Goal: Task Accomplishment & Management: Manage account settings

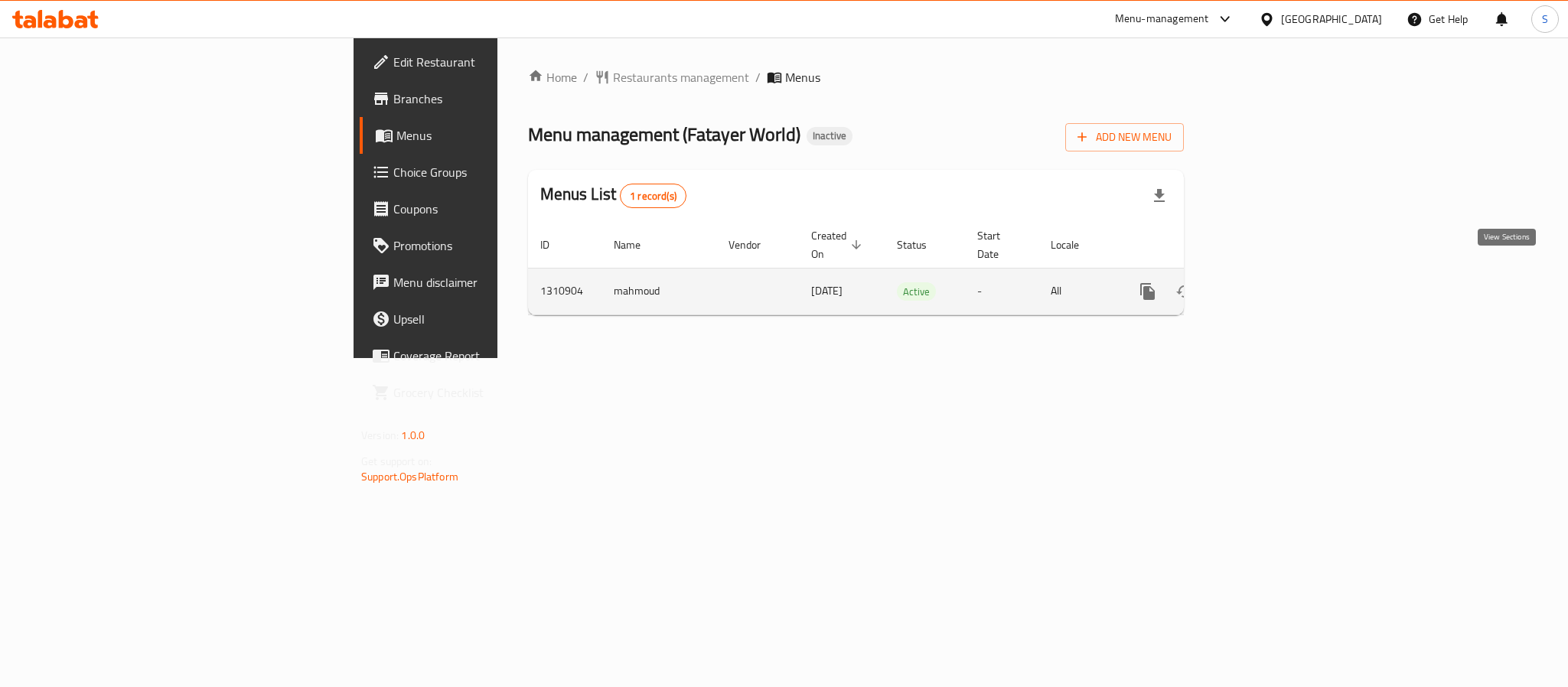
click at [1267, 282] on icon "enhanced table" at bounding box center [1258, 291] width 19 height 19
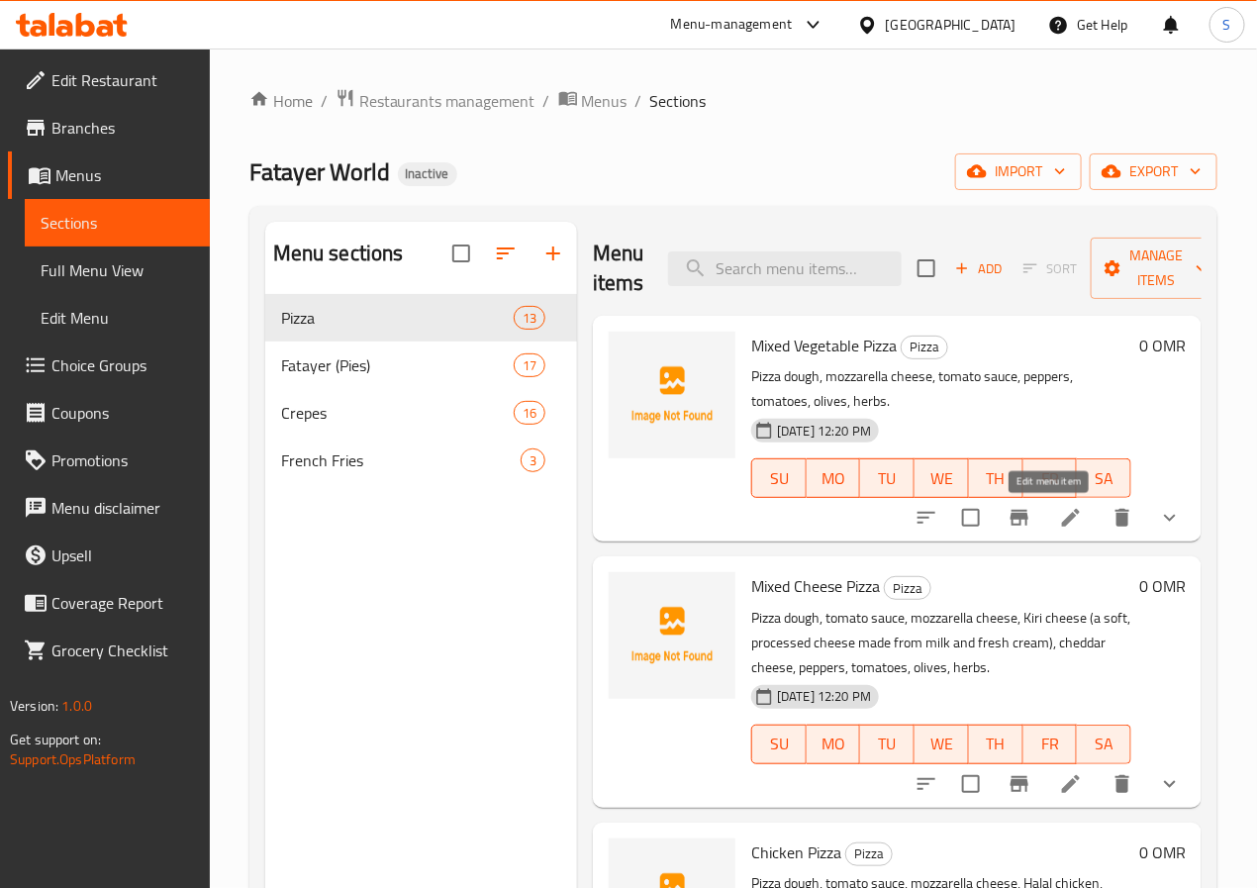
click at [1059, 514] on icon at bounding box center [1071, 518] width 24 height 24
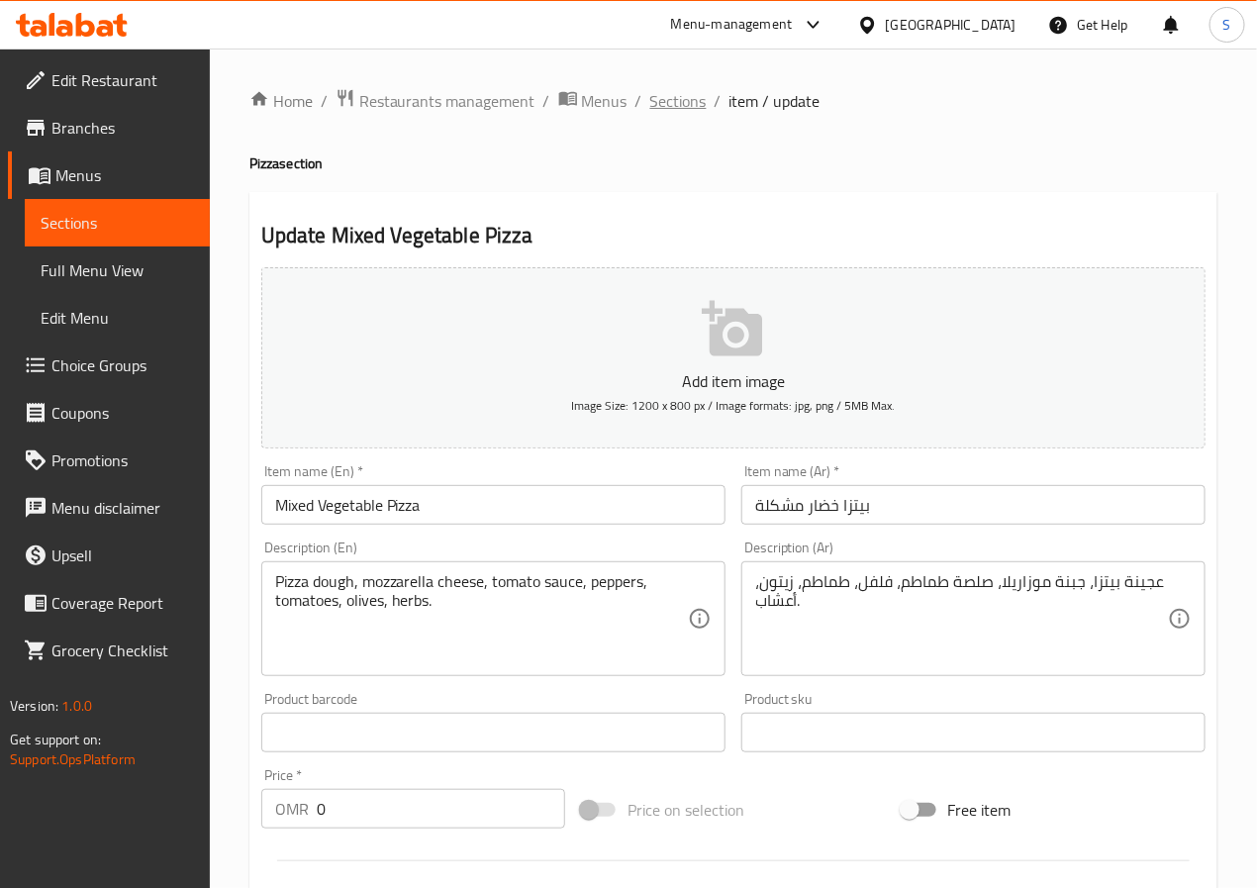
click at [668, 95] on span "Sections" at bounding box center [678, 101] width 56 height 24
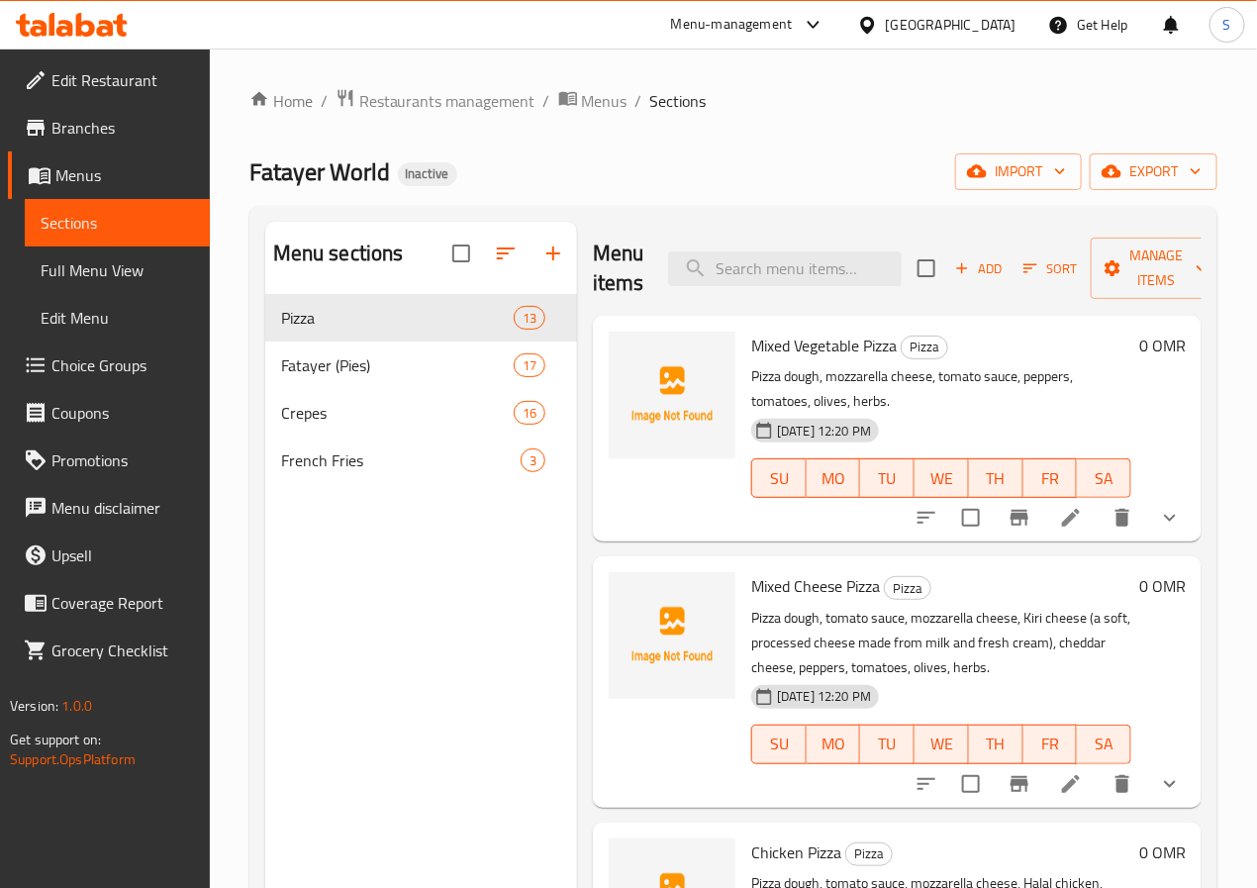
click at [1043, 770] on li at bounding box center [1070, 784] width 55 height 36
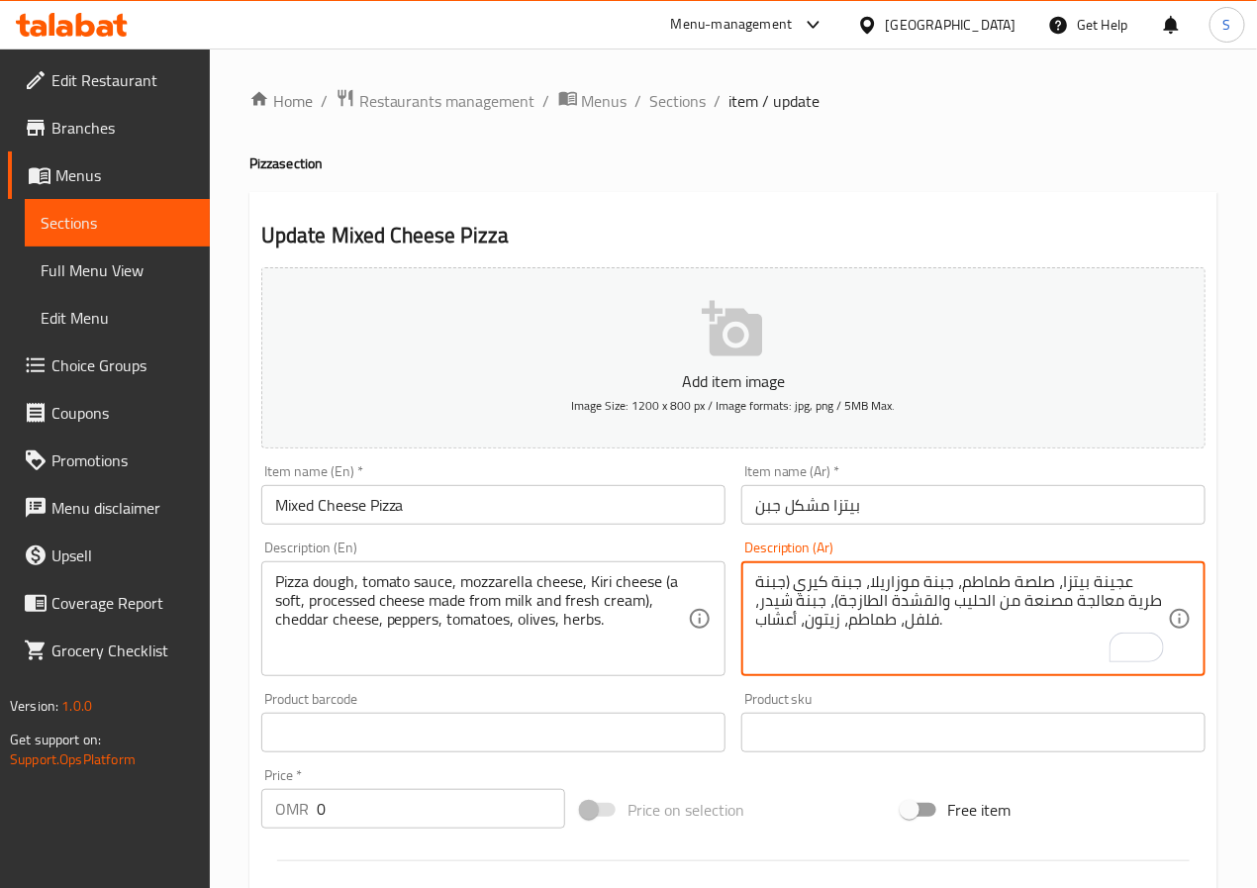
click at [950, 609] on textarea "عجينة بيتزا، صلصة طماطم، جبنة موزاريلا، جبنة كيري (جبنة طرية معالجة مصنعة من ال…" at bounding box center [961, 619] width 413 height 94
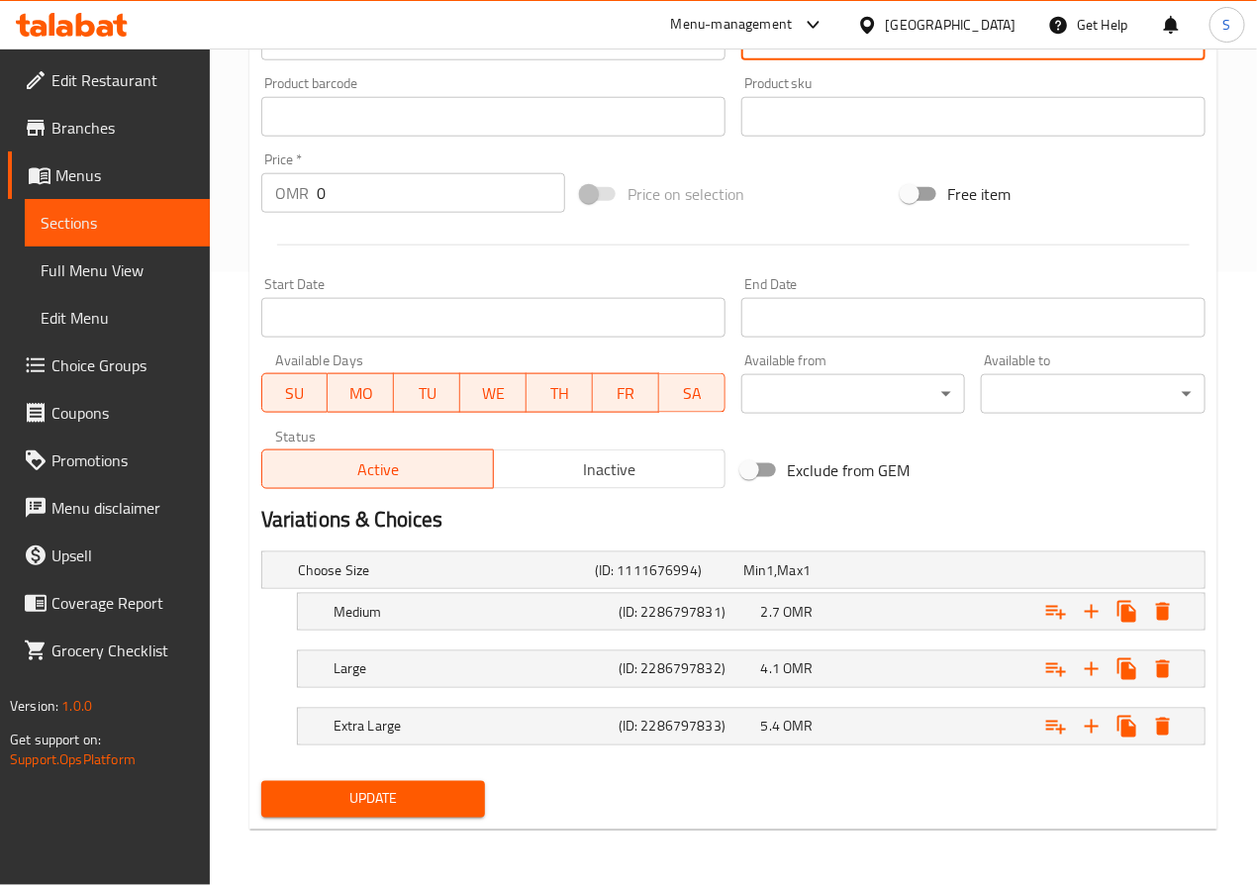
type textarea "عجينة بيتزا، صلصة طماطم، جبنة موزاريلا، جبنة كيري (جبنة طرية معالجة مصنعة من ال…"
click at [347, 812] on span "Update" at bounding box center [373, 799] width 193 height 25
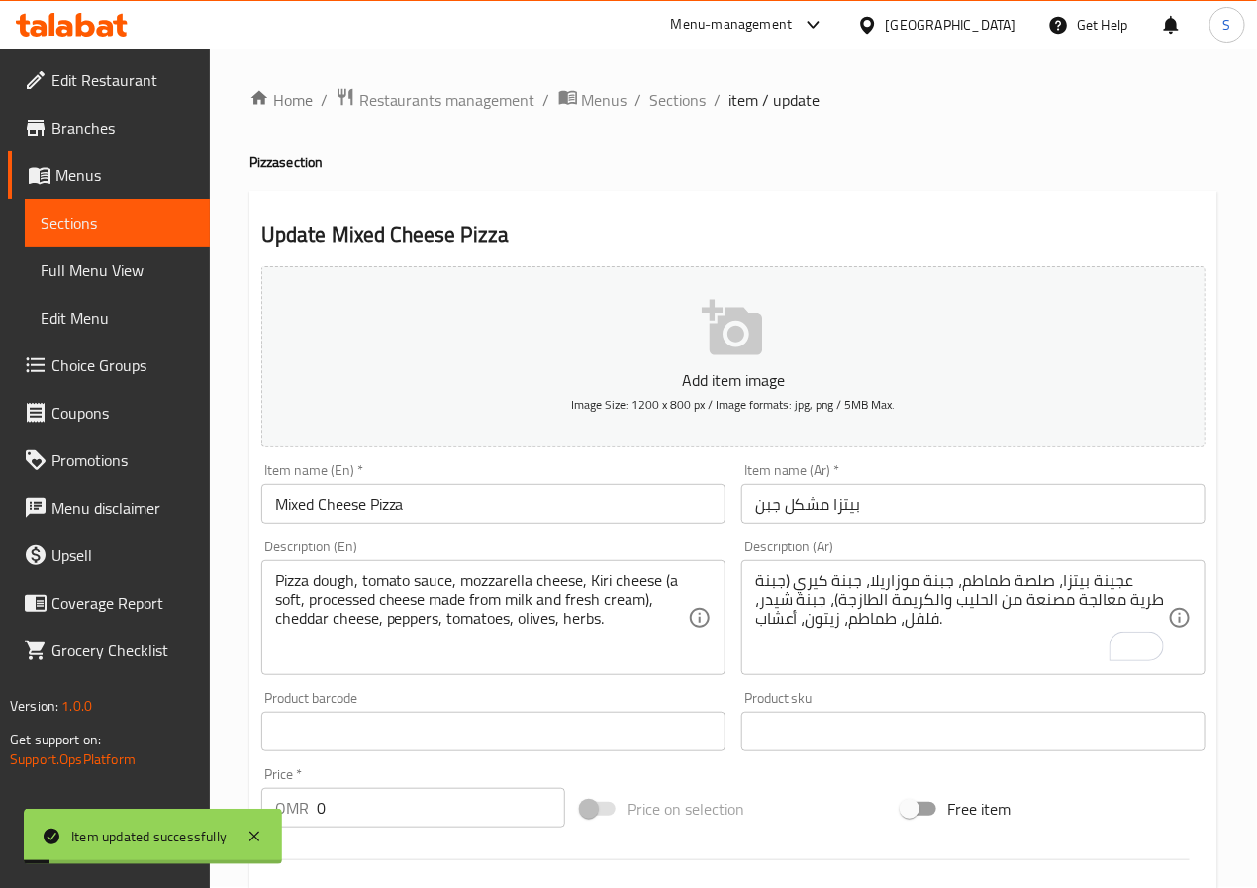
scroll to position [0, 0]
click at [663, 98] on span "Sections" at bounding box center [678, 101] width 56 height 24
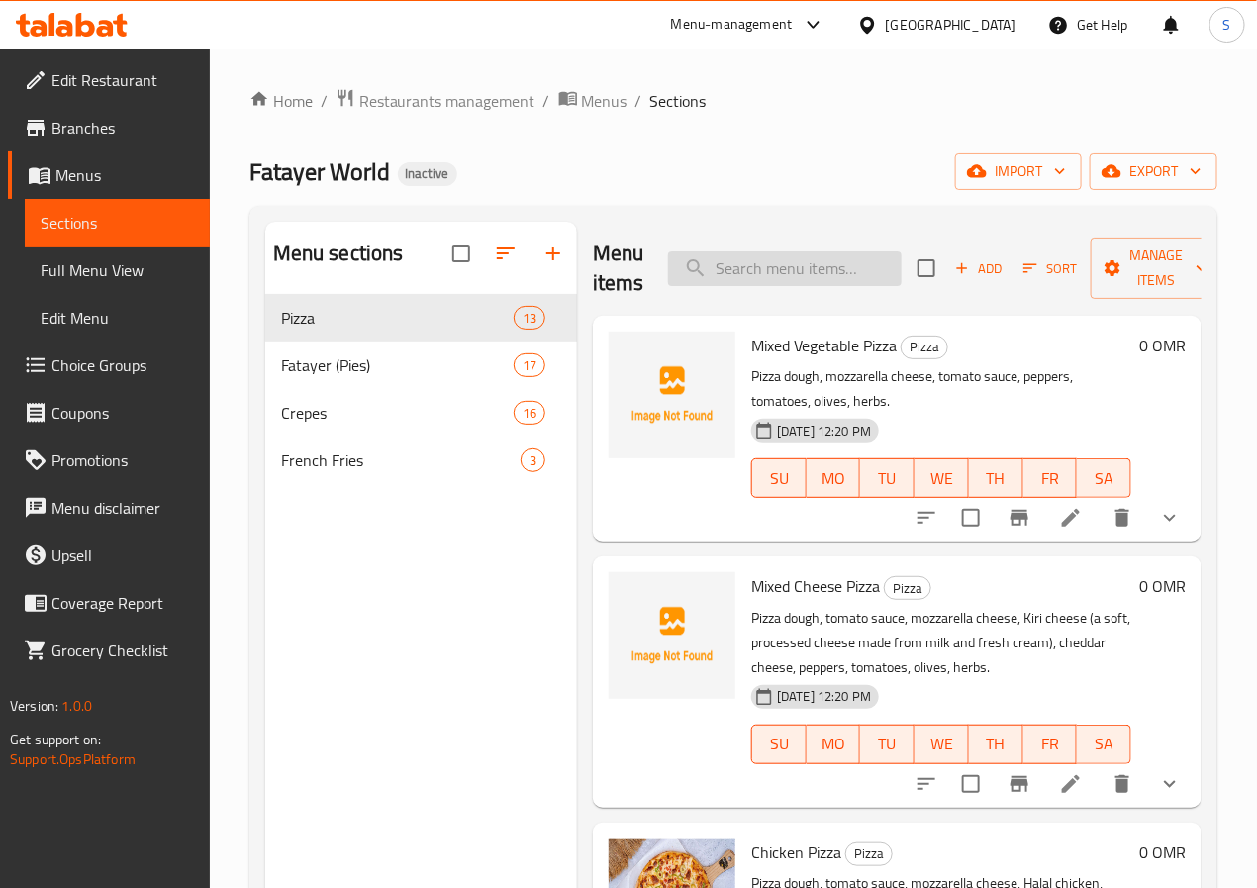
click at [760, 271] on input "search" at bounding box center [785, 268] width 234 height 35
paste input "Mixed Meat Pizza"
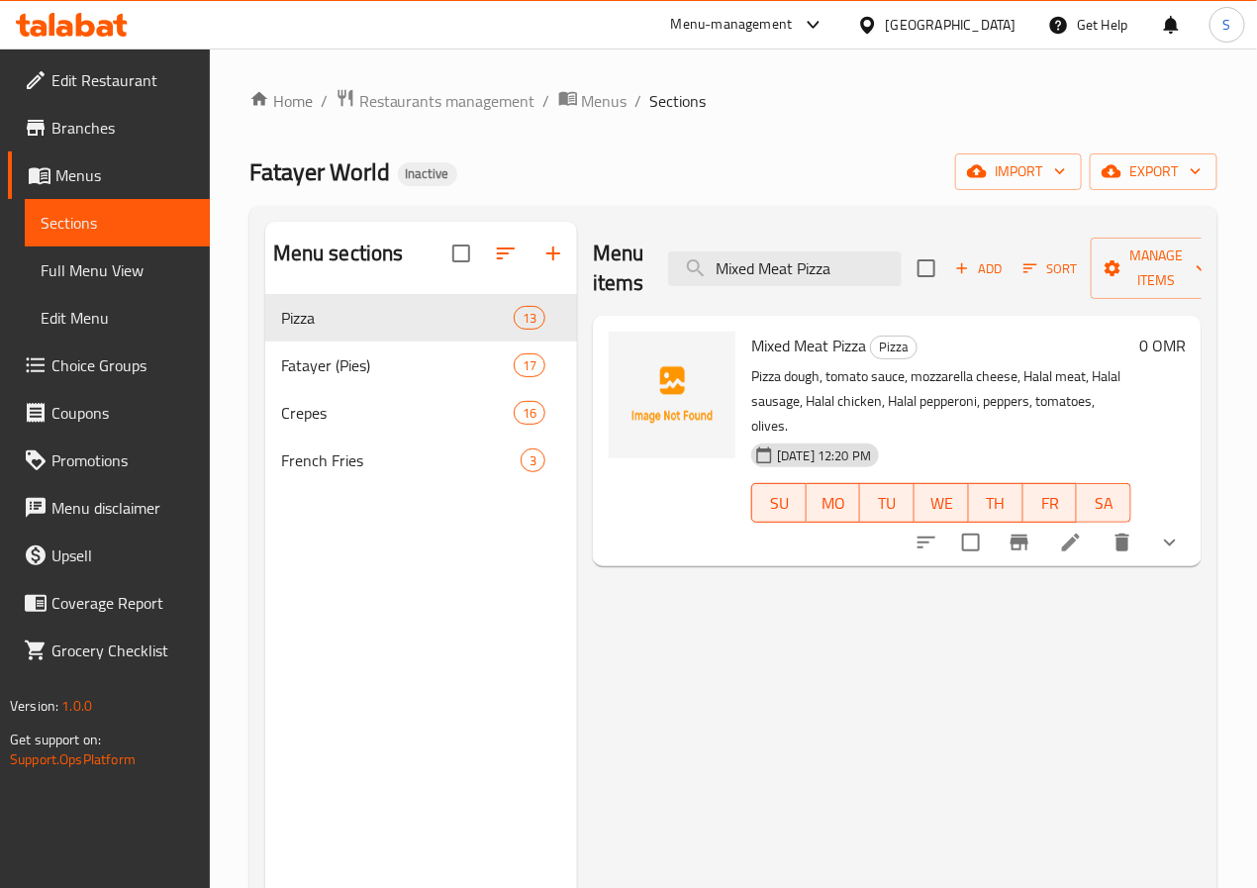
type input "Mixed Meat Pizza"
click at [1090, 527] on li at bounding box center [1070, 543] width 55 height 36
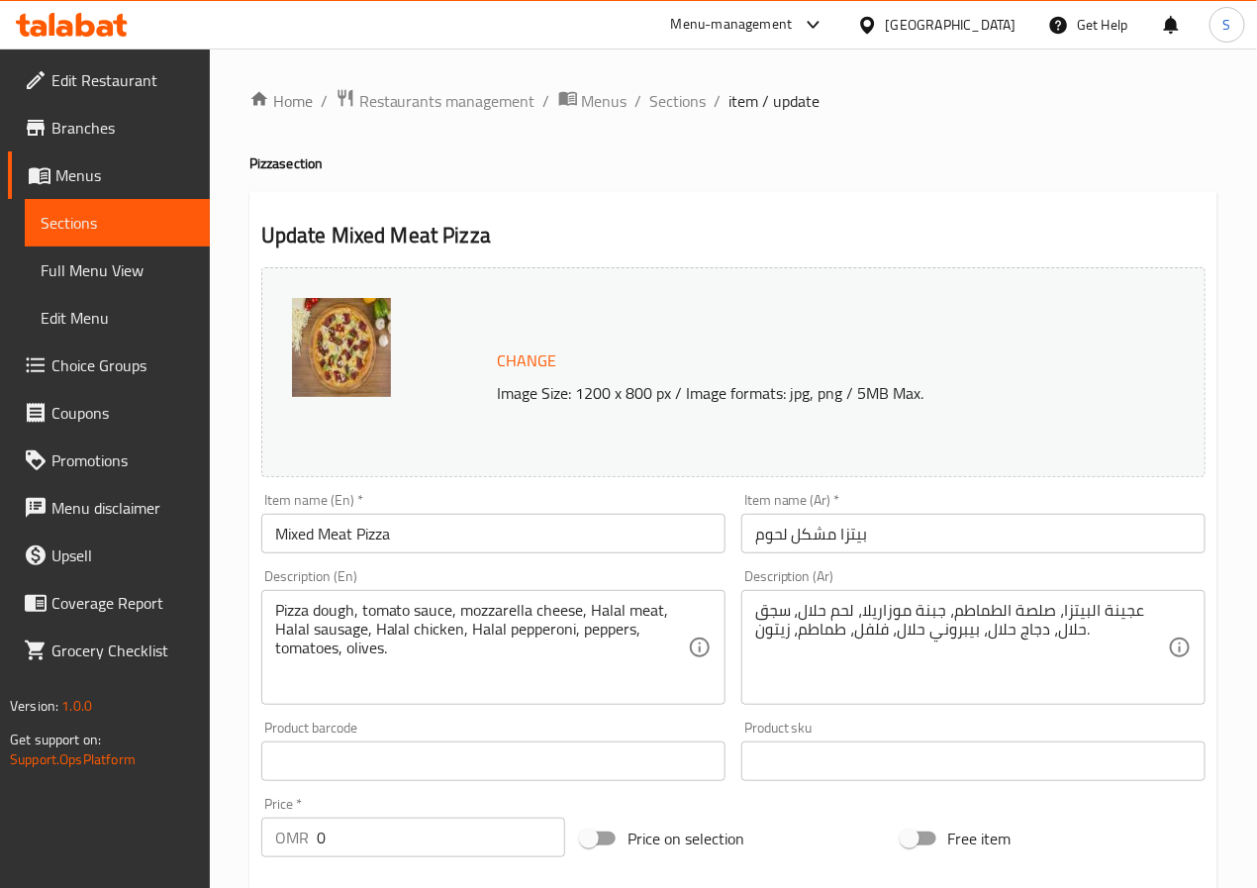
click at [808, 541] on input "بيتزا مشكل لحوم" at bounding box center [974, 534] width 464 height 40
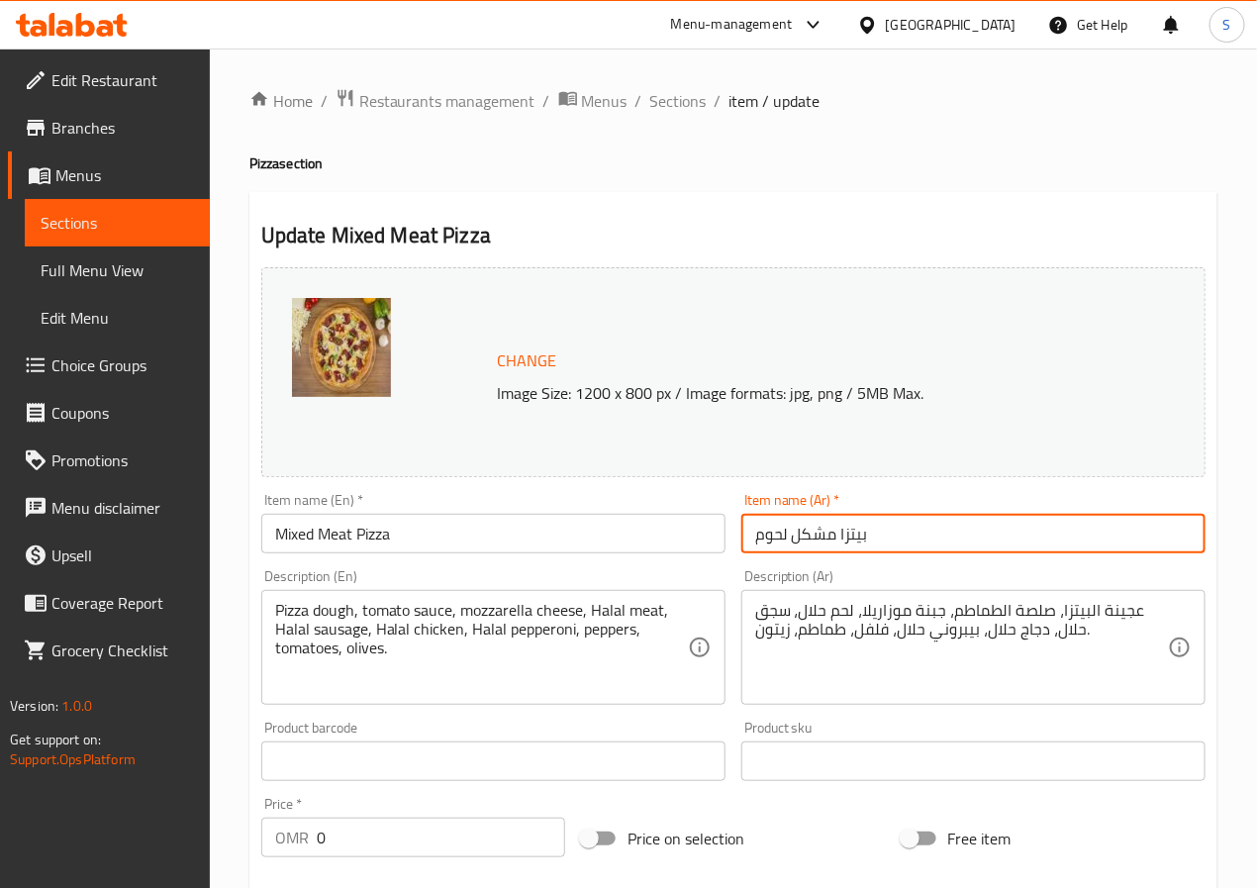
click at [808, 541] on input "بيتزا مشكل لحوم" at bounding box center [974, 534] width 464 height 40
paste input "مشكل"
type input "بيتزا لحم مشكل"
click at [221, 654] on div "Home / Restaurants management / Menus / Sections / item / update Pizza section …" at bounding box center [733, 789] width 1047 height 1481
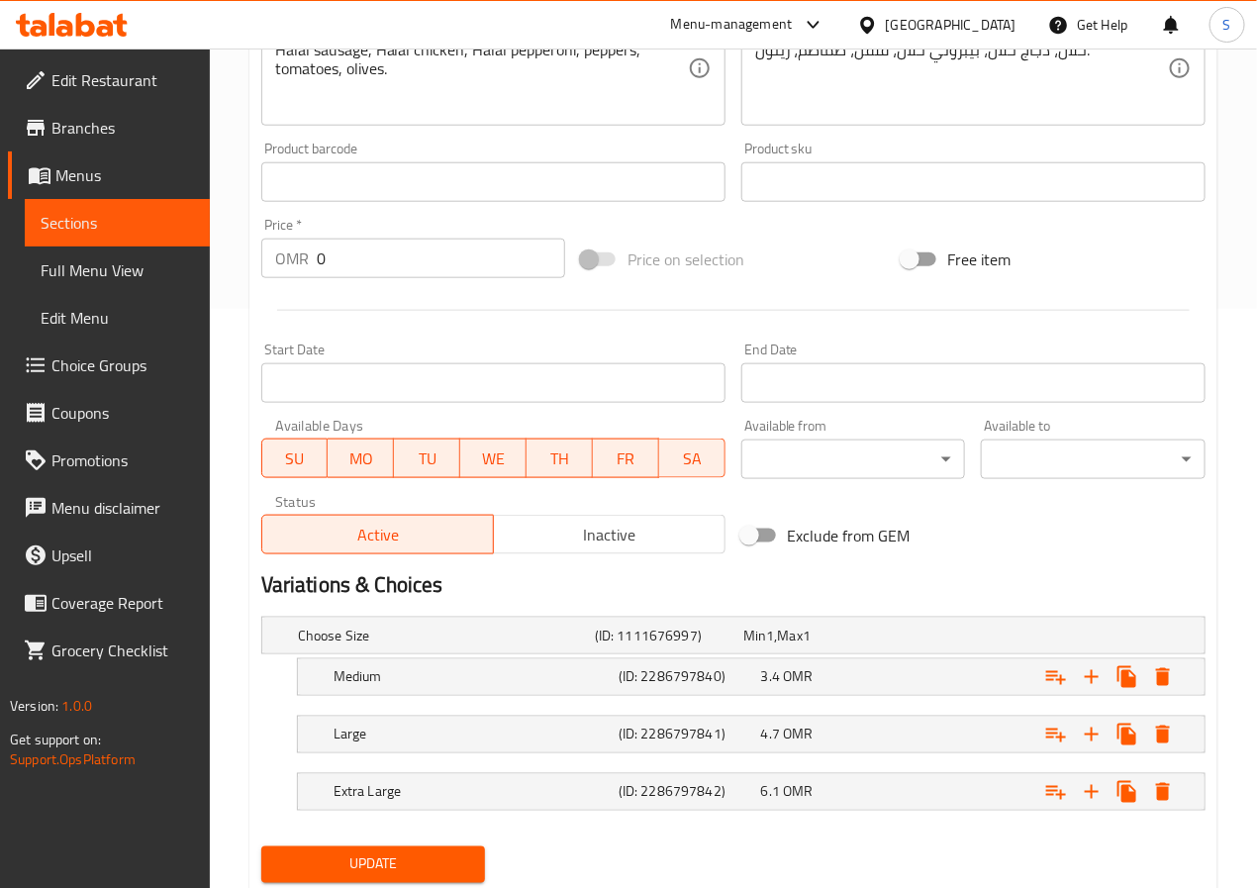
scroll to position [644, 0]
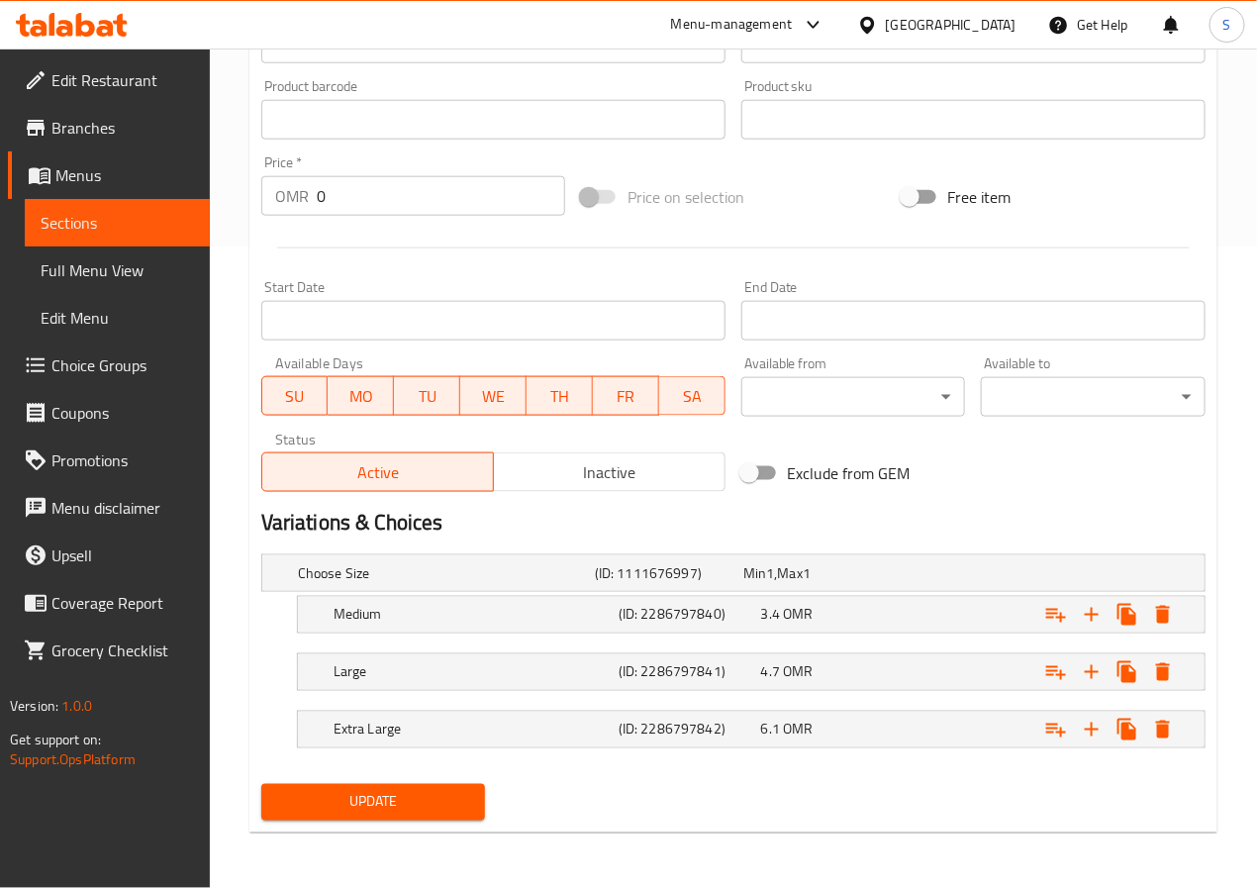
click at [354, 784] on button "Update" at bounding box center [373, 802] width 225 height 37
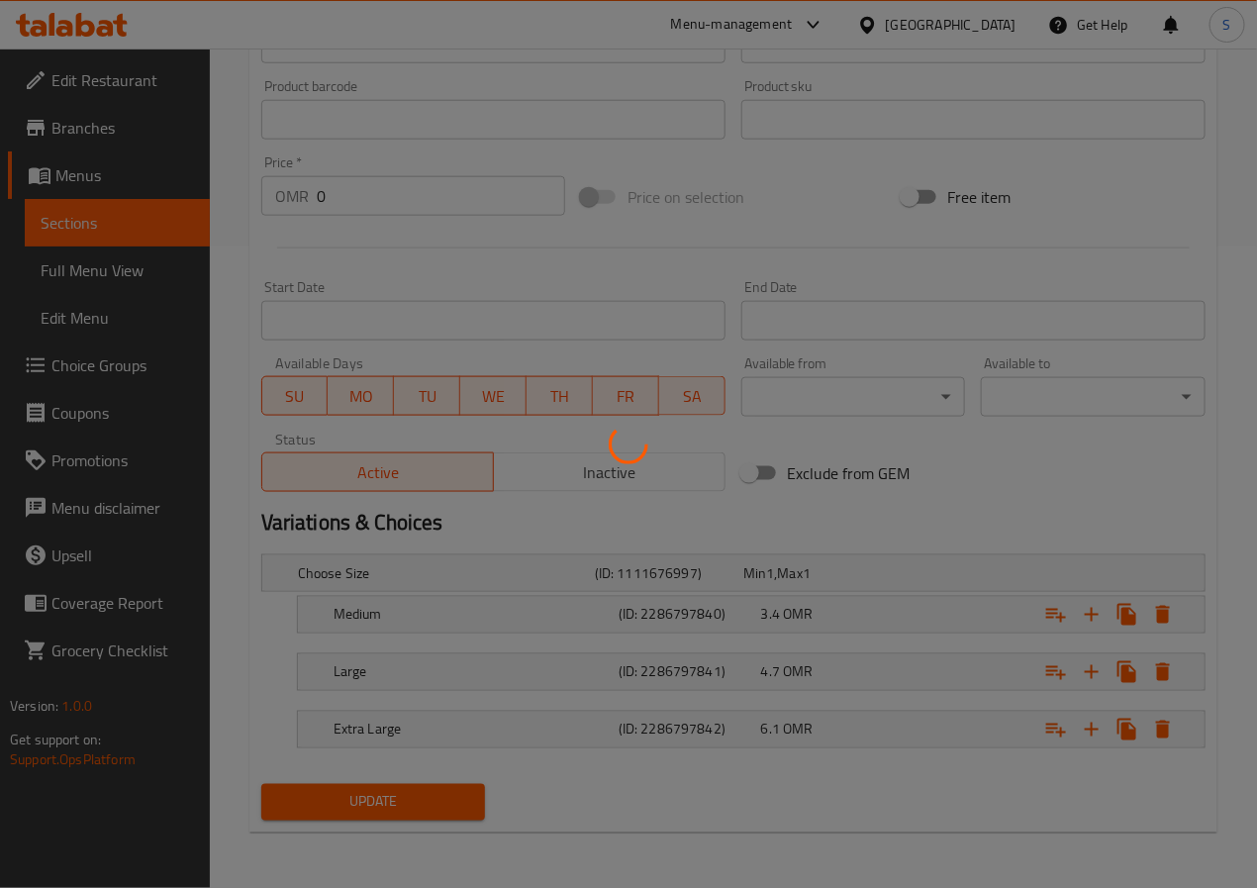
scroll to position [0, 0]
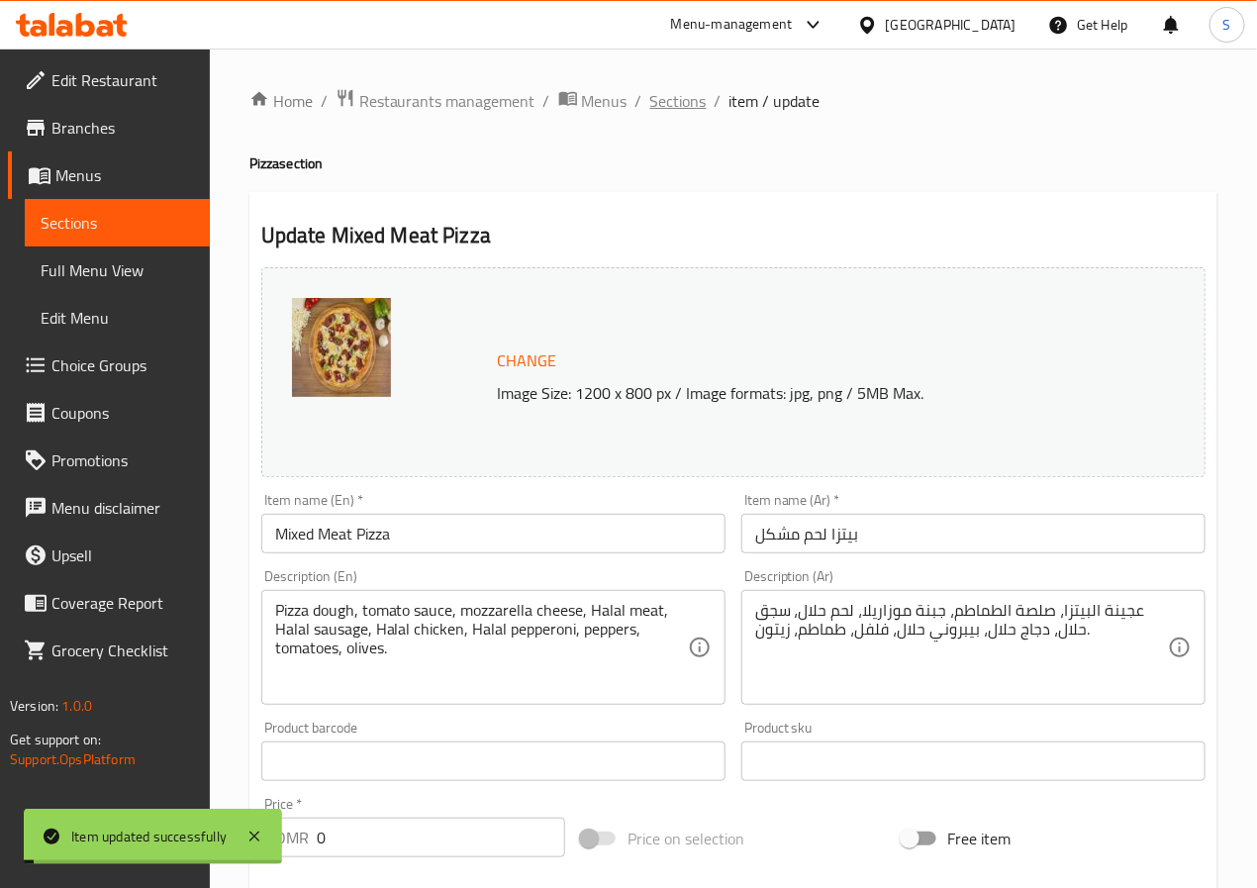
click at [669, 101] on span "Sections" at bounding box center [678, 101] width 56 height 24
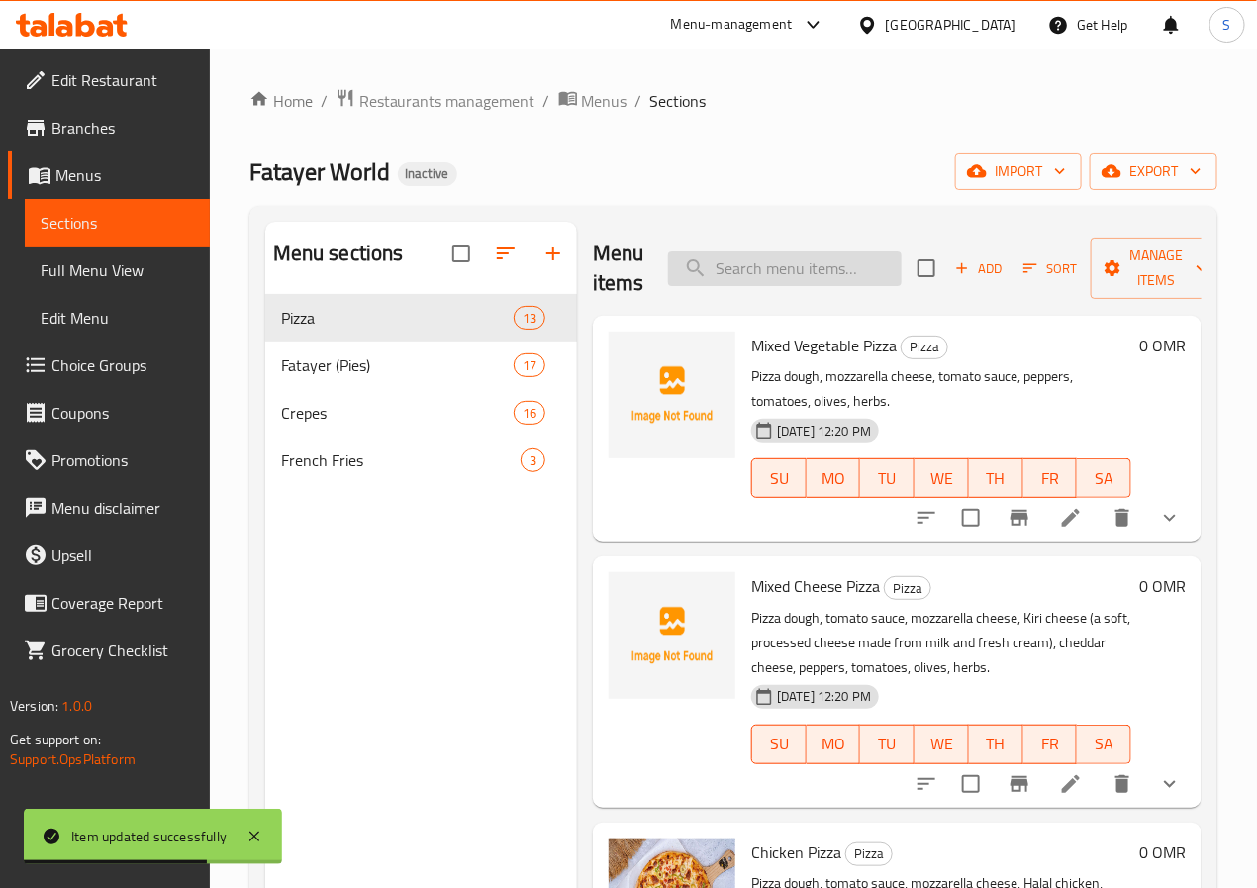
click at [790, 277] on input "search" at bounding box center [785, 268] width 234 height 35
paste input "Shrimp Pizza"
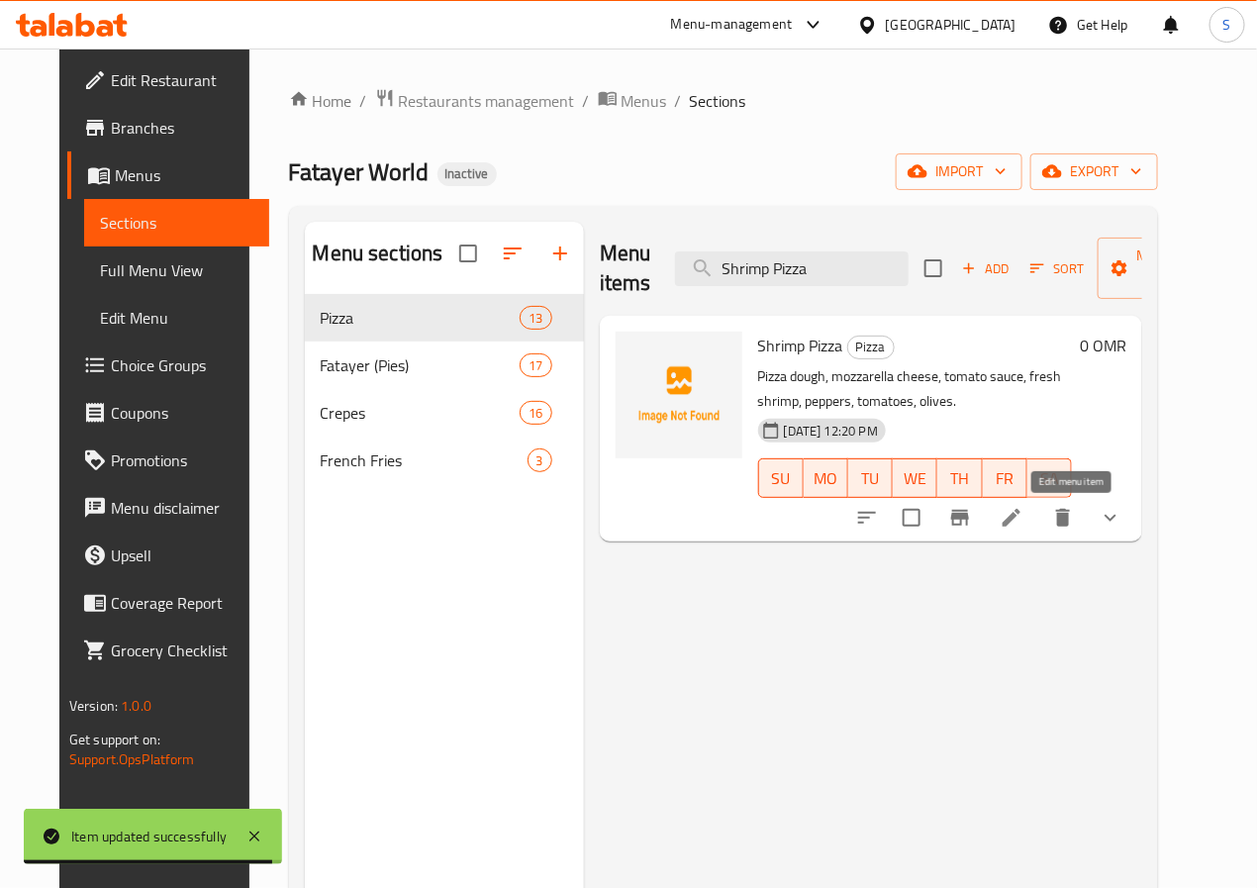
type input "Shrimp Pizza"
click at [1024, 518] on icon at bounding box center [1012, 518] width 24 height 24
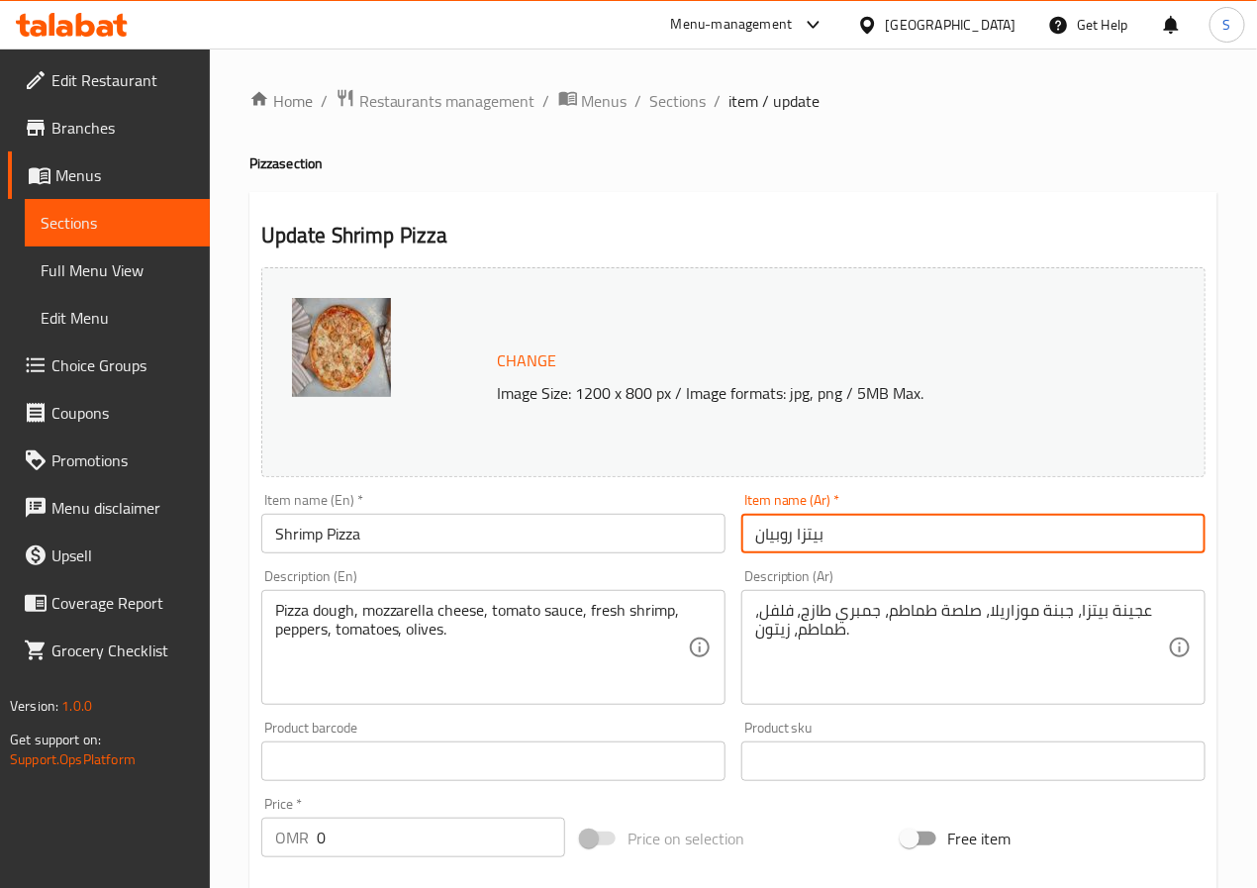
click at [782, 536] on input "بيتزا روبيان" at bounding box center [974, 534] width 464 height 40
type input "[PERSON_NAME]"
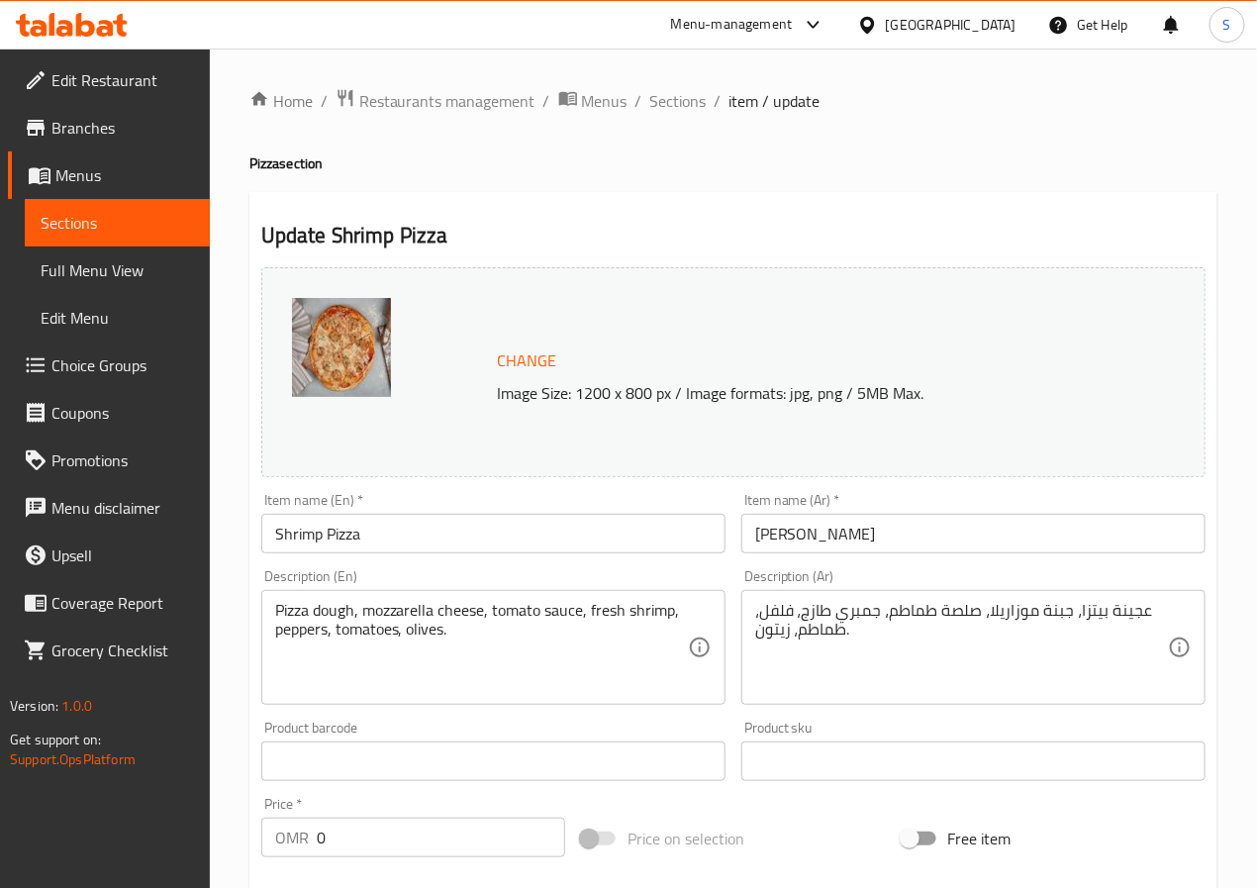
click at [236, 665] on div "Home / Restaurants management / Menus / Sections / item / update Pizza section …" at bounding box center [733, 789] width 1047 height 1481
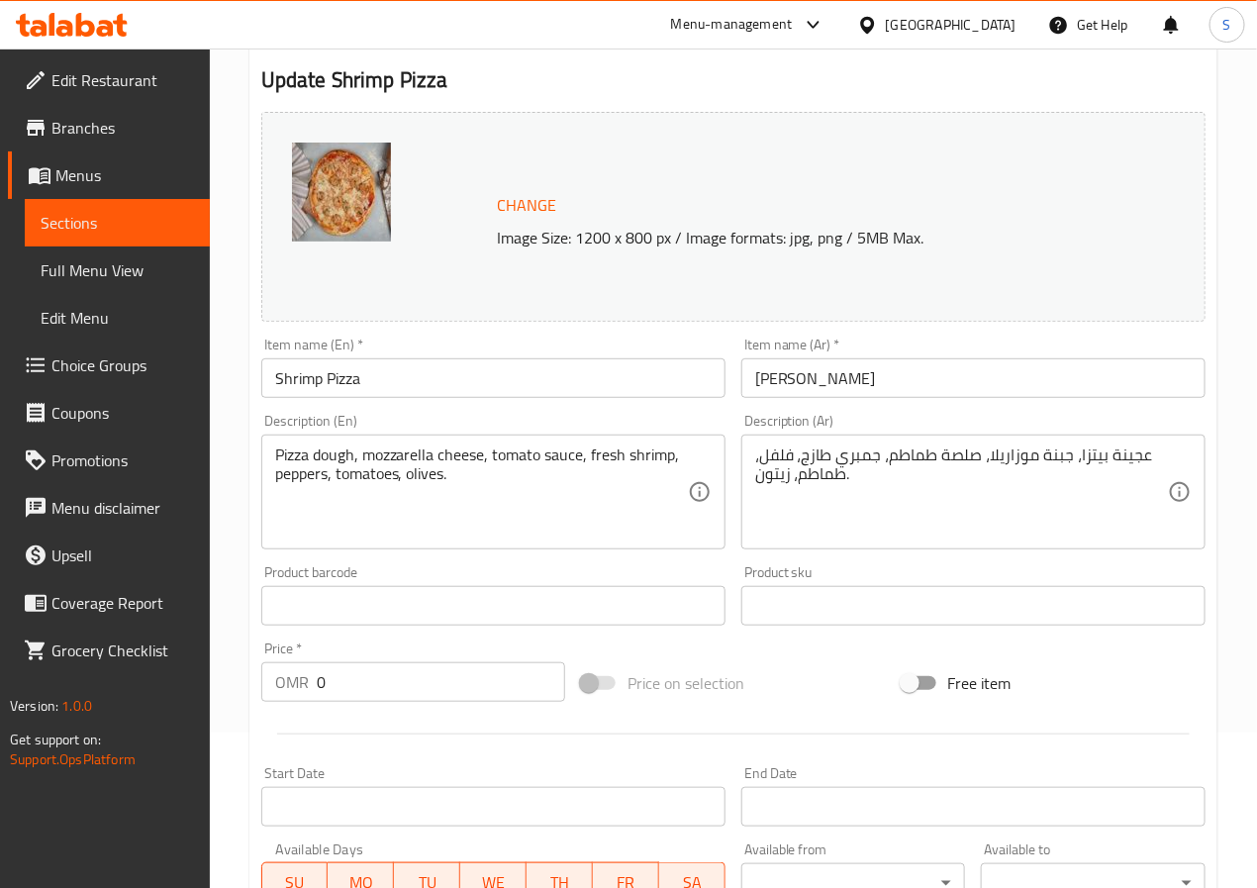
scroll to position [644, 0]
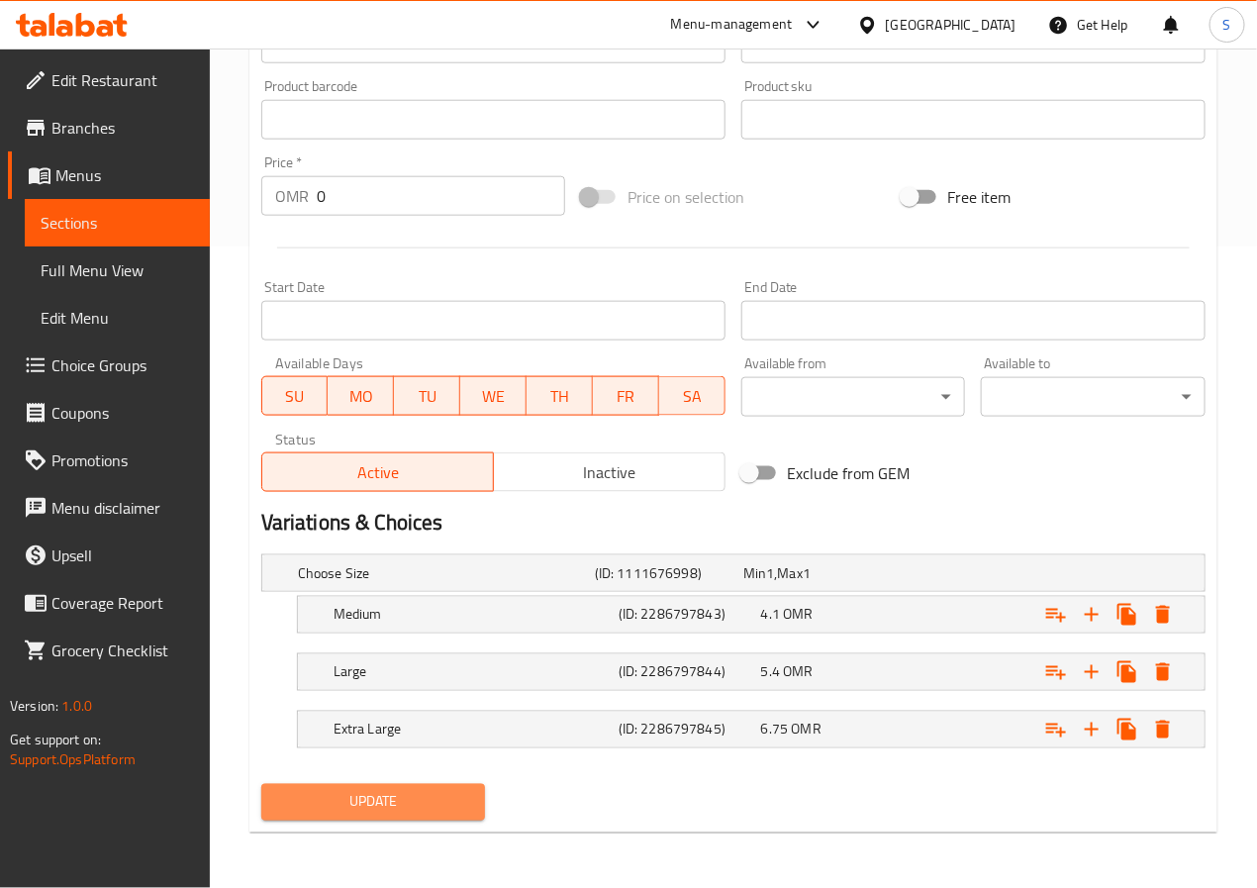
click at [339, 797] on span "Update" at bounding box center [373, 802] width 193 height 25
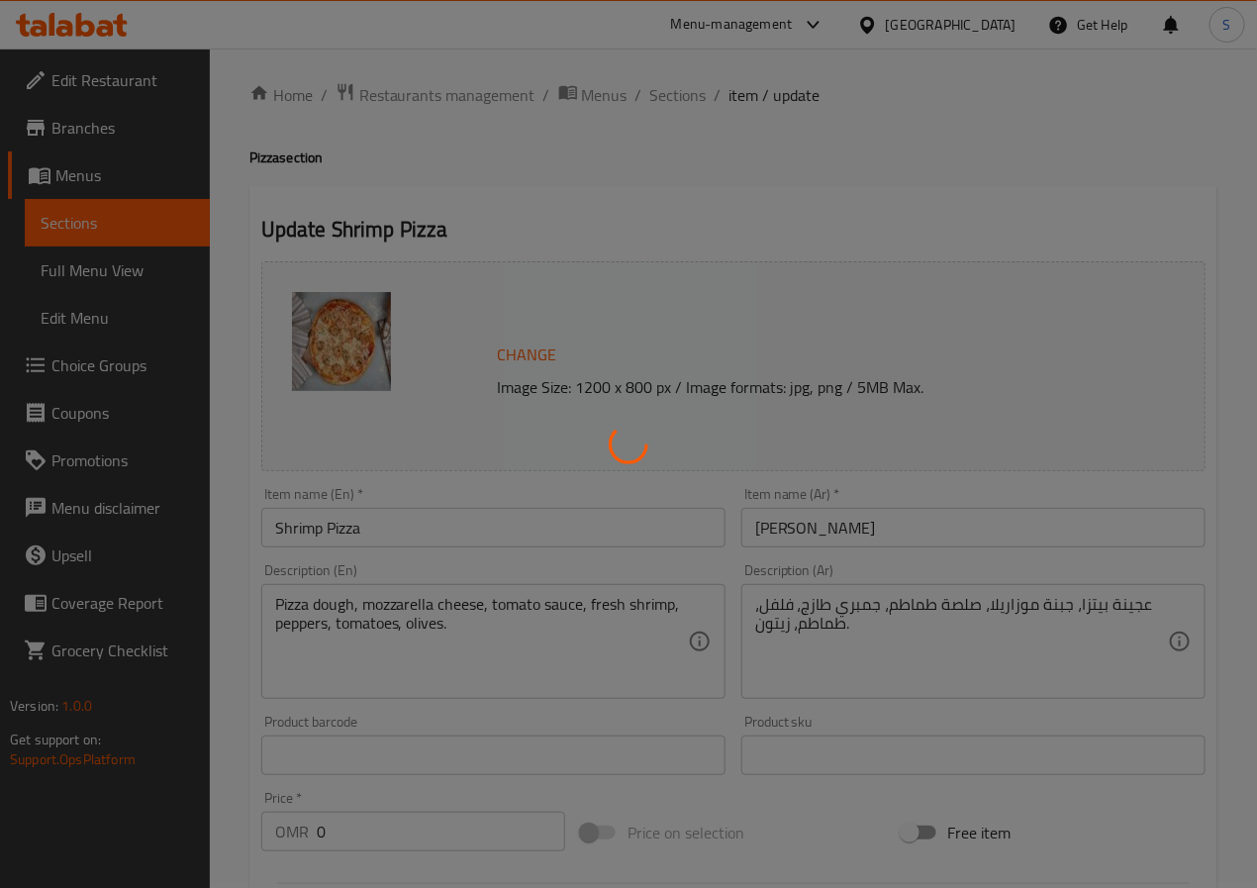
scroll to position [0, 0]
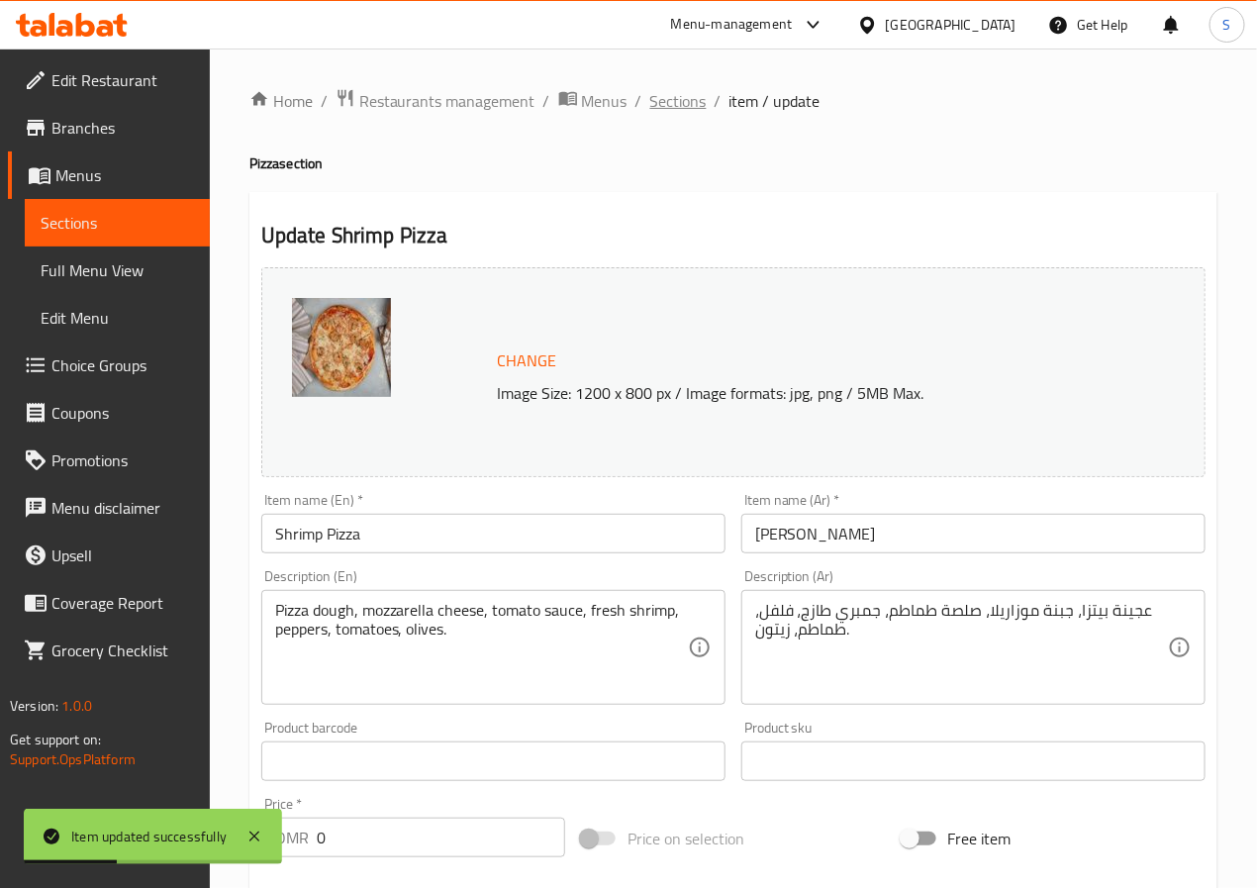
click at [653, 98] on span "Sections" at bounding box center [678, 101] width 56 height 24
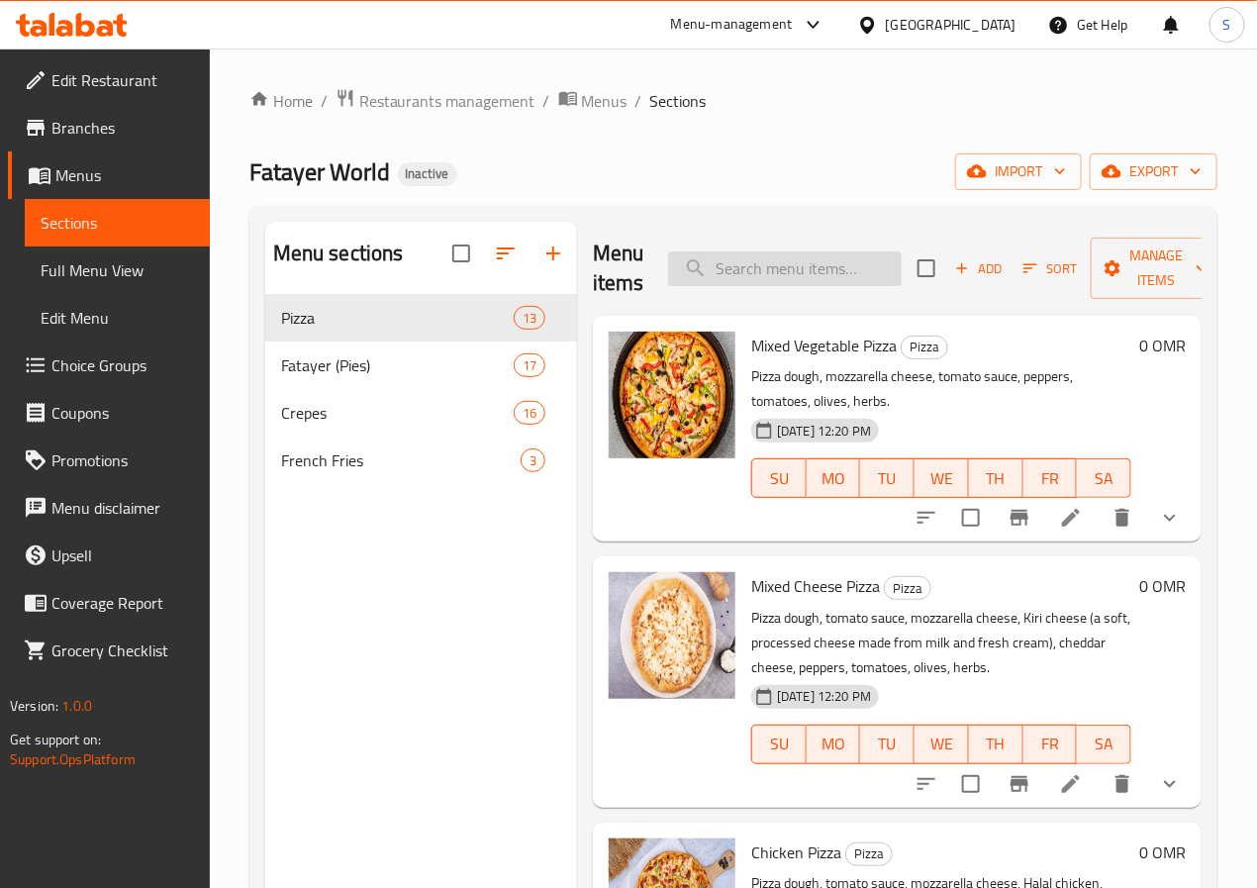
click at [749, 265] on input "search" at bounding box center [785, 268] width 234 height 35
paste input "Fatayer World Pizza"
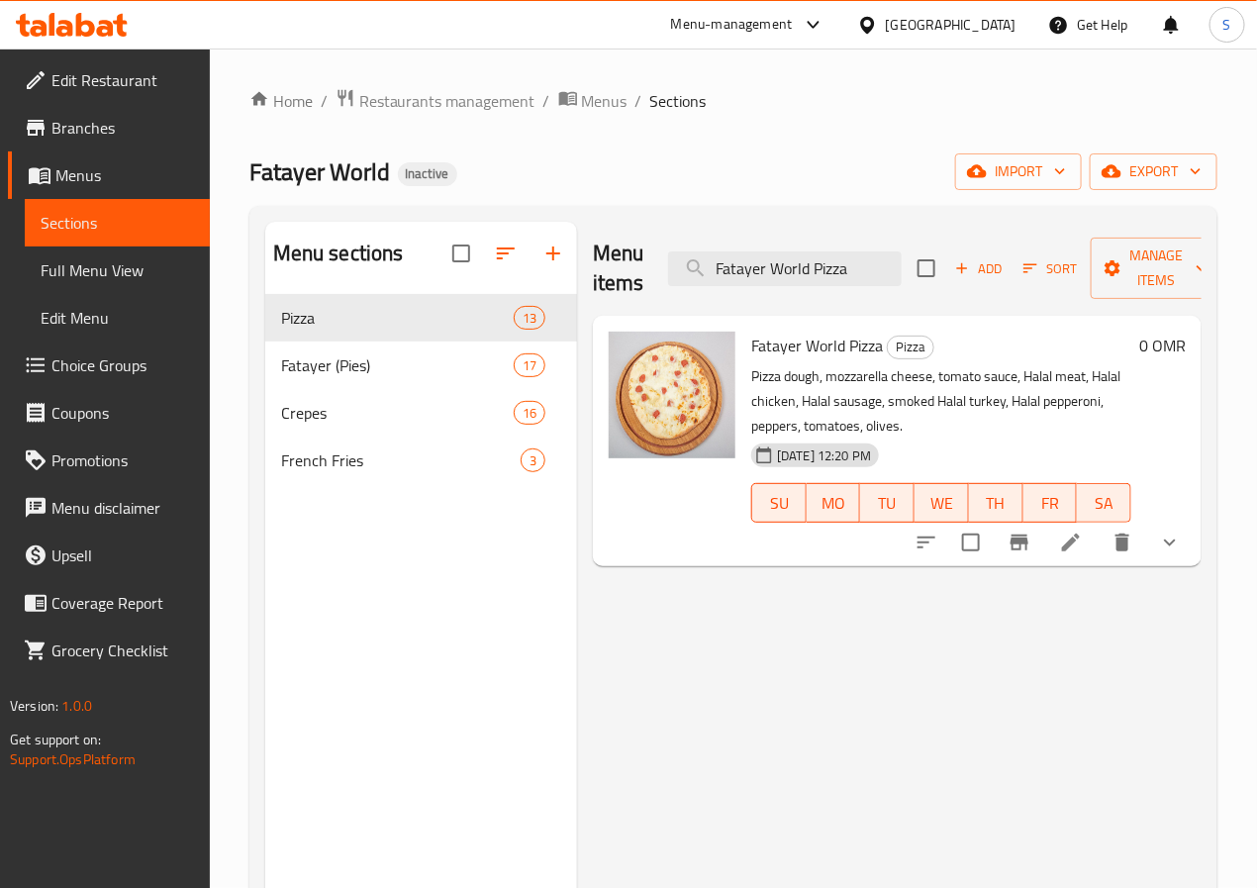
type input "Fatayer World Pizza"
click at [1084, 544] on div "Menu items Fatayer World Pizza Add Sort Manage items Fatayer World Pizza Pizza …" at bounding box center [889, 666] width 625 height 888
click at [1076, 531] on icon at bounding box center [1071, 543] width 24 height 24
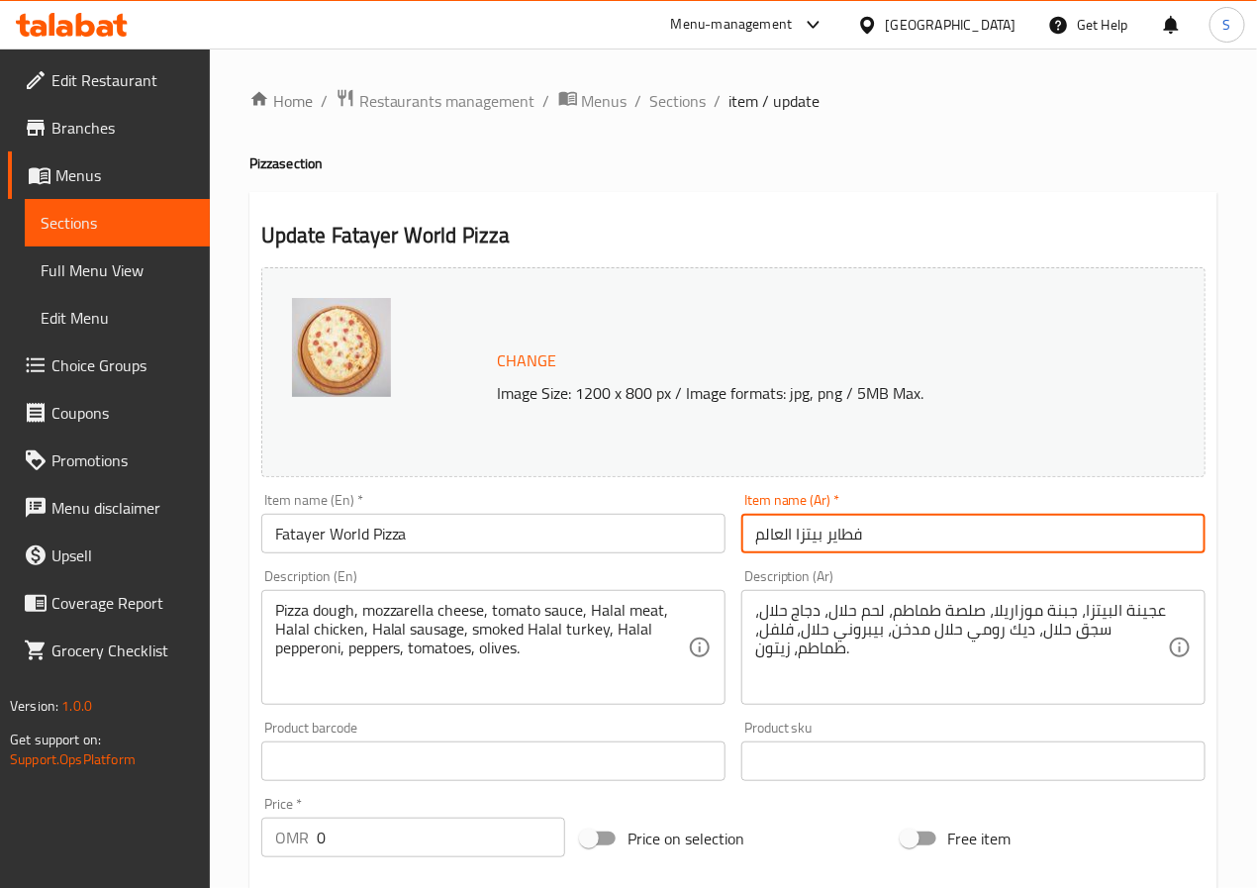
click at [808, 532] on input "فطاير بيتزا العالم" at bounding box center [974, 534] width 464 height 40
paste input "فطاير"
type input "بيتزا عالم ألفطاير"
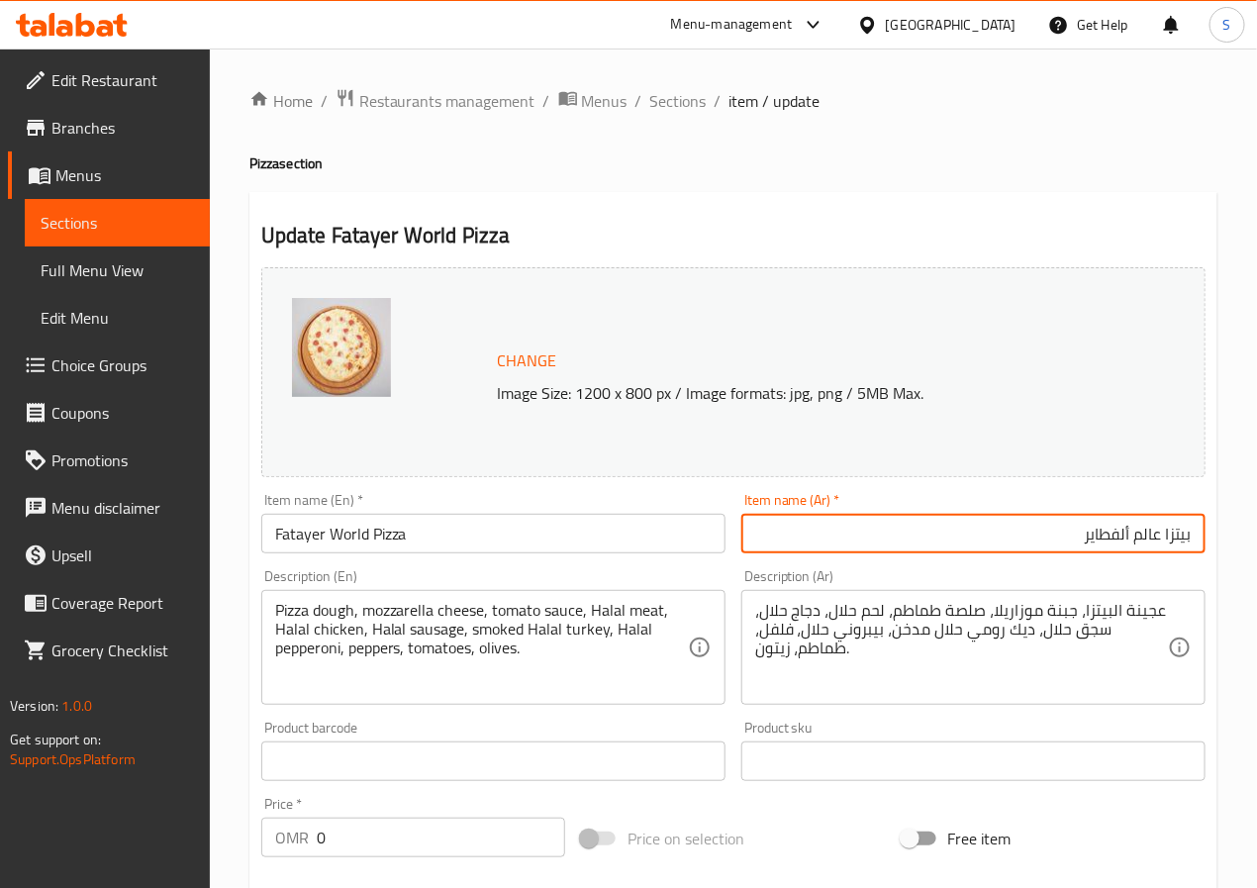
click at [1075, 636] on textarea "عجينة البيتزا، جبنة موزاريلا، صلصة طماطم، لحم حلال، دجاج حلال، سجق حلال، ديك رو…" at bounding box center [961, 648] width 413 height 94
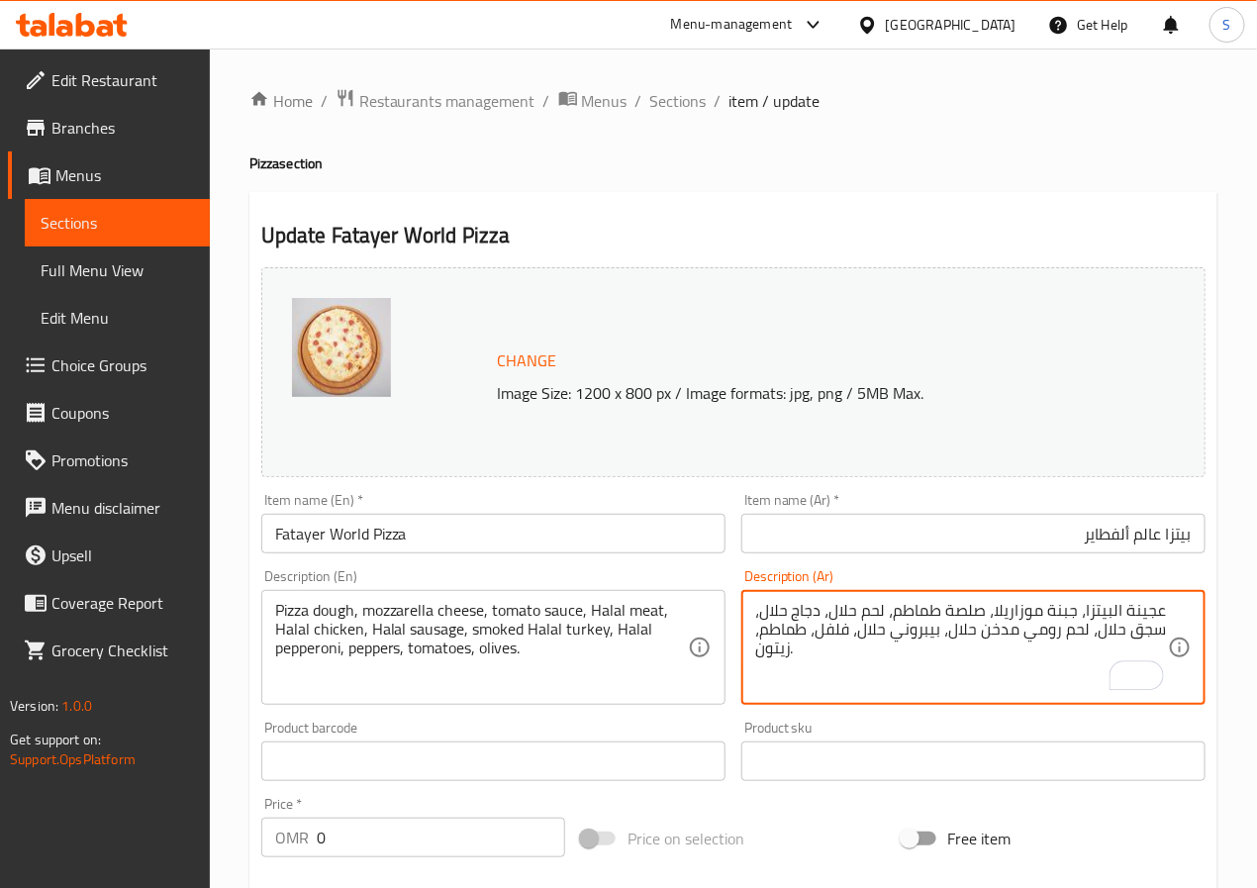
type textarea "عجينة البيتزا، جبنة موزاريلا، صلصة طماطم، لحم حلال، دجاج حلال، سجق حلال، لحم رو…"
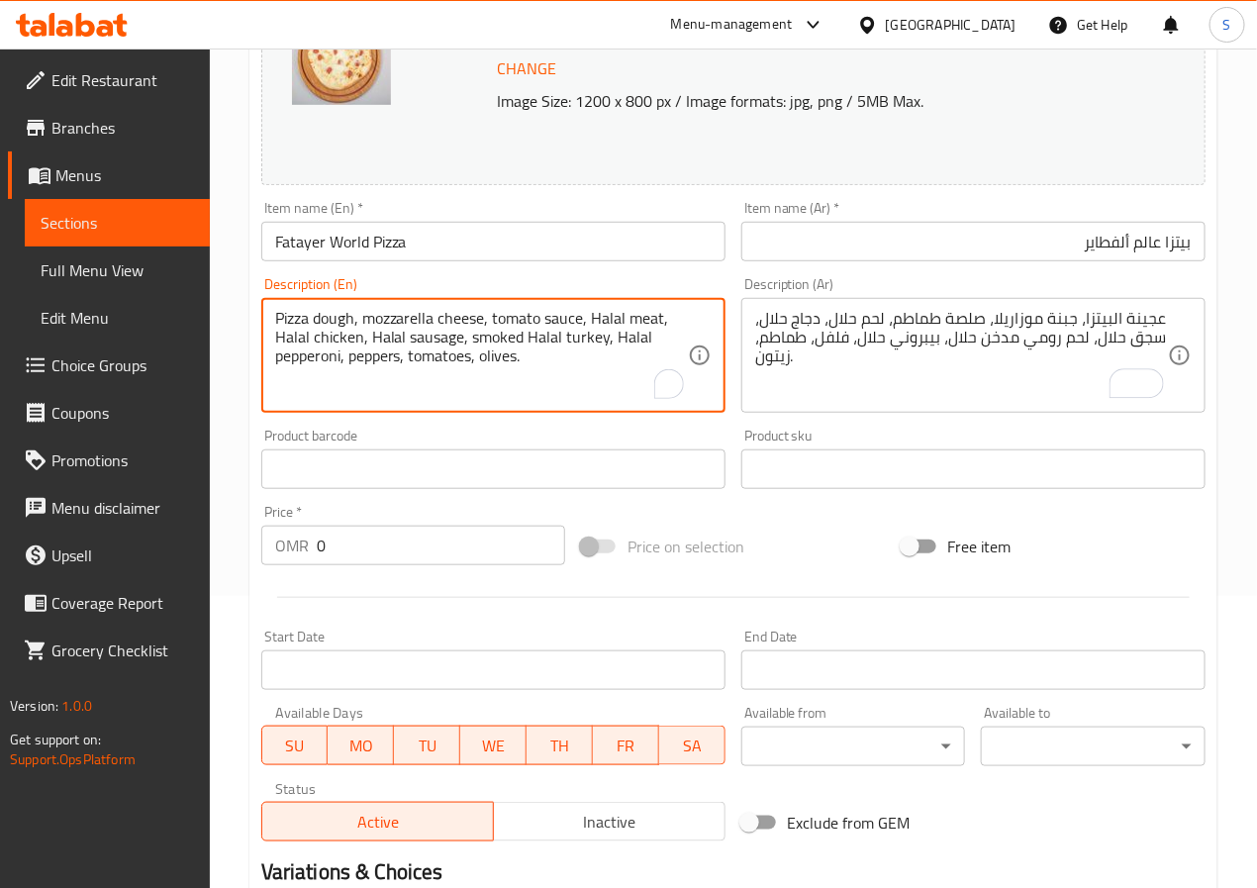
scroll to position [644, 0]
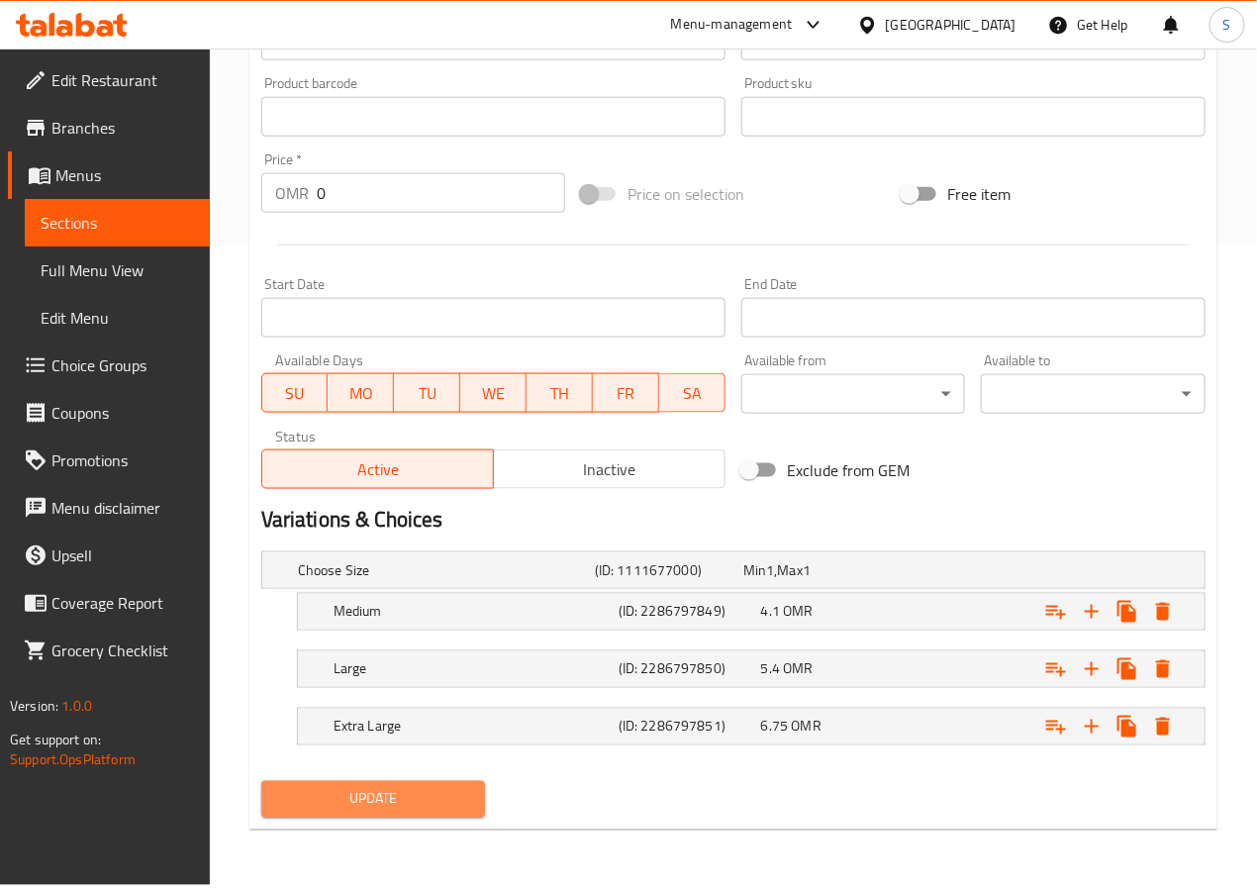
click at [416, 793] on span "Update" at bounding box center [373, 799] width 193 height 25
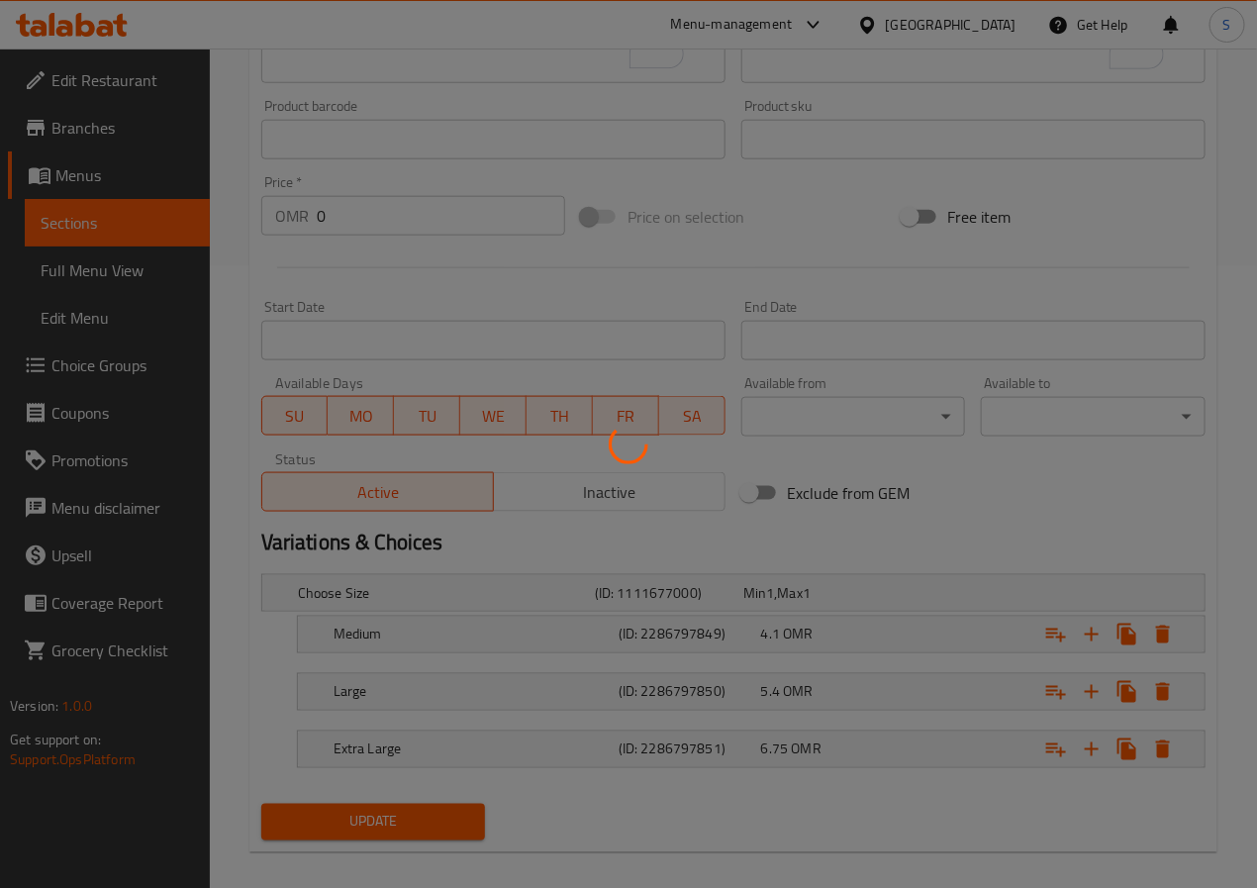
scroll to position [0, 0]
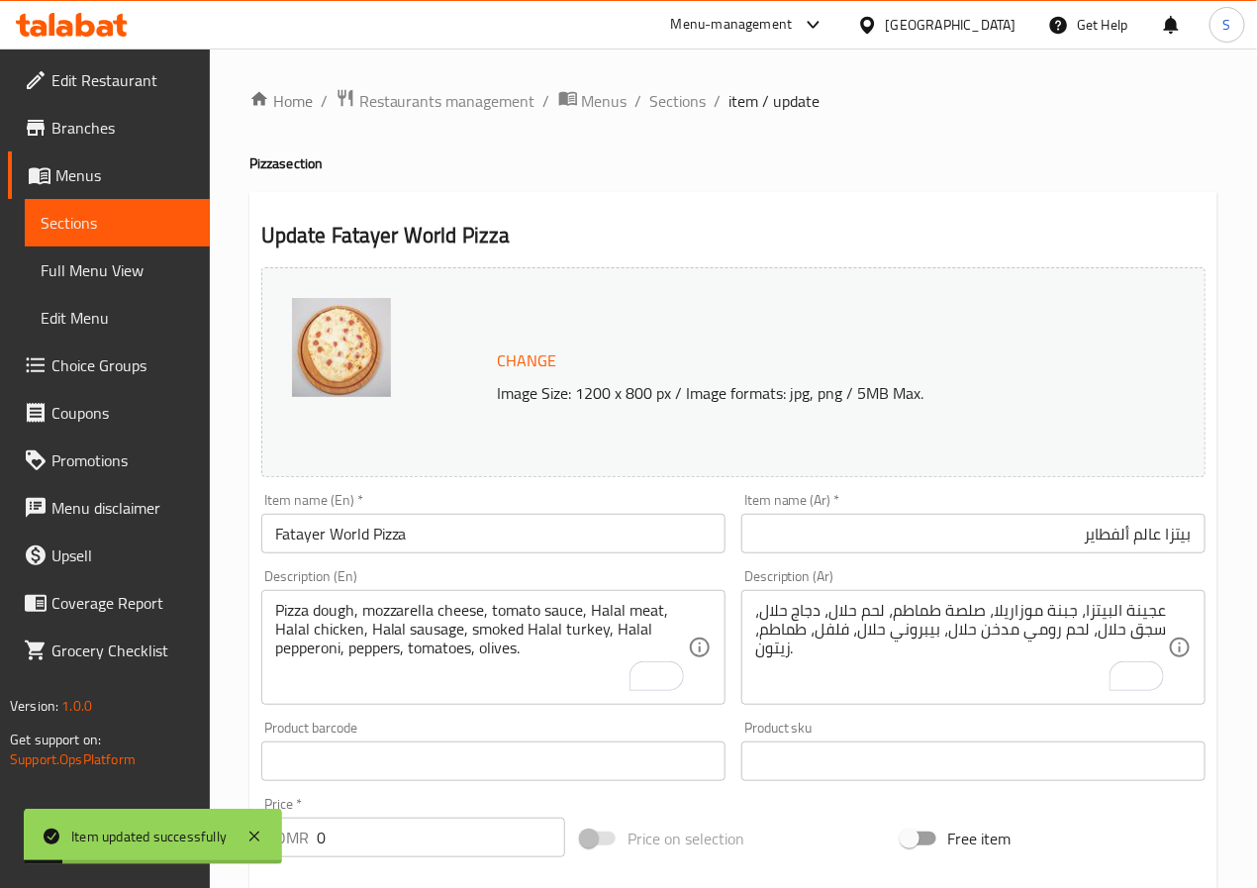
click at [660, 110] on span "Sections" at bounding box center [678, 101] width 56 height 24
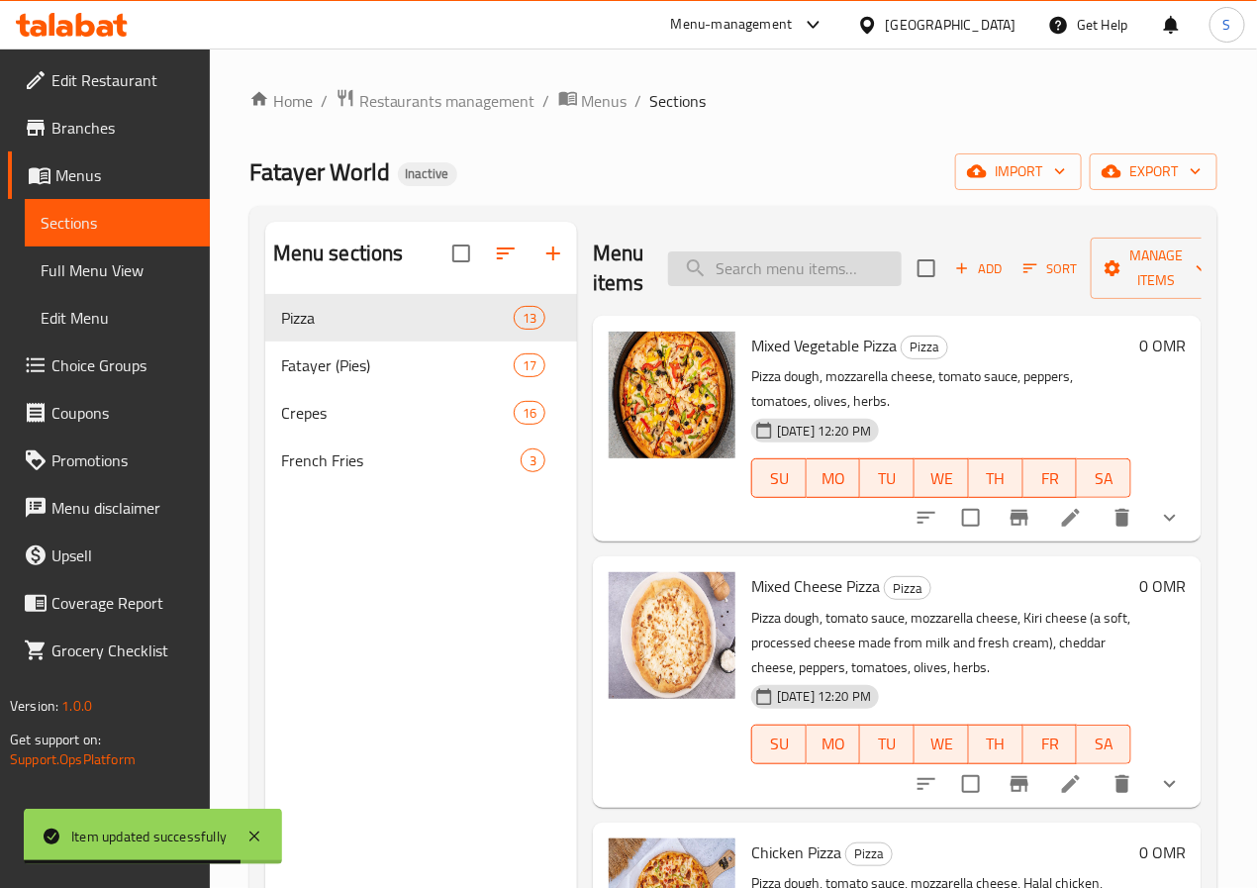
click at [763, 261] on input "search" at bounding box center [785, 268] width 234 height 35
paste input "Pepperoni Pizza"
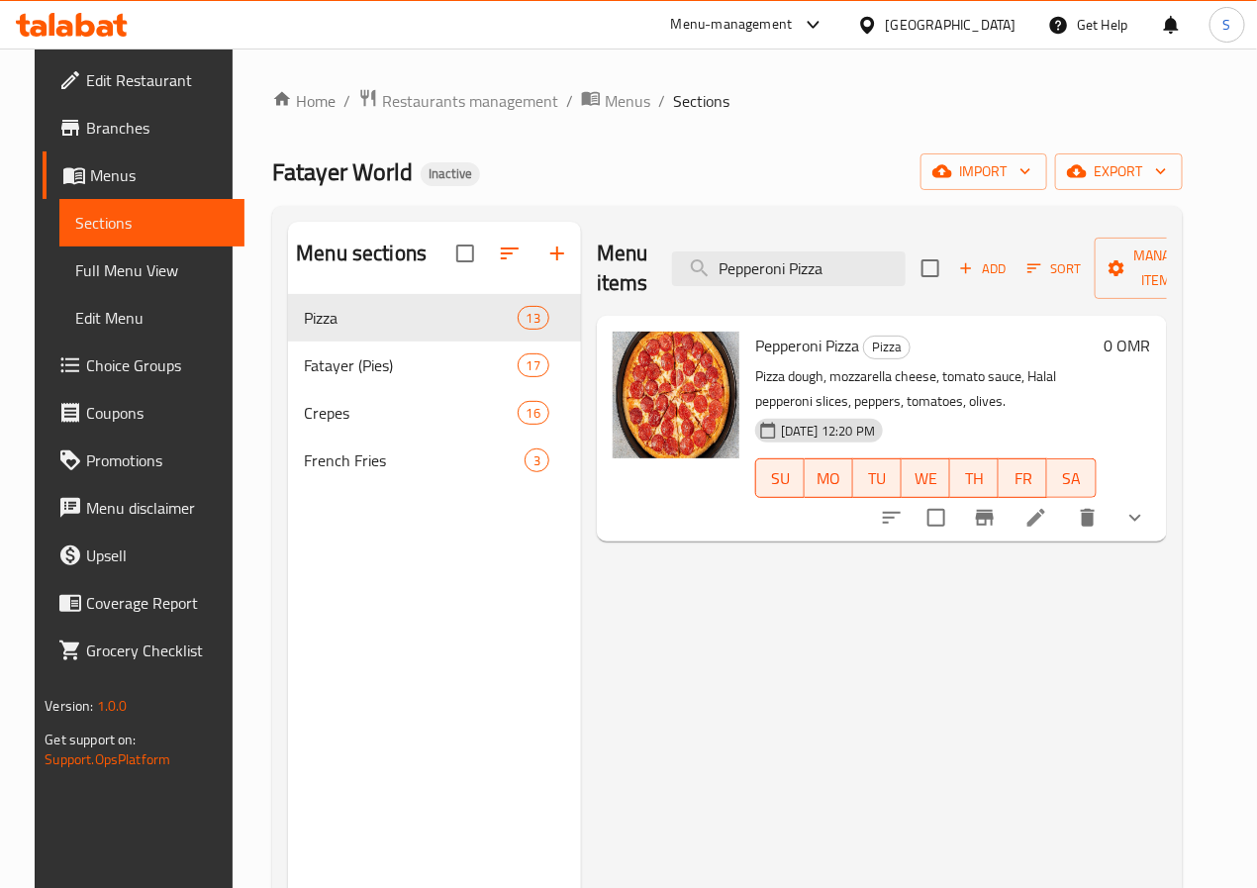
type input "Pepperoni Pizza"
click at [1048, 508] on icon at bounding box center [1037, 518] width 24 height 24
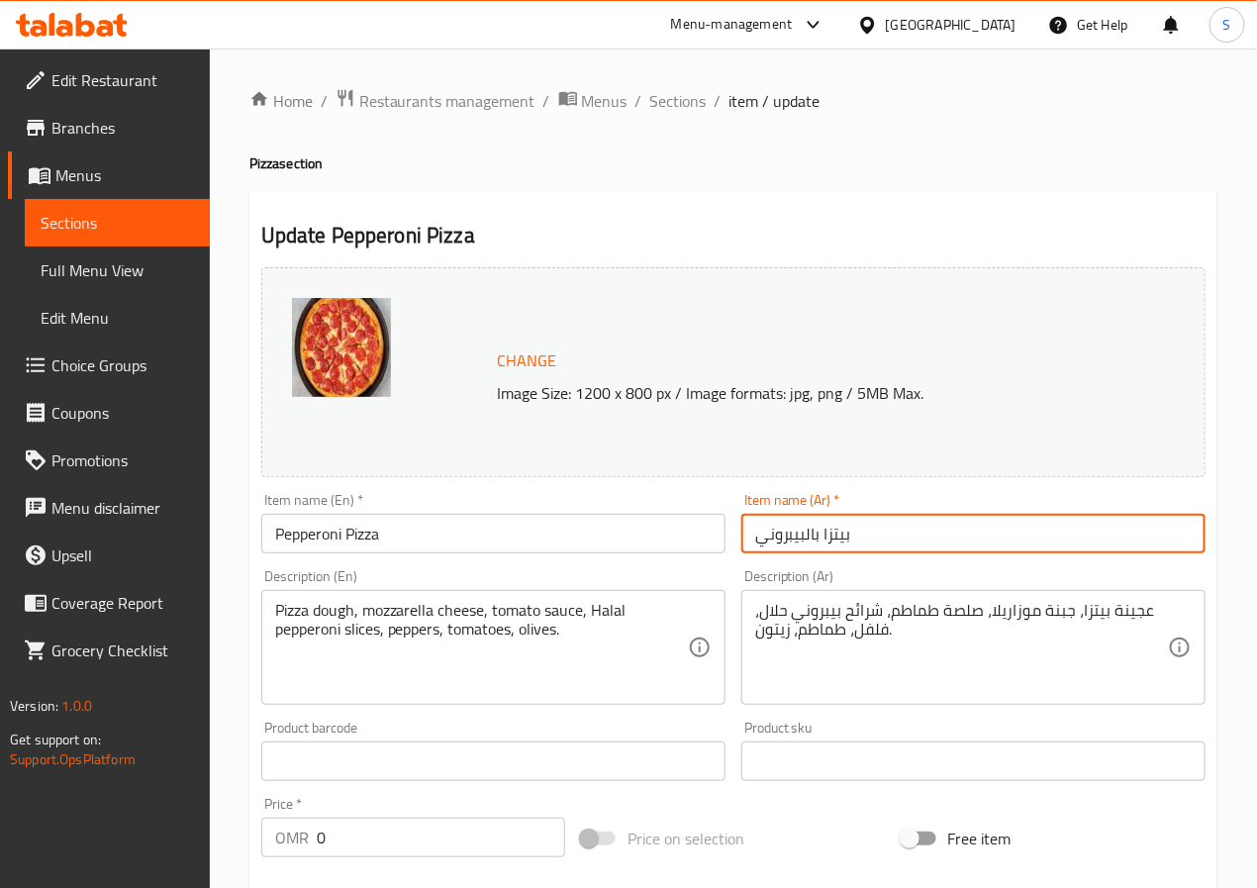
click at [805, 535] on input "بيتزا بالبيبروني" at bounding box center [974, 534] width 464 height 40
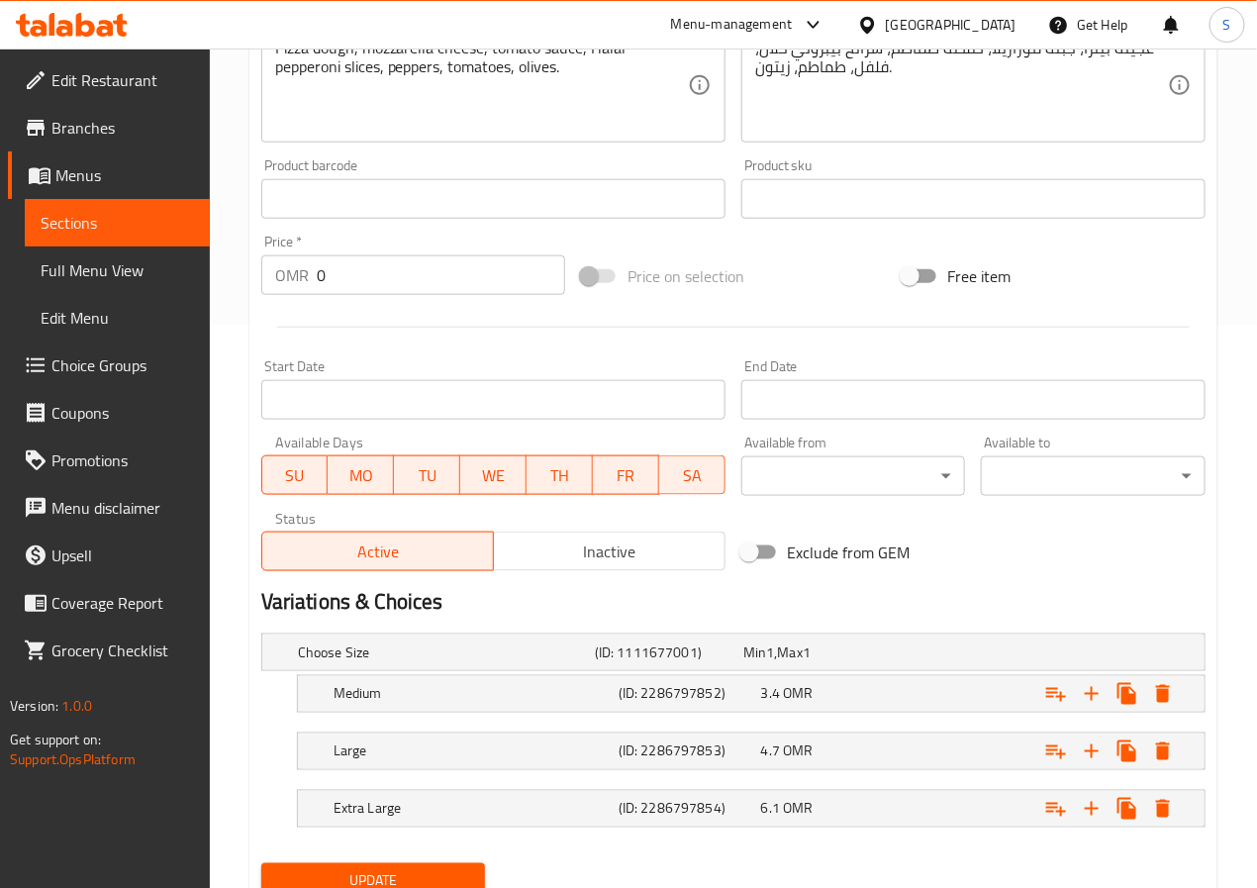
scroll to position [644, 0]
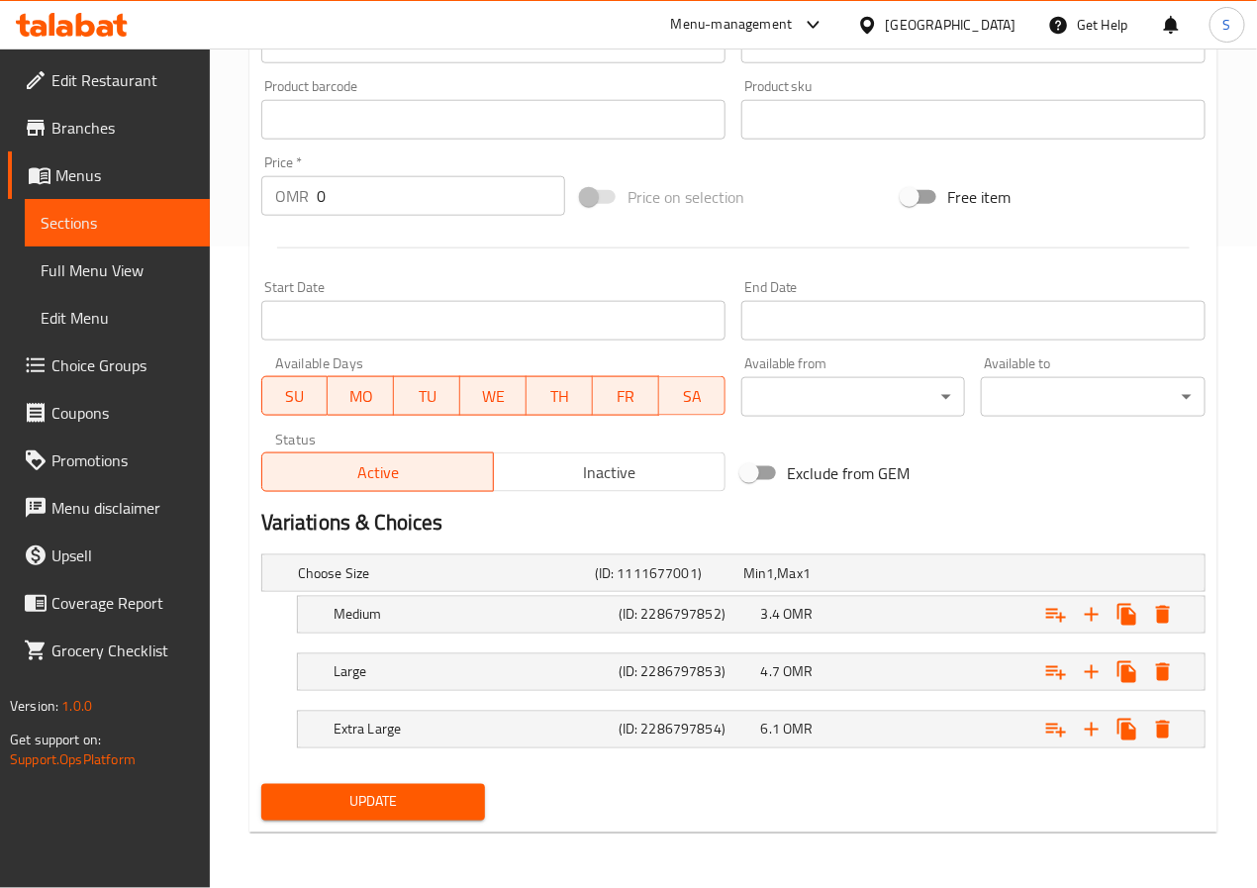
type input "بيتزا بيبروني"
click at [371, 806] on span "Update" at bounding box center [373, 802] width 193 height 25
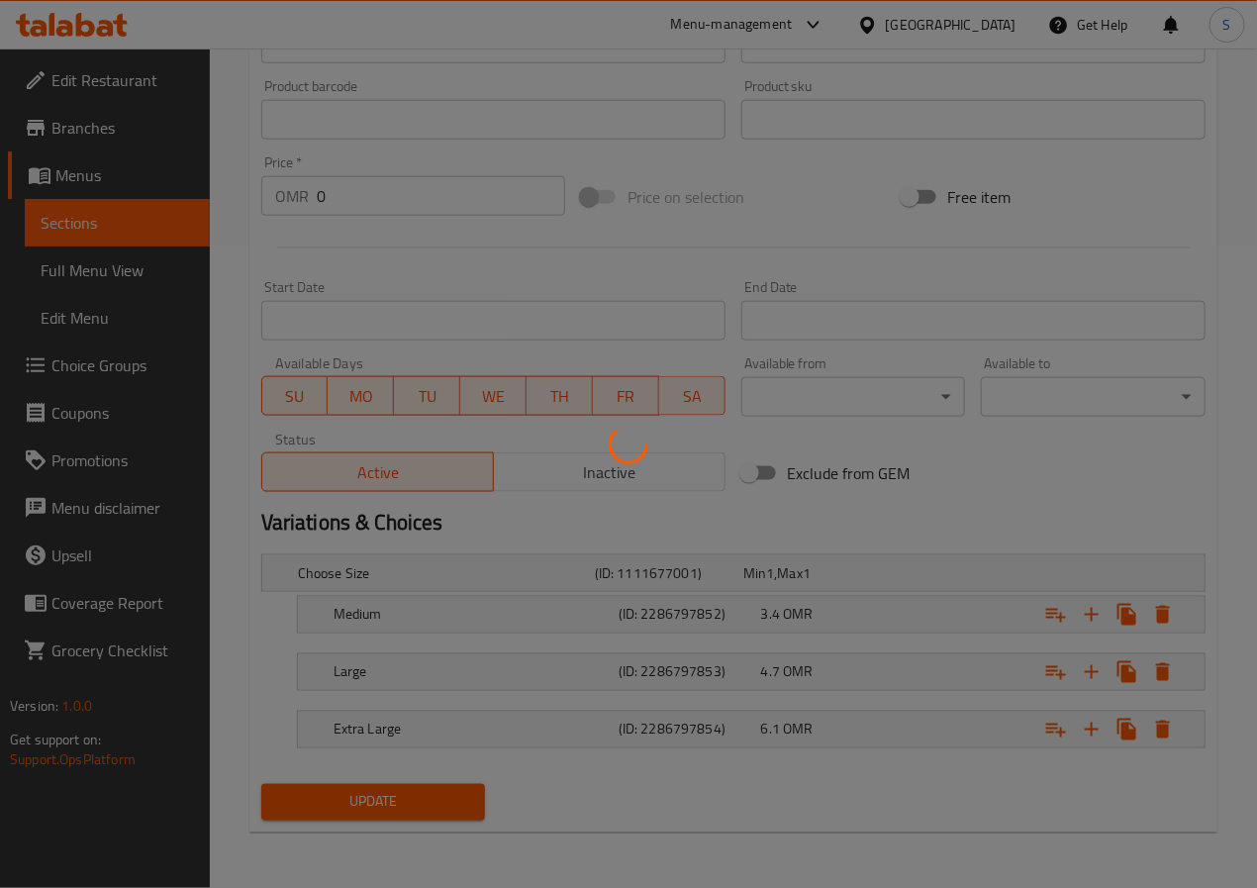
scroll to position [0, 0]
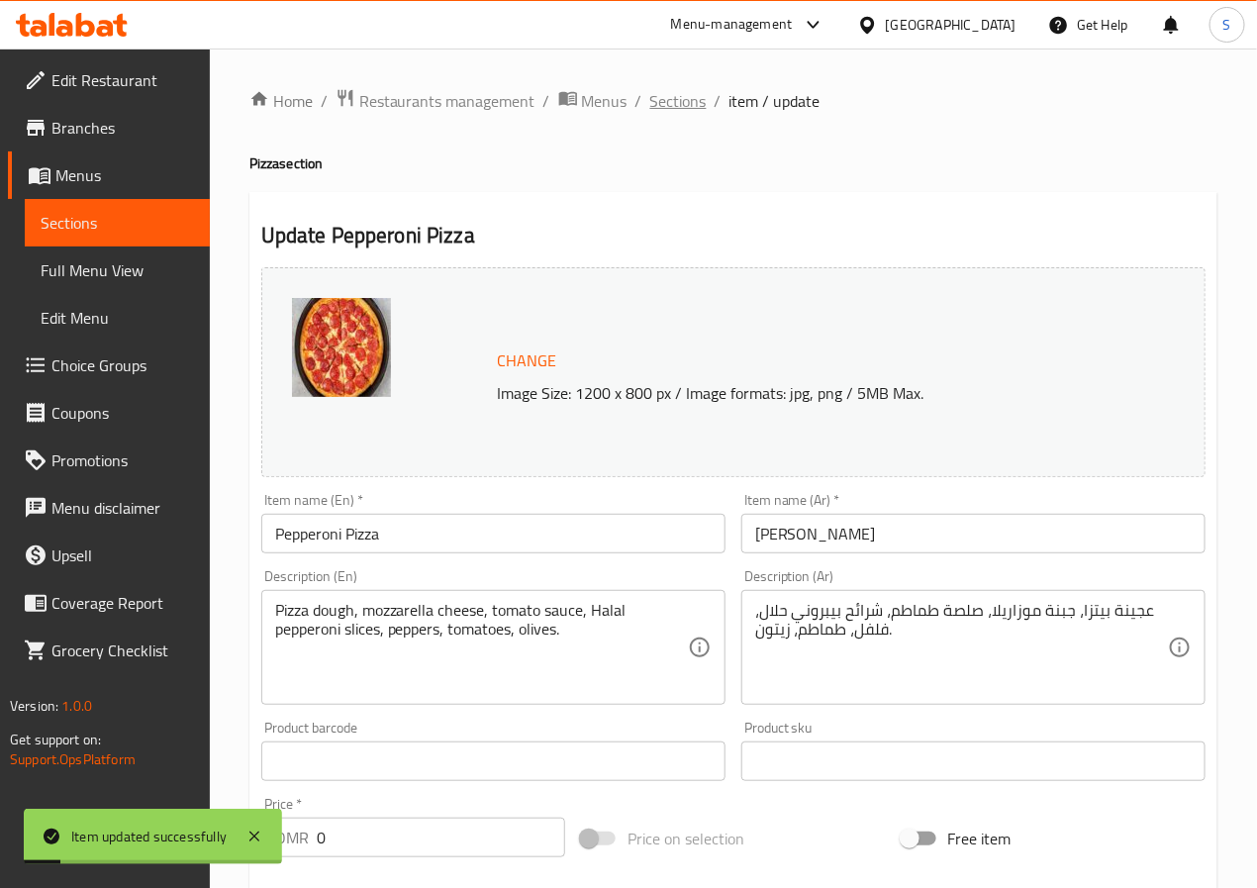
click at [677, 92] on span "Sections" at bounding box center [678, 101] width 56 height 24
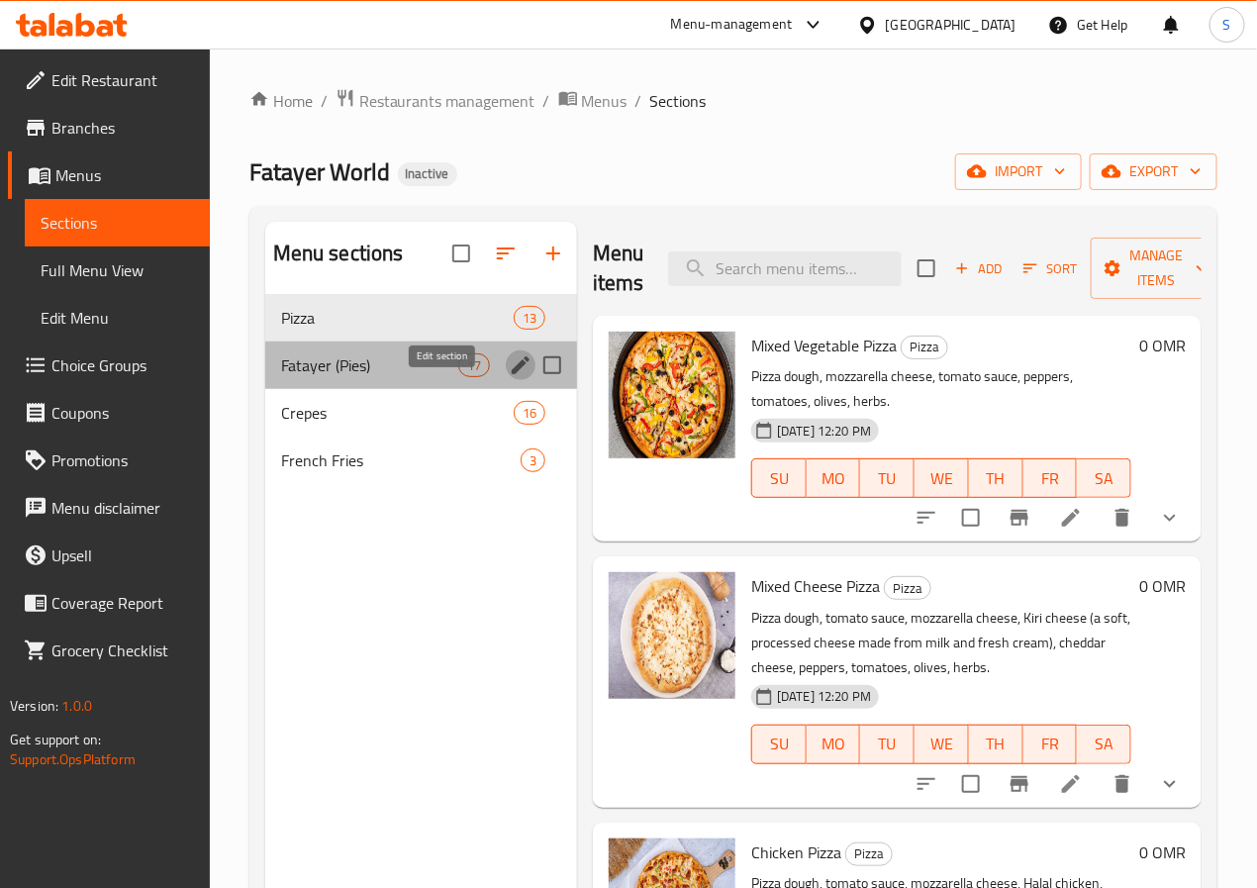
click at [509, 377] on icon "edit" at bounding box center [521, 365] width 24 height 24
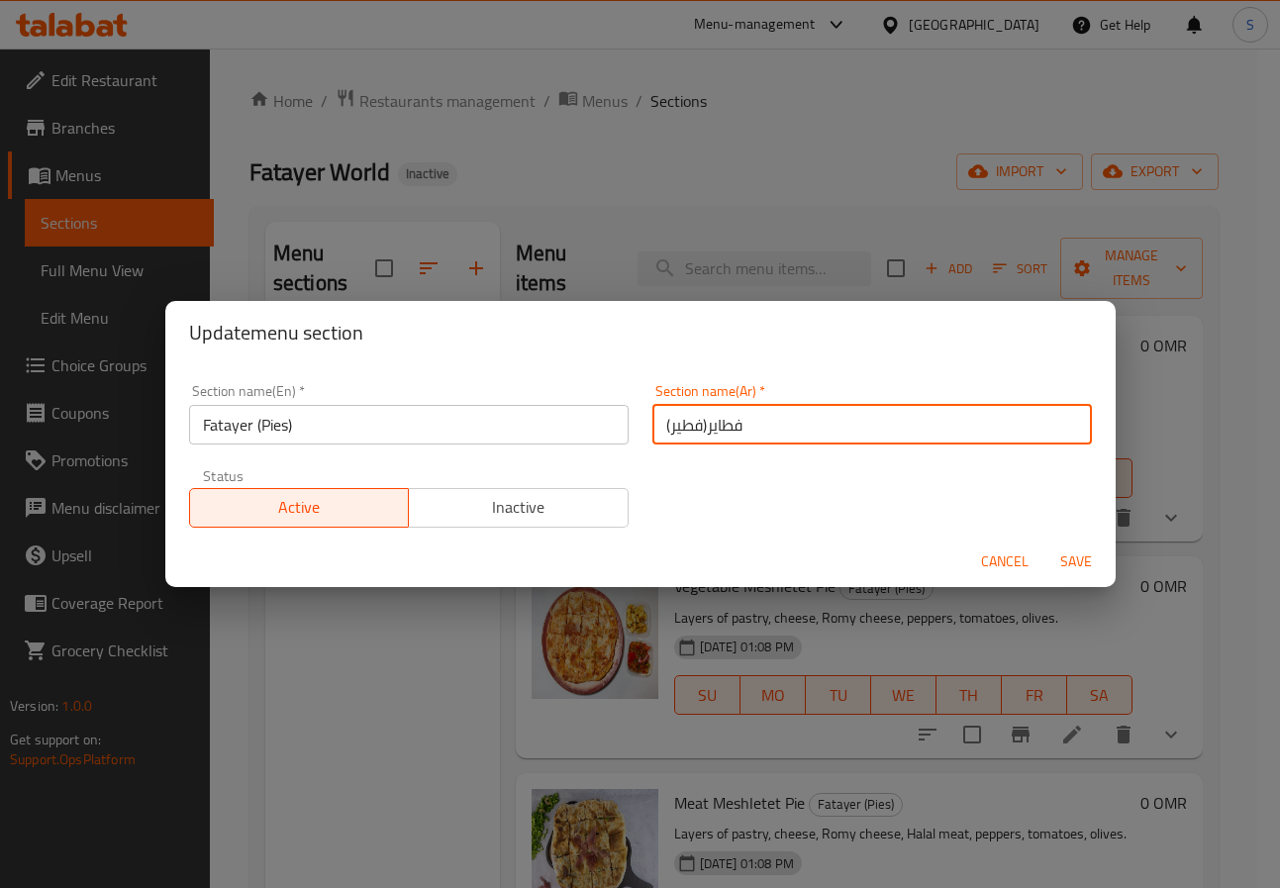
drag, startPoint x: 698, startPoint y: 423, endPoint x: 637, endPoint y: 428, distance: 61.6
click at [641, 428] on div "Section name(Ar)   * فطاير(فطير) Section name(Ar) *" at bounding box center [872, 414] width 463 height 84
type input "الفطائر"
click at [1044, 544] on button "Save" at bounding box center [1075, 562] width 63 height 37
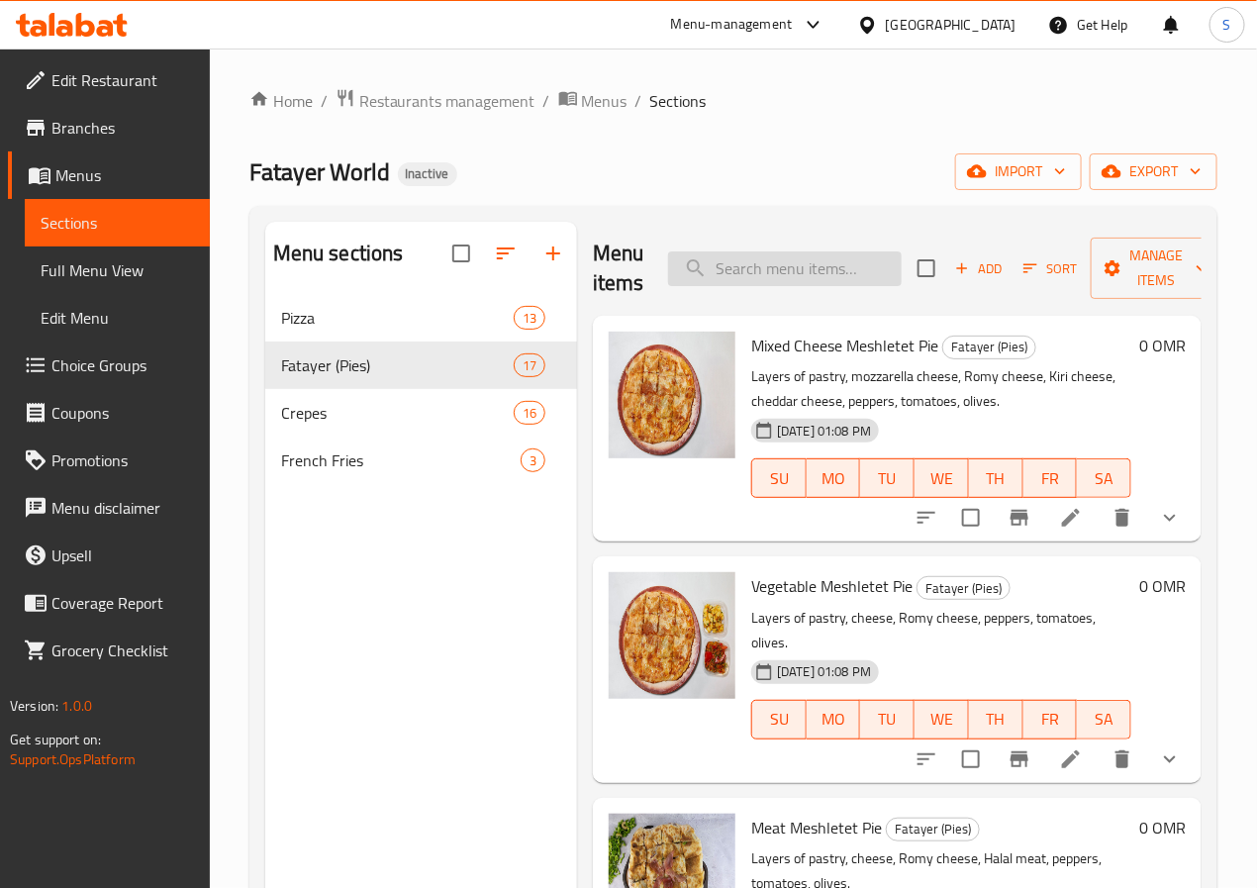
click at [746, 268] on input "search" at bounding box center [785, 268] width 234 height 35
paste input "Mix Meat Meshletet Pie"
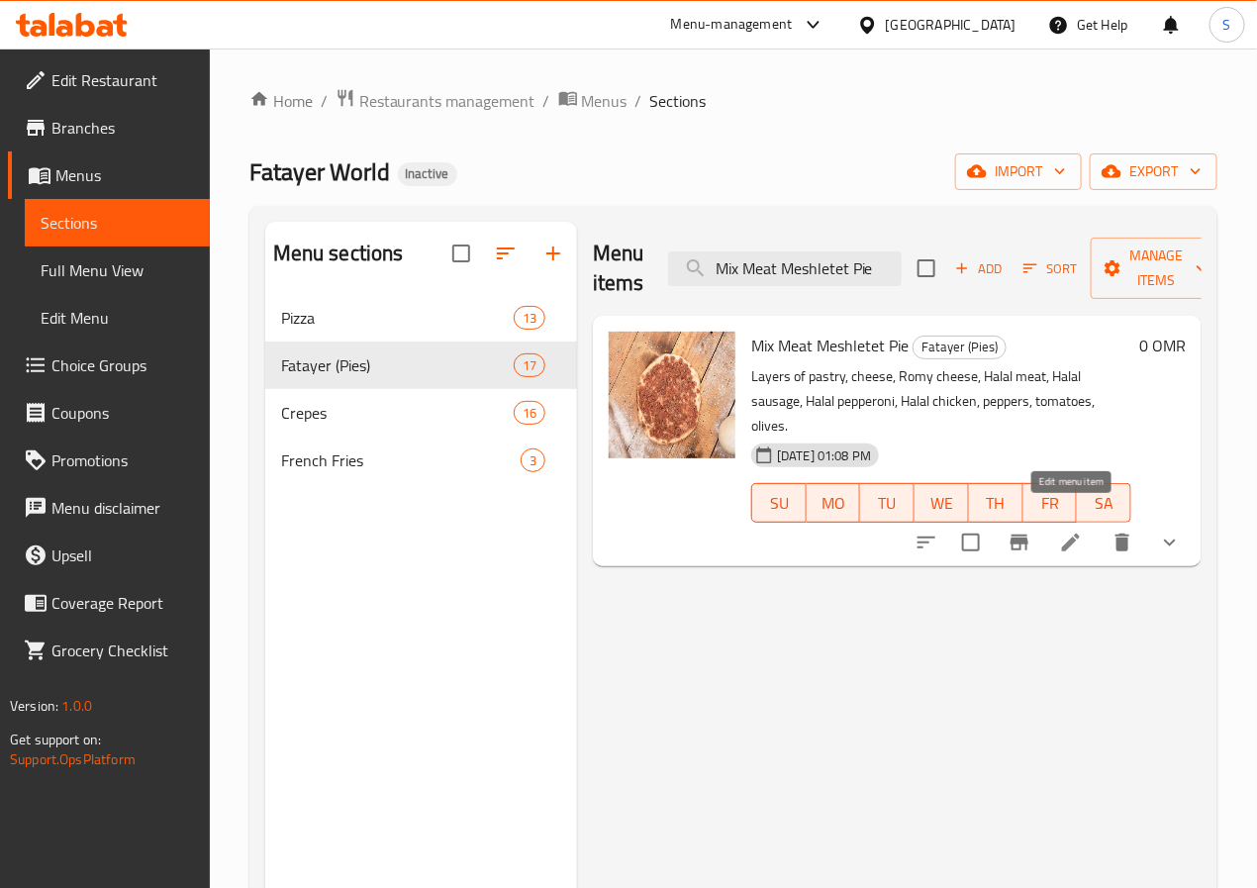
type input "Mix Meat Meshletet Pie"
click at [1072, 531] on icon at bounding box center [1071, 543] width 24 height 24
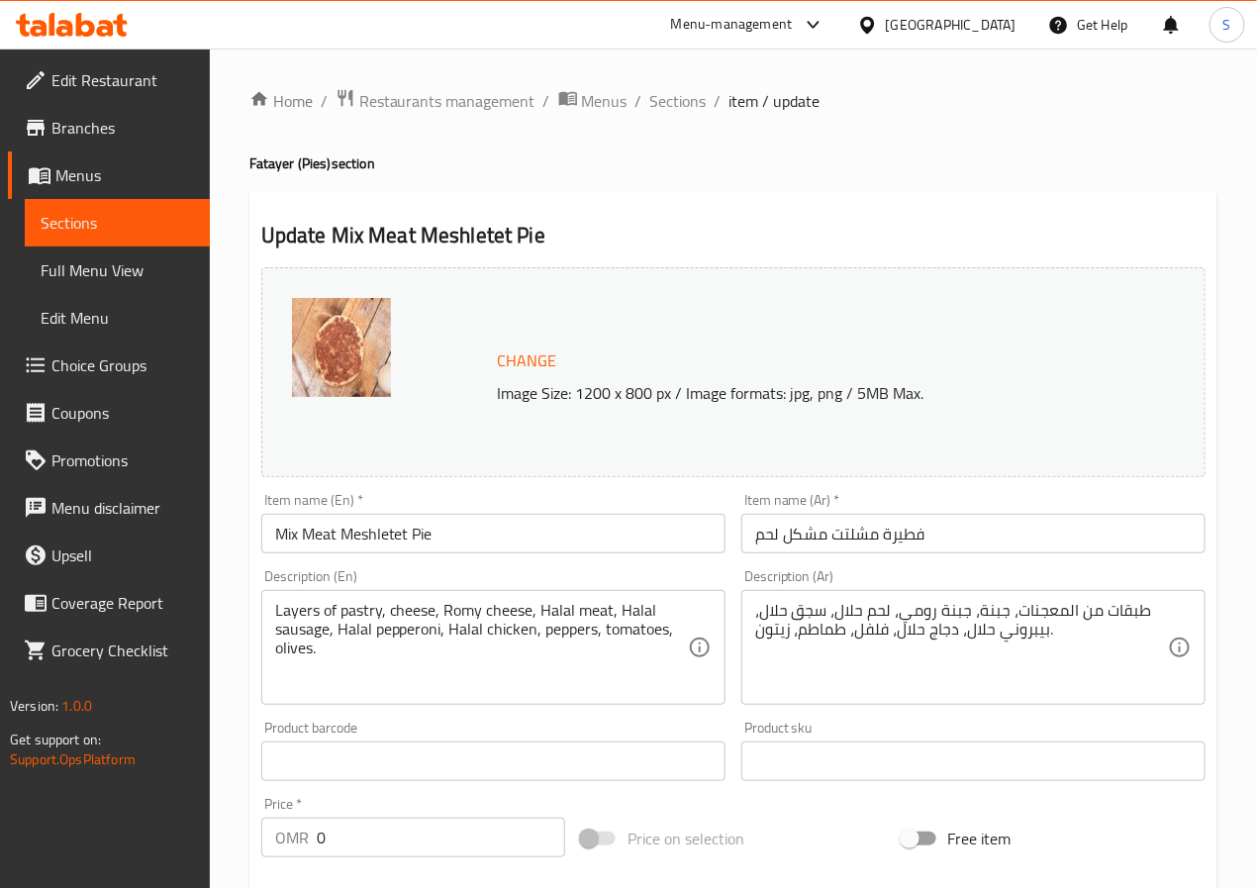
click at [805, 546] on input "فطيرة مشلتت مشكل لحم" at bounding box center [974, 534] width 464 height 40
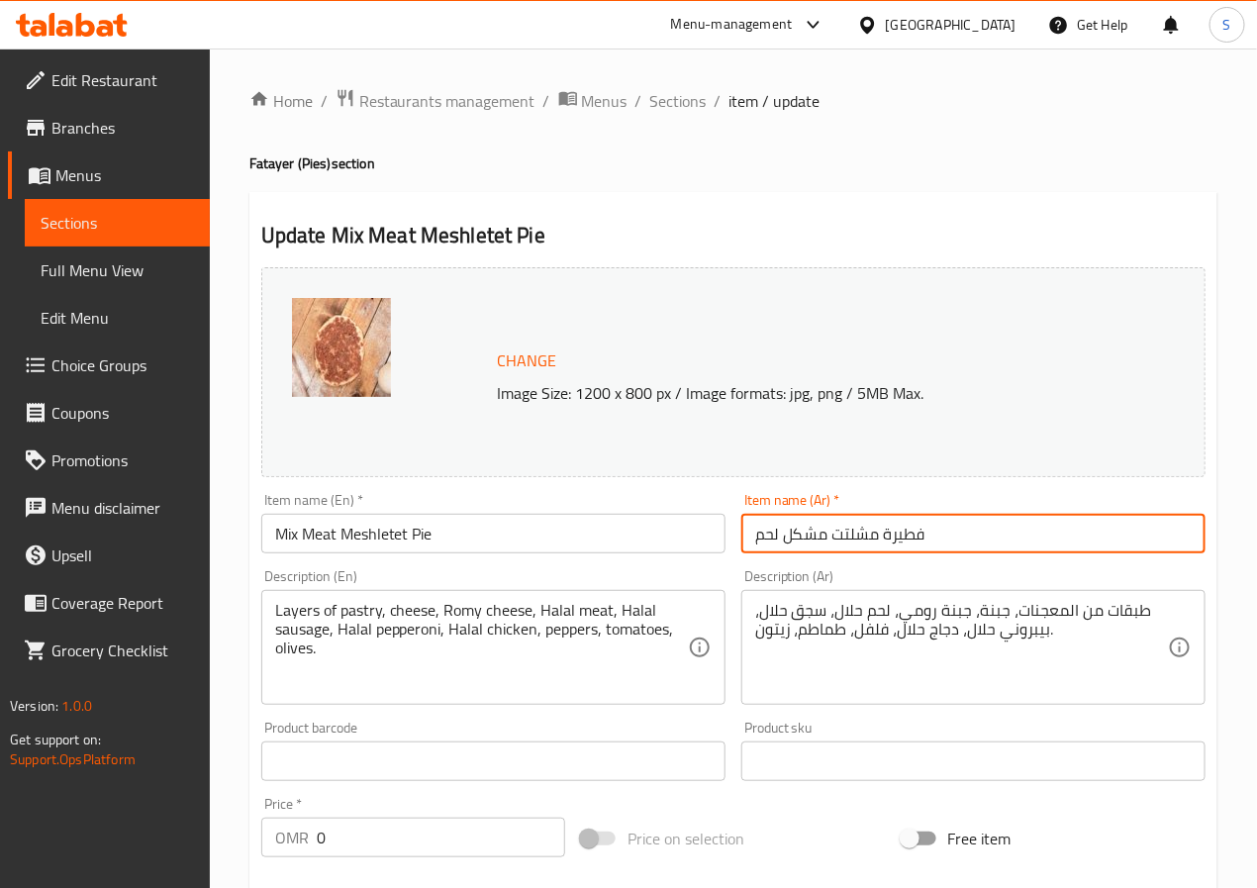
click at [805, 546] on input "فطيرة مشلتت مشكل لحم" at bounding box center [974, 534] width 464 height 40
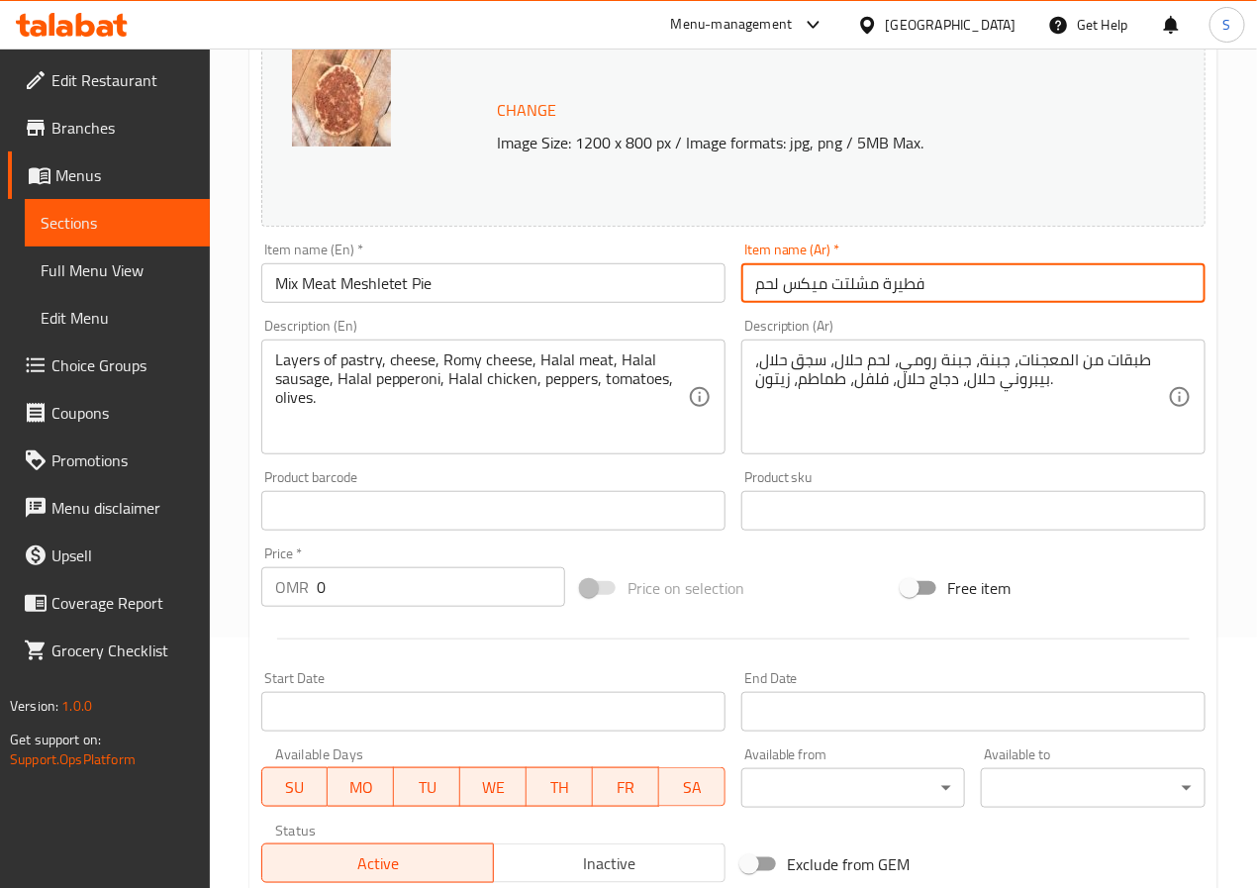
scroll to position [586, 0]
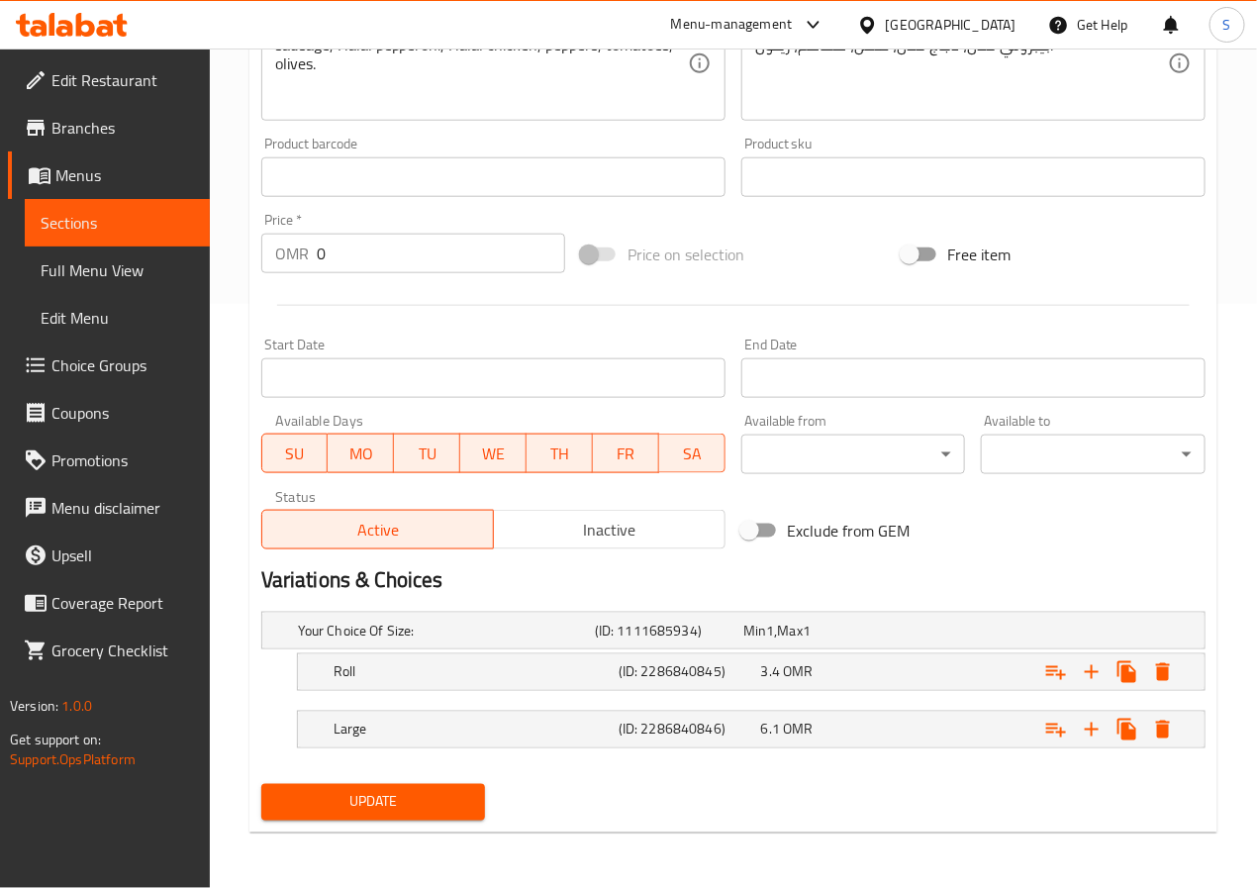
type input "فطيرة مشلتت ميكس لحم"
click at [398, 814] on span "Update" at bounding box center [373, 802] width 193 height 25
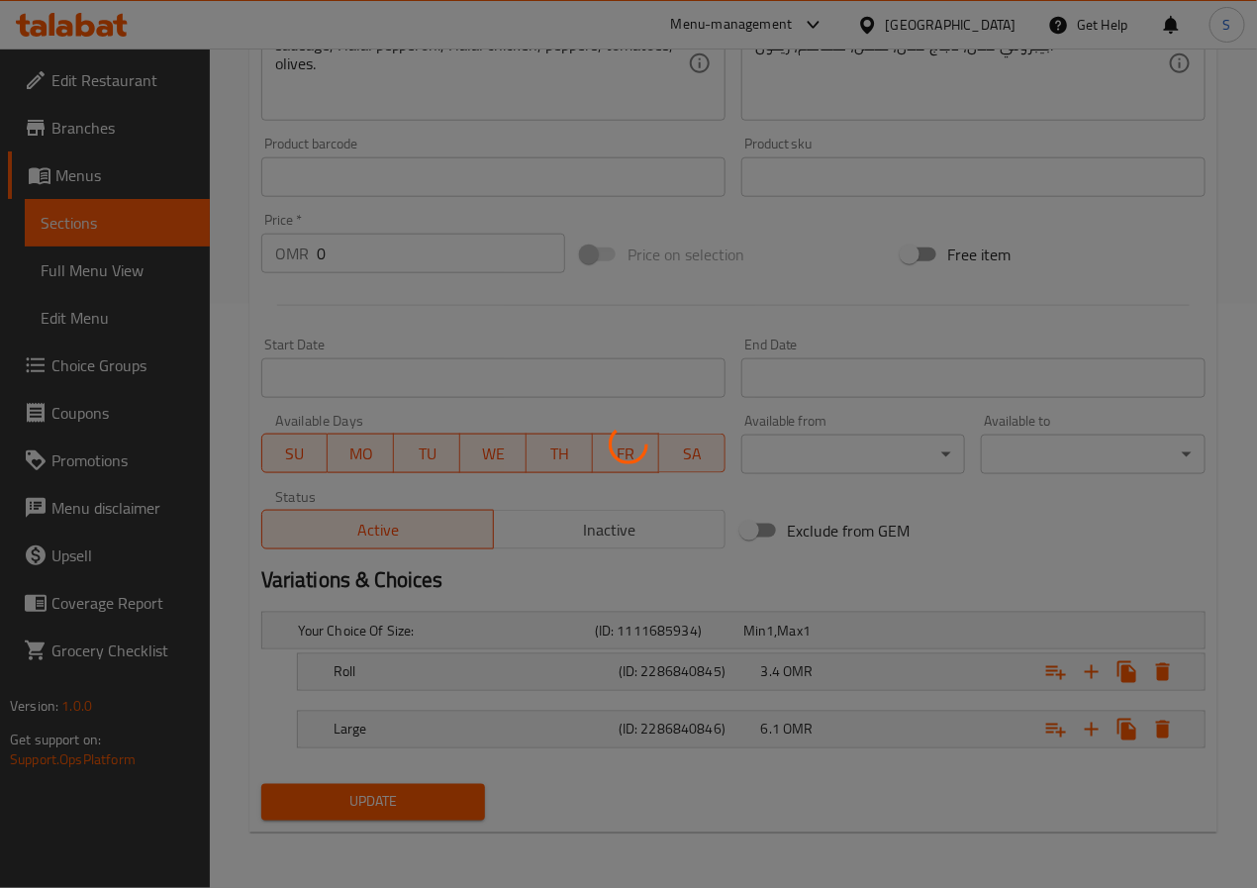
scroll to position [0, 0]
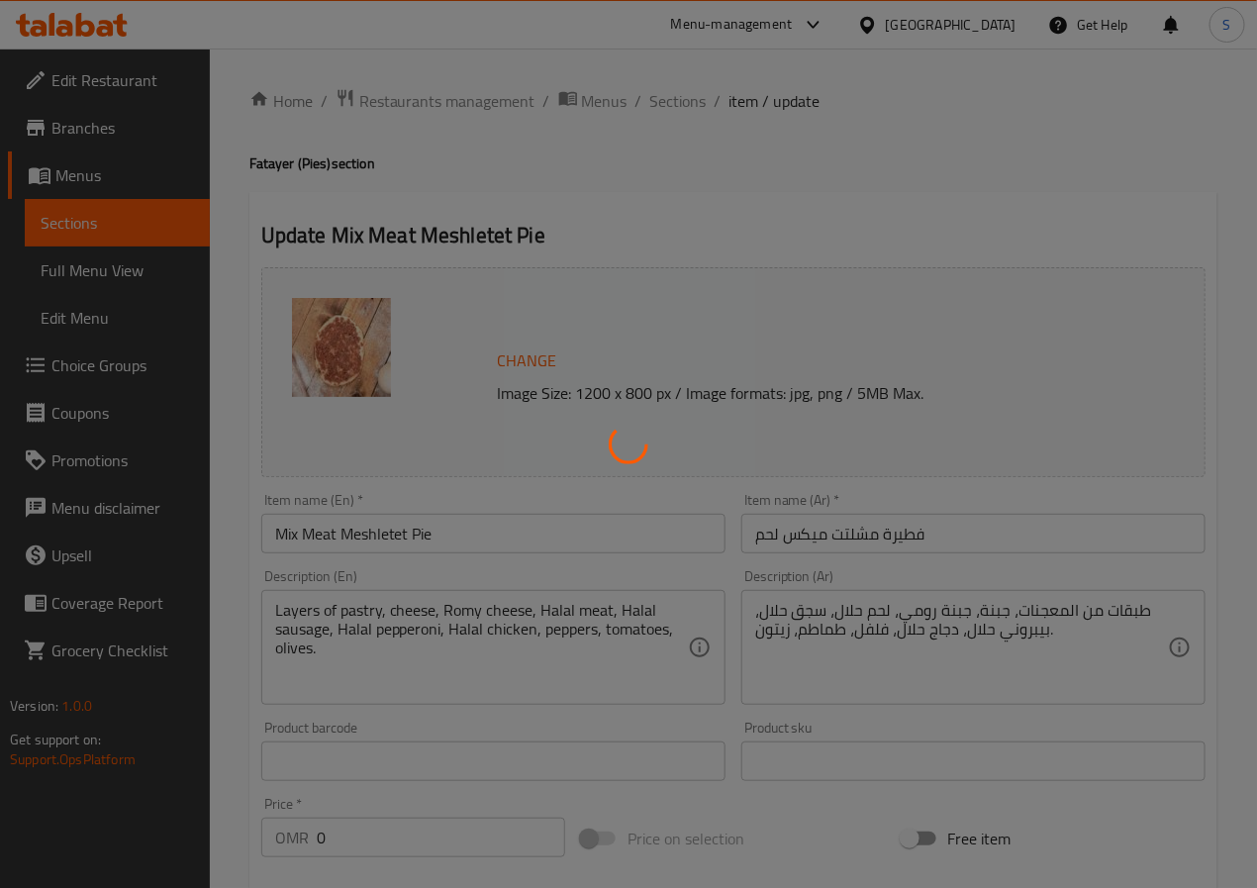
click at [666, 98] on div at bounding box center [628, 444] width 1257 height 888
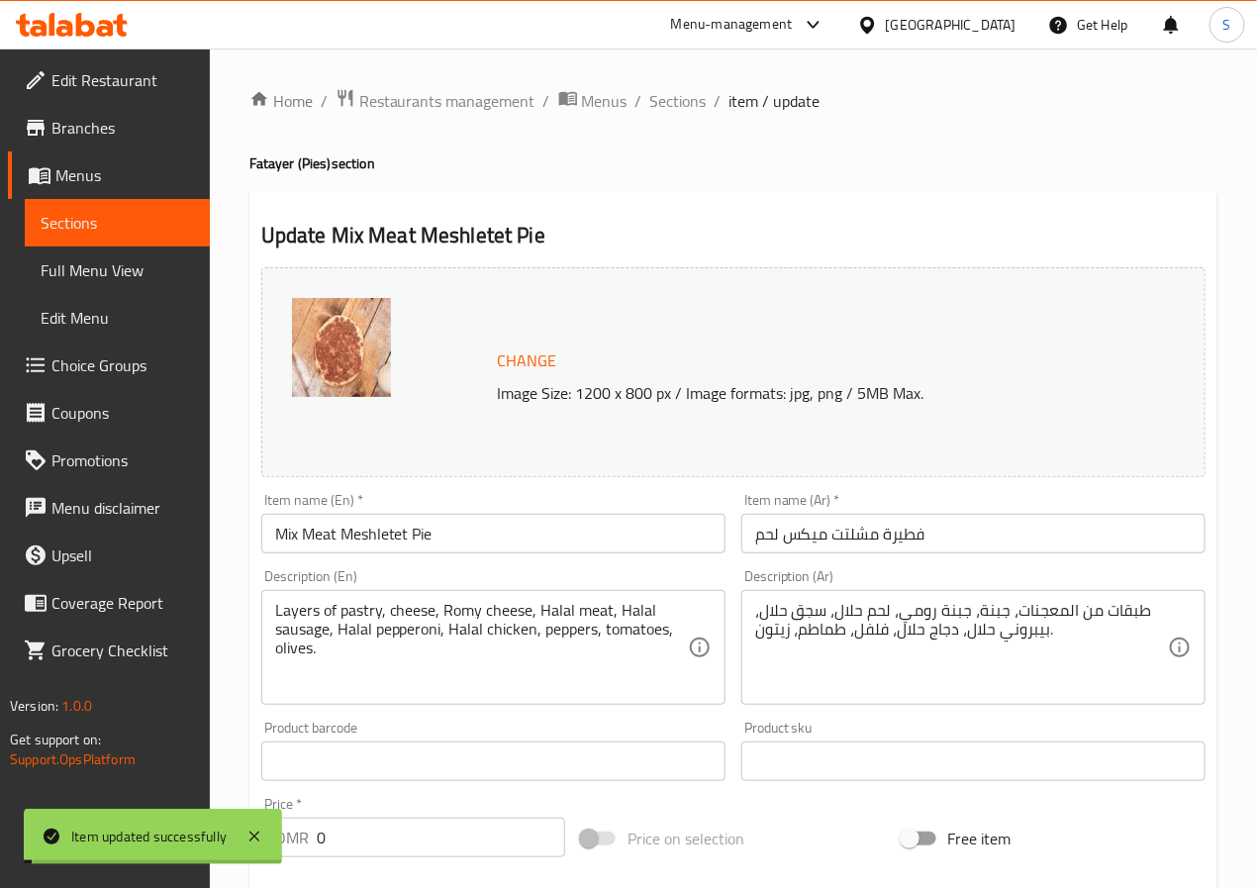
drag, startPoint x: 666, startPoint y: 98, endPoint x: 640, endPoint y: 4, distance: 97.8
click at [666, 98] on span "Sections" at bounding box center [678, 101] width 56 height 24
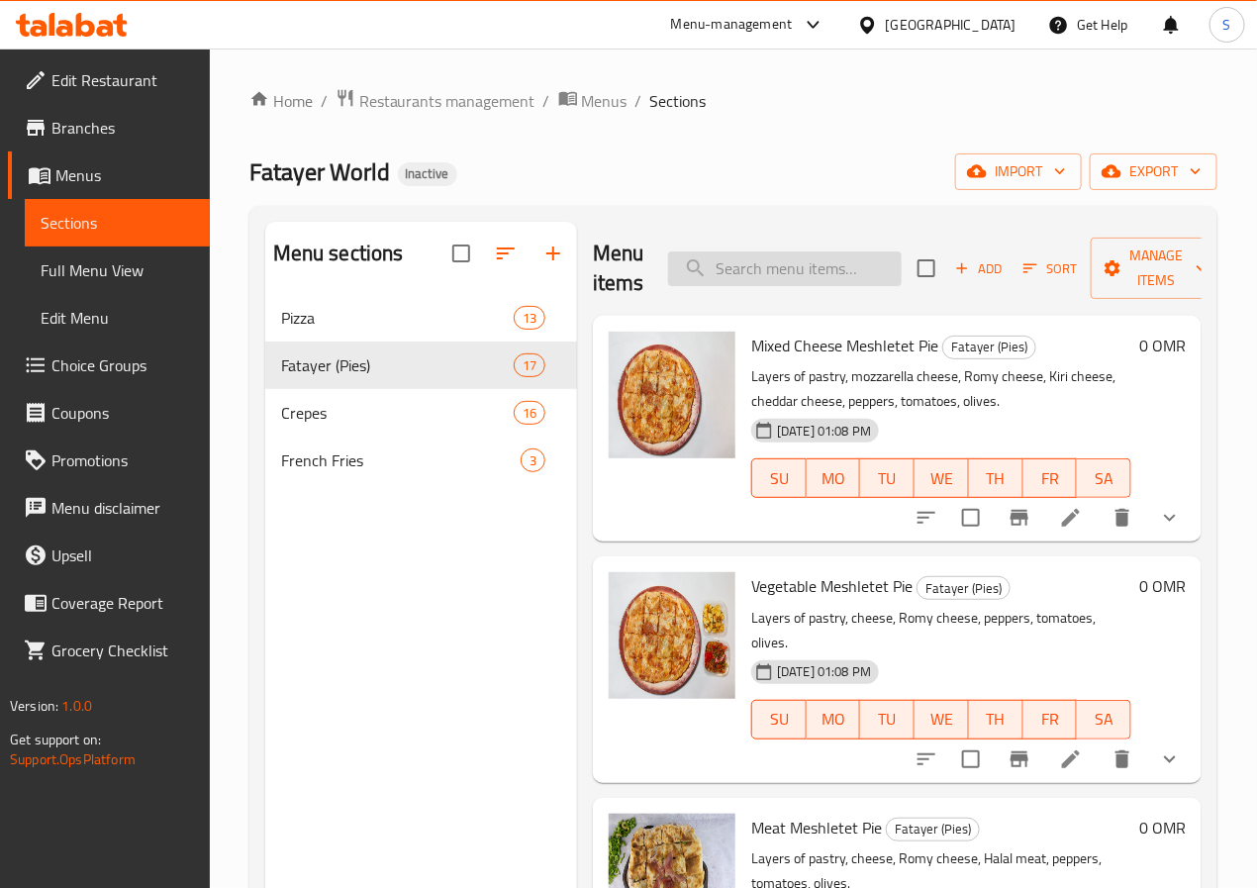
click at [734, 273] on input "search" at bounding box center [785, 268] width 234 height 35
paste input "Shami Vegetable Meshletet Pie"
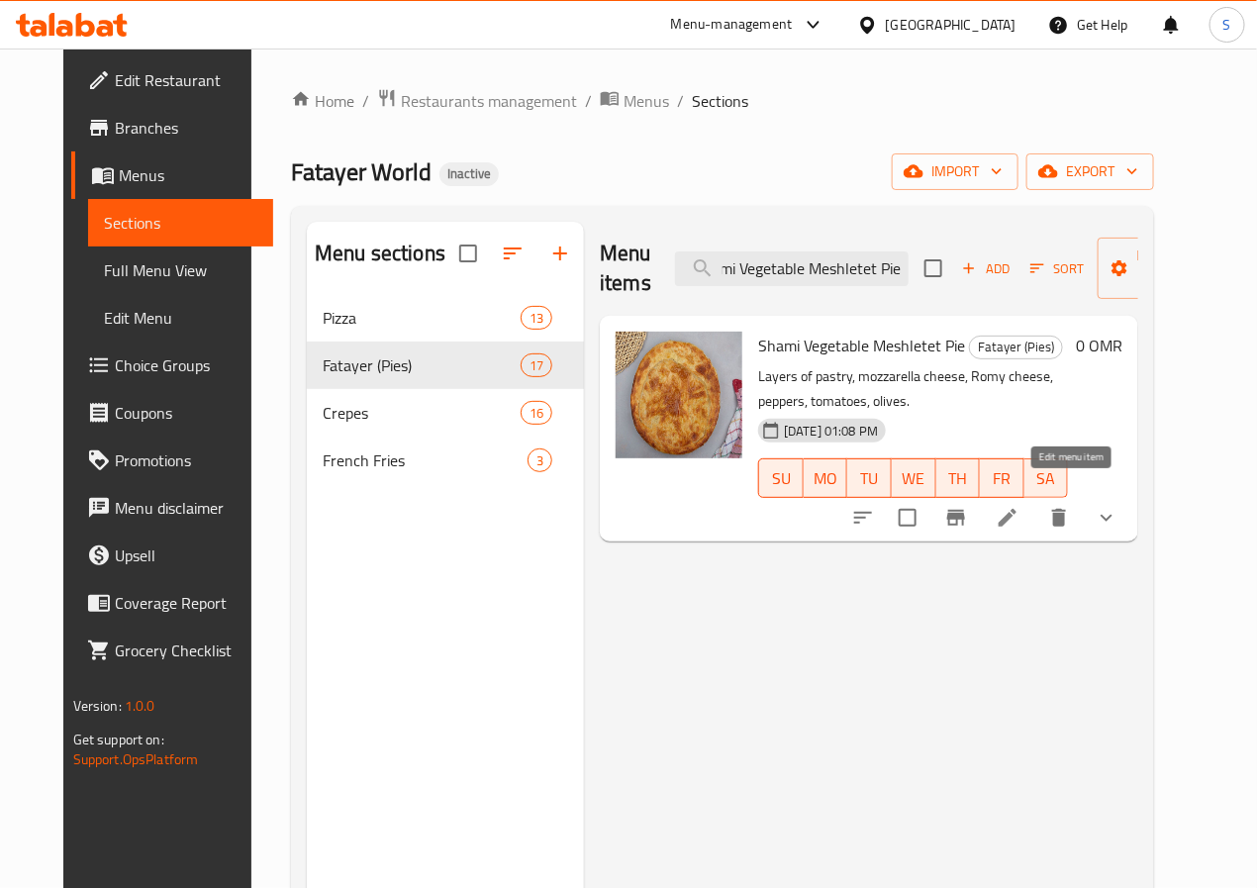
type input "Shami Vegetable Meshletet Pie"
click at [1017, 509] on icon at bounding box center [1008, 518] width 18 height 18
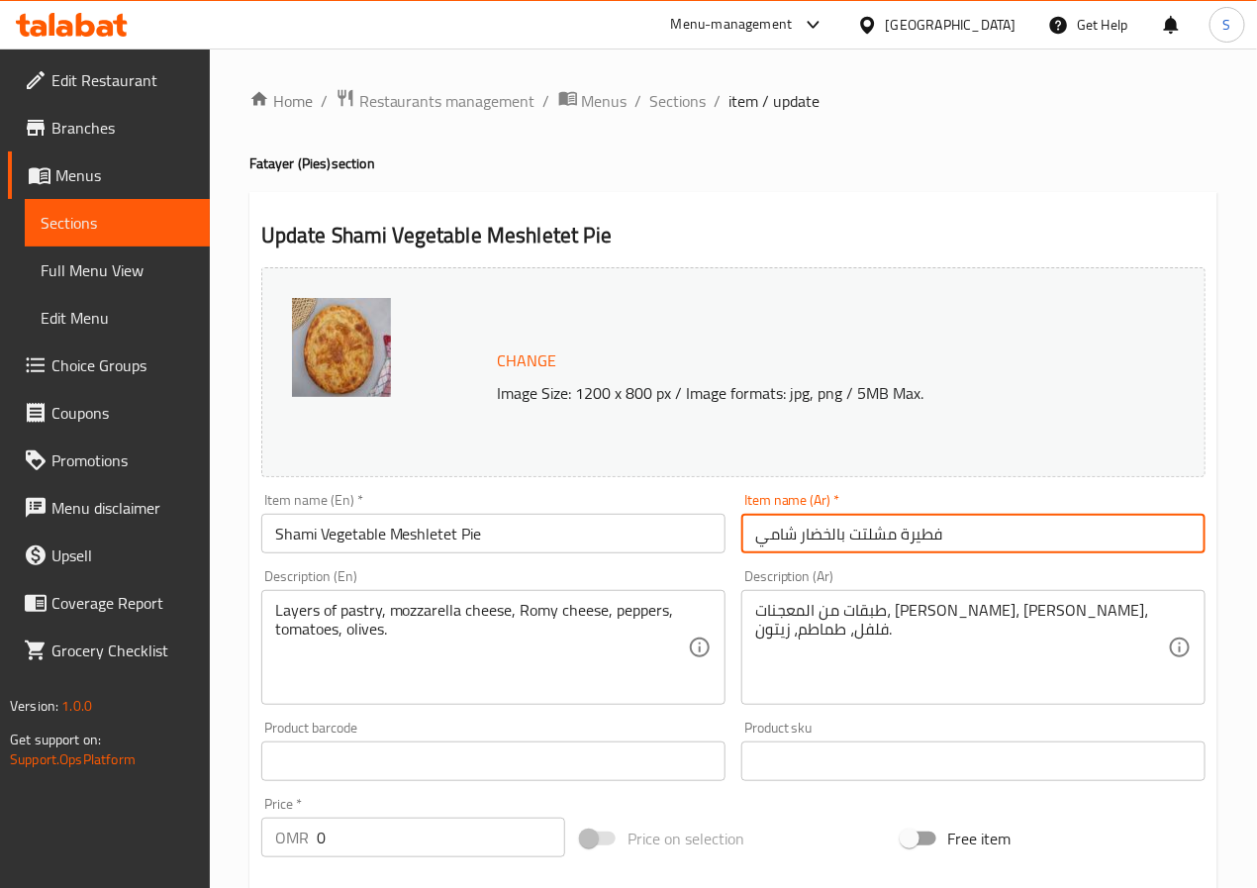
click at [806, 535] on input "فطيرة مشلتت بالخضار شامي" at bounding box center [974, 534] width 464 height 40
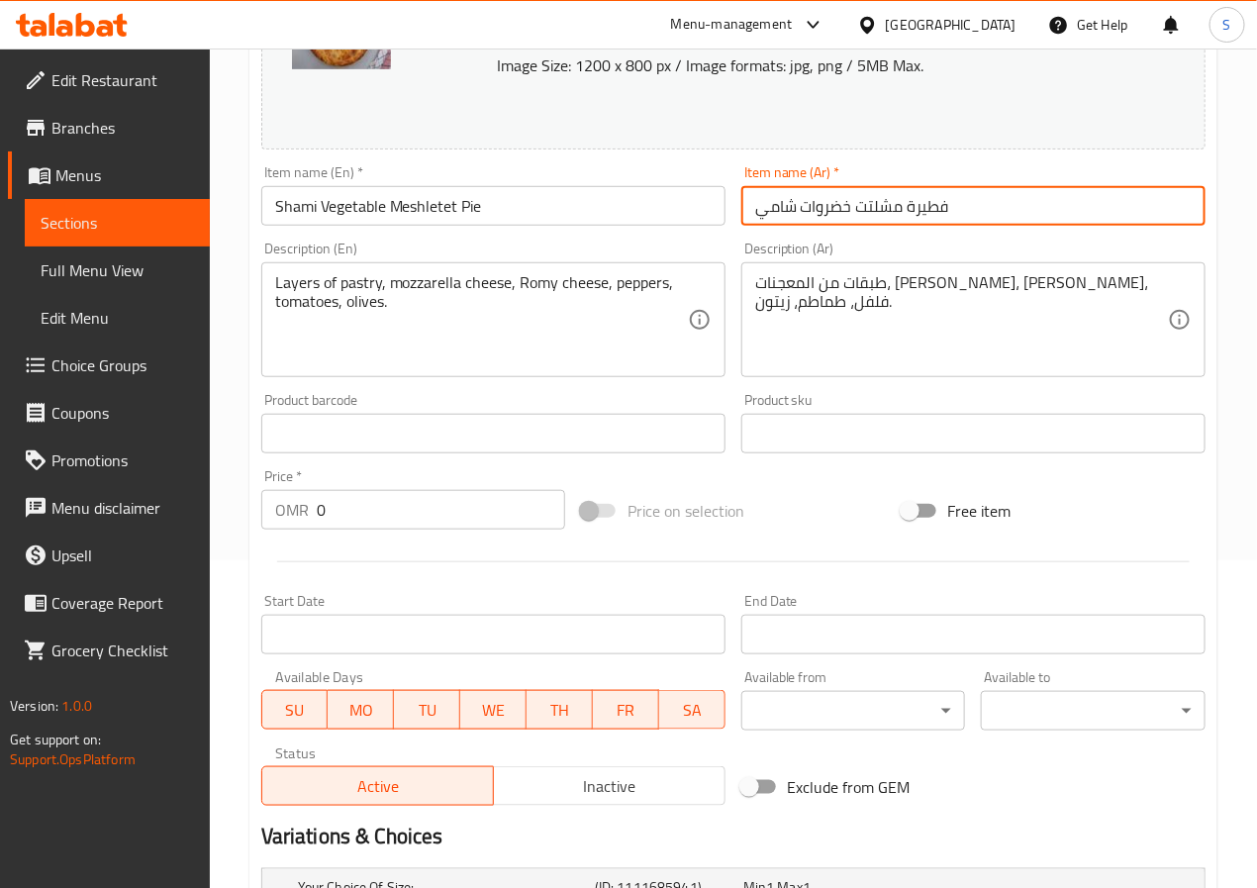
scroll to position [586, 0]
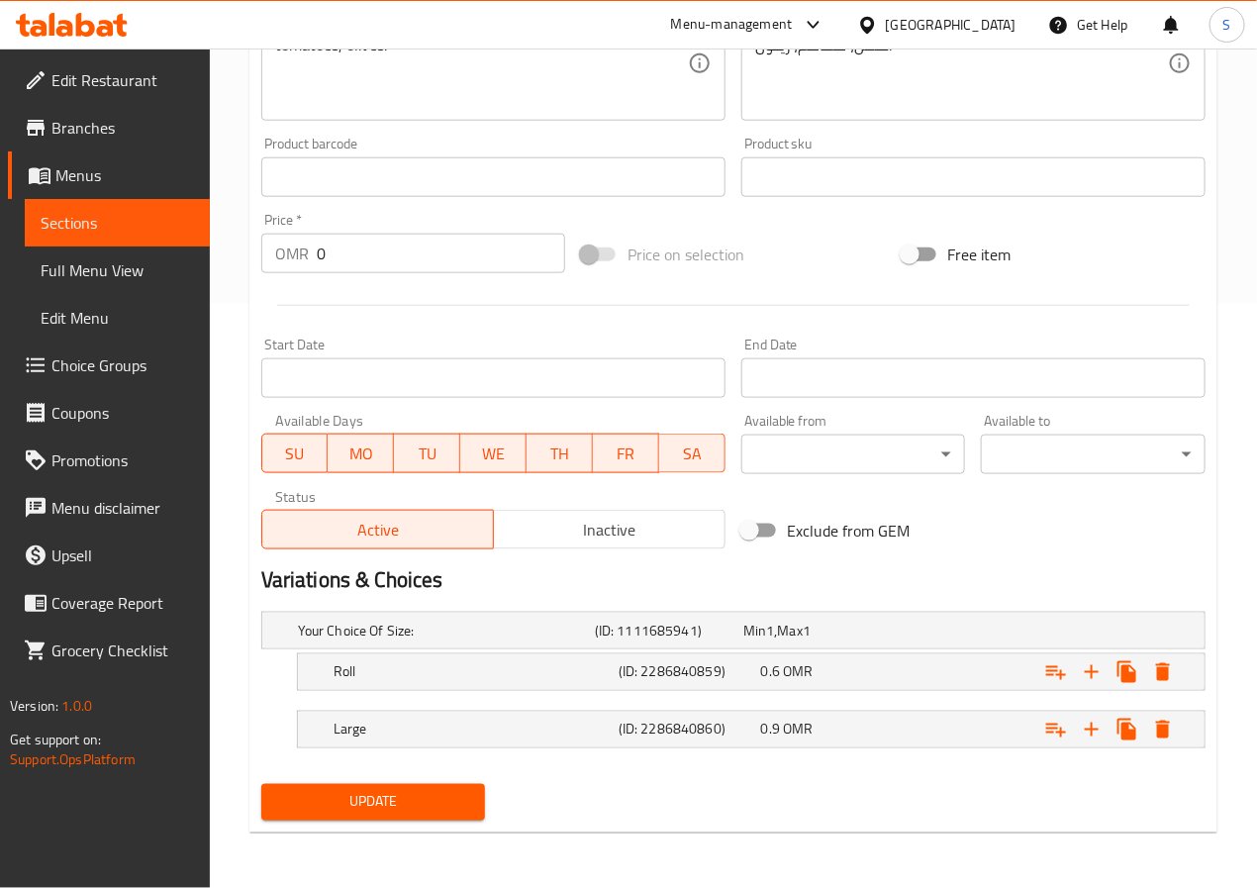
type input "فطيرة مشلتت خضروات شامي"
click at [457, 805] on span "Update" at bounding box center [373, 802] width 193 height 25
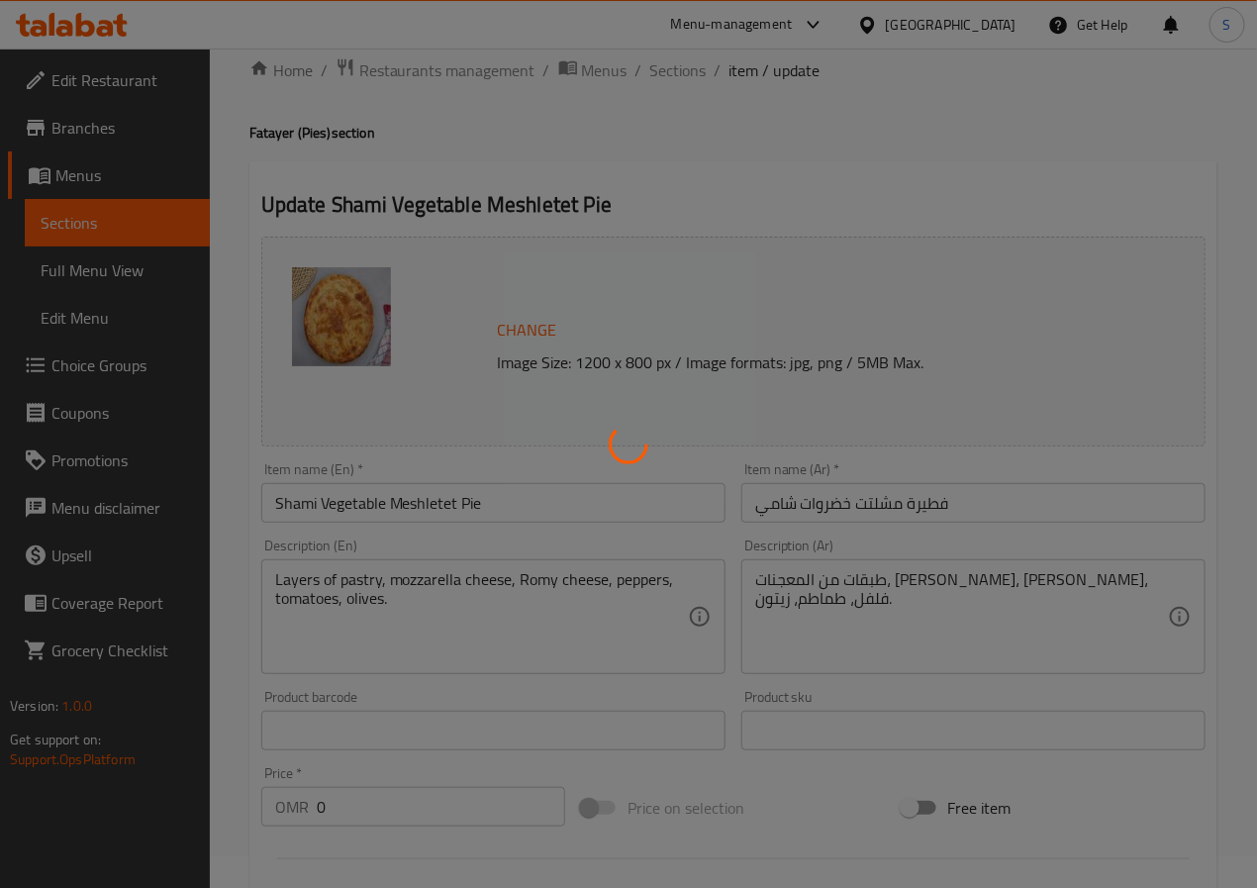
scroll to position [0, 0]
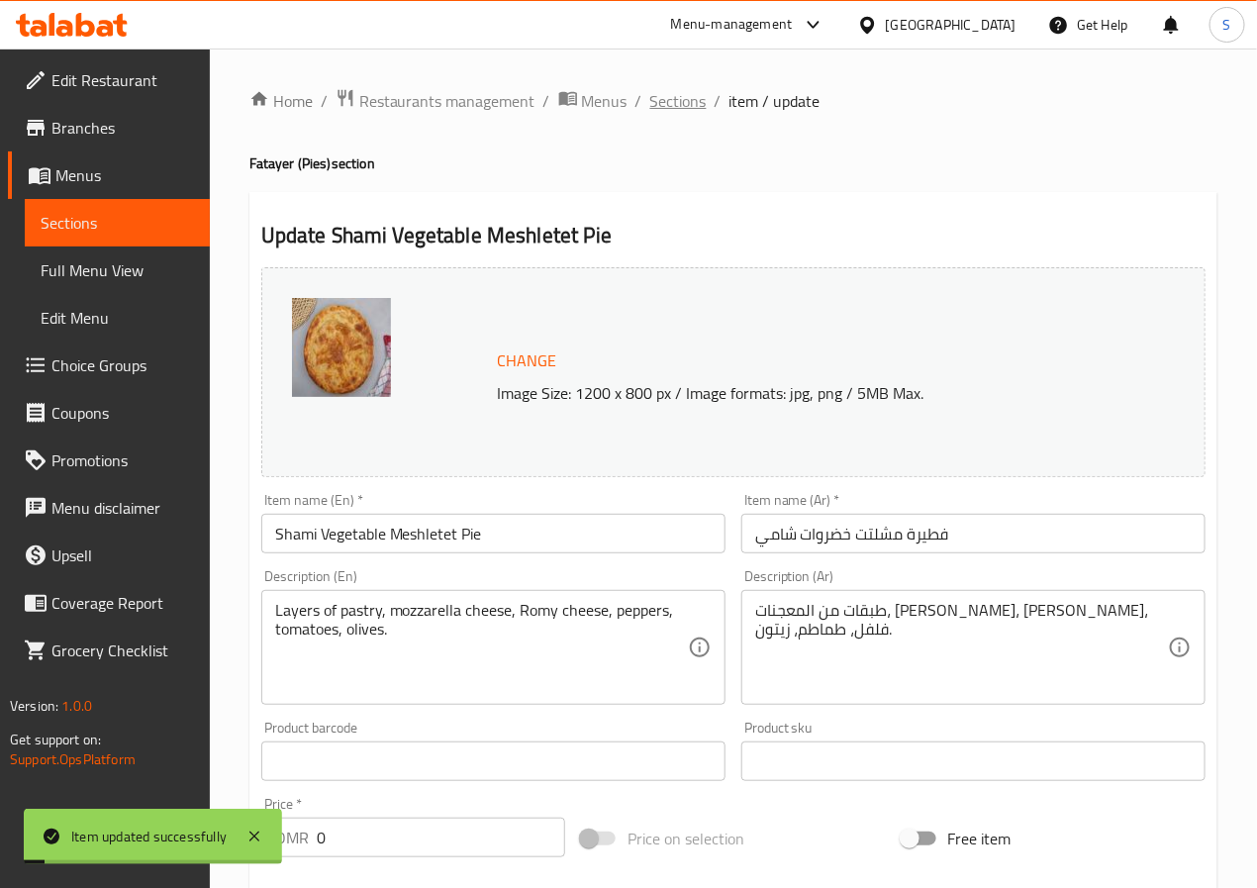
click at [663, 110] on span "Sections" at bounding box center [678, 101] width 56 height 24
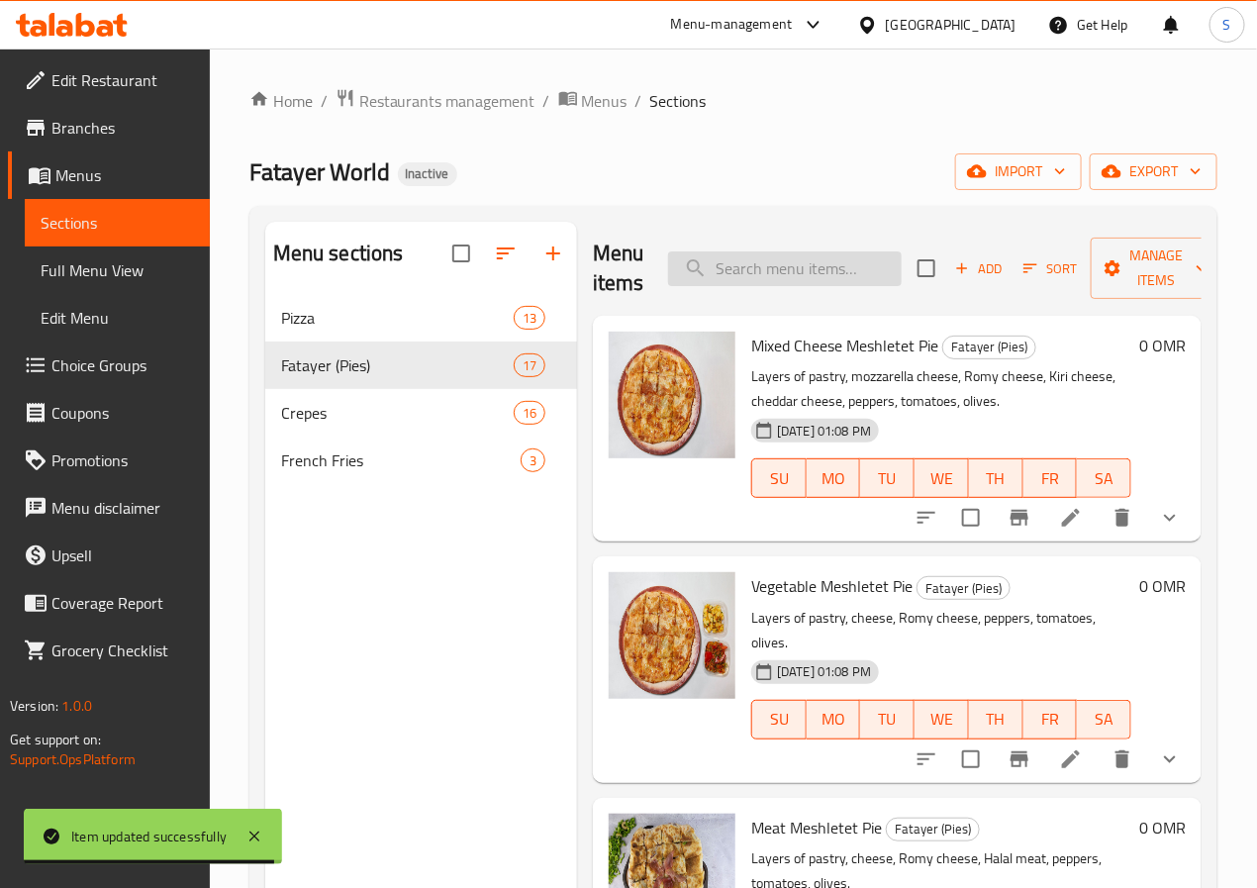
click at [699, 274] on input "search" at bounding box center [785, 268] width 234 height 35
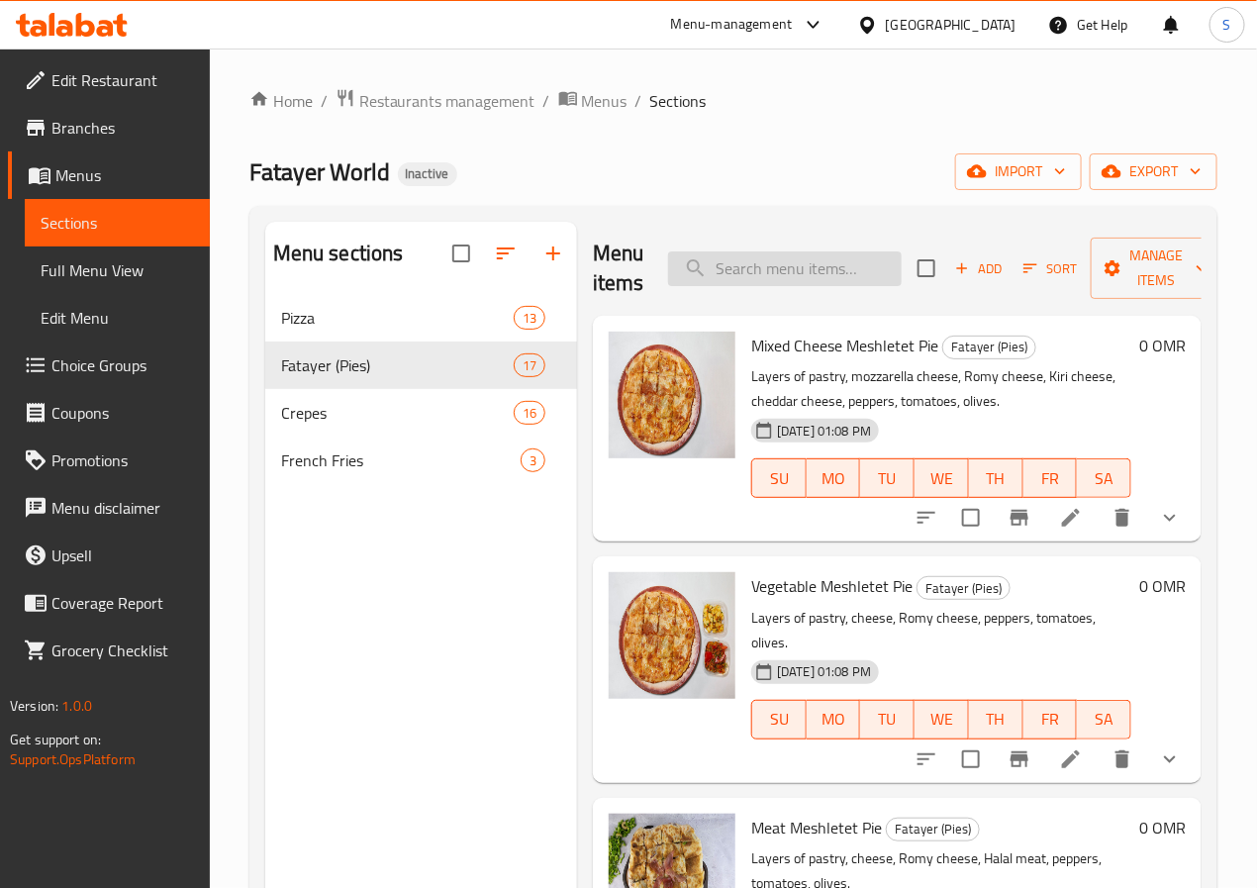
paste input "Nutella Pie"
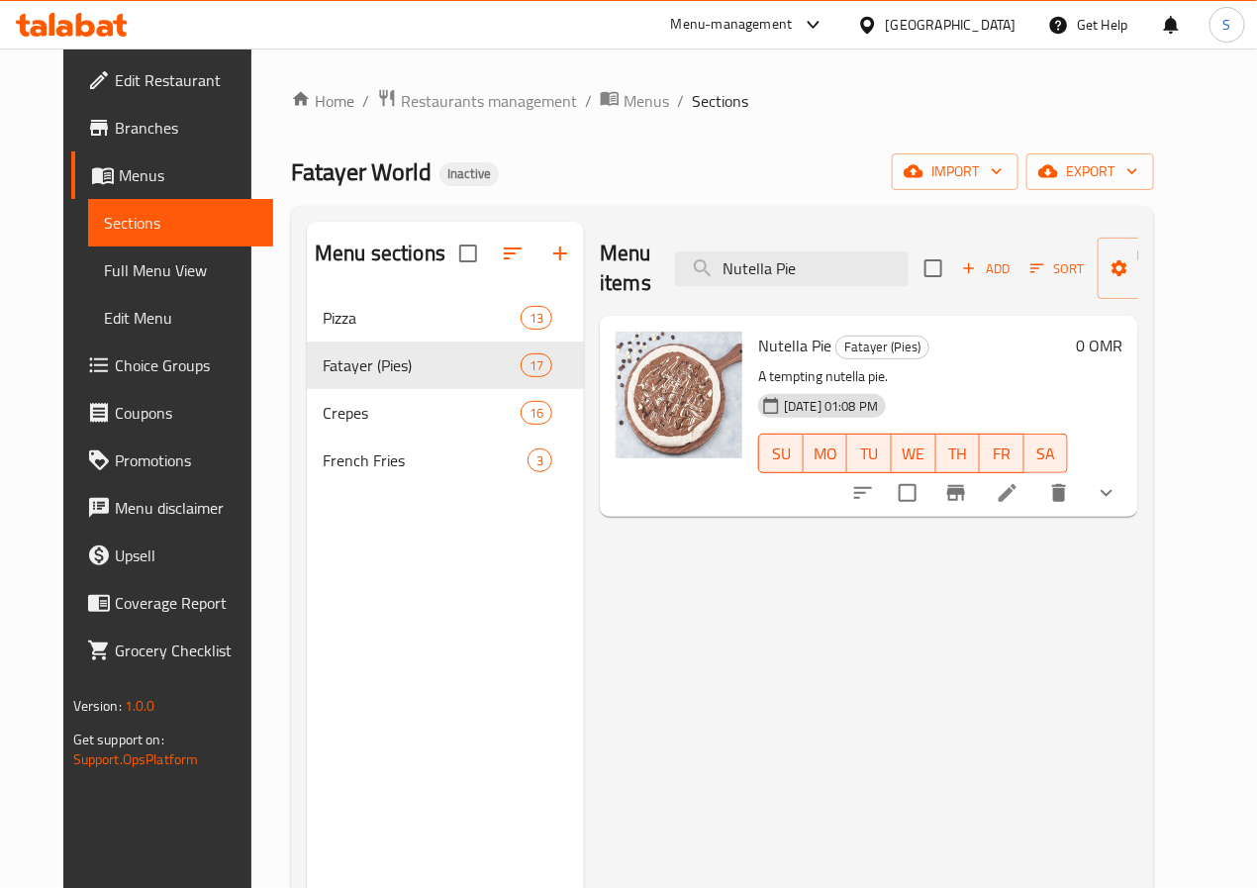
type input "Nutella Pie"
click at [1036, 484] on li at bounding box center [1007, 493] width 55 height 36
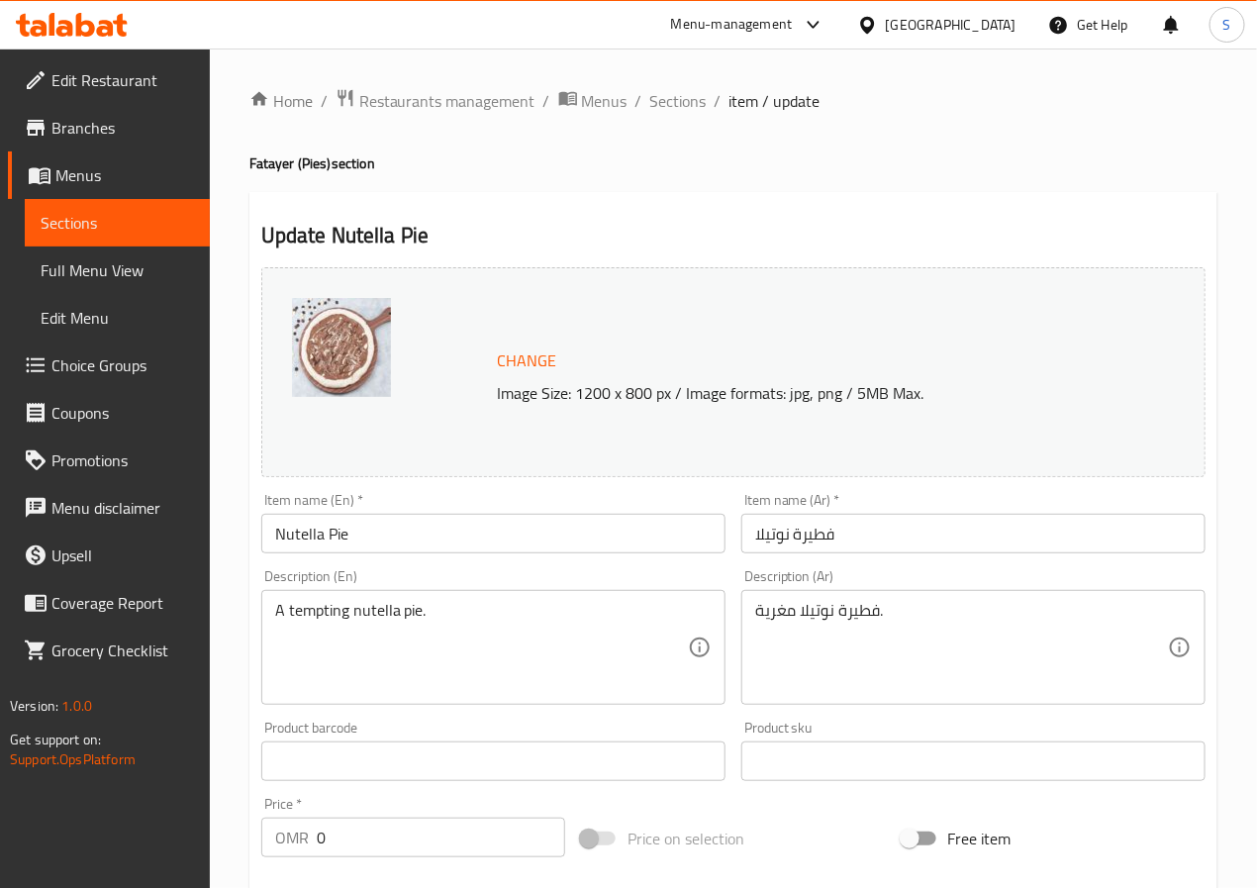
click at [295, 607] on textarea "A tempting nutella pie." at bounding box center [481, 648] width 413 height 94
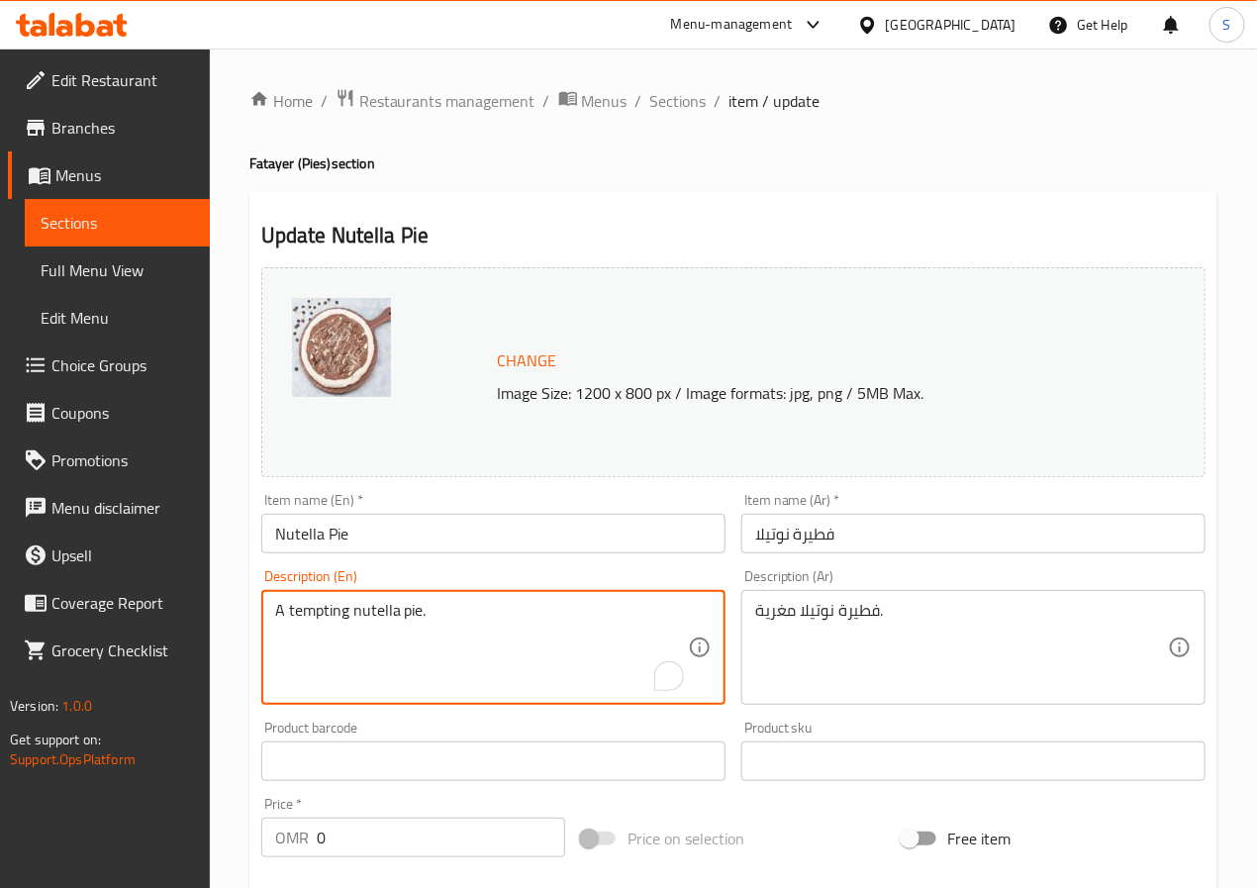
click at [295, 607] on textarea "A tempting nutella pie." at bounding box center [481, 648] width 413 height 94
paste textarea "Pie dough, Nutella"
type textarea "Pie dough, Nutella."
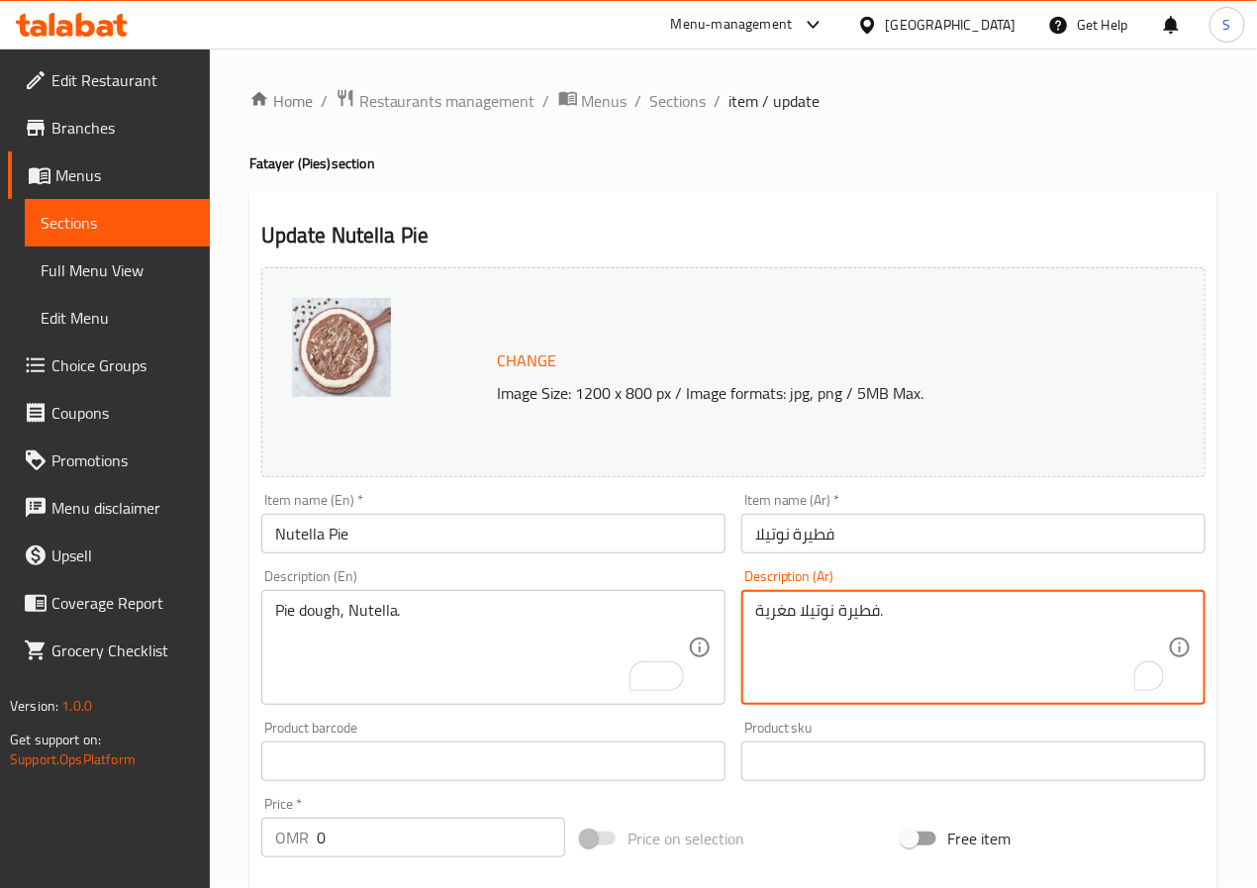
click at [859, 624] on textarea "فطيرة نوتيلا مغرية." at bounding box center [961, 648] width 413 height 94
type textarea "عجينة فطيرة، نوتيلا"
click at [230, 704] on div "Home / Restaurants management / Menus / Sections / item / update Fatayer (Pies)…" at bounding box center [733, 761] width 1047 height 1424
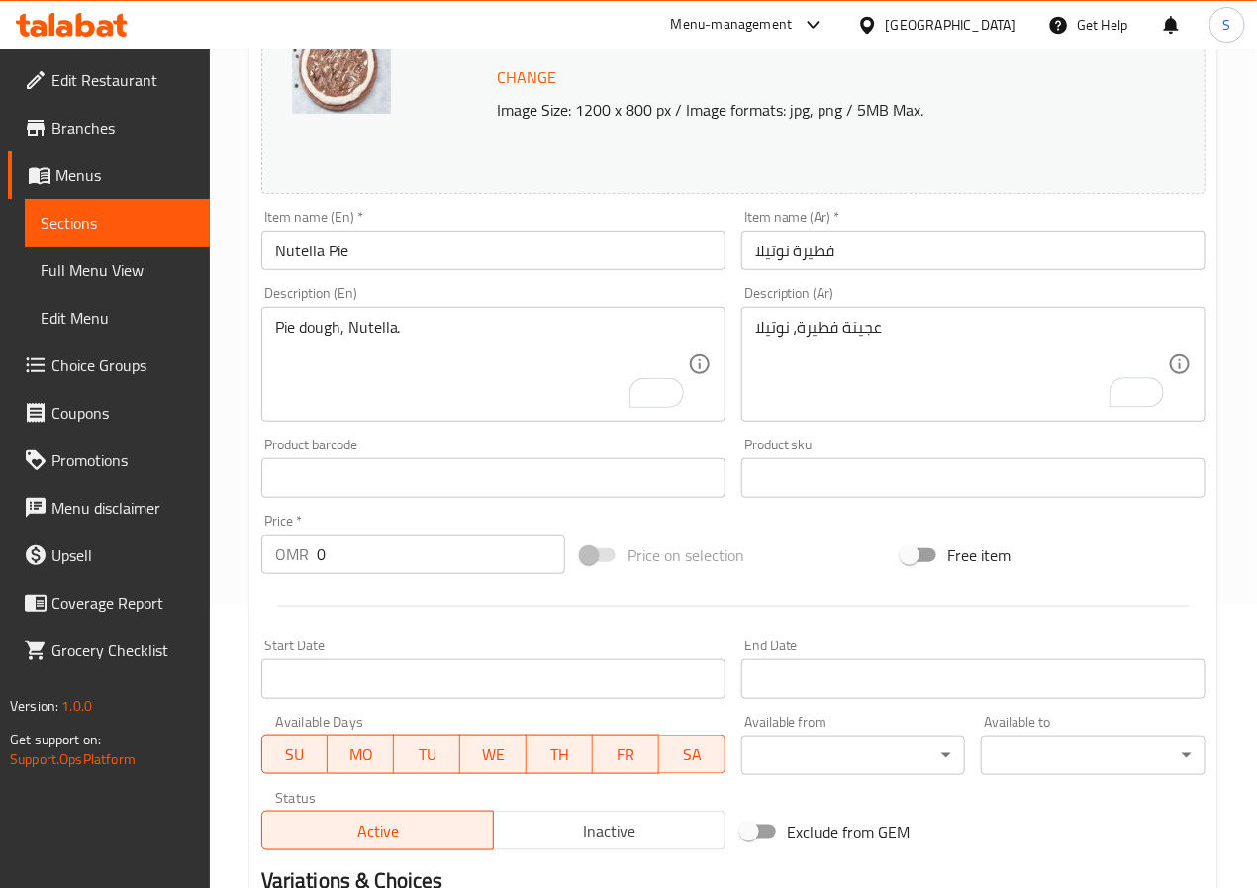
scroll to position [586, 0]
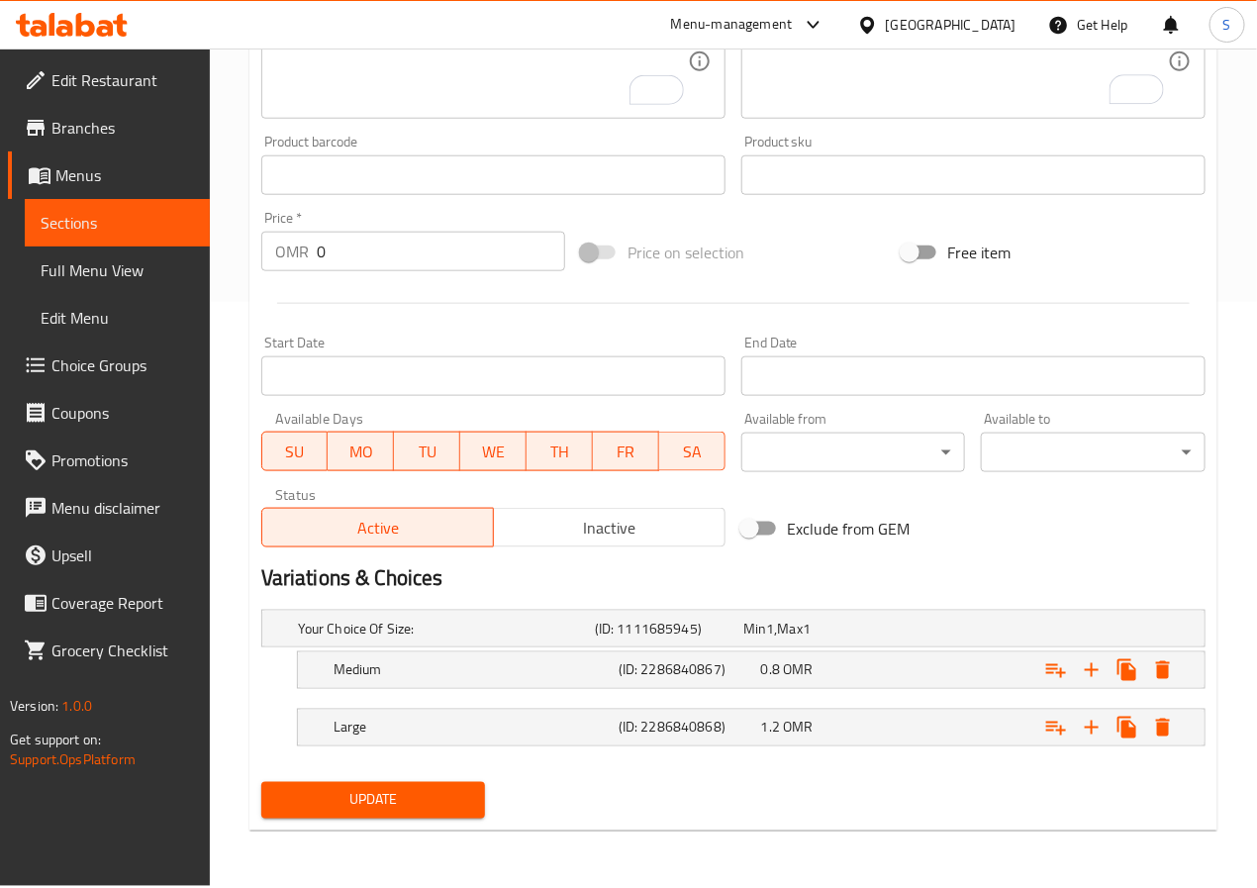
click at [408, 797] on span "Update" at bounding box center [373, 800] width 193 height 25
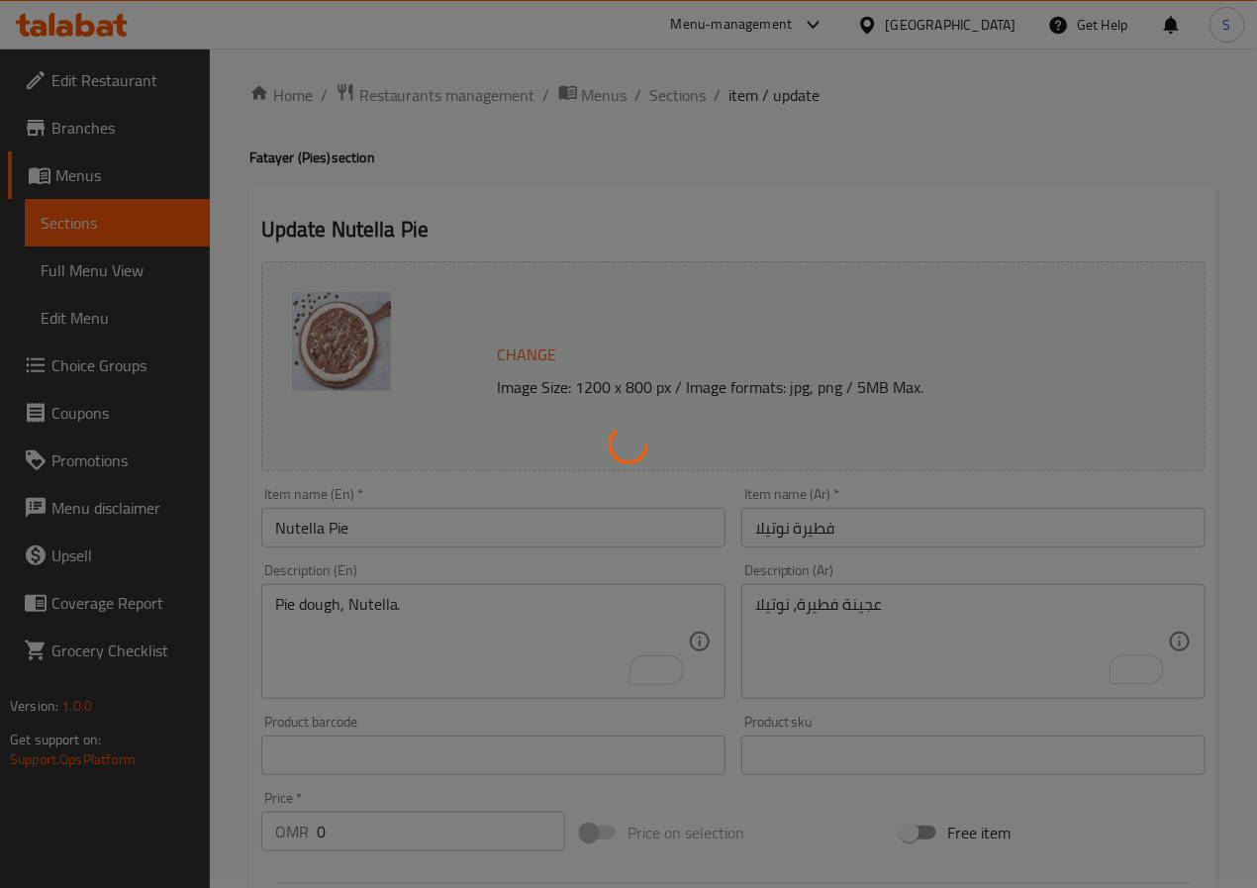
scroll to position [0, 0]
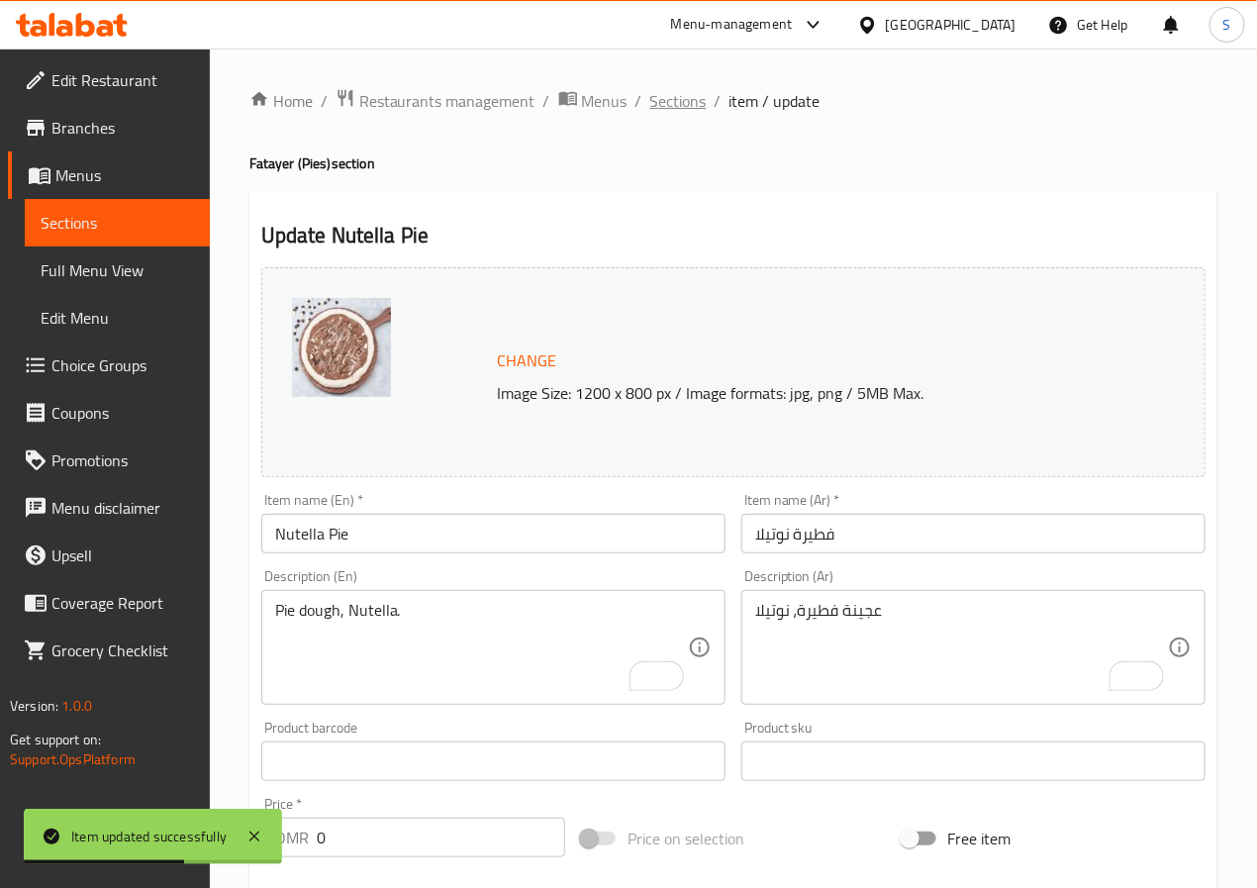
click at [693, 107] on span "Sections" at bounding box center [678, 101] width 56 height 24
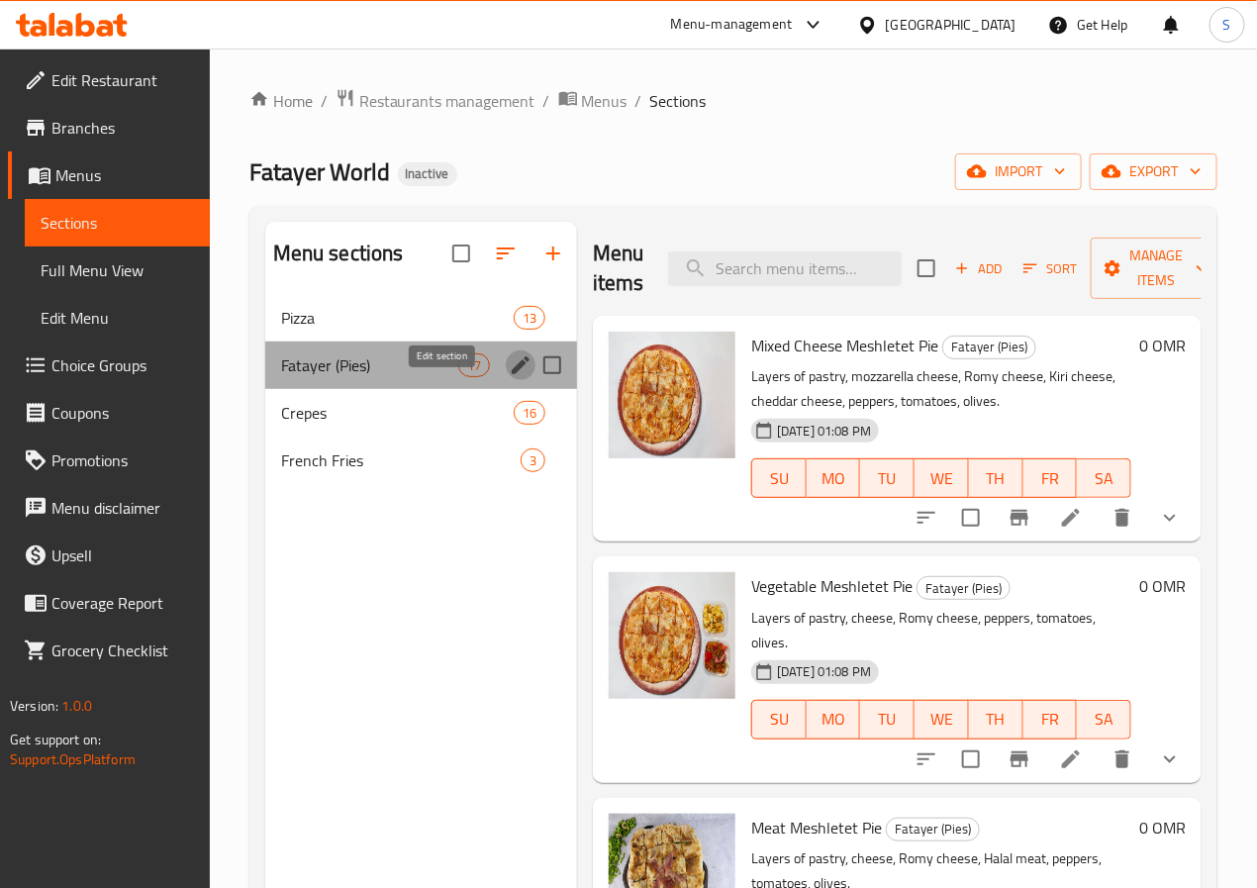
click at [509, 377] on icon "edit" at bounding box center [521, 365] width 24 height 24
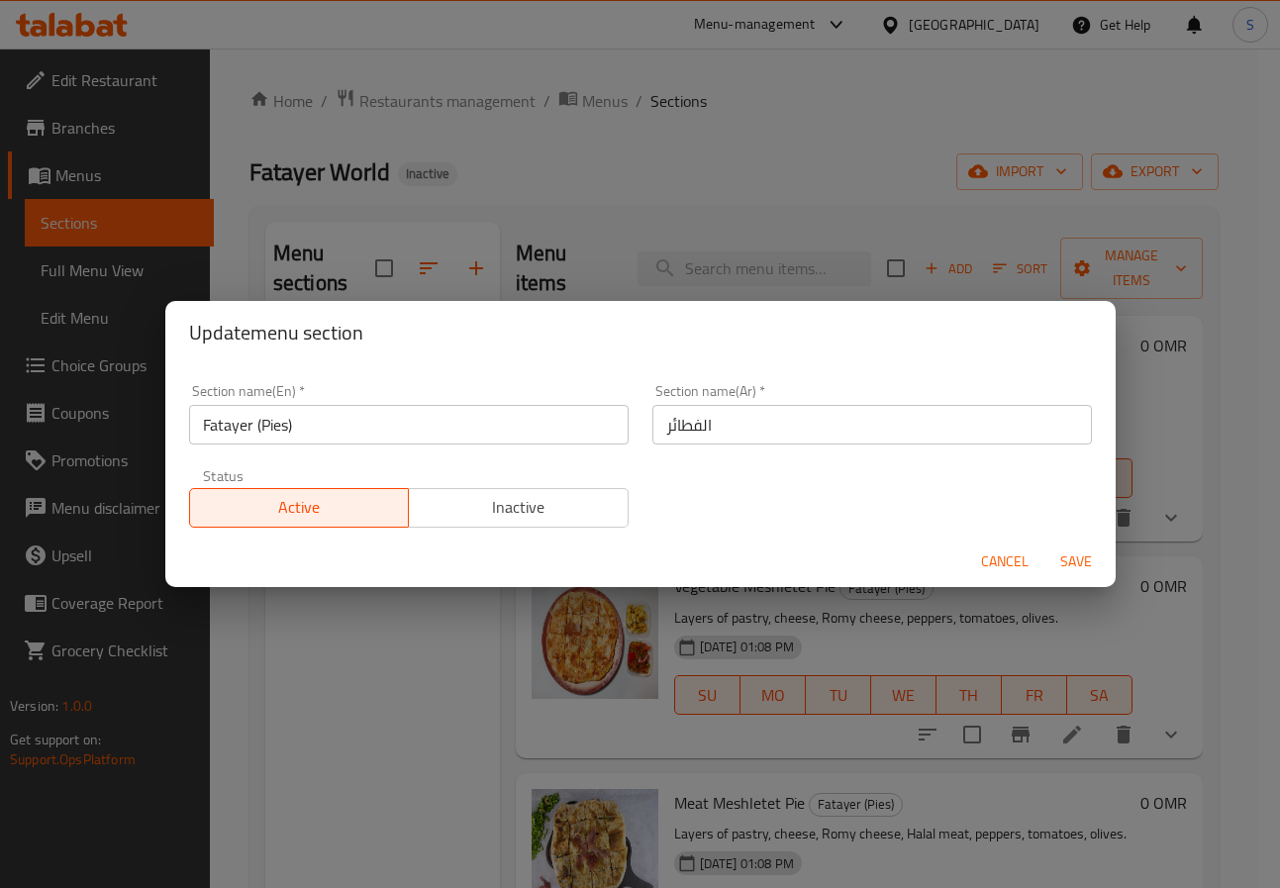
click at [690, 179] on div "Update menu section Section name(En)   * Fatayer (Pies) Section name(En) * Sect…" at bounding box center [640, 444] width 1280 height 888
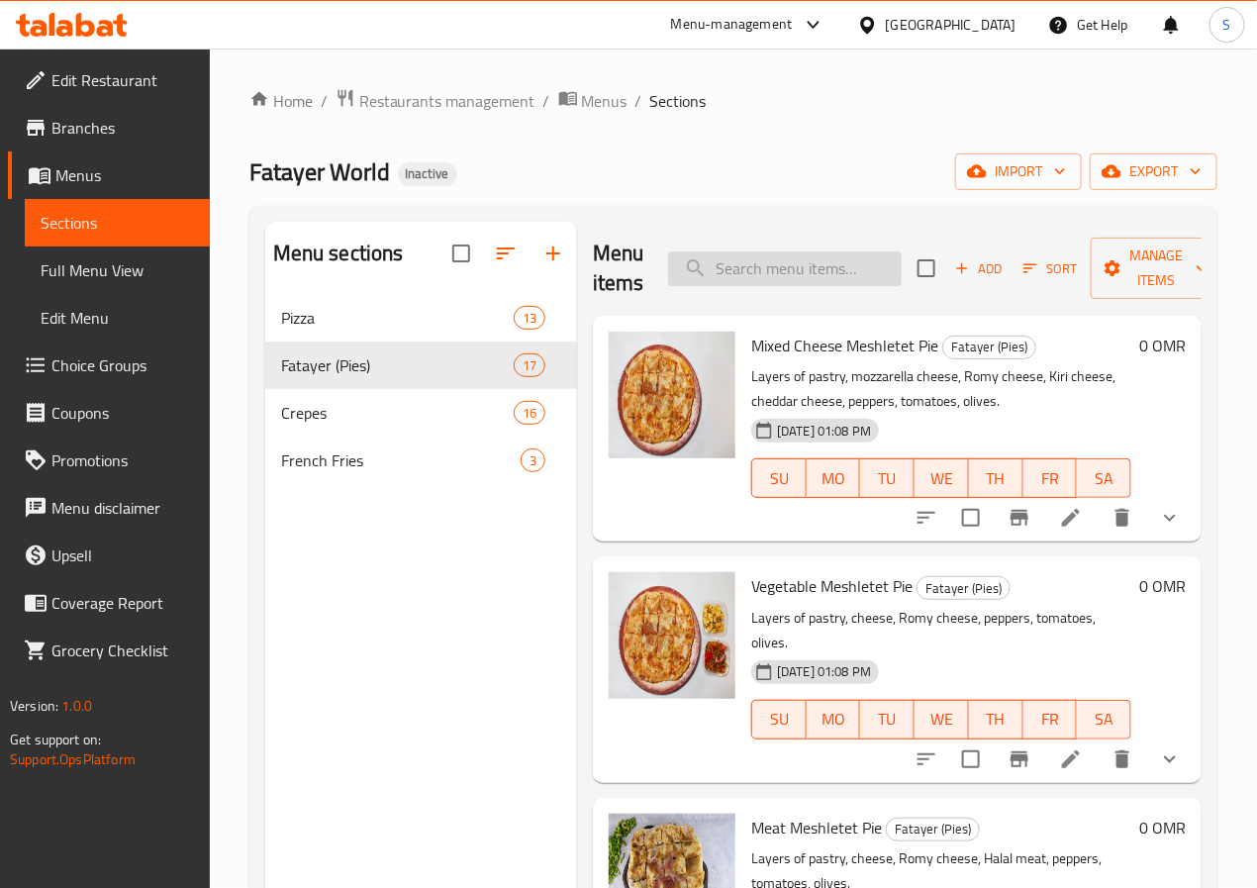
click at [769, 264] on input "search" at bounding box center [785, 268] width 234 height 35
paste input "Nutella Pie"
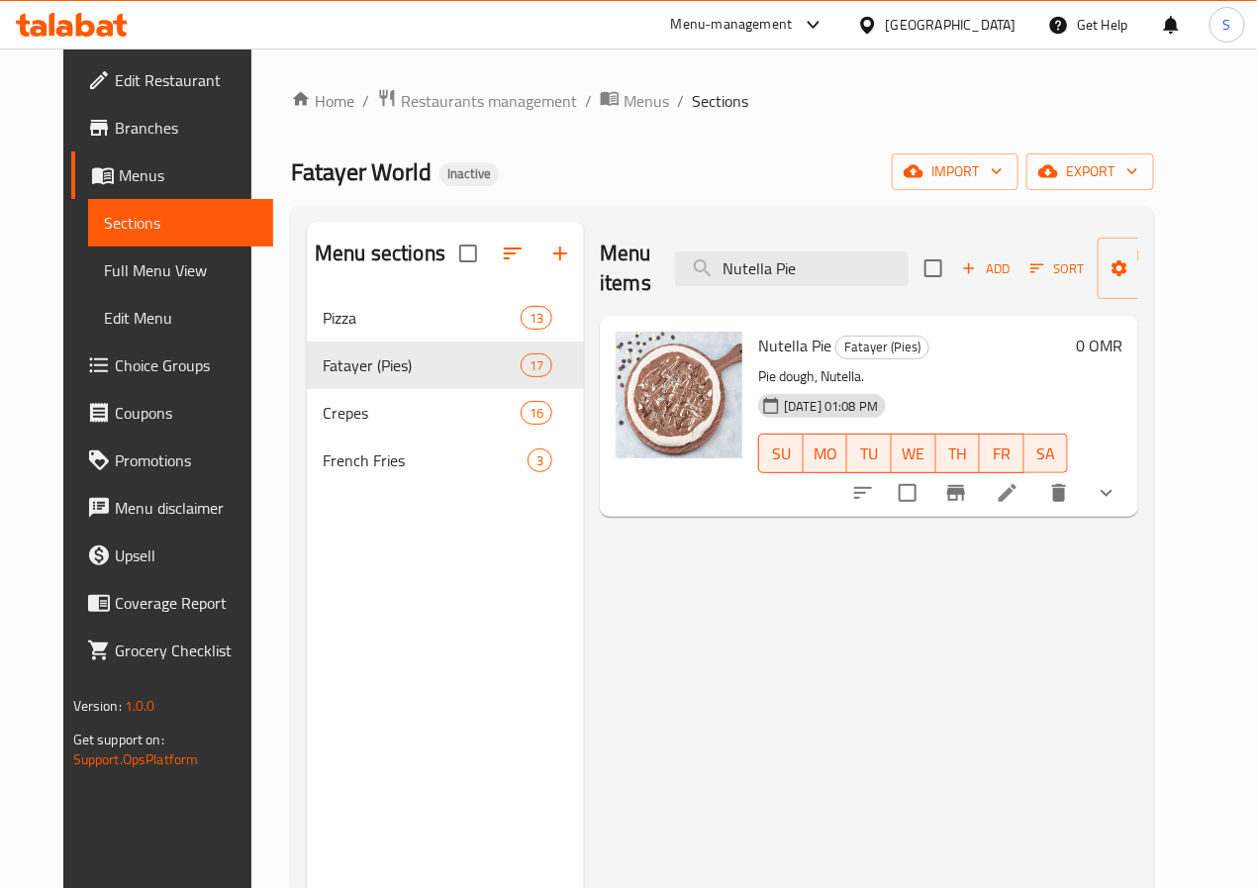
type input "Nutella Pie"
click at [1020, 502] on icon at bounding box center [1008, 493] width 24 height 24
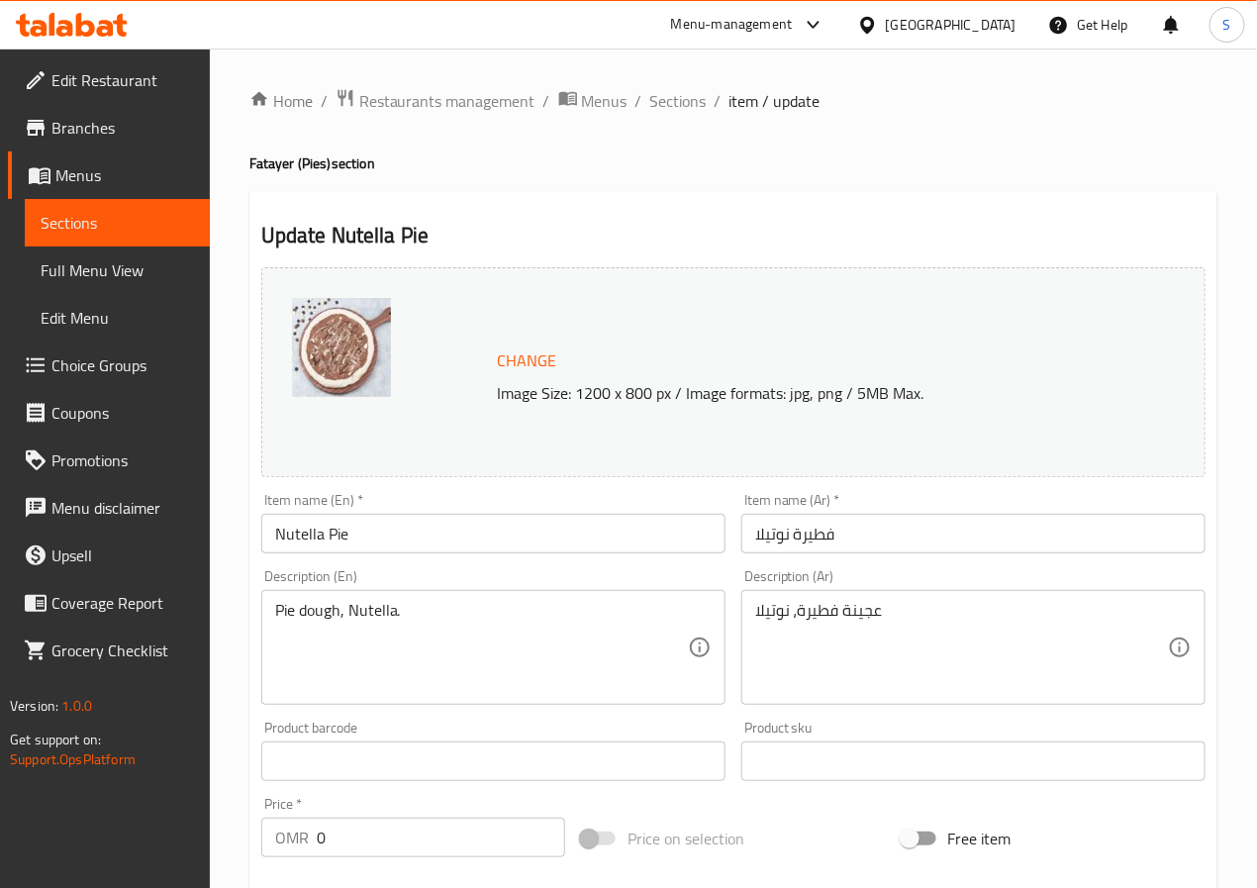
click at [357, 610] on textarea "Pie dough, Nutella." at bounding box center [481, 648] width 413 height 94
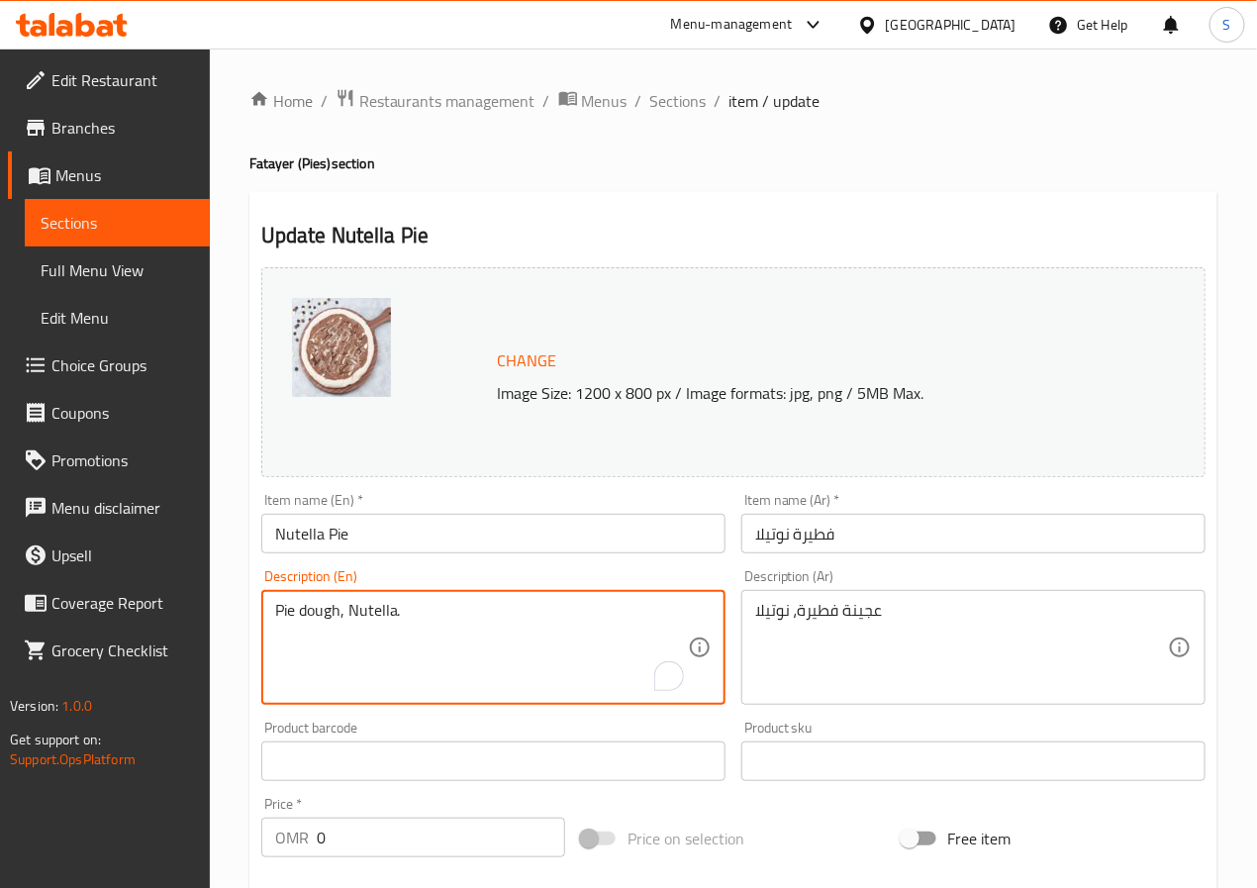
click at [357, 610] on textarea "Pie dough, Nutella." at bounding box center [481, 648] width 413 height 94
paste textarea "A tempting nutella pie"
type textarea "A tempting nutella pie."
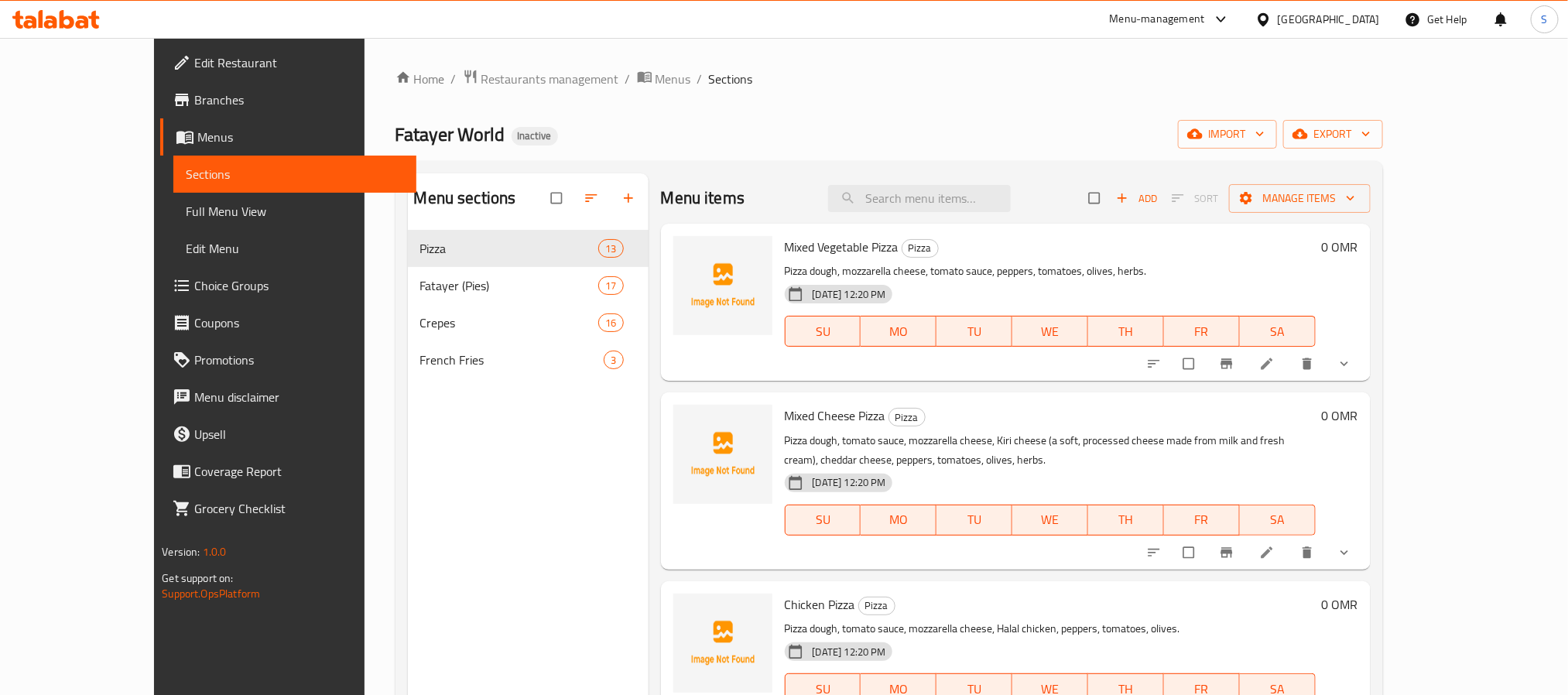
click at [186, 213] on span "Full Menu View" at bounding box center [295, 211] width 217 height 19
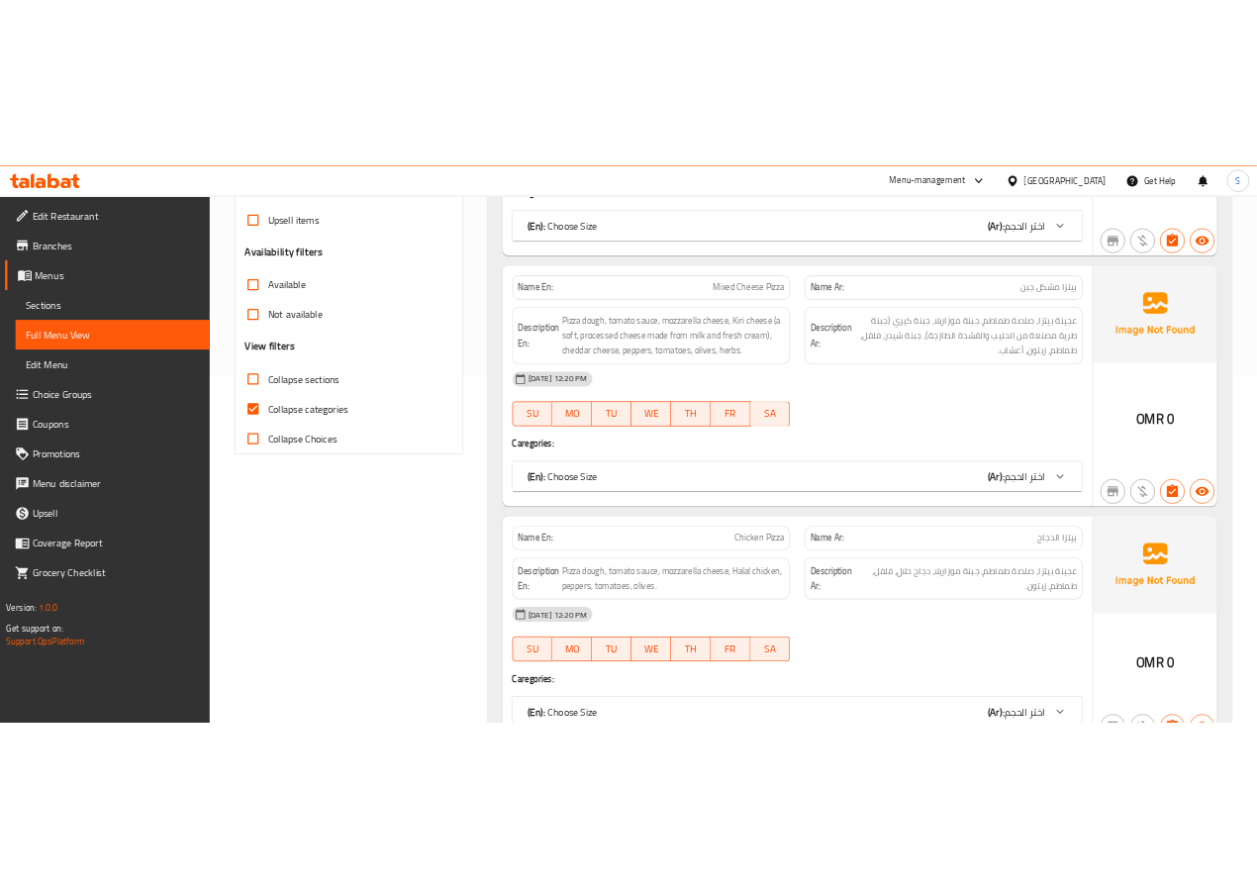
scroll to position [549, 0]
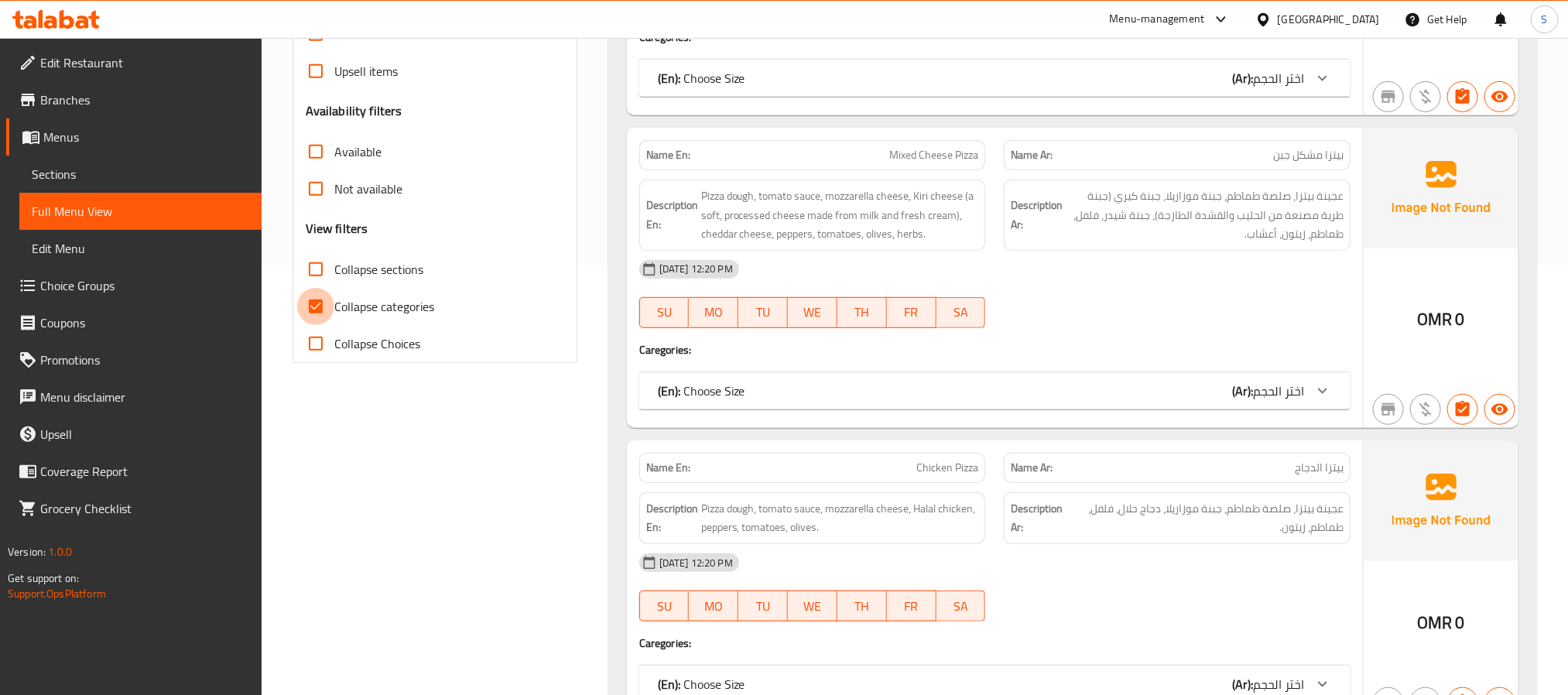
click at [318, 305] on input "Collapse categories" at bounding box center [316, 306] width 38 height 38
checkbox input "false"
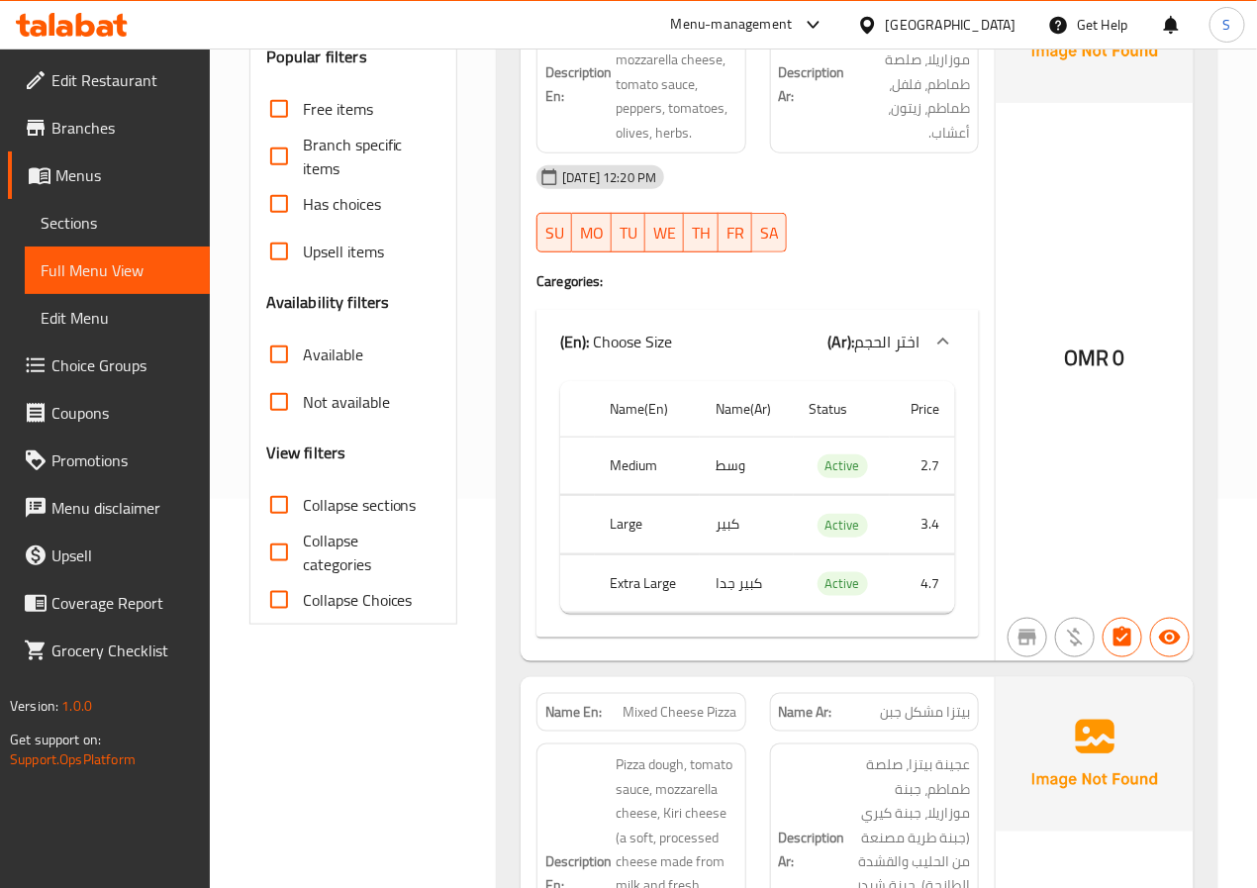
scroll to position [0, 0]
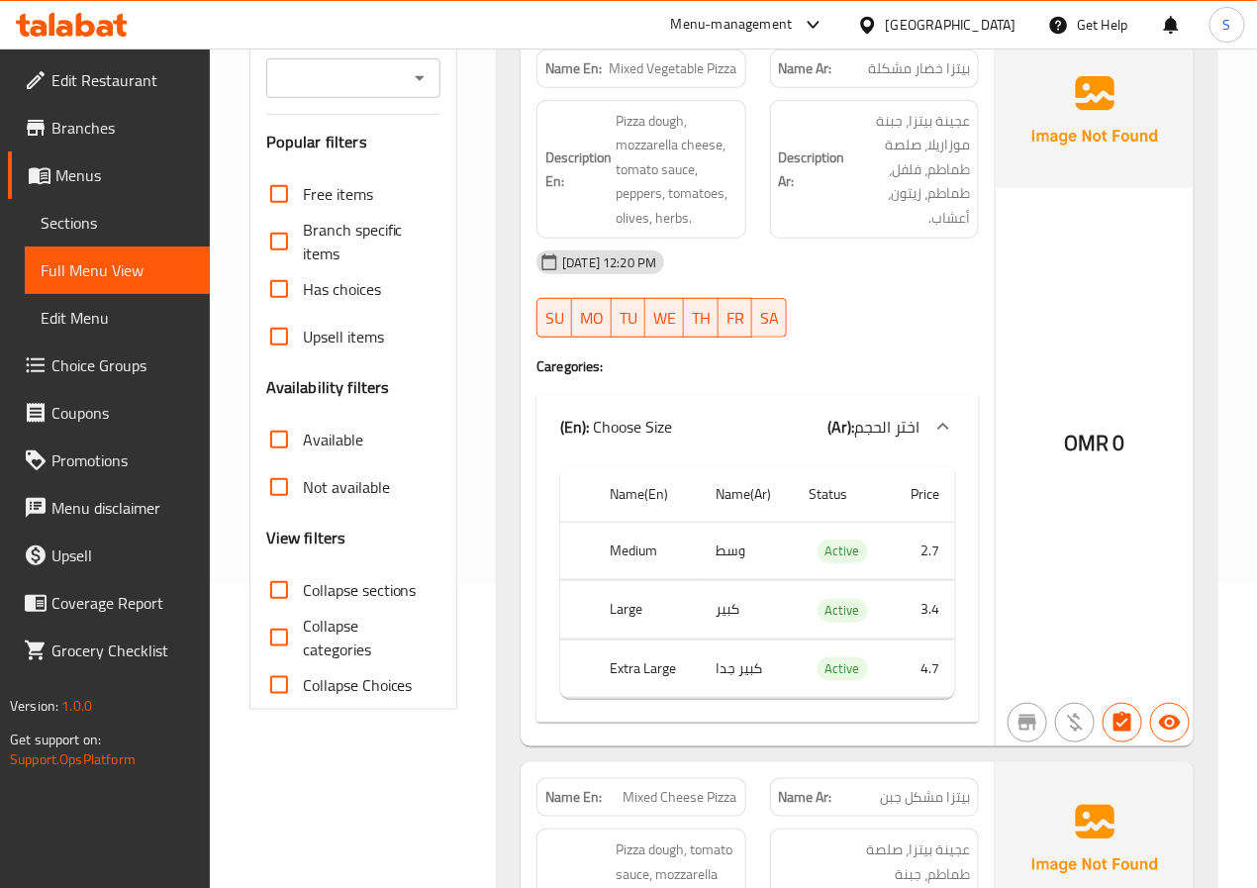
scroll to position [307, 0]
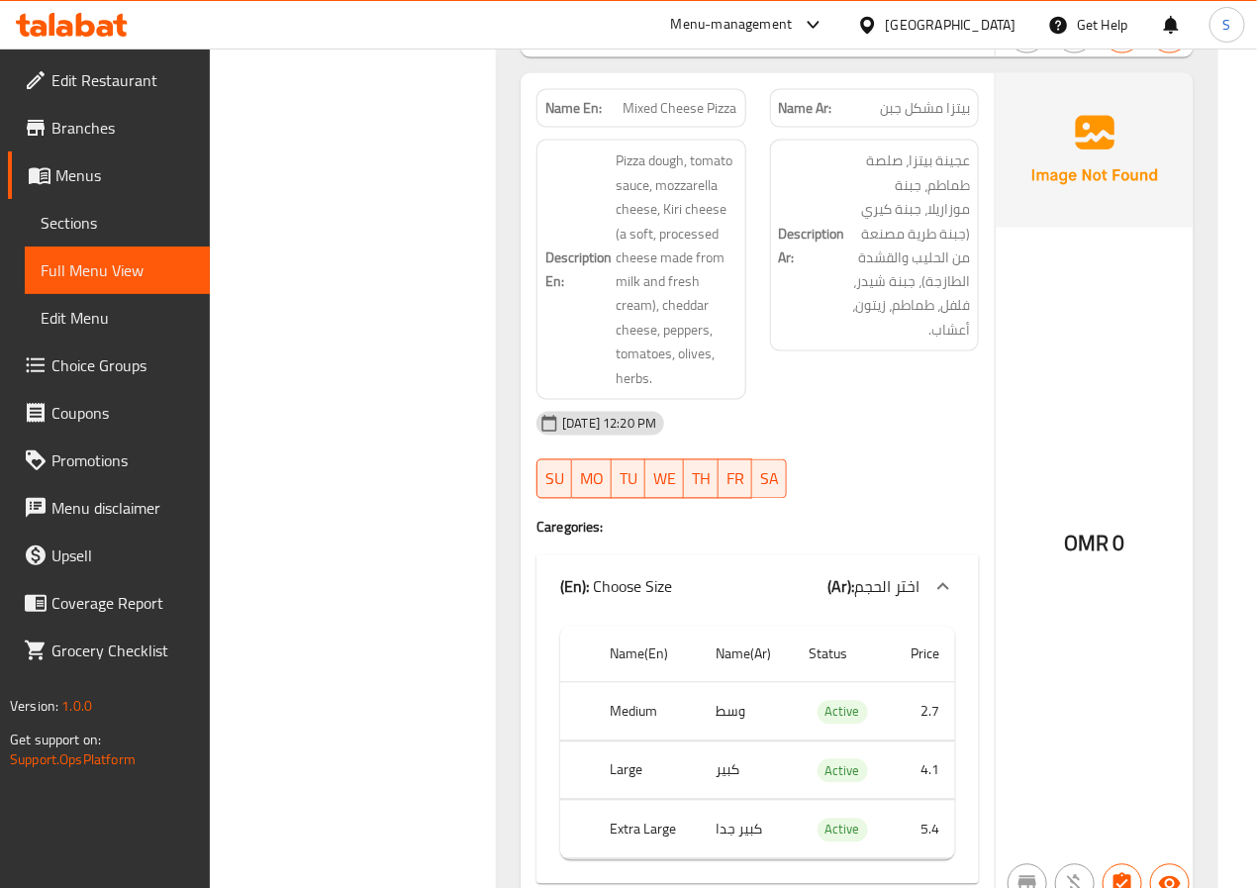
scroll to position [980, 0]
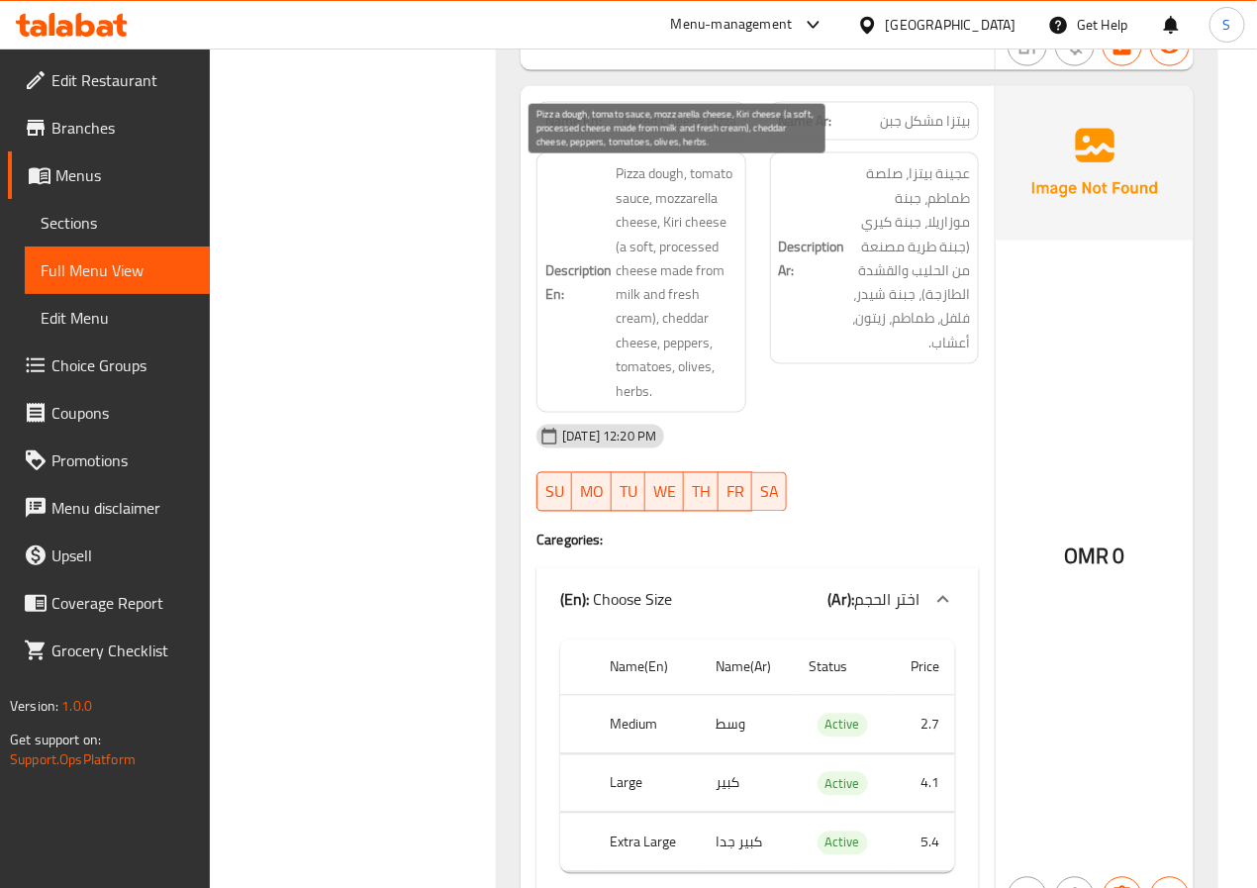
click at [686, 256] on span "Pizza dough, tomato sauce, mozzarella cheese, Kiri cheese (a soft, processed ch…" at bounding box center [676, 282] width 121 height 243
copy span "processed"
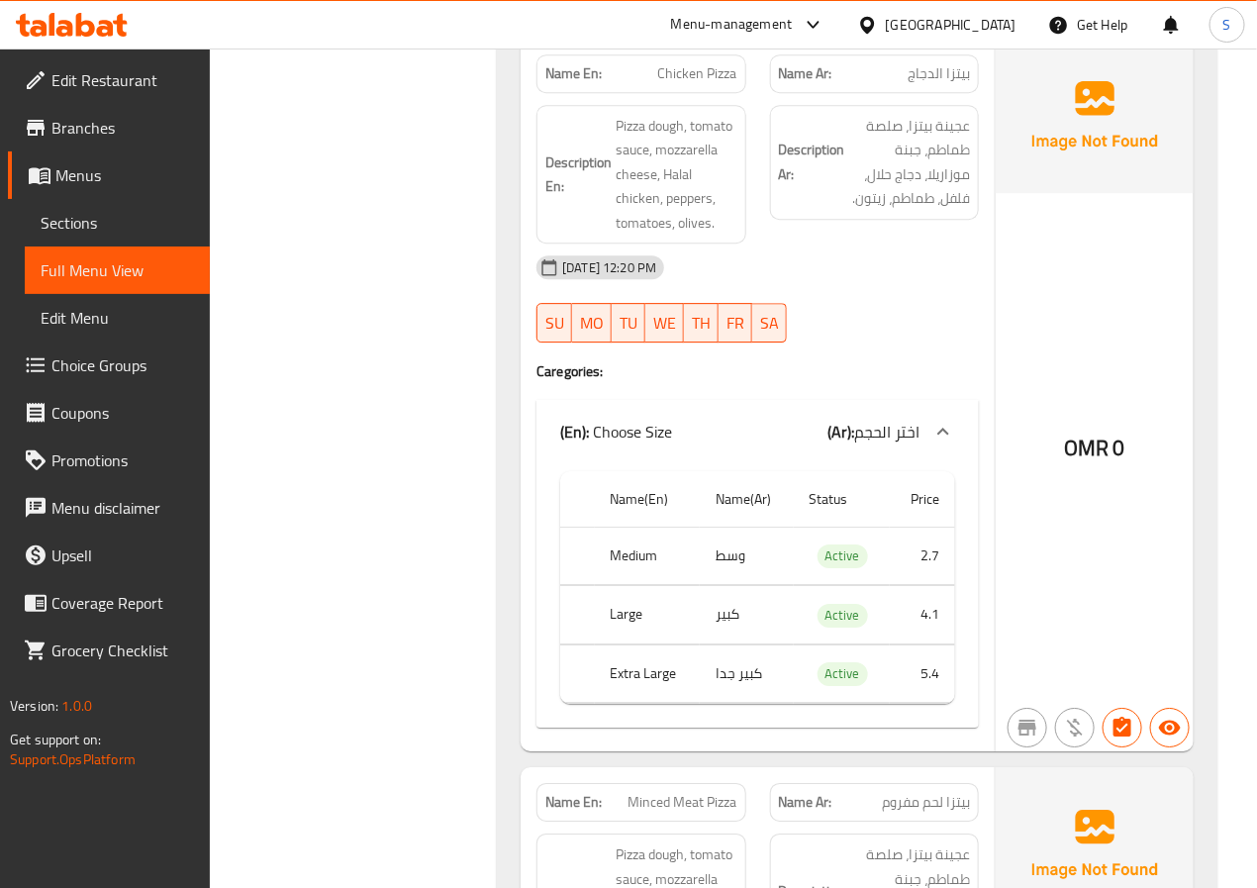
scroll to position [1877, 0]
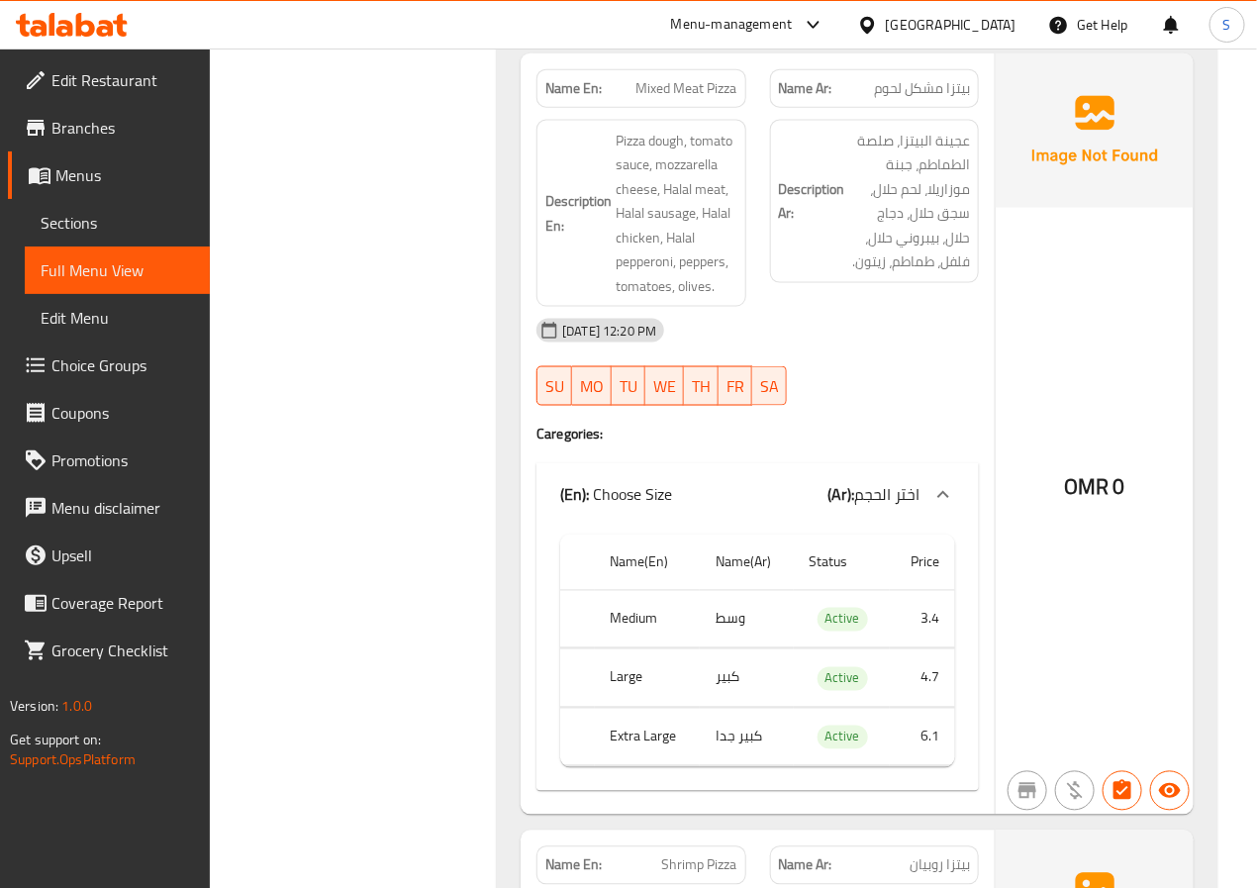
scroll to position [3347, 0]
click at [659, 97] on span "Mixed Meat Pizza" at bounding box center [687, 86] width 101 height 21
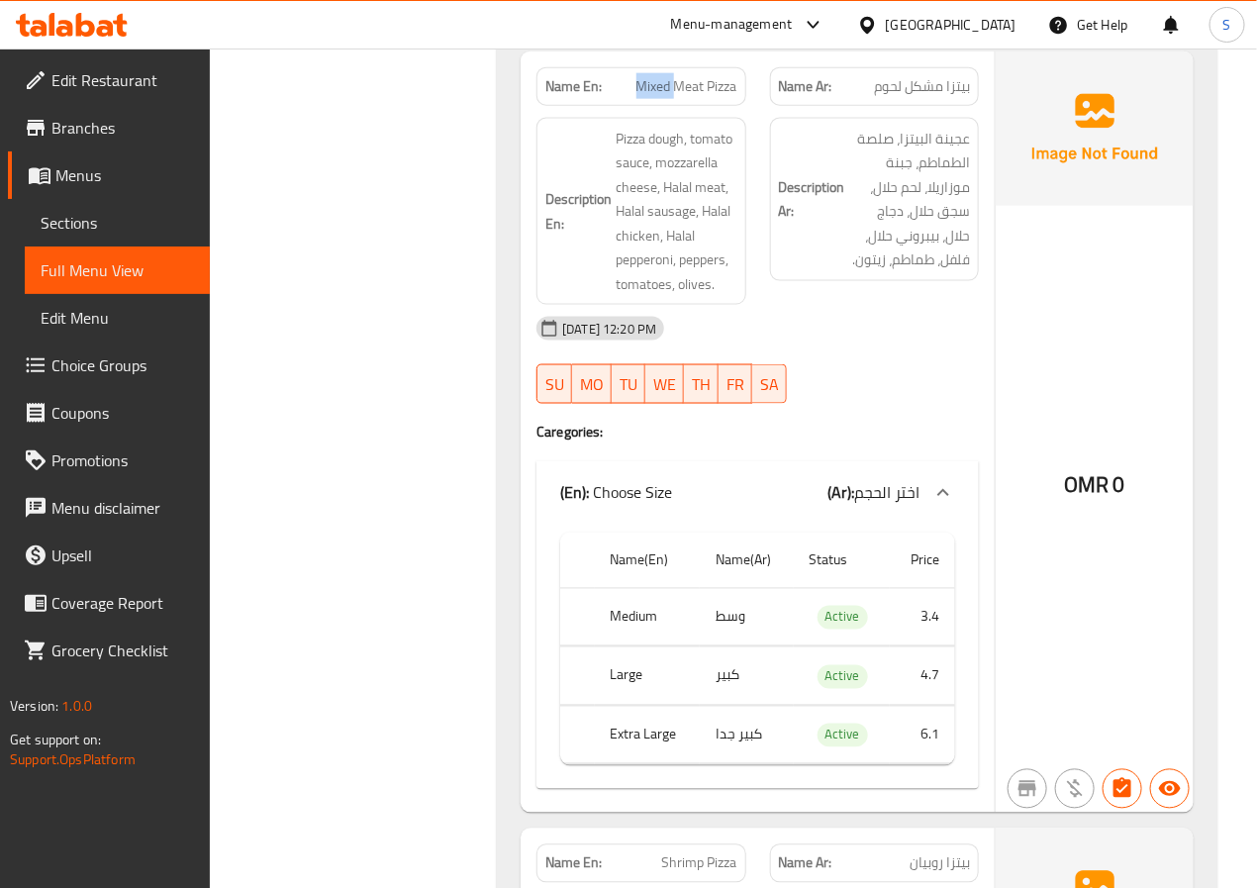
click at [659, 97] on span "Mixed Meat Pizza" at bounding box center [687, 86] width 101 height 21
copy span "Mixed Meat Pizza"
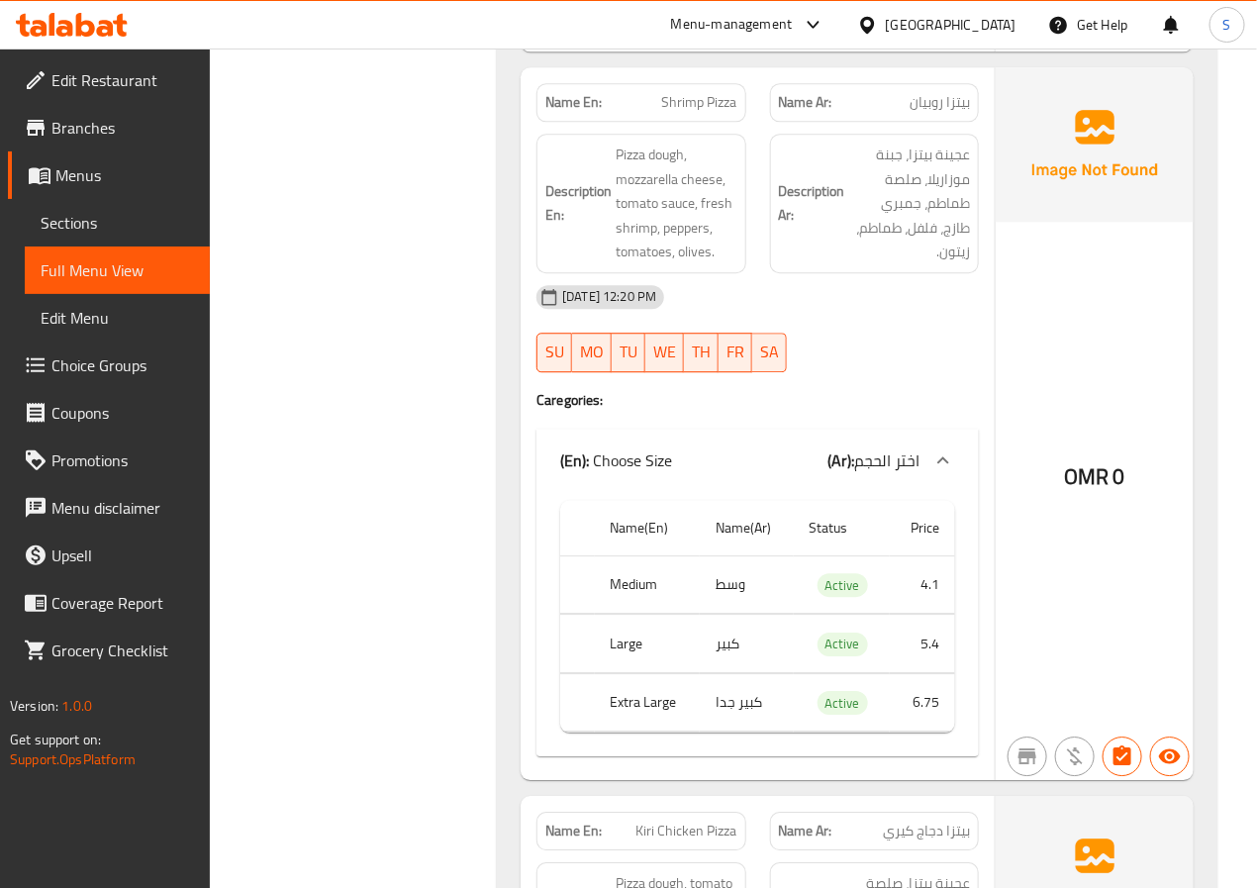
scroll to position [4112, 0]
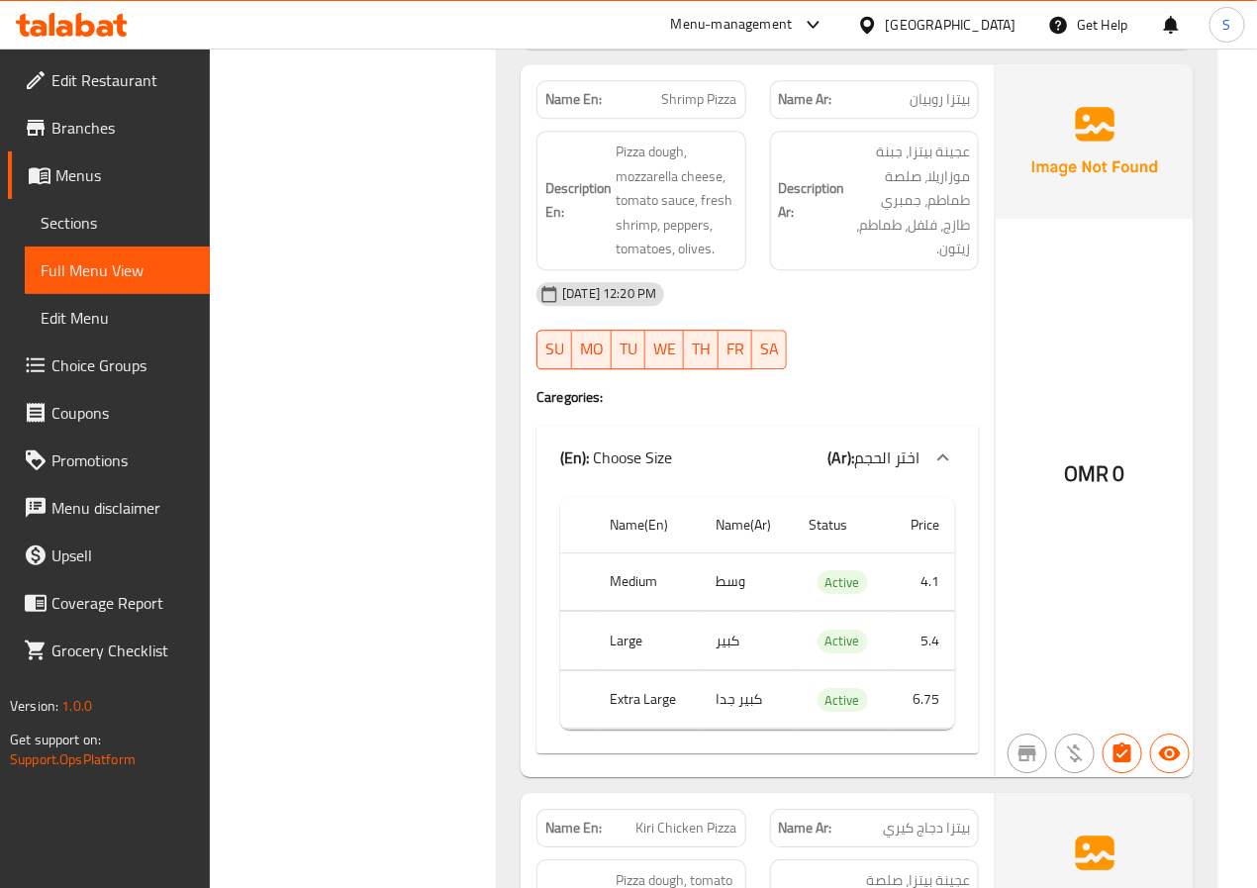
click at [669, 110] on span "Shrimp Pizza" at bounding box center [699, 99] width 75 height 21
copy span "Shrimp"
click at [683, 110] on span "Shrimp Pizza" at bounding box center [699, 99] width 75 height 21
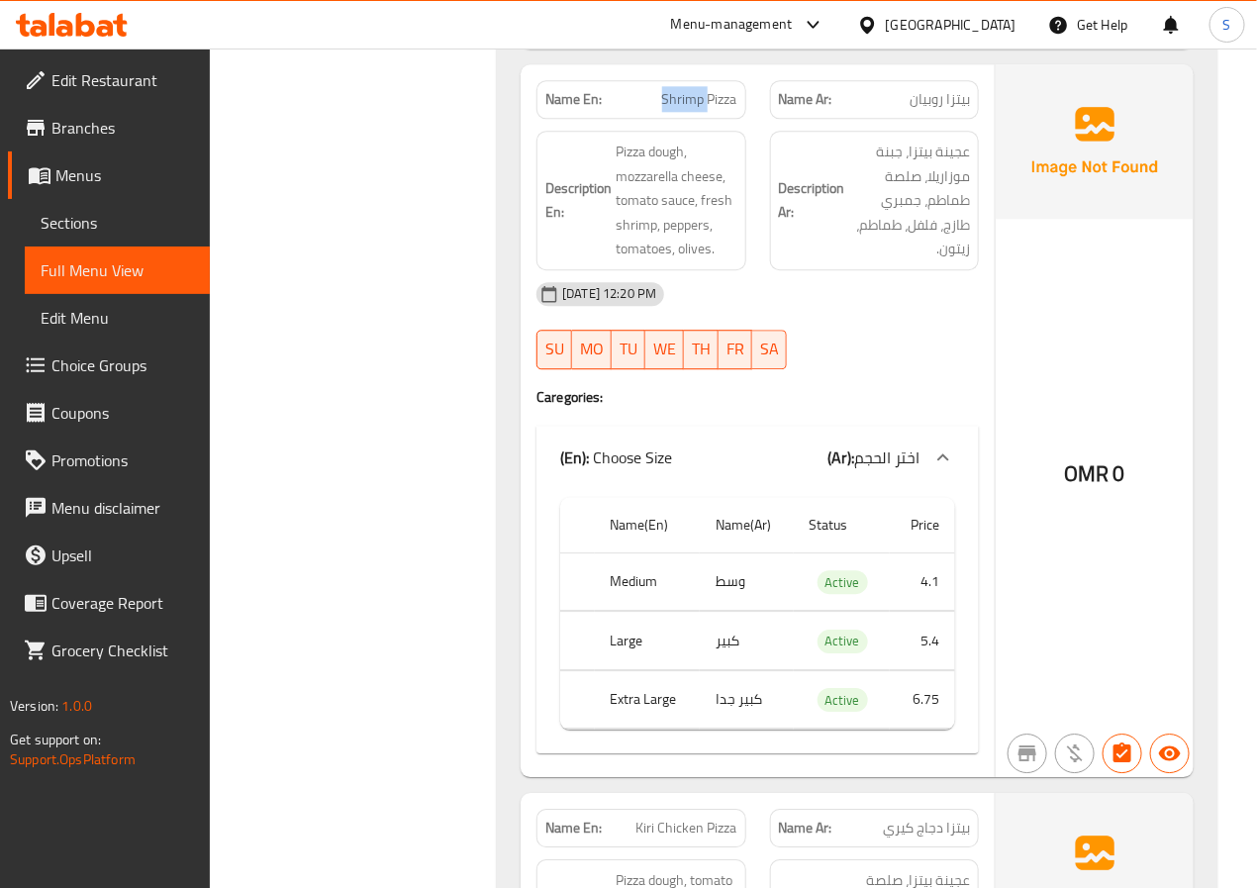
click at [683, 110] on span "Shrimp Pizza" at bounding box center [699, 99] width 75 height 21
copy span "Shrimp Pizza"
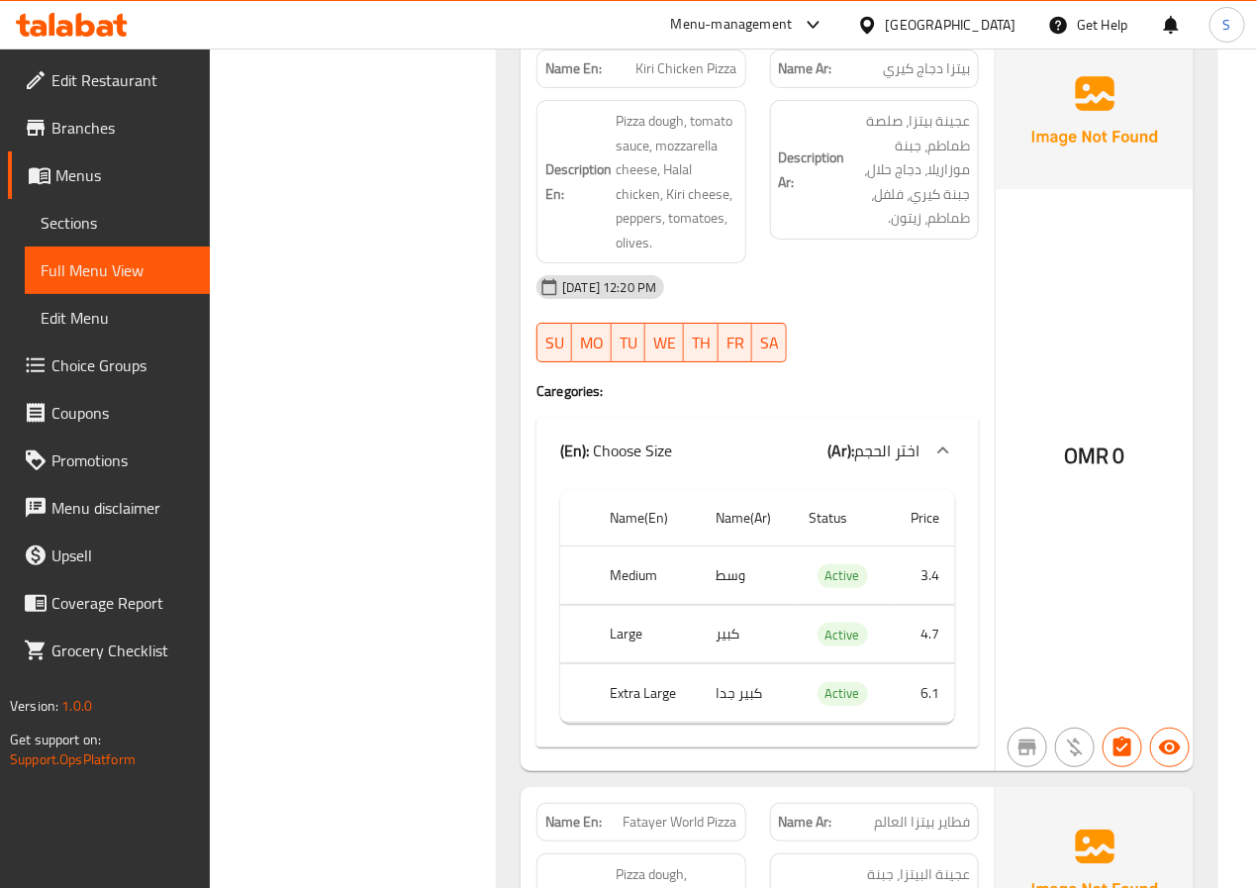
scroll to position [4874, 0]
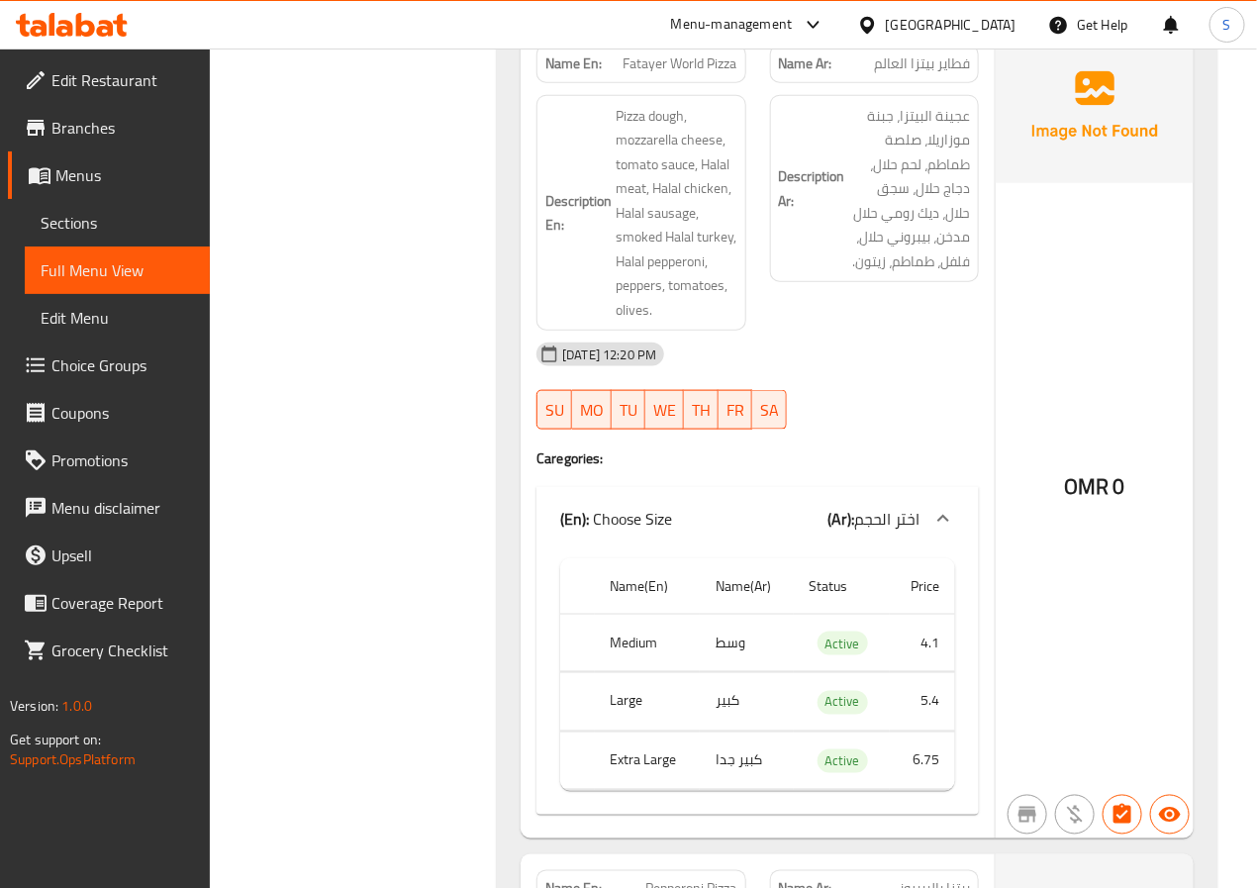
scroll to position [5631, 0]
click at [690, 72] on span "Fatayer World Pizza" at bounding box center [681, 61] width 114 height 21
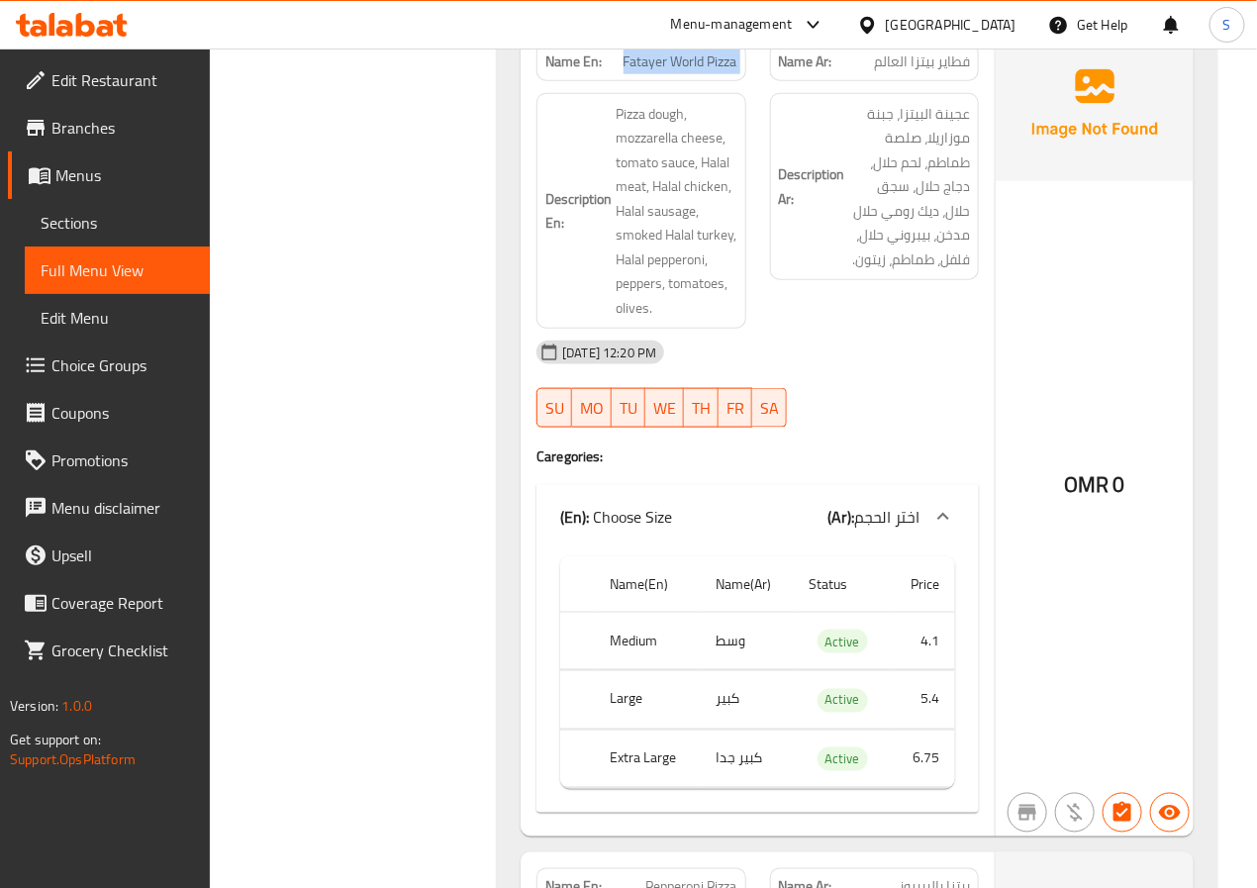
click at [690, 72] on span "Fatayer World Pizza" at bounding box center [681, 61] width 114 height 21
copy span "Fatayer World Pizza"
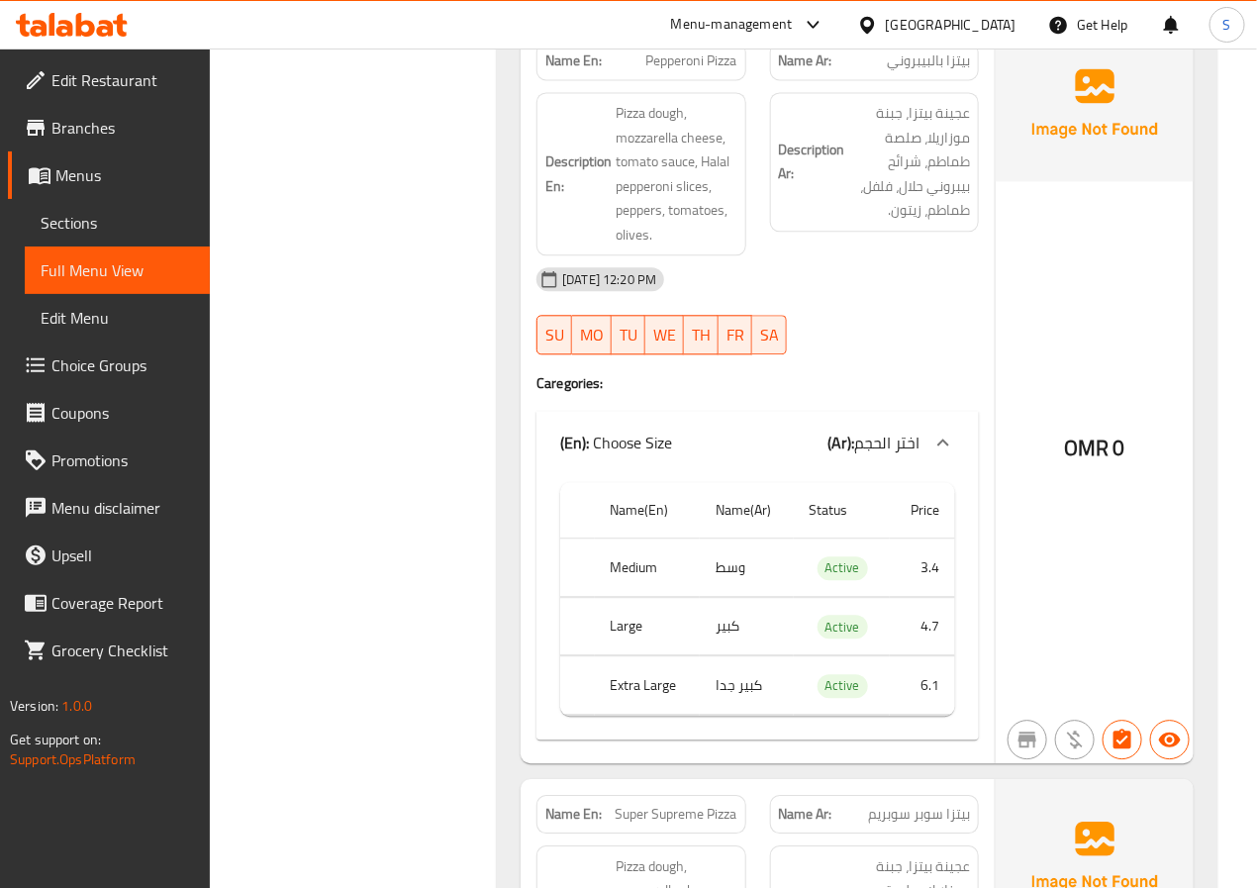
scroll to position [6464, 0]
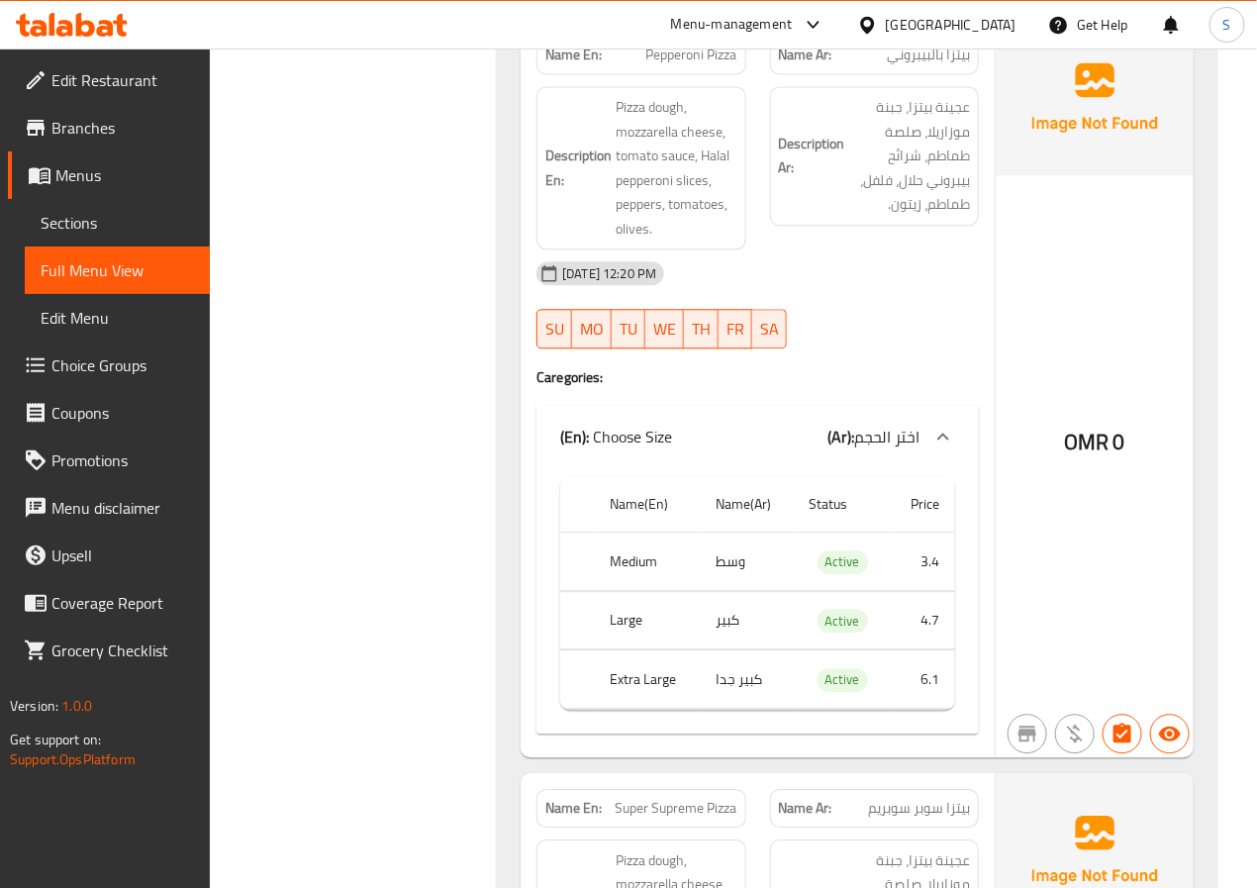
click at [695, 65] on span "Pepperoni Pizza" at bounding box center [691, 55] width 91 height 21
copy span "Pepperoni Pizza"
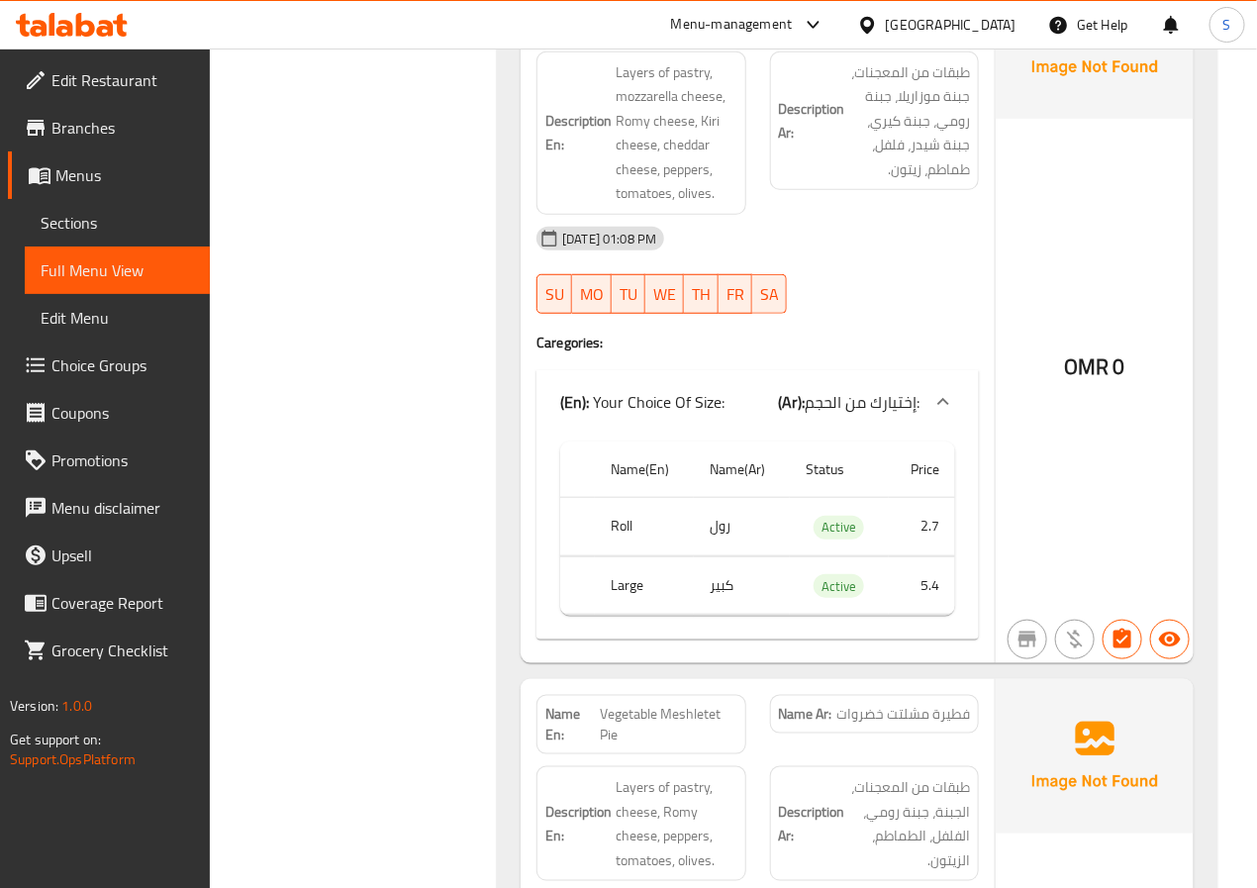
scroll to position [10233, 0]
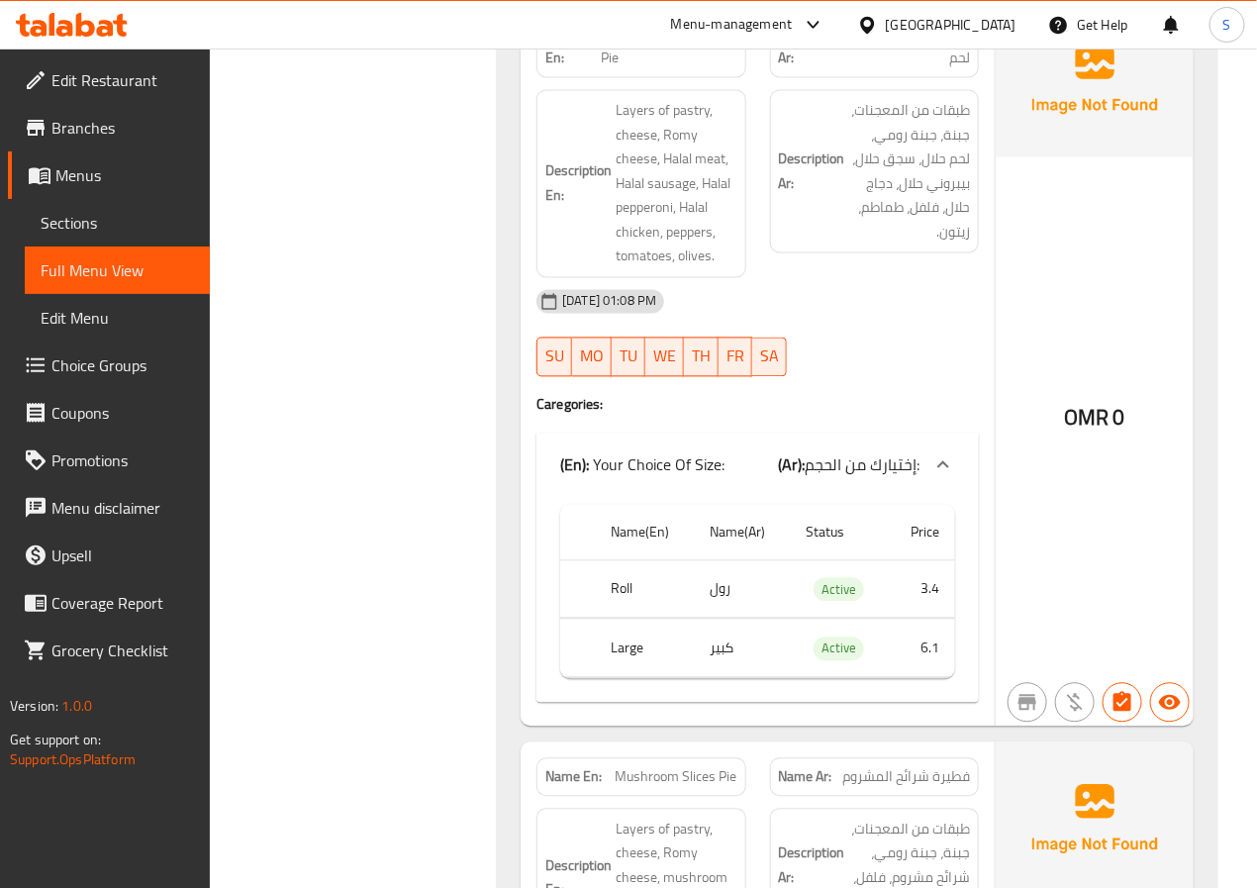
scroll to position [13803, 0]
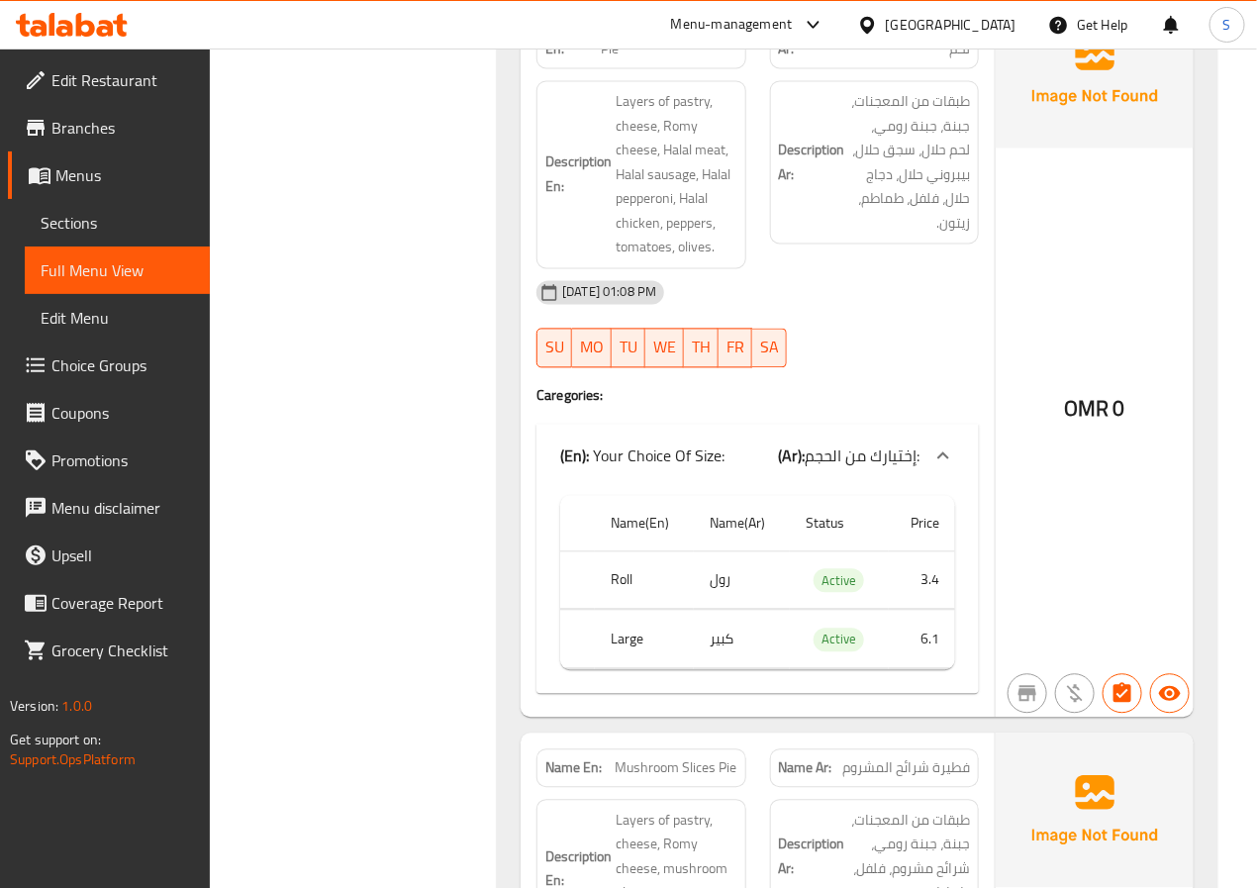
click at [642, 60] on span "Mix Meat Meshletet Pie" at bounding box center [669, 40] width 136 height 42
copy span "Mix Meat Meshletet Pie"
click at [411, 405] on div "Filter Branches Branches Popular filters Free items Branch specific items Has c…" at bounding box center [362, 444] width 248 height 27985
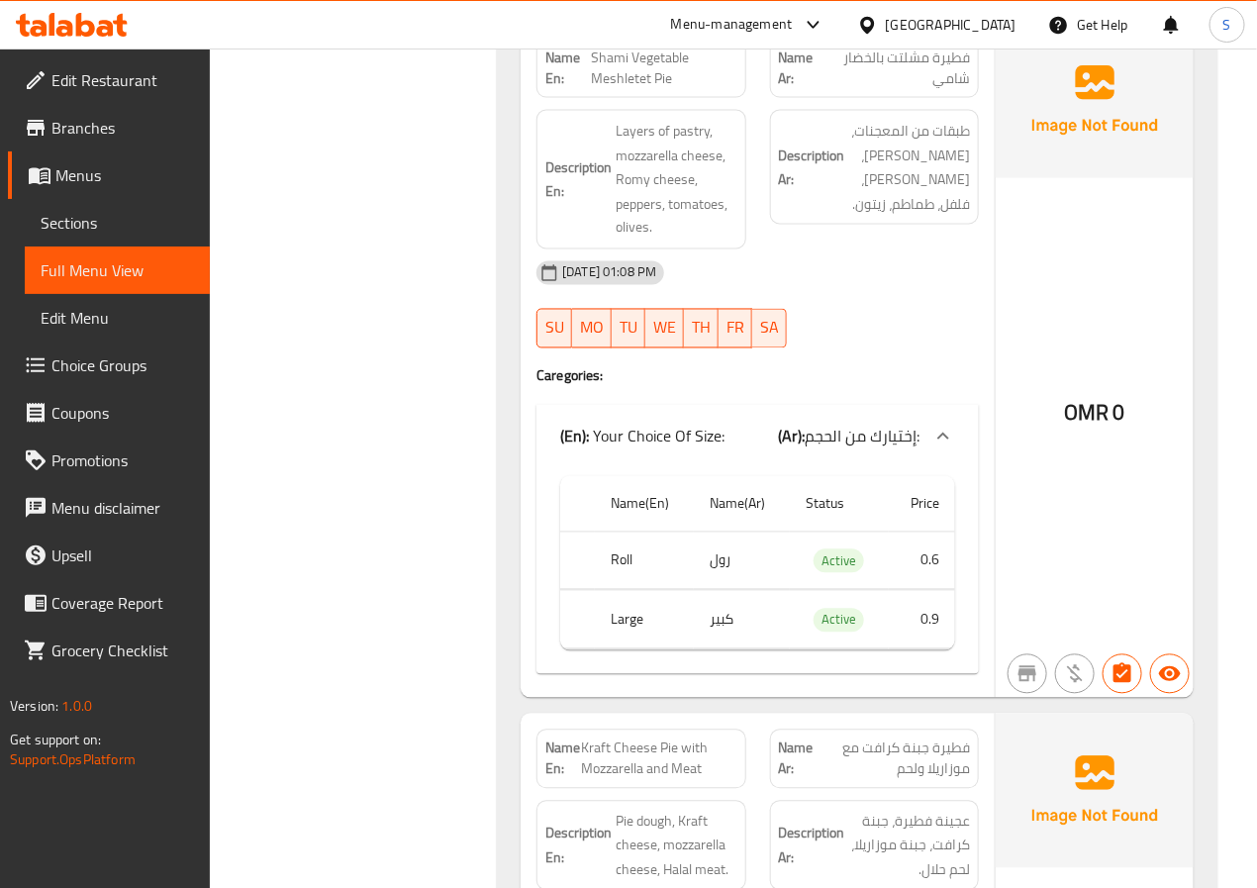
scroll to position [18664, 0]
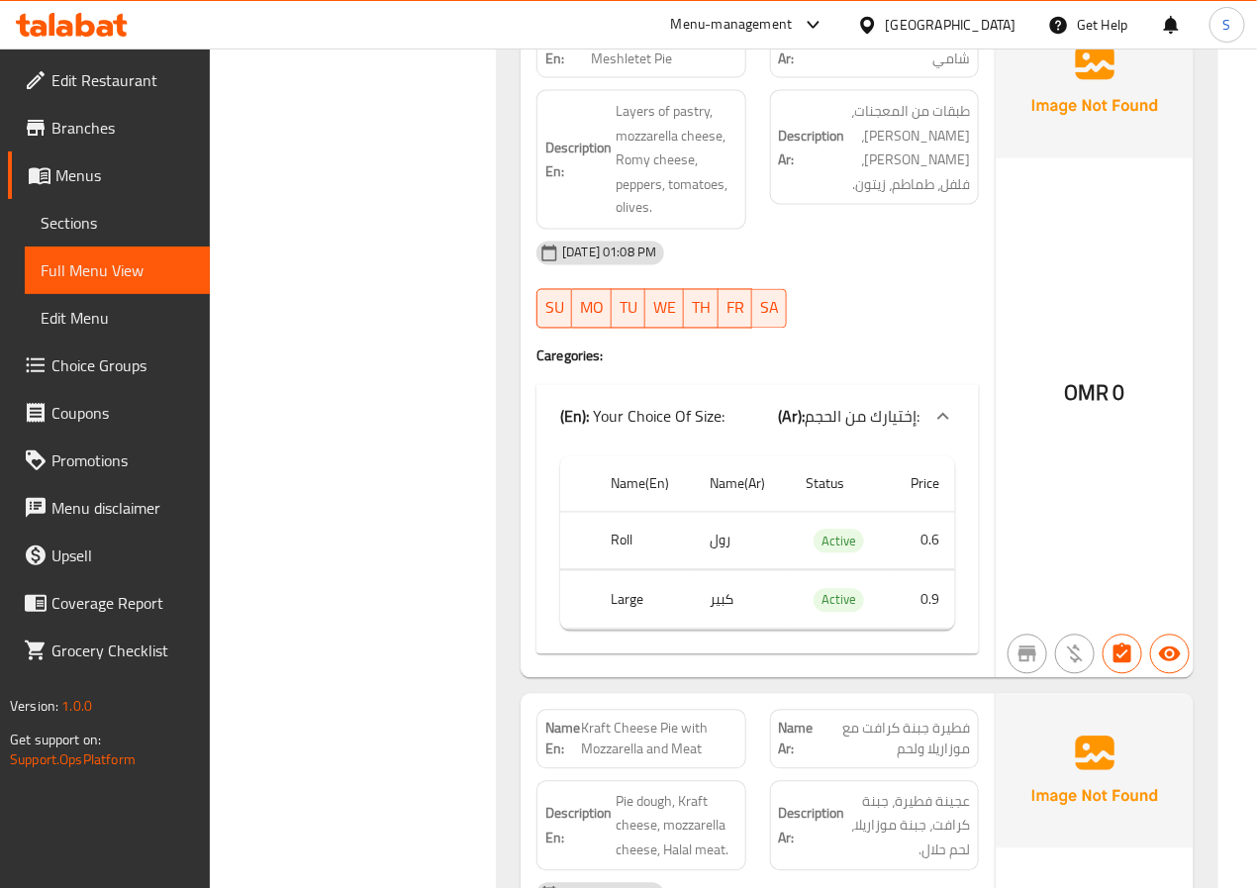
click at [619, 69] on span "Shami Vegetable Meshletet Pie" at bounding box center [664, 49] width 147 height 42
copy span "Shami Vegetable Meshletet Pie"
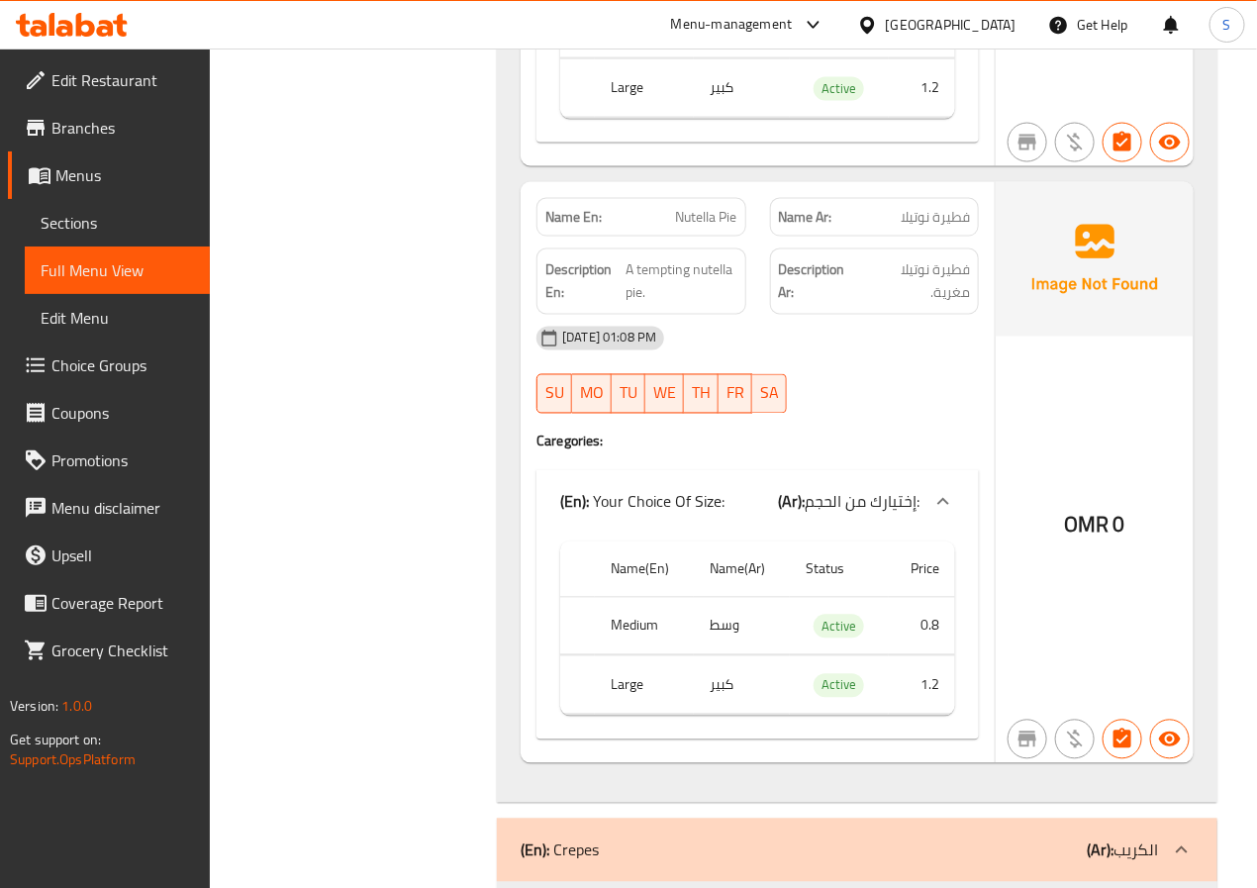
scroll to position [21108, 0]
click at [714, 226] on span "Nutella Pie" at bounding box center [706, 215] width 61 height 21
copy span "Nutella Pie"
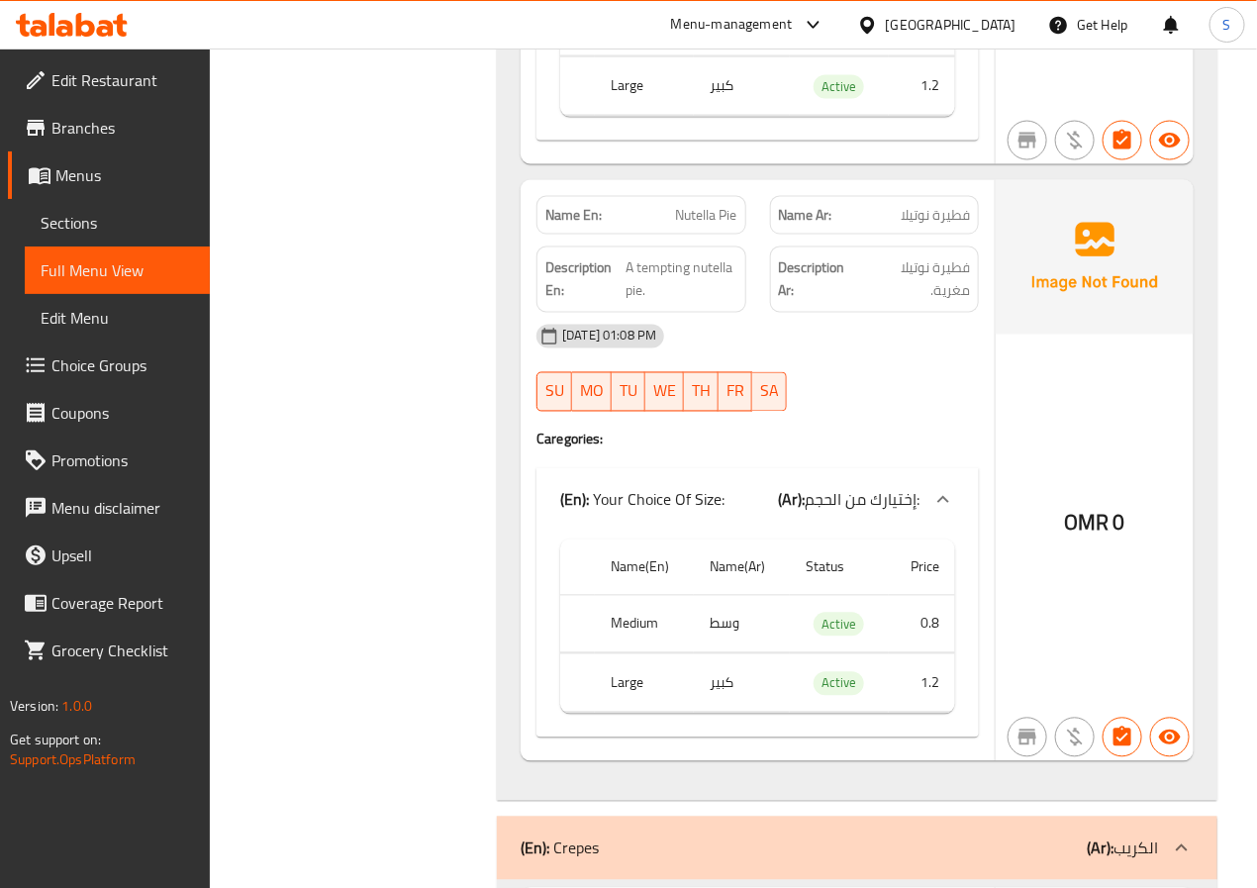
click at [723, 226] on span "Nutella Pie" at bounding box center [706, 215] width 61 height 21
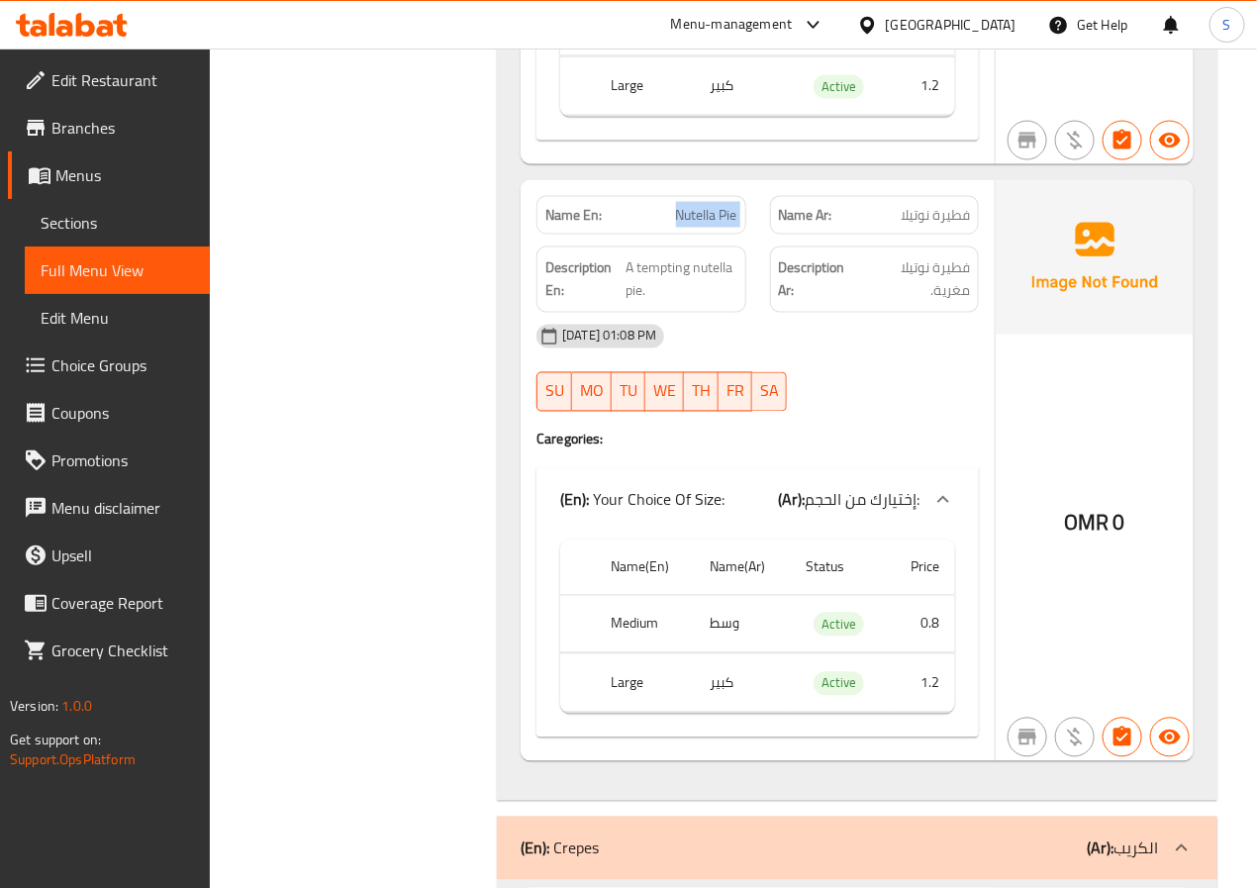
click at [723, 226] on span "Nutella Pie" at bounding box center [706, 215] width 61 height 21
click at [659, 304] on span "A tempting nutella pie." at bounding box center [682, 279] width 112 height 49
copy span "tempting"
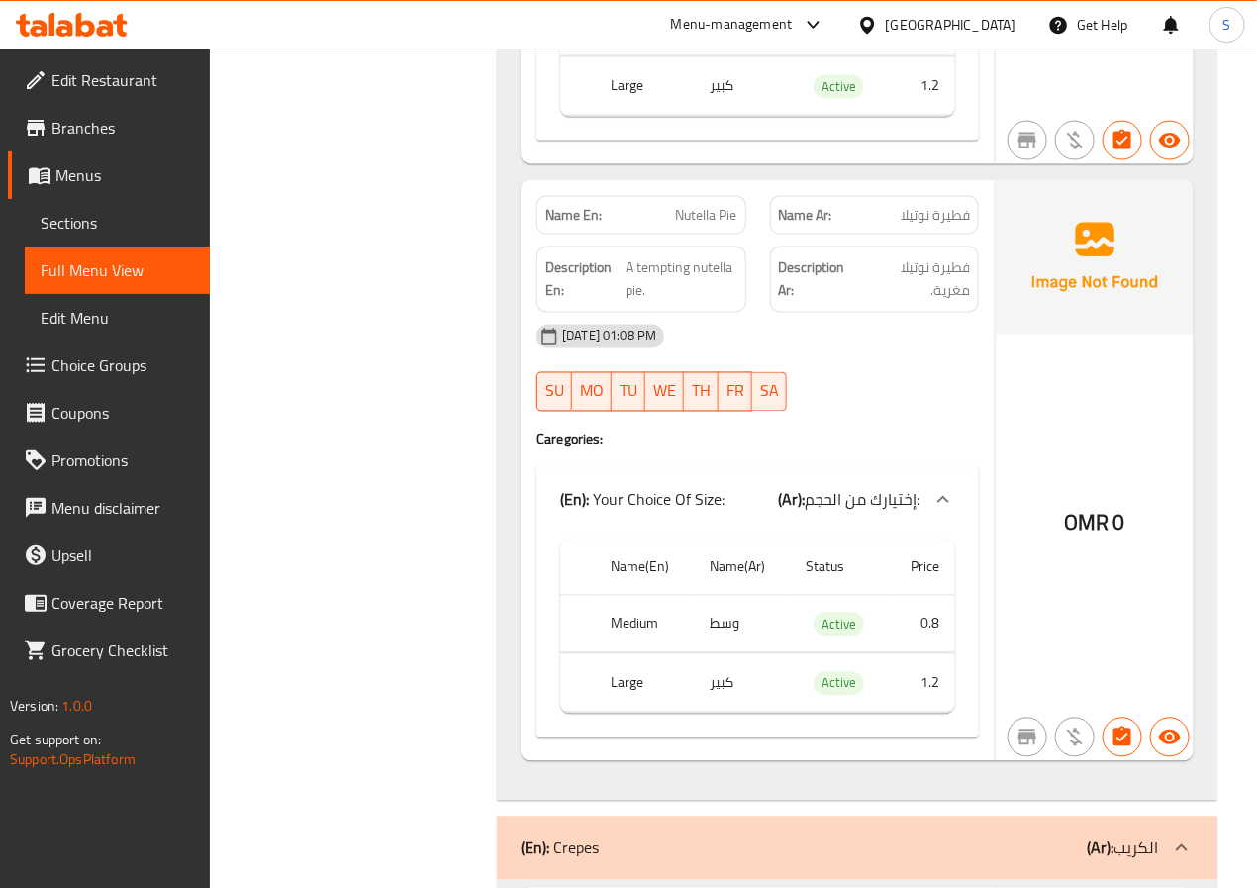
click at [710, 226] on span "Nutella Pie" at bounding box center [706, 215] width 61 height 21
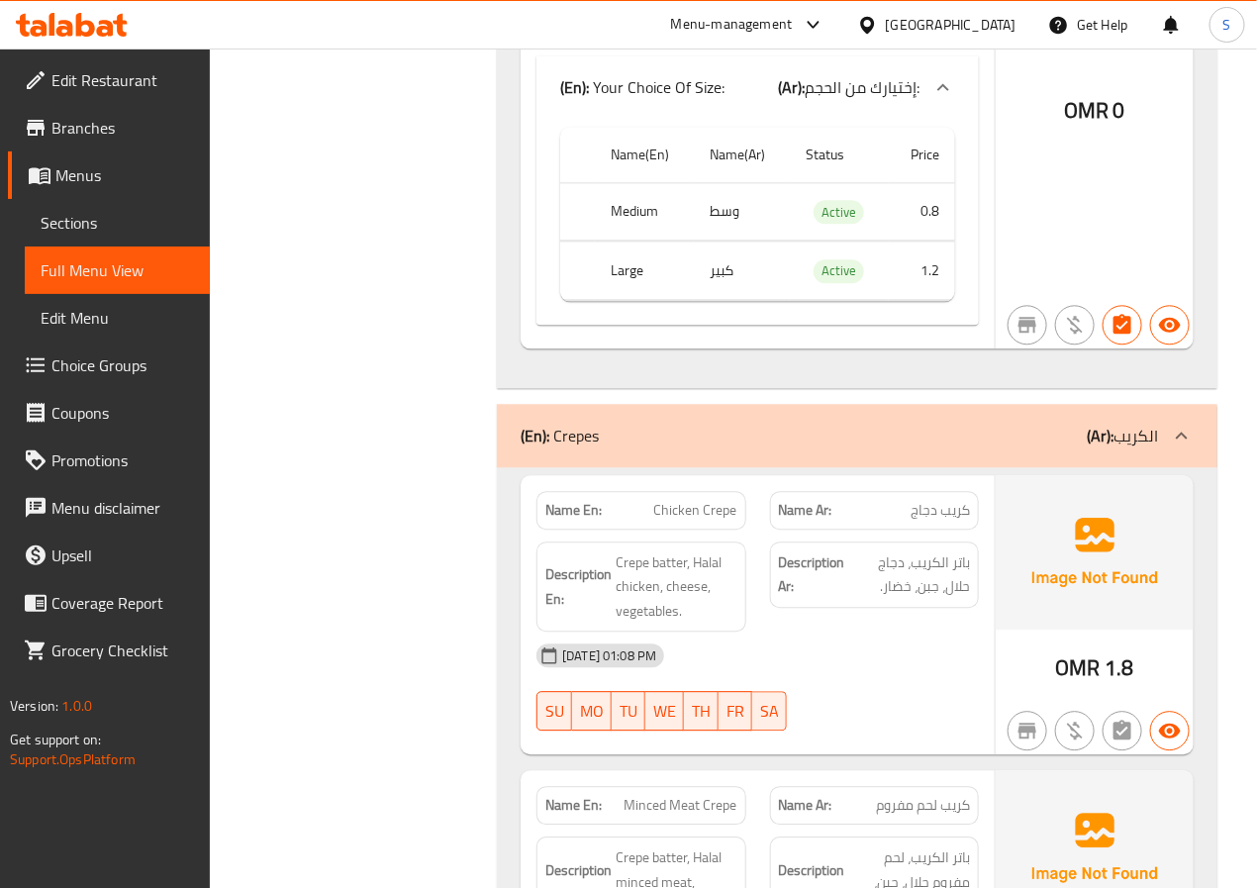
scroll to position [21617, 0]
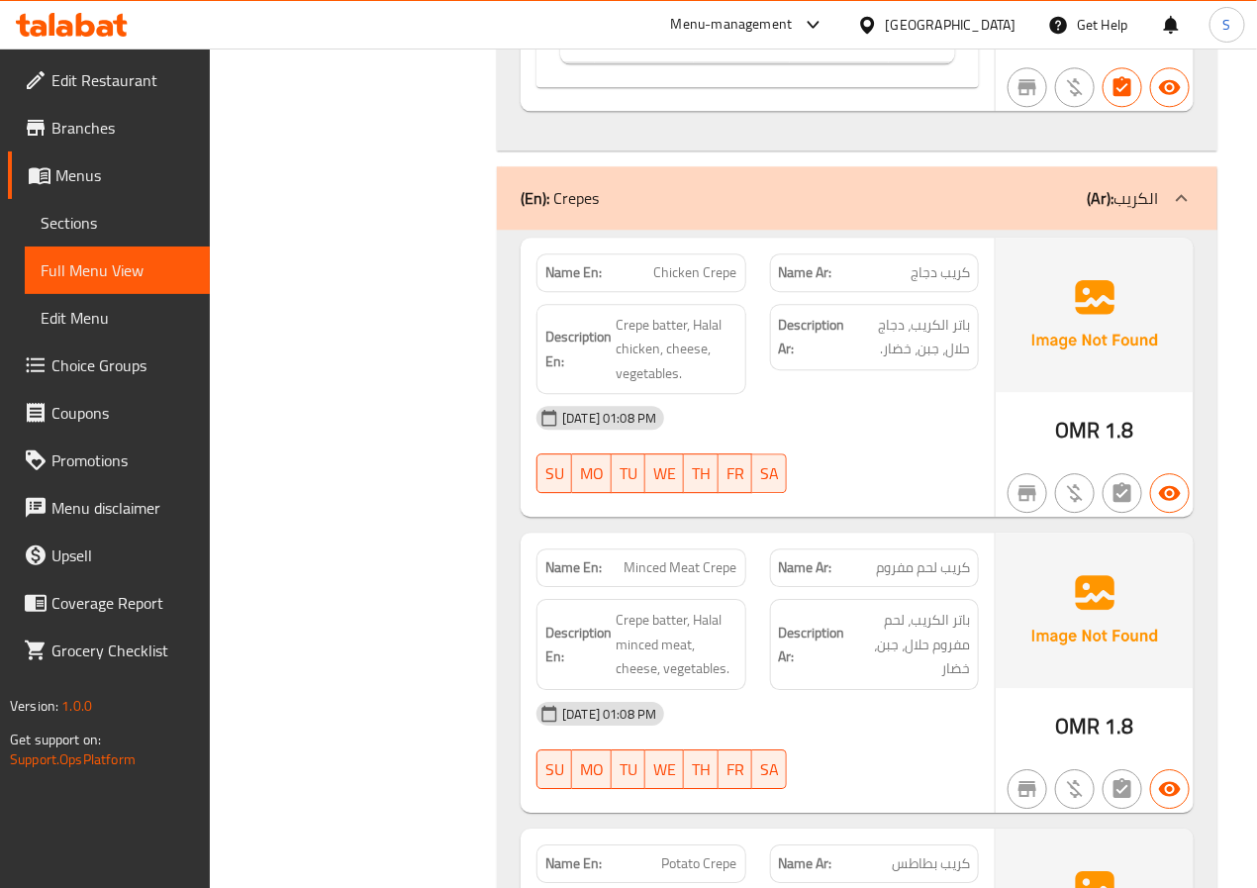
scroll to position [21756, 0]
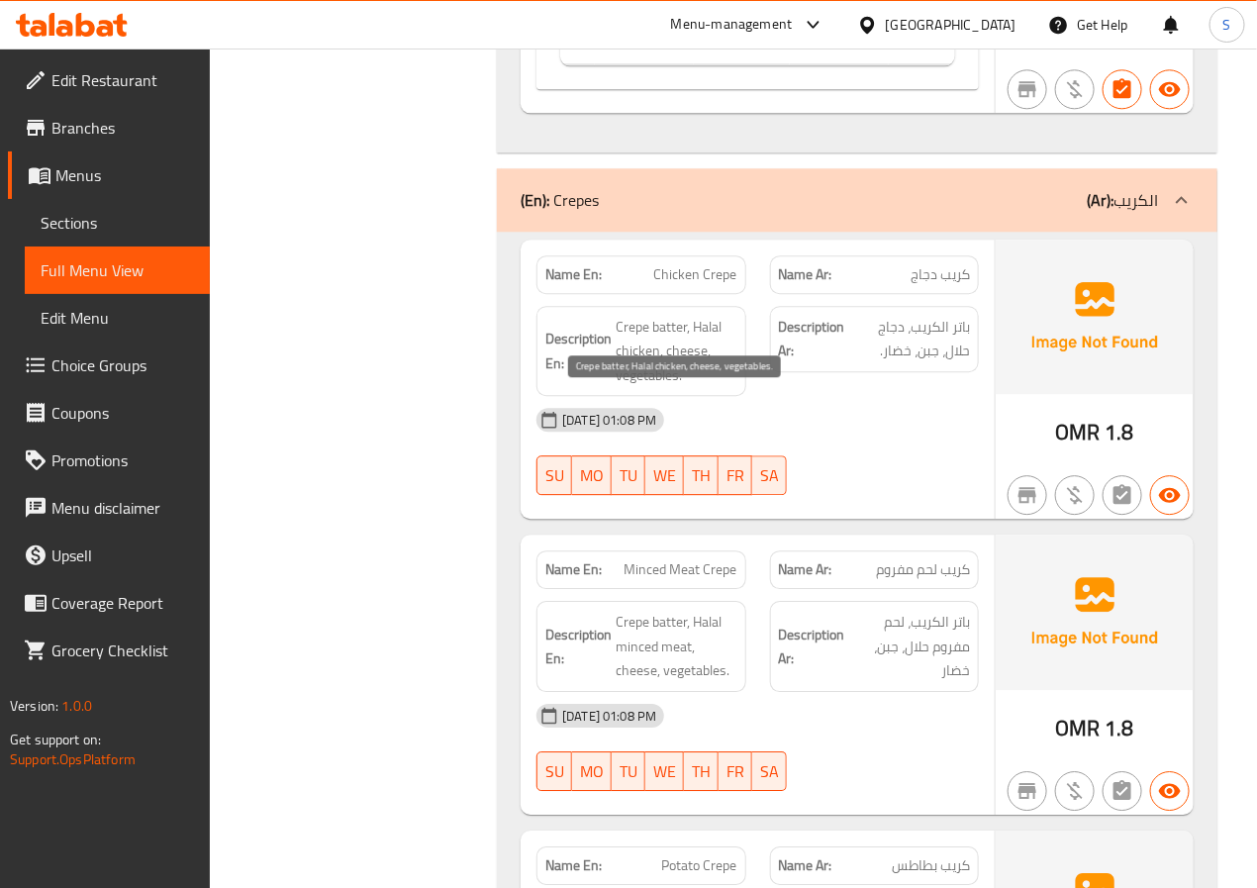
click at [669, 388] on span "Crepe batter, Halal chicken, cheese, vegetables." at bounding box center [676, 351] width 121 height 73
click at [656, 386] on div at bounding box center [656, 386] width 0 height 0
click at [657, 388] on span "Crepe batter, Halal chicken, cheese, vegetables." at bounding box center [676, 351] width 121 height 73
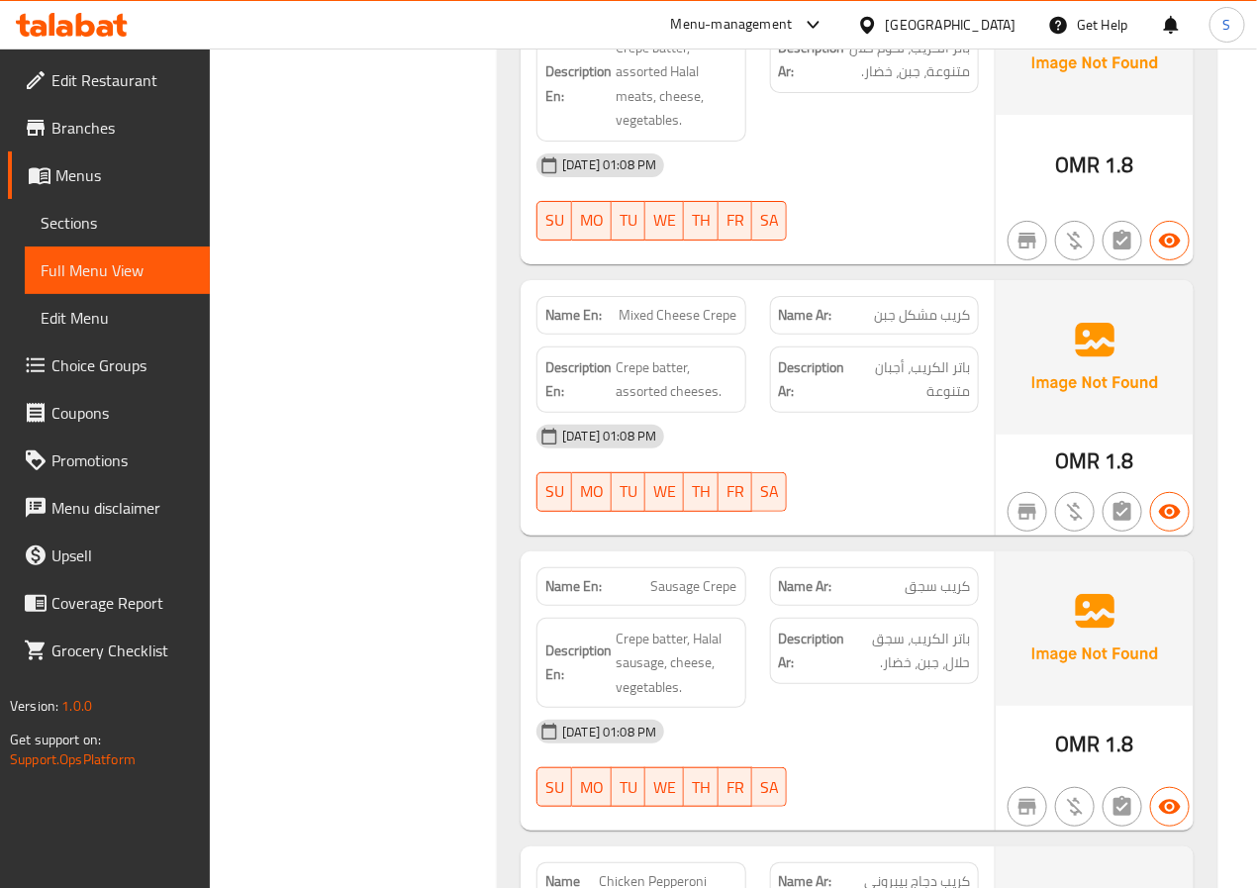
scroll to position [25136, 0]
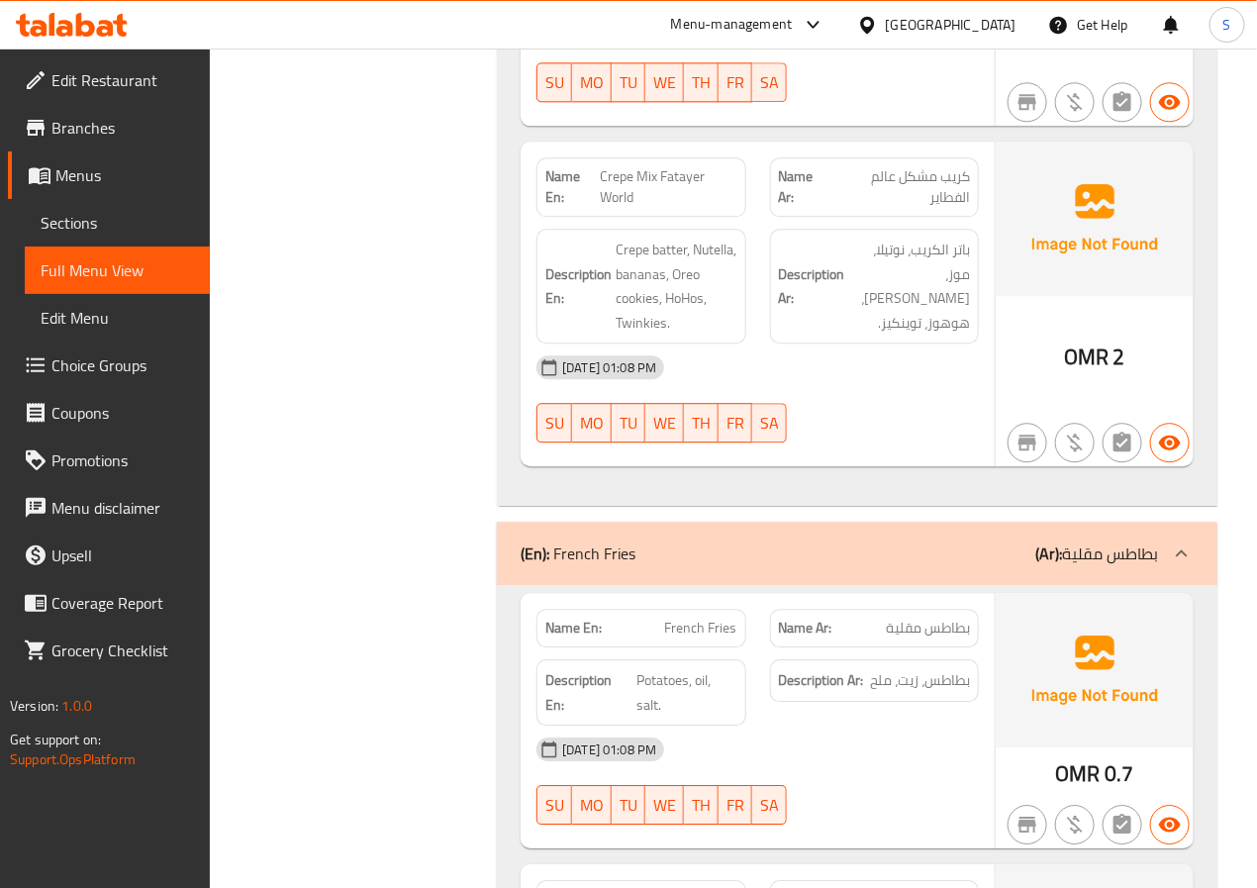
scroll to position [26752, 0]
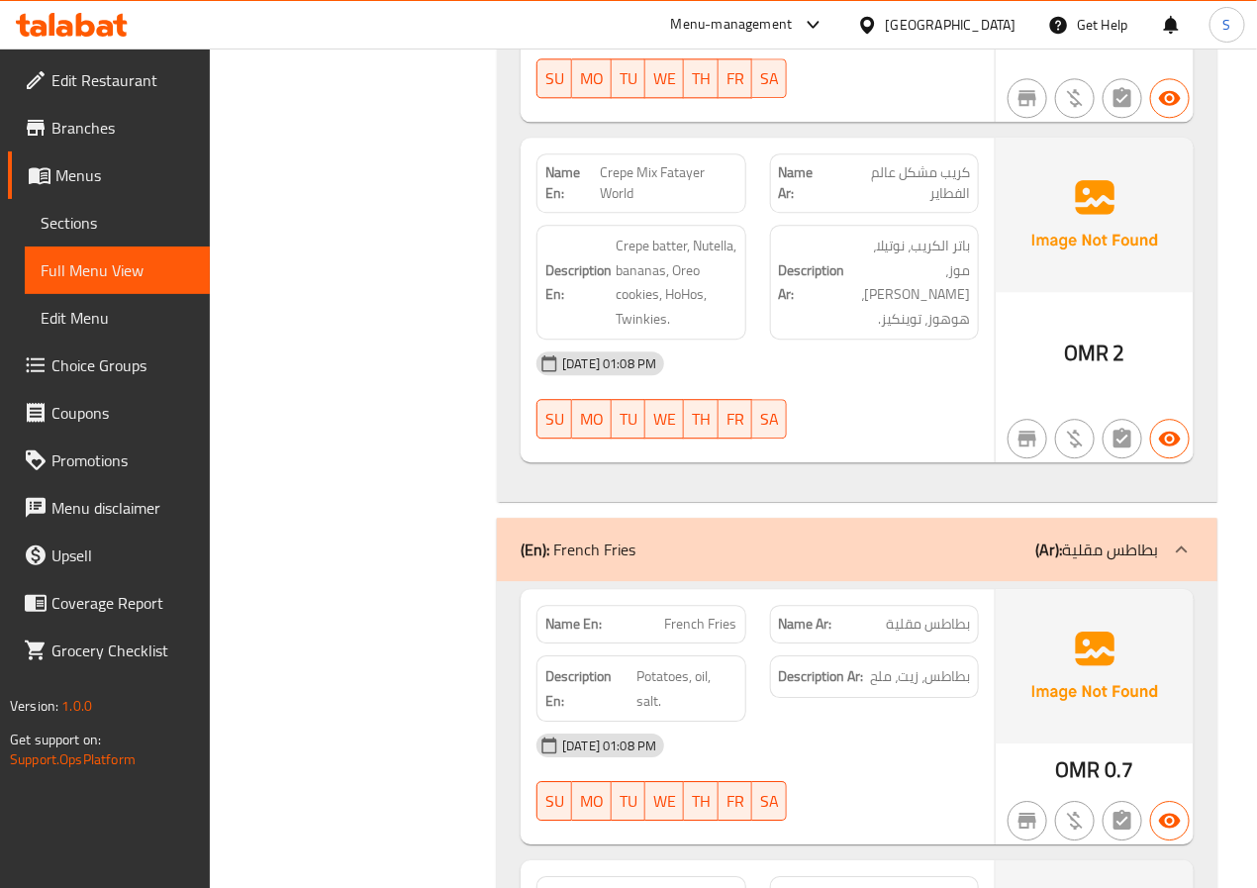
click at [642, 204] on span "Crepe Mix Fatayer World" at bounding box center [668, 183] width 137 height 42
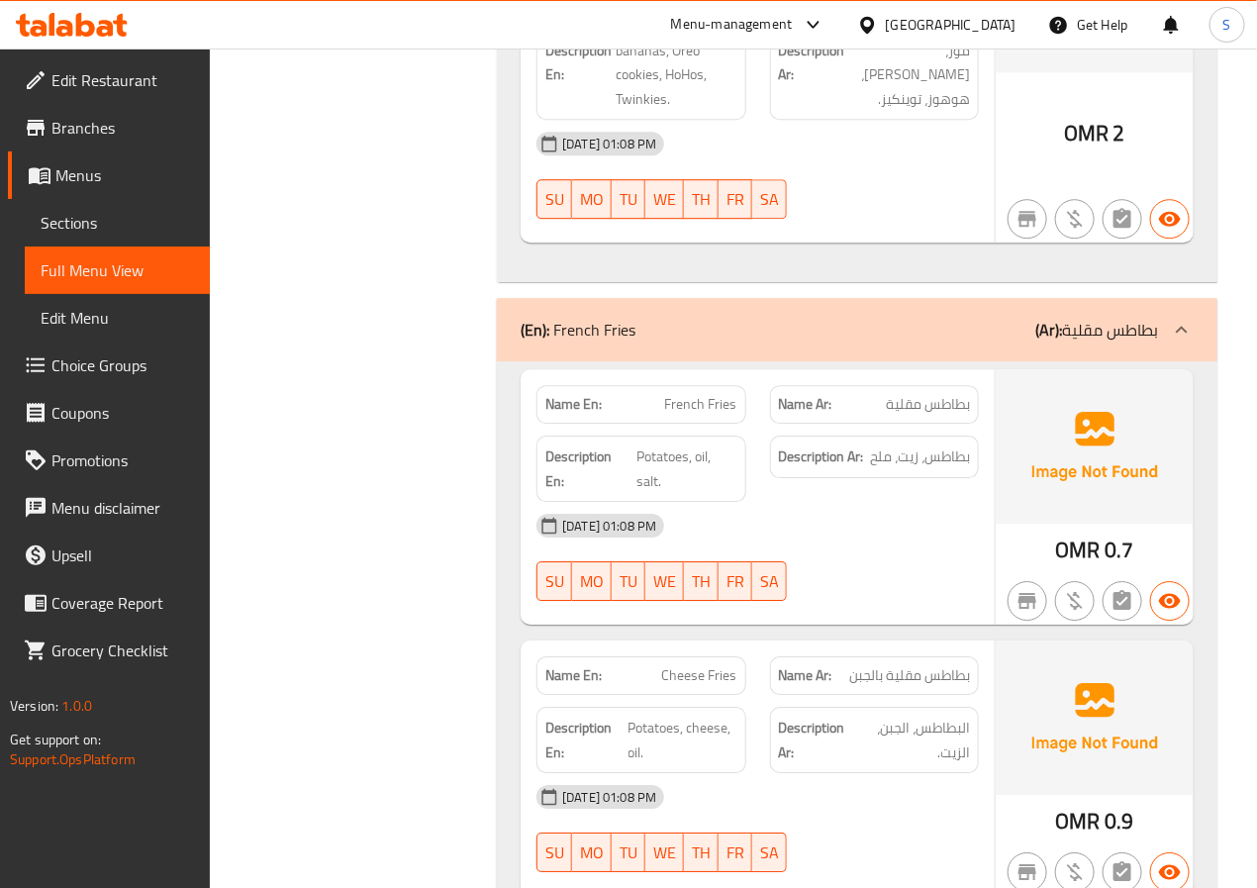
scroll to position [27105, 0]
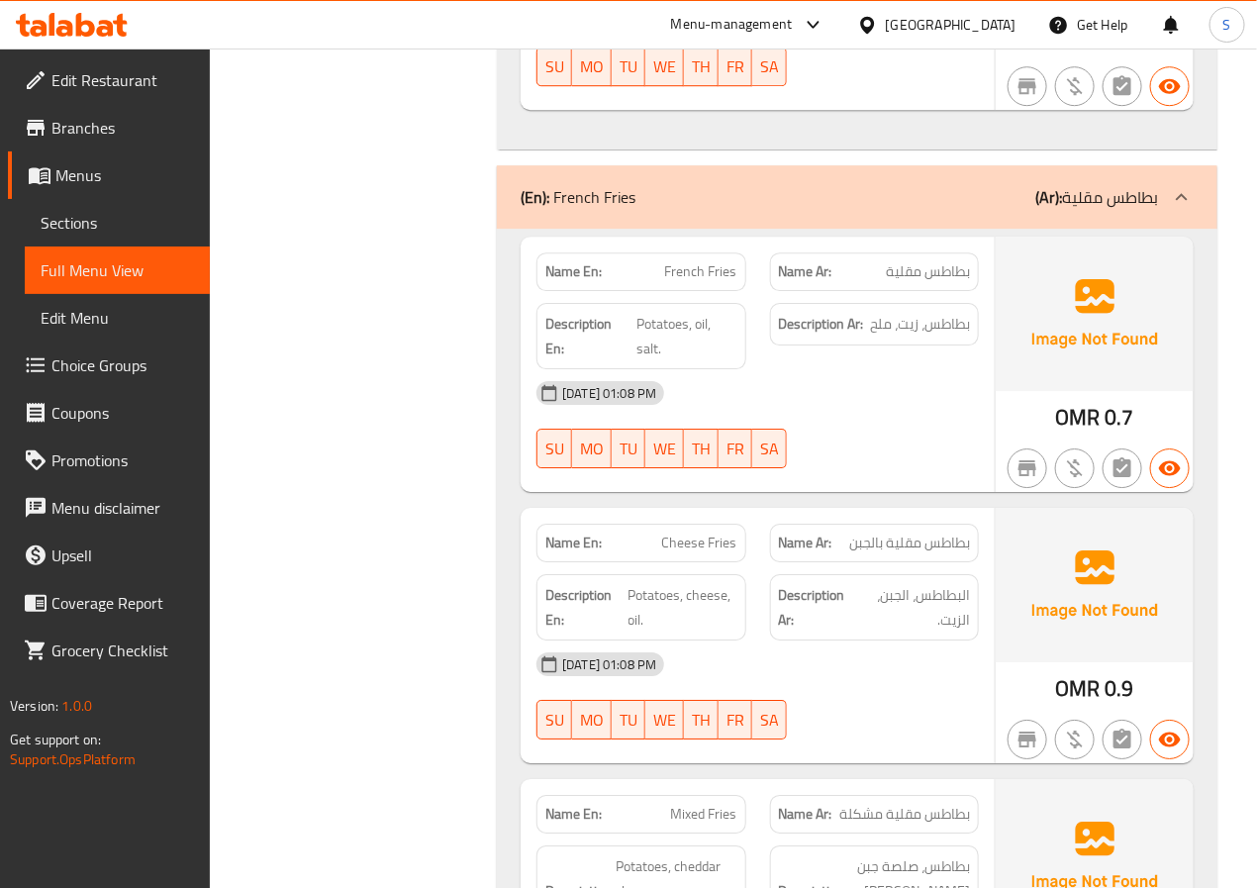
drag, startPoint x: 634, startPoint y: 300, endPoint x: 570, endPoint y: 312, distance: 64.5
click at [570, 209] on p "(En): French Fries" at bounding box center [578, 197] width 115 height 24
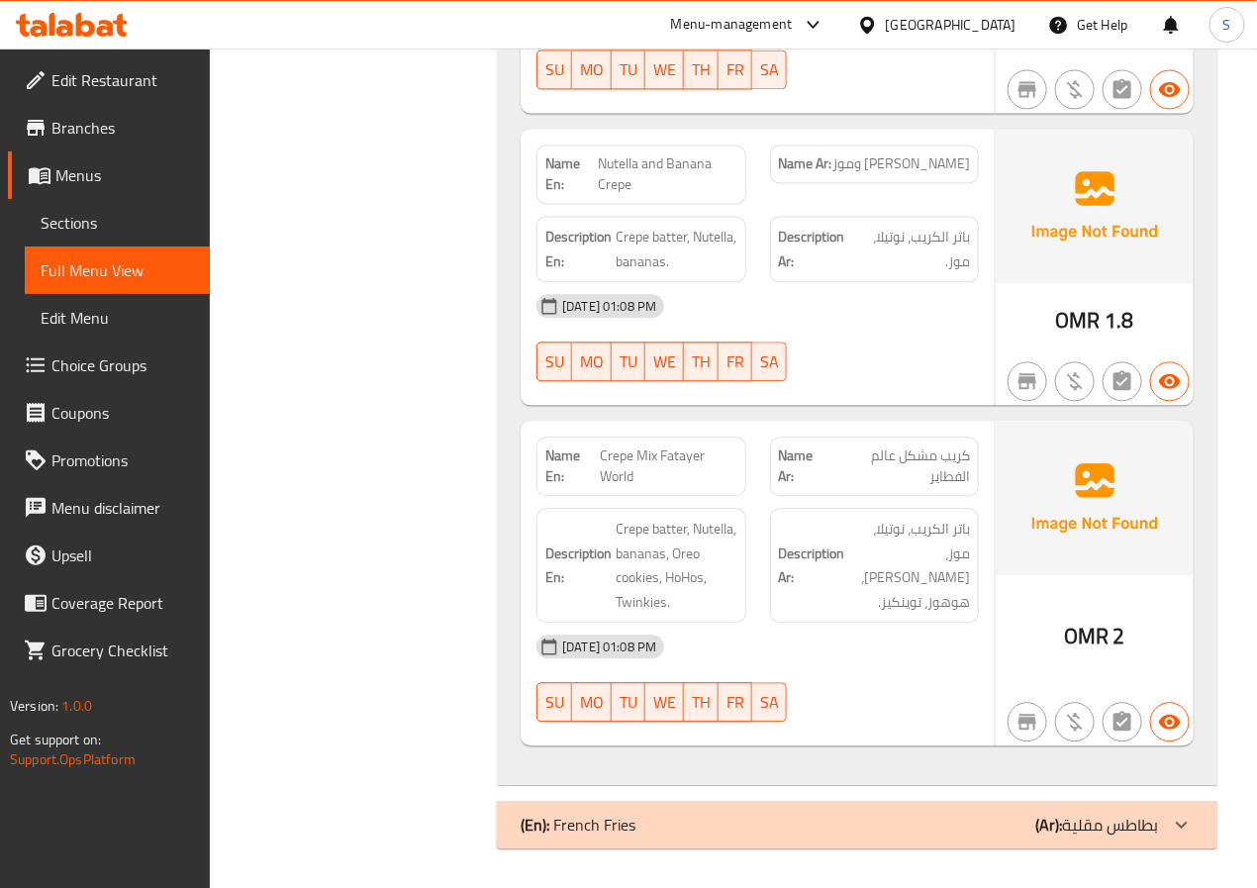
scroll to position [26573, 0]
click at [630, 806] on div "(En): French Fries (Ar): بطاطس مقلية" at bounding box center [857, 825] width 721 height 48
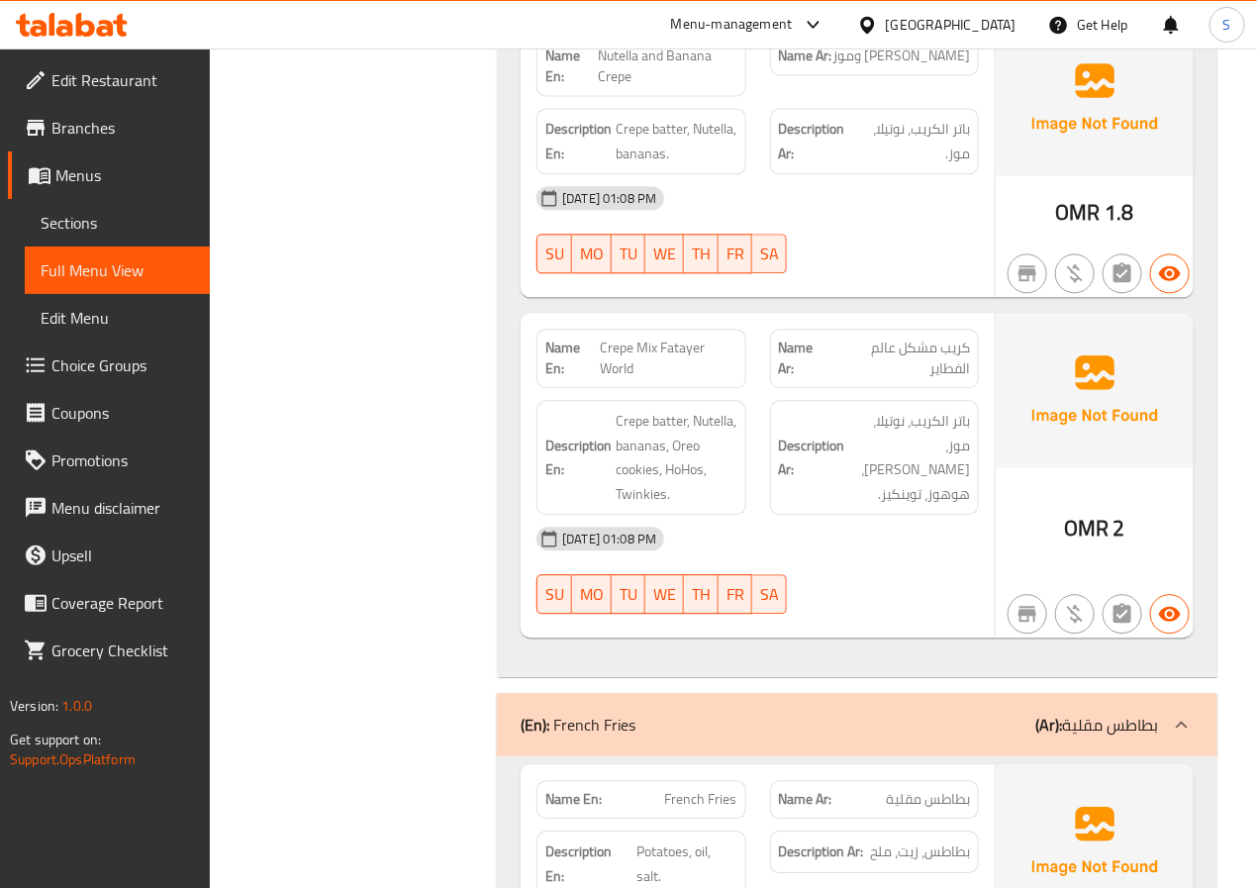
scroll to position [27105, 0]
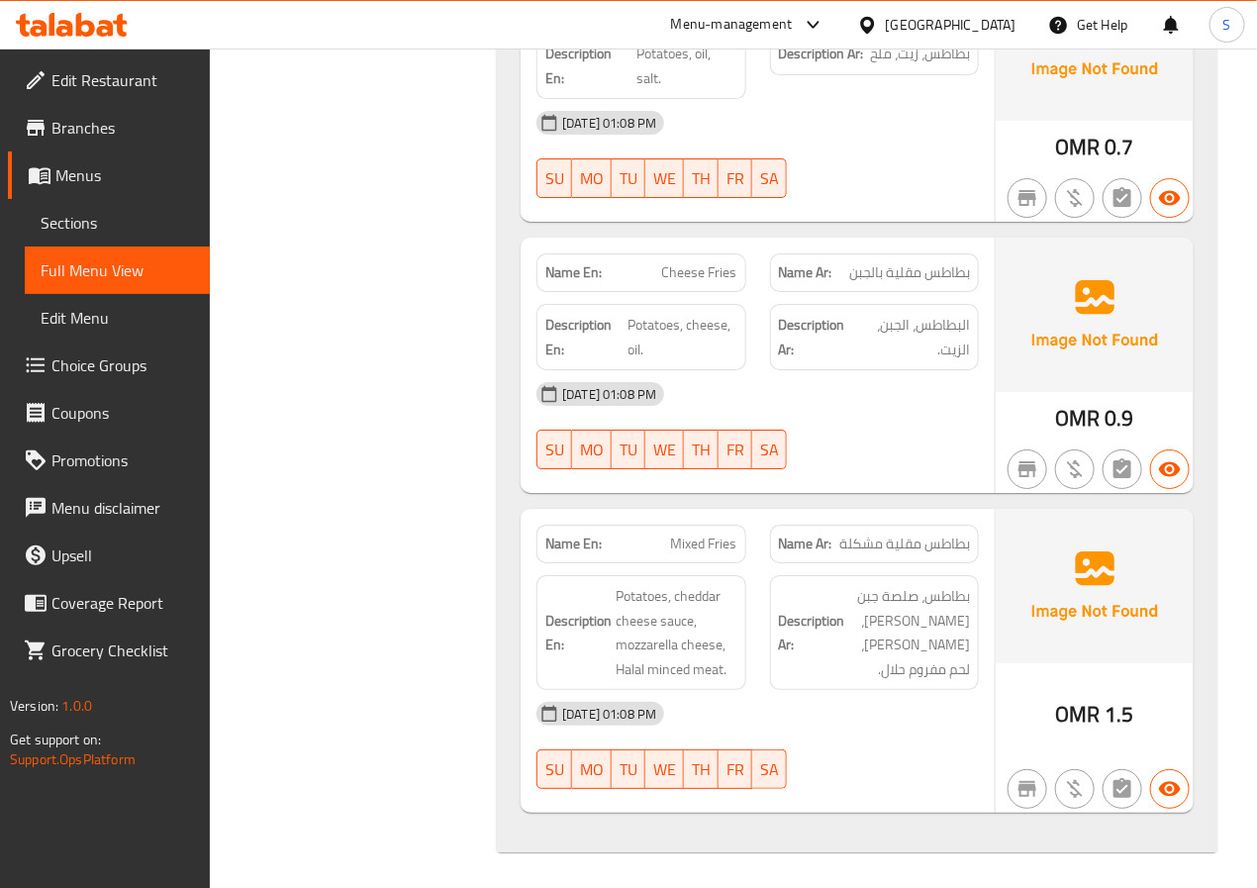
scroll to position [27376, 0]
click at [692, 282] on span "Cheese Fries" at bounding box center [699, 271] width 75 height 21
drag, startPoint x: 692, startPoint y: 380, endPoint x: 446, endPoint y: 449, distance: 256.1
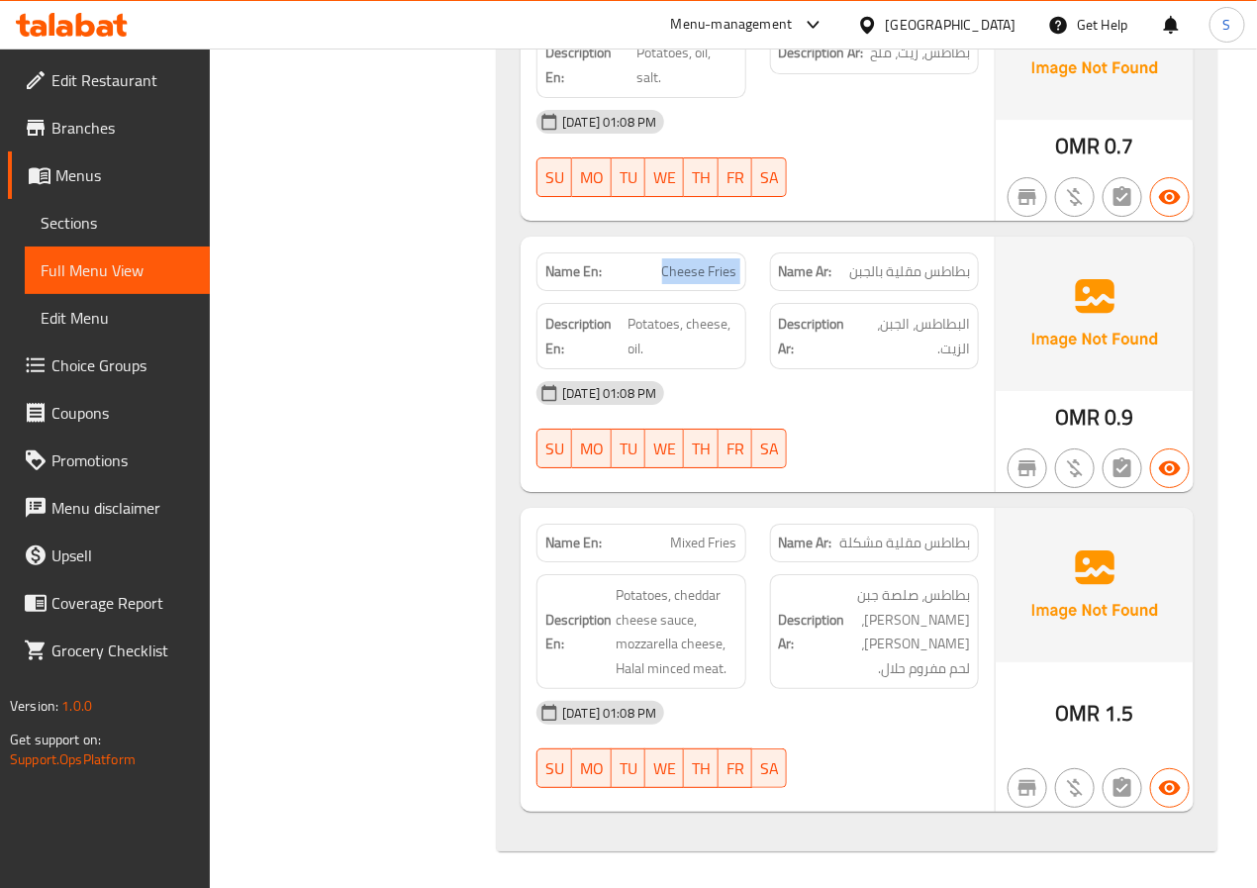
click at [497, 420] on div "Name En: French Fries Name Ar: بطاطس مقلية Description En: Potatoes, oil, salt.…" at bounding box center [857, 404] width 721 height 894
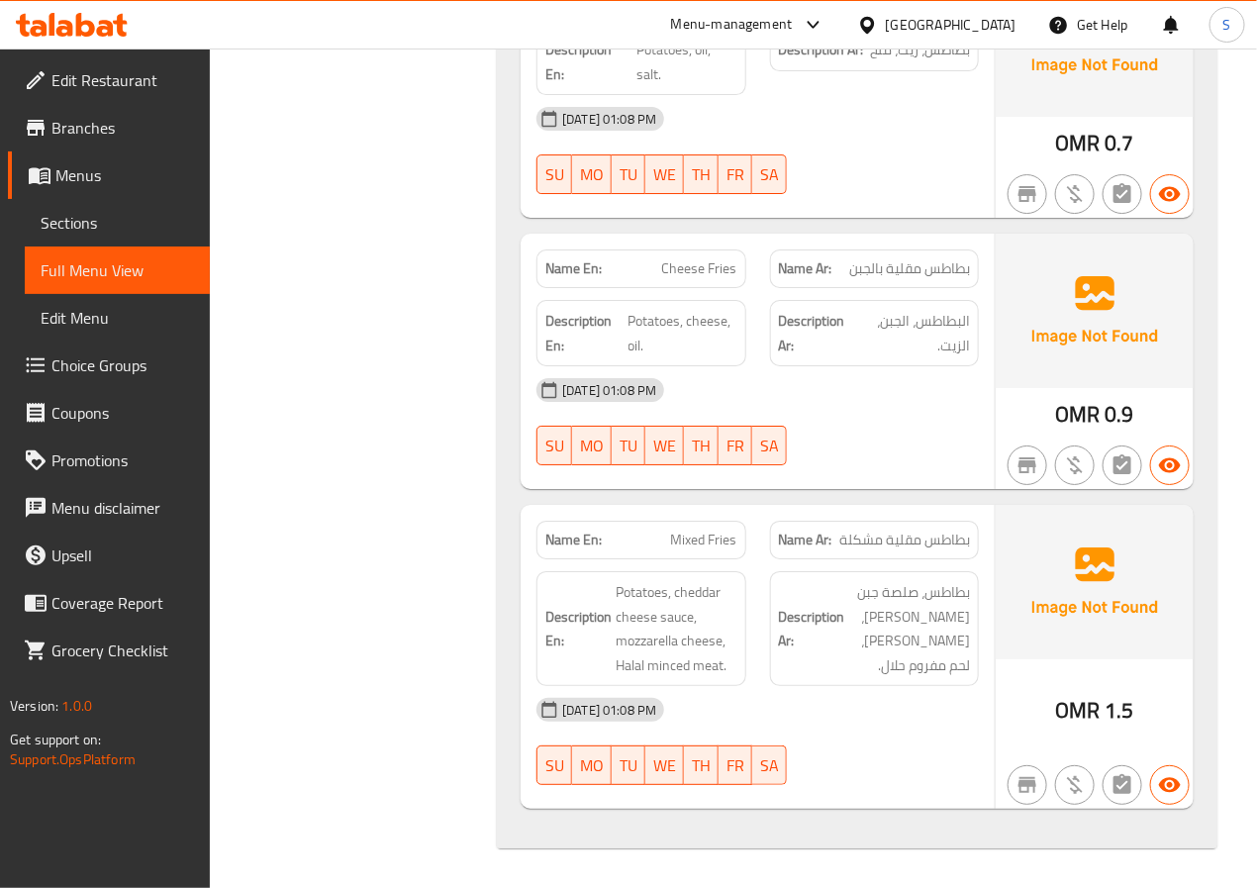
scroll to position [27489, 0]
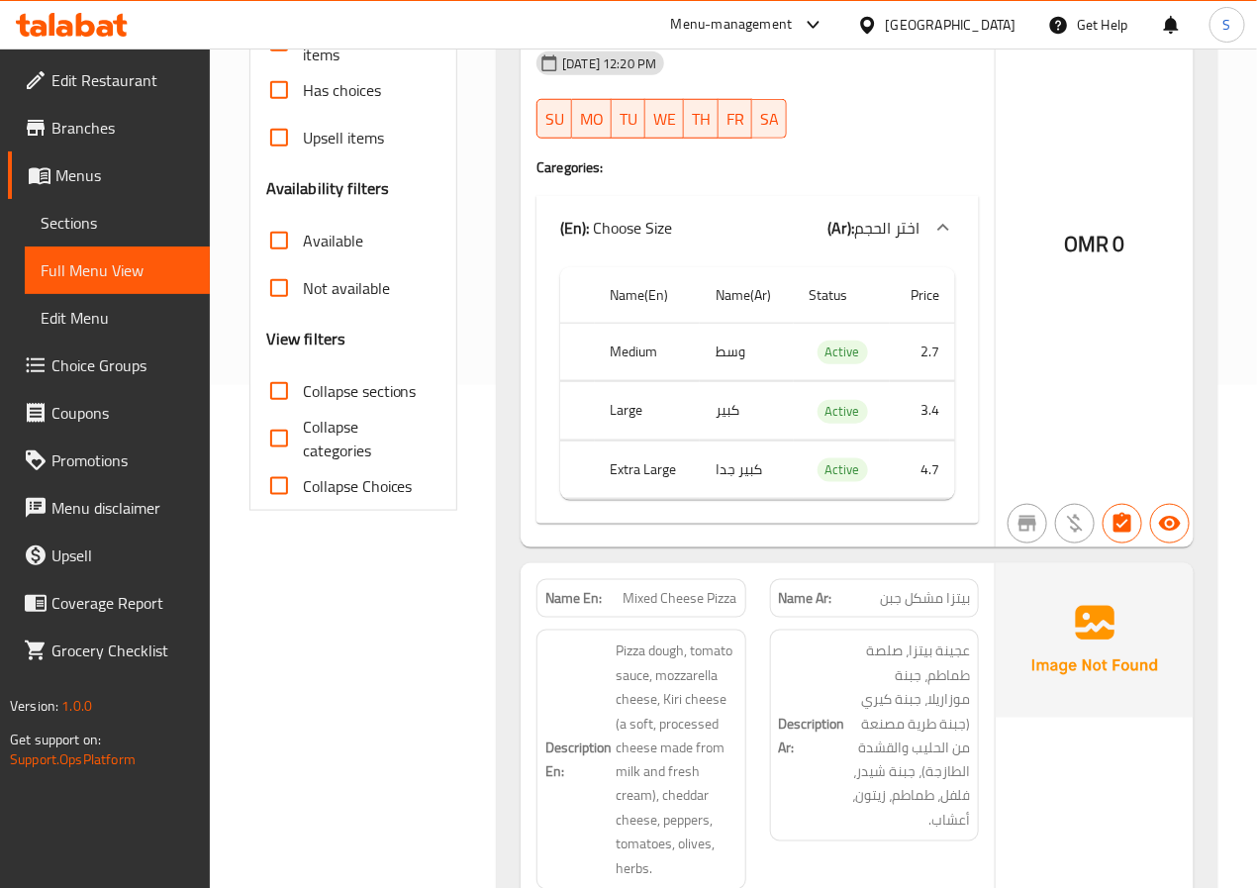
scroll to position [517, 0]
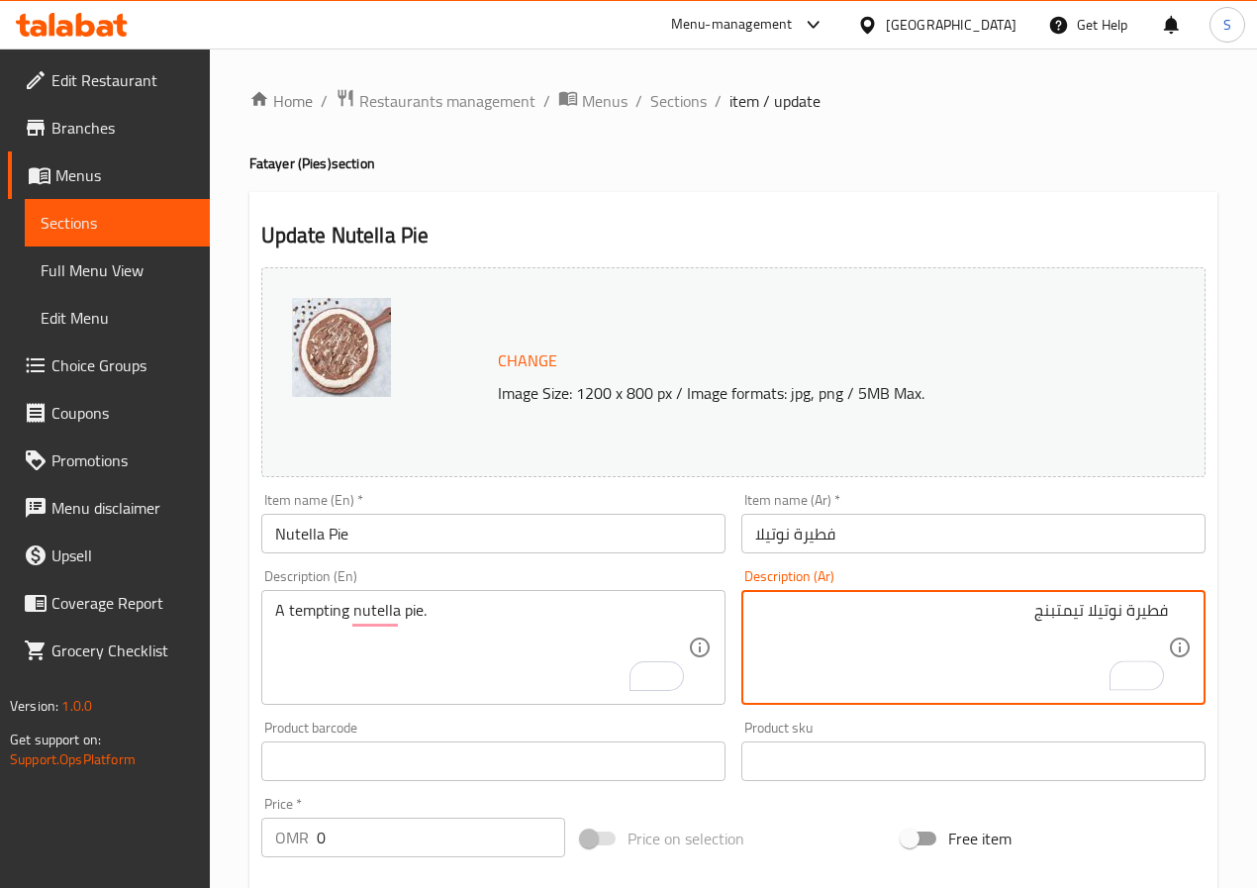
click at [1052, 606] on textarea "فطيرة نوتيلا تيمتبنج" at bounding box center [961, 648] width 413 height 94
click at [1063, 612] on textarea "فطيرة نوتيلا تيمتبنج" at bounding box center [961, 648] width 413 height 94
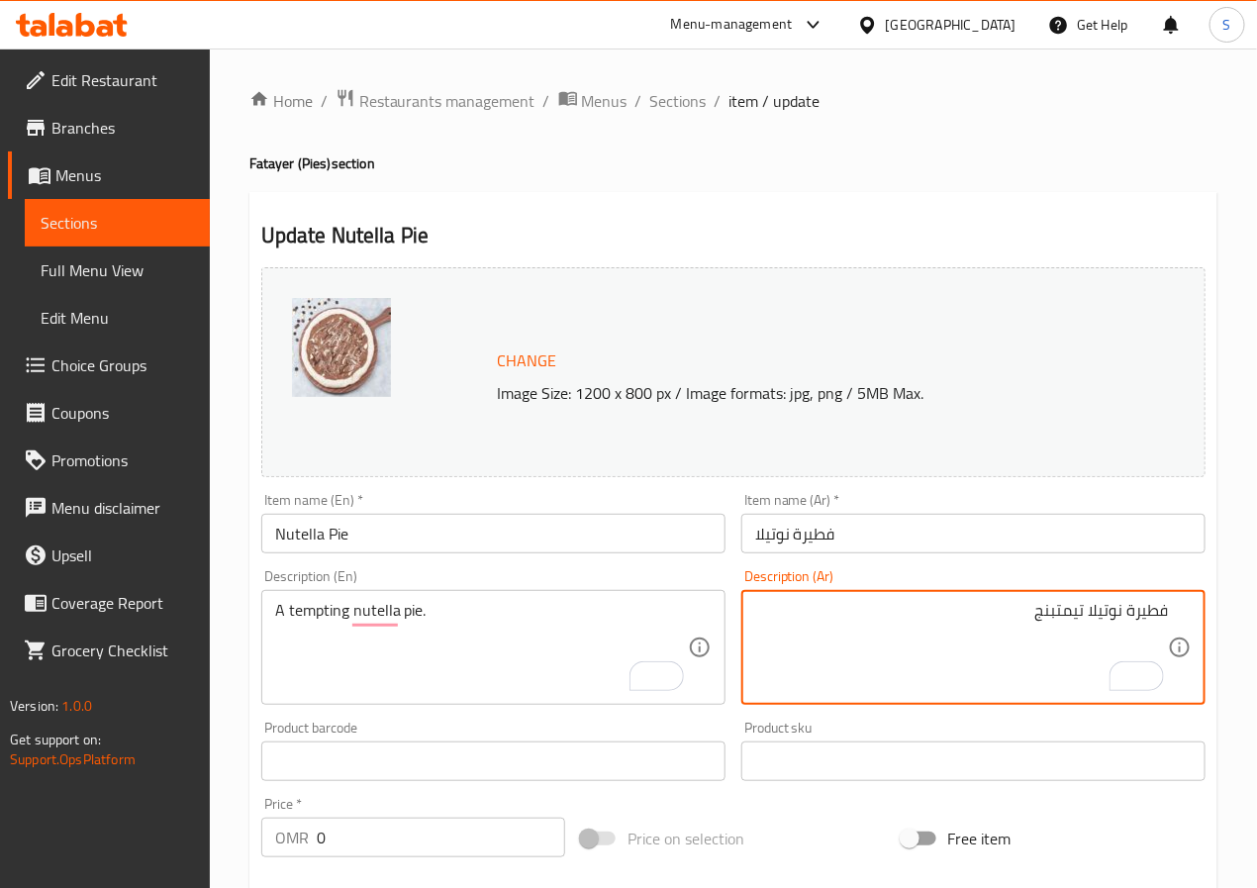
click at [1063, 612] on textarea "فطيرة نوتيلا تيمتبنج" at bounding box center [961, 648] width 413 height 94
type textarea "فطيرة نوتيلا تيمبتنج"
click at [223, 757] on div "Home / Restaurants management / Menus / Sections / item / update Fatayer (Pies)…" at bounding box center [733, 761] width 1047 height 1424
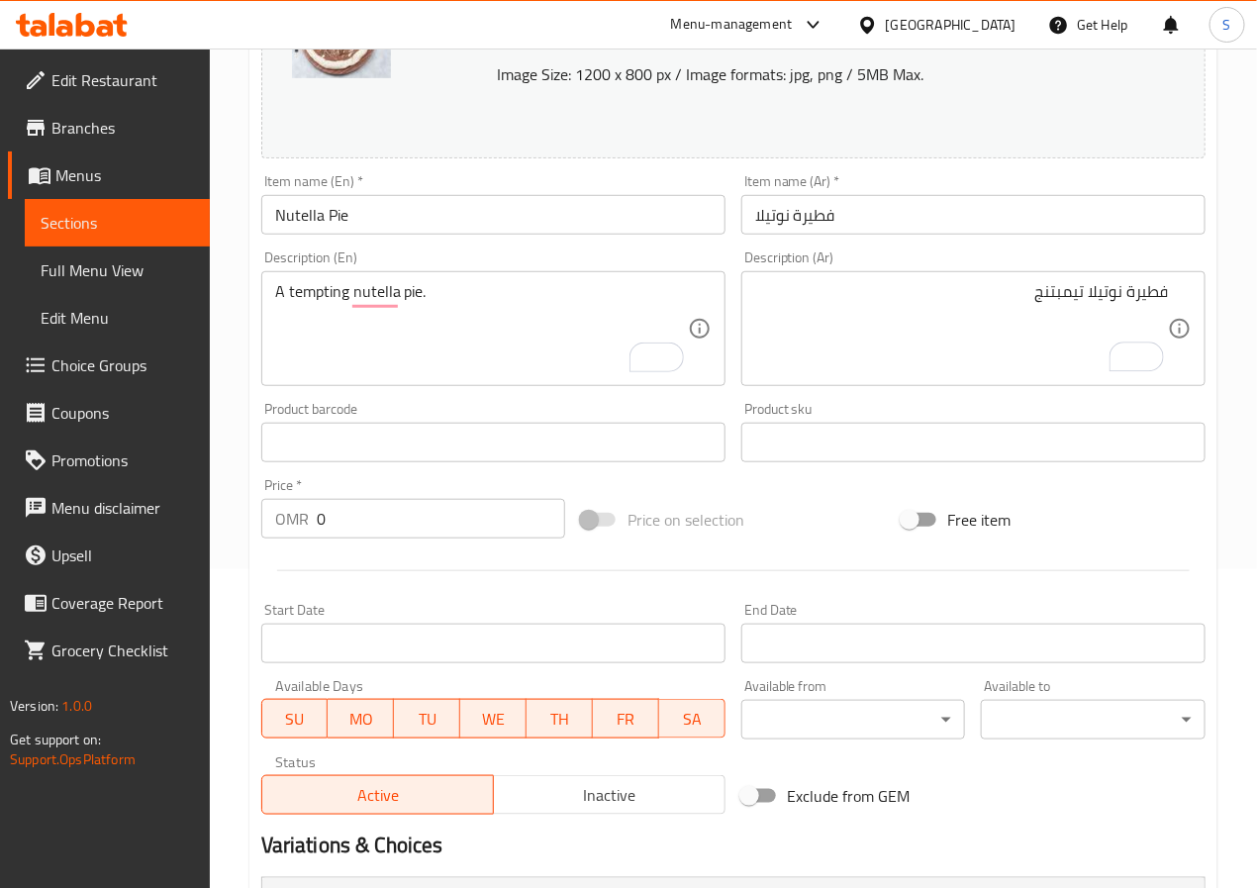
scroll to position [586, 0]
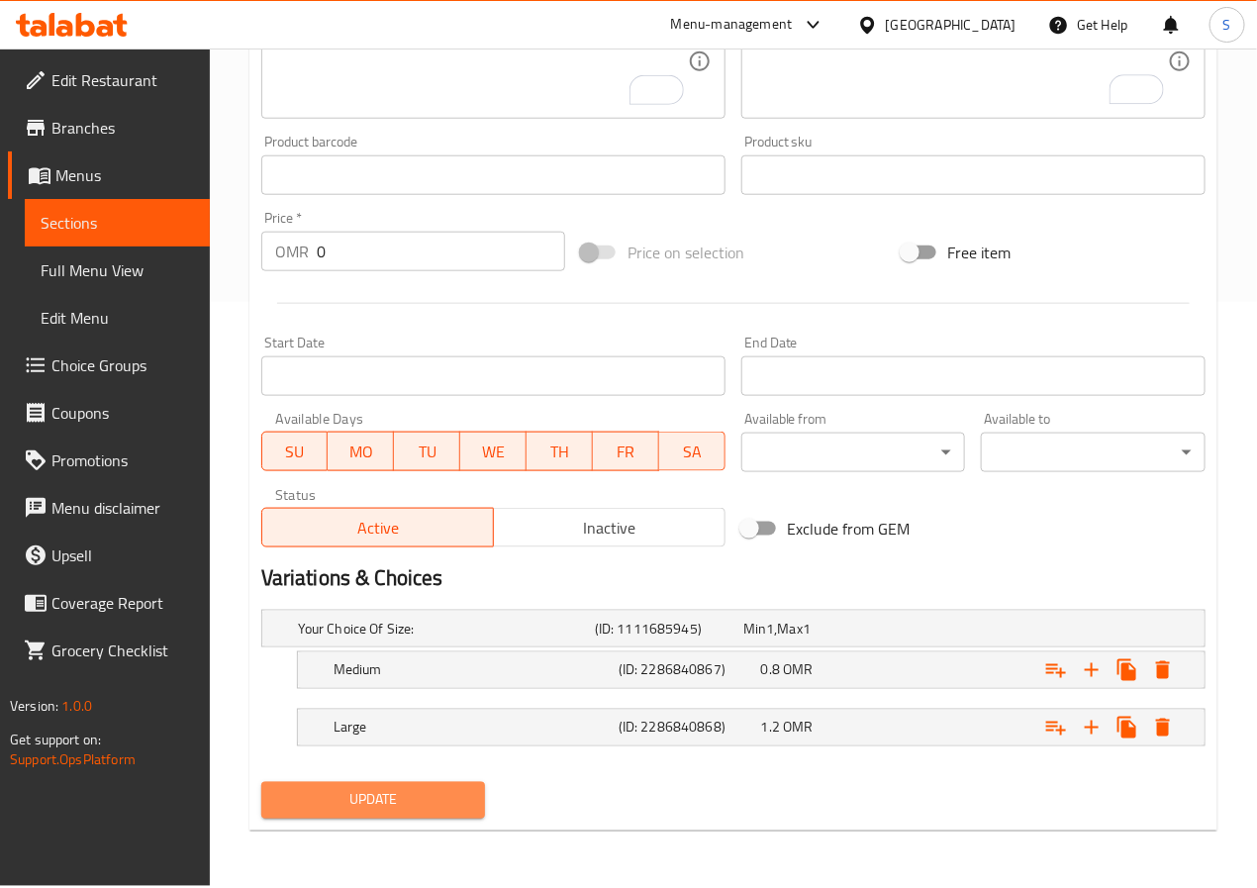
click at [274, 812] on button "Update" at bounding box center [373, 800] width 225 height 37
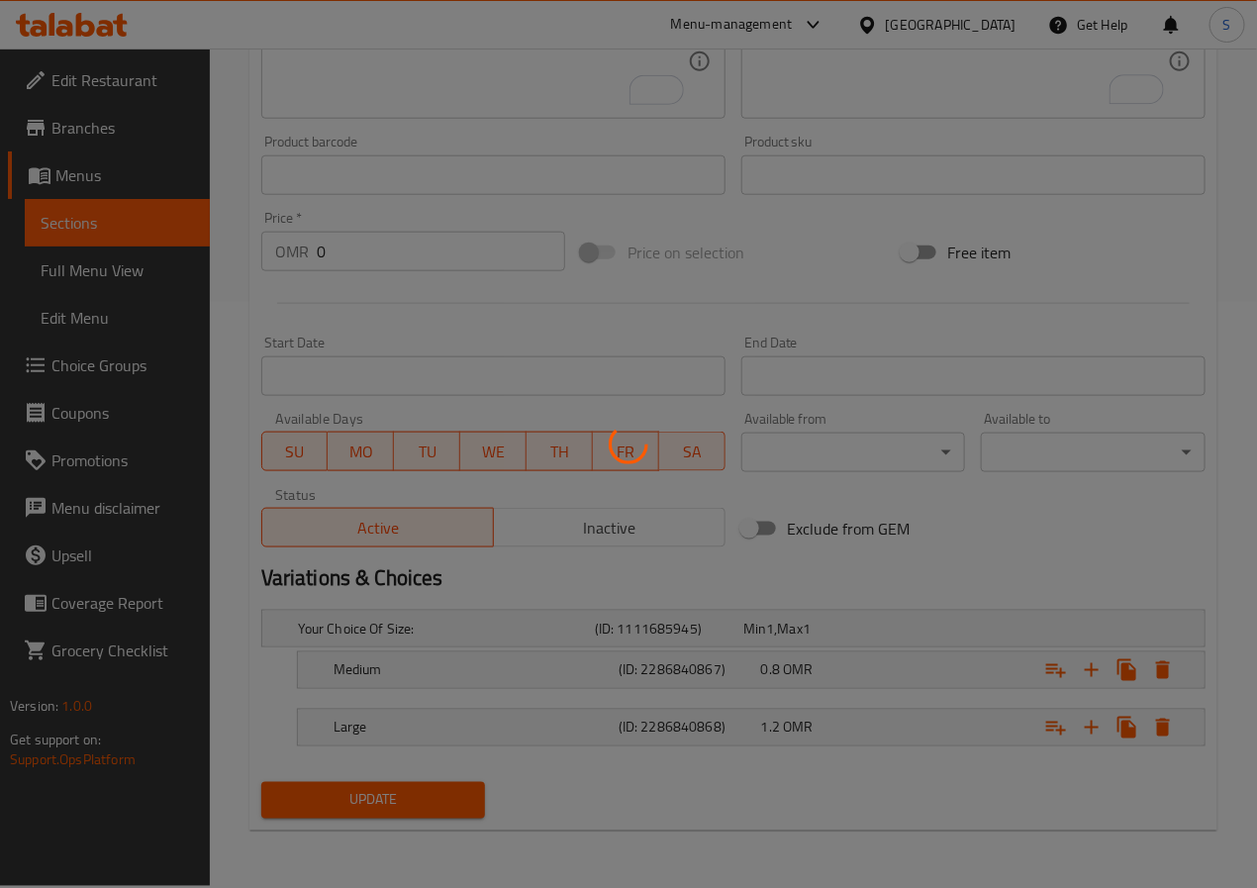
scroll to position [0, 0]
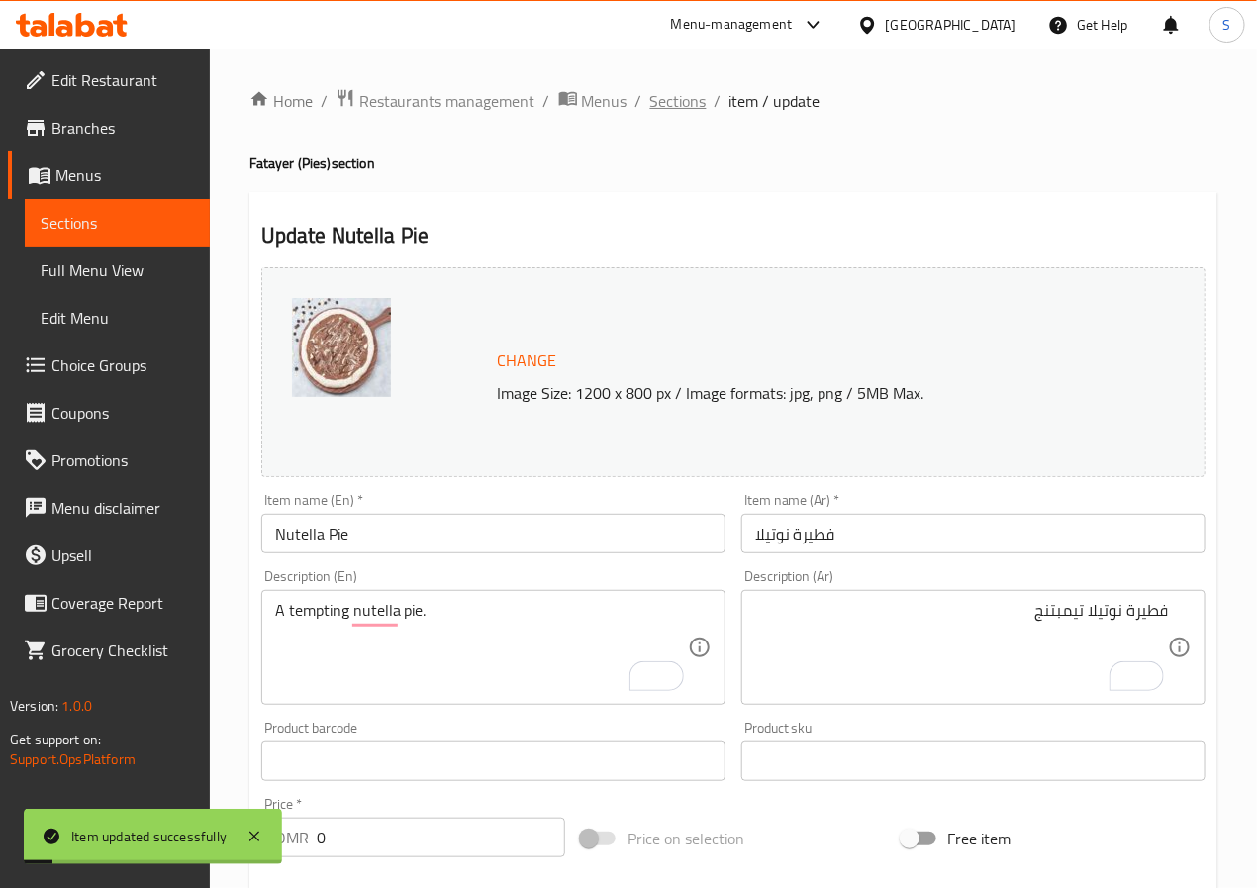
click at [683, 92] on span "Sections" at bounding box center [678, 101] width 56 height 24
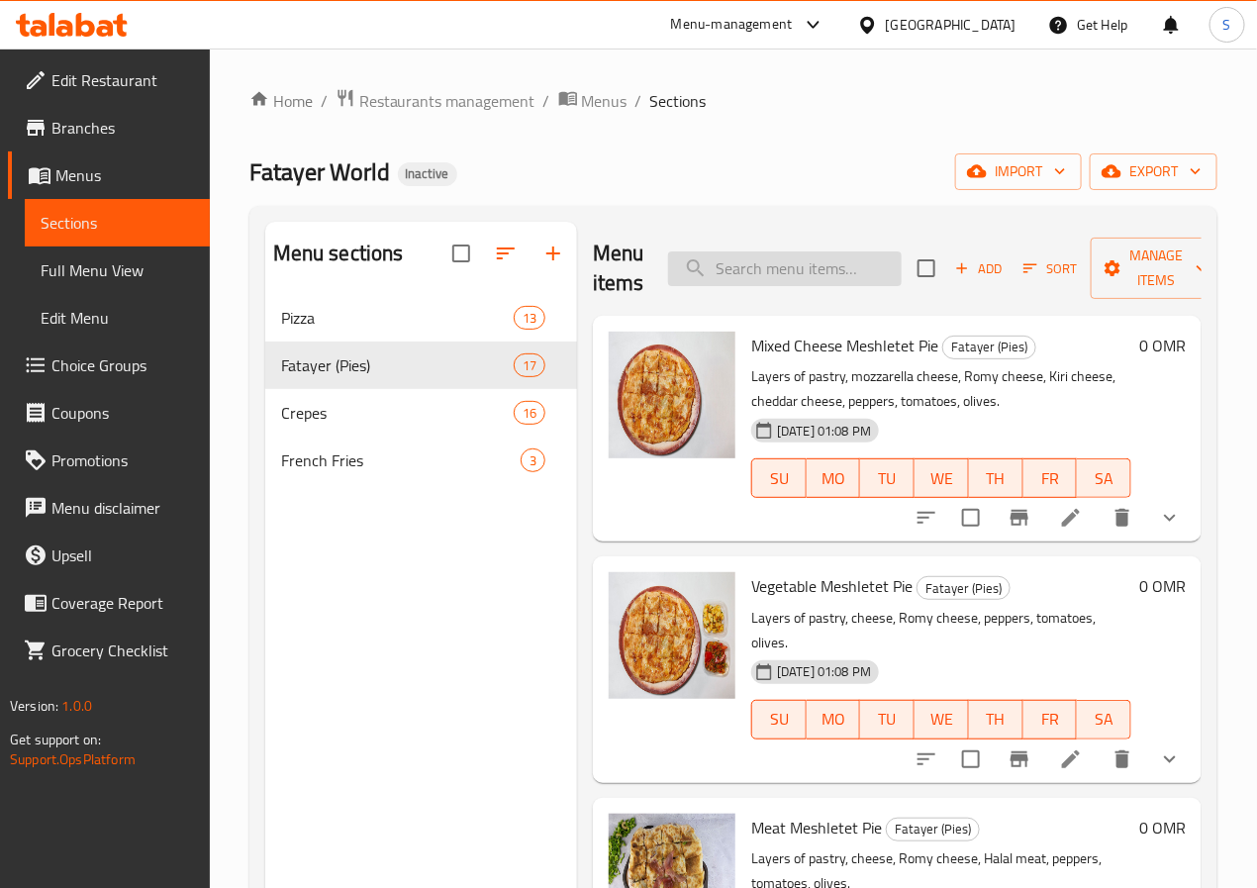
click at [729, 261] on input "search" at bounding box center [785, 268] width 234 height 35
paste input "Mixed Meat Crepe"
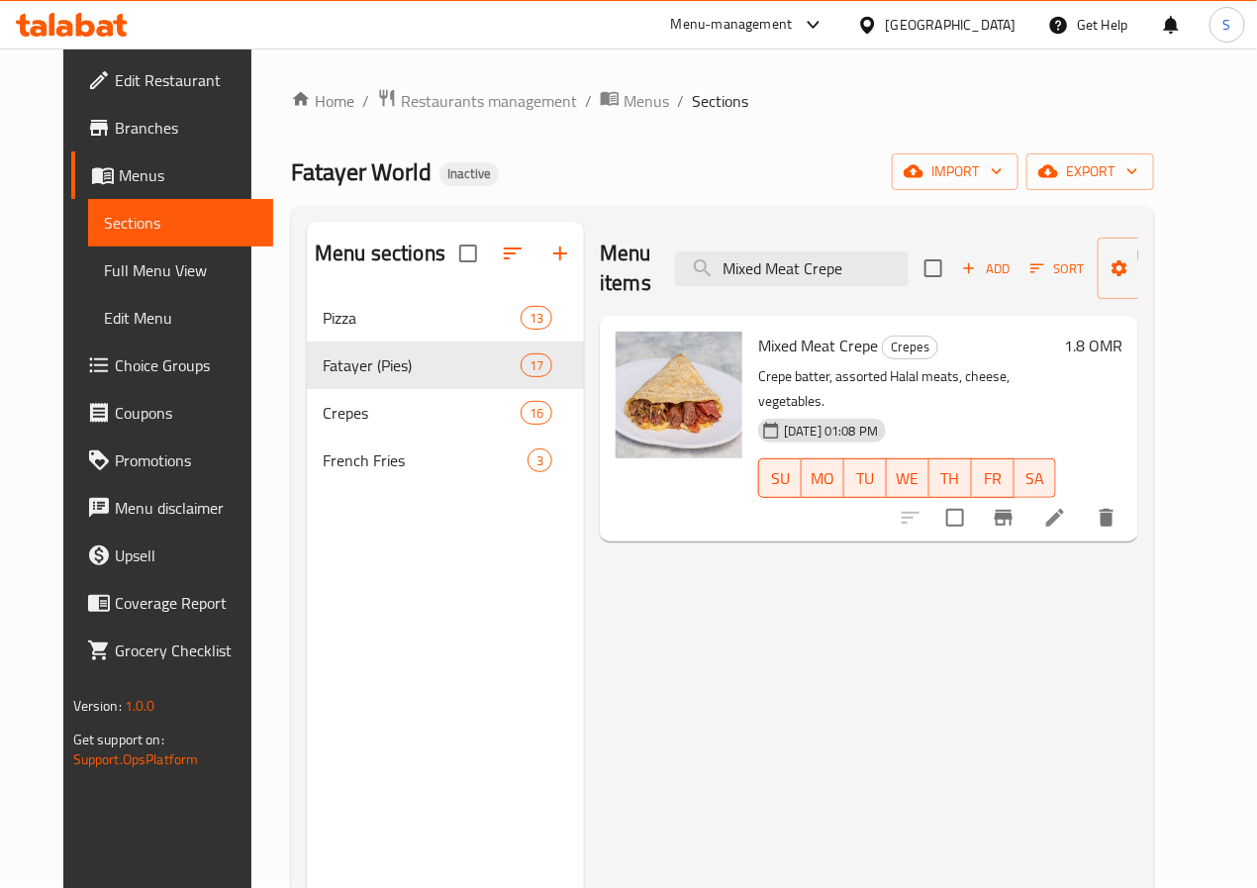
type input "Mixed Meat Crepe"
click at [1083, 500] on li at bounding box center [1055, 518] width 55 height 36
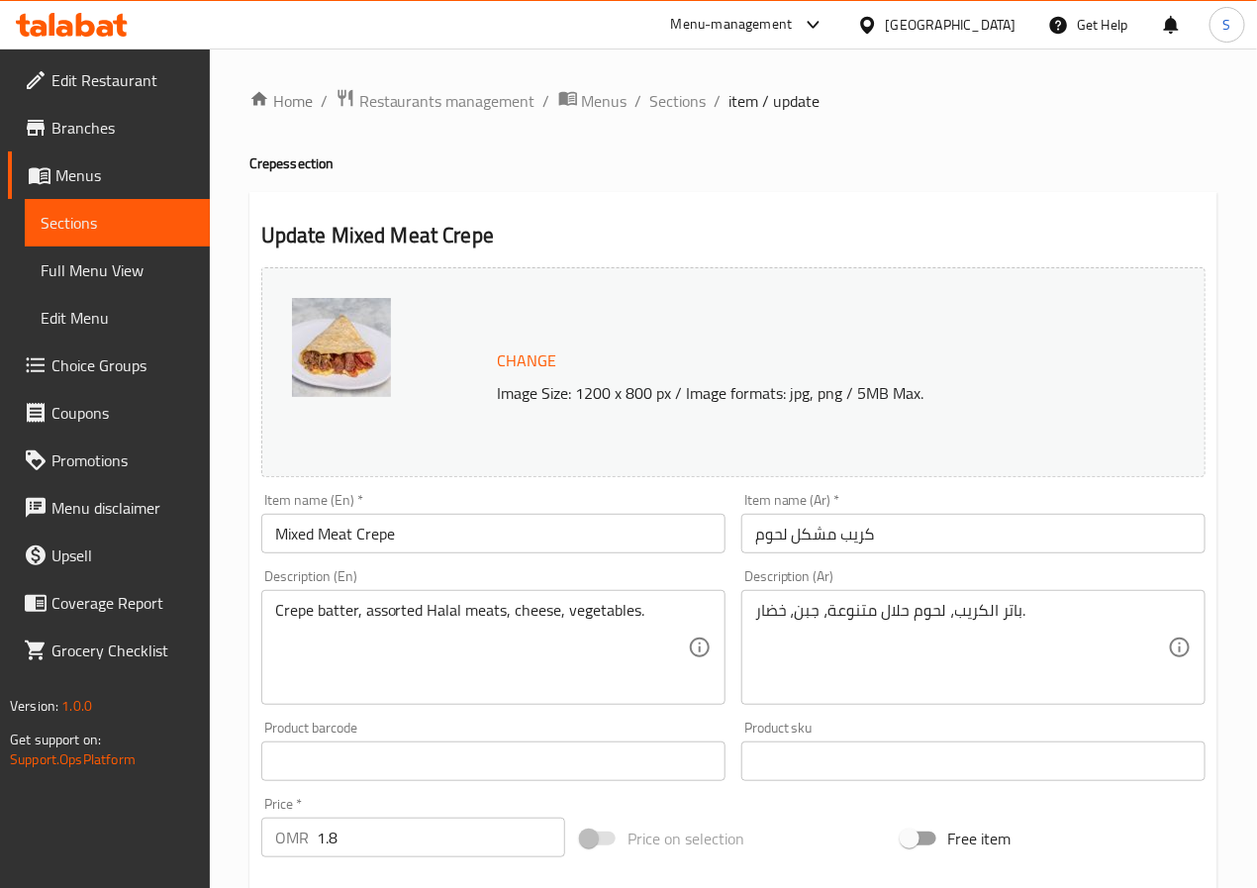
click at [766, 538] on input "كريب مشكل لحوم" at bounding box center [974, 534] width 464 height 40
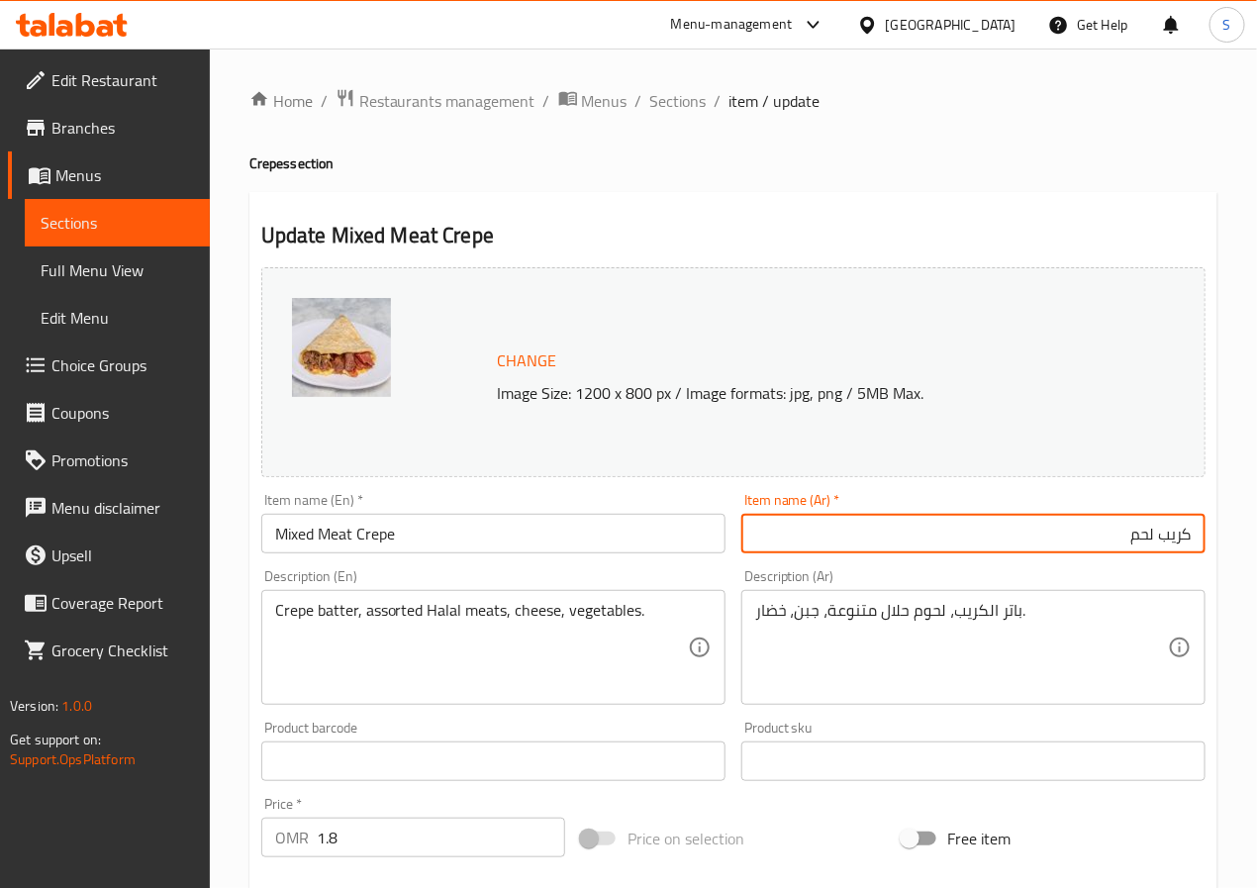
paste input "مشكل"
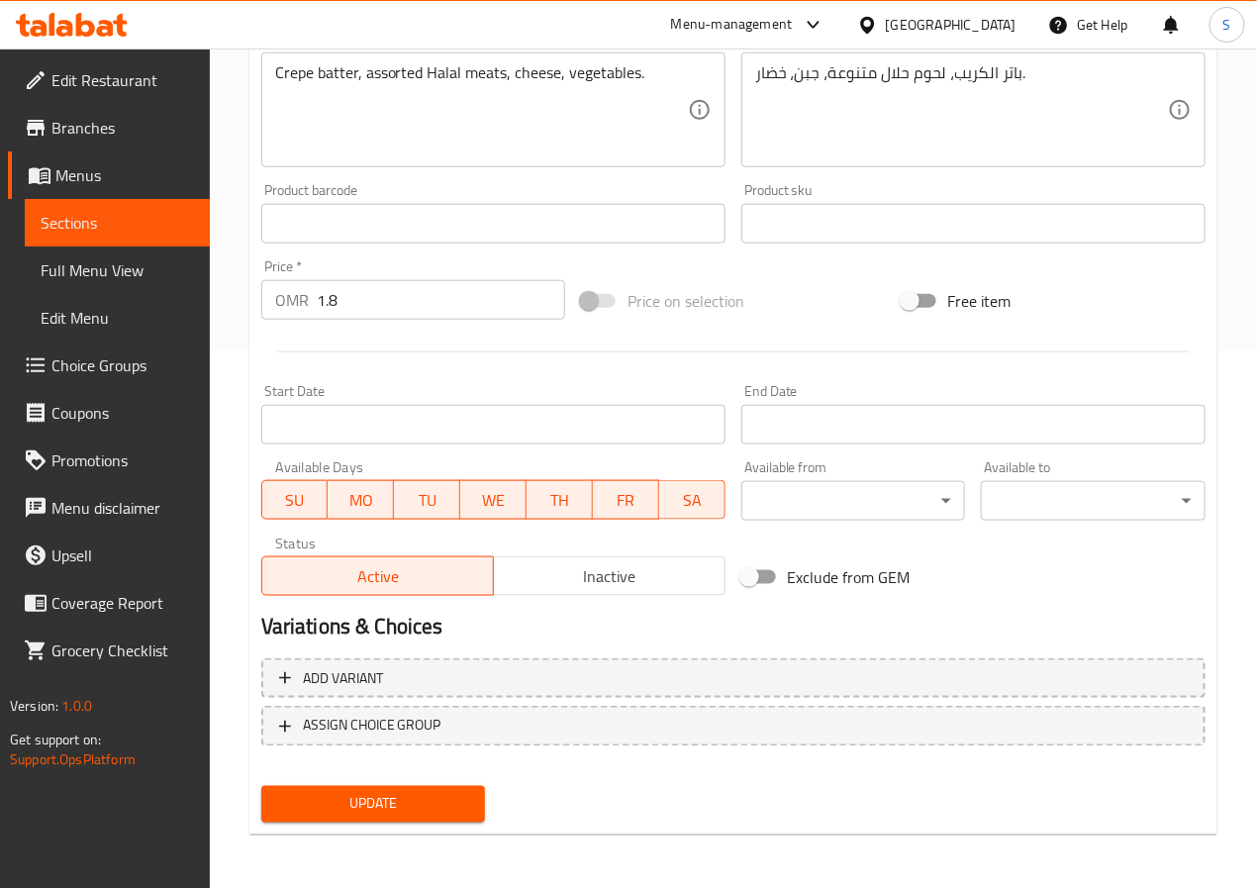
type input "كريب لحم مشكل"
click at [417, 794] on span "Update" at bounding box center [373, 804] width 193 height 25
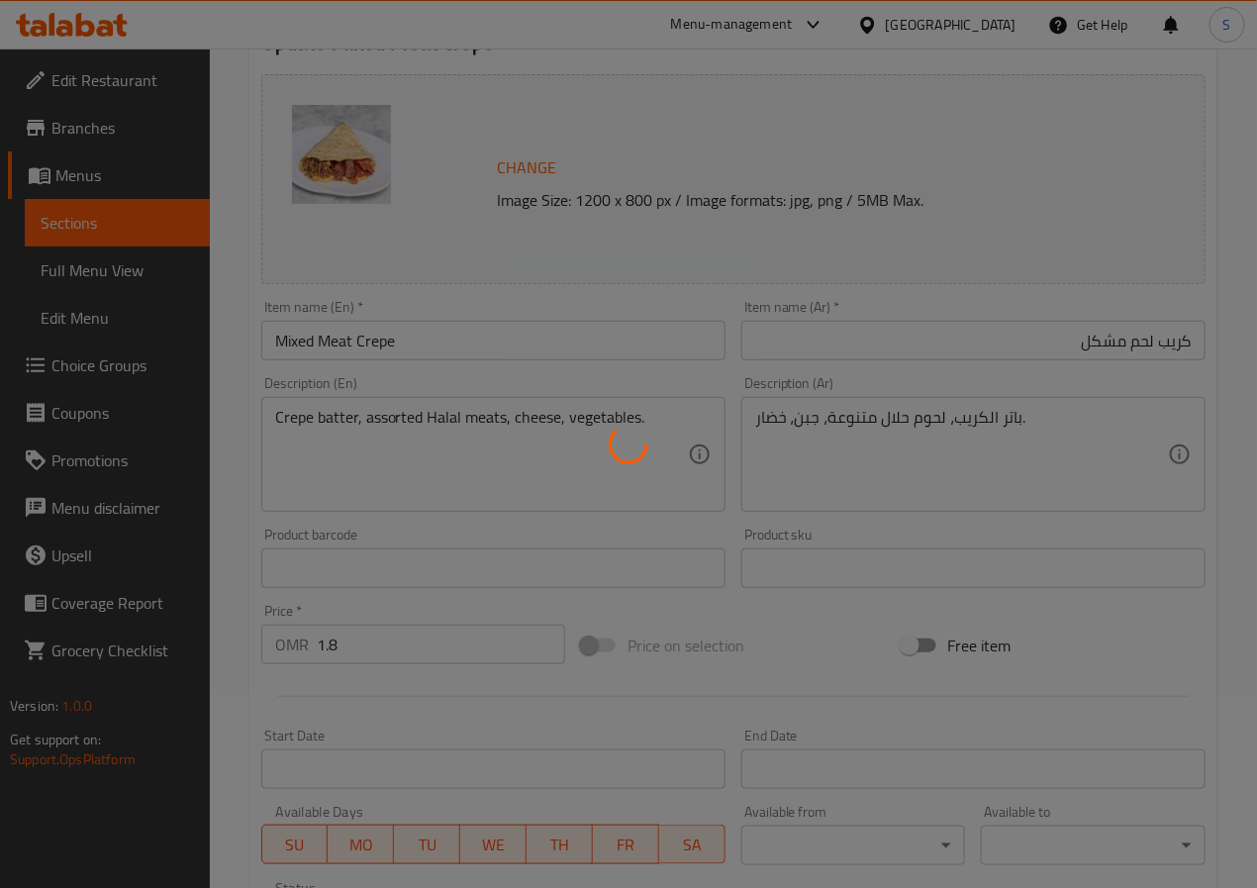
scroll to position [0, 0]
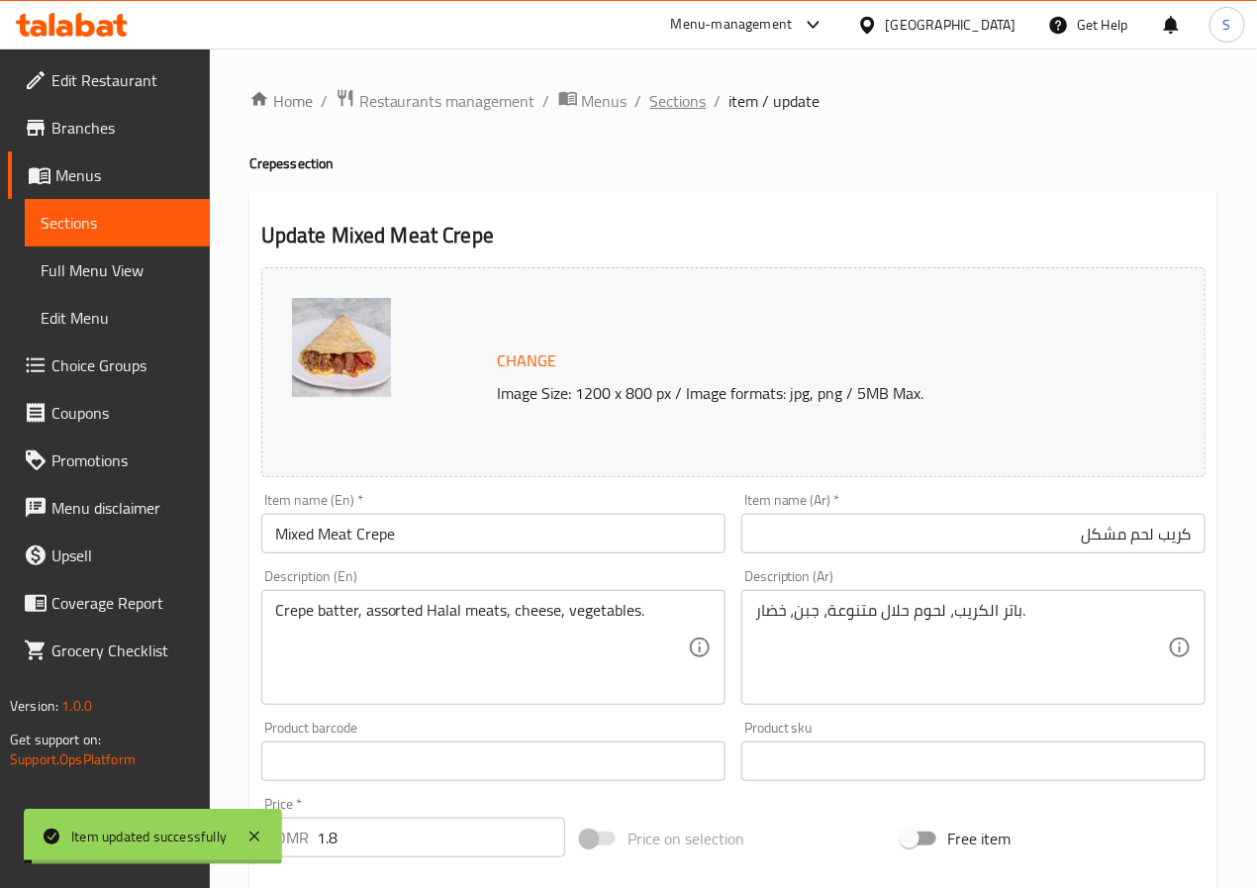
click at [675, 92] on span "Sections" at bounding box center [678, 101] width 56 height 24
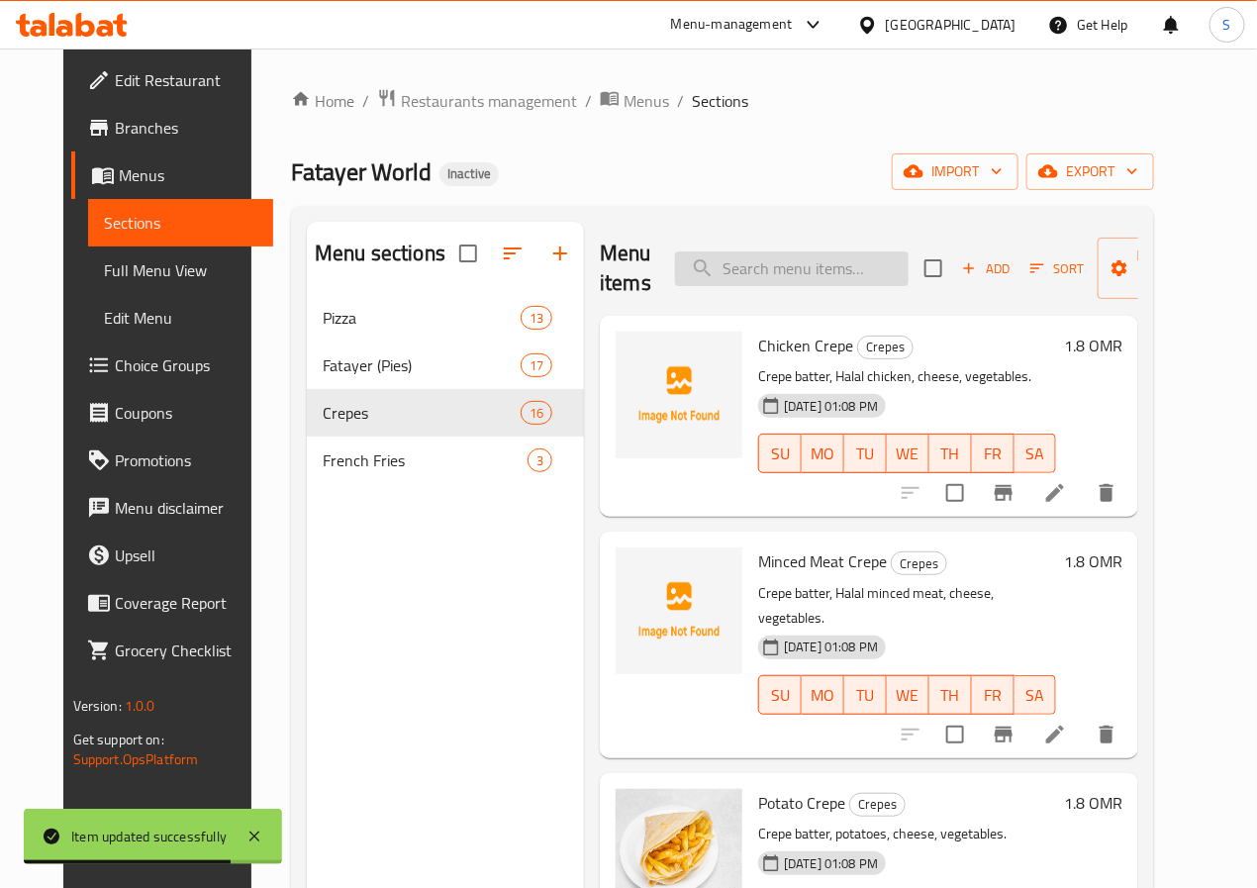
click at [773, 271] on input "search" at bounding box center [792, 268] width 234 height 35
paste input "Crepe Mix Fatayer World"
type input "Crepe Mix Fatayer World"
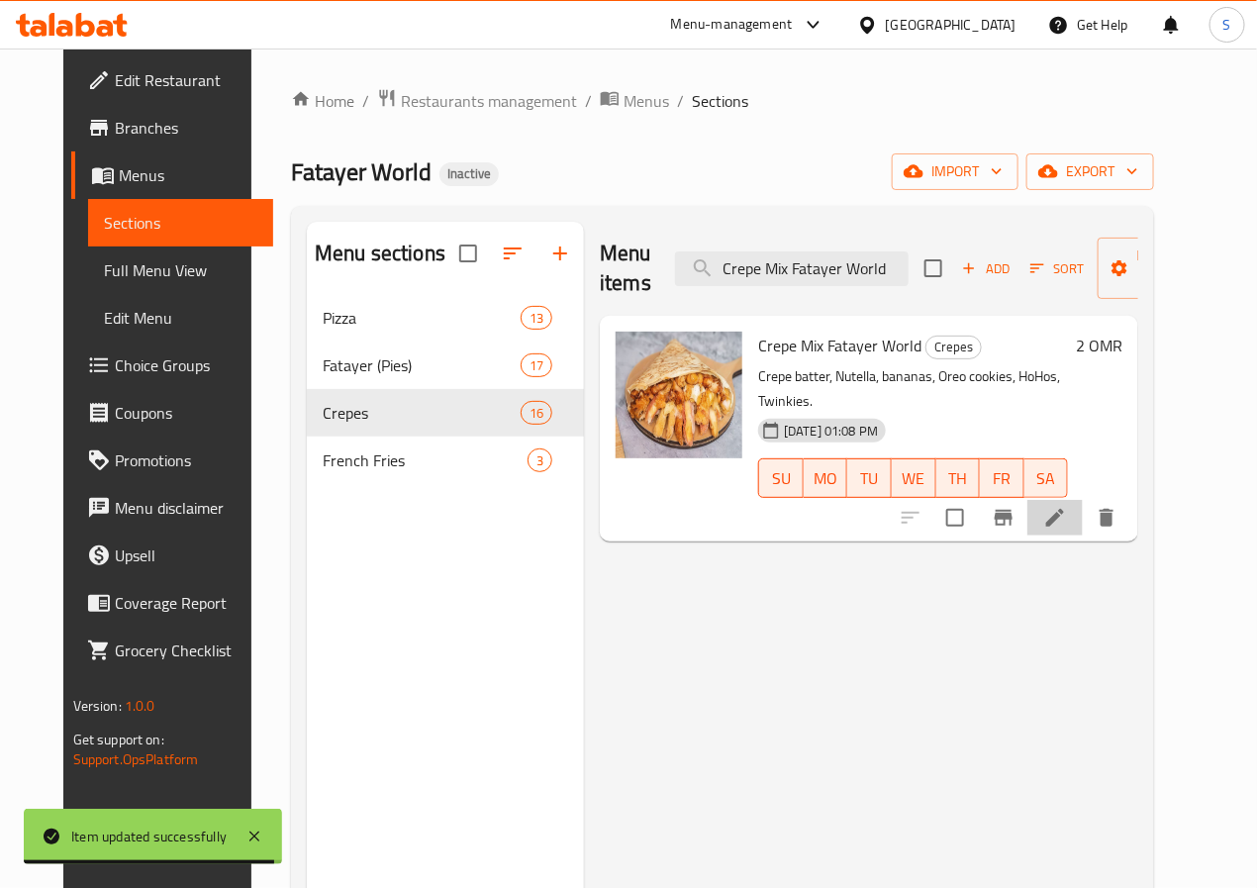
click at [1083, 500] on li at bounding box center [1055, 518] width 55 height 36
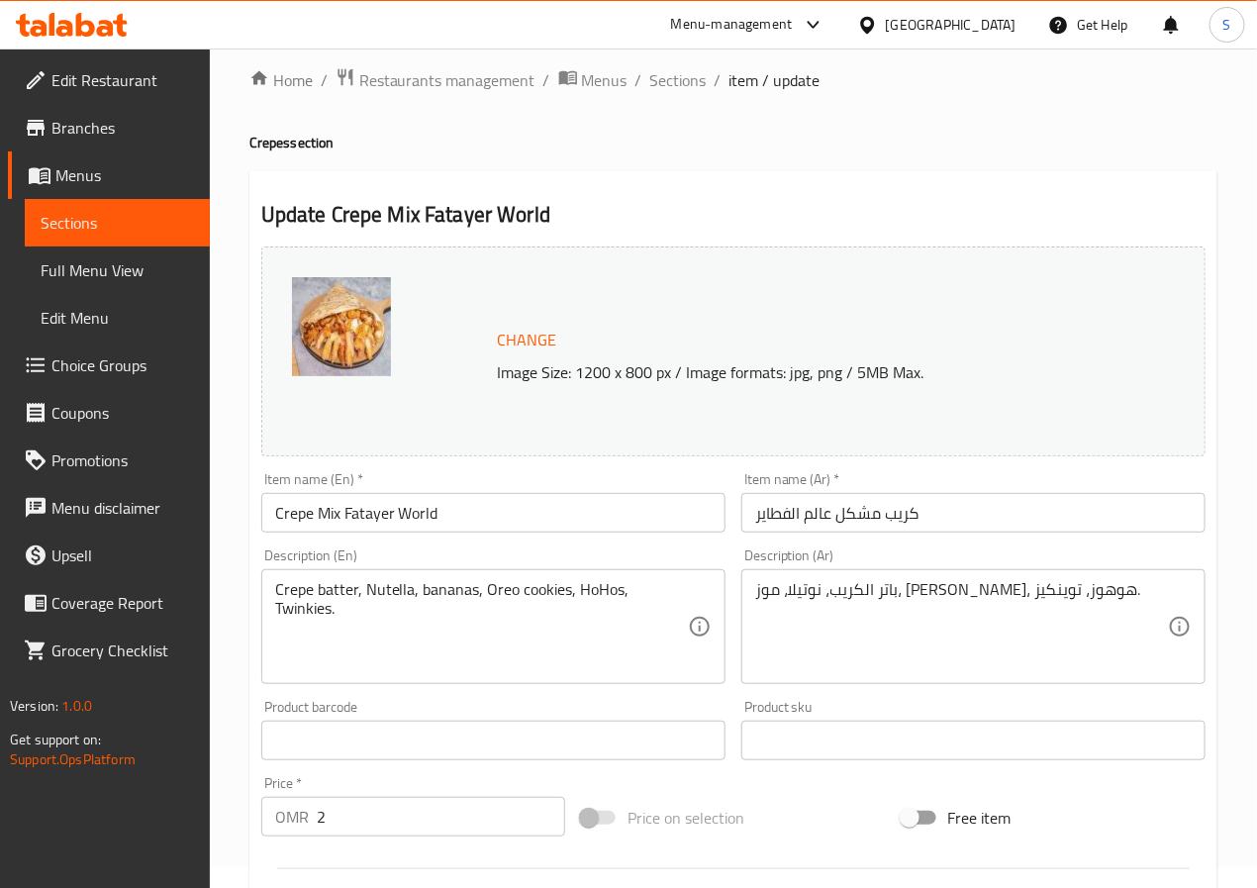
scroll to position [25, 0]
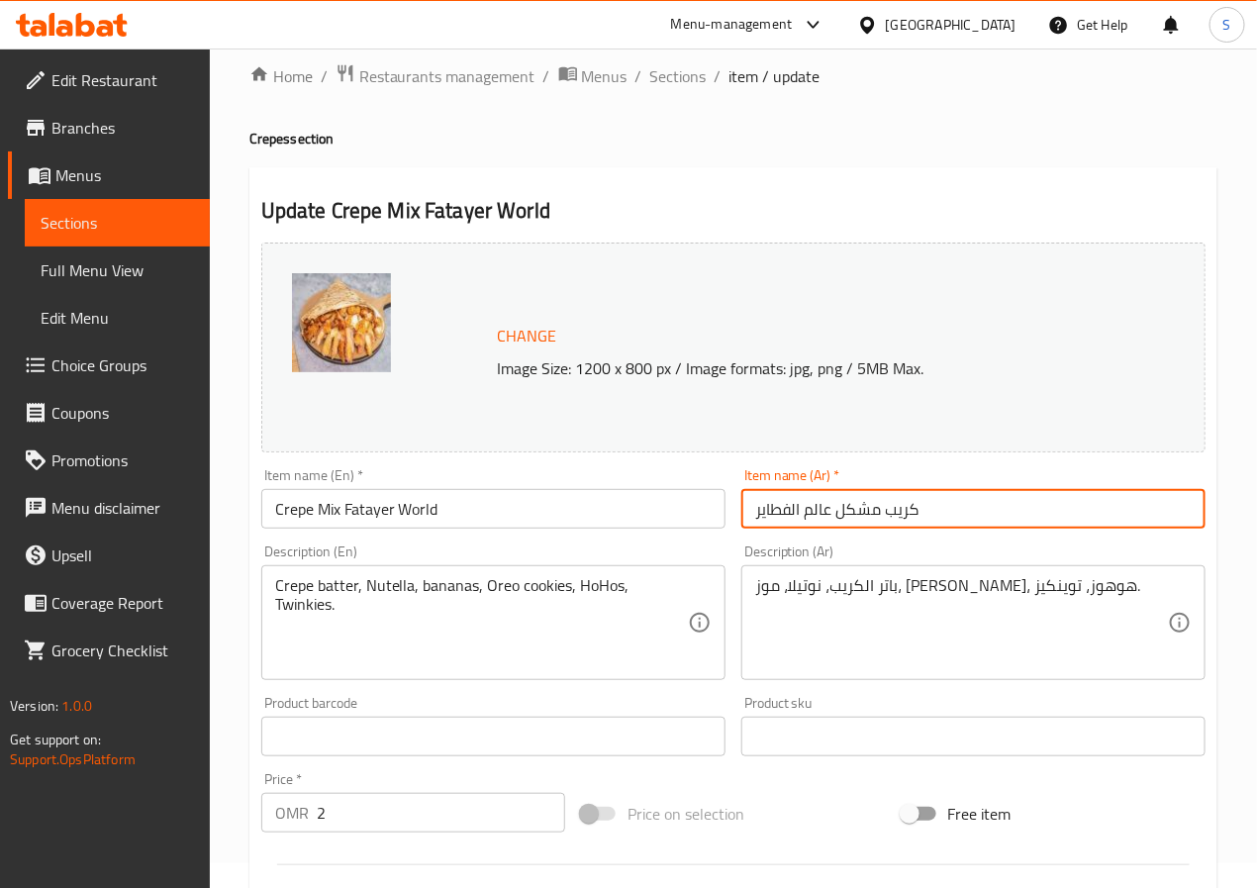
click at [864, 518] on input "كريب مشكل عالم الفطاير" at bounding box center [974, 509] width 464 height 40
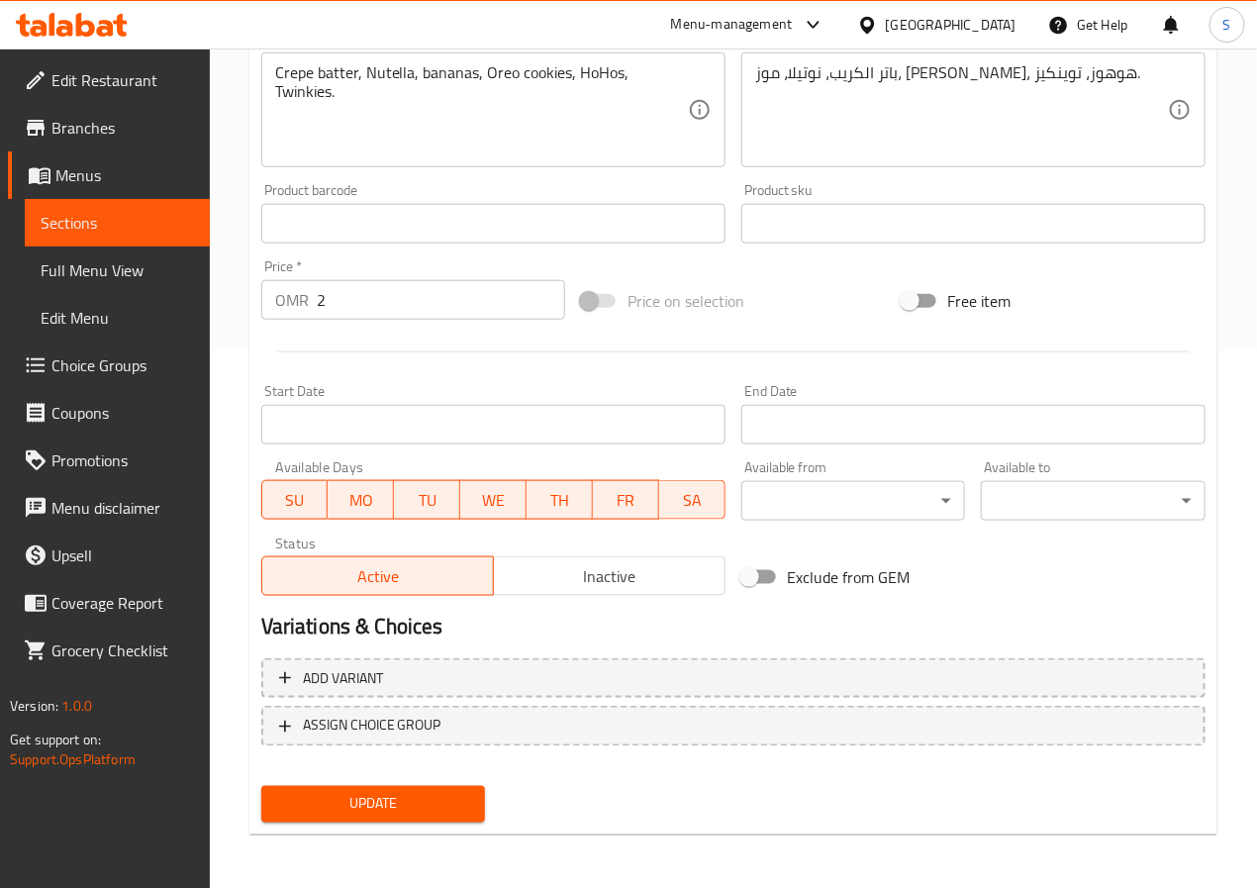
type input "كريب ميكس عالم الفطاير"
click at [407, 794] on span "Update" at bounding box center [373, 804] width 193 height 25
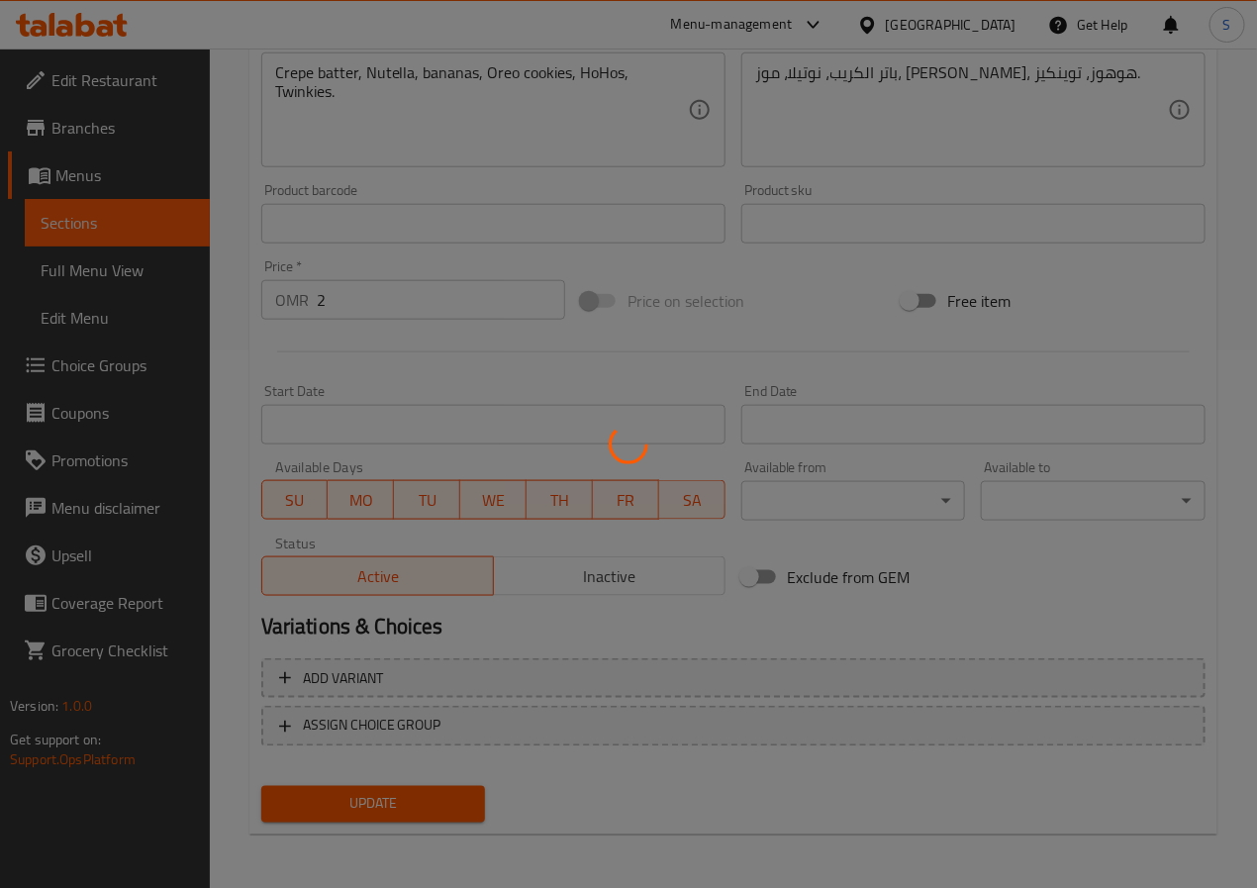
scroll to position [0, 0]
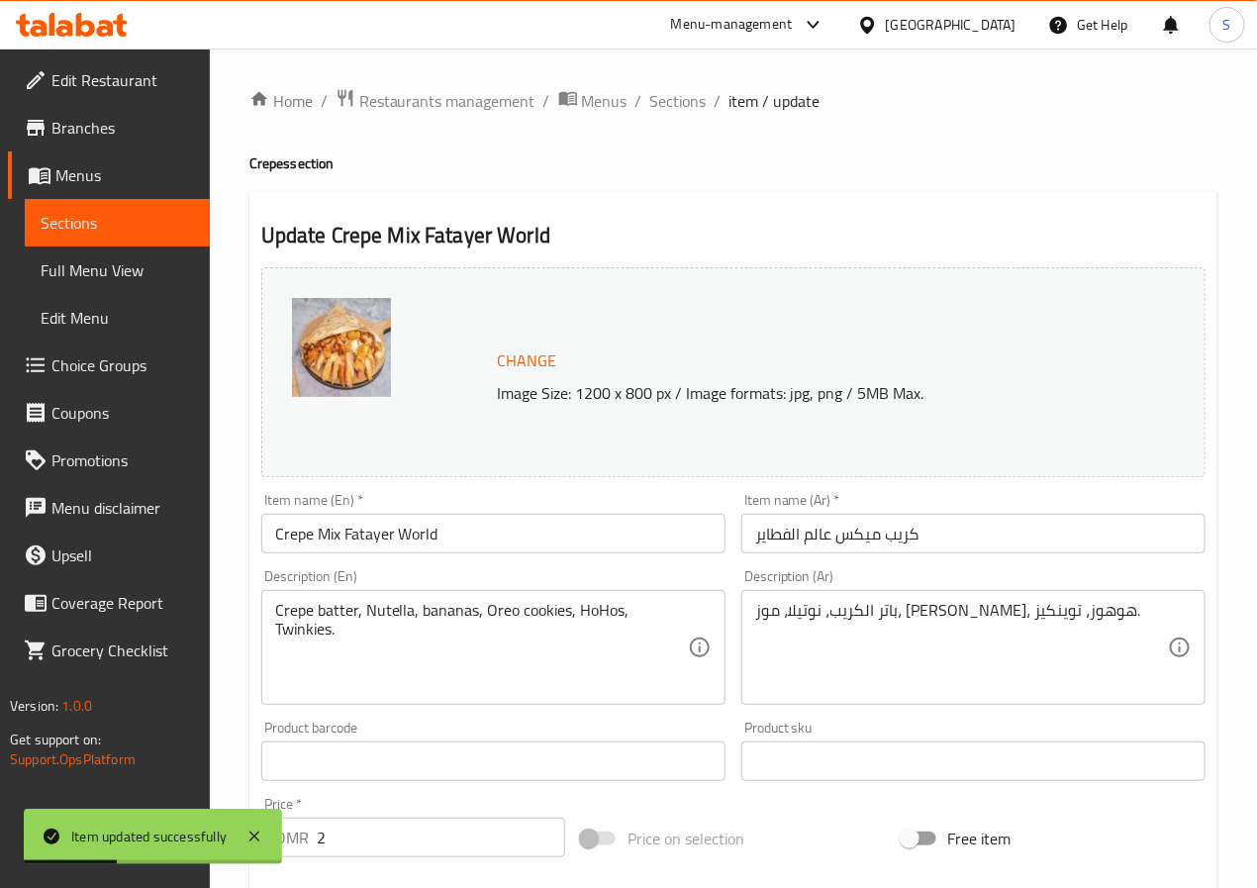
drag, startPoint x: 669, startPoint y: 105, endPoint x: 610, endPoint y: 45, distance: 84.7
click at [669, 105] on span "Sections" at bounding box center [678, 101] width 56 height 24
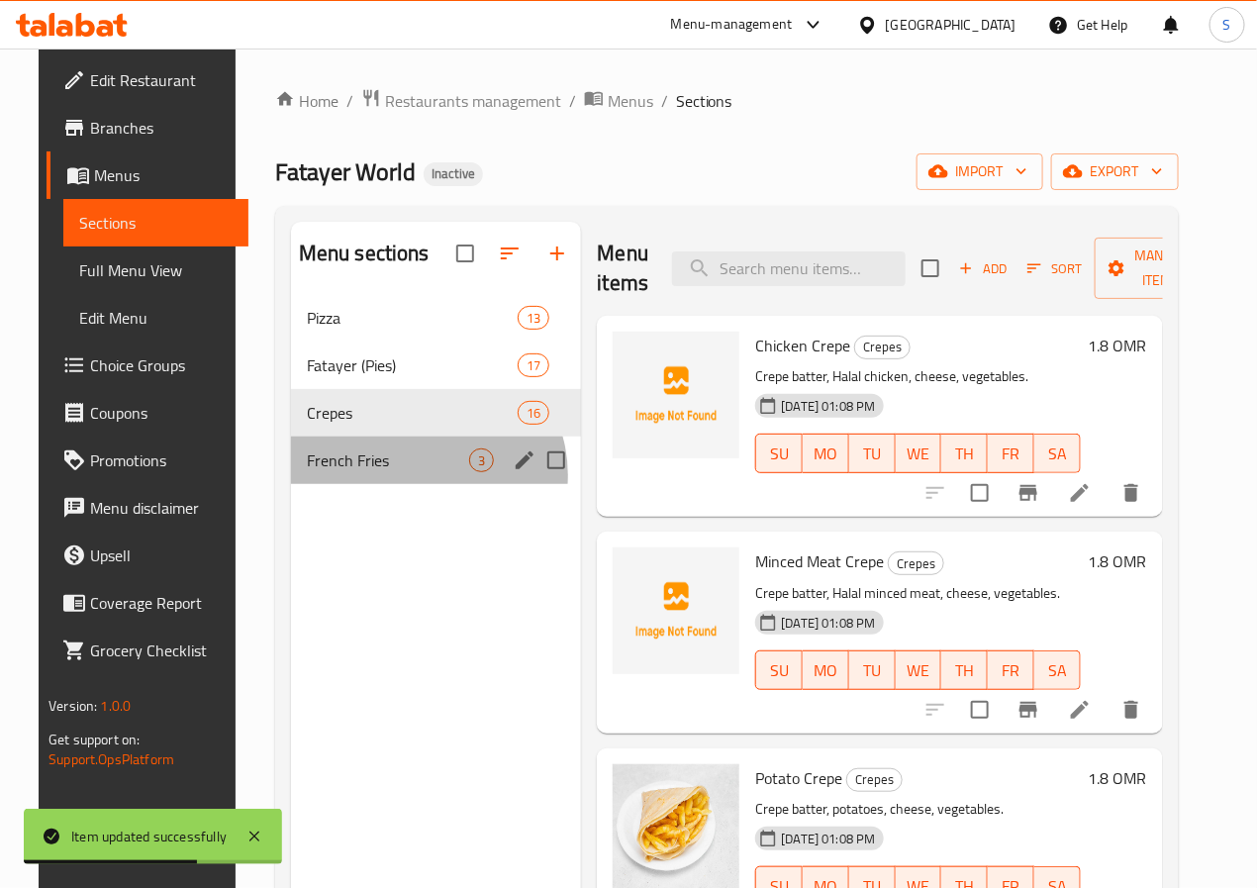
click at [401, 484] on div "French Fries 3" at bounding box center [436, 461] width 291 height 48
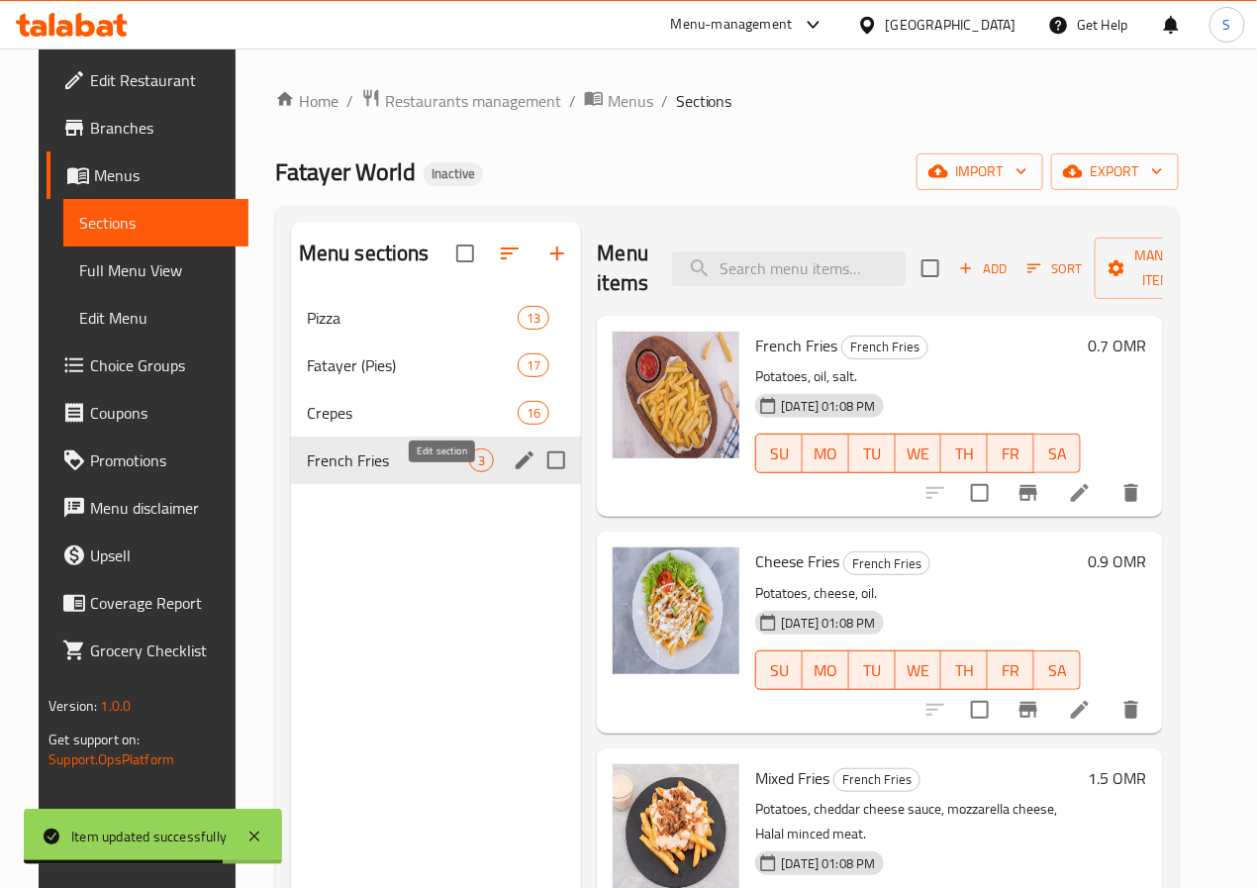
click at [513, 472] on icon "edit" at bounding box center [525, 460] width 24 height 24
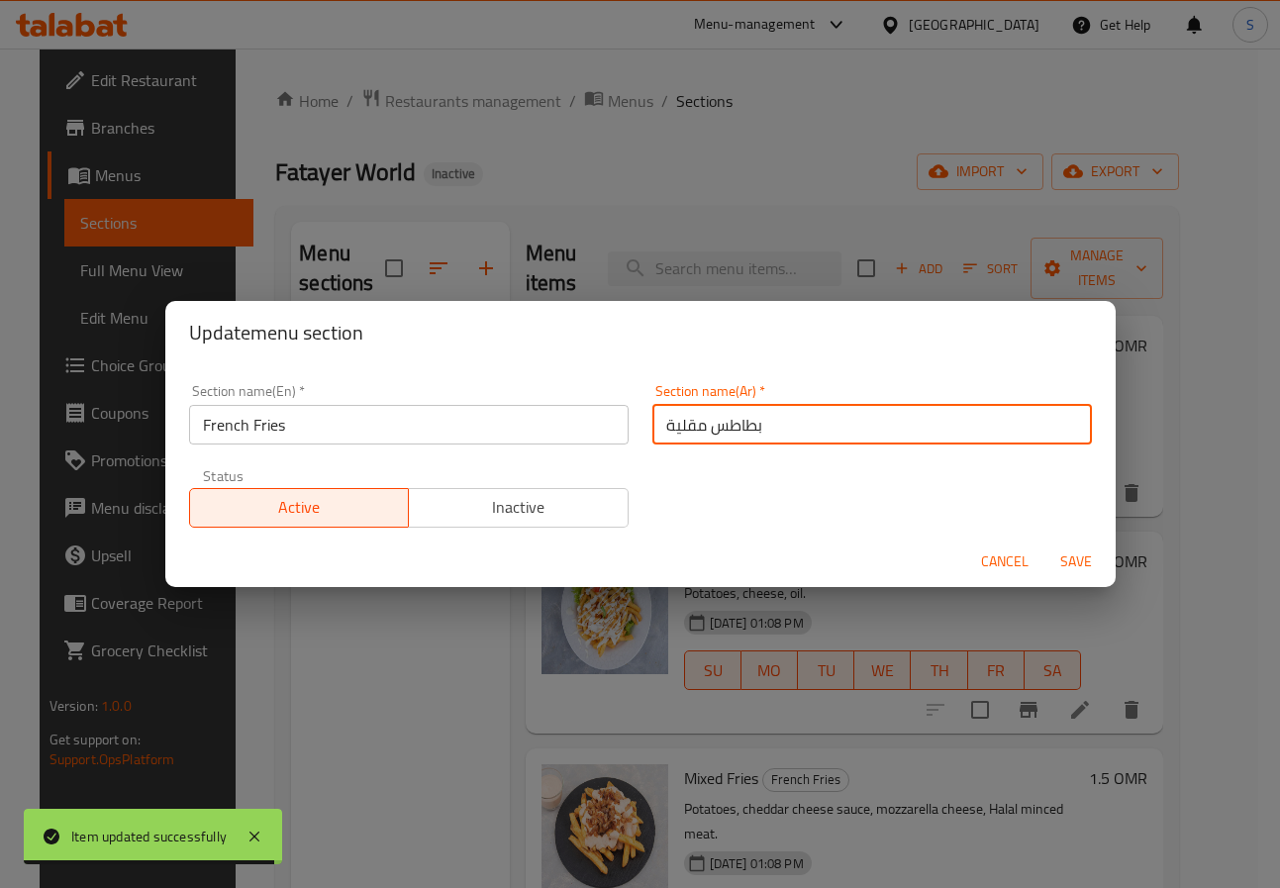
drag, startPoint x: 705, startPoint y: 428, endPoint x: 732, endPoint y: 458, distance: 40.7
click at [704, 428] on input "بطاطس مقلية" at bounding box center [872, 425] width 440 height 40
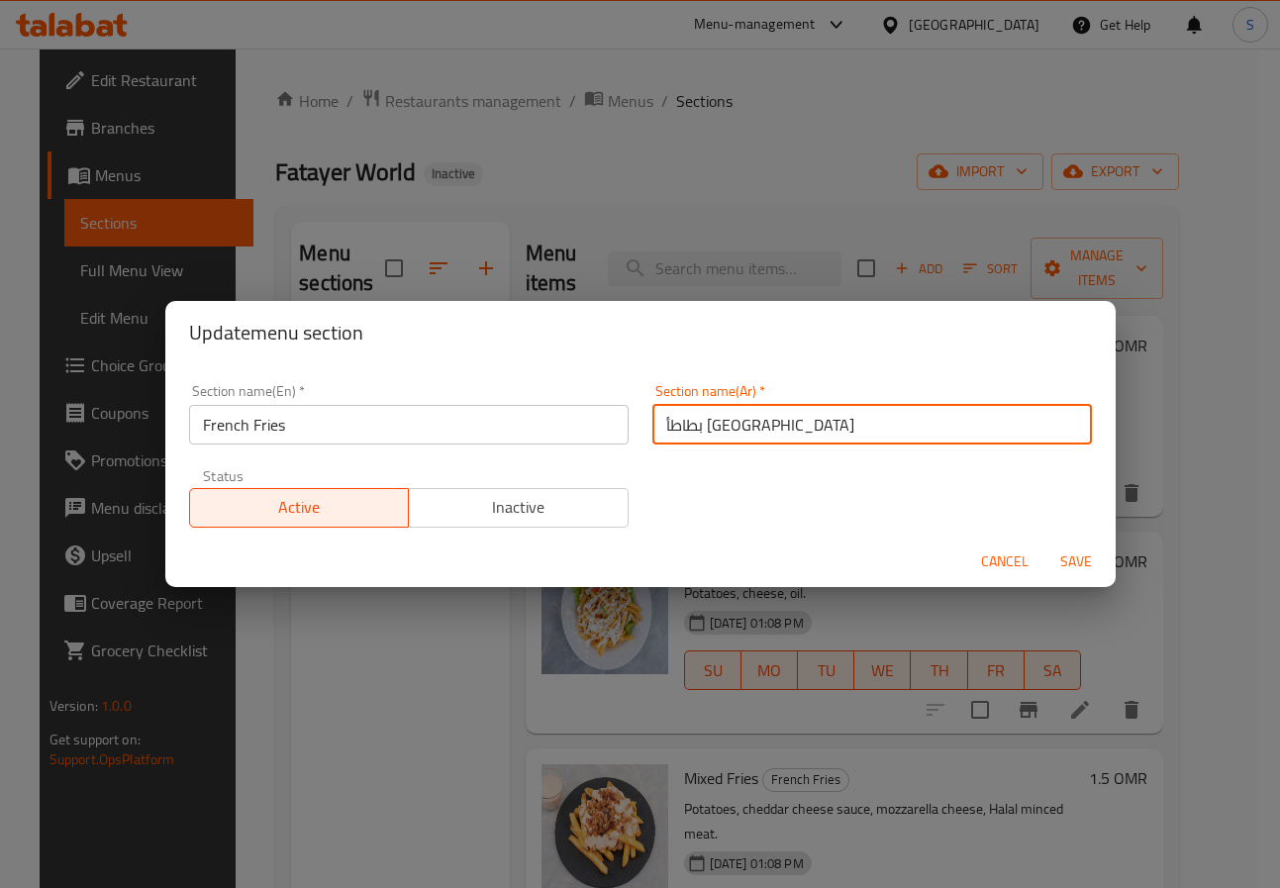
type input "بطاطأ مقلية"
click at [1044, 544] on button "Save" at bounding box center [1075, 562] width 63 height 37
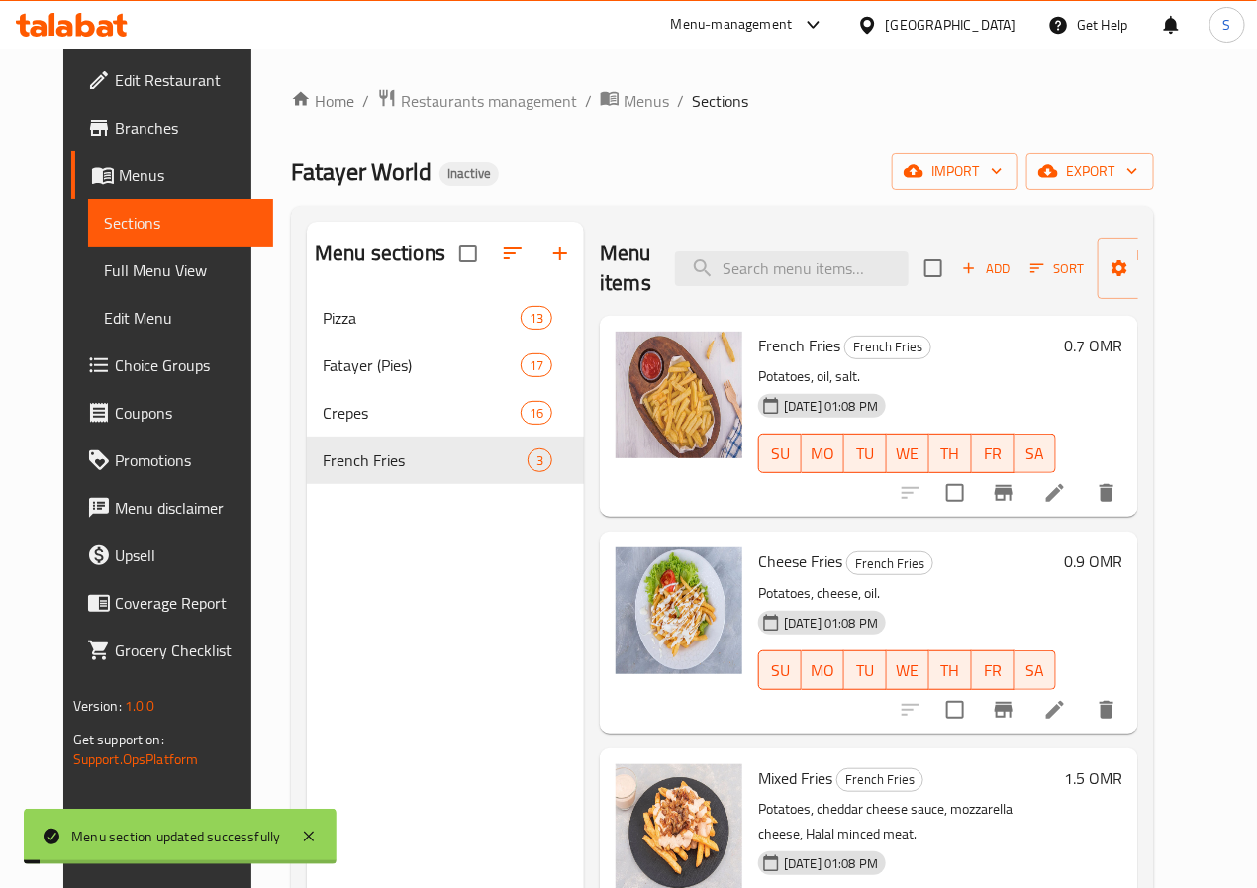
click at [1067, 490] on icon at bounding box center [1055, 493] width 24 height 24
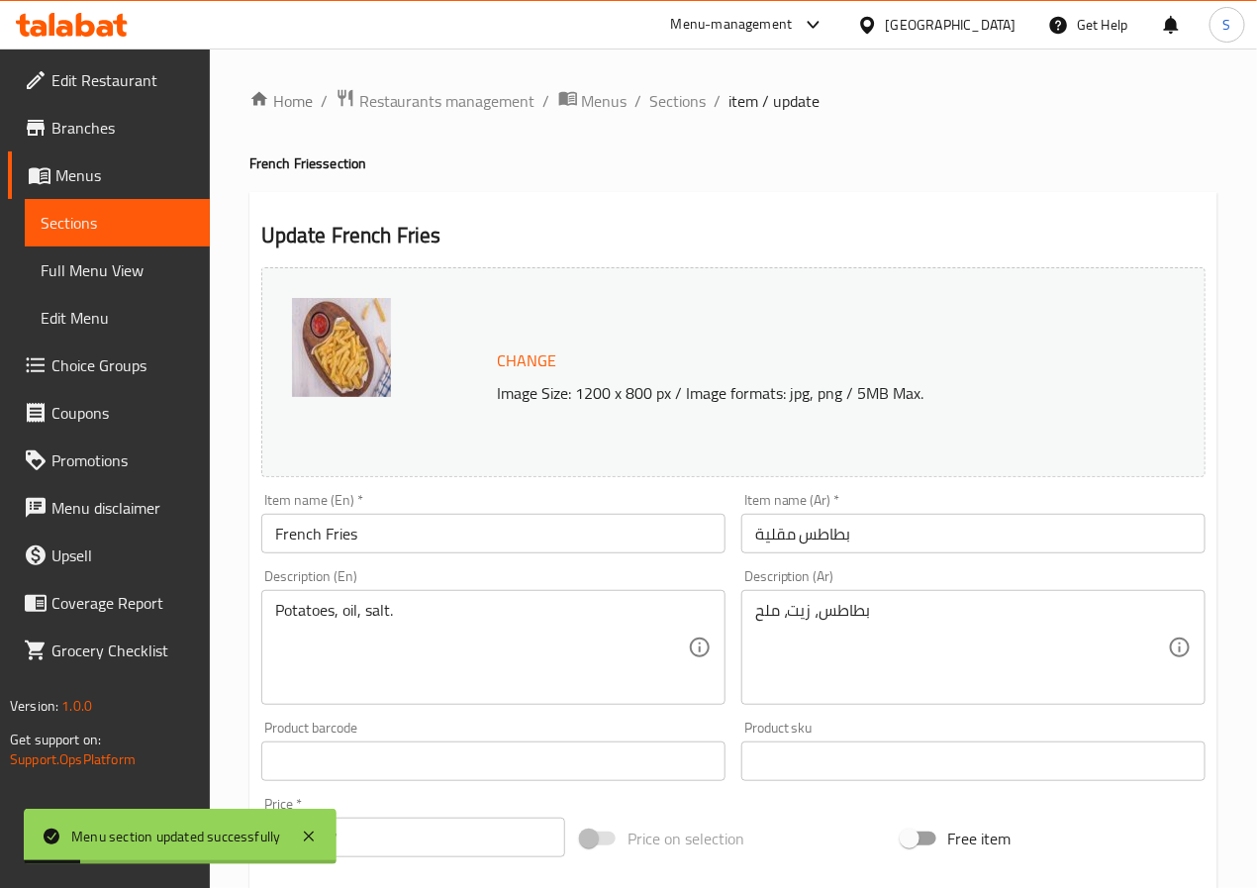
drag, startPoint x: 809, startPoint y: 526, endPoint x: 818, endPoint y: 564, distance: 39.6
click at [808, 526] on input "بطاطس مقلية" at bounding box center [974, 534] width 464 height 40
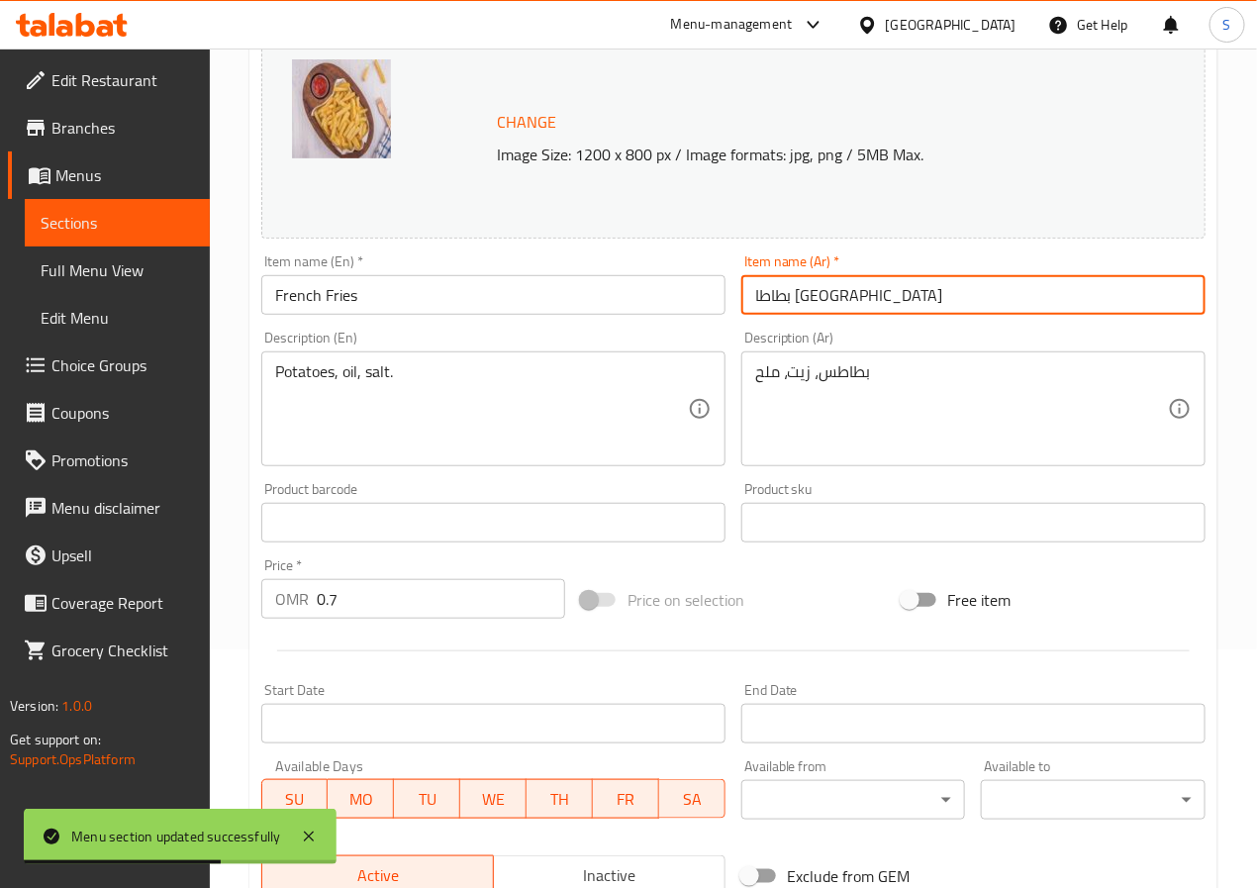
scroll to position [538, 0]
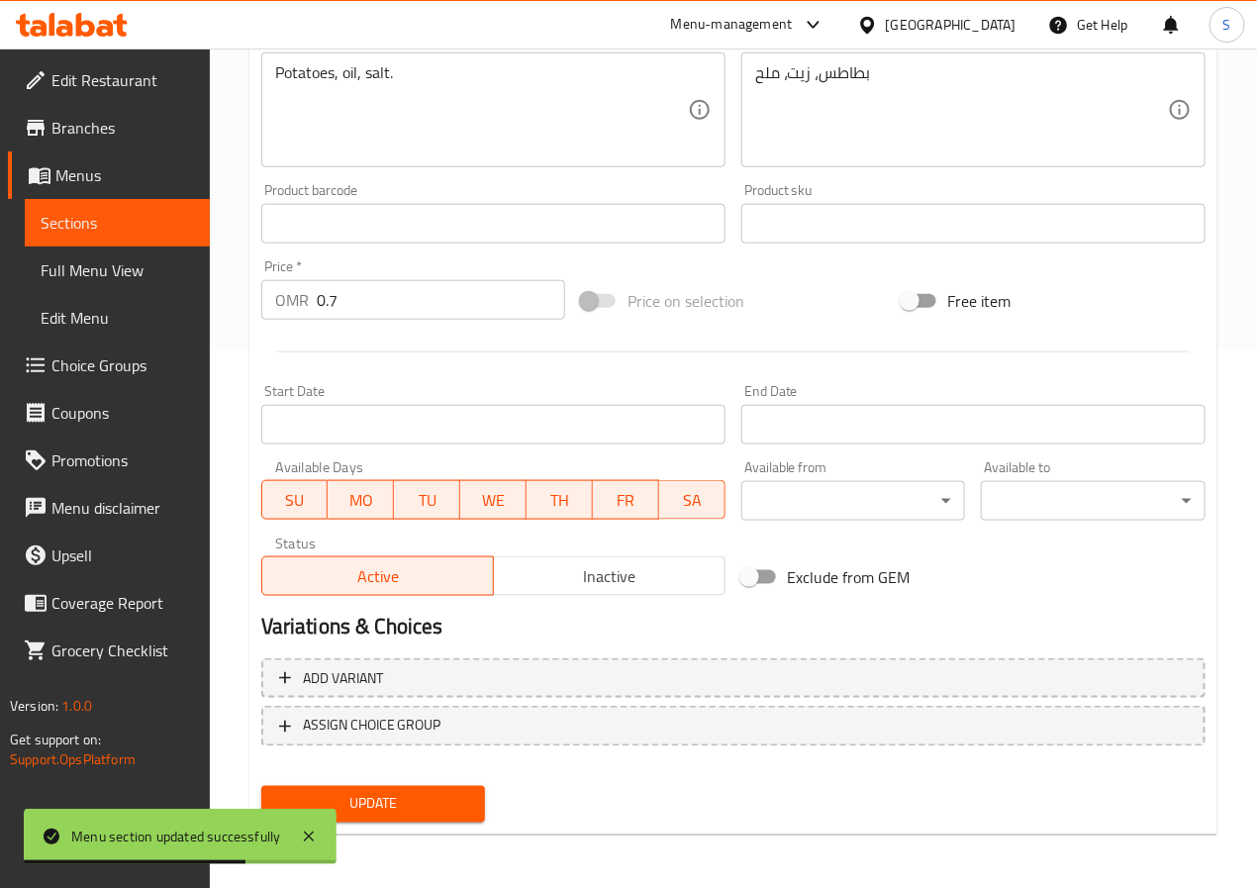
type input "بطاطا مقلية"
click at [446, 794] on span "Update" at bounding box center [373, 804] width 193 height 25
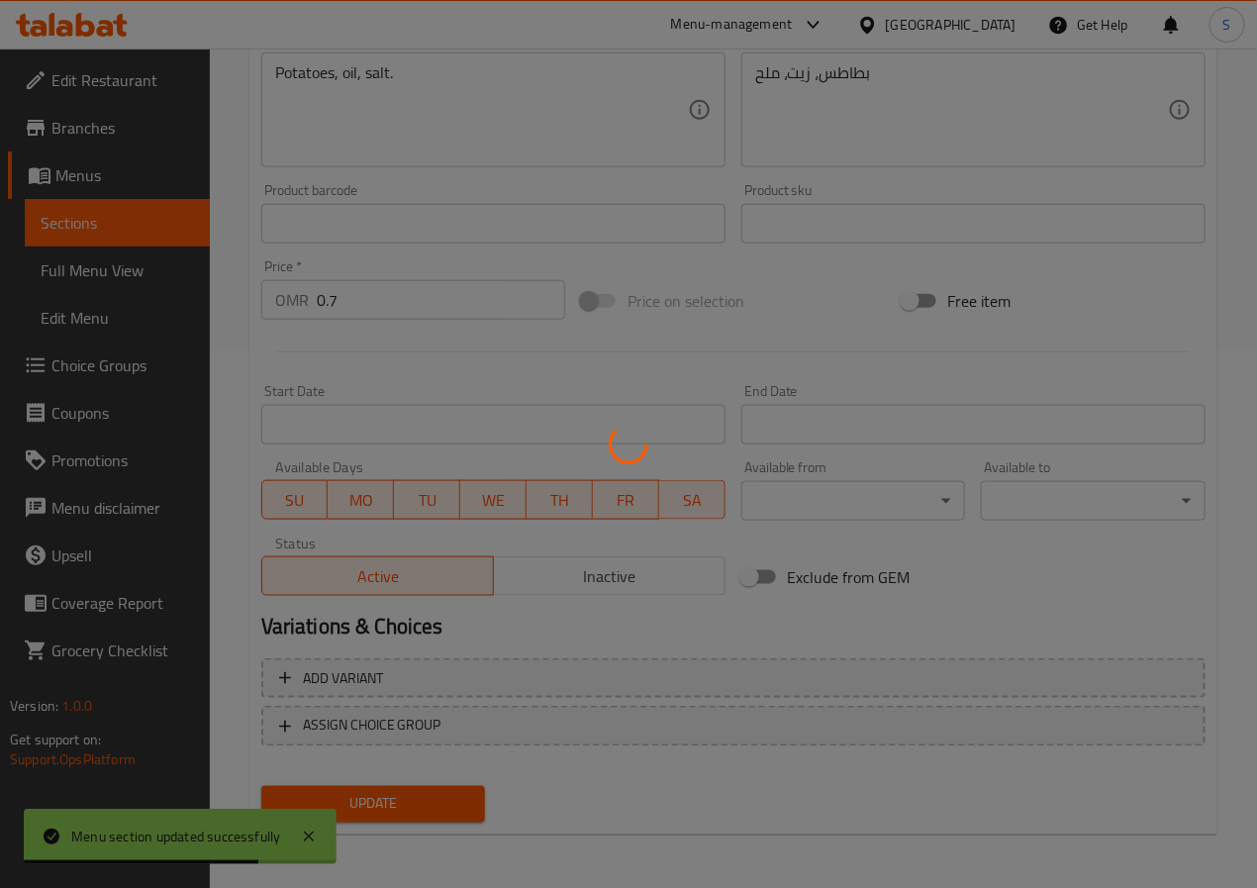
scroll to position [0, 0]
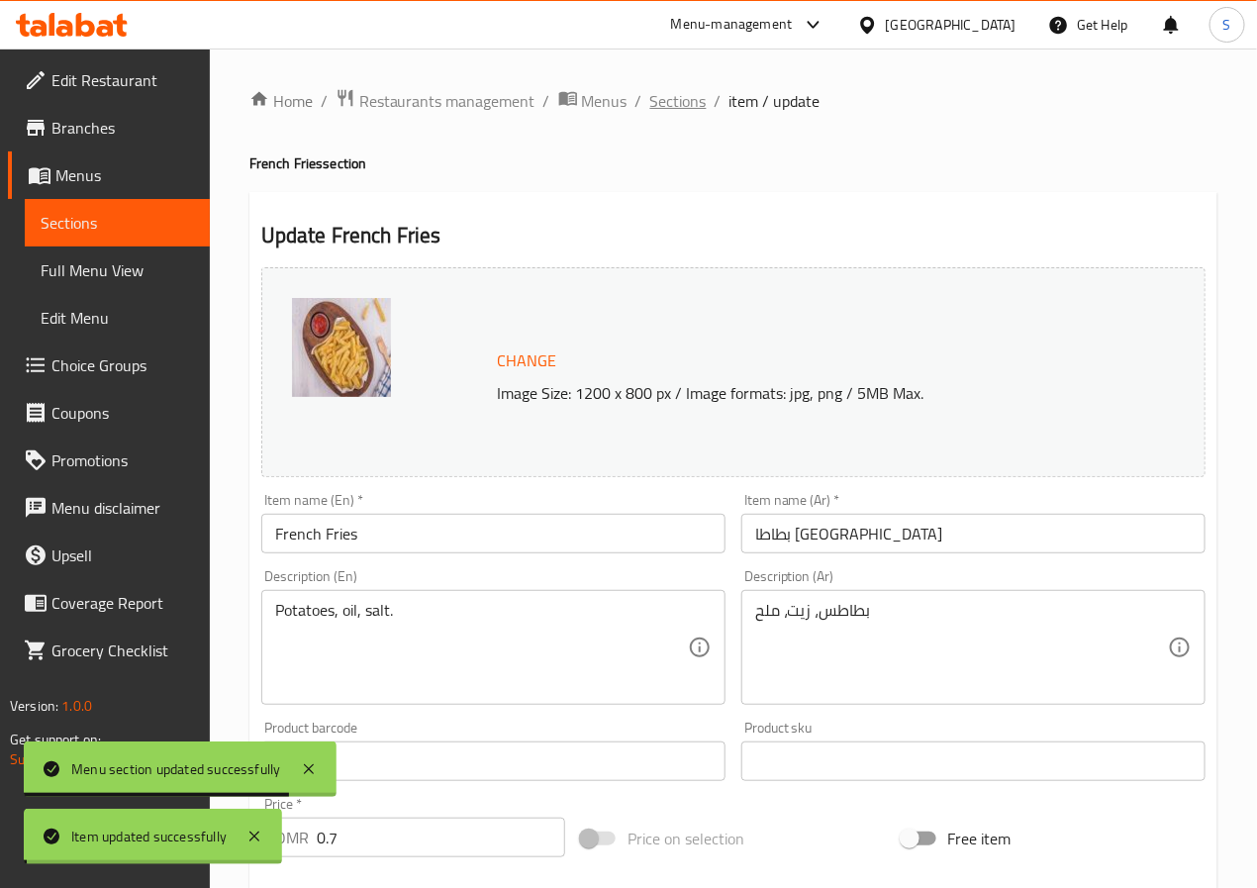
click at [672, 98] on span "Sections" at bounding box center [678, 101] width 56 height 24
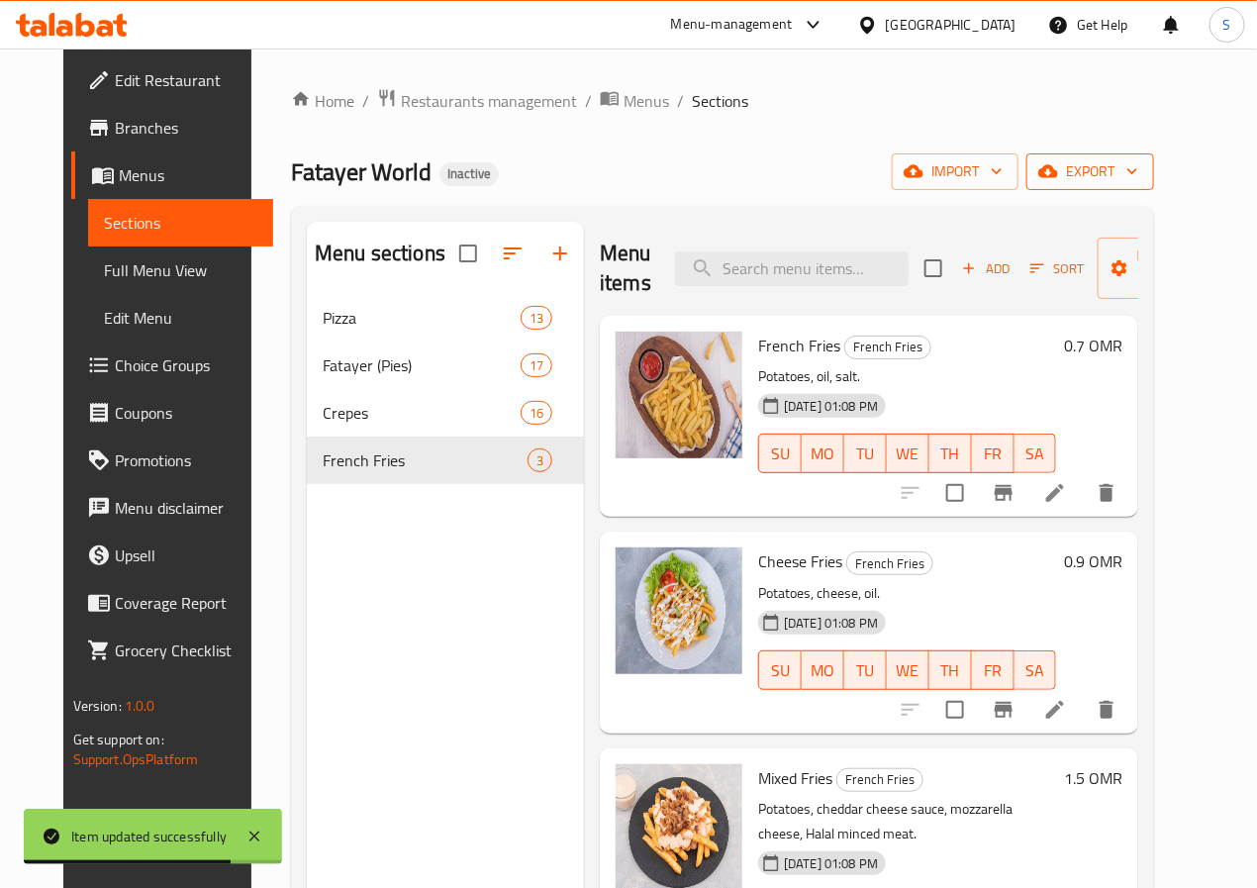
click at [1138, 187] on button "export" at bounding box center [1091, 171] width 128 height 37
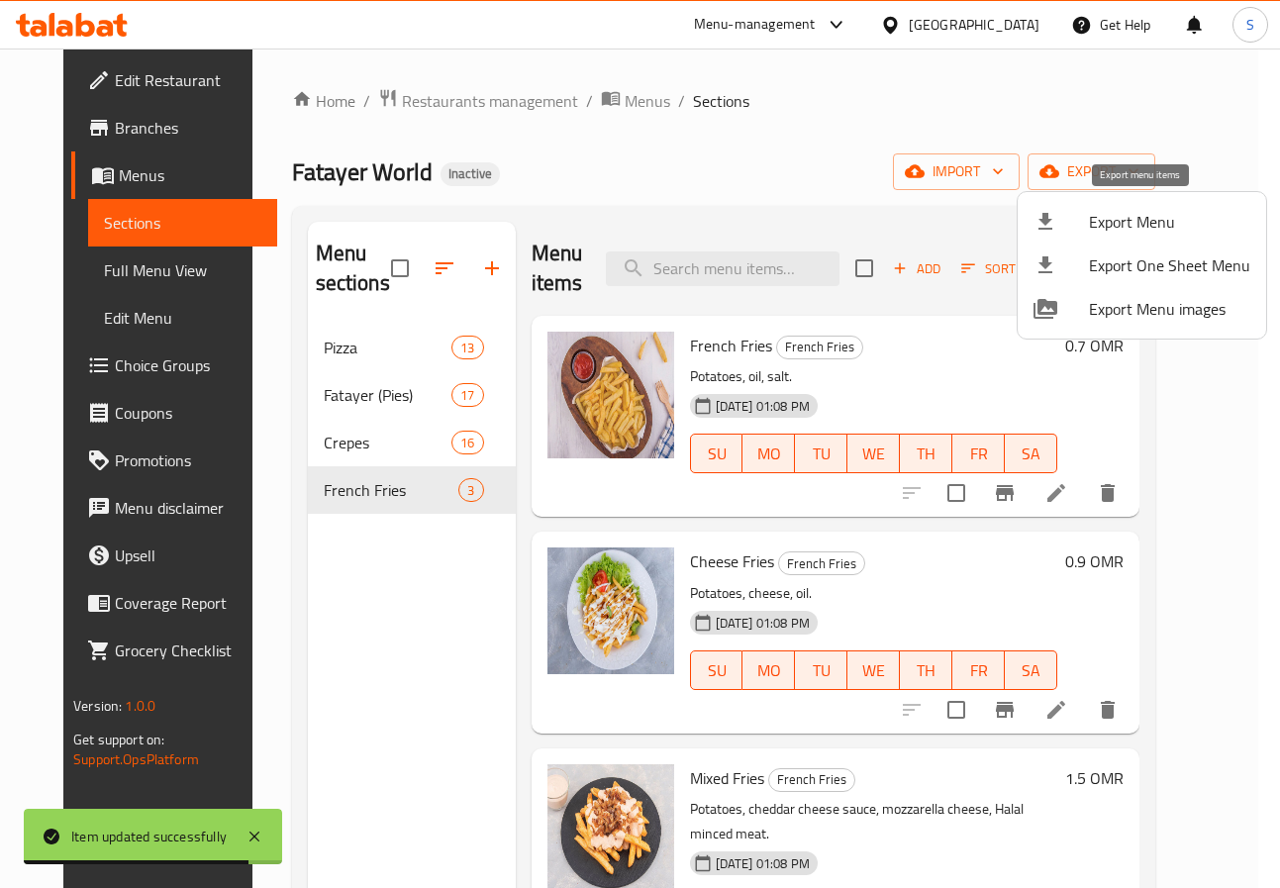
click at [1114, 223] on span "Export Menu" at bounding box center [1169, 222] width 161 height 24
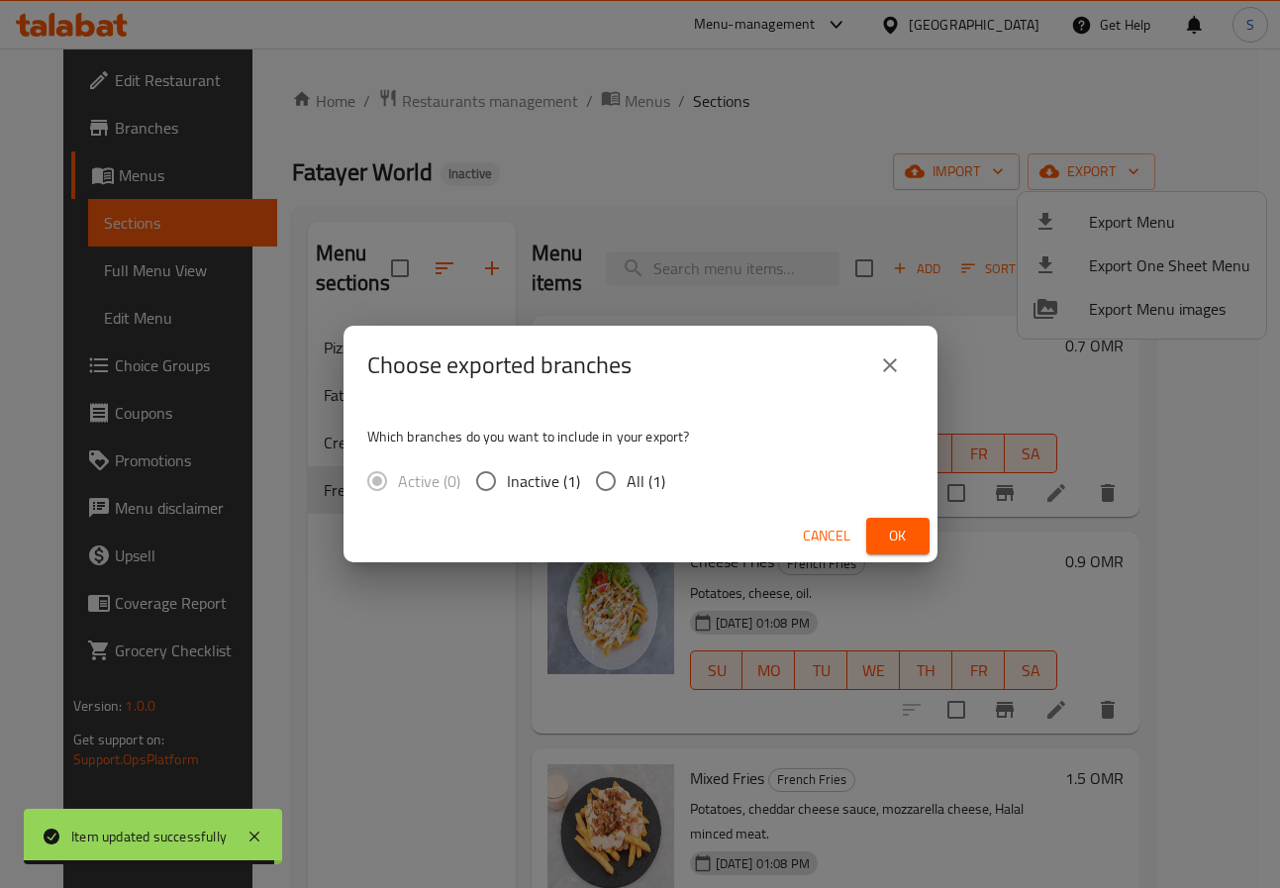
click at [597, 484] on input "All (1)" at bounding box center [606, 481] width 42 height 42
radio input "true"
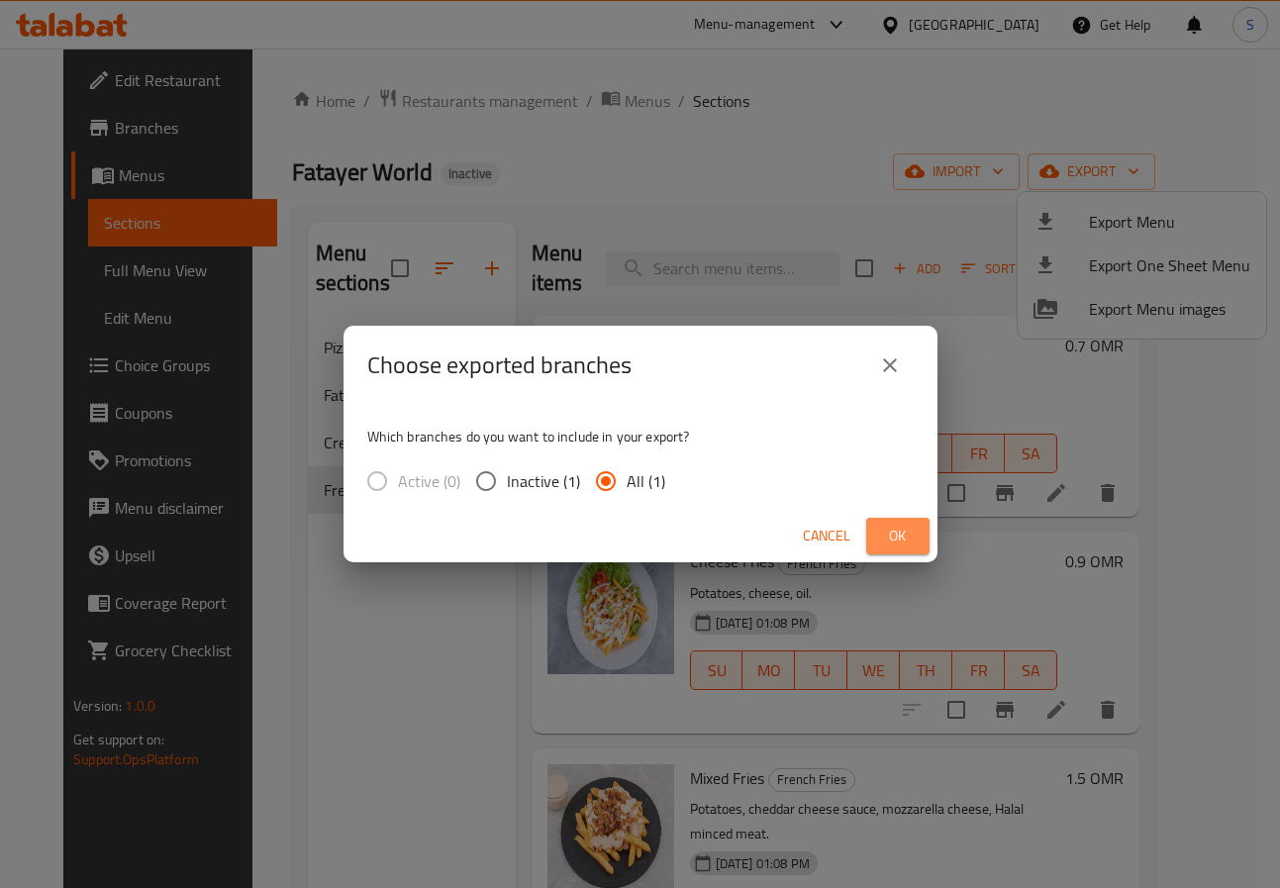
click at [901, 541] on span "Ok" at bounding box center [898, 536] width 32 height 25
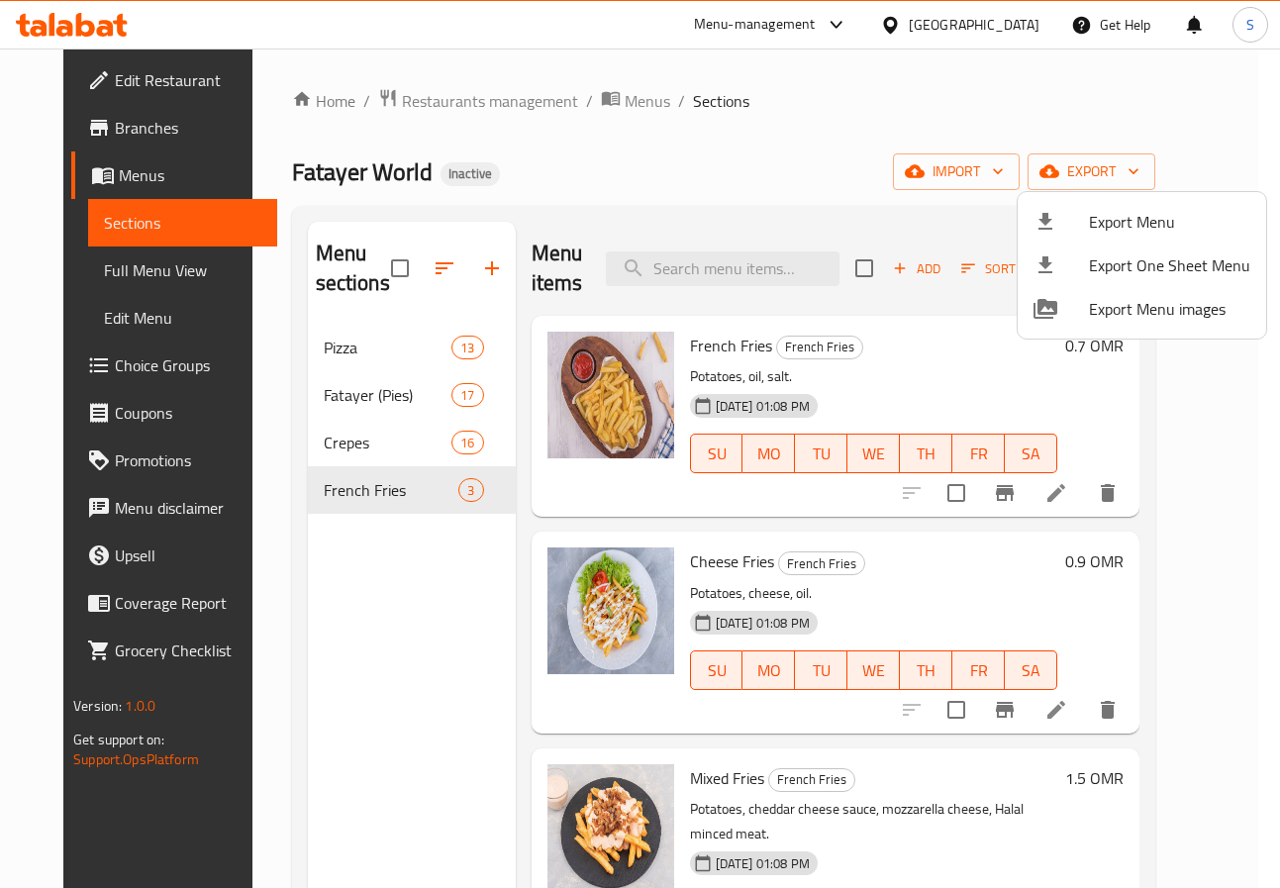
click at [820, 265] on div at bounding box center [640, 444] width 1280 height 888
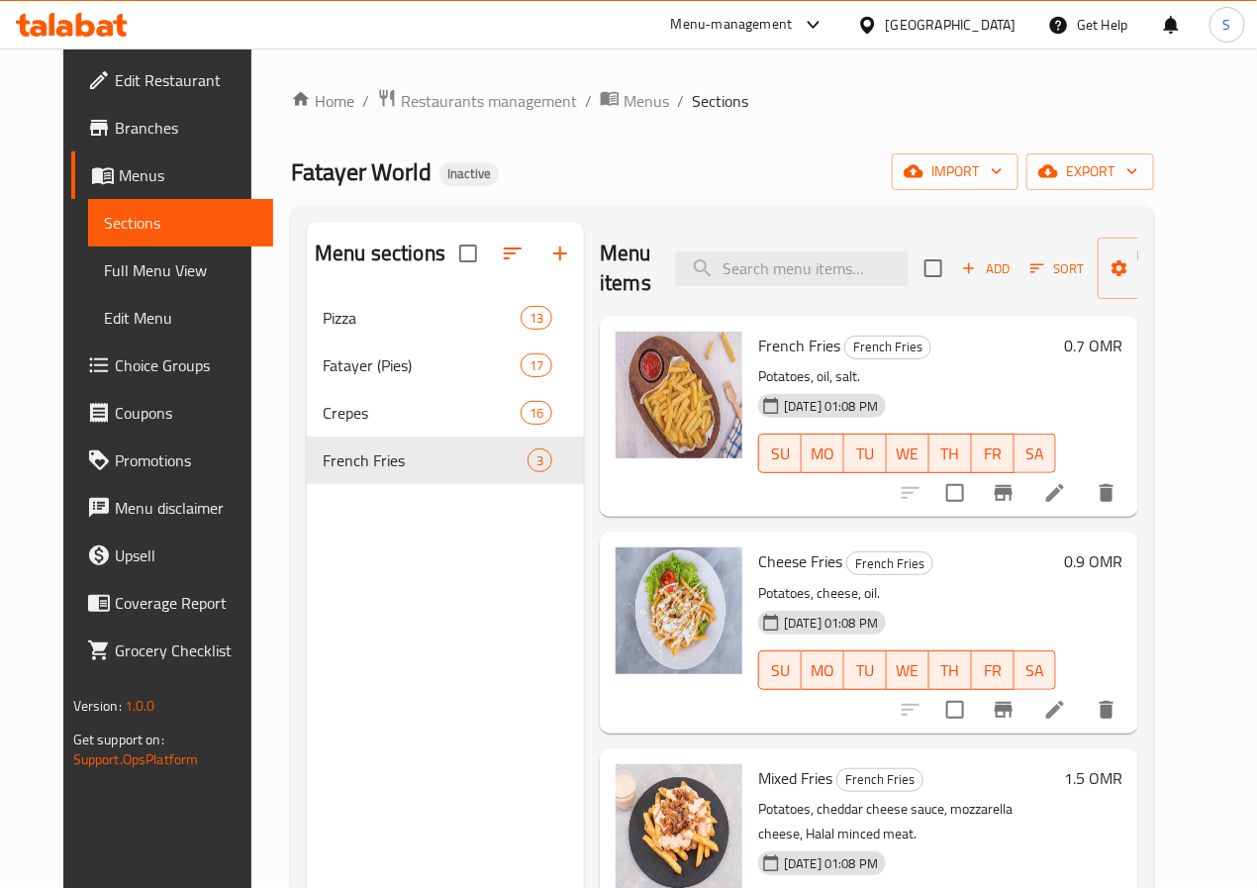
click at [820, 265] on input "search" at bounding box center [792, 268] width 234 height 35
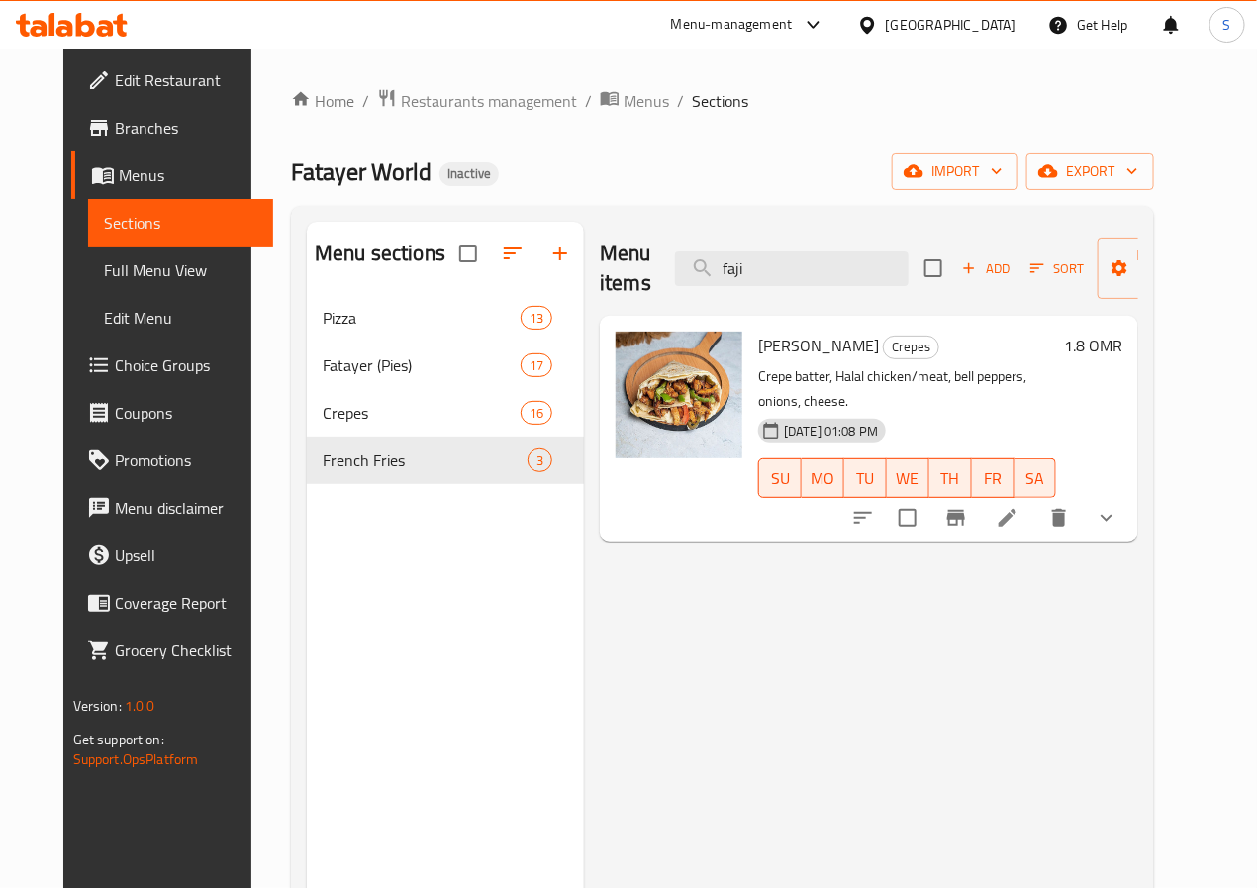
type input "faji"
click at [1036, 500] on li at bounding box center [1007, 518] width 55 height 36
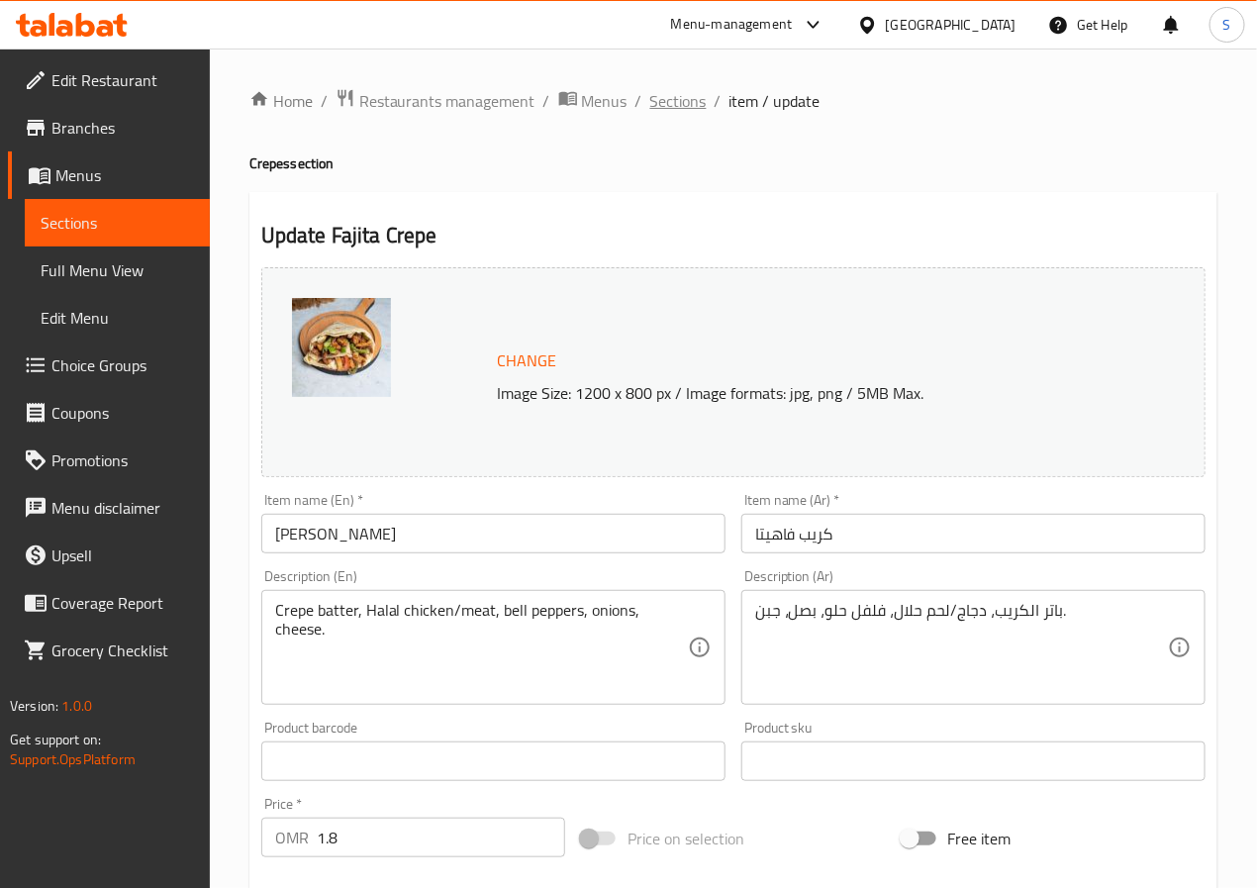
click at [692, 107] on span "Sections" at bounding box center [678, 101] width 56 height 24
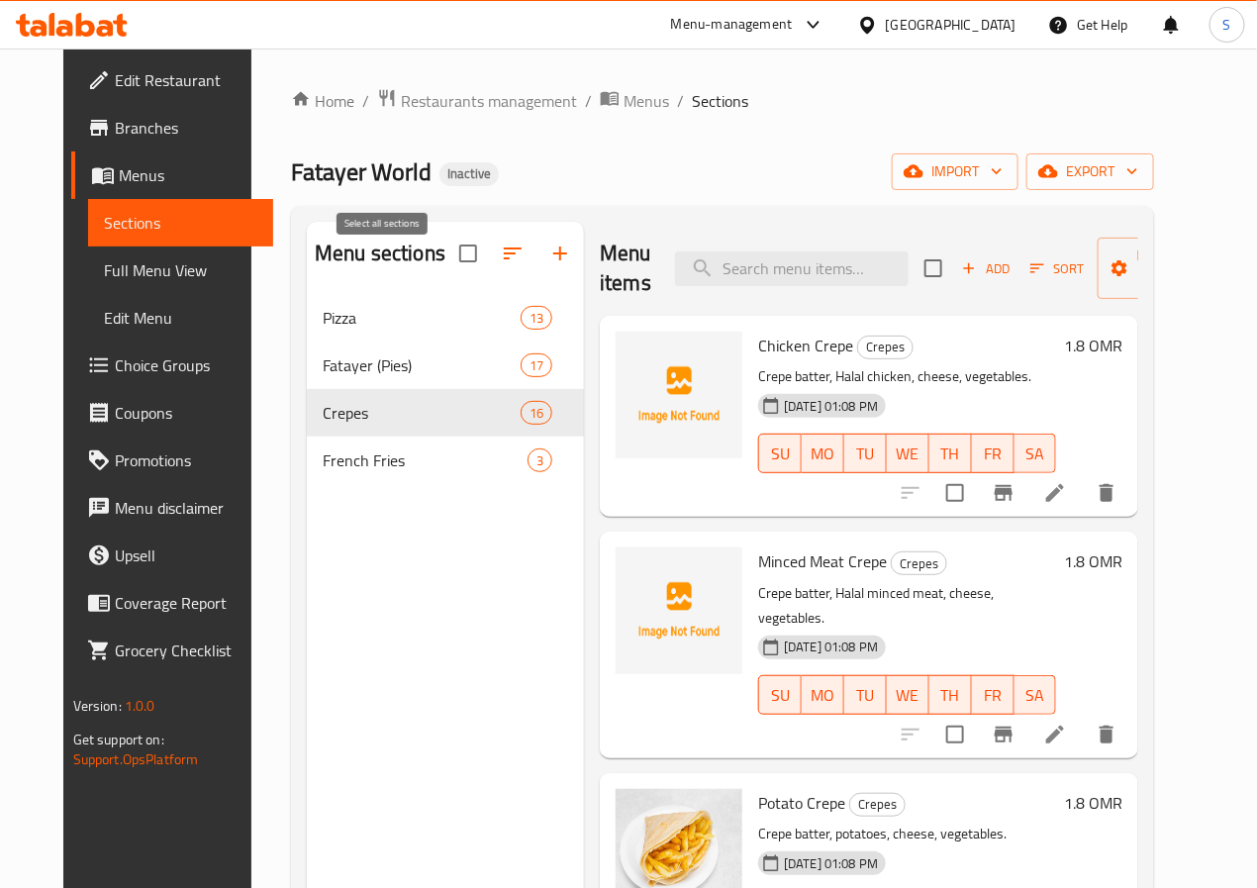
click at [447, 270] on input "checkbox" at bounding box center [468, 254] width 42 height 42
checkbox input "true"
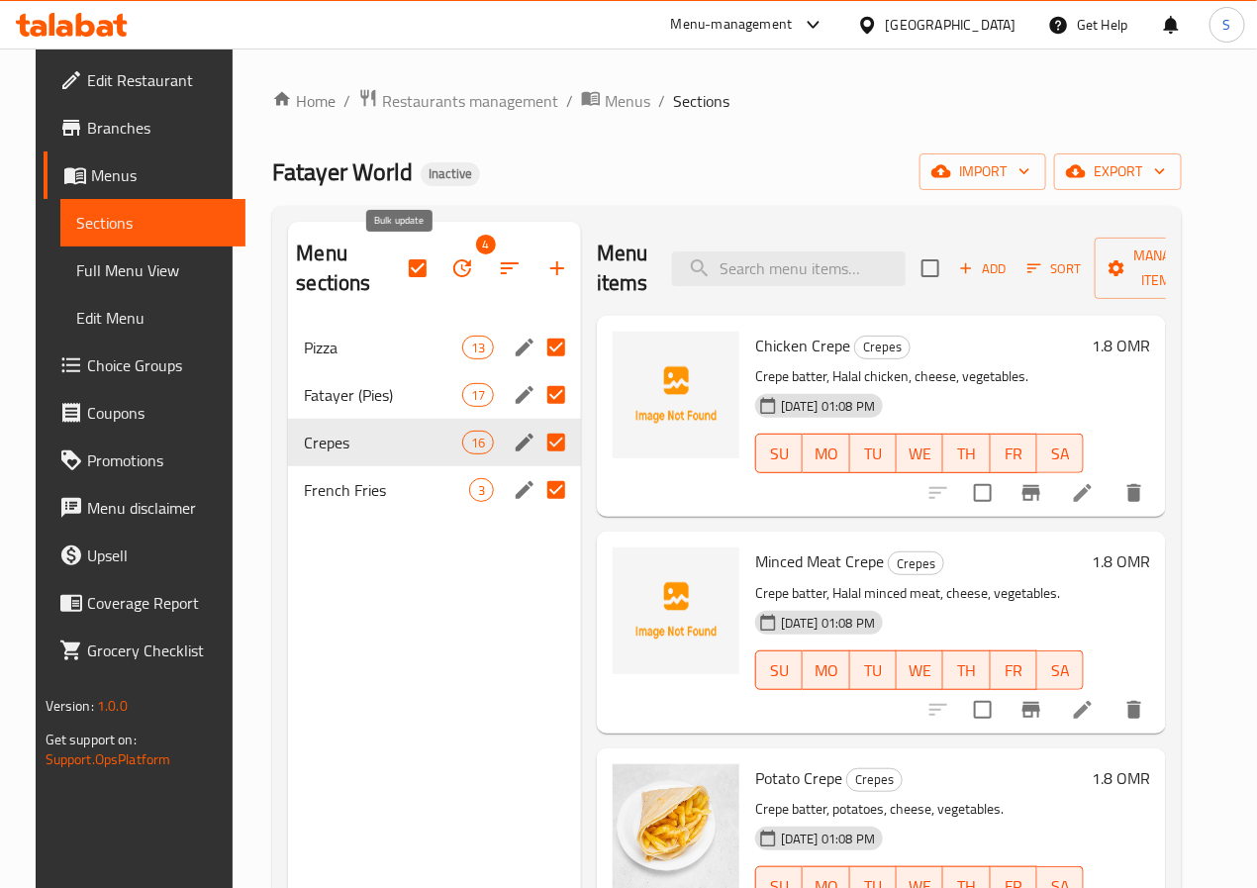
click at [439, 276] on button "button" at bounding box center [463, 269] width 48 height 48
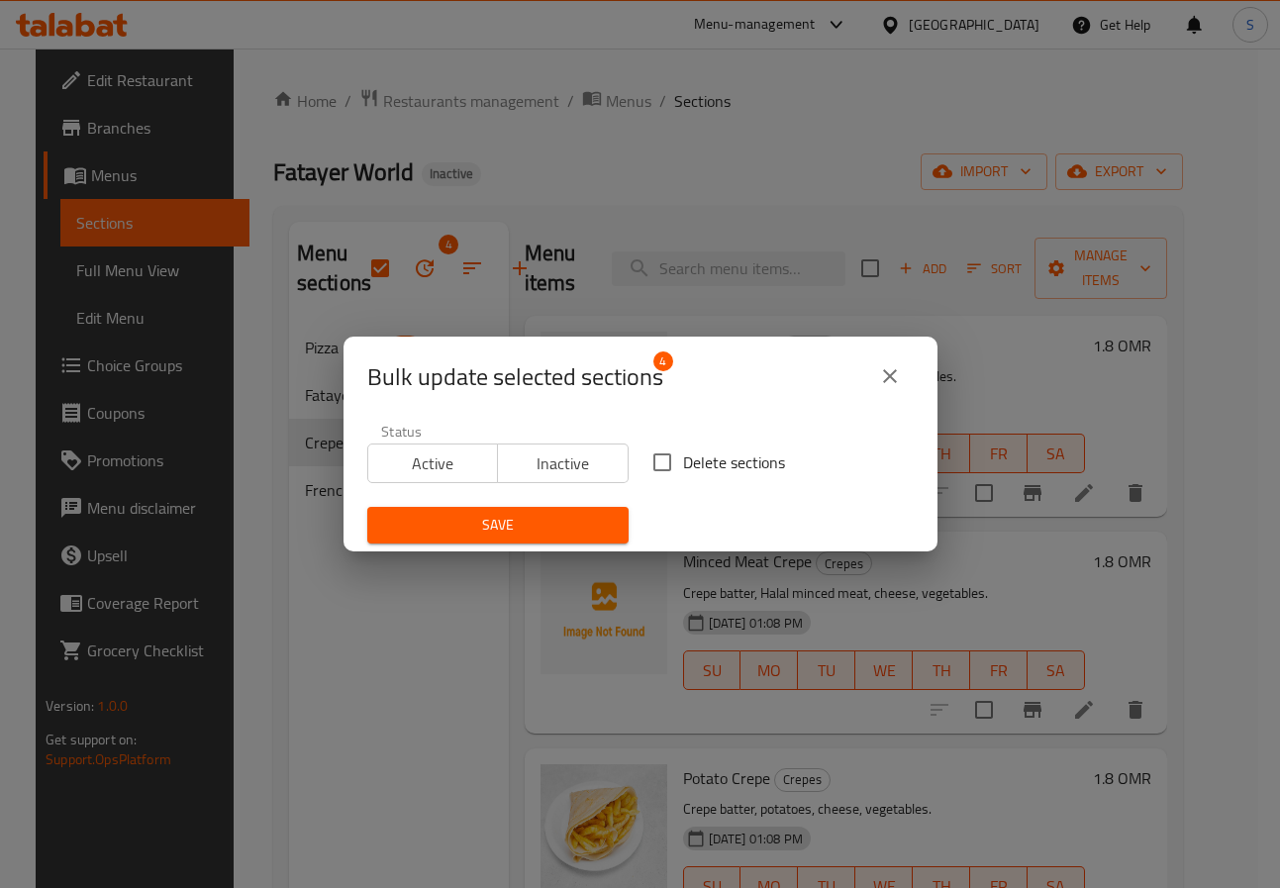
click at [642, 454] on input "Delete sections" at bounding box center [663, 463] width 42 height 42
checkbox input "true"
click at [515, 539] on button "Save" at bounding box center [497, 525] width 261 height 37
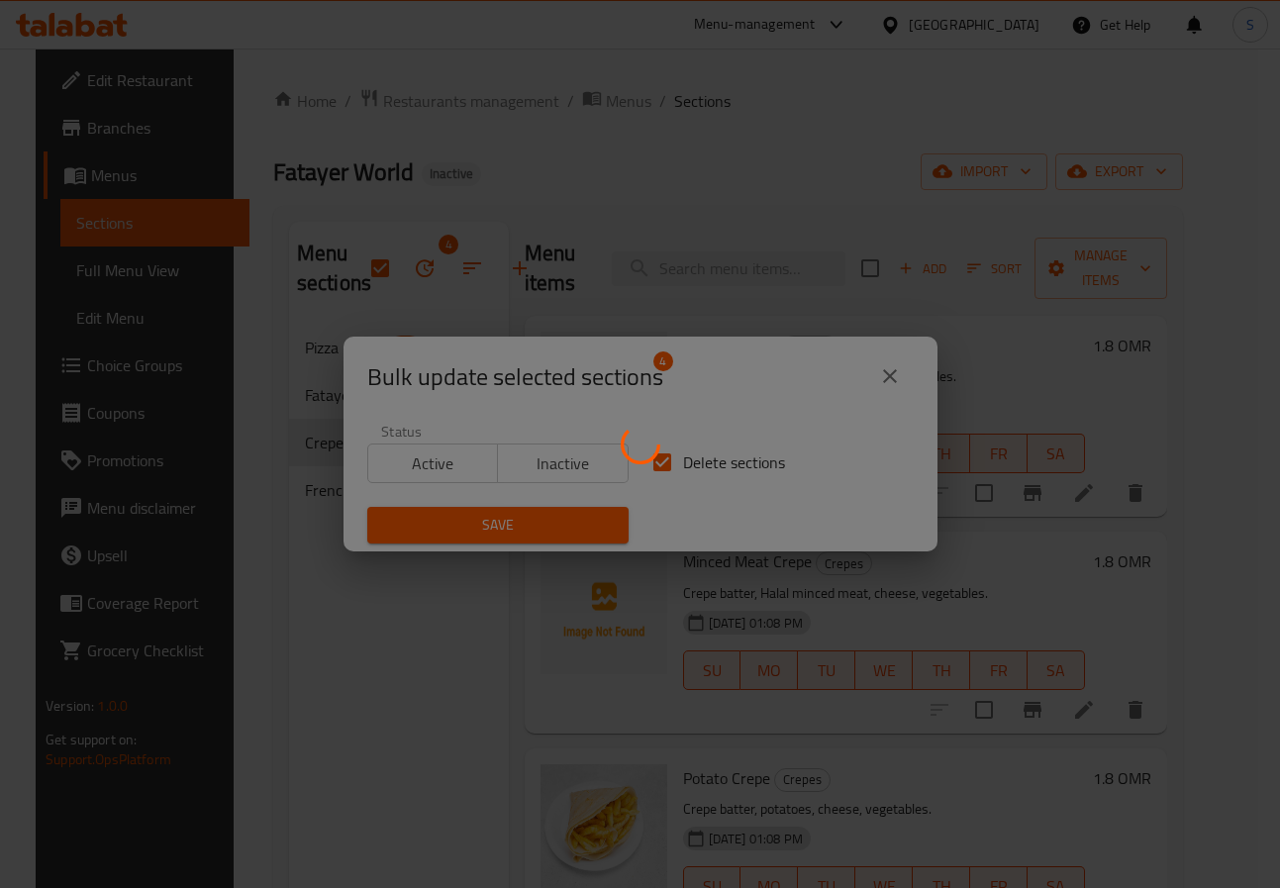
checkbox input "false"
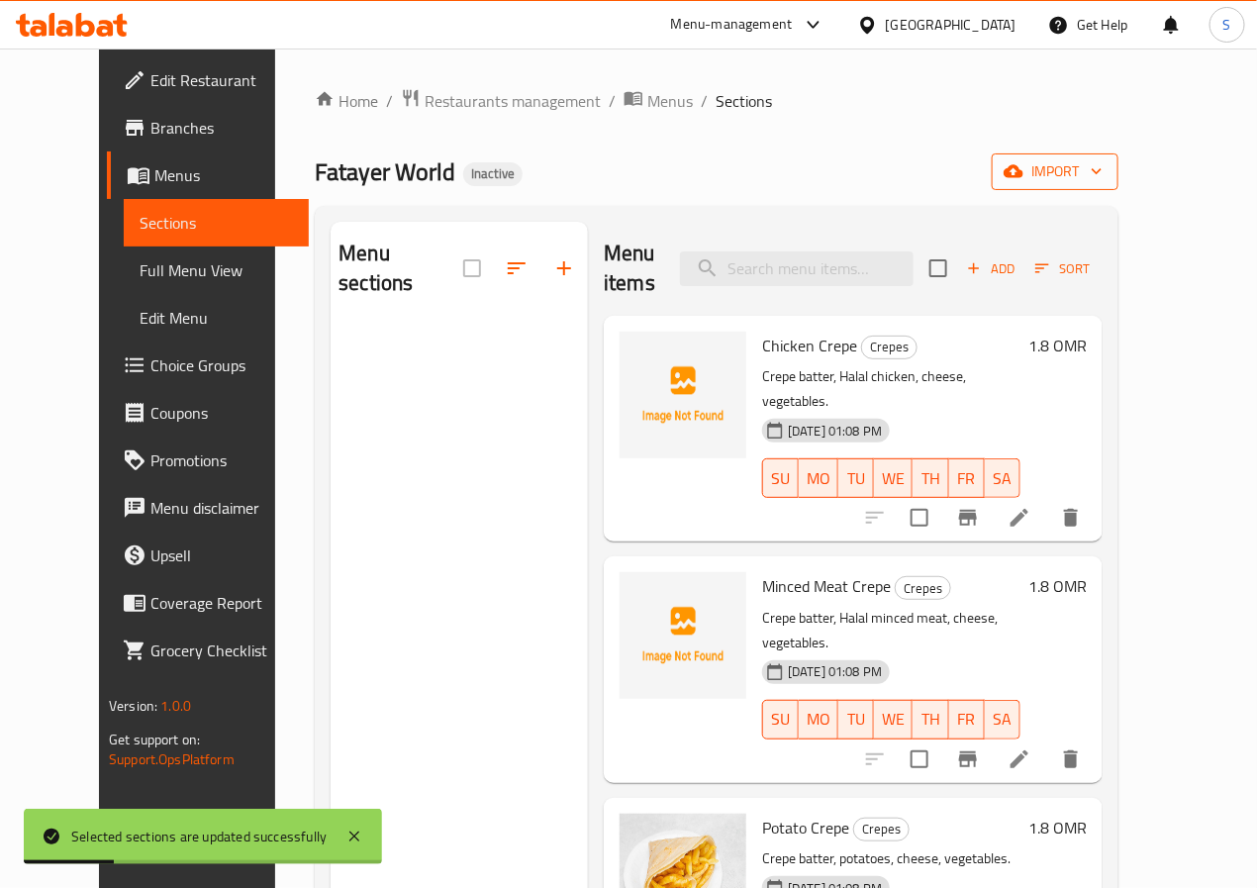
click at [1103, 161] on span "import" at bounding box center [1055, 171] width 95 height 25
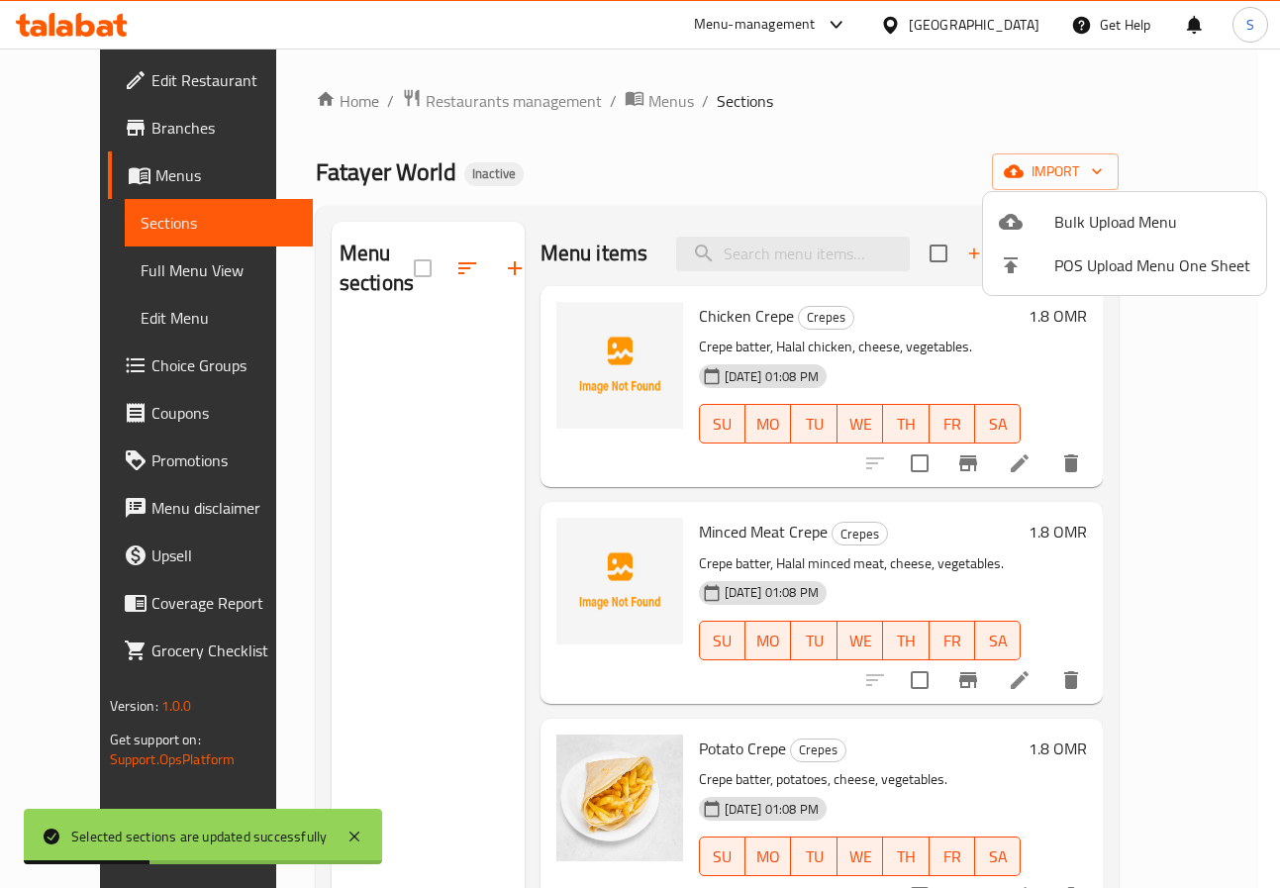
click at [1126, 223] on span "Bulk Upload Menu" at bounding box center [1152, 222] width 196 height 24
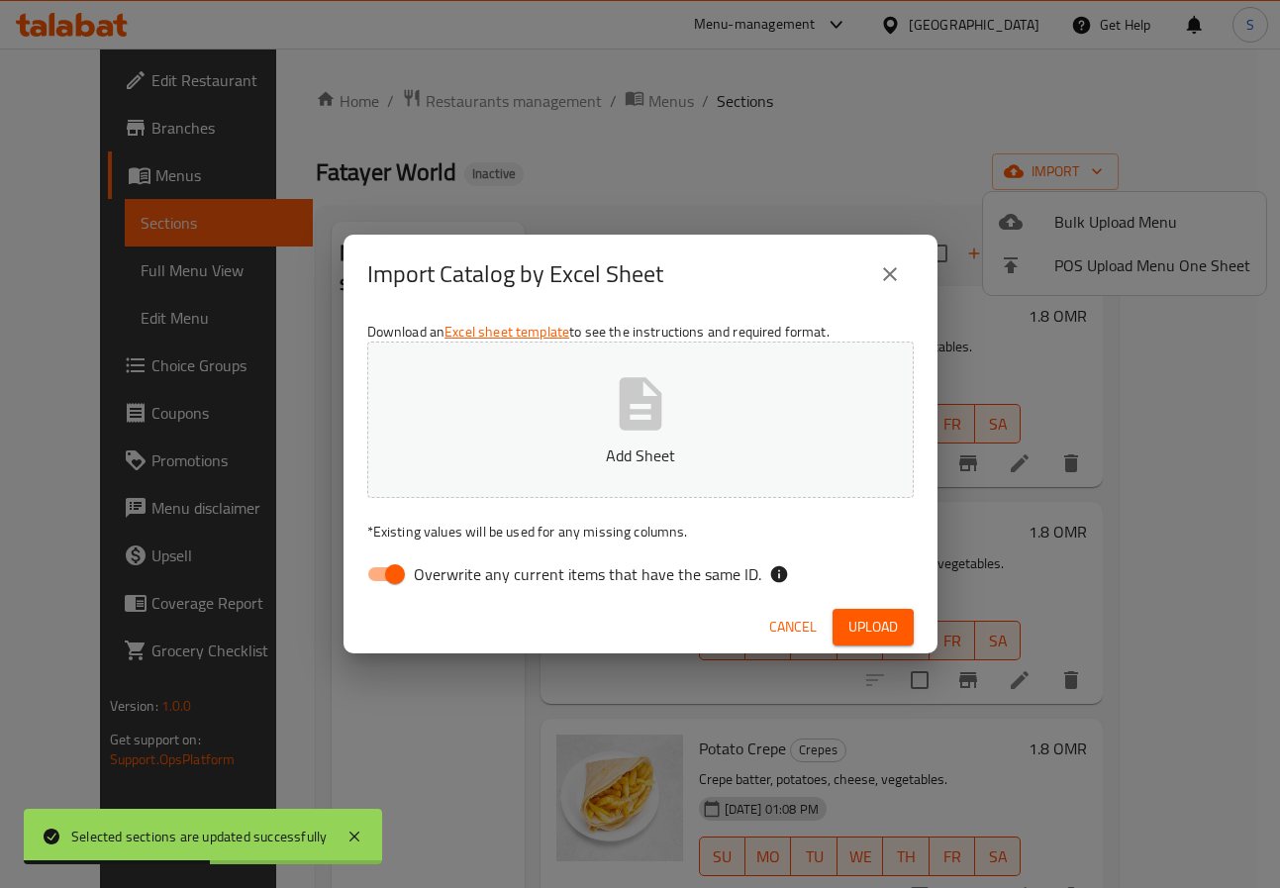
click at [511, 571] on span "Overwrite any current items that have the same ID." at bounding box center [587, 574] width 347 height 24
click at [451, 571] on input "Overwrite any current items that have the same ID." at bounding box center [395, 574] width 113 height 38
checkbox input "false"
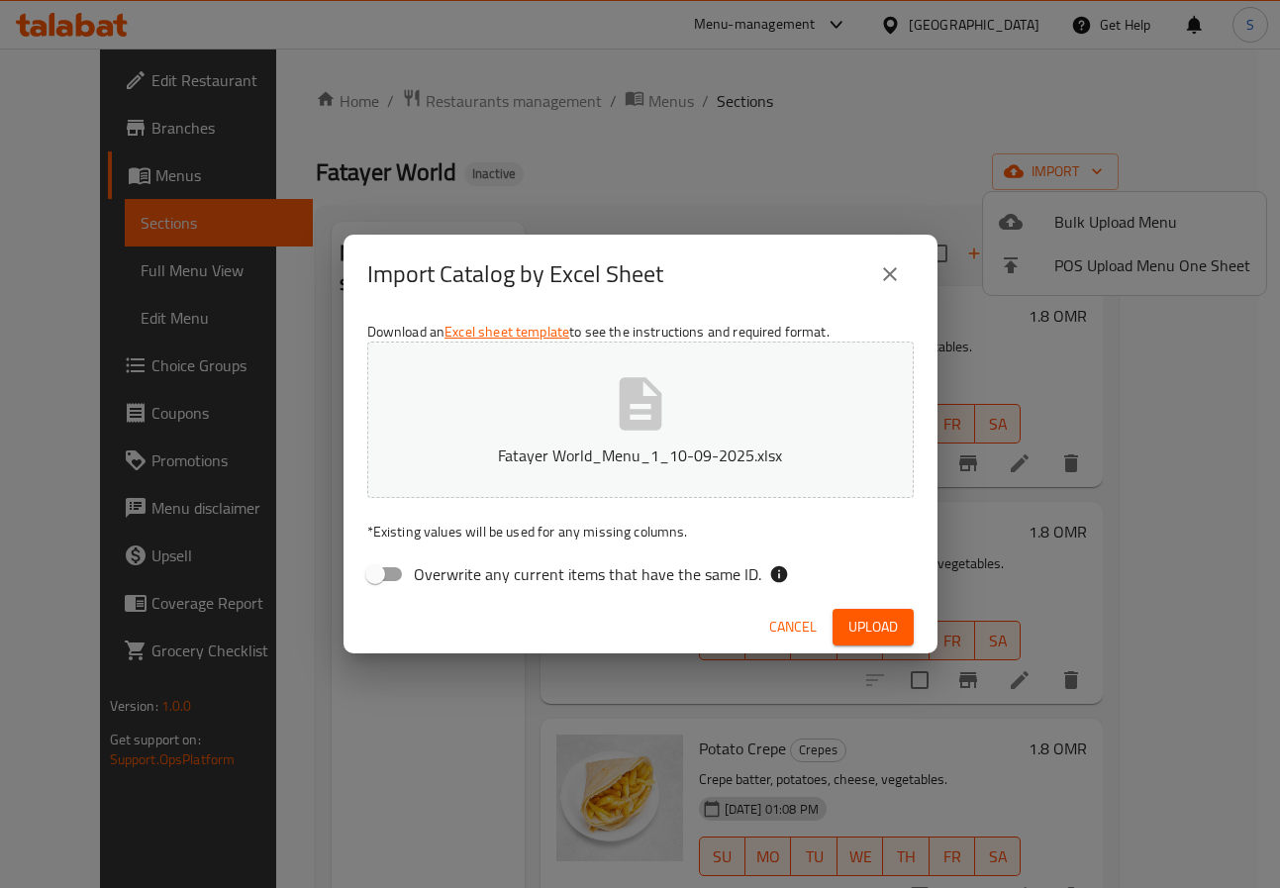
click at [530, 606] on div "Cancel Upload" at bounding box center [641, 627] width 594 height 52
click at [865, 619] on span "Upload" at bounding box center [873, 627] width 50 height 25
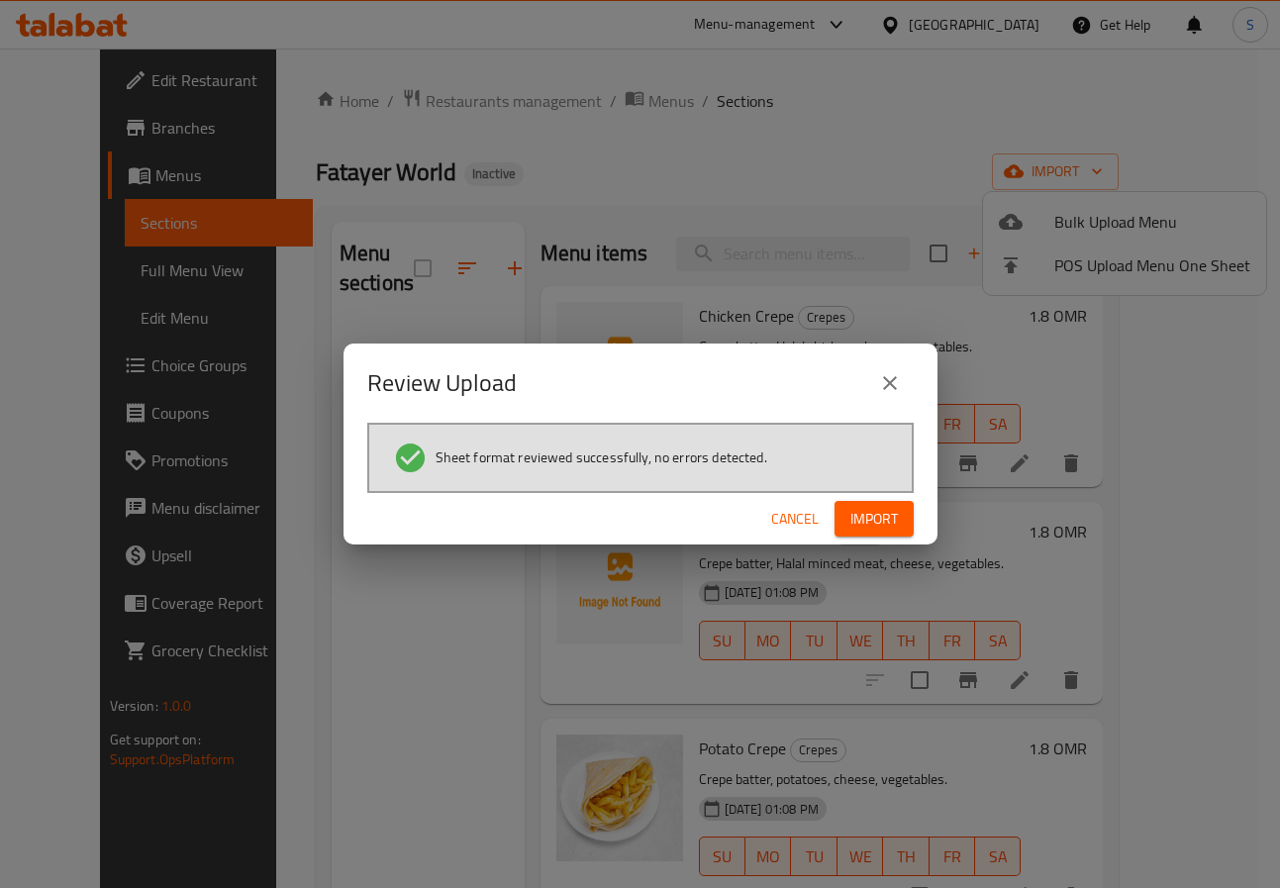
click at [856, 497] on div "Cancel Import" at bounding box center [641, 519] width 594 height 52
click at [877, 536] on button "Import" at bounding box center [874, 519] width 79 height 37
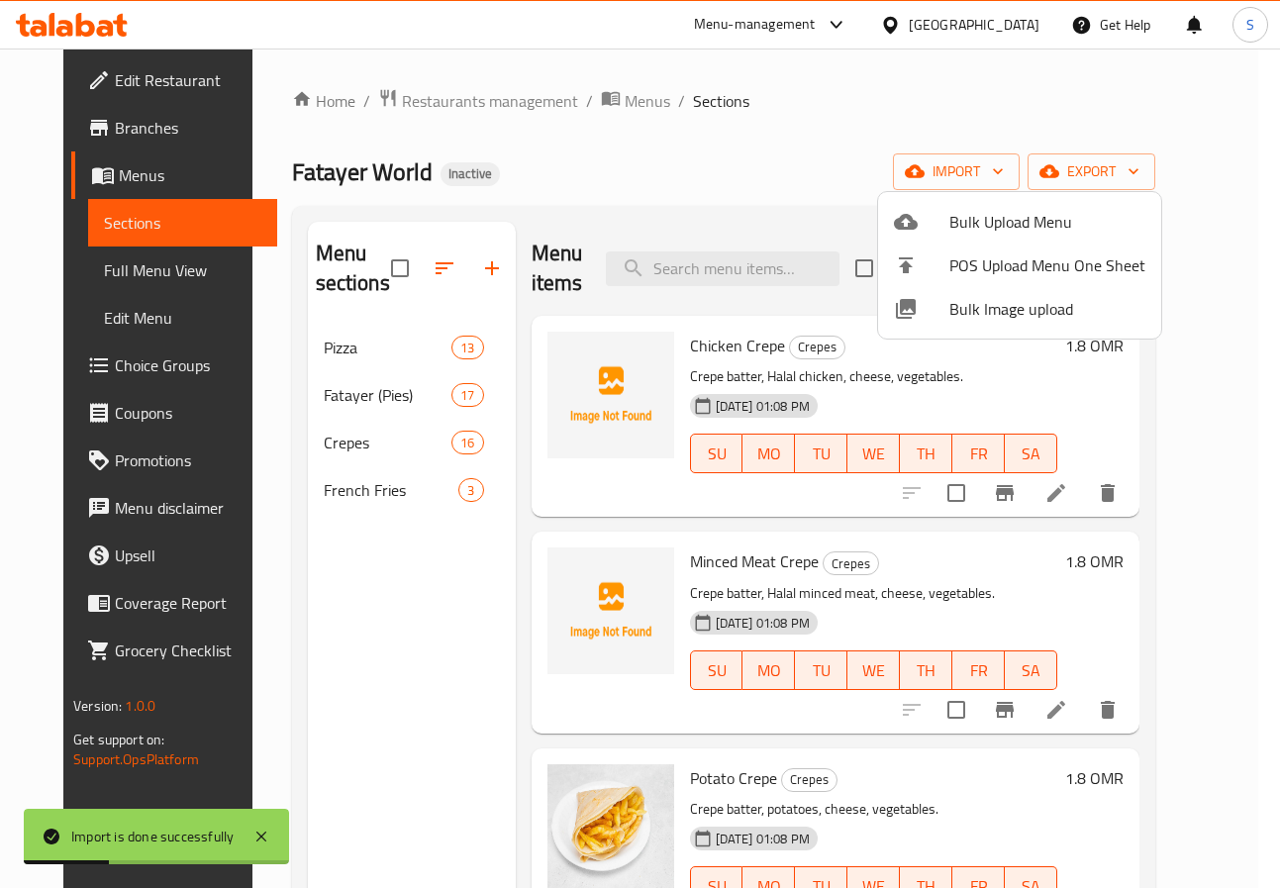
click at [621, 218] on div at bounding box center [640, 444] width 1280 height 888
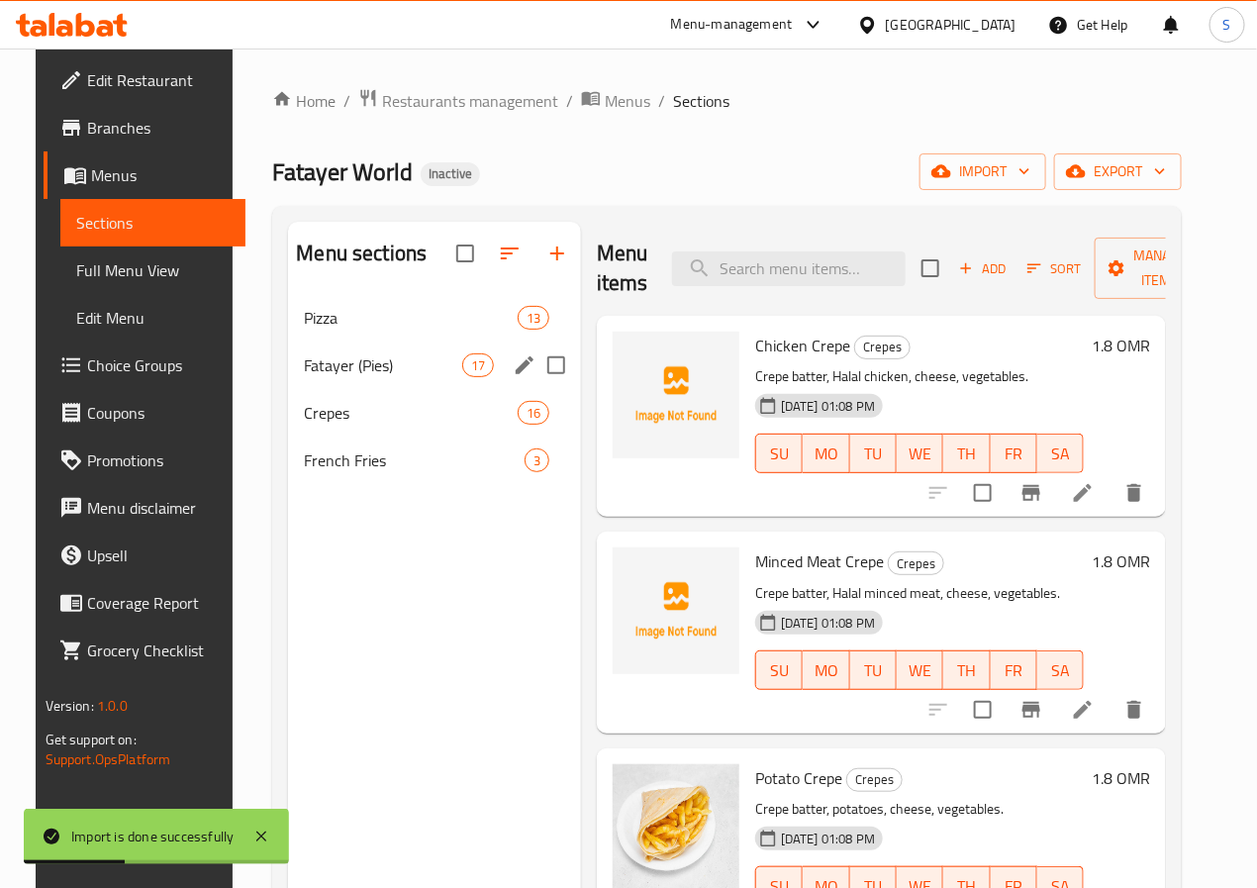
click at [328, 342] on div "Pizza 13" at bounding box center [434, 318] width 293 height 48
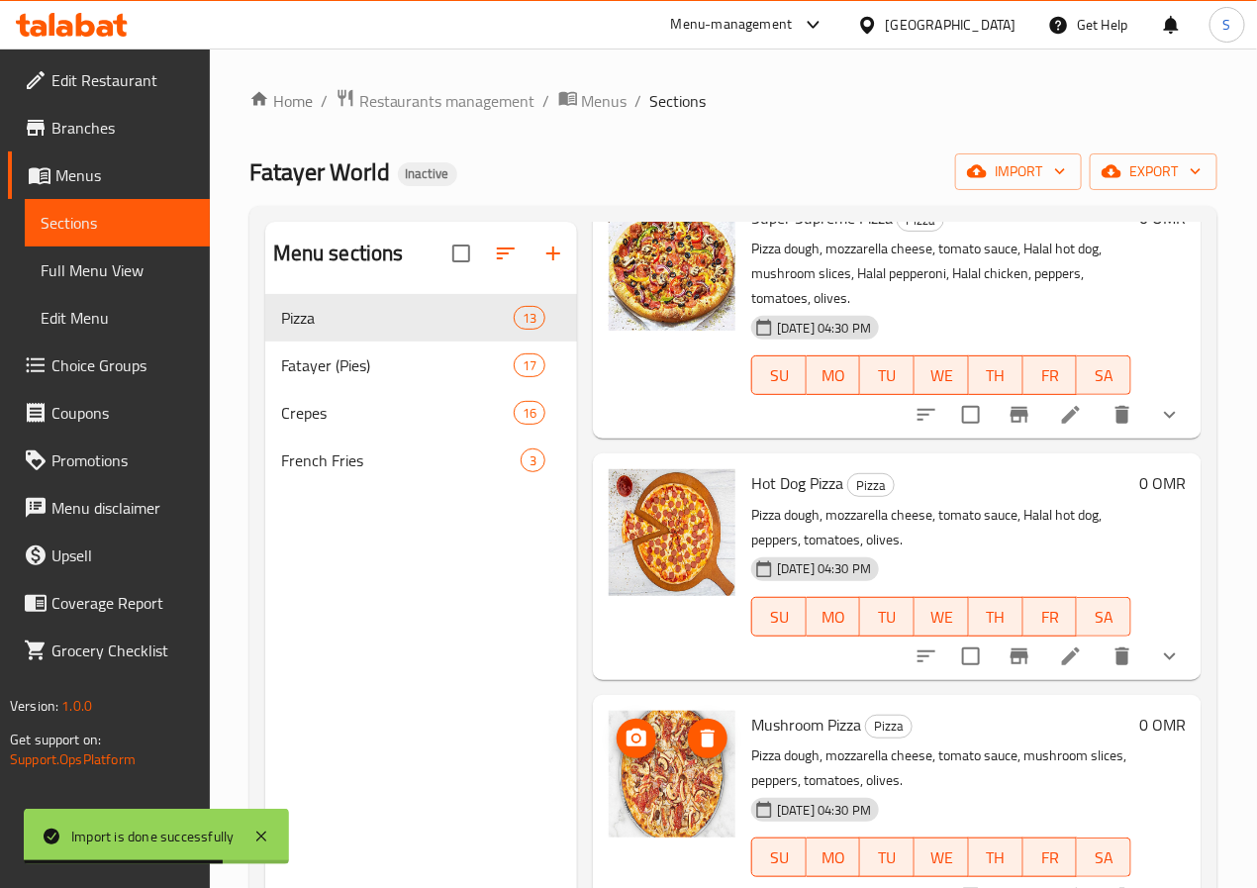
scroll to position [277, 0]
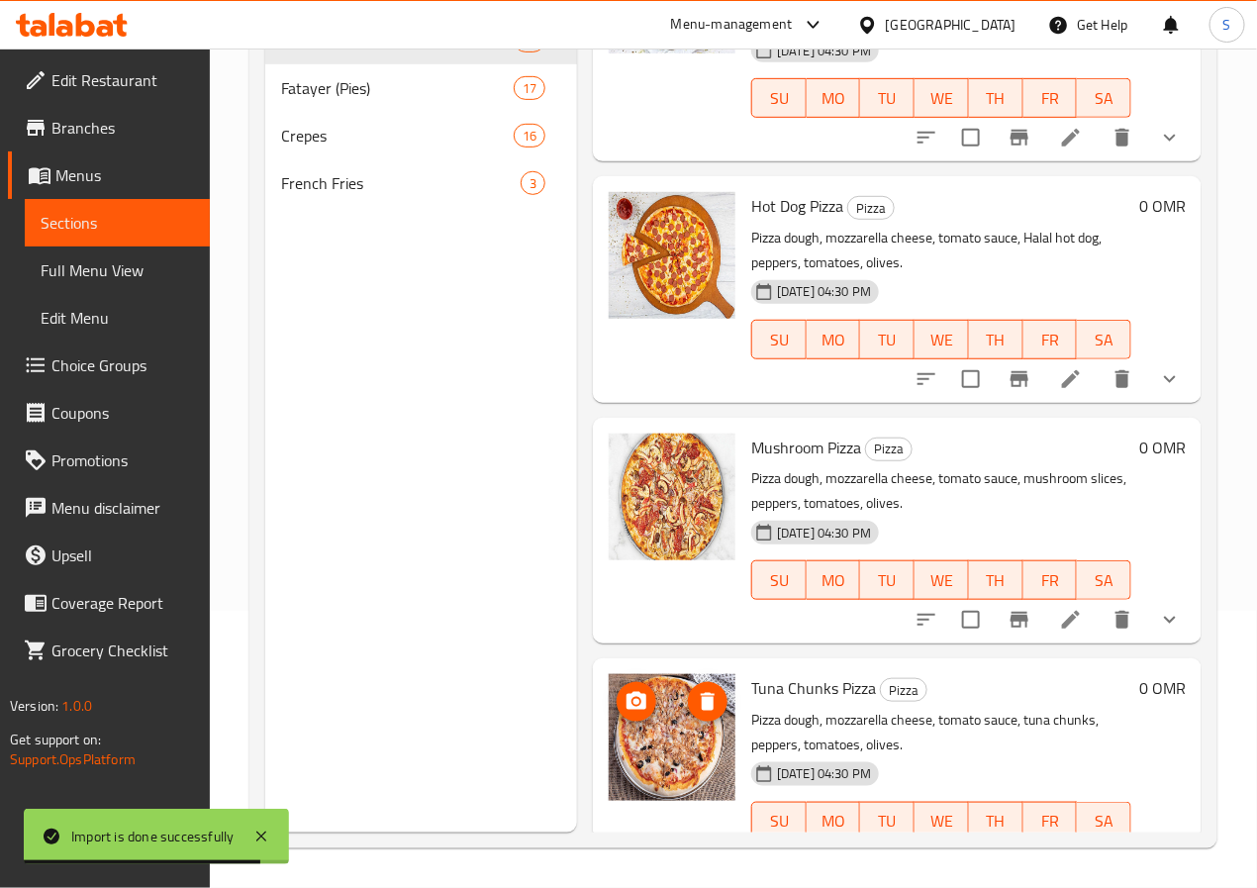
click at [640, 680] on img at bounding box center [672, 737] width 127 height 127
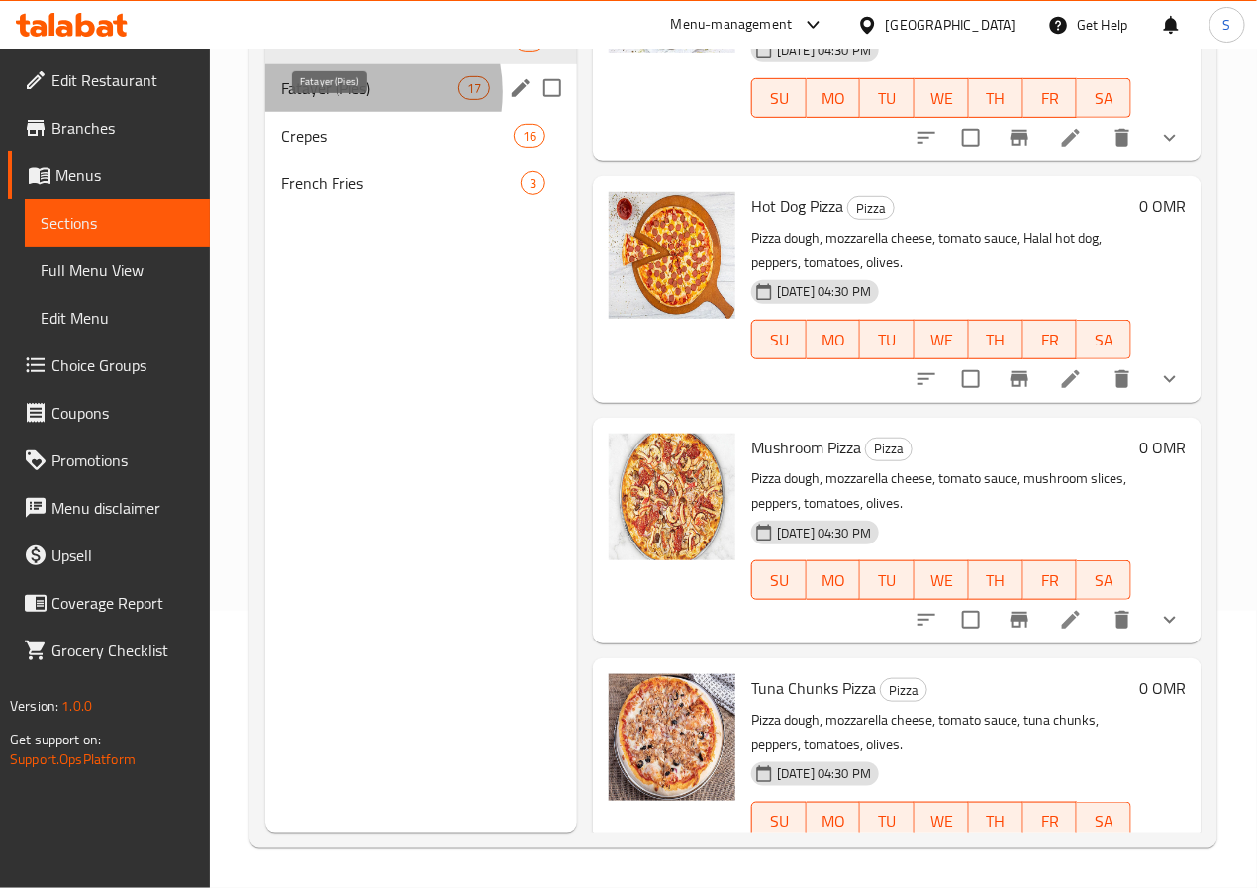
click at [347, 100] on span "Fatayer (Pies)" at bounding box center [369, 88] width 177 height 24
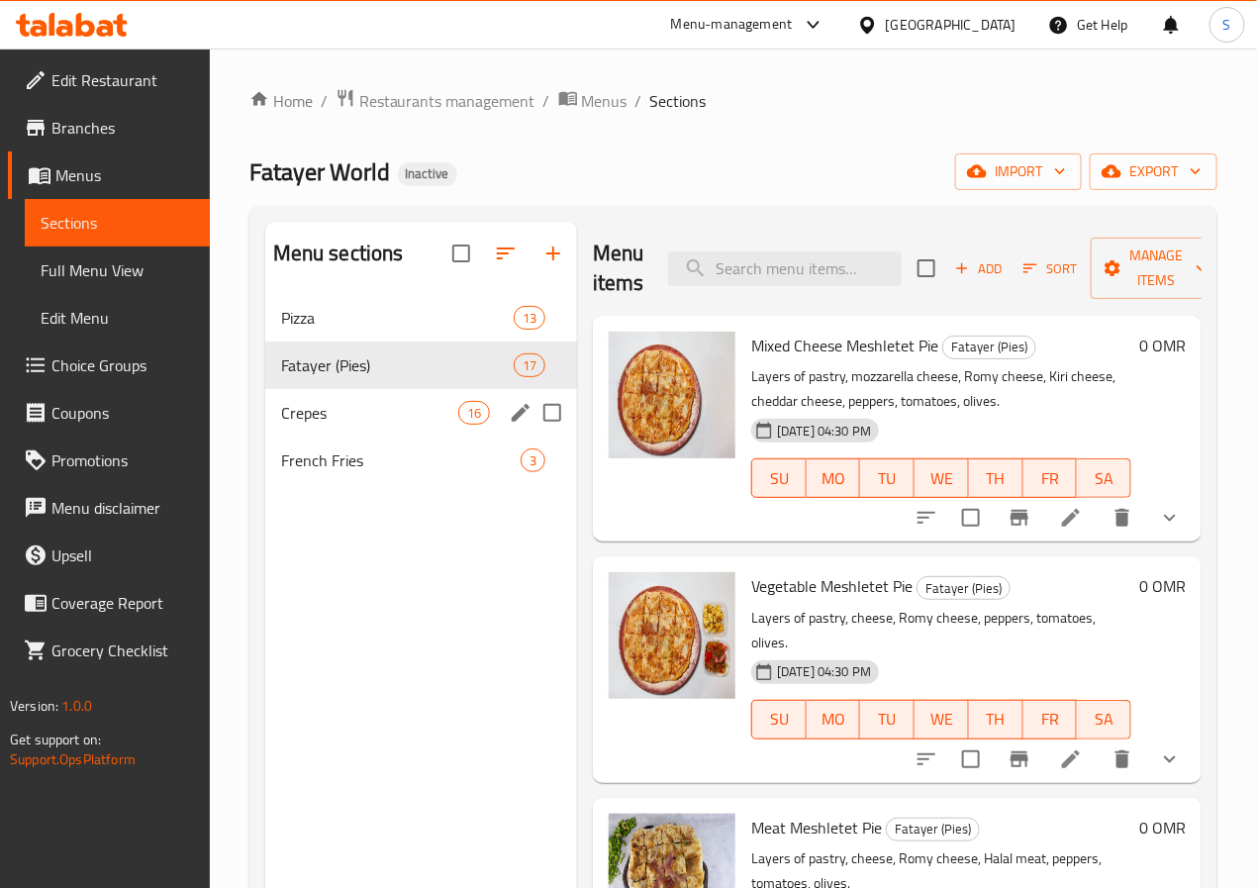
click at [342, 428] on div "Crepes 16" at bounding box center [421, 413] width 312 height 48
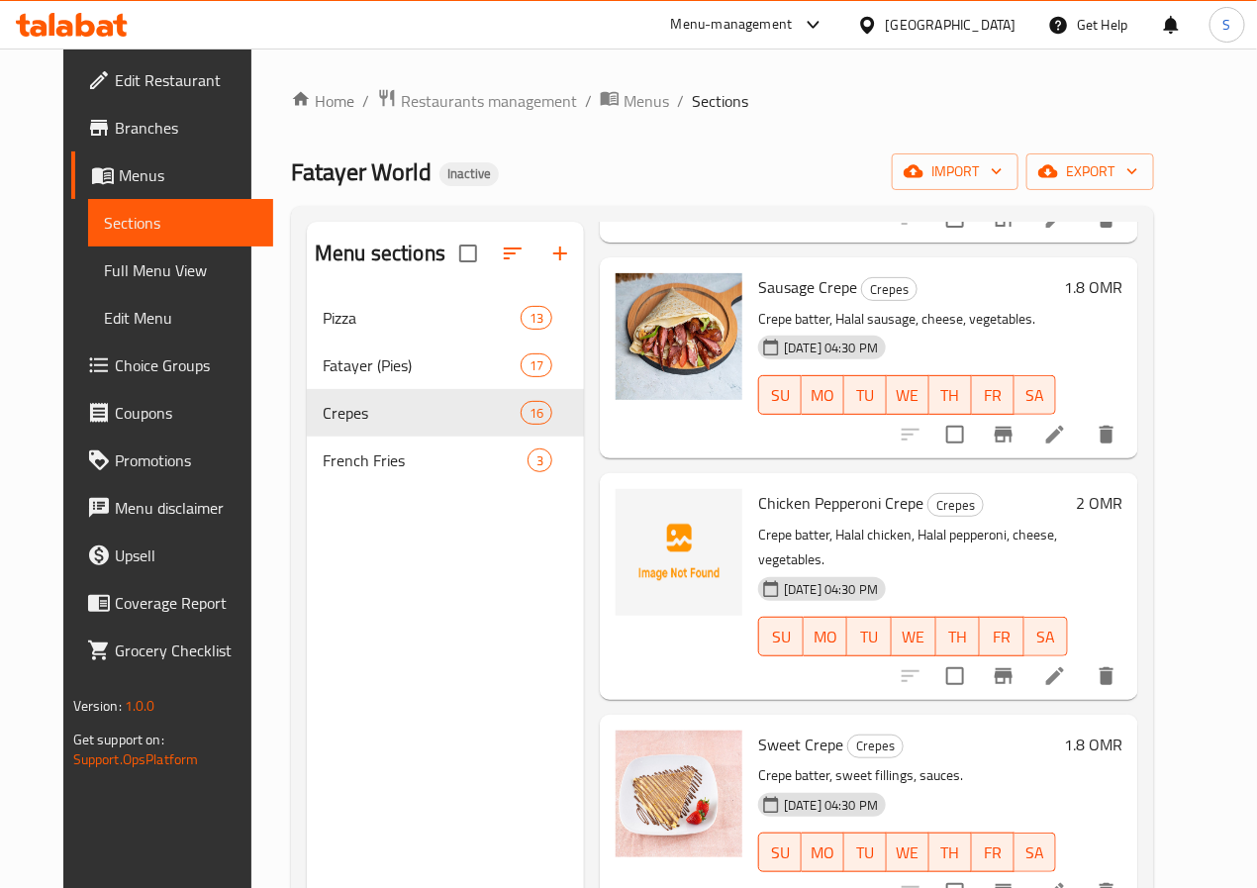
scroll to position [2700, 0]
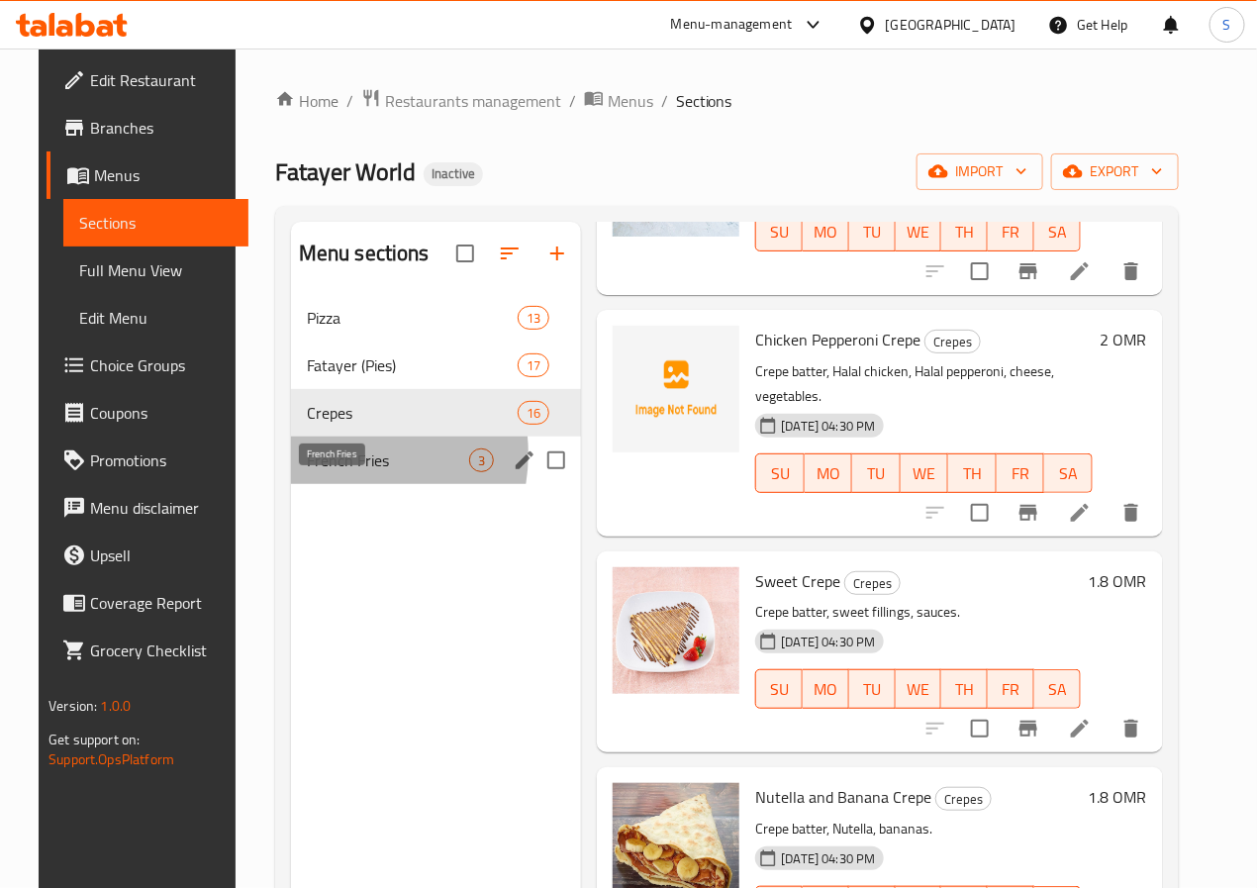
click at [315, 472] on span "French Fries" at bounding box center [388, 460] width 163 height 24
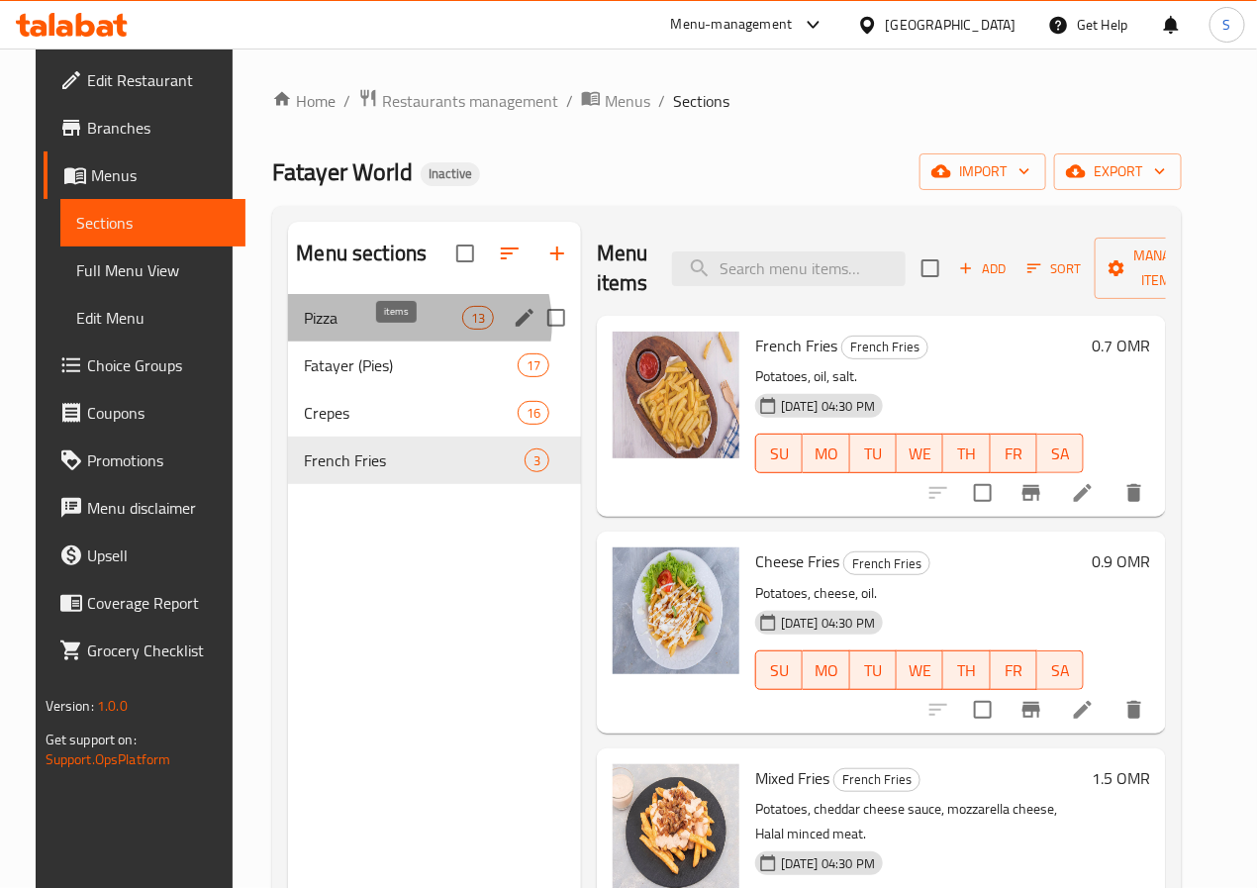
click at [463, 328] on span "13" at bounding box center [478, 318] width 30 height 19
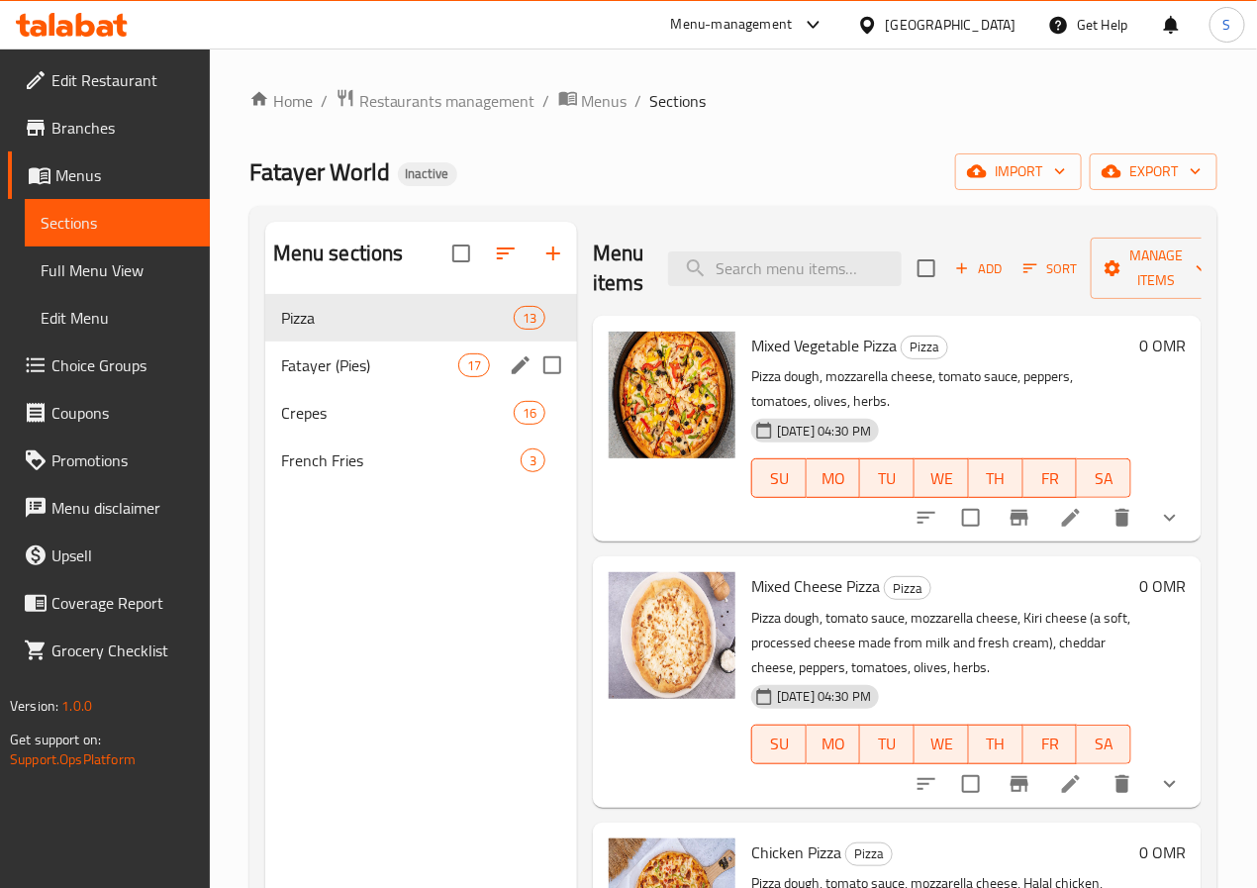
click at [380, 380] on div "Fatayer (Pies) 17" at bounding box center [421, 366] width 312 height 48
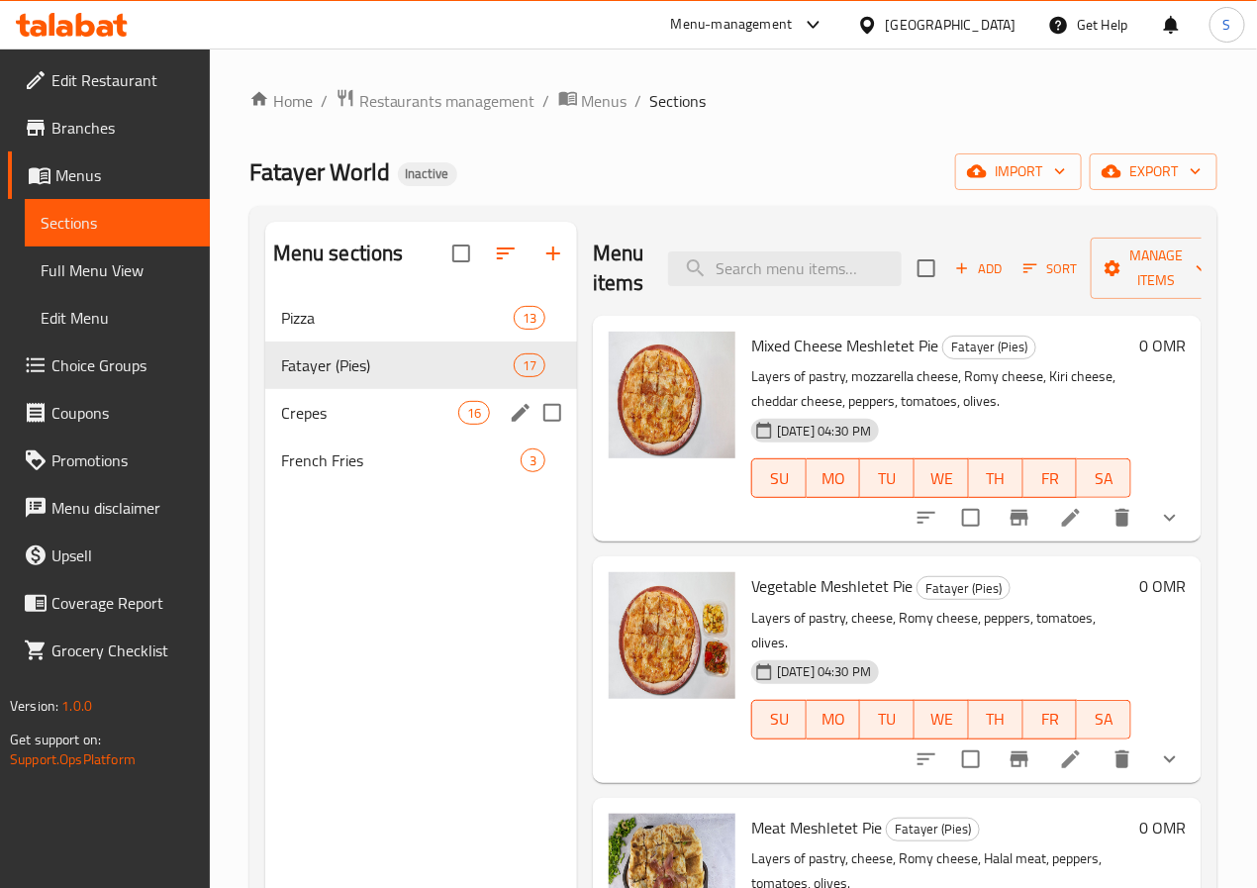
drag, startPoint x: 306, startPoint y: 429, endPoint x: 321, endPoint y: 431, distance: 15.0
click at [306, 431] on div "Crepes 16" at bounding box center [421, 413] width 312 height 48
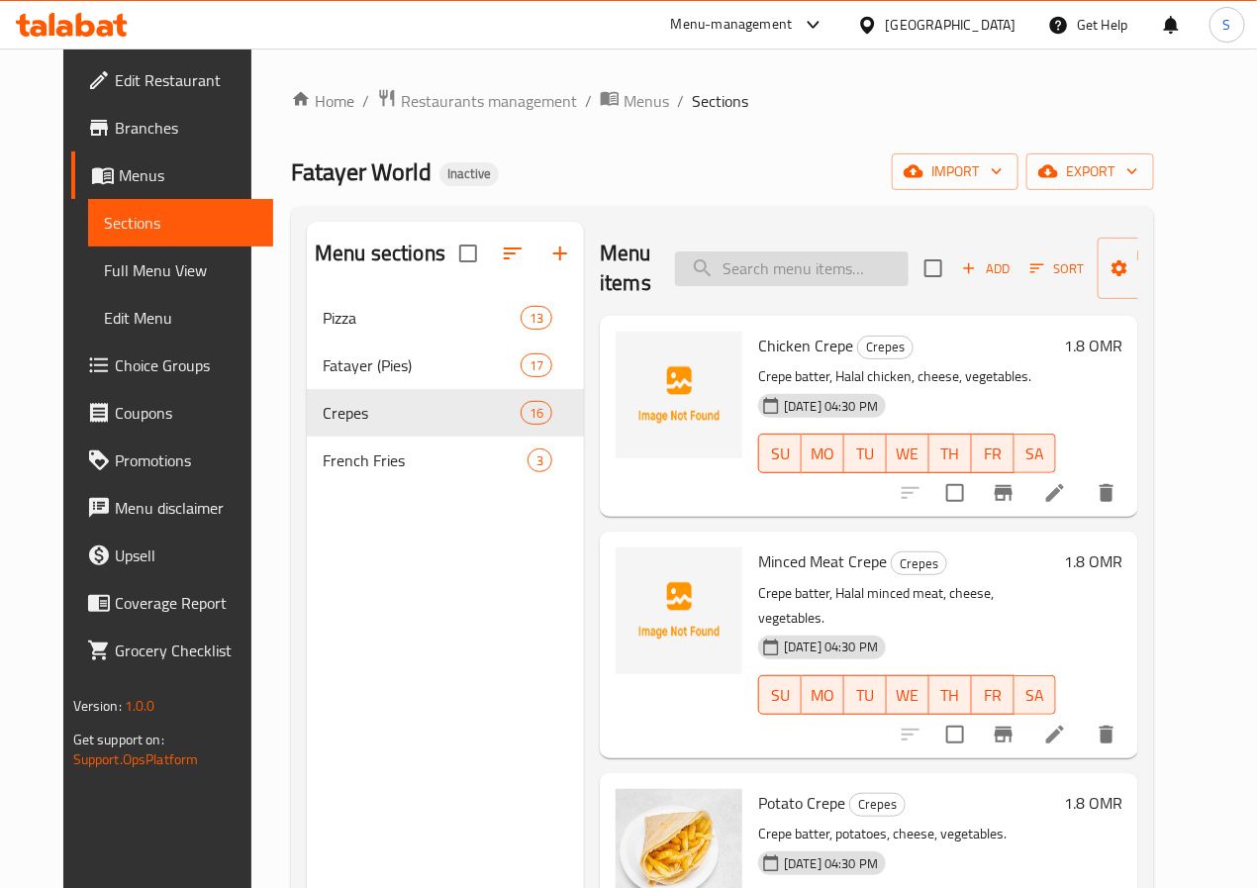
click at [817, 274] on input "search" at bounding box center [792, 268] width 234 height 35
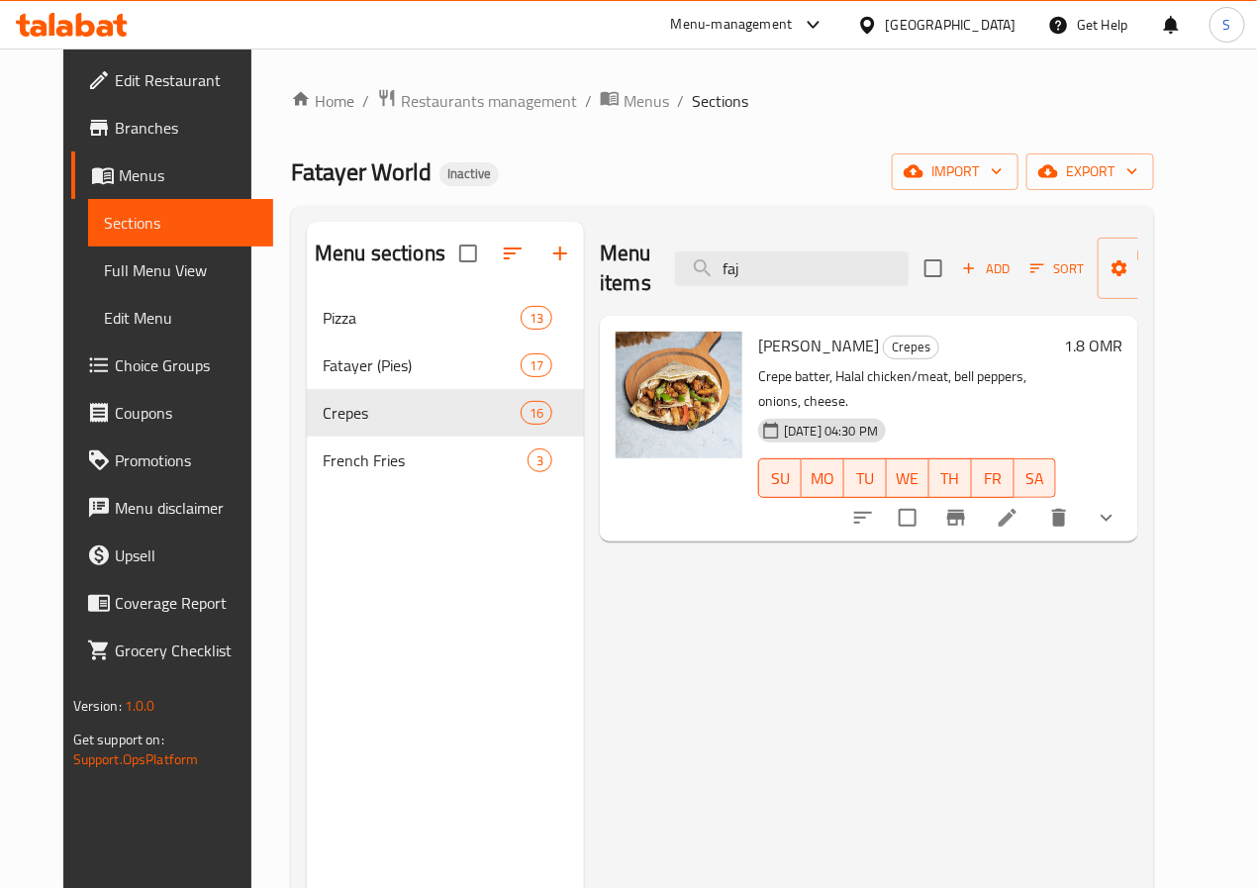
type input "faj"
click at [1036, 508] on li at bounding box center [1007, 518] width 55 height 36
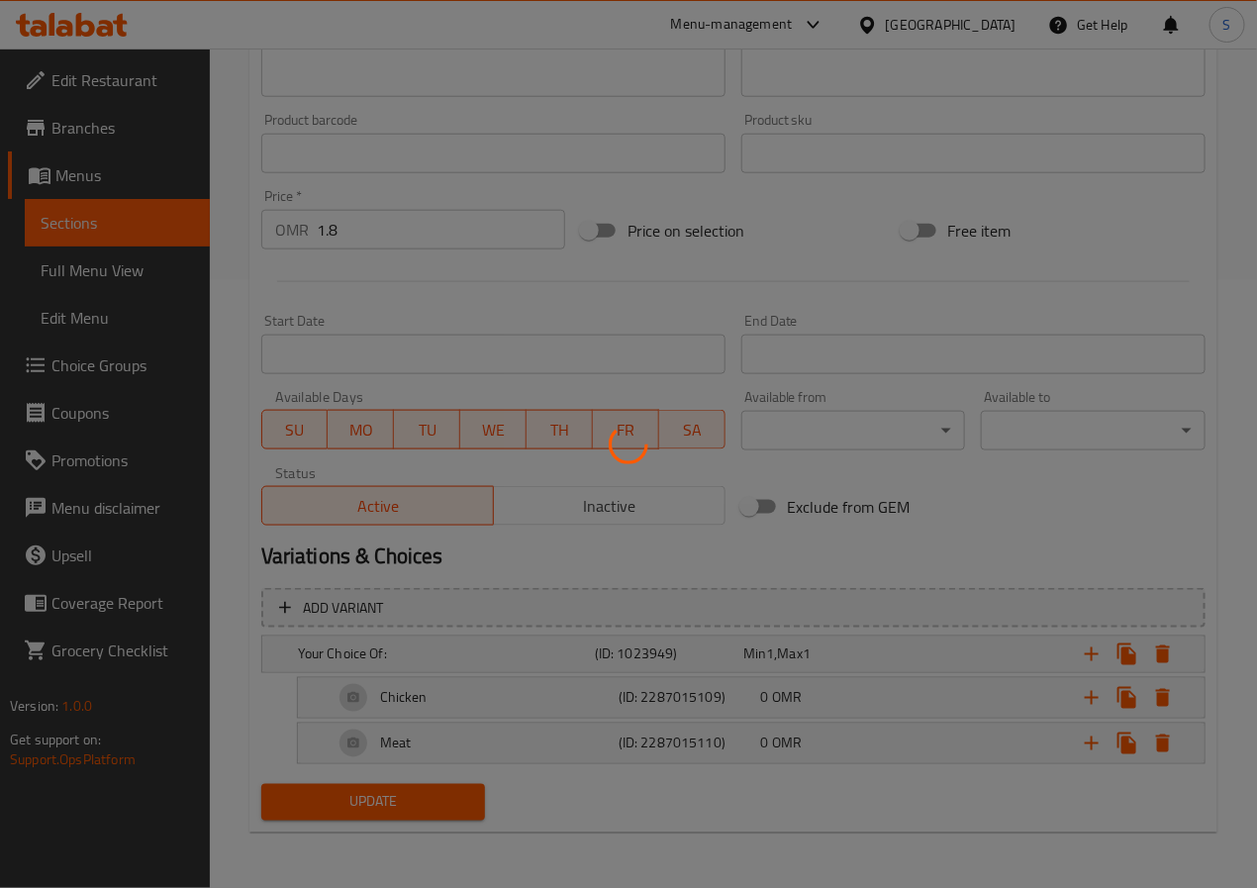
scroll to position [573, 0]
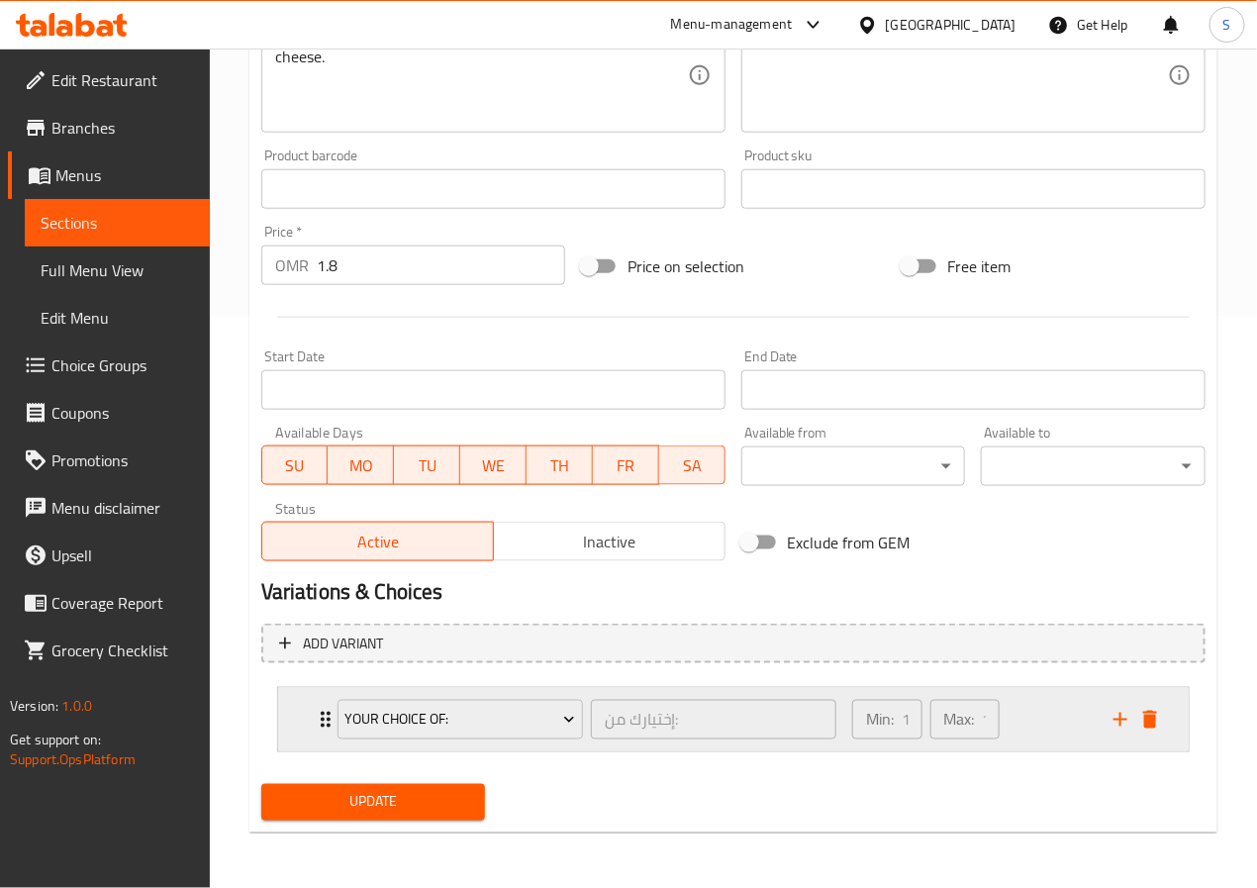
click at [295, 716] on div "Your Choice Of: إختيارك من: ​ Min: 1 ​ Max: 1 ​" at bounding box center [733, 719] width 911 height 63
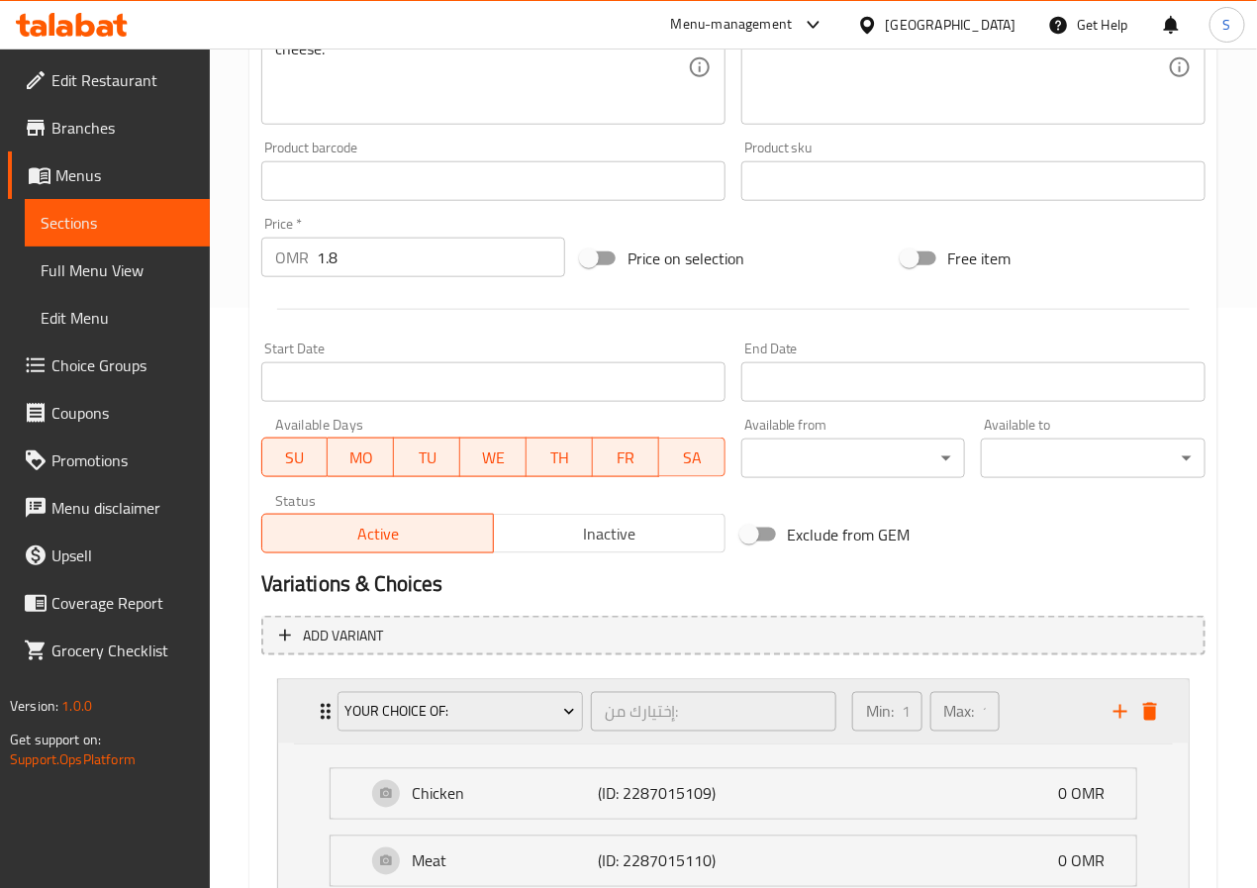
scroll to position [610, 0]
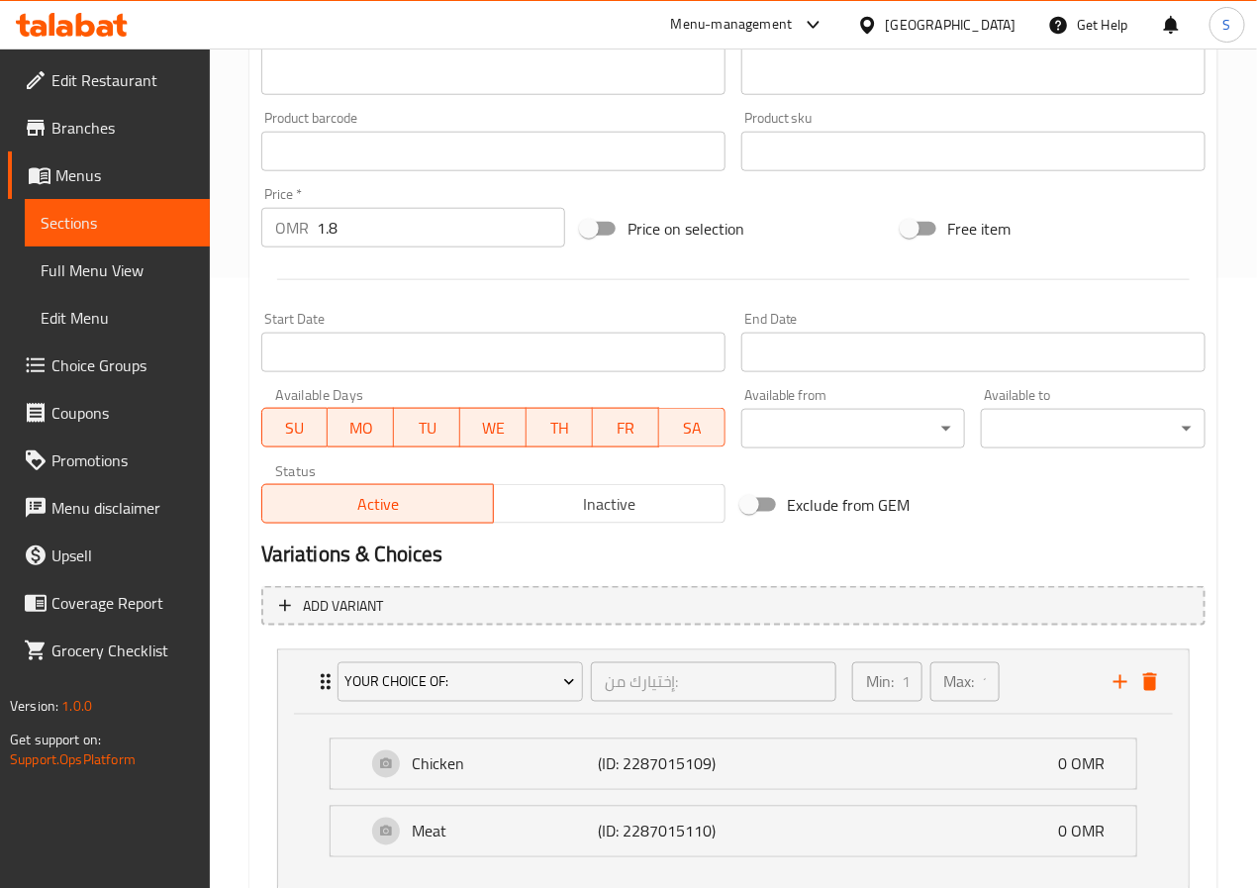
click at [294, 716] on div "Chicken (ID: 2287015109) 0 OMR Name (En) Chicken Name (En) Name (Ar) دجاج Name …" at bounding box center [733, 802] width 911 height 174
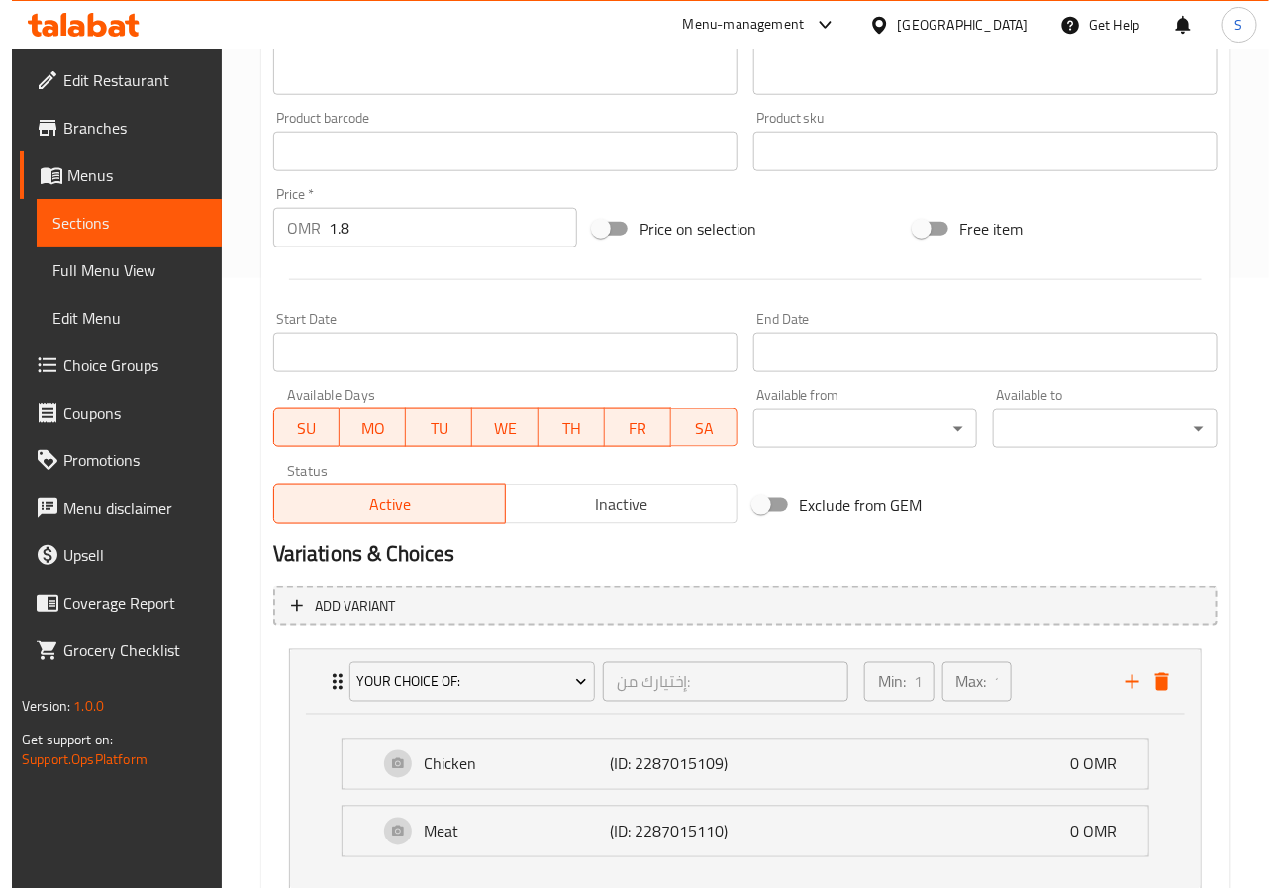
scroll to position [0, 0]
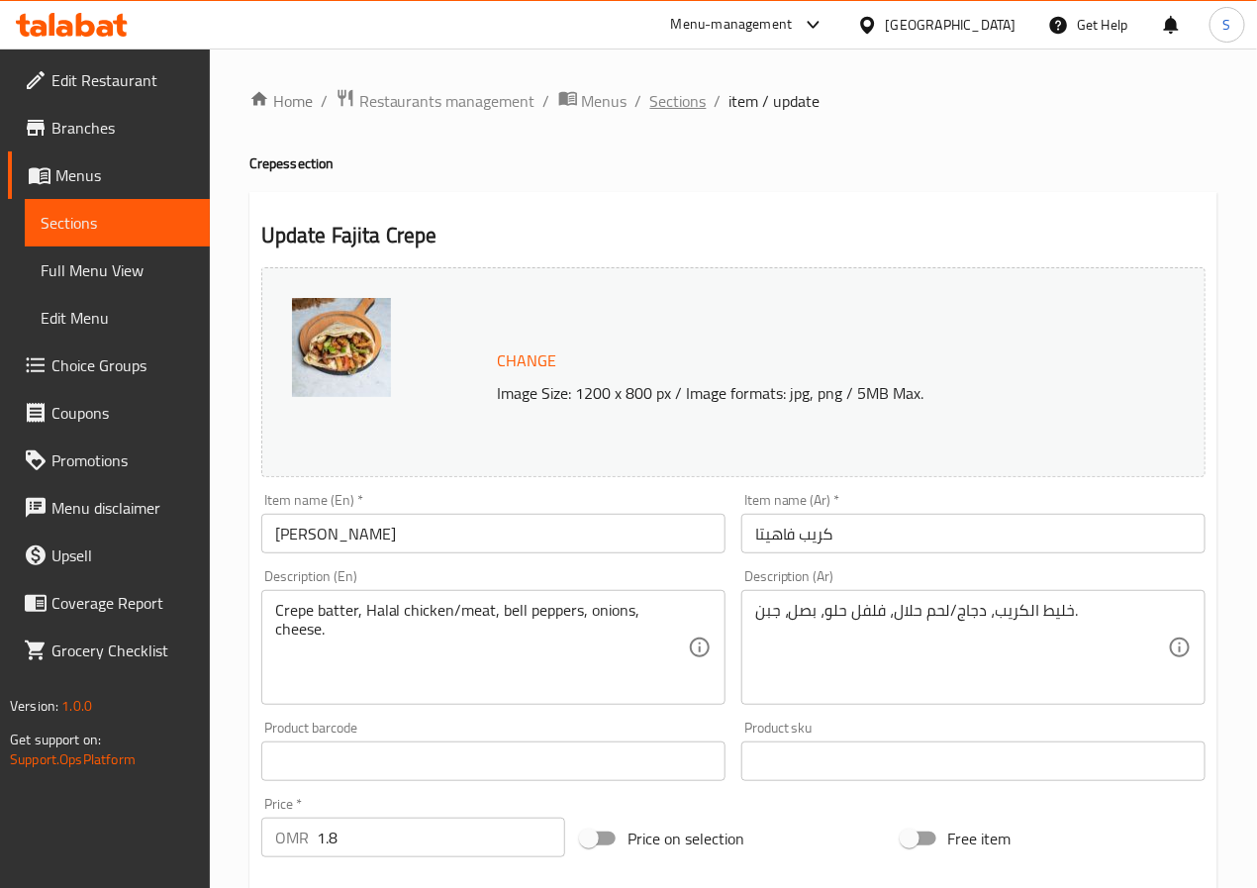
click at [650, 90] on span "Sections" at bounding box center [678, 101] width 56 height 24
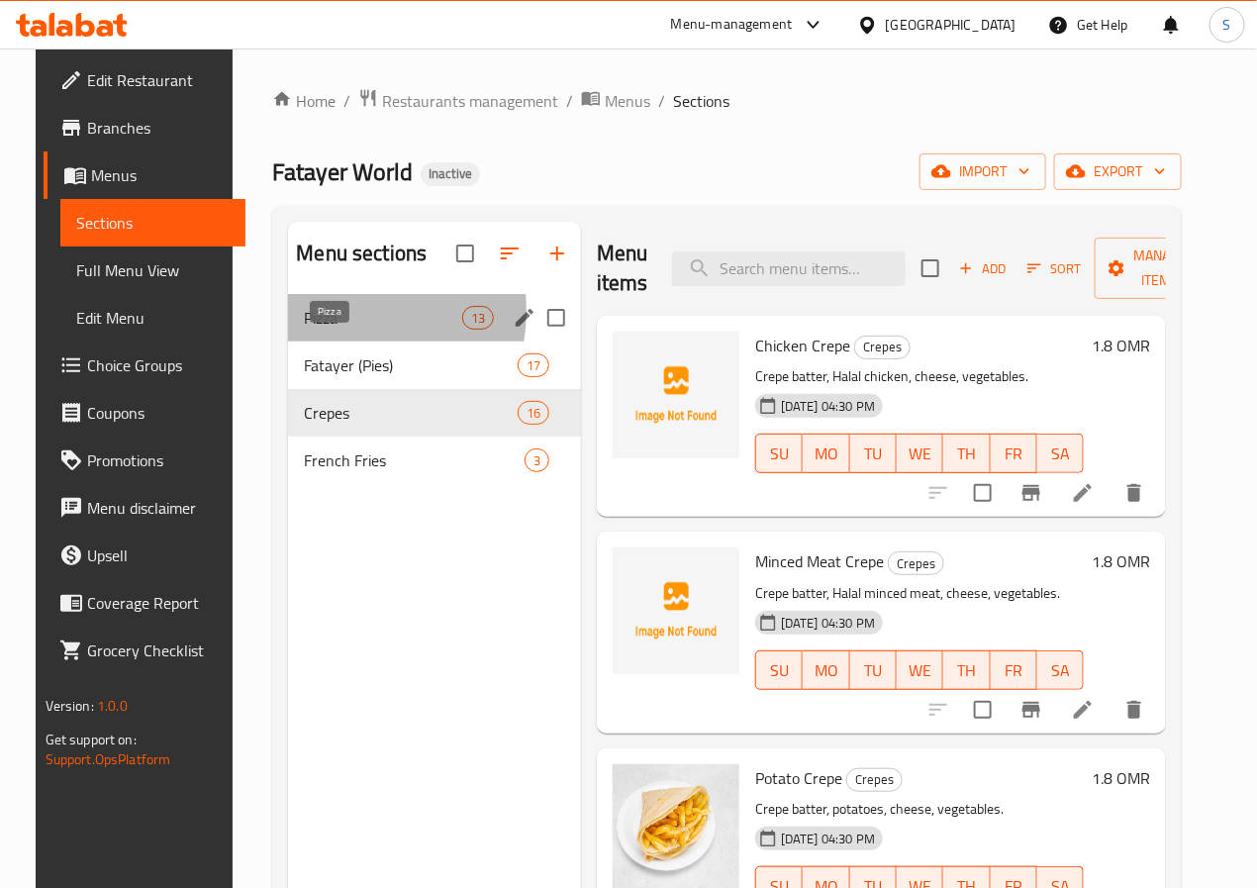
click at [313, 330] on span "Pizza" at bounding box center [382, 318] width 157 height 24
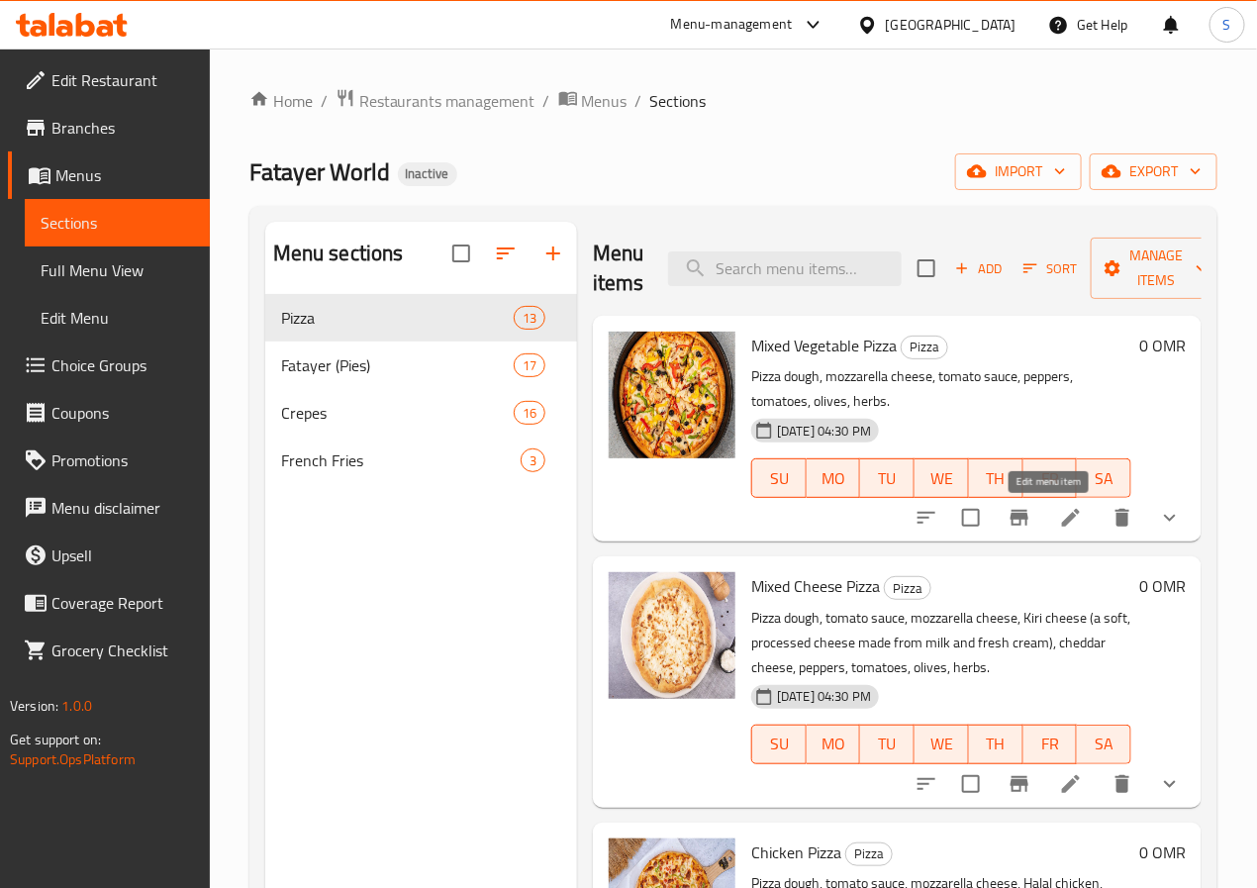
click at [1059, 514] on icon at bounding box center [1071, 518] width 24 height 24
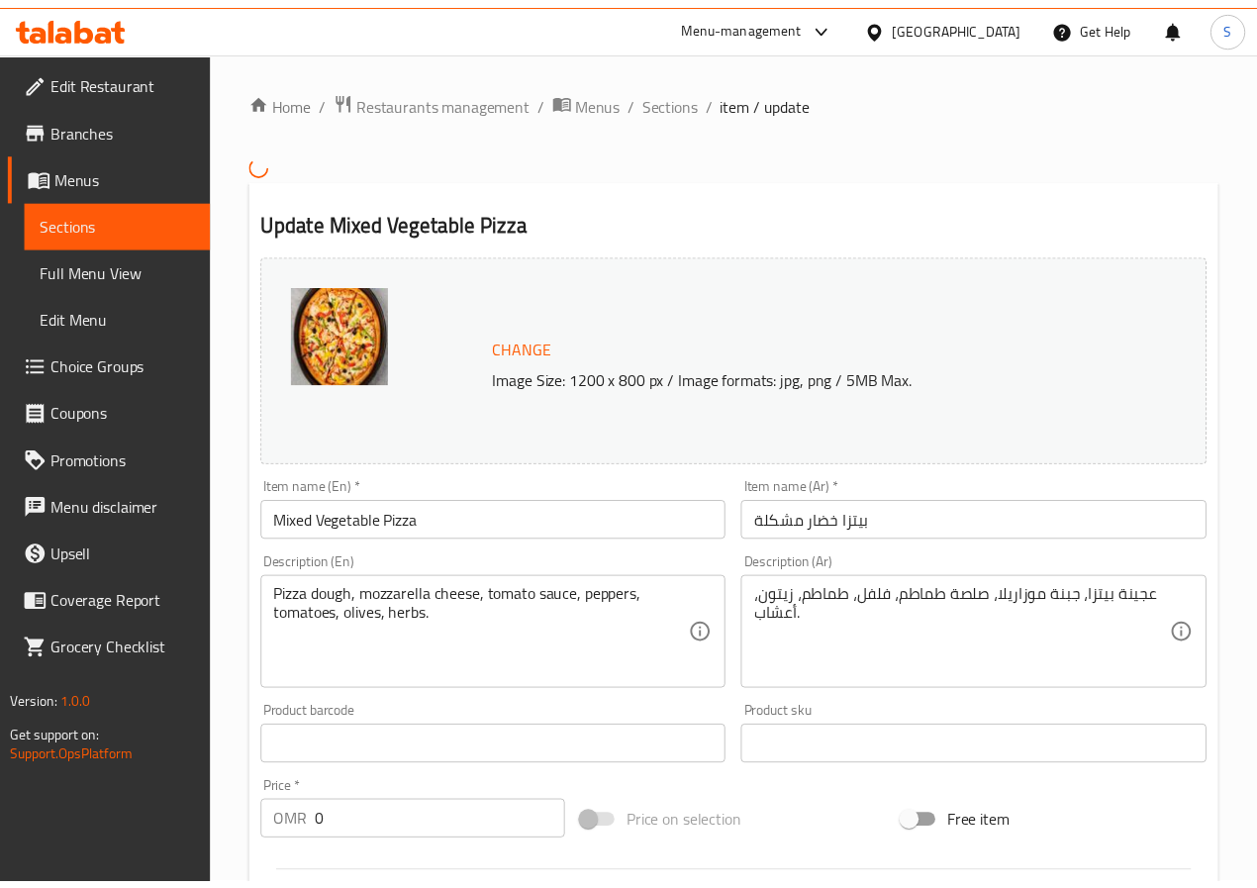
scroll to position [644, 0]
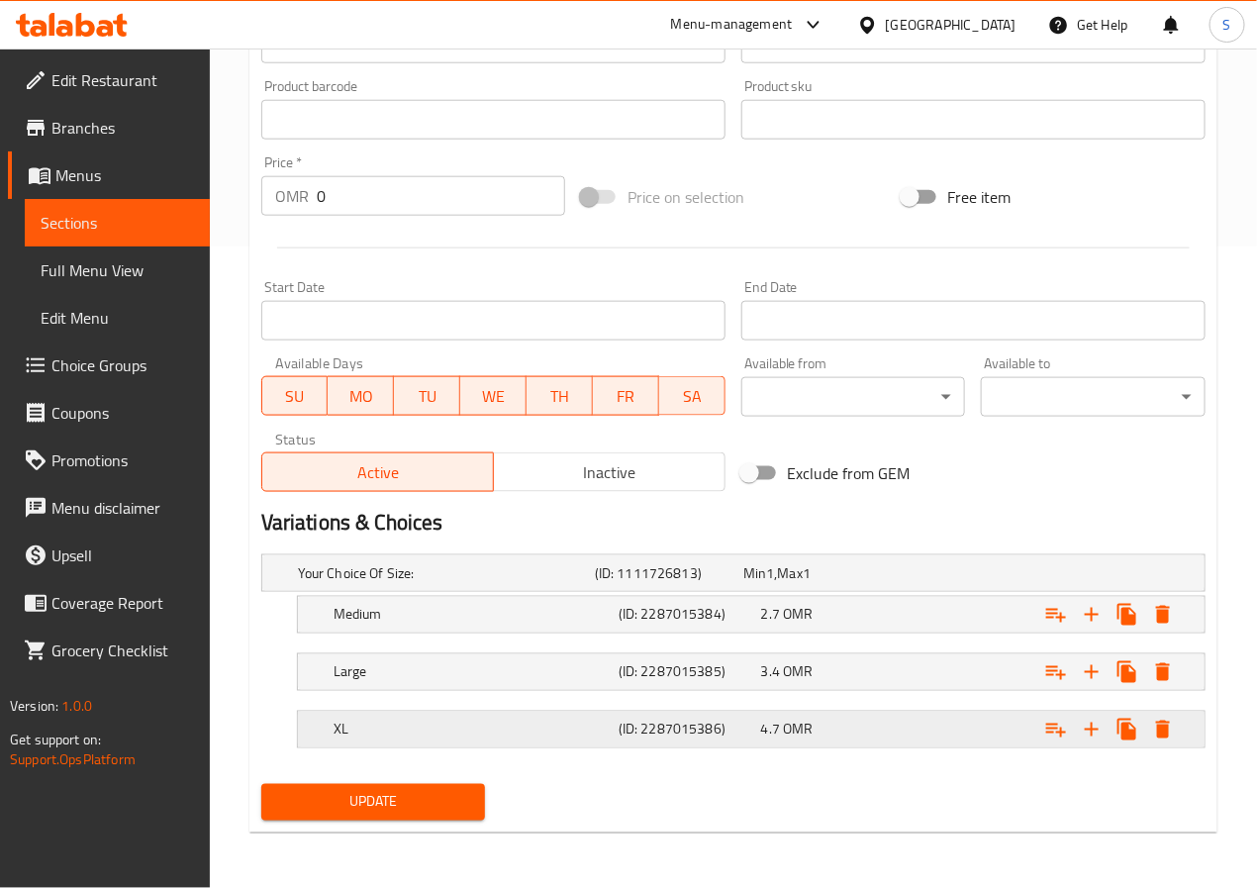
click at [562, 726] on h5 "XL" at bounding box center [472, 730] width 277 height 20
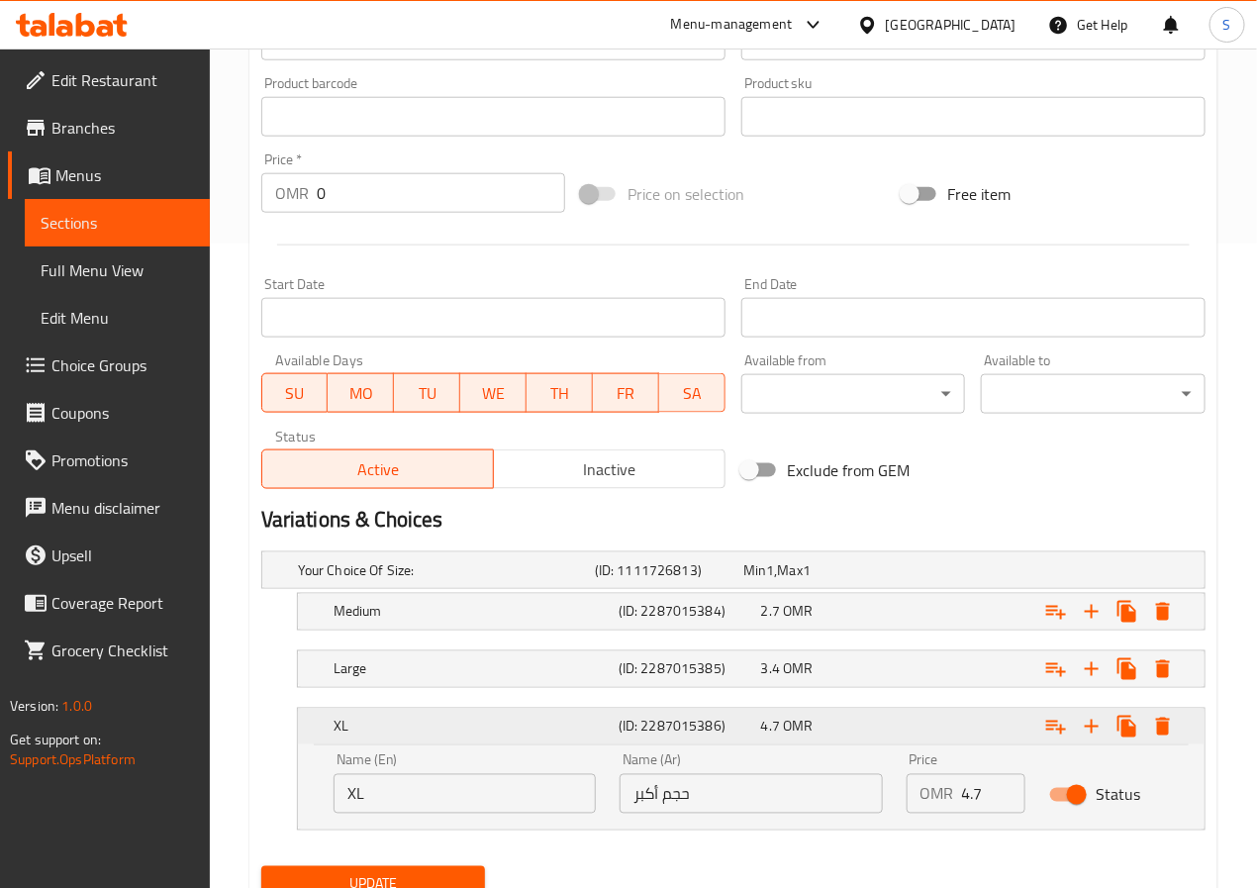
click at [562, 726] on h5 "XL" at bounding box center [472, 727] width 277 height 20
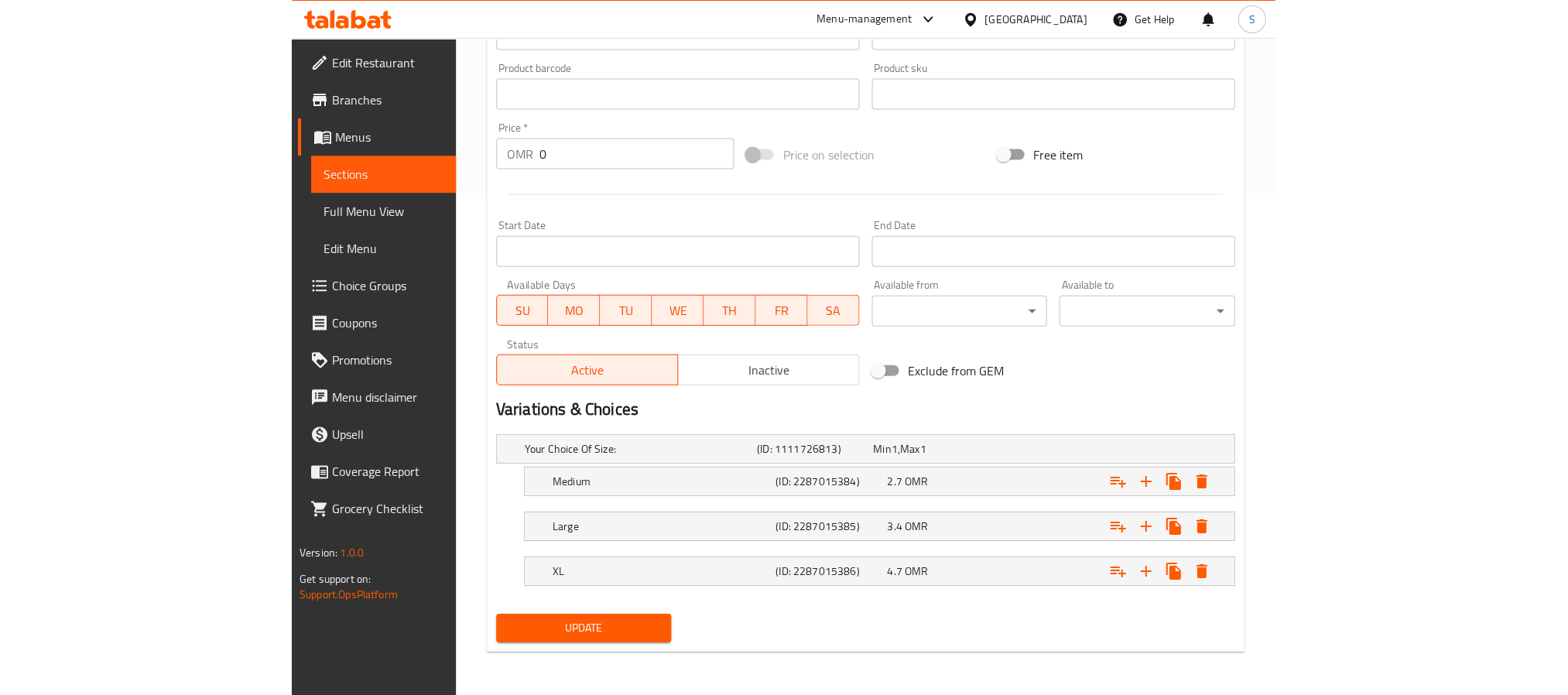
scroll to position [503, 0]
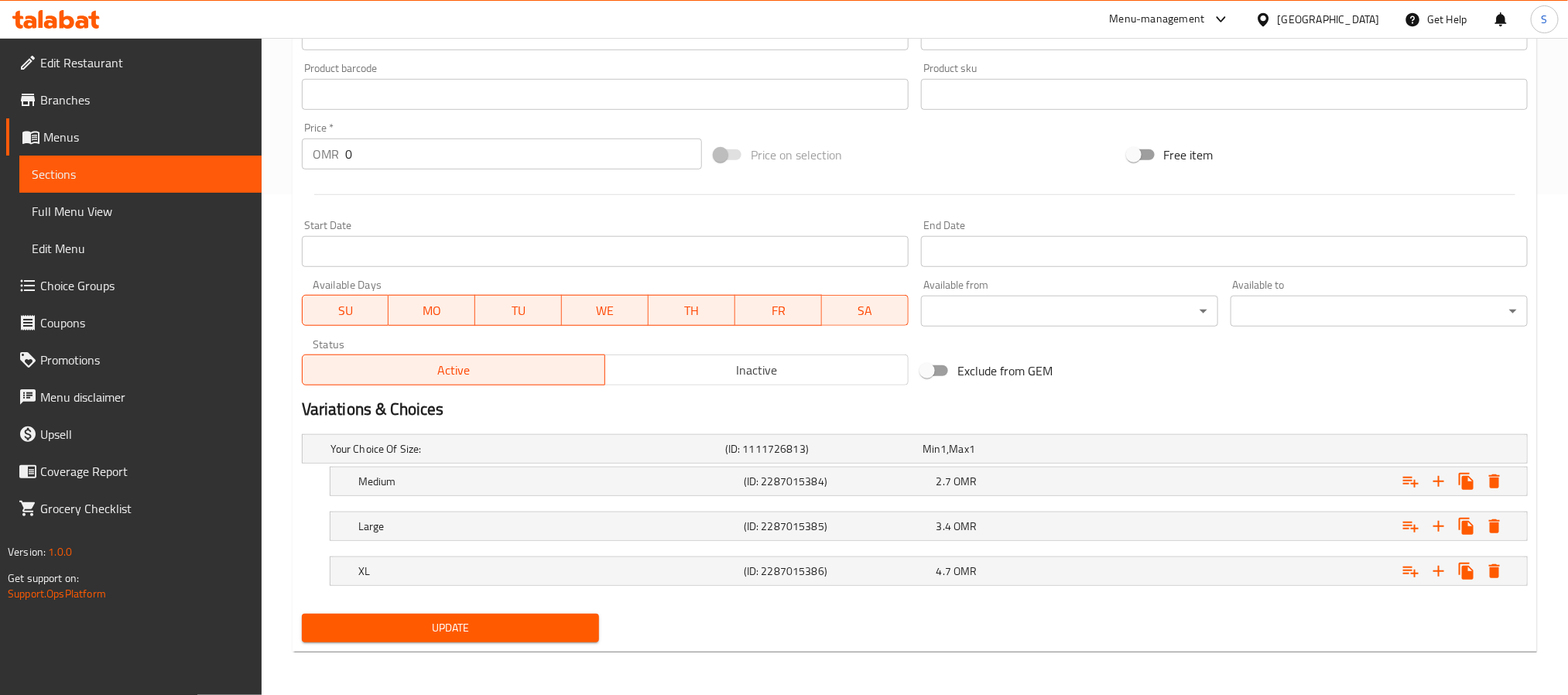
click at [982, 24] on div "[GEOGRAPHIC_DATA]" at bounding box center [1329, 20] width 102 height 17
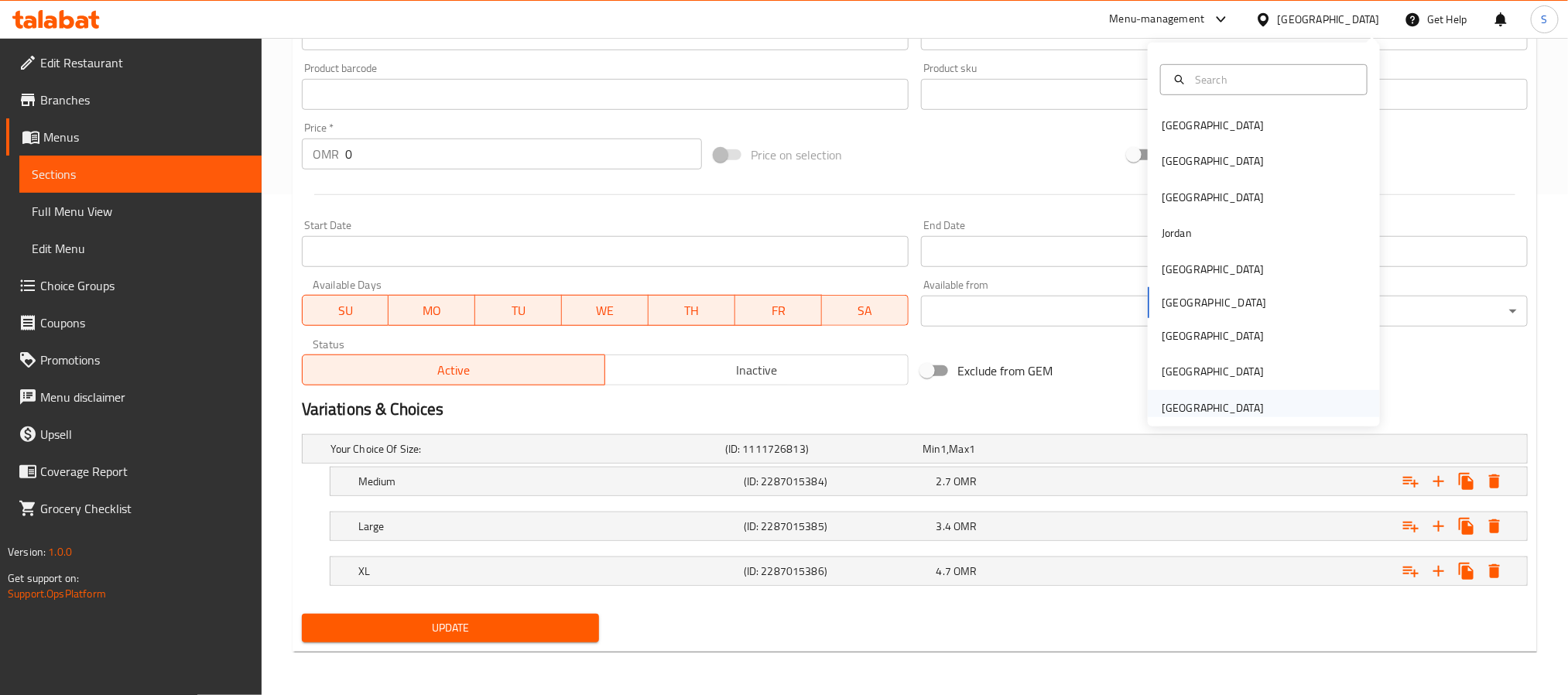
click at [982, 399] on div "[GEOGRAPHIC_DATA]" at bounding box center [1212, 408] width 102 height 17
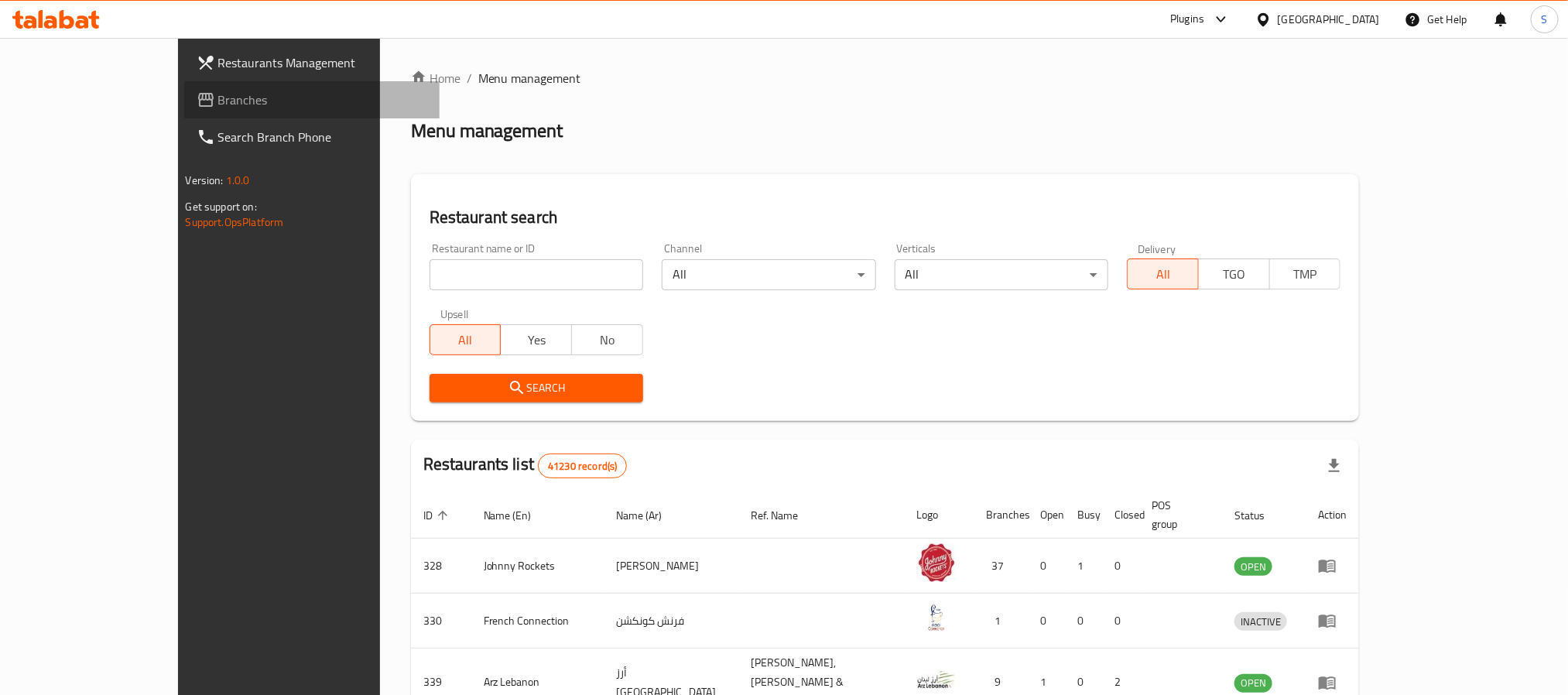
click at [218, 91] on span "Branches" at bounding box center [322, 100] width 209 height 19
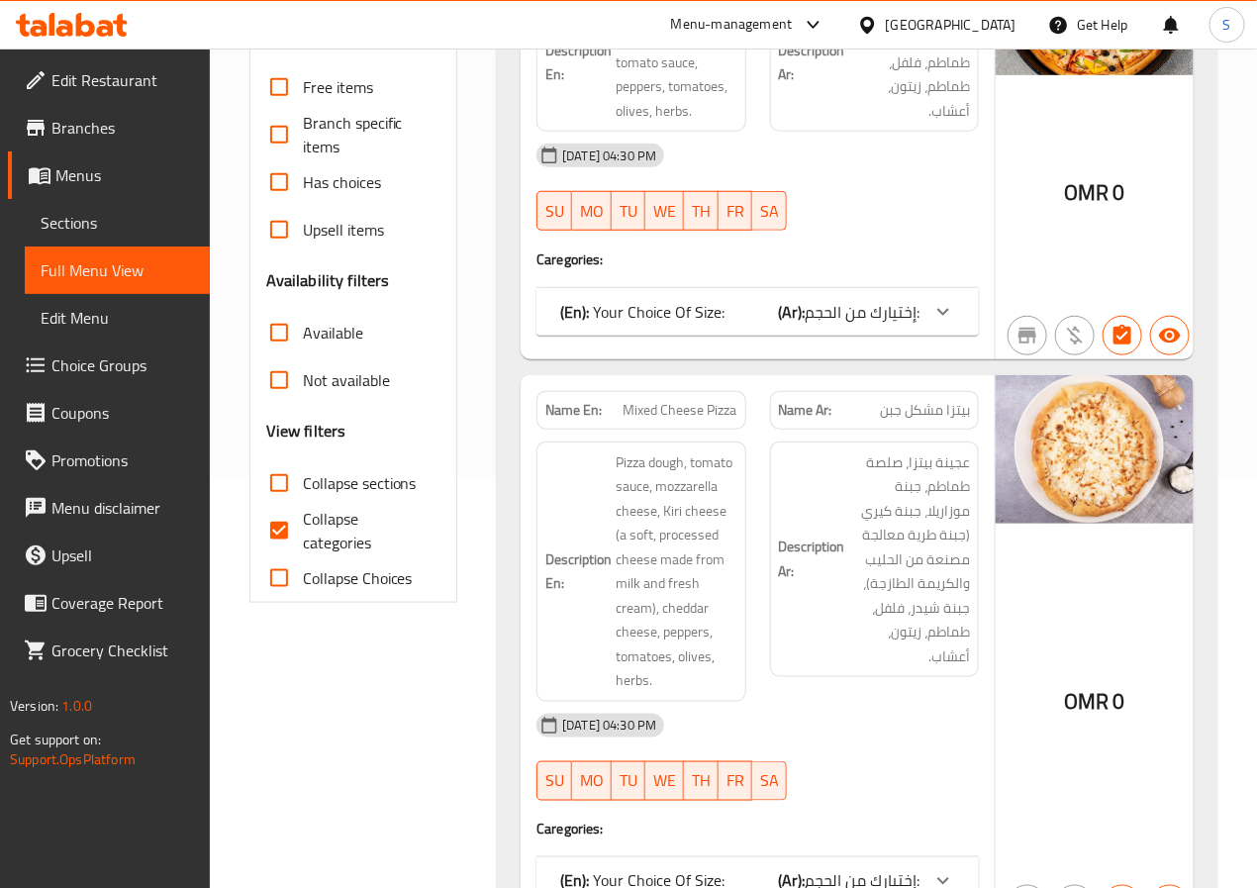
scroll to position [413, 0]
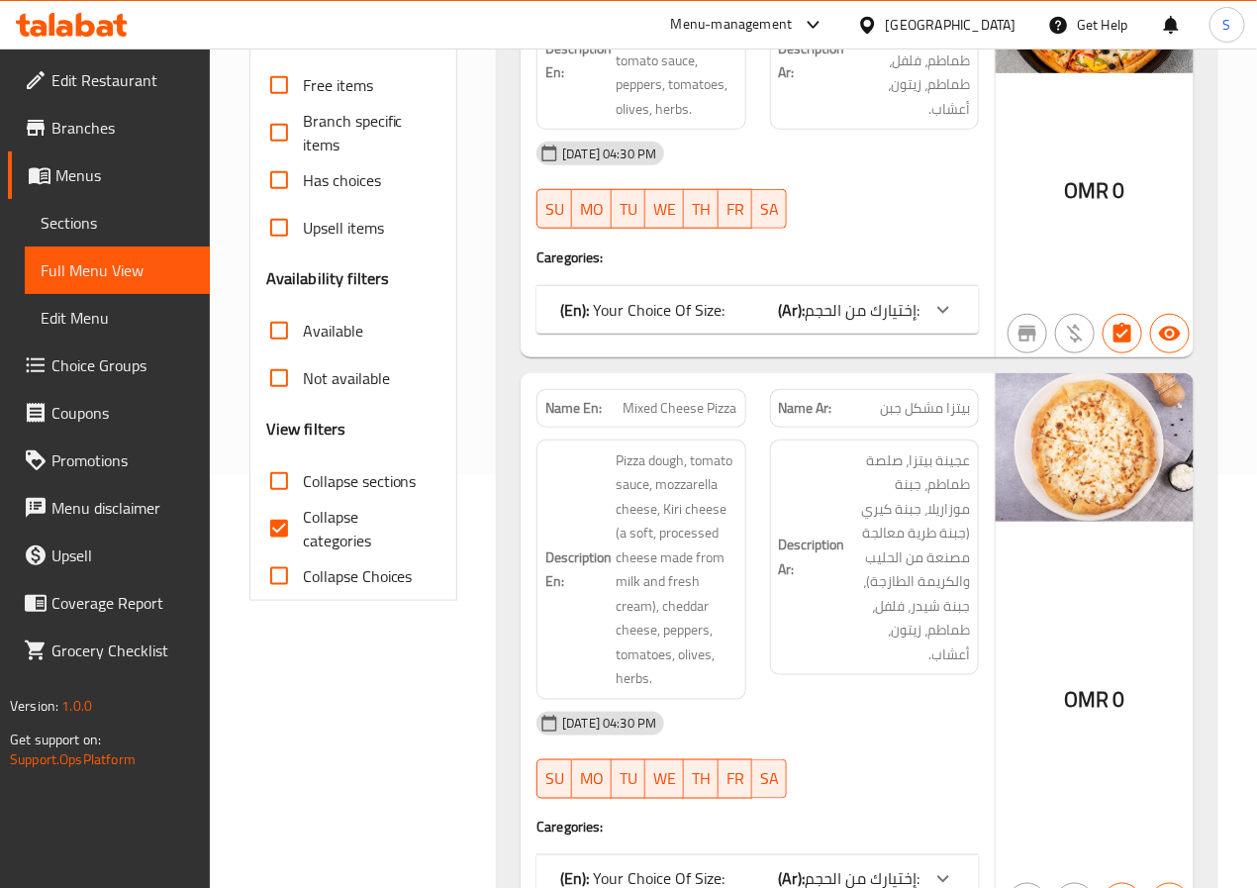
drag, startPoint x: 295, startPoint y: 547, endPoint x: 404, endPoint y: 294, distance: 275.8
click at [295, 546] on input "Collapse categories" at bounding box center [279, 529] width 48 height 48
checkbox input "false"
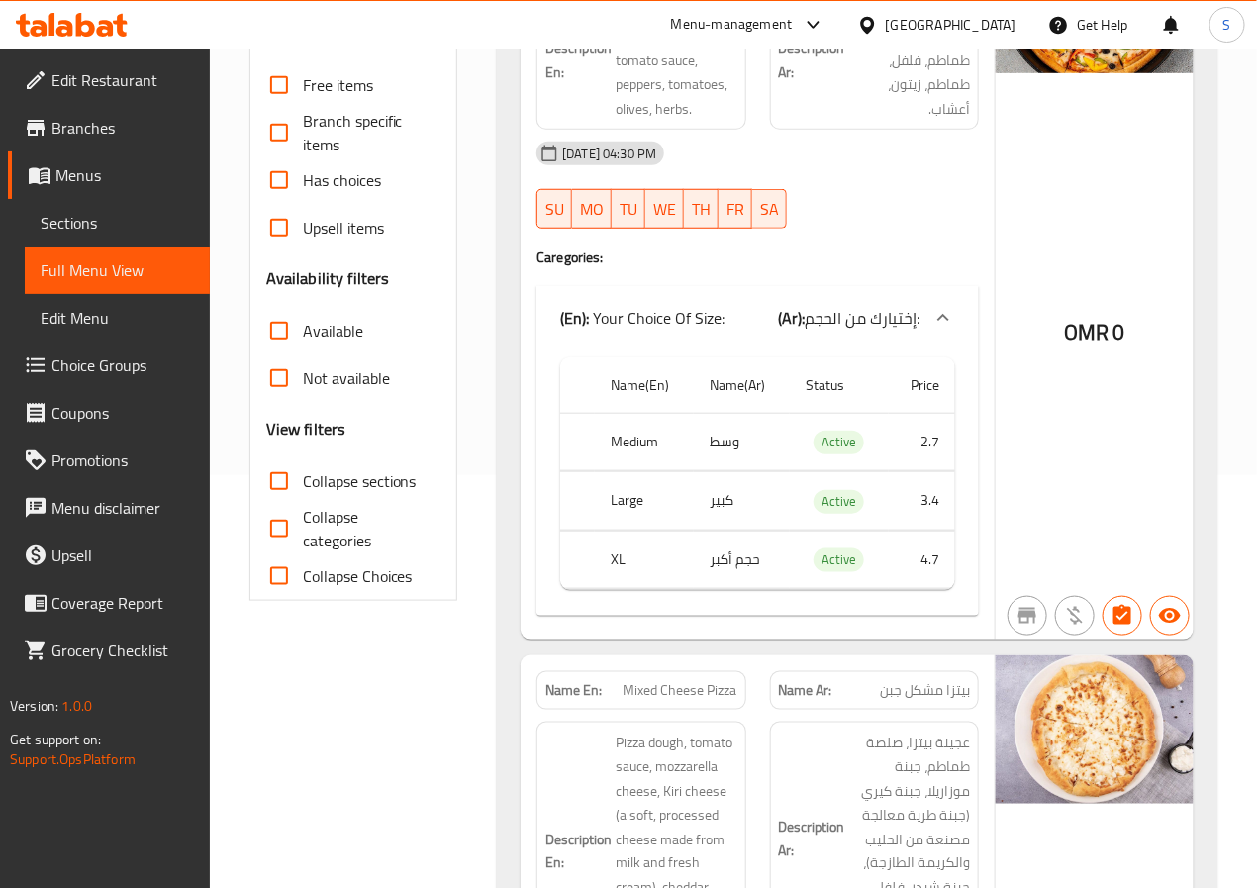
scroll to position [0, 0]
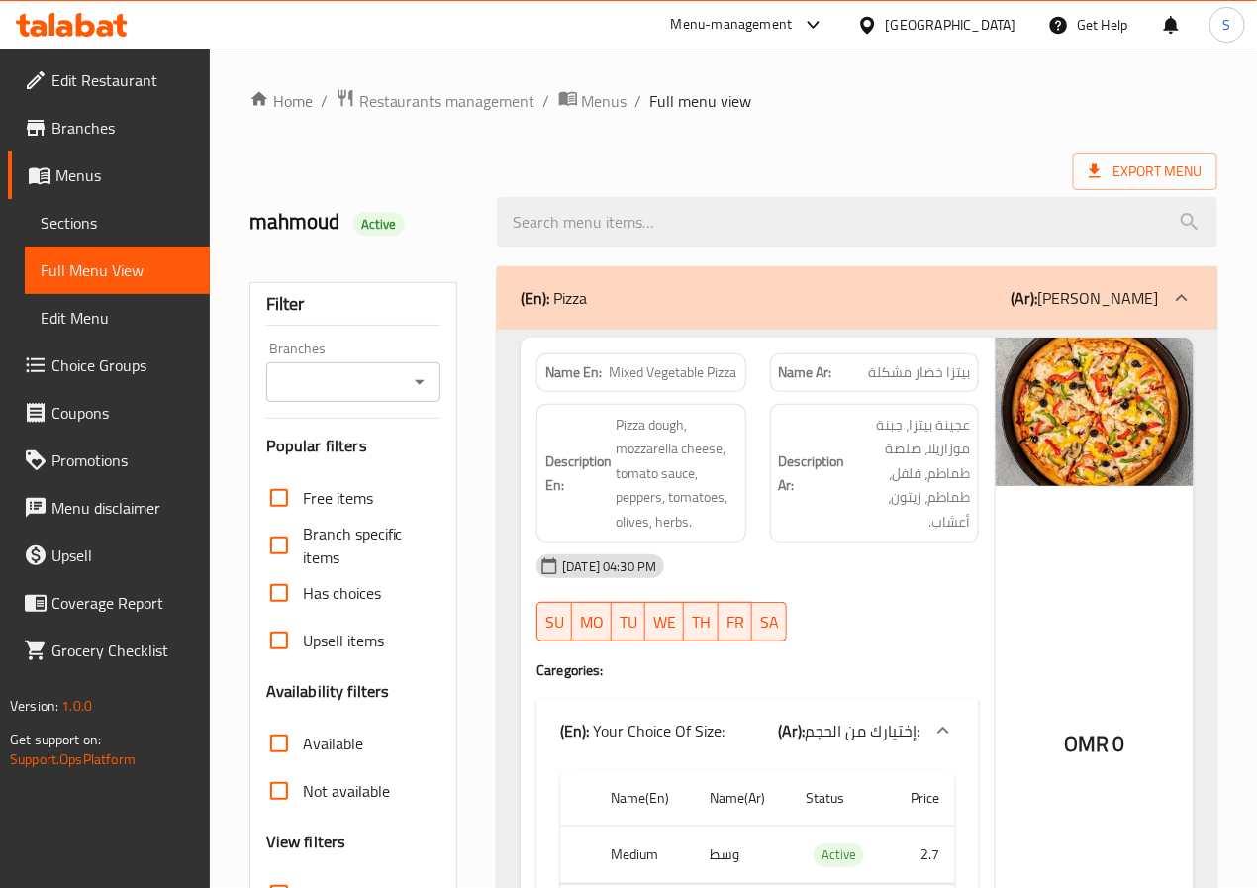
click at [571, 383] on strong "Name En:" at bounding box center [573, 372] width 56 height 21
copy strong "Name En:"
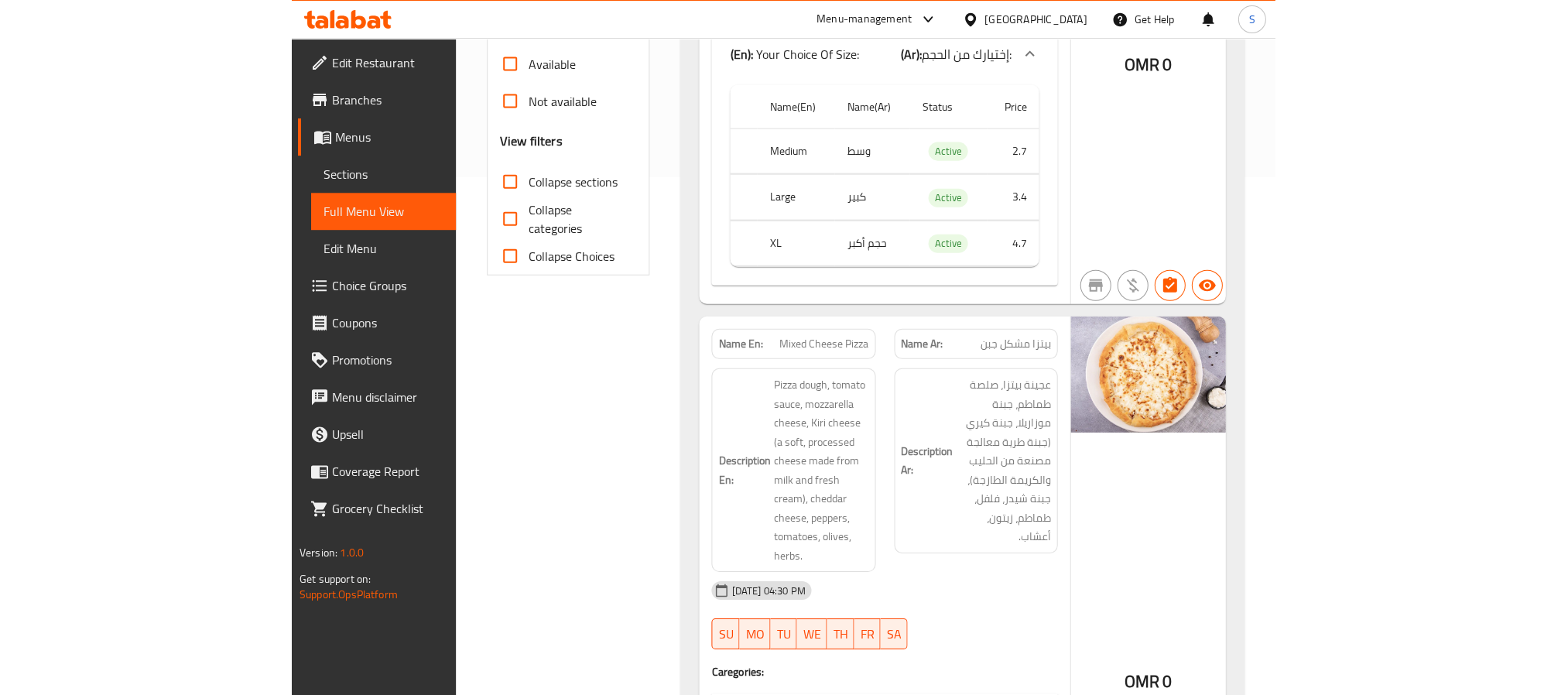
scroll to position [990, 0]
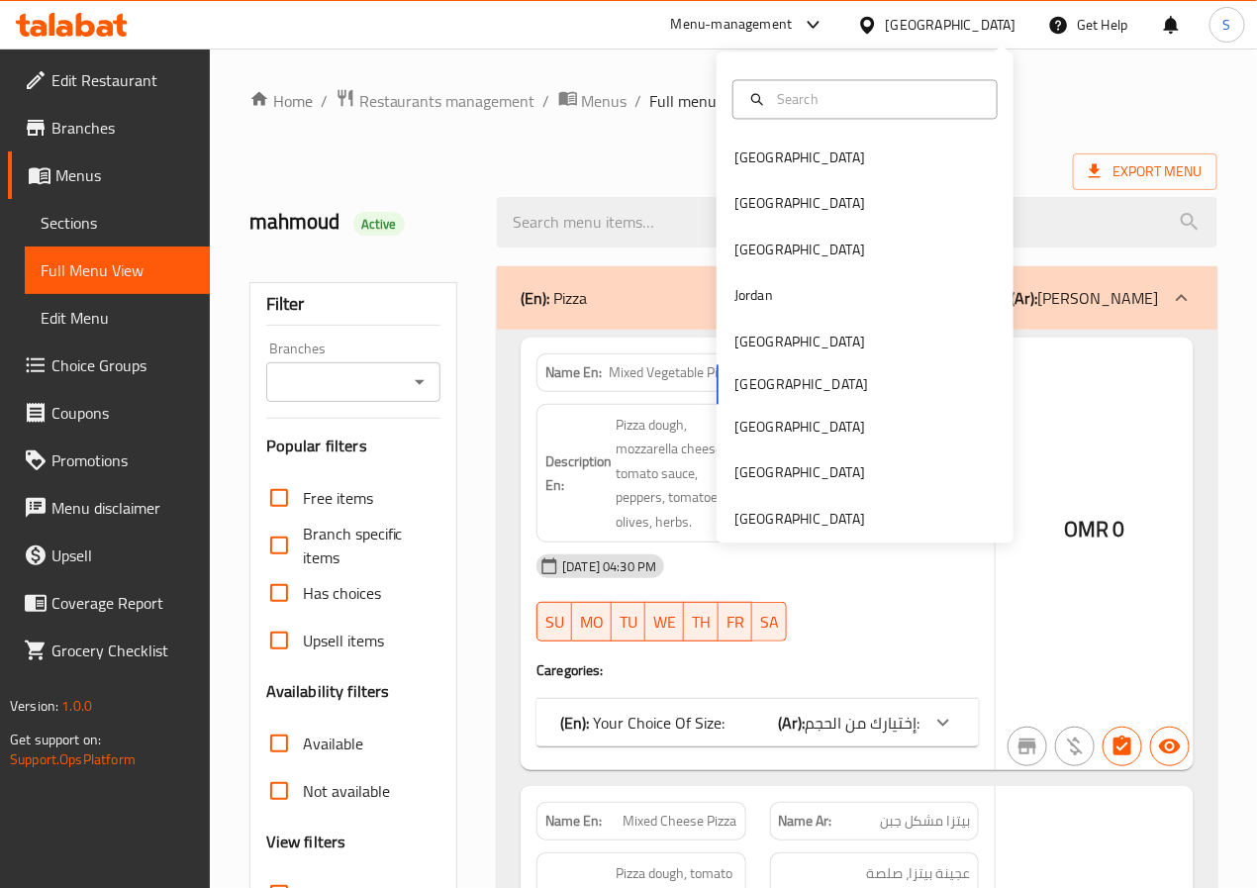
click at [802, 200] on div at bounding box center [628, 444] width 1257 height 888
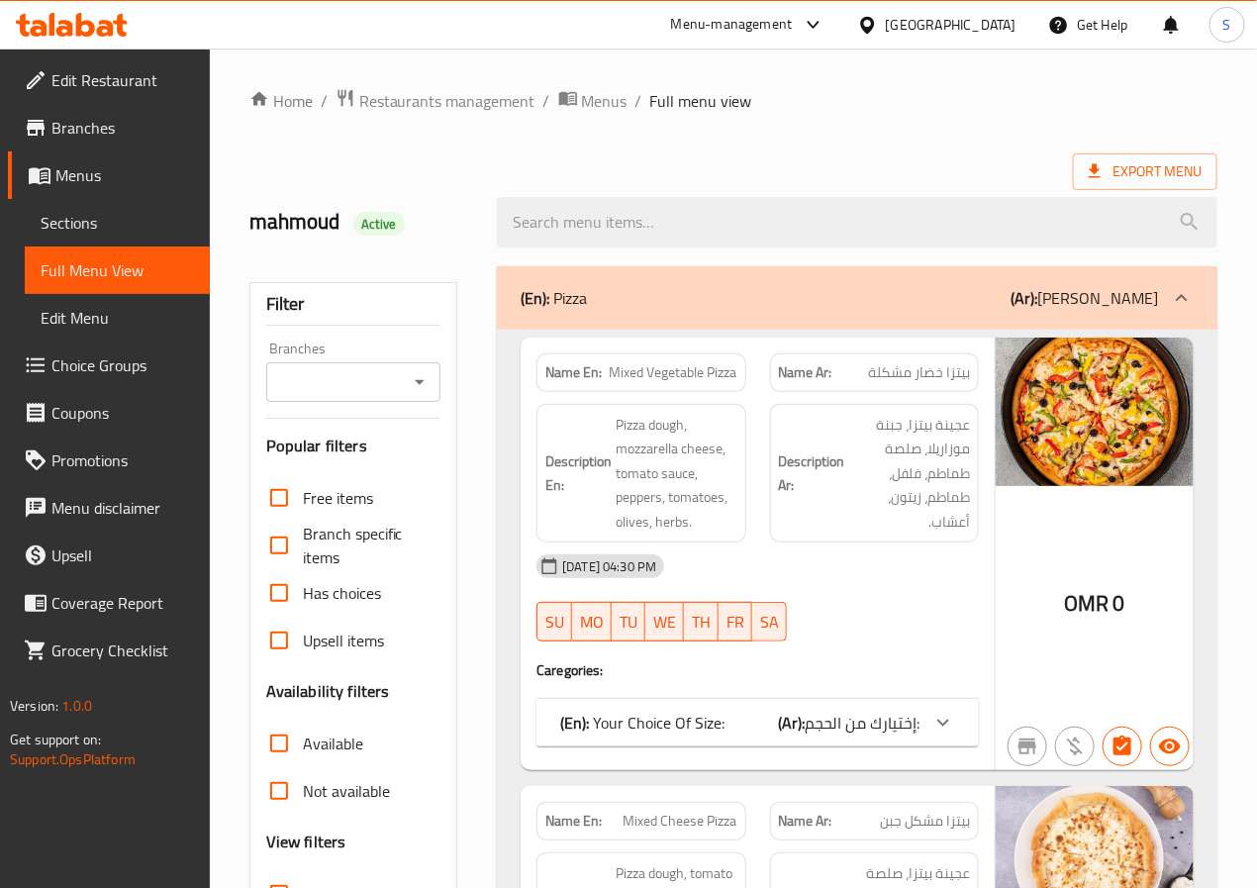
click at [998, 14] on div "[GEOGRAPHIC_DATA]" at bounding box center [951, 25] width 131 height 22
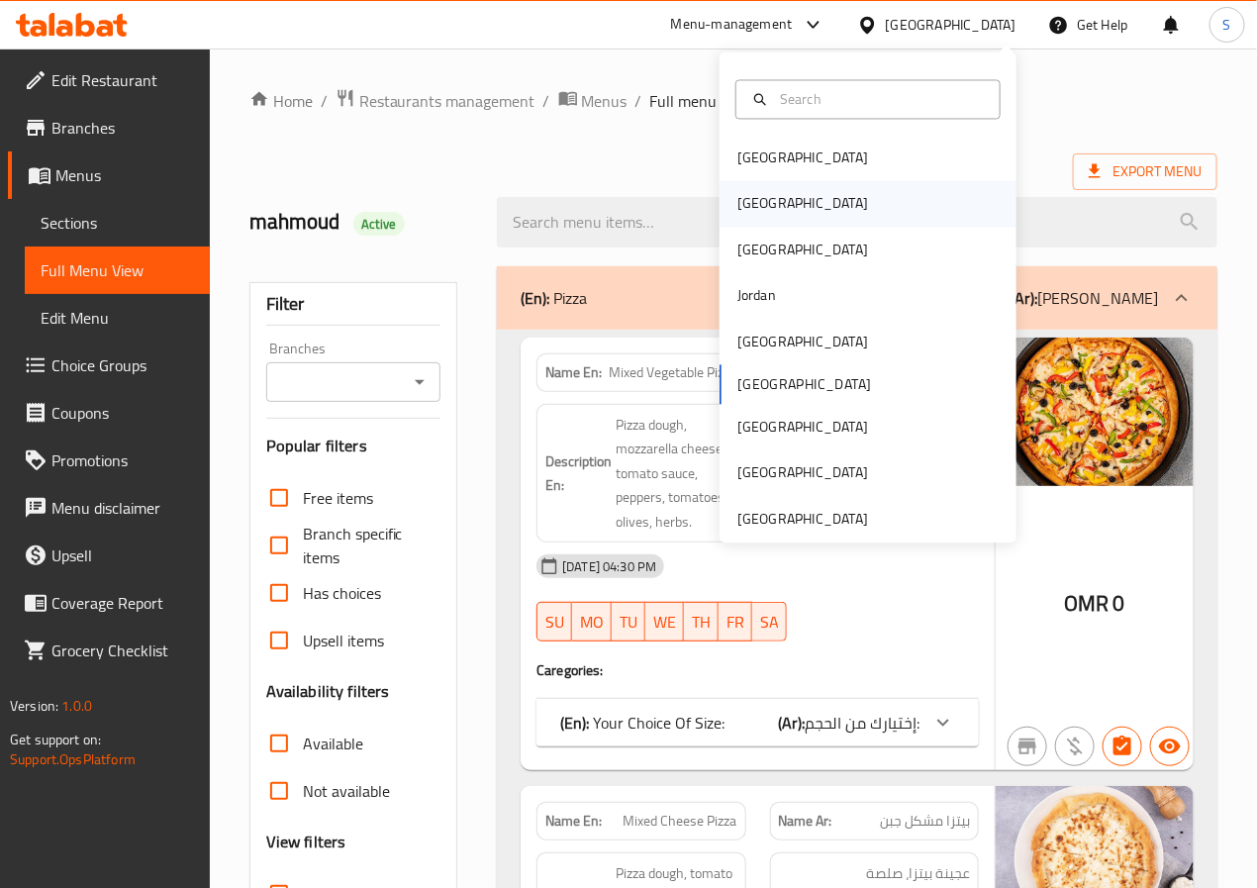
click at [865, 203] on div "[GEOGRAPHIC_DATA]" at bounding box center [868, 204] width 297 height 46
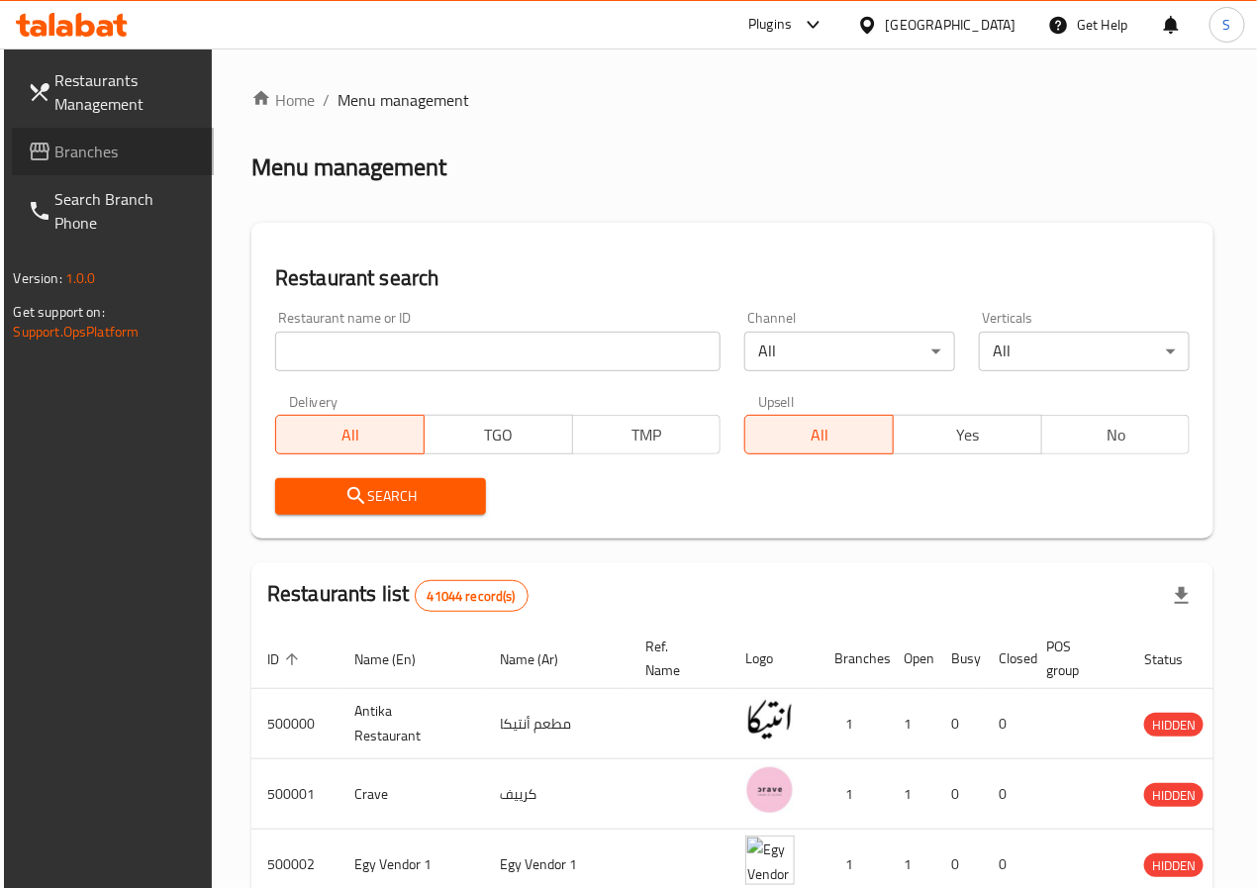
click at [138, 147] on span "Branches" at bounding box center [126, 152] width 143 height 24
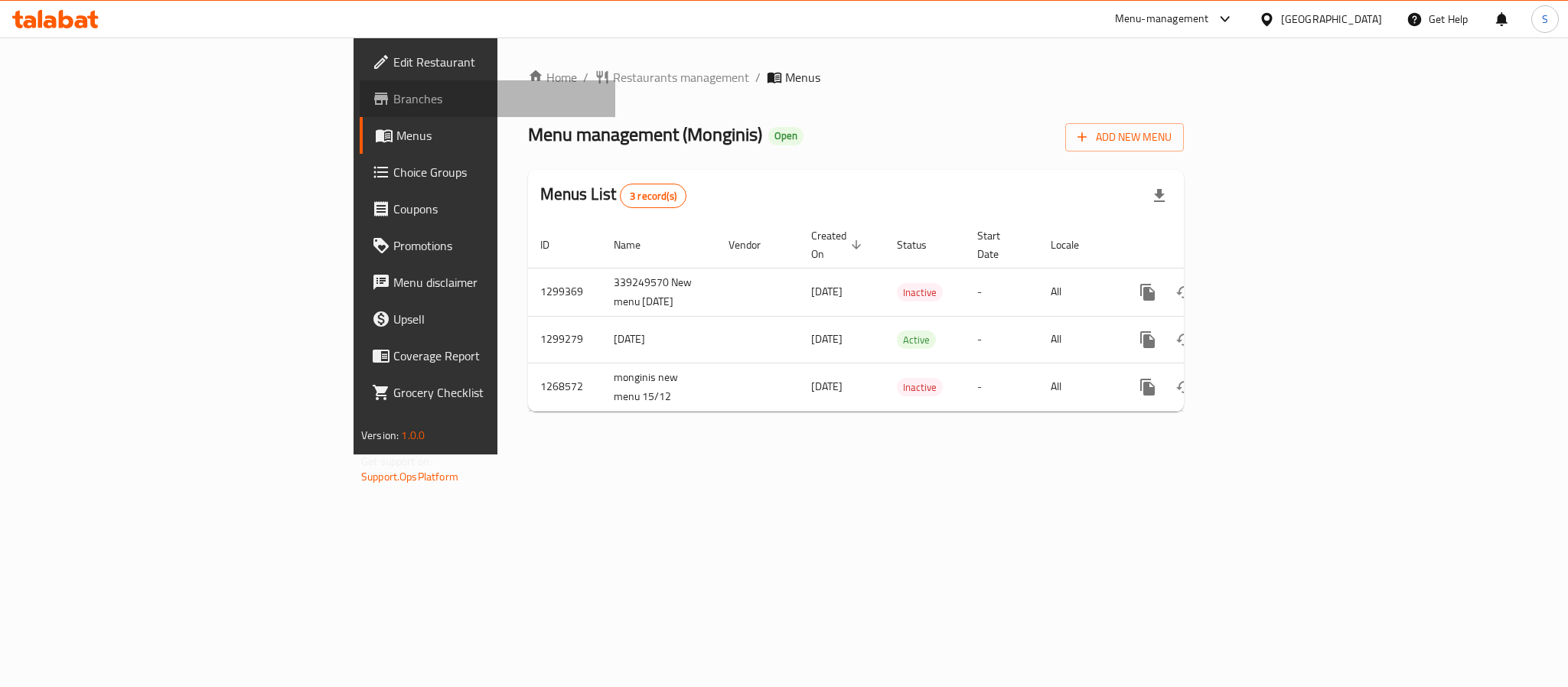
click at [393, 97] on span "Branches" at bounding box center [498, 99] width 209 height 19
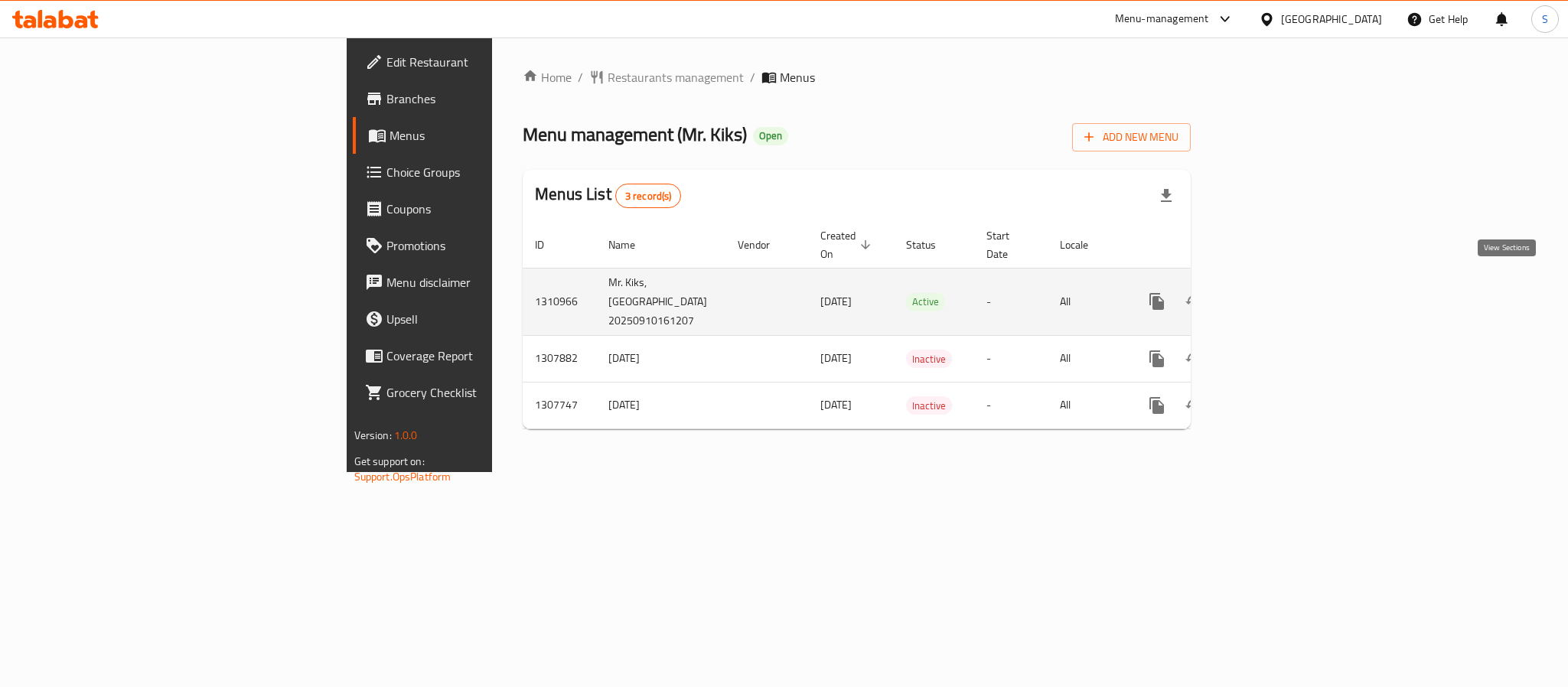
click at [1276, 292] on icon "enhanced table" at bounding box center [1267, 301] width 19 height 19
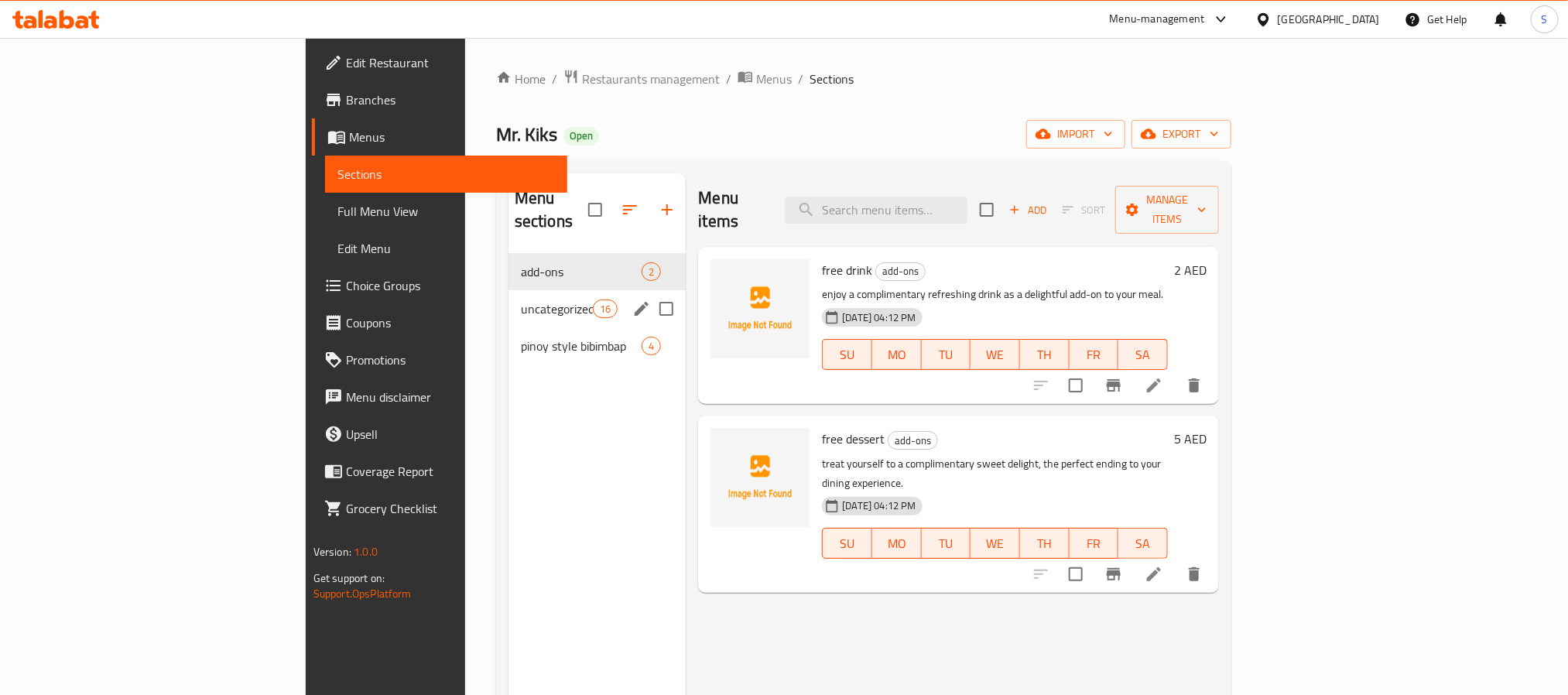
click at [508, 290] on div "uncategorized 16" at bounding box center [597, 309] width 178 height 38
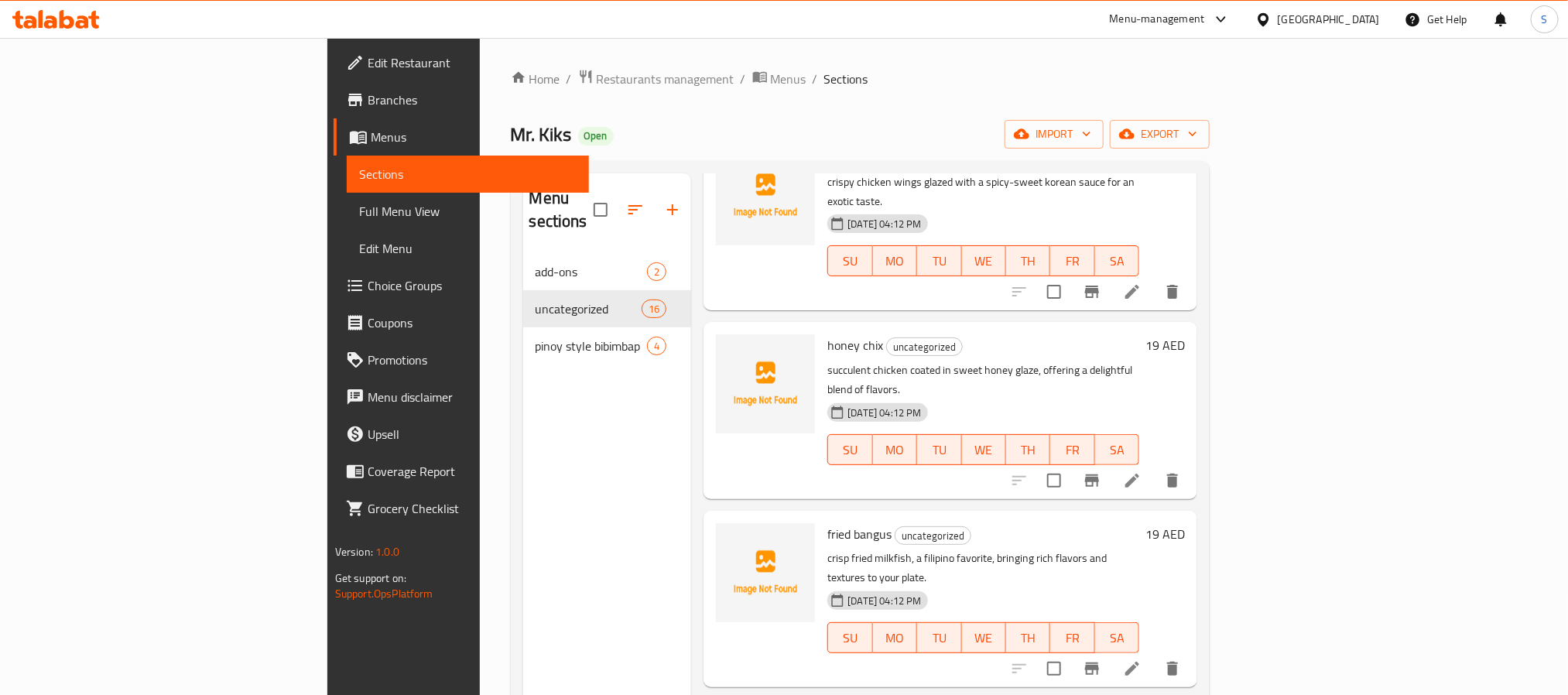
scroll to position [2047, 0]
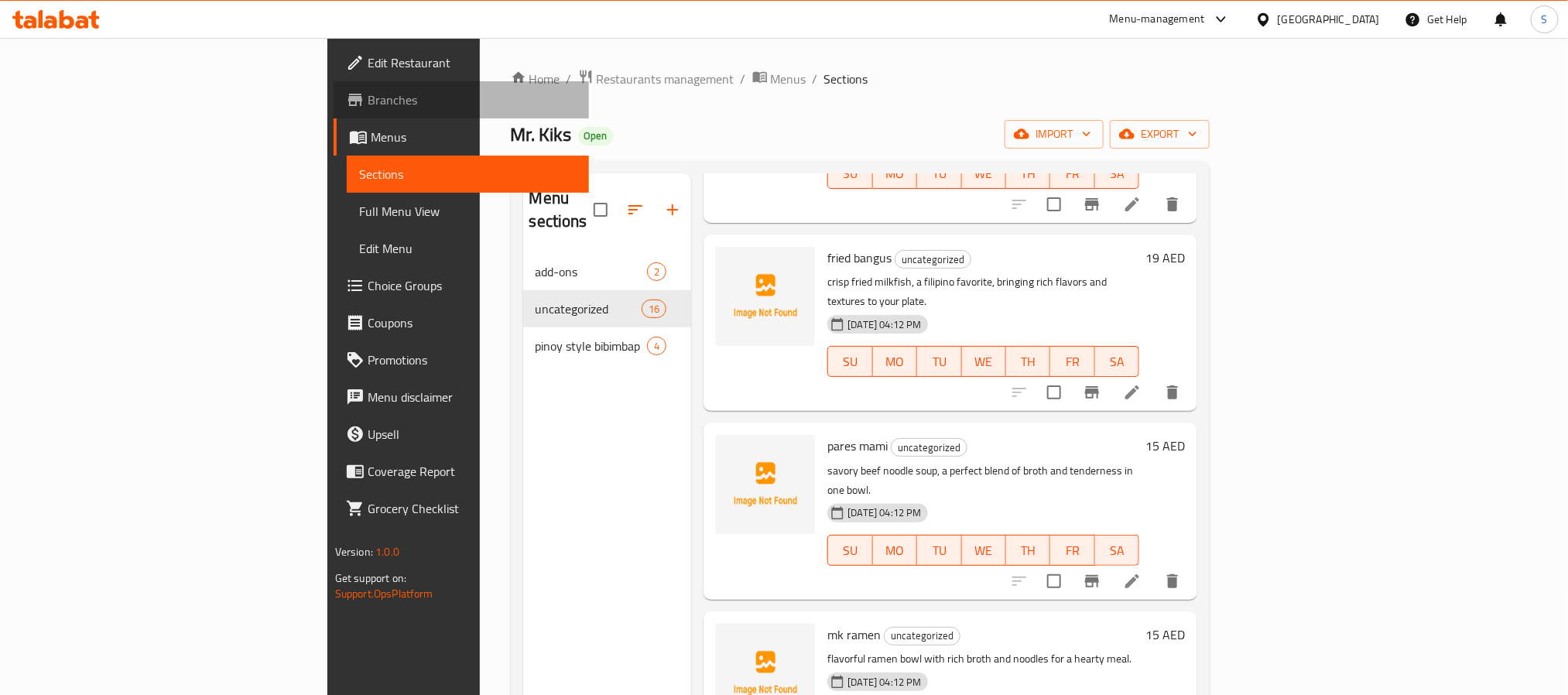
click at [367, 98] on span "Branches" at bounding box center [471, 100] width 209 height 19
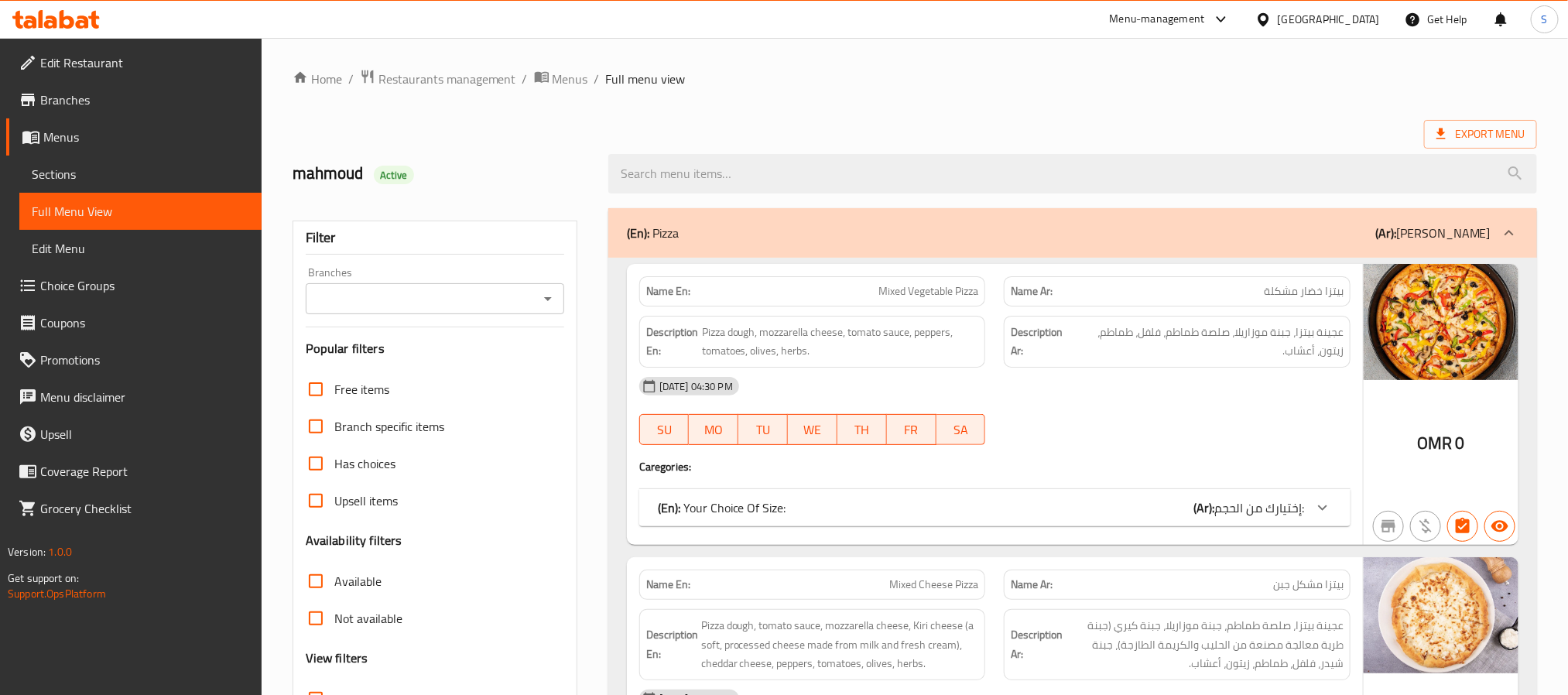
scroll to position [304, 0]
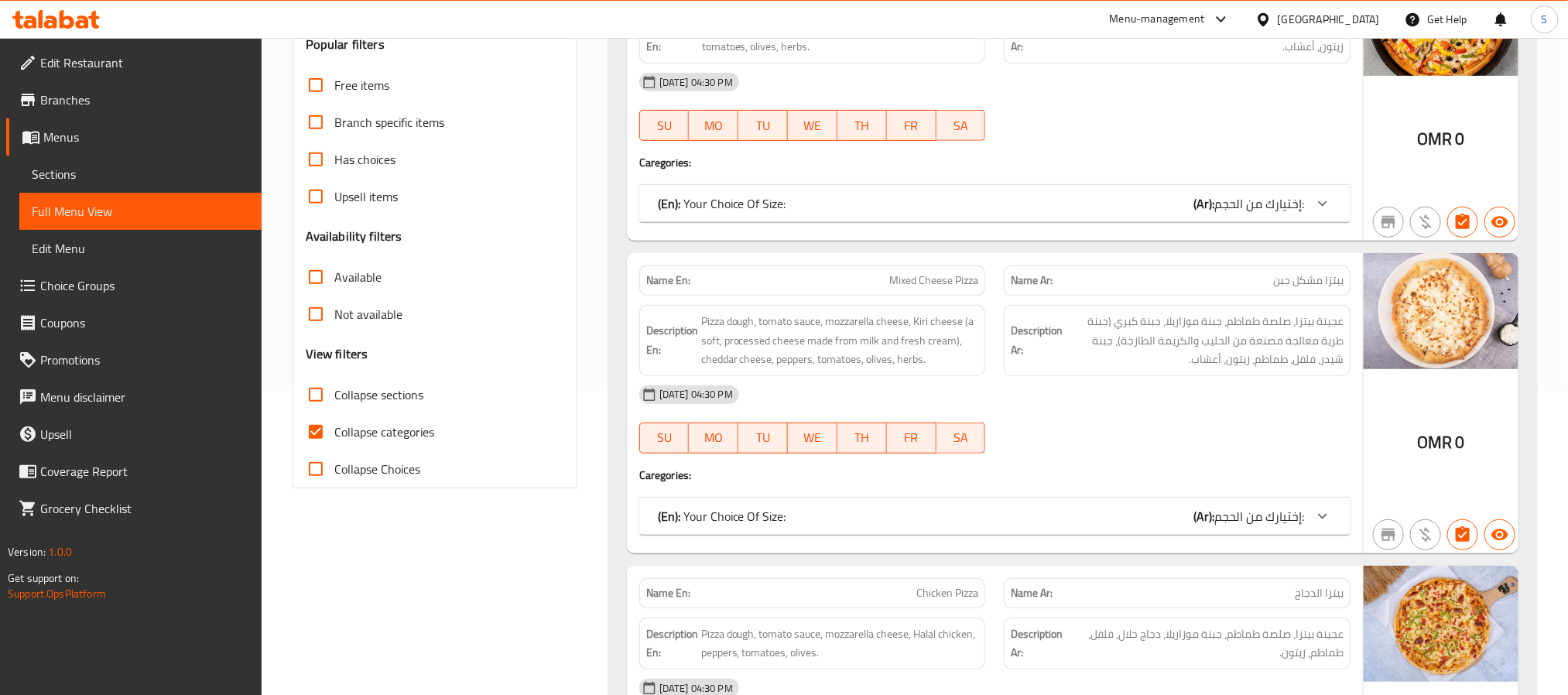
click at [317, 429] on input "Collapse categories" at bounding box center [316, 432] width 38 height 38
checkbox input "false"
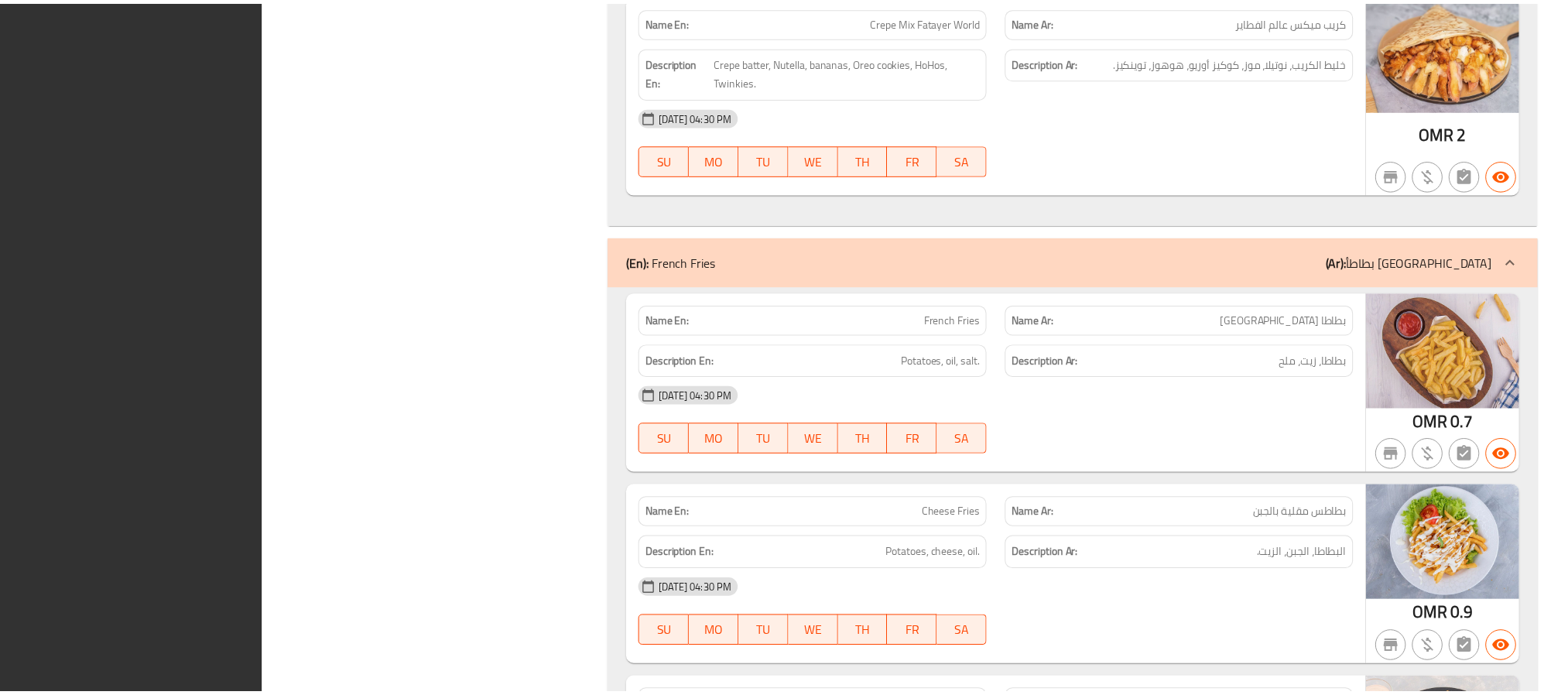
scroll to position [18666, 0]
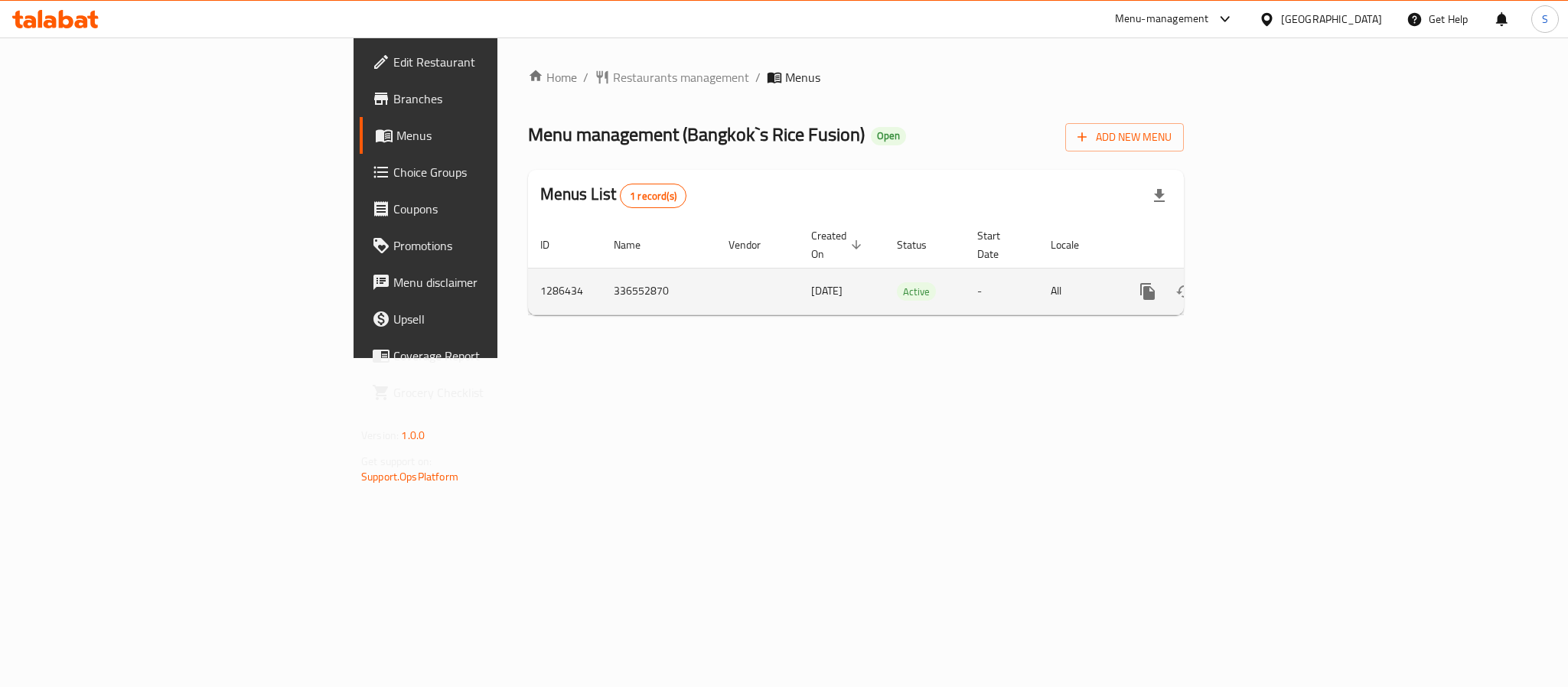
click at [1267, 282] on icon "enhanced table" at bounding box center [1258, 291] width 19 height 19
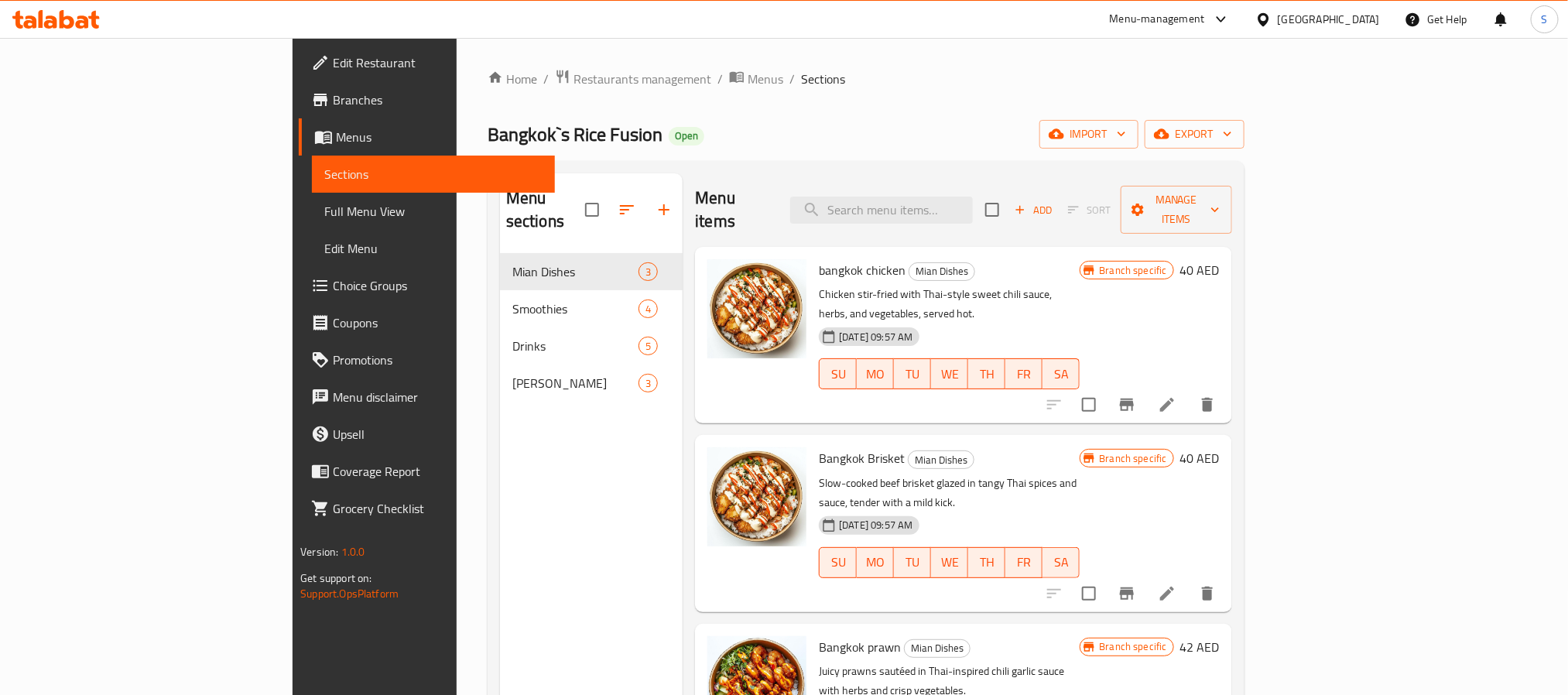
click at [333, 101] on span "Branches" at bounding box center [437, 100] width 209 height 19
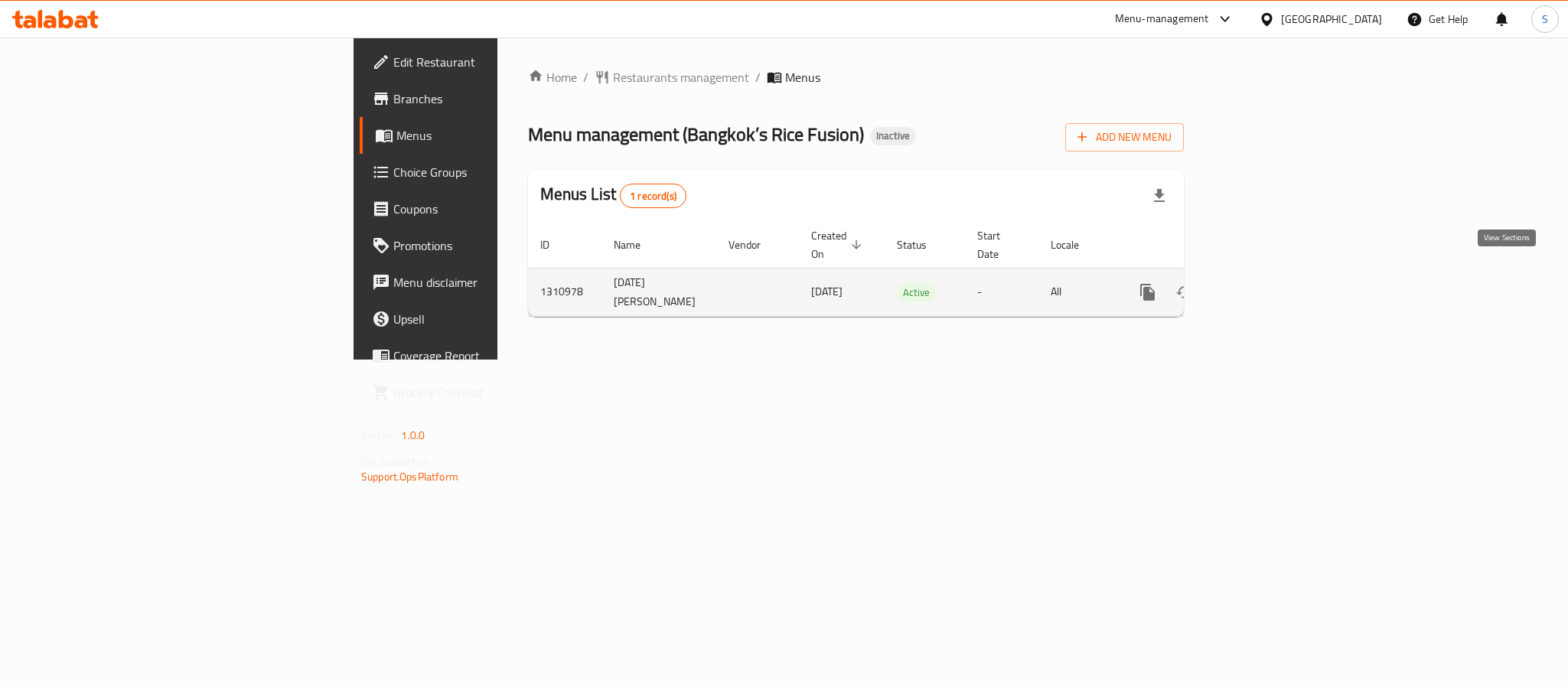
click at [1264, 285] on icon "enhanced table" at bounding box center [1258, 292] width 14 height 14
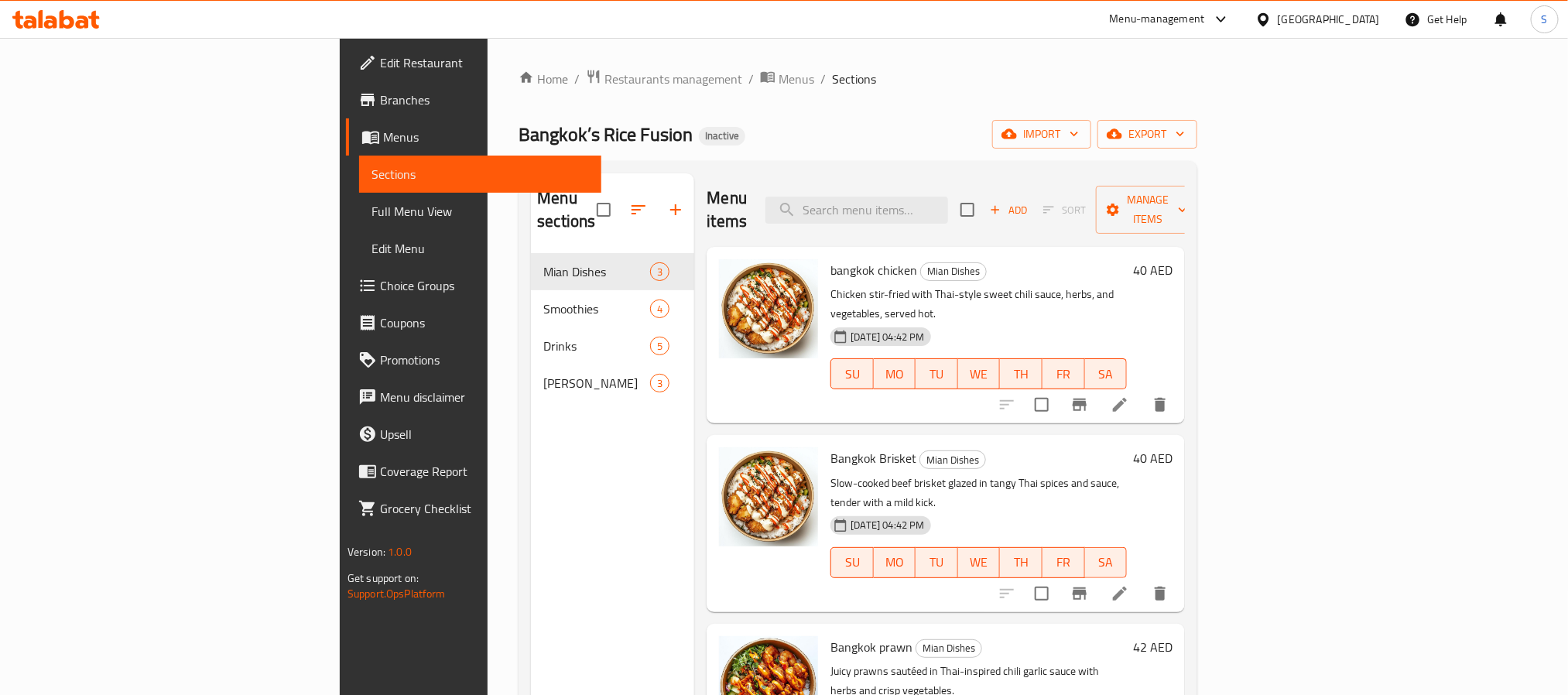
click at [371, 213] on span "Full Menu View" at bounding box center [480, 211] width 217 height 19
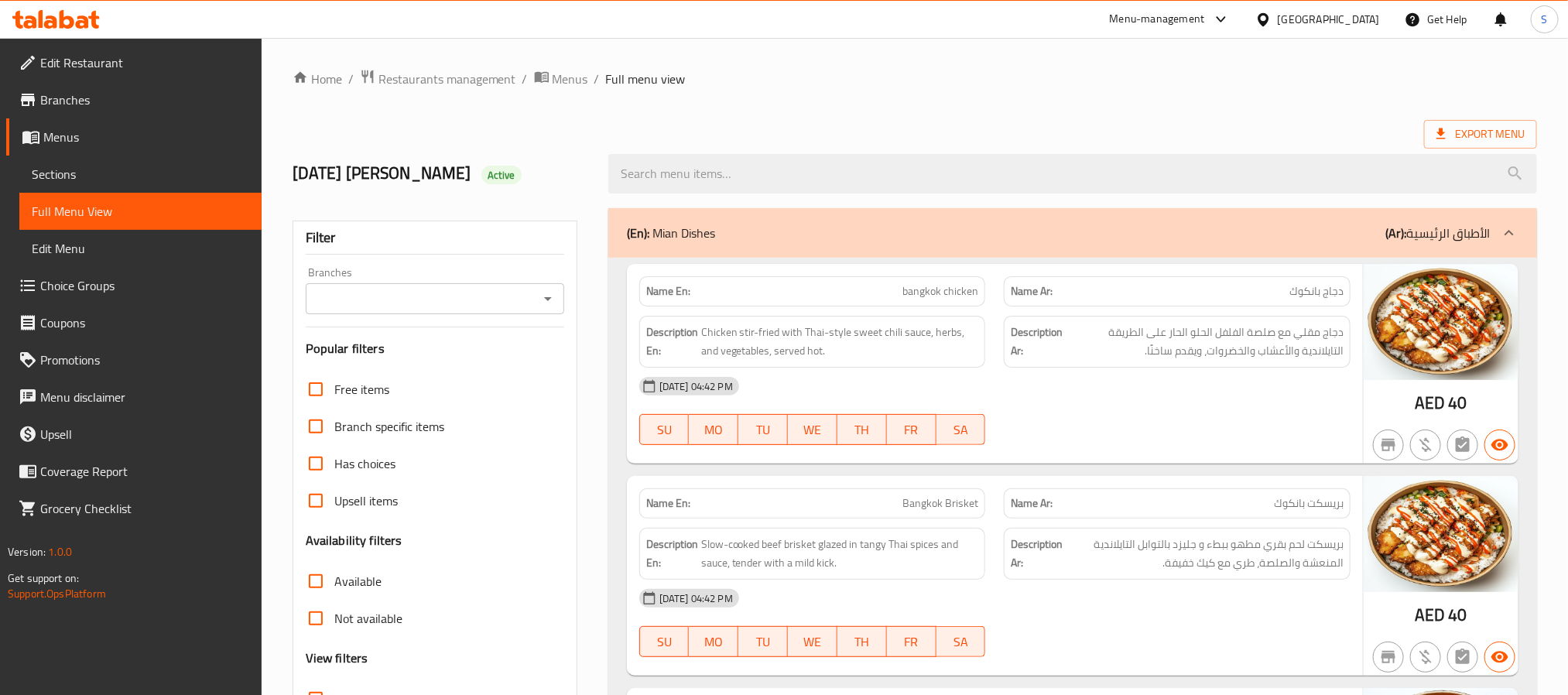
click at [530, 303] on input "Branches" at bounding box center [422, 299] width 224 height 22
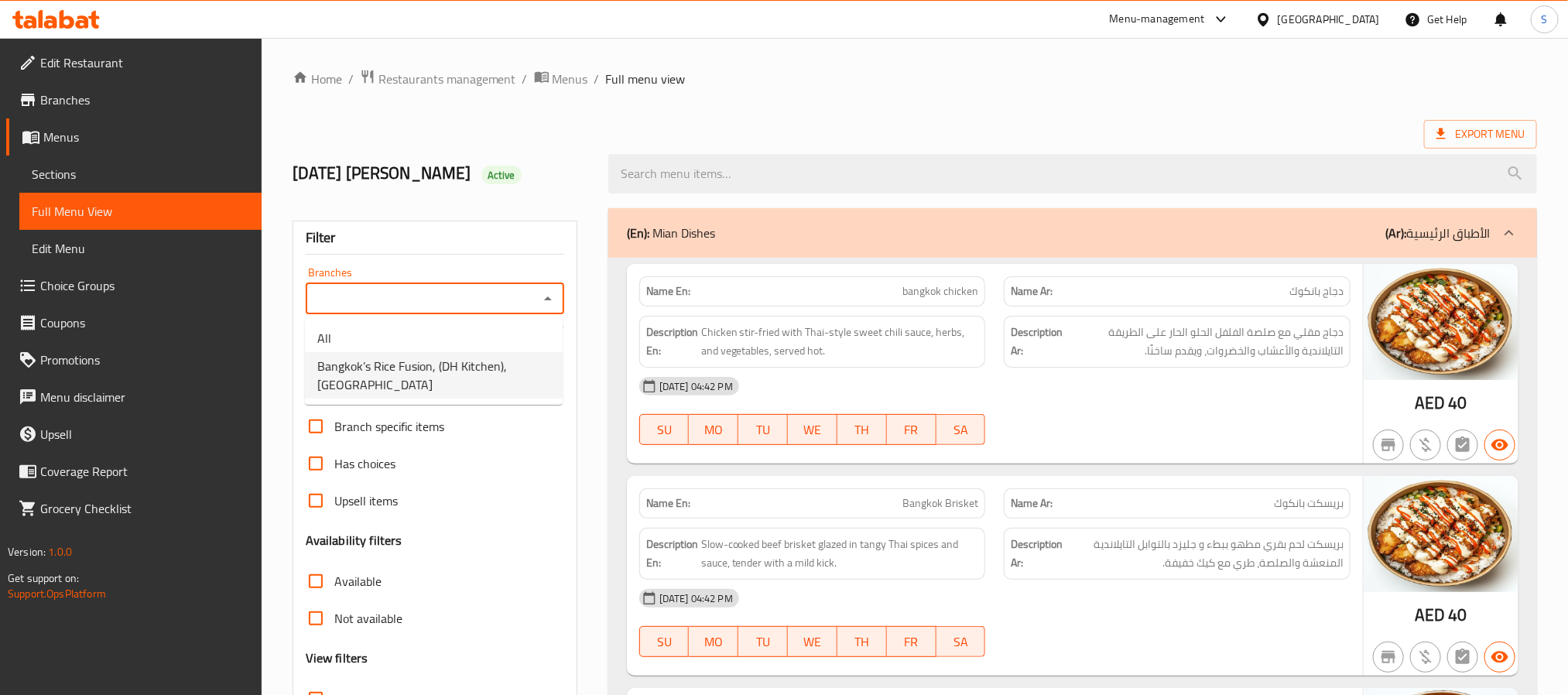
click at [517, 360] on span "Bangkok’s Rice Fusion, (DH Kitchen), [GEOGRAPHIC_DATA]" at bounding box center [434, 375] width 233 height 38
type input "Bangkok’s Rice Fusion, (DH Kitchen), [GEOGRAPHIC_DATA]"
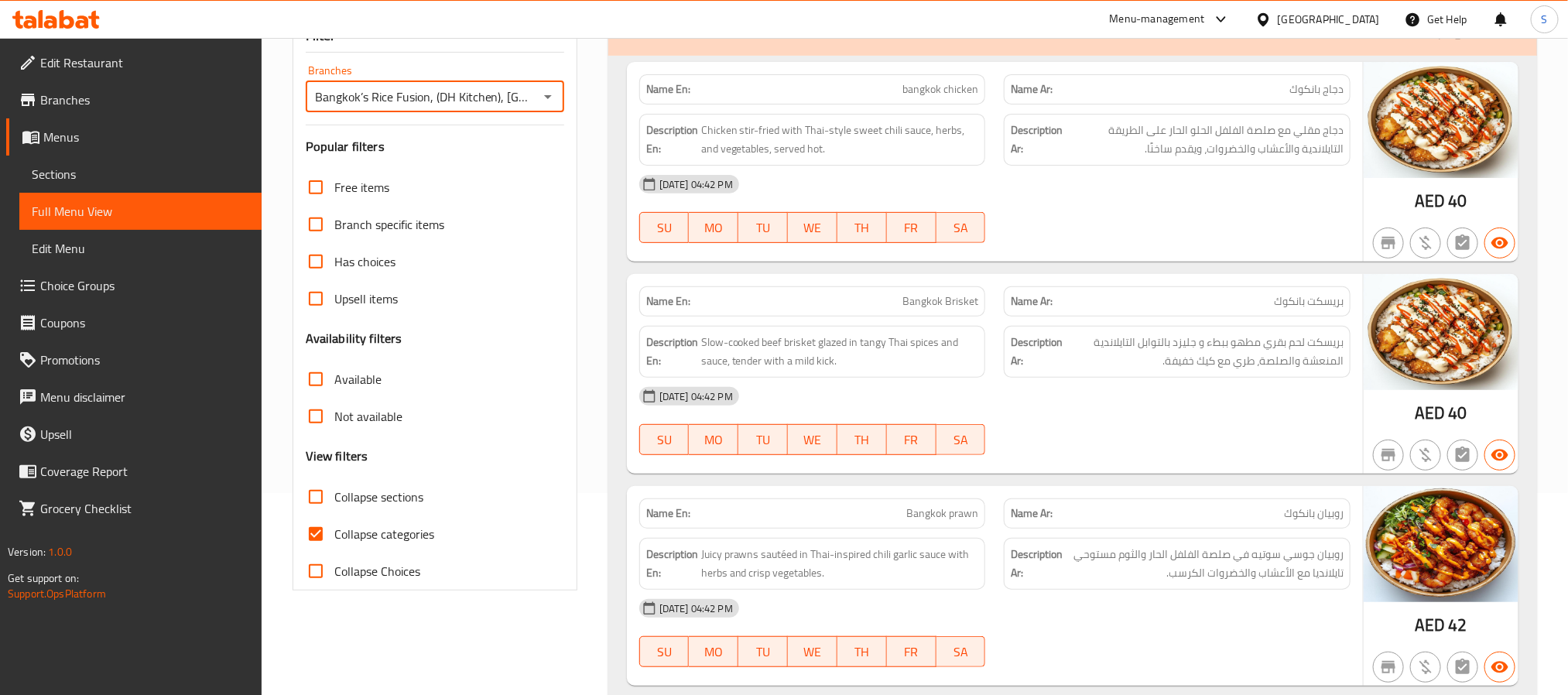
click at [313, 539] on input "Collapse categories" at bounding box center [316, 534] width 38 height 38
checkbox input "false"
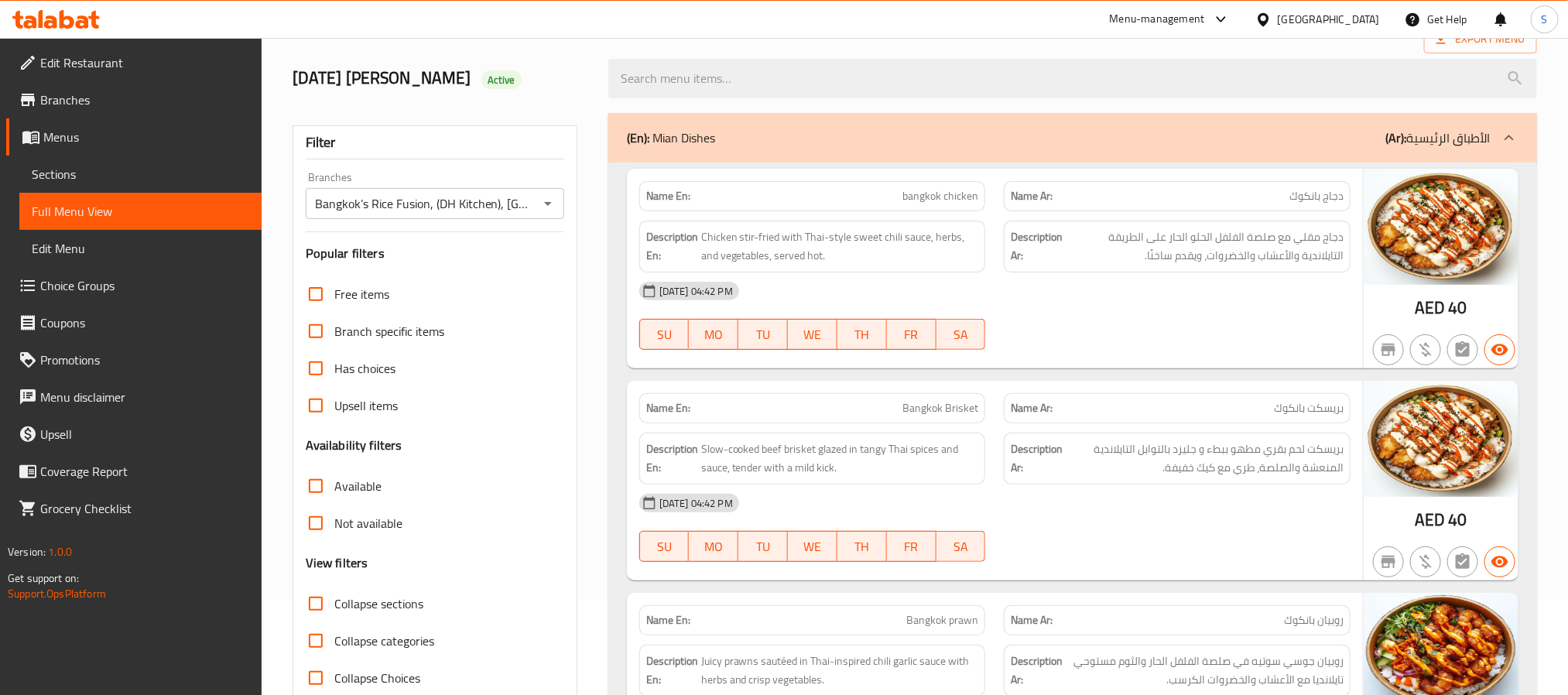
scroll to position [79, 0]
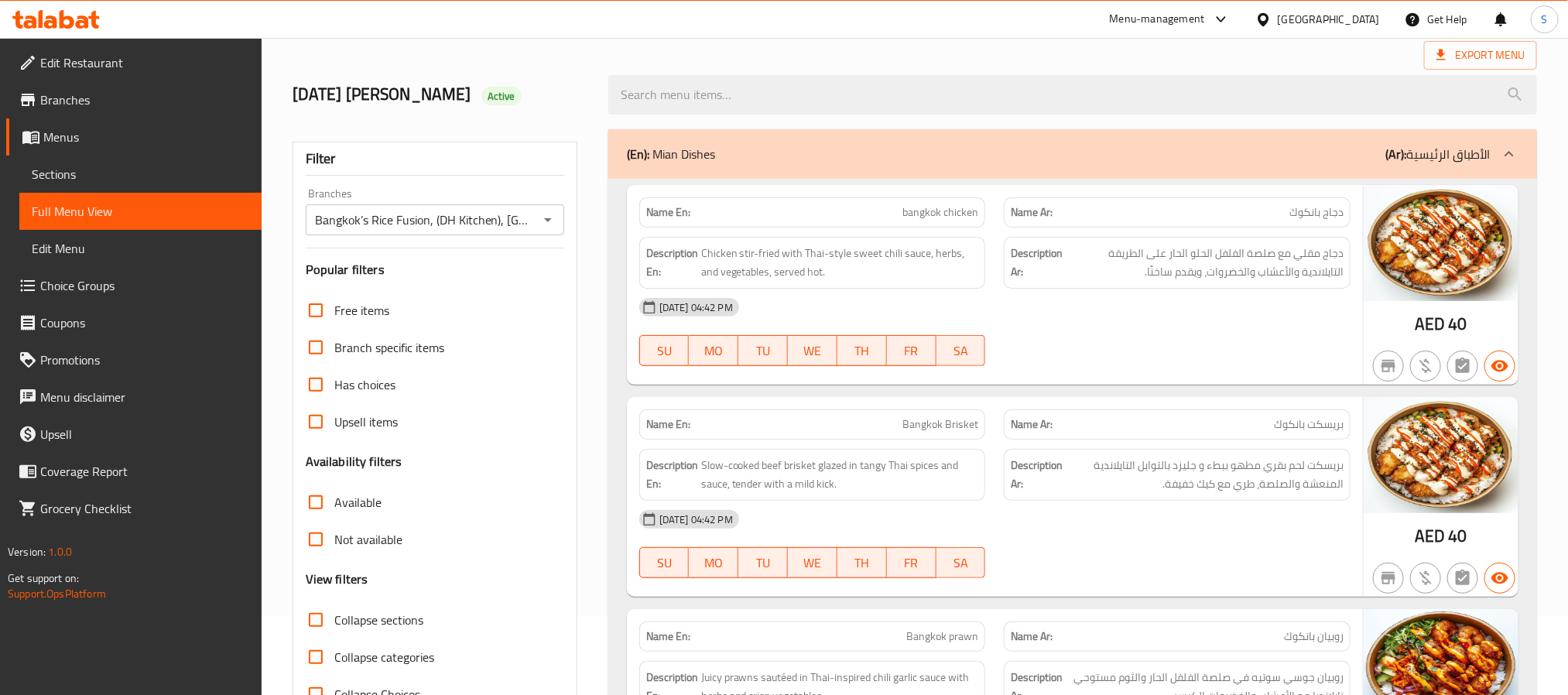
click at [316, 493] on input "Available" at bounding box center [316, 503] width 38 height 38
click at [324, 500] on input "Available" at bounding box center [316, 503] width 38 height 38
checkbox input "false"
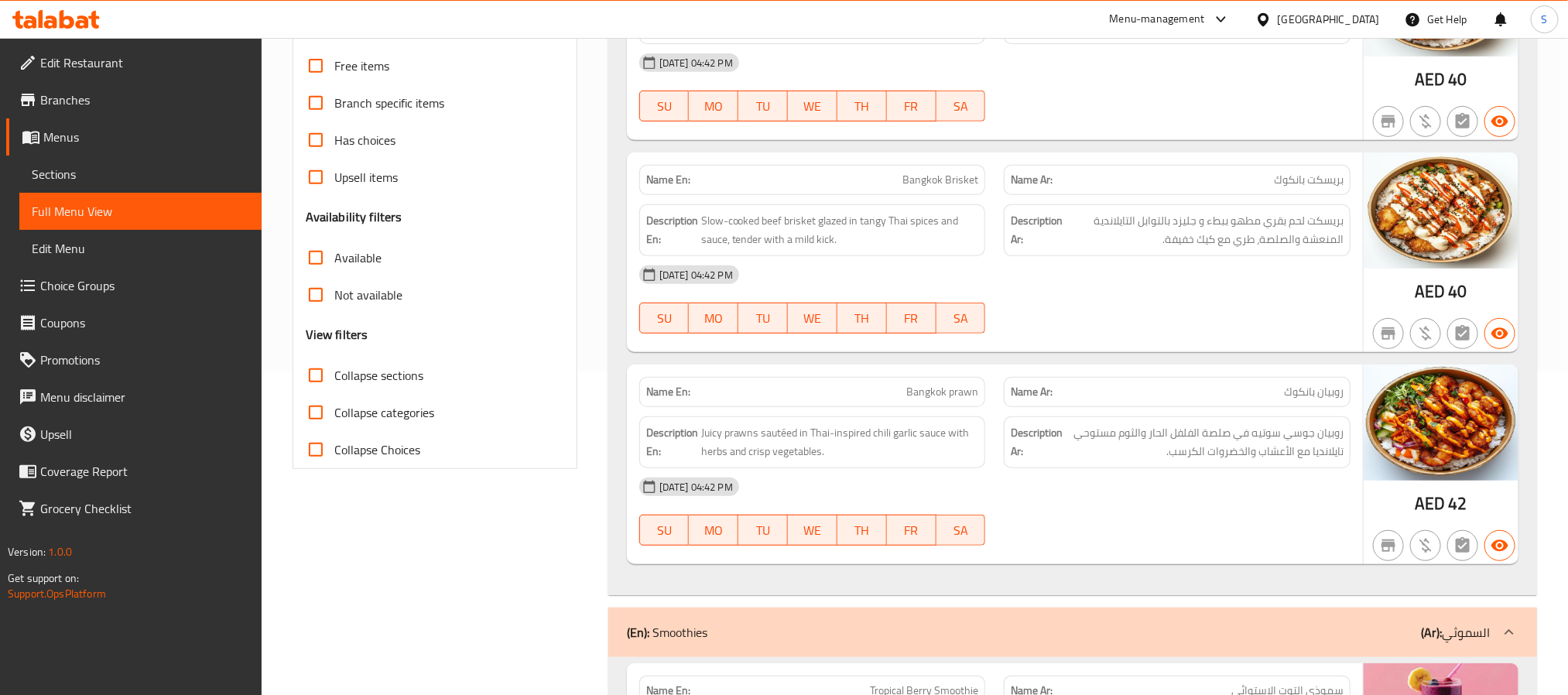
scroll to position [182, 0]
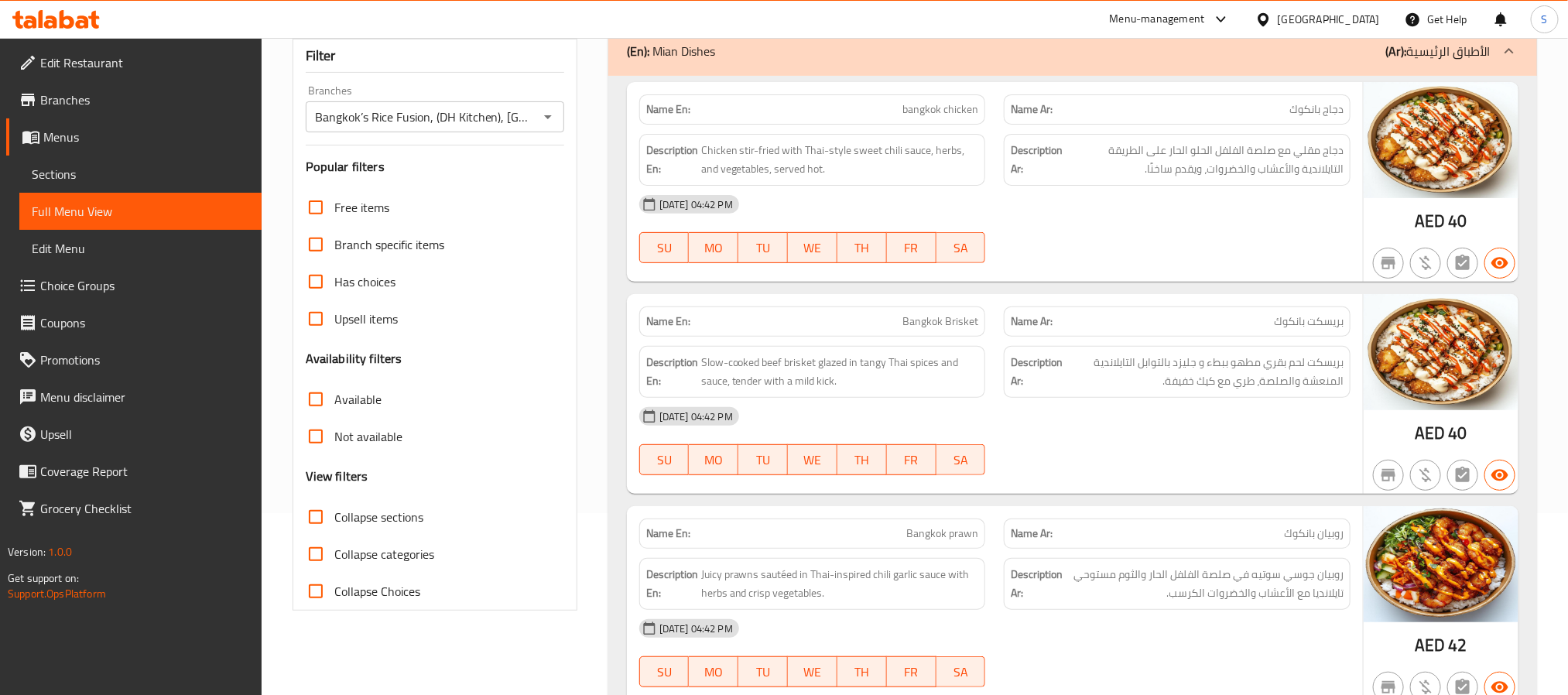
click at [318, 439] on input "Not available" at bounding box center [316, 437] width 38 height 38
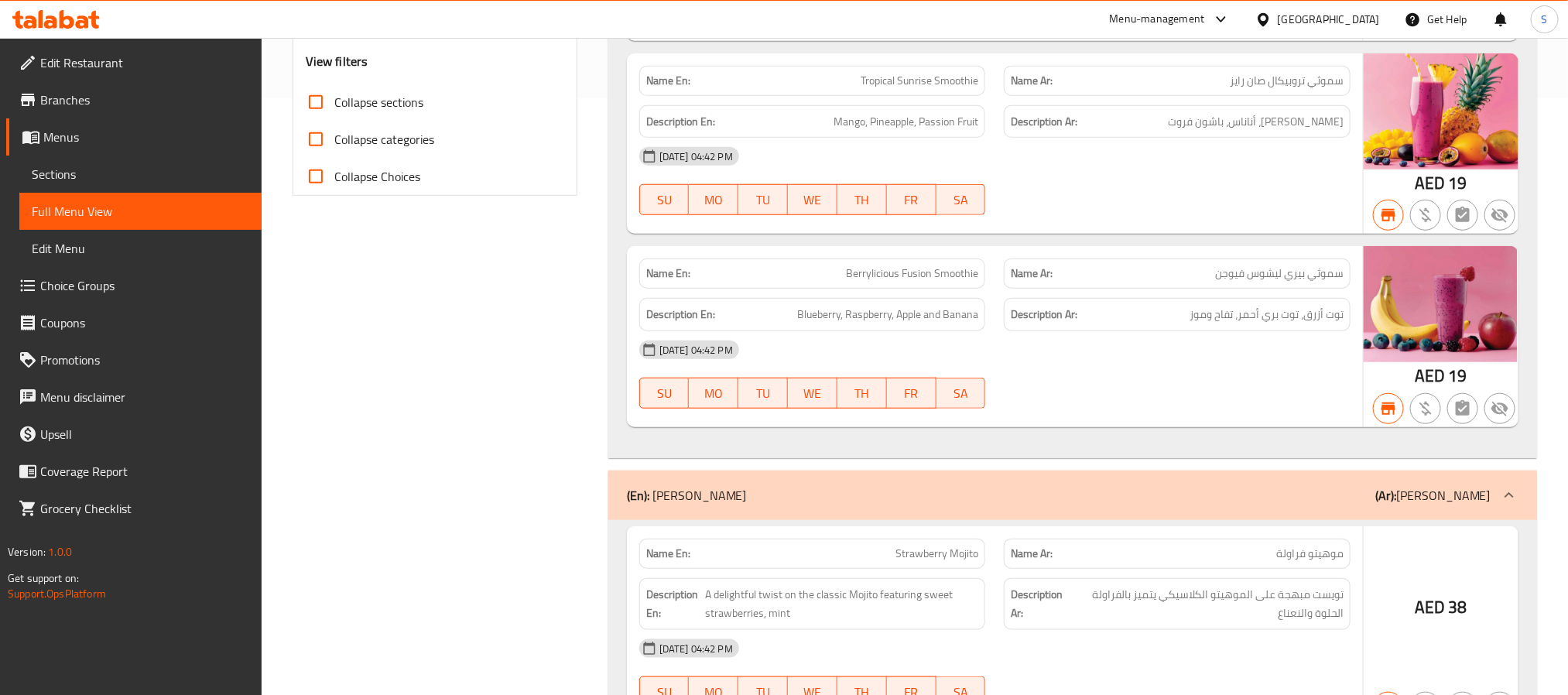
scroll to position [0, 0]
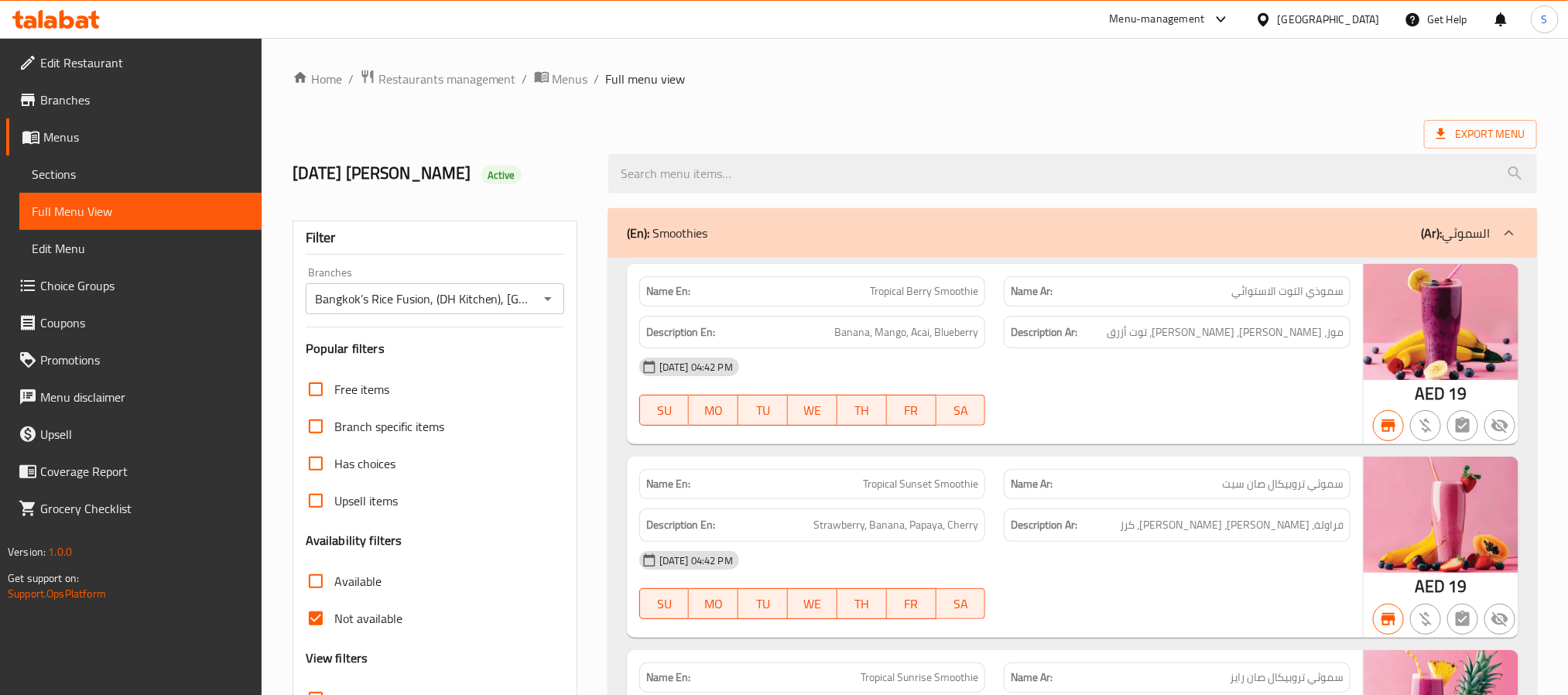
click at [321, 618] on input "Not available" at bounding box center [316, 618] width 38 height 38
checkbox input "false"
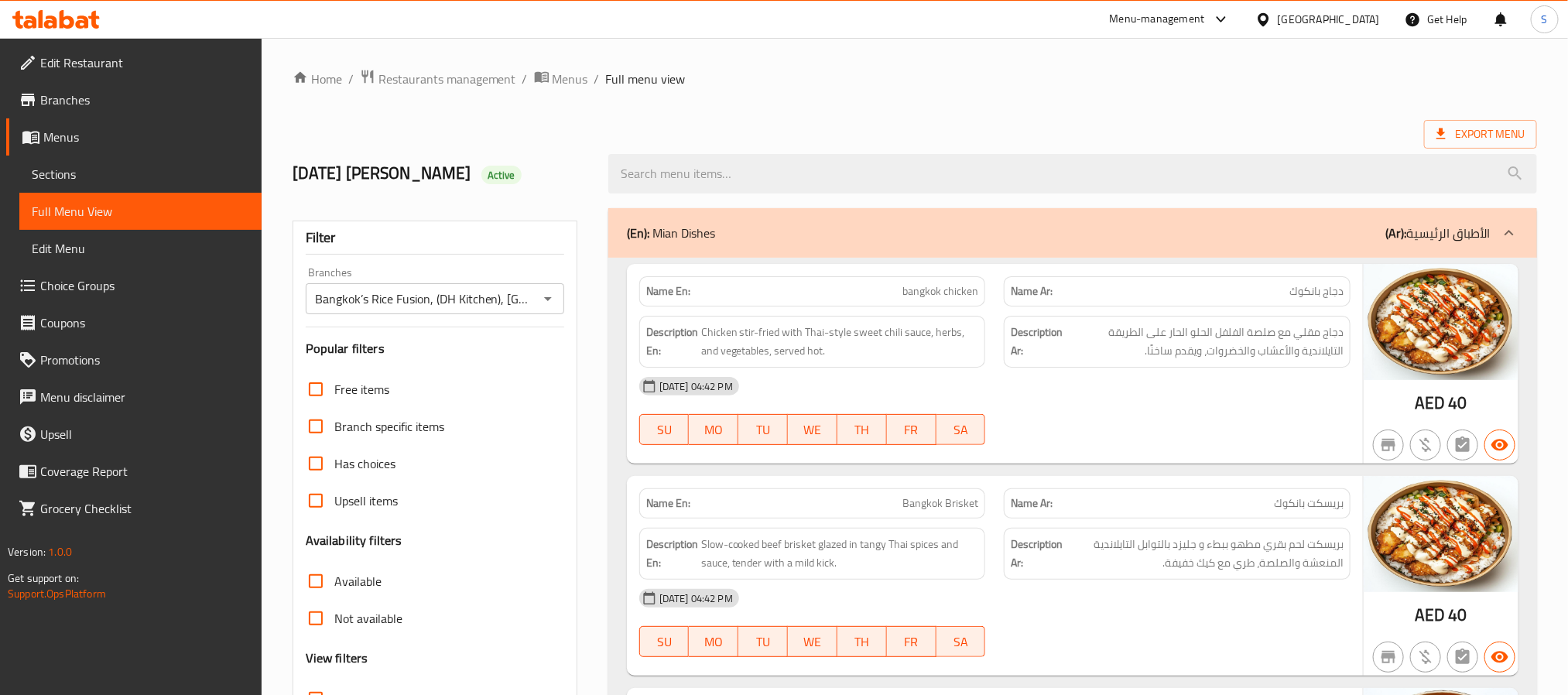
click at [321, 576] on input "Available" at bounding box center [316, 582] width 38 height 38
click at [314, 579] on input "Available" at bounding box center [316, 582] width 38 height 38
checkbox input "false"
click at [107, 128] on span "Menus" at bounding box center [145, 137] width 206 height 19
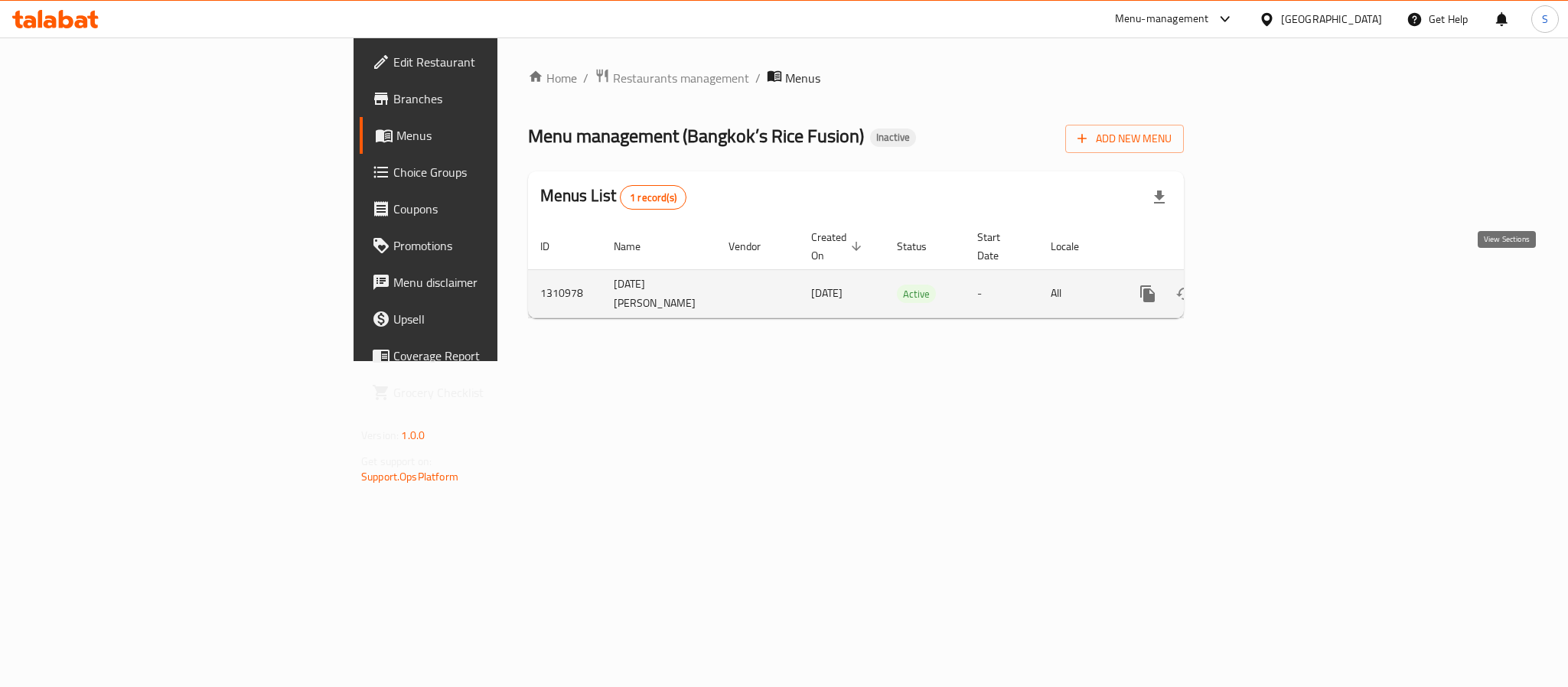
click at [1276, 275] on link "enhanced table" at bounding box center [1258, 294] width 37 height 37
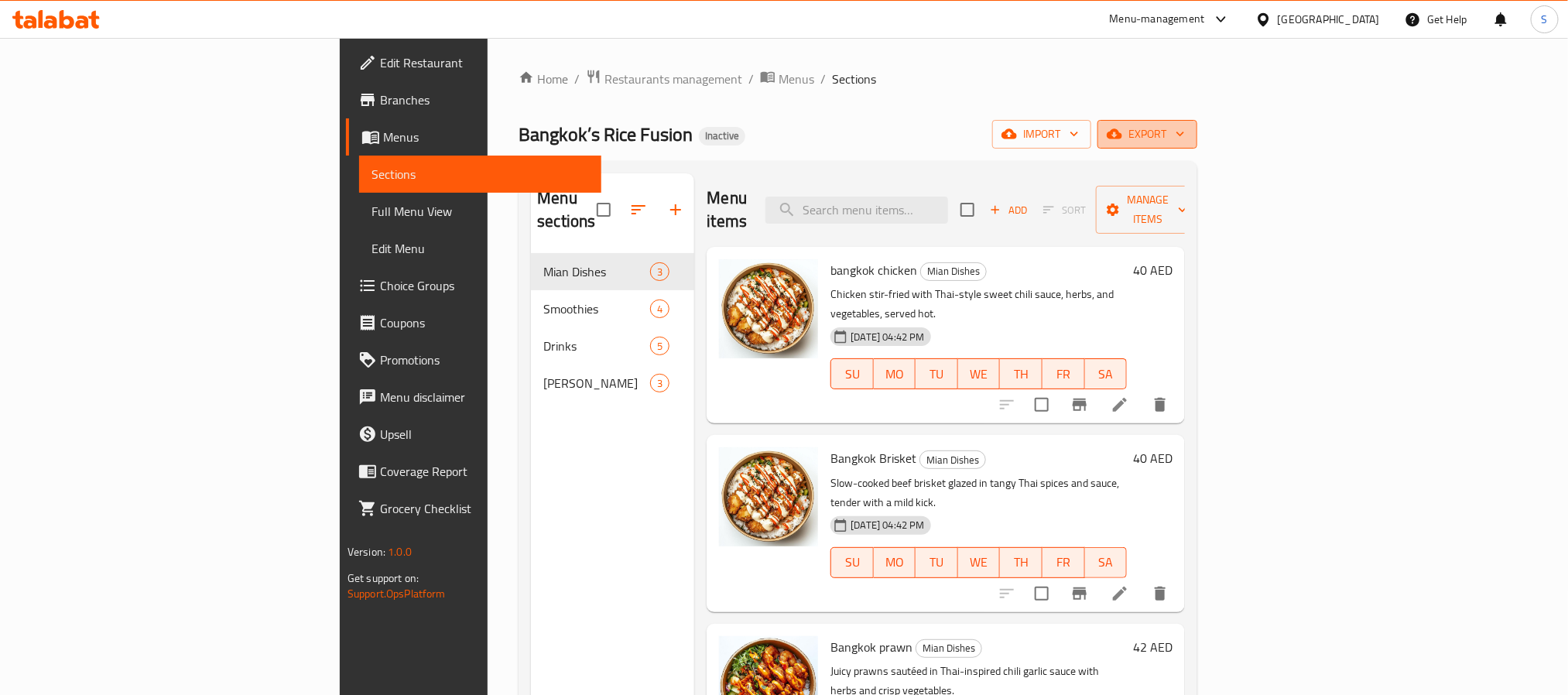
click at [1185, 137] on span "export" at bounding box center [1147, 134] width 75 height 20
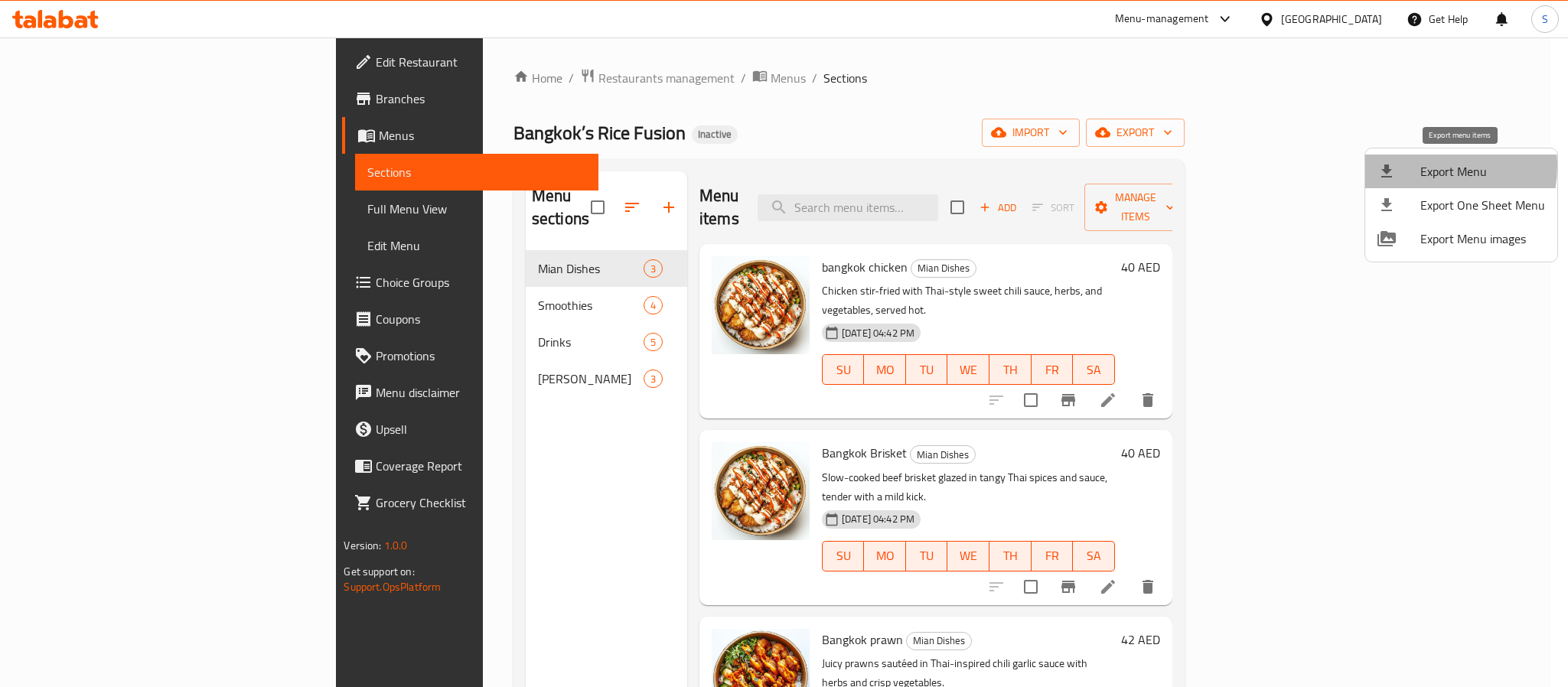
click at [1423, 166] on span "Export Menu" at bounding box center [1481, 172] width 124 height 19
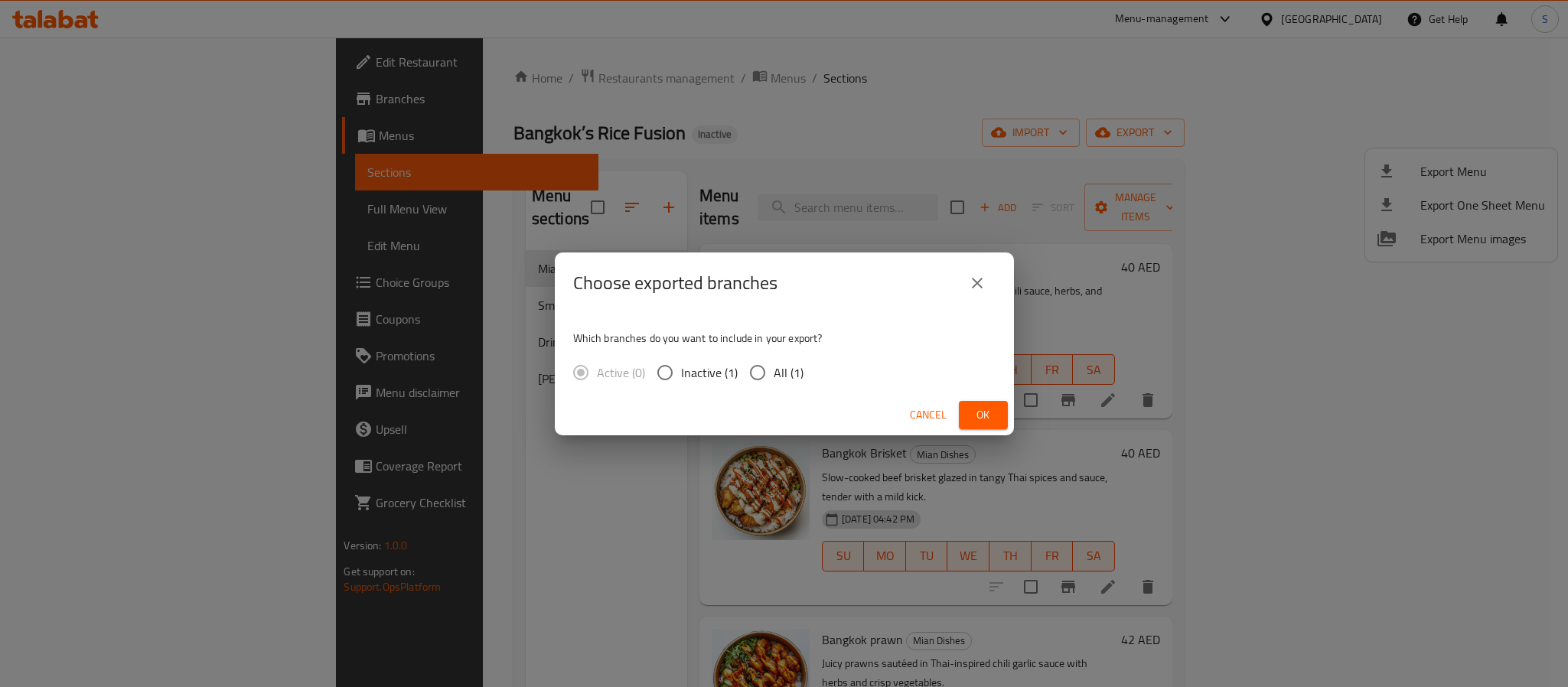
click at [762, 372] on input "All (1)" at bounding box center [757, 372] width 32 height 32
radio input "true"
click at [966, 411] on button "Ok" at bounding box center [982, 415] width 49 height 29
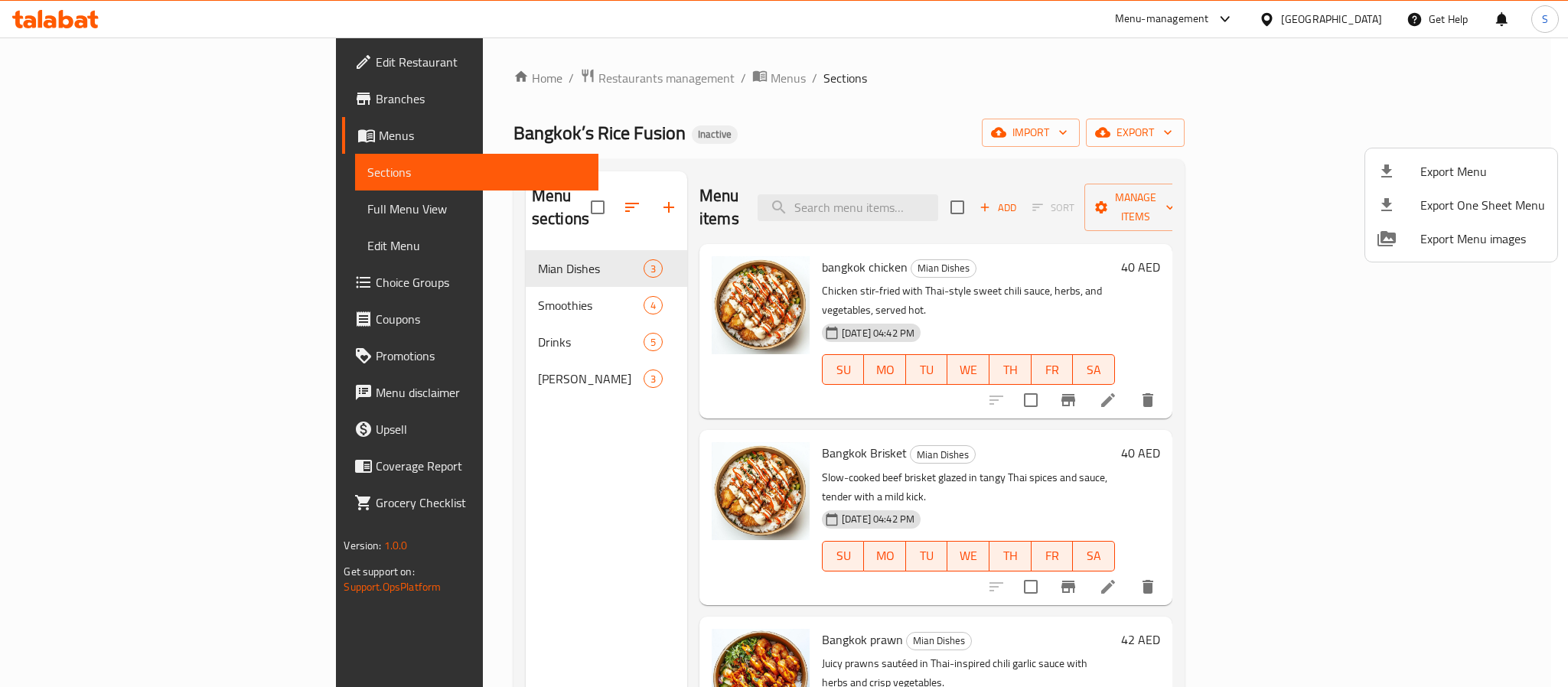
click at [476, 359] on div at bounding box center [784, 343] width 1568 height 687
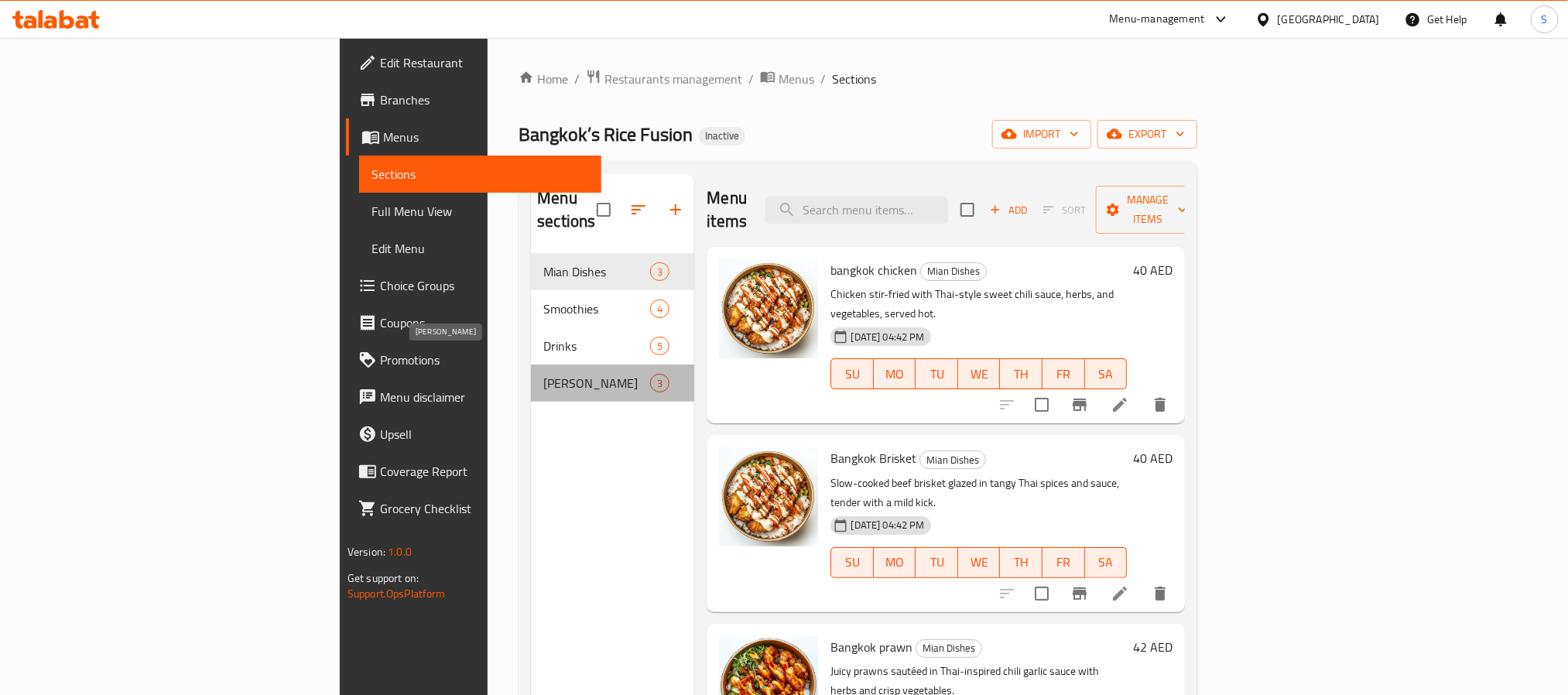
click at [543, 374] on span "VIRGIN MOJITO" at bounding box center [596, 383] width 107 height 19
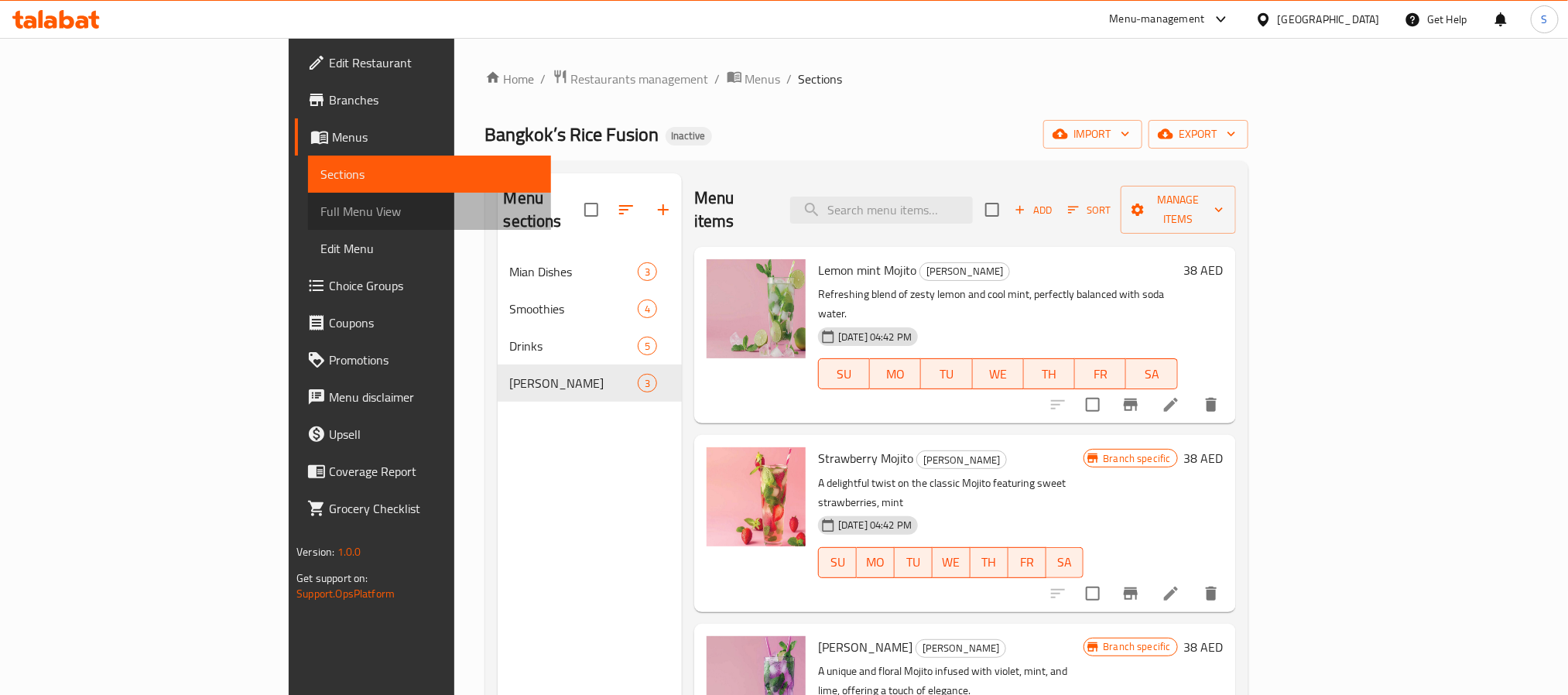
click at [320, 211] on span "Full Menu View" at bounding box center [429, 211] width 217 height 19
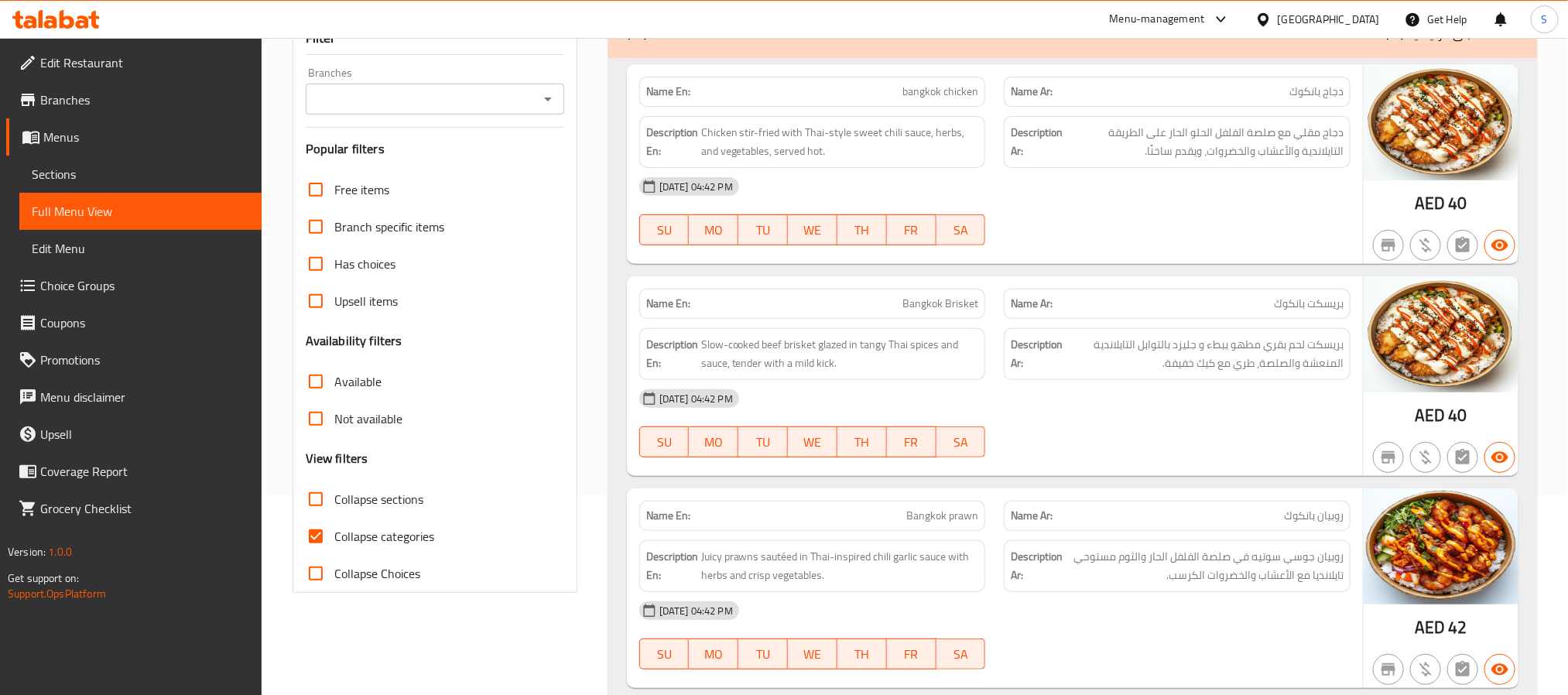
scroll to position [295, 0]
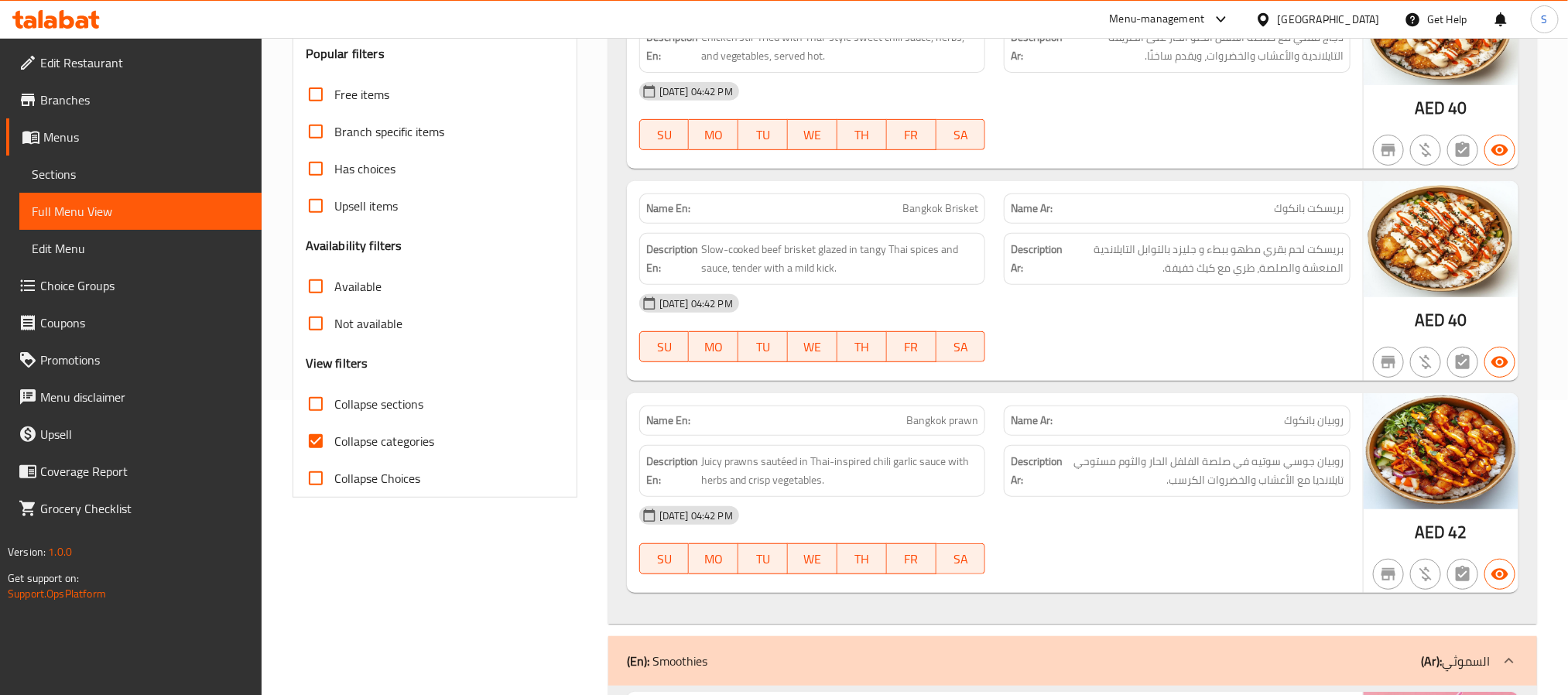
click at [326, 444] on input "Collapse categories" at bounding box center [316, 442] width 38 height 38
checkbox input "false"
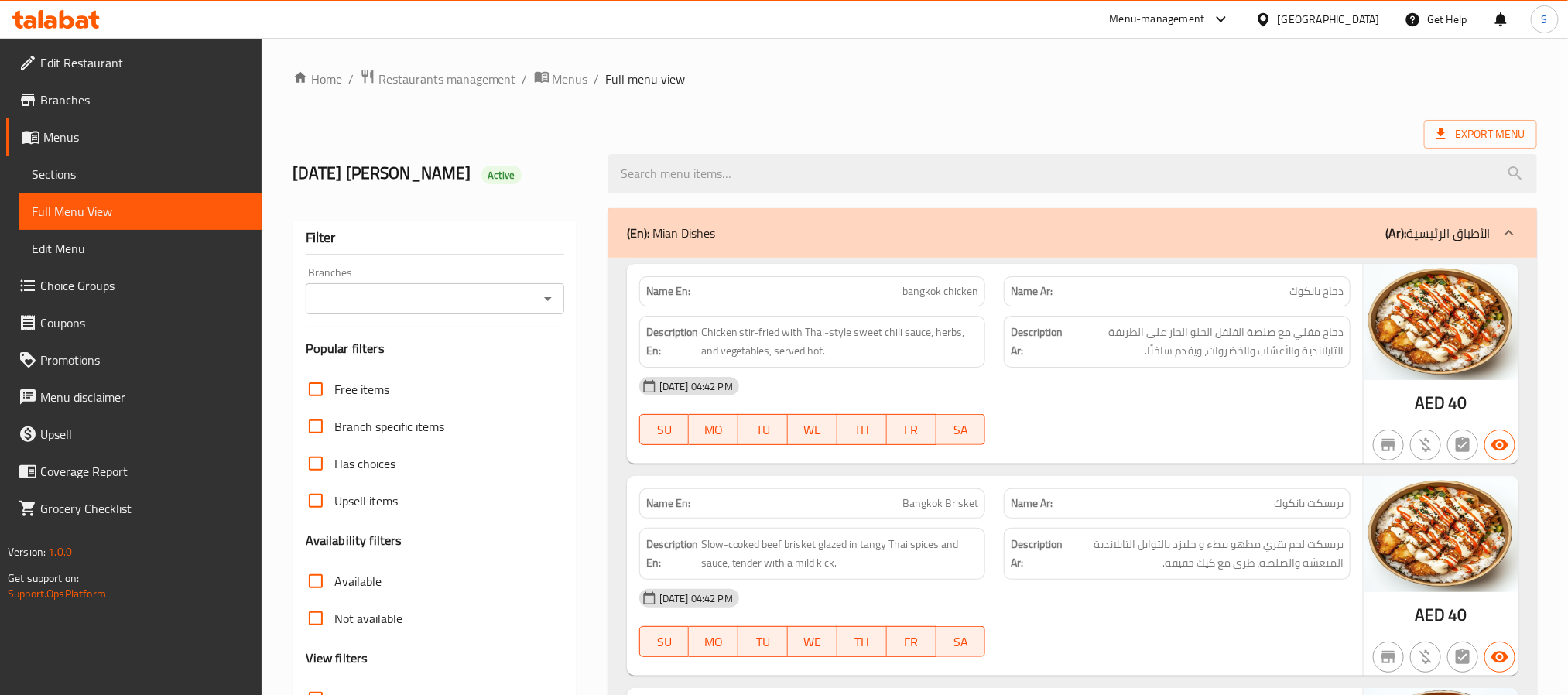
click at [1315, 12] on div "United Arab Emirates" at bounding box center [1329, 20] width 102 height 17
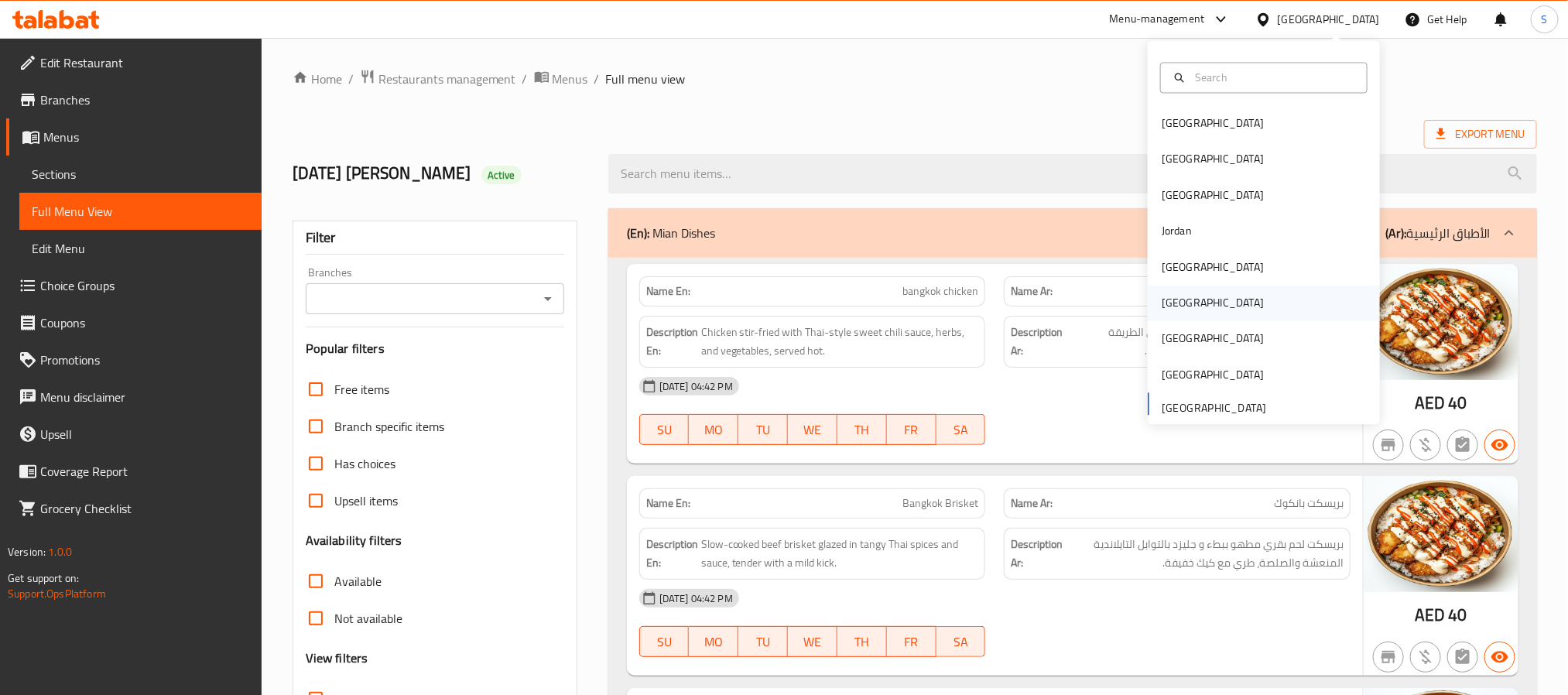
click at [1219, 319] on div "[GEOGRAPHIC_DATA]" at bounding box center [1263, 303] width 232 height 36
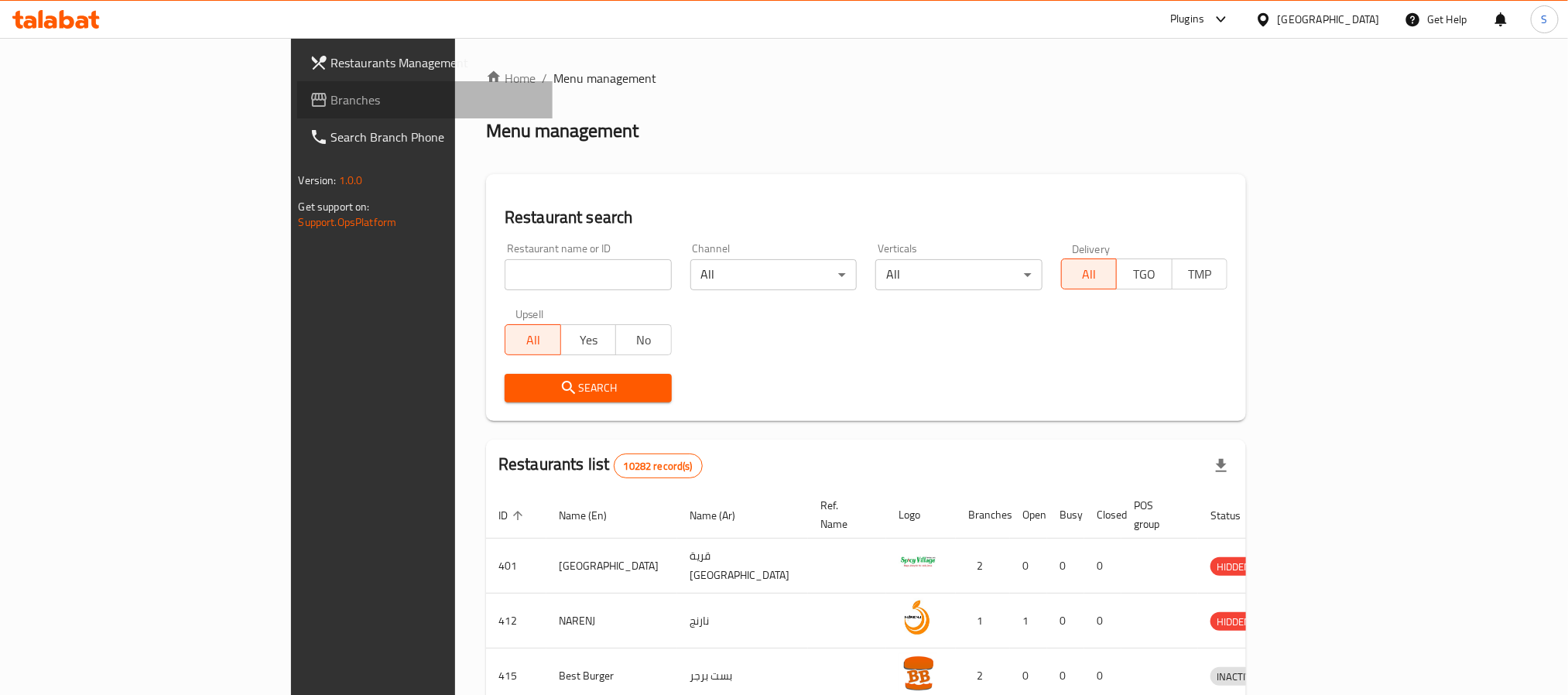
click at [331, 94] on span "Branches" at bounding box center [435, 100] width 209 height 19
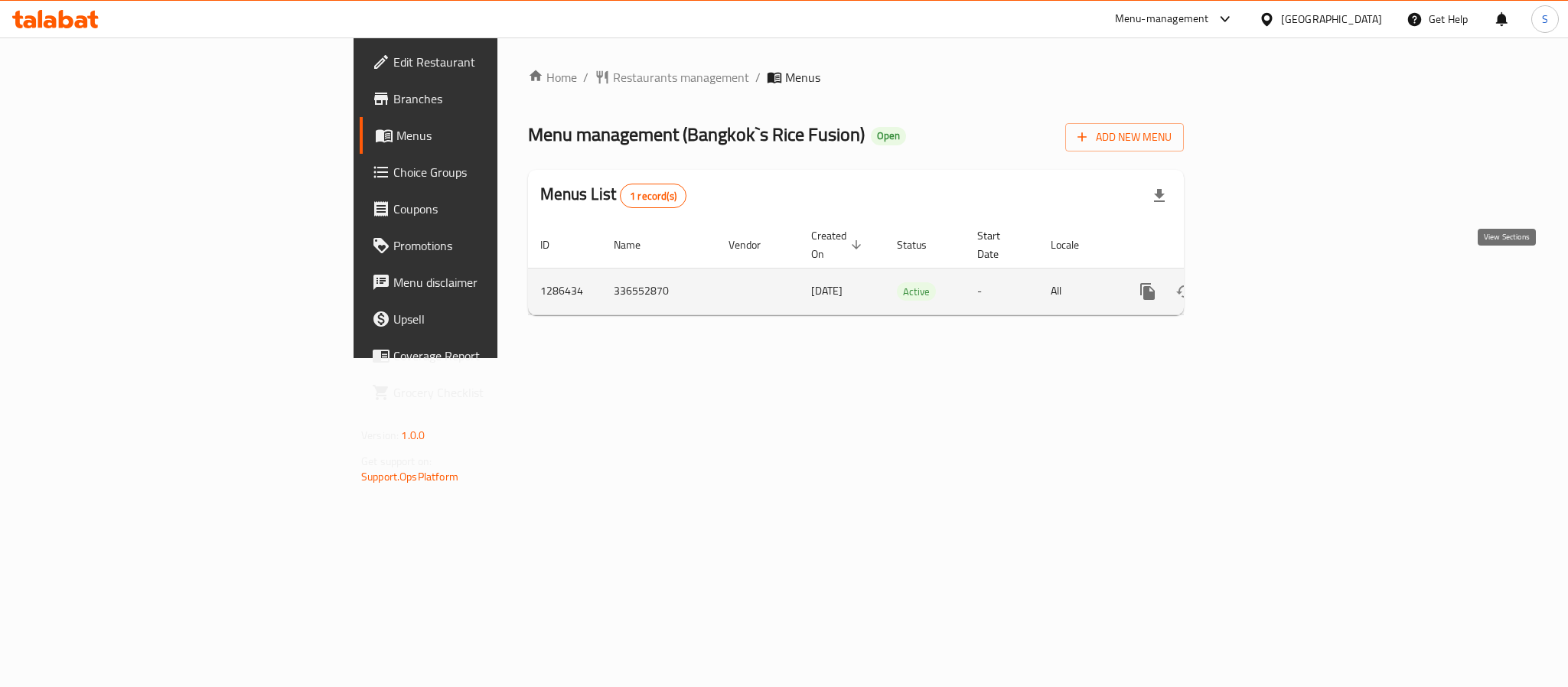
click at [1276, 278] on link "enhanced table" at bounding box center [1258, 291] width 37 height 37
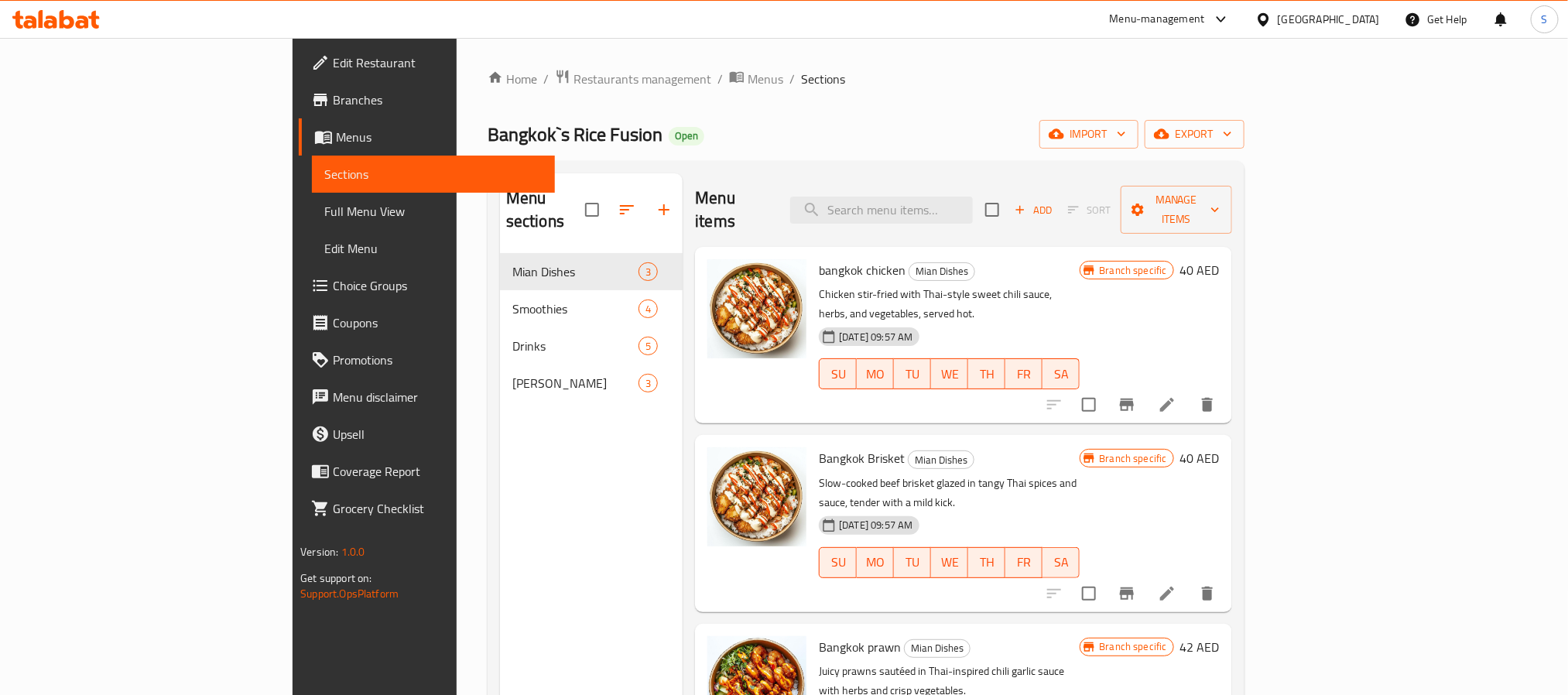
click at [312, 197] on link "Full Menu View" at bounding box center [433, 212] width 242 height 38
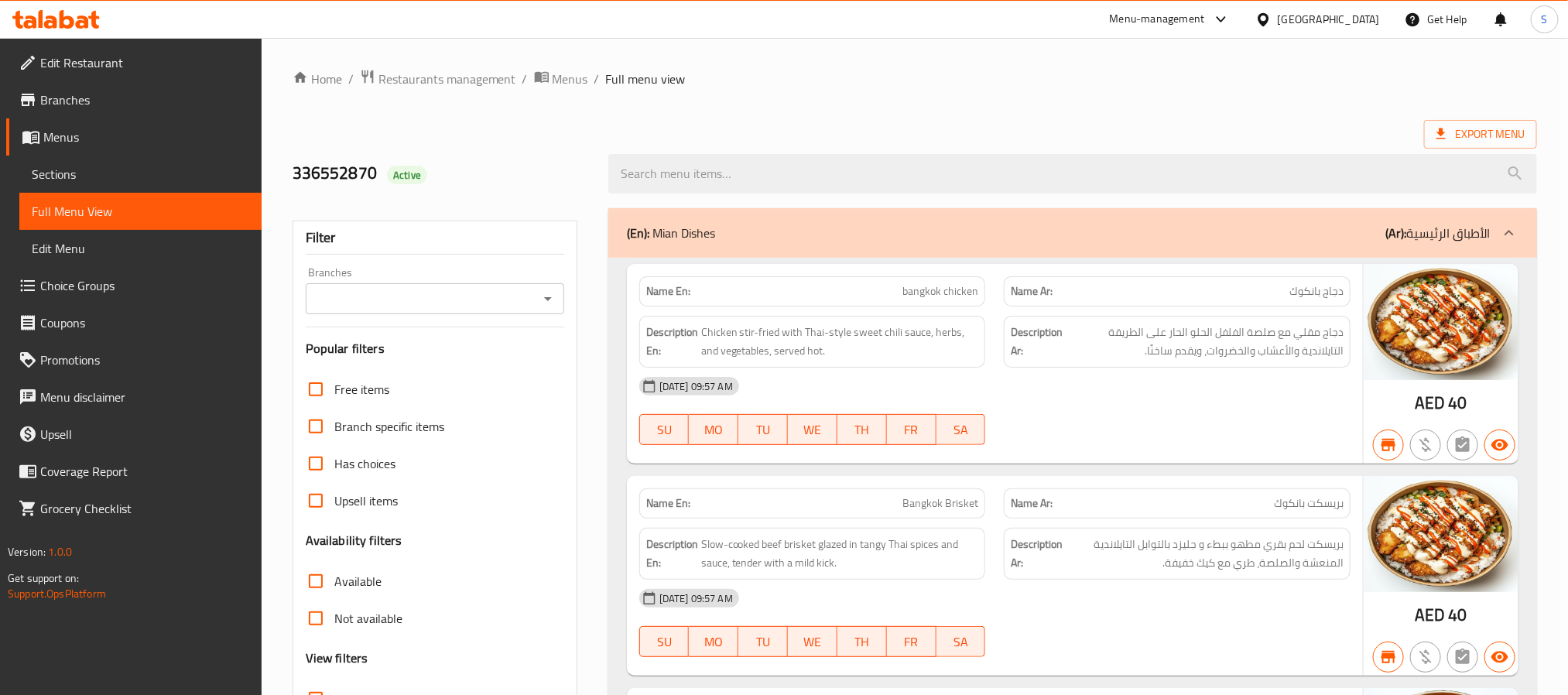
click at [551, 296] on icon "Open" at bounding box center [548, 299] width 19 height 19
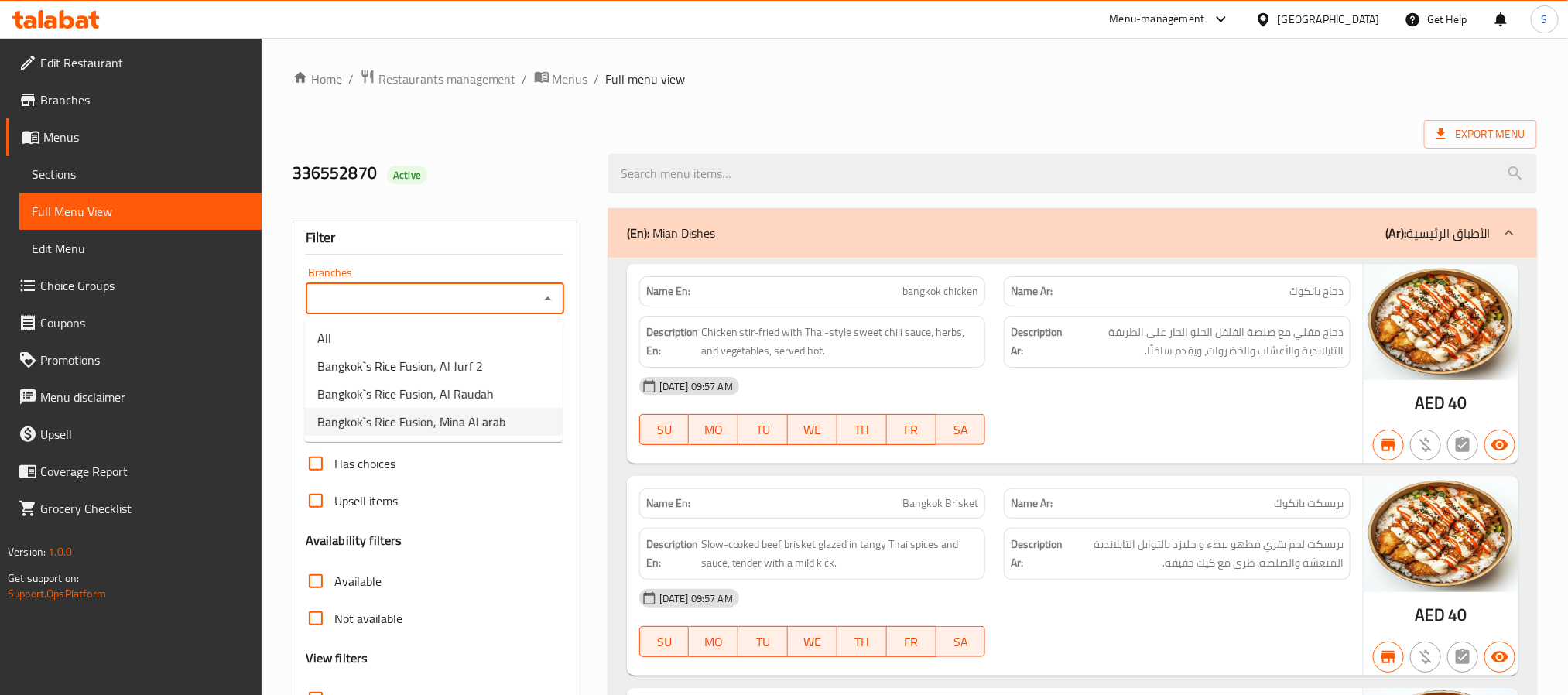
click at [474, 421] on span "Bangkok`s Rice Fusion, Mina Al arab" at bounding box center [411, 422] width 188 height 19
type input "Bangkok`s Rice Fusion, Mina Al arab"
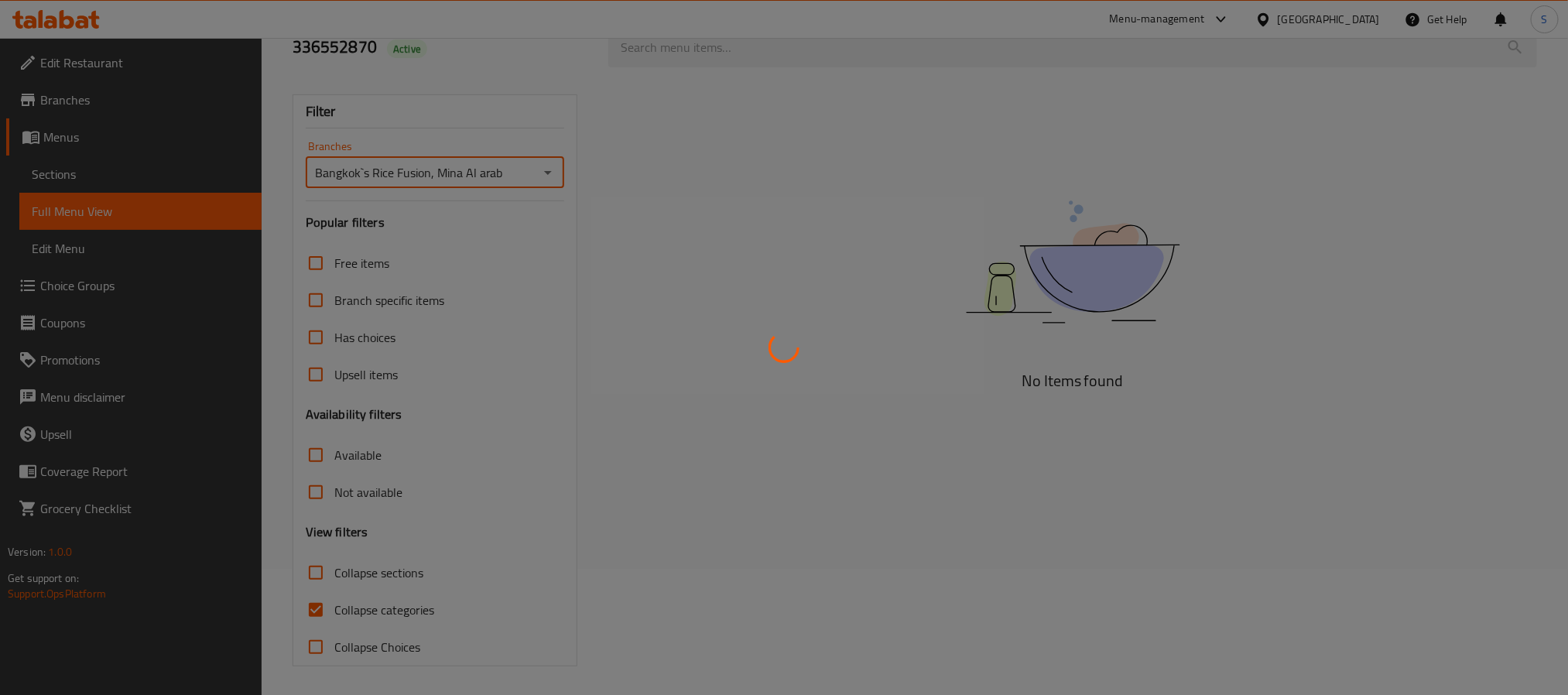
scroll to position [130, 0]
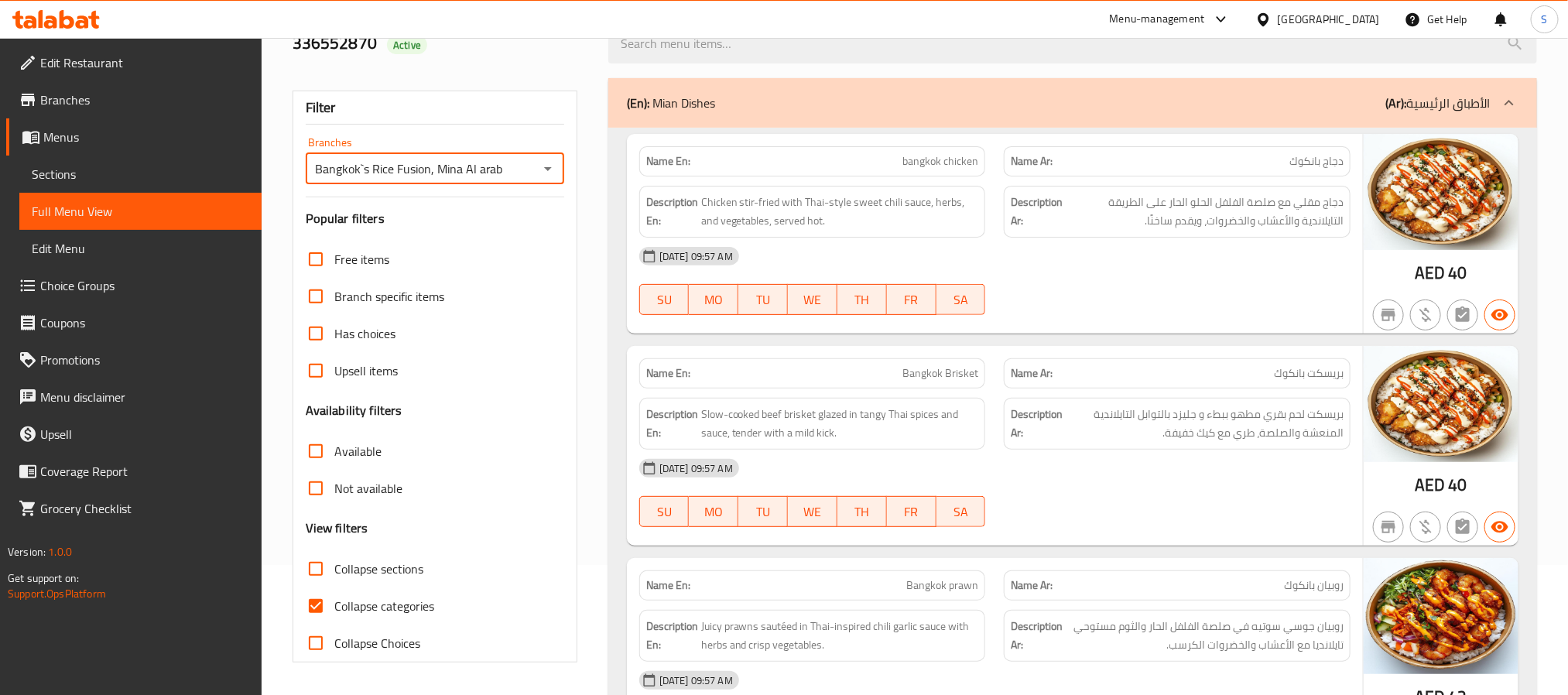
click at [317, 611] on input "Collapse categories" at bounding box center [316, 606] width 38 height 38
checkbox input "false"
click at [307, 450] on input "Available" at bounding box center [316, 451] width 38 height 38
click at [669, 165] on strong "Name En:" at bounding box center [668, 161] width 44 height 16
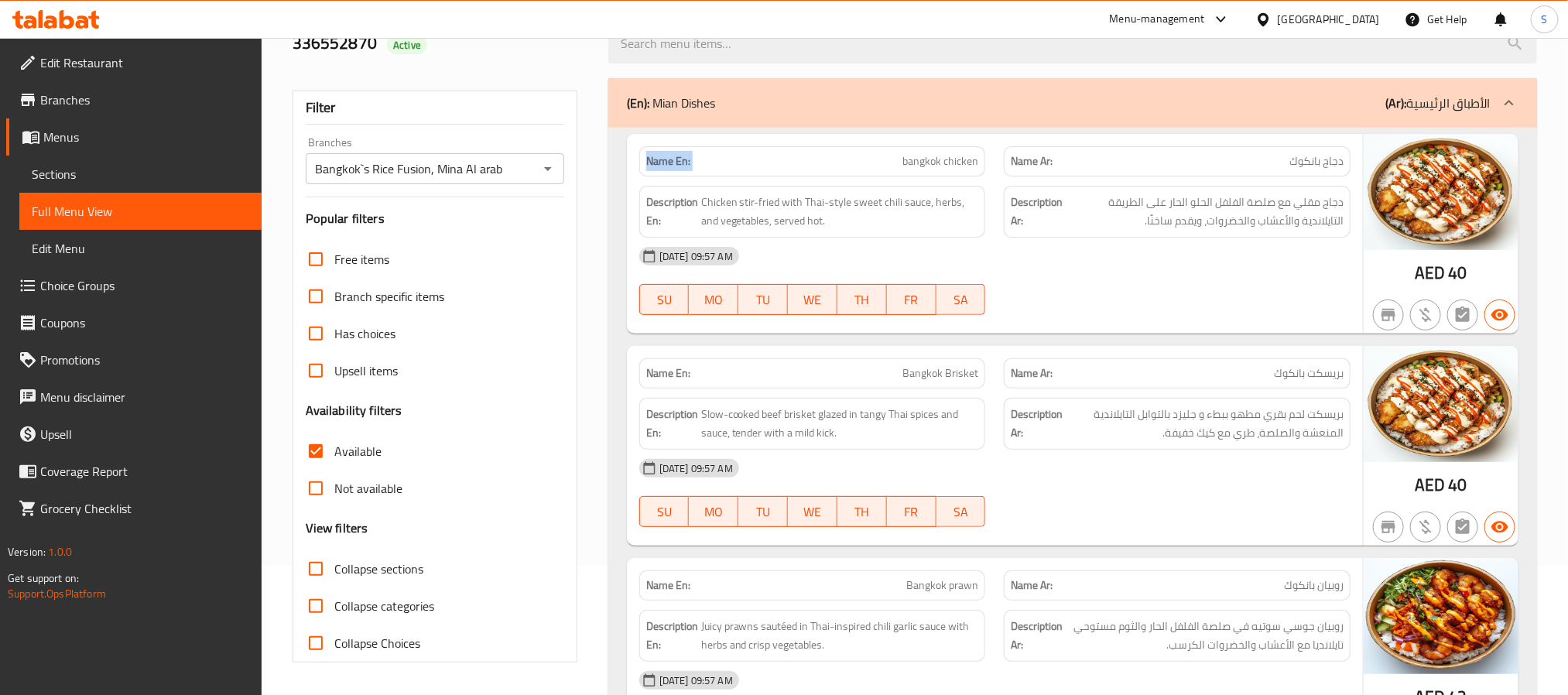
click at [669, 165] on strong "Name En:" at bounding box center [668, 161] width 44 height 16
copy strong "Name En:"
click at [323, 456] on input "Available" at bounding box center [316, 451] width 38 height 38
checkbox input "false"
click at [321, 477] on input "Not available" at bounding box center [316, 489] width 38 height 38
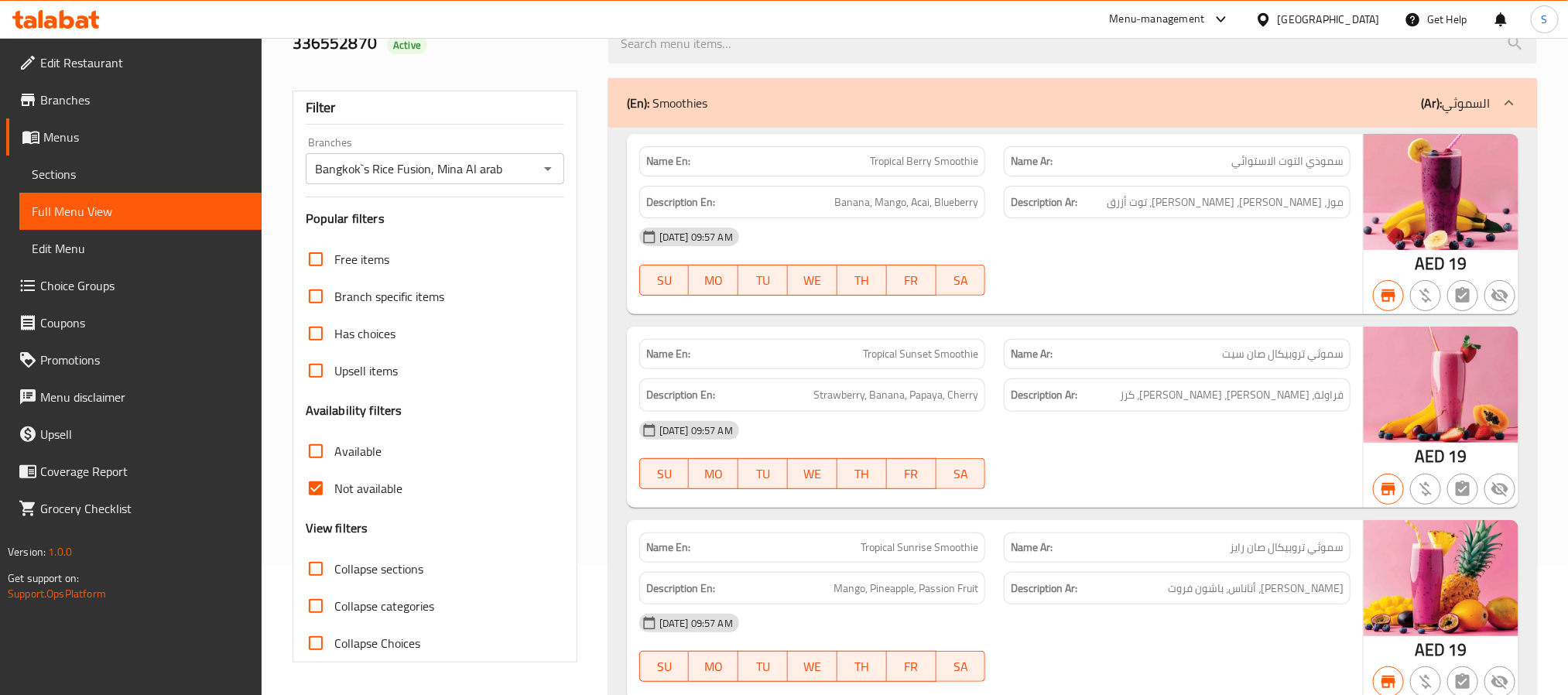
click at [666, 158] on strong "Name En:" at bounding box center [668, 161] width 44 height 16
copy strong "Name En:"
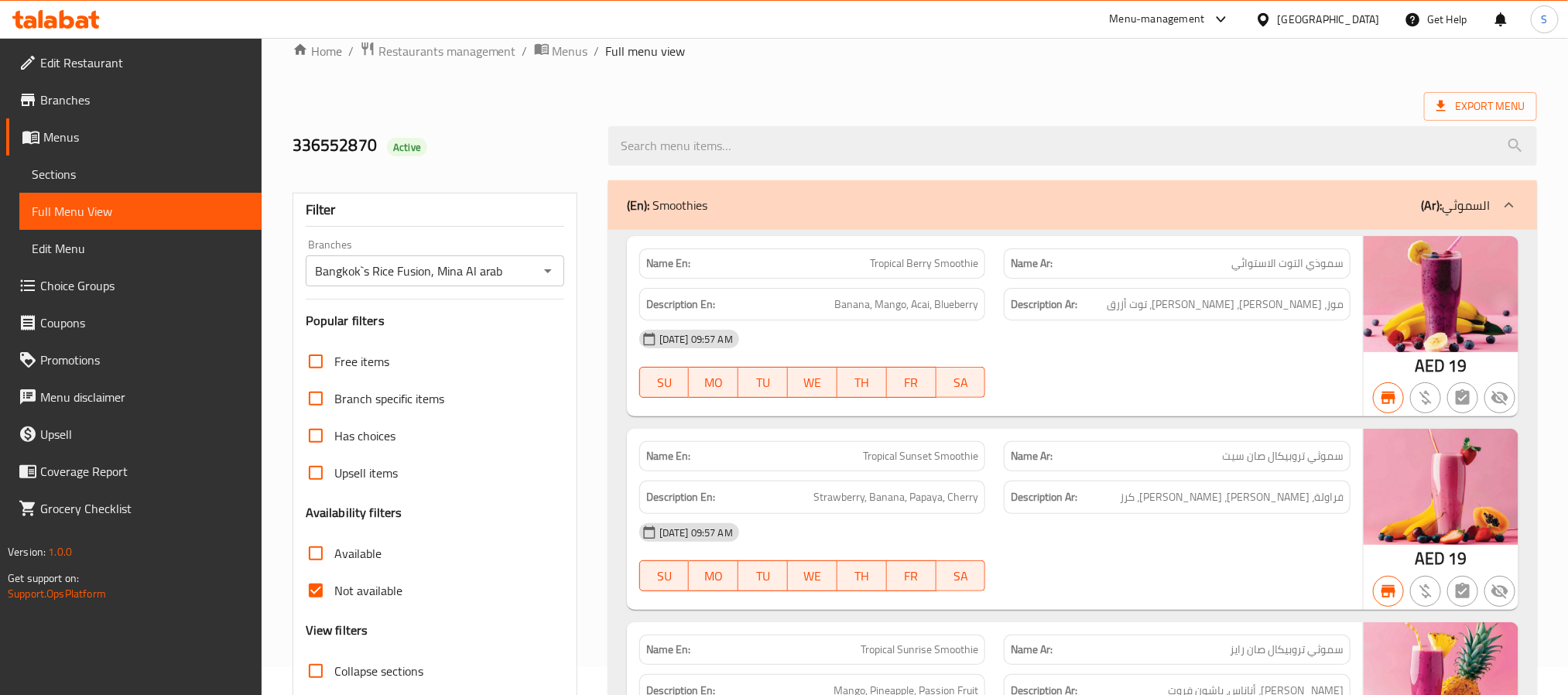
scroll to position [0, 0]
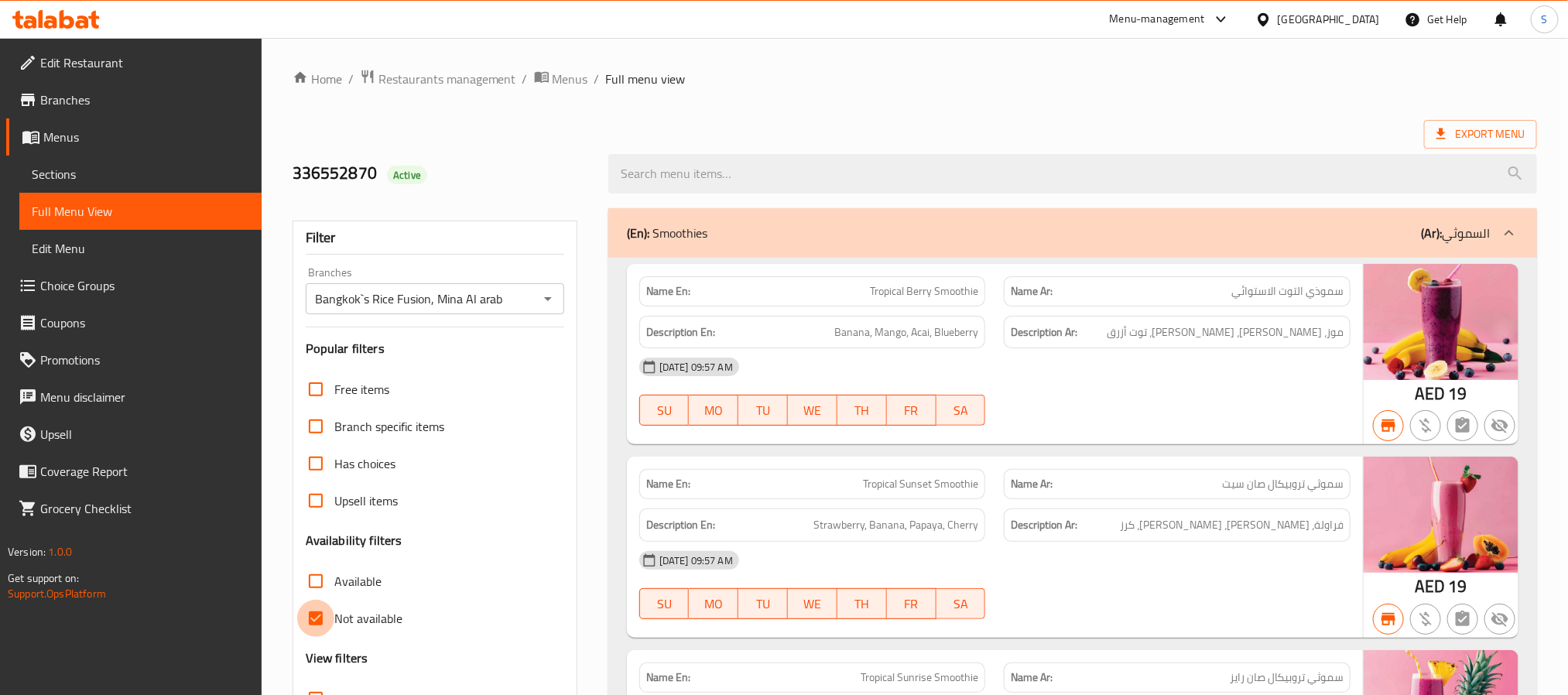
click at [311, 613] on input "Not available" at bounding box center [316, 618] width 38 height 38
checkbox input "false"
click at [320, 567] on input "Available" at bounding box center [316, 582] width 38 height 38
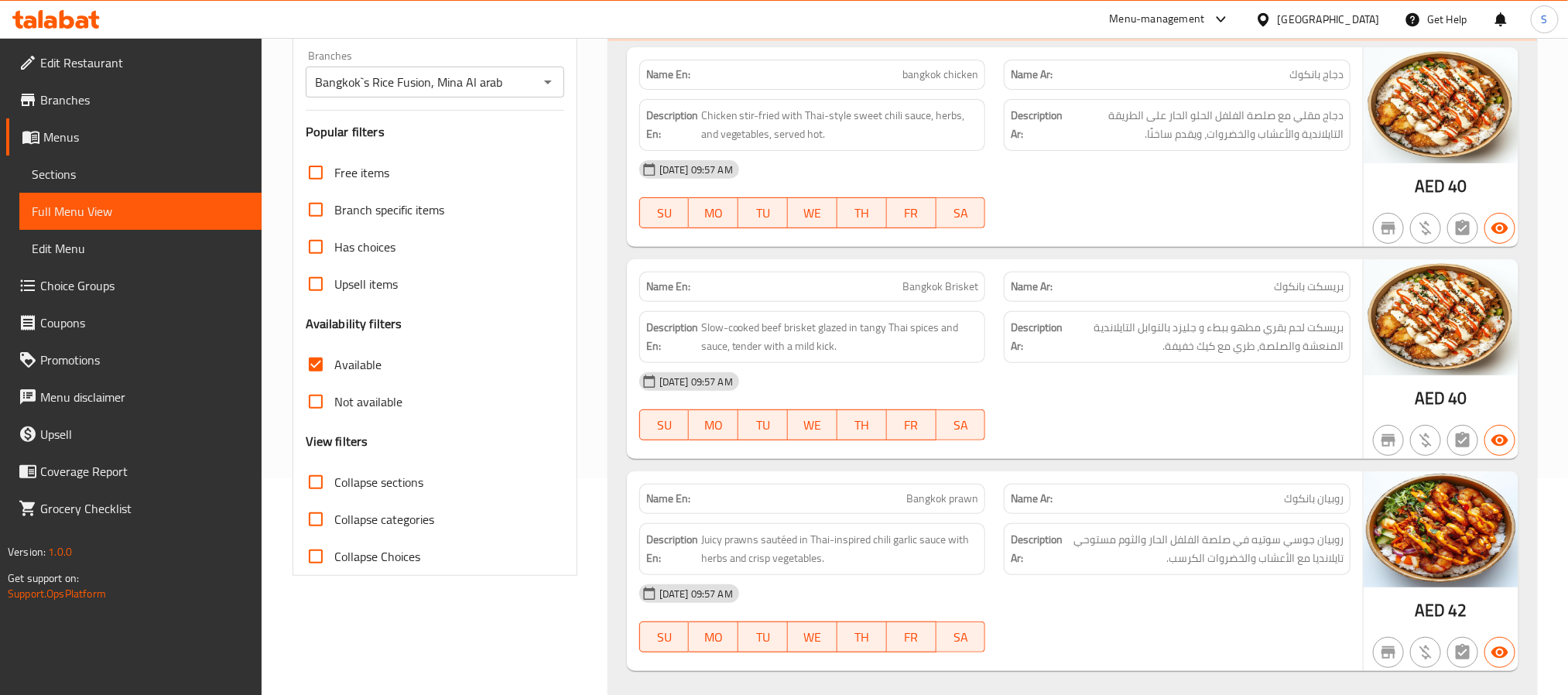
scroll to position [237, 0]
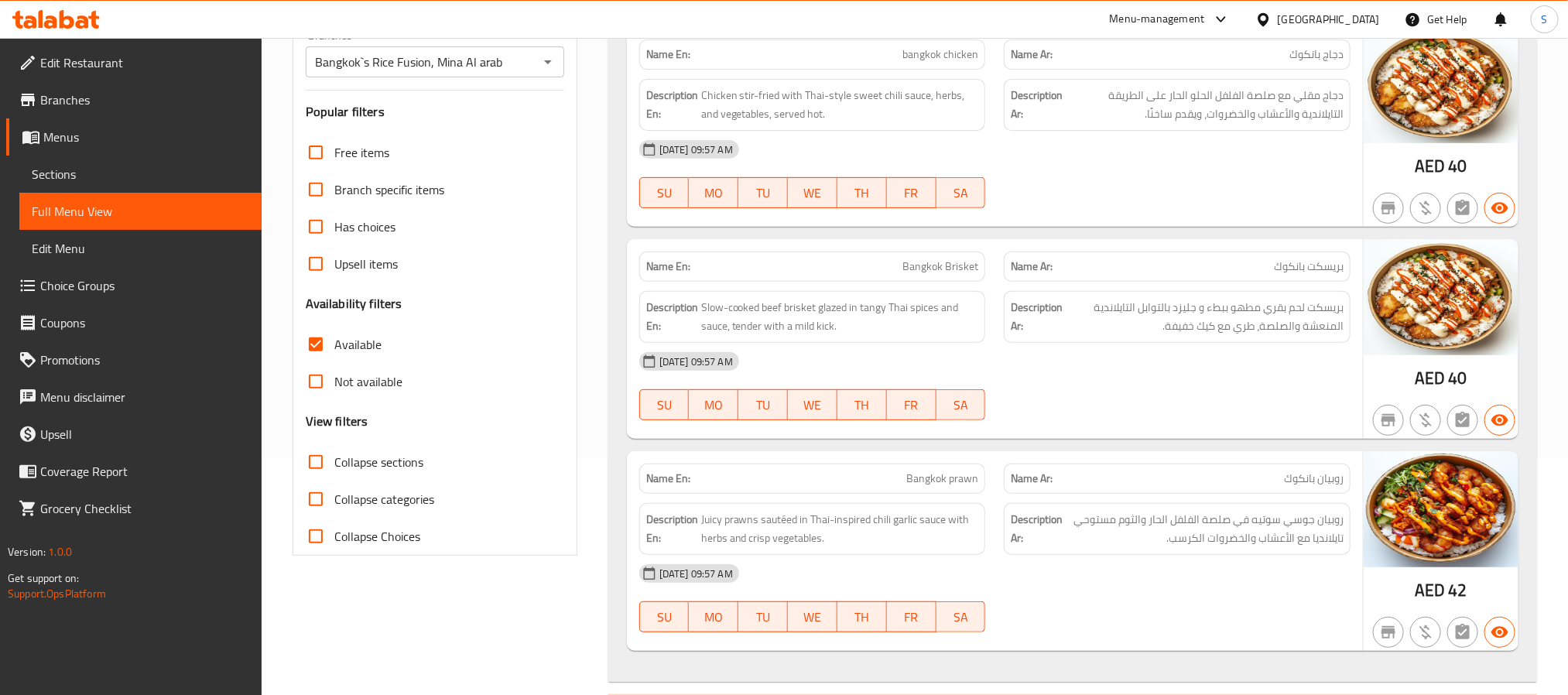
click at [312, 332] on input "Available" at bounding box center [316, 345] width 38 height 38
checkbox input "false"
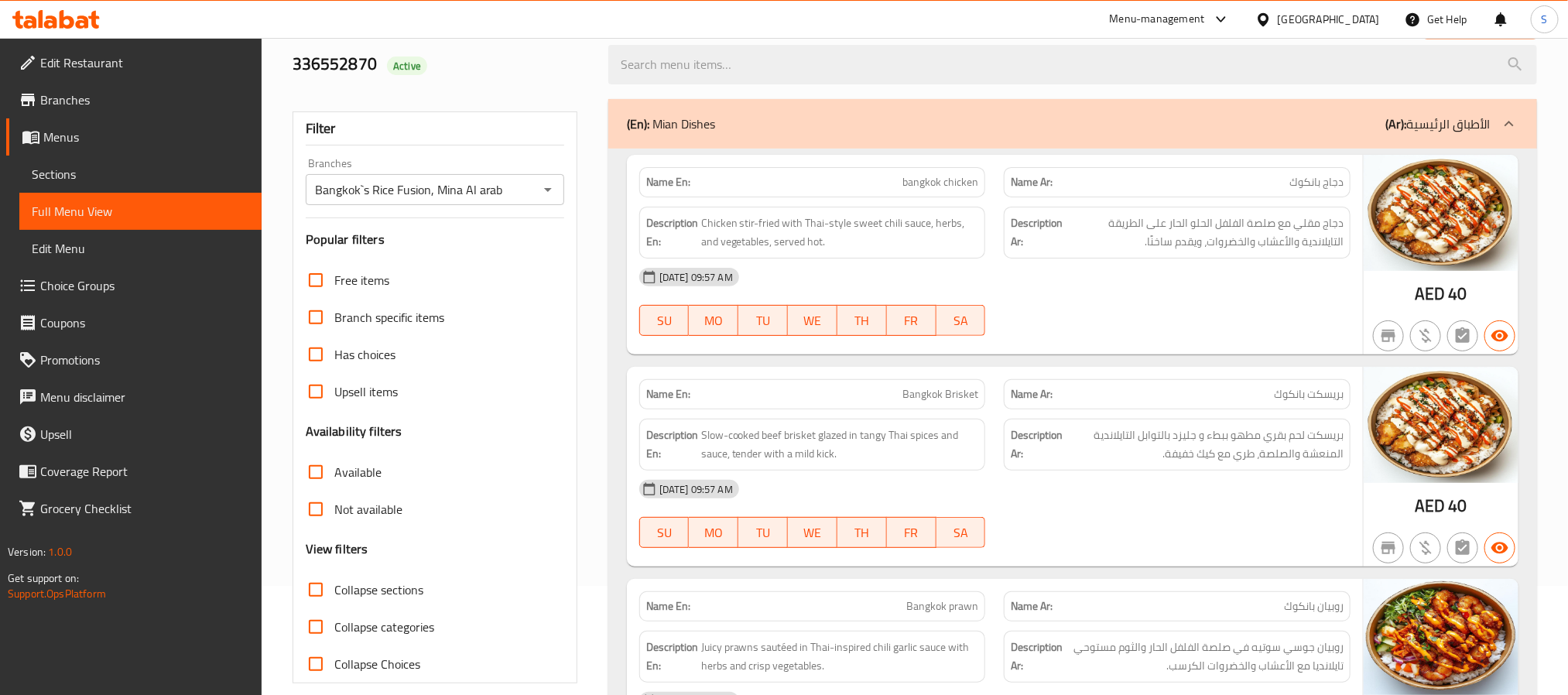
scroll to position [0, 0]
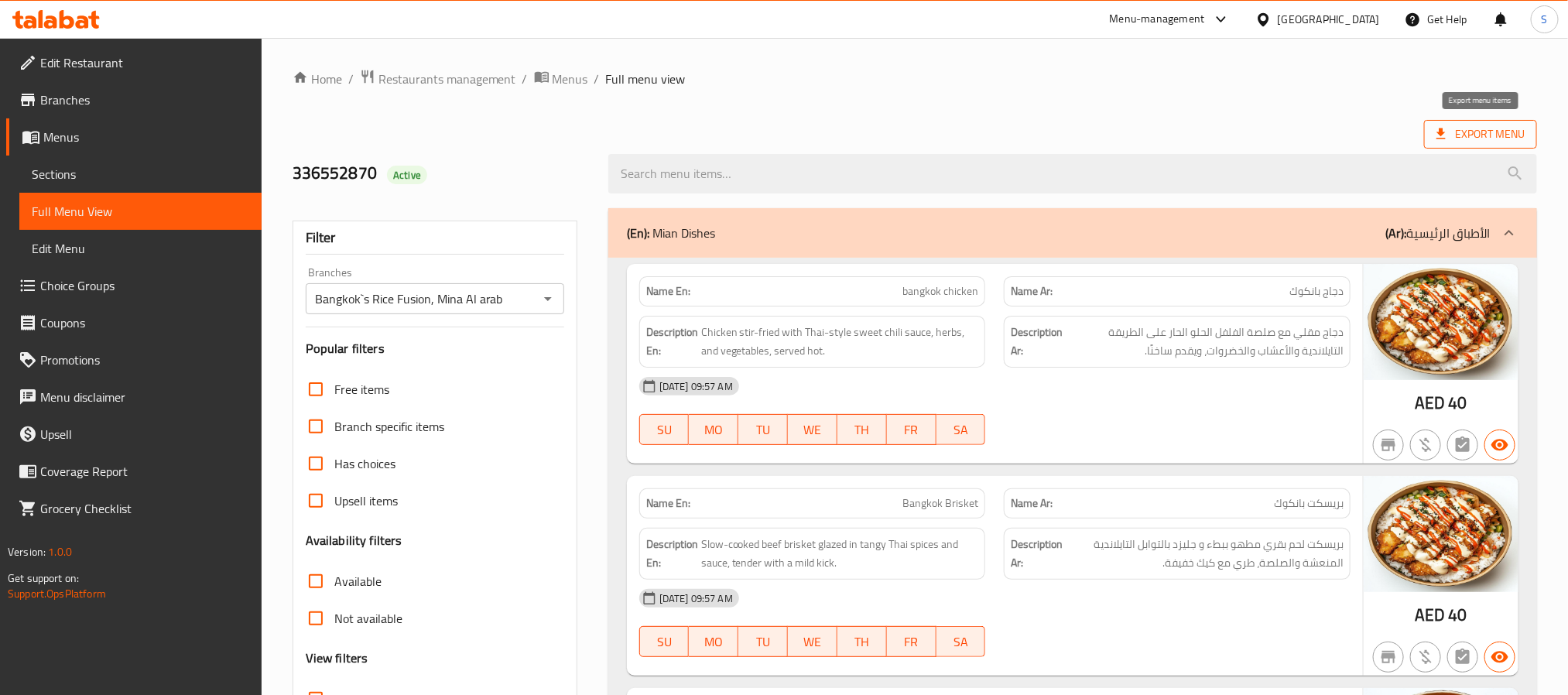
click at [1491, 142] on span "Export Menu" at bounding box center [1480, 134] width 88 height 20
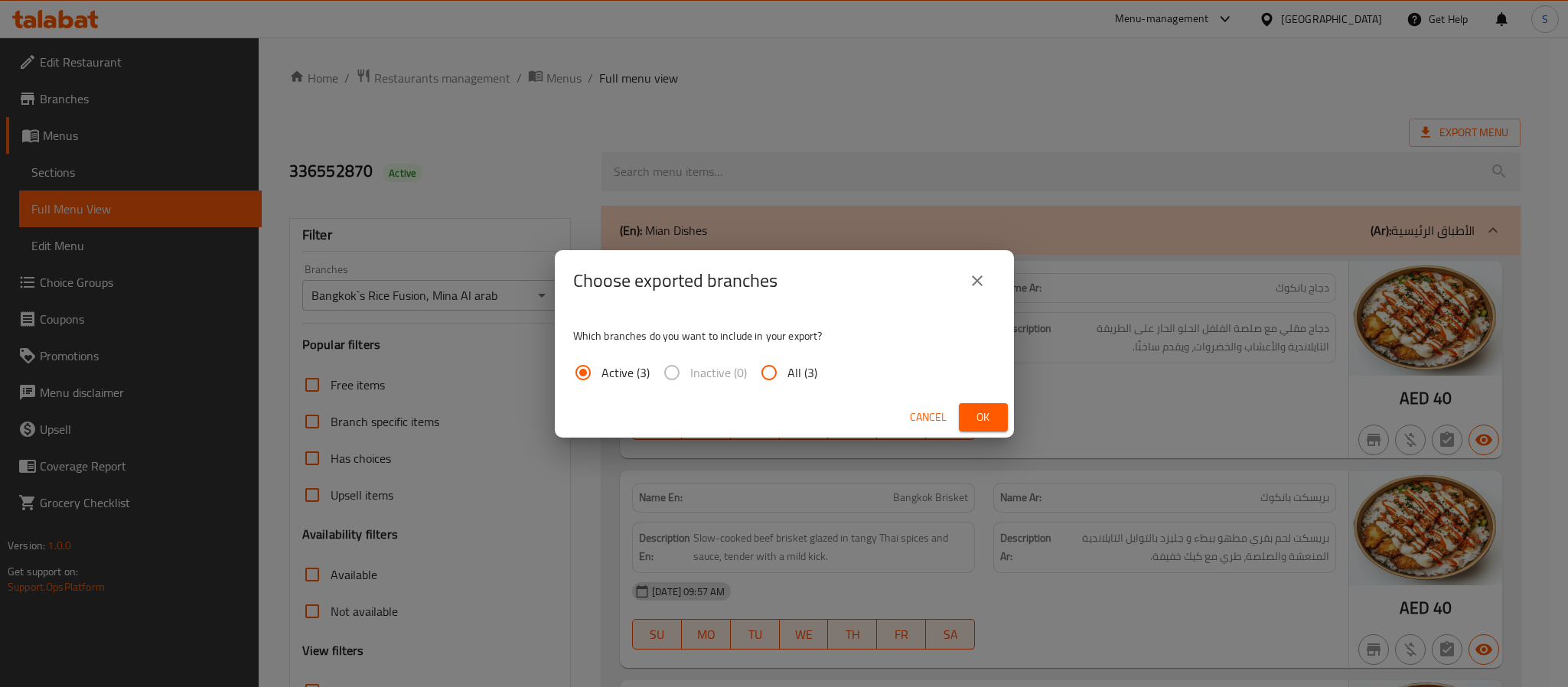
click at [843, 145] on div "Choose exported branches Which branches do you want to include in your export? …" at bounding box center [784, 343] width 1568 height 687
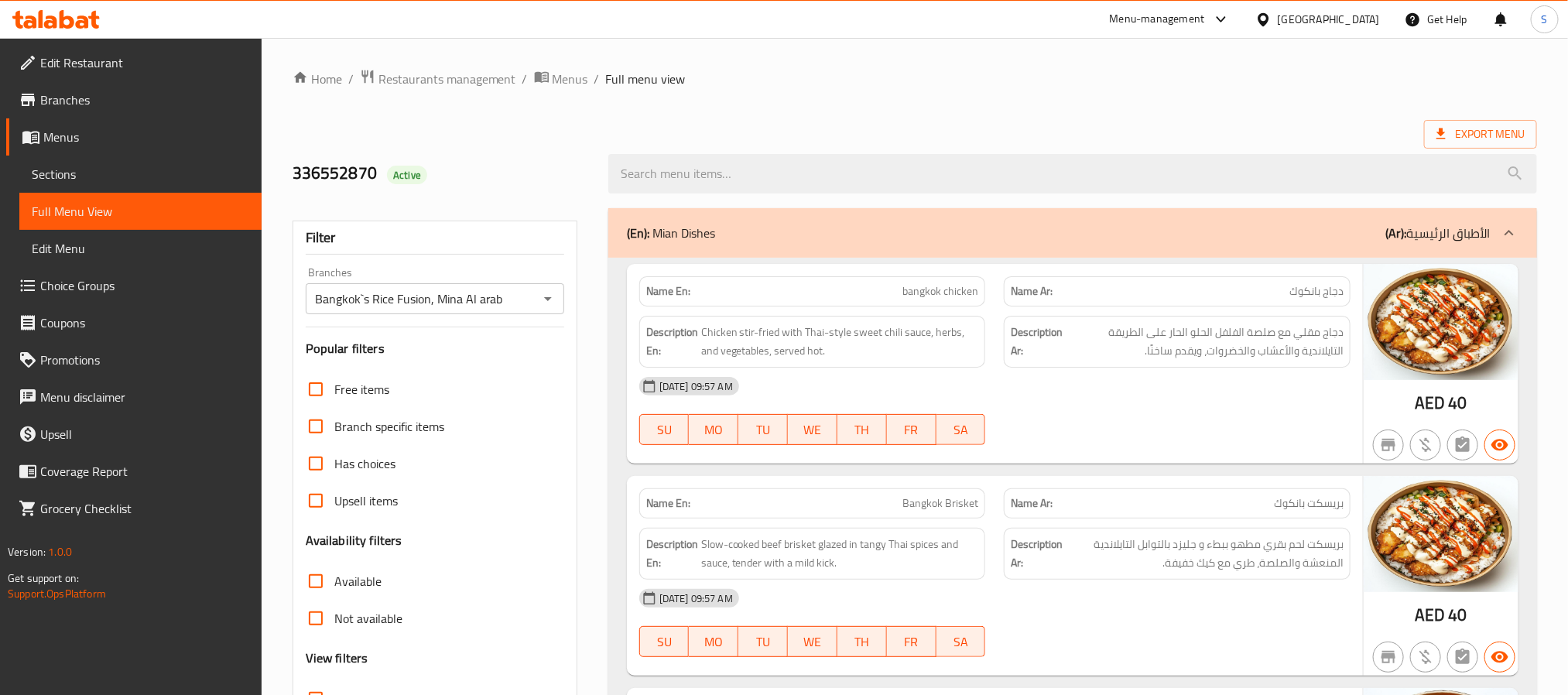
click at [88, 173] on span "Sections" at bounding box center [141, 174] width 217 height 19
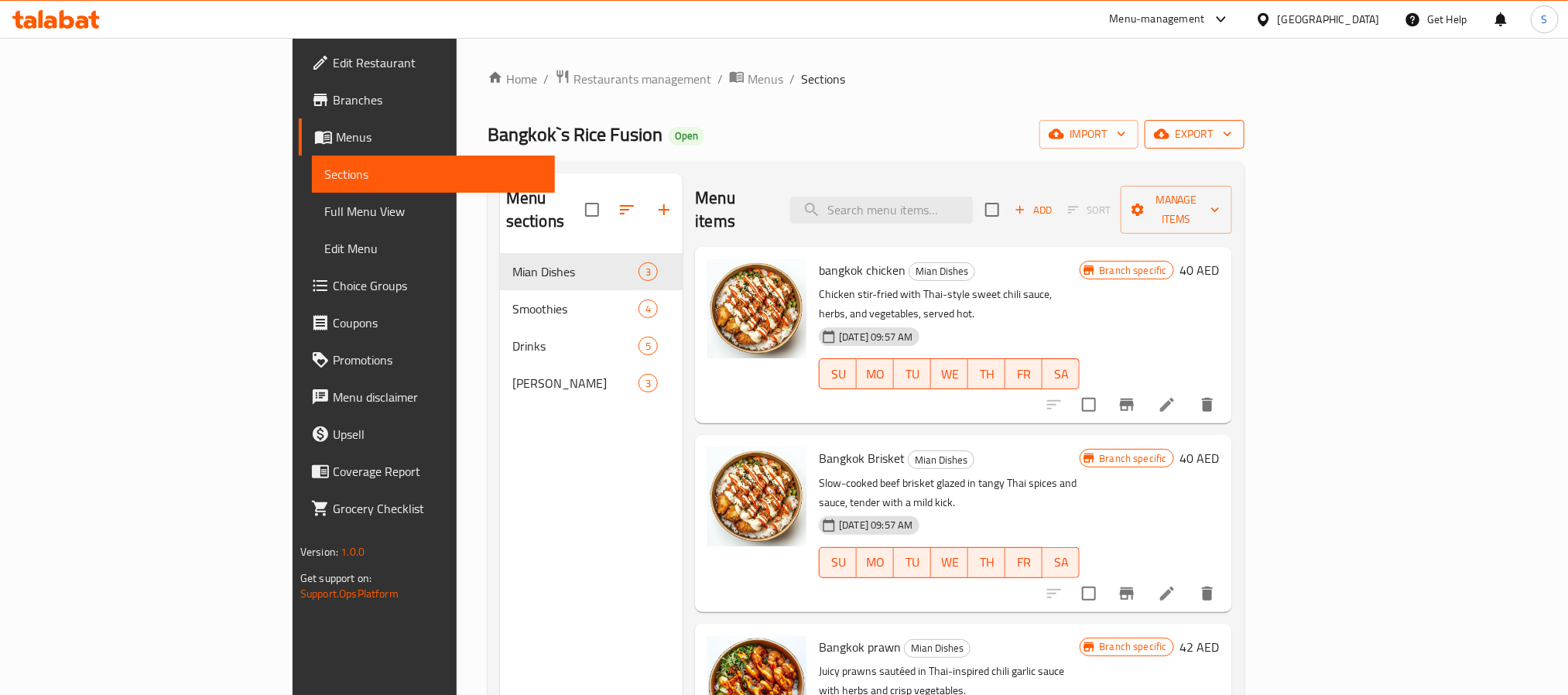
click at [1232, 125] on span "export" at bounding box center [1194, 134] width 75 height 20
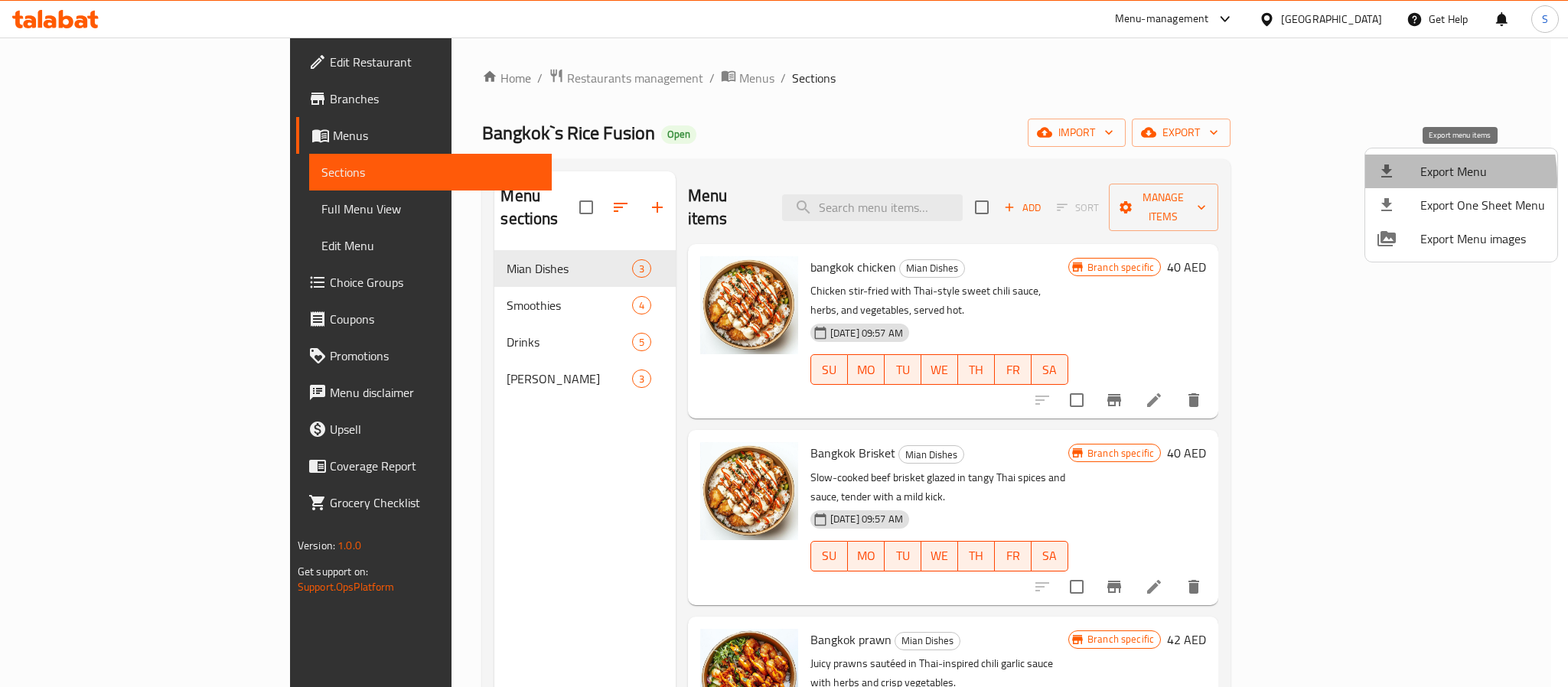
click at [1413, 179] on div at bounding box center [1398, 172] width 43 height 19
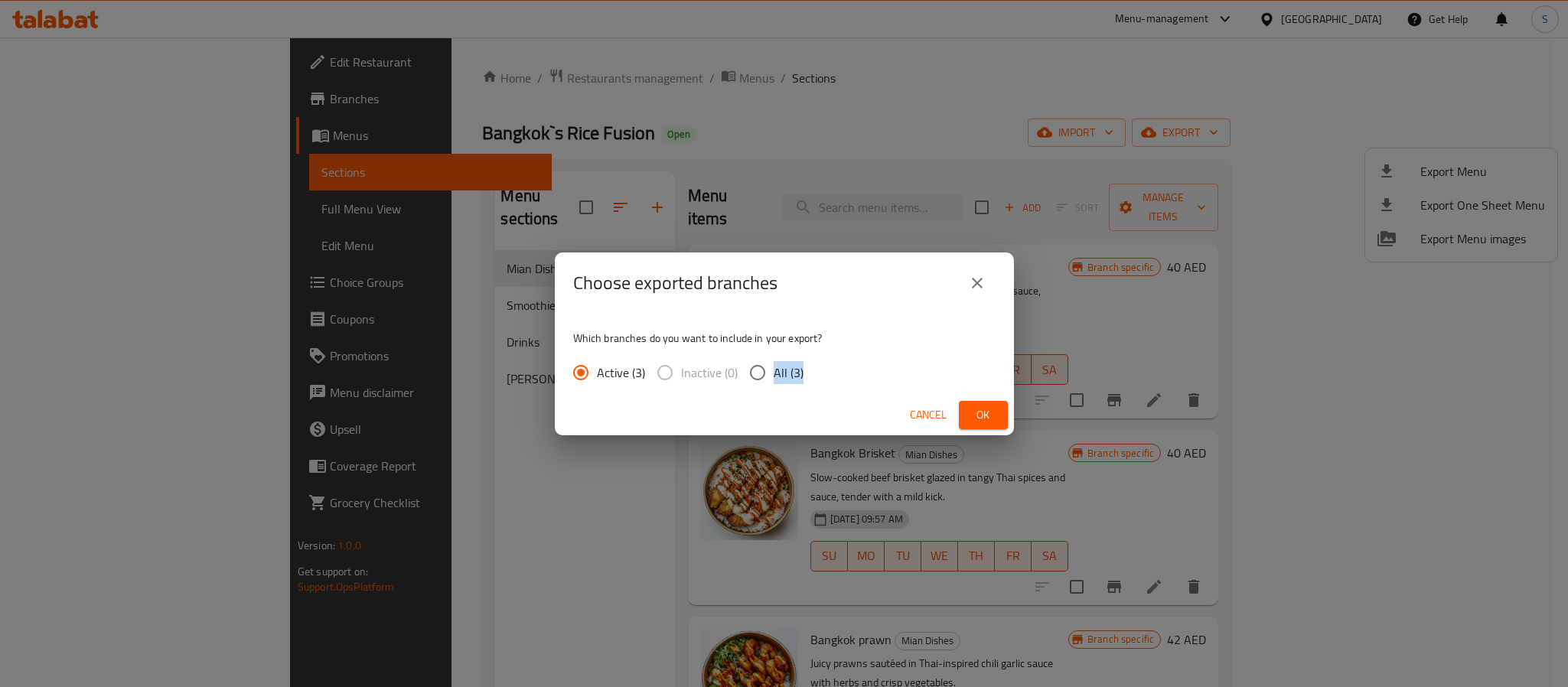
click at [770, 386] on div "Which branches do you want to include in your export? Active (3) Inactive (0) A…" at bounding box center [784, 354] width 459 height 81
click at [749, 369] on input "All (3)" at bounding box center [757, 372] width 32 height 32
radio input "true"
click at [973, 414] on span "Ok" at bounding box center [983, 415] width 25 height 19
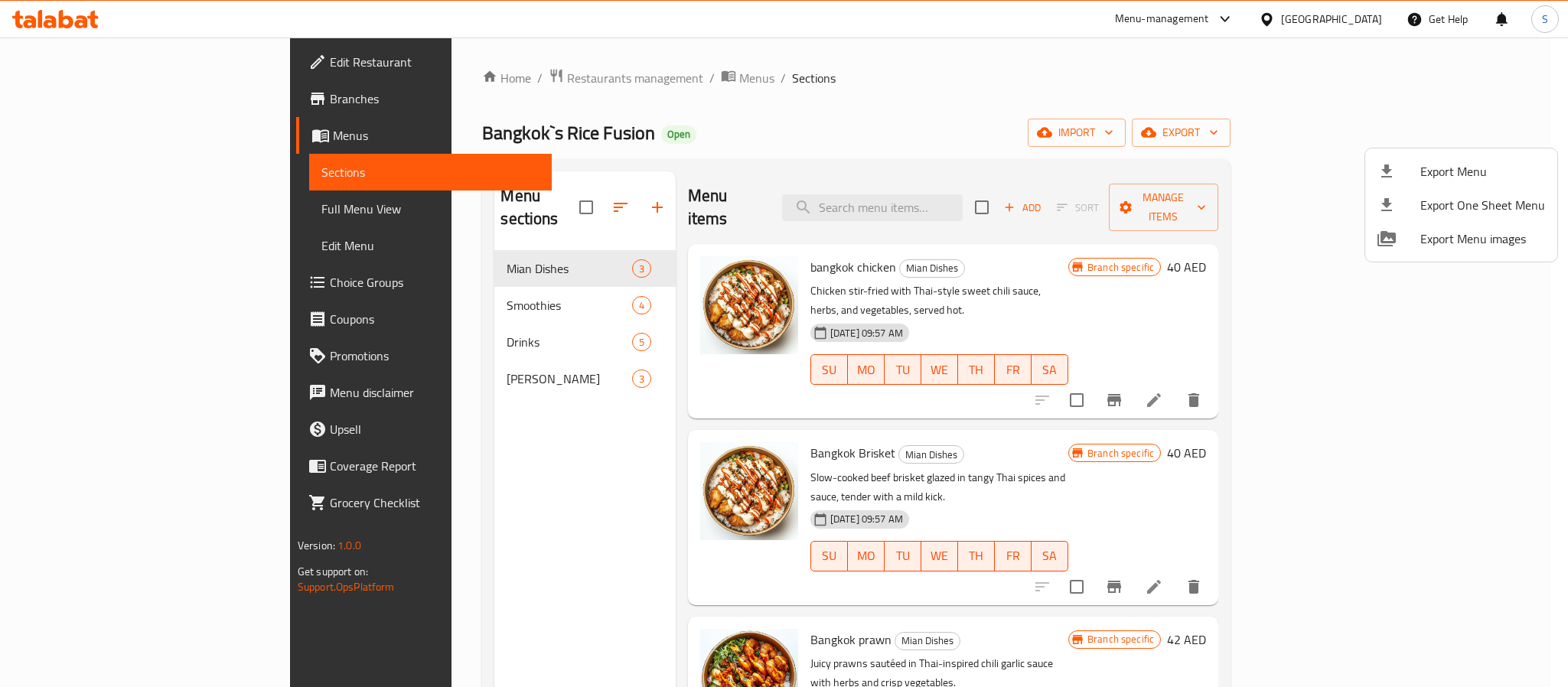
click at [663, 80] on div at bounding box center [784, 343] width 1568 height 687
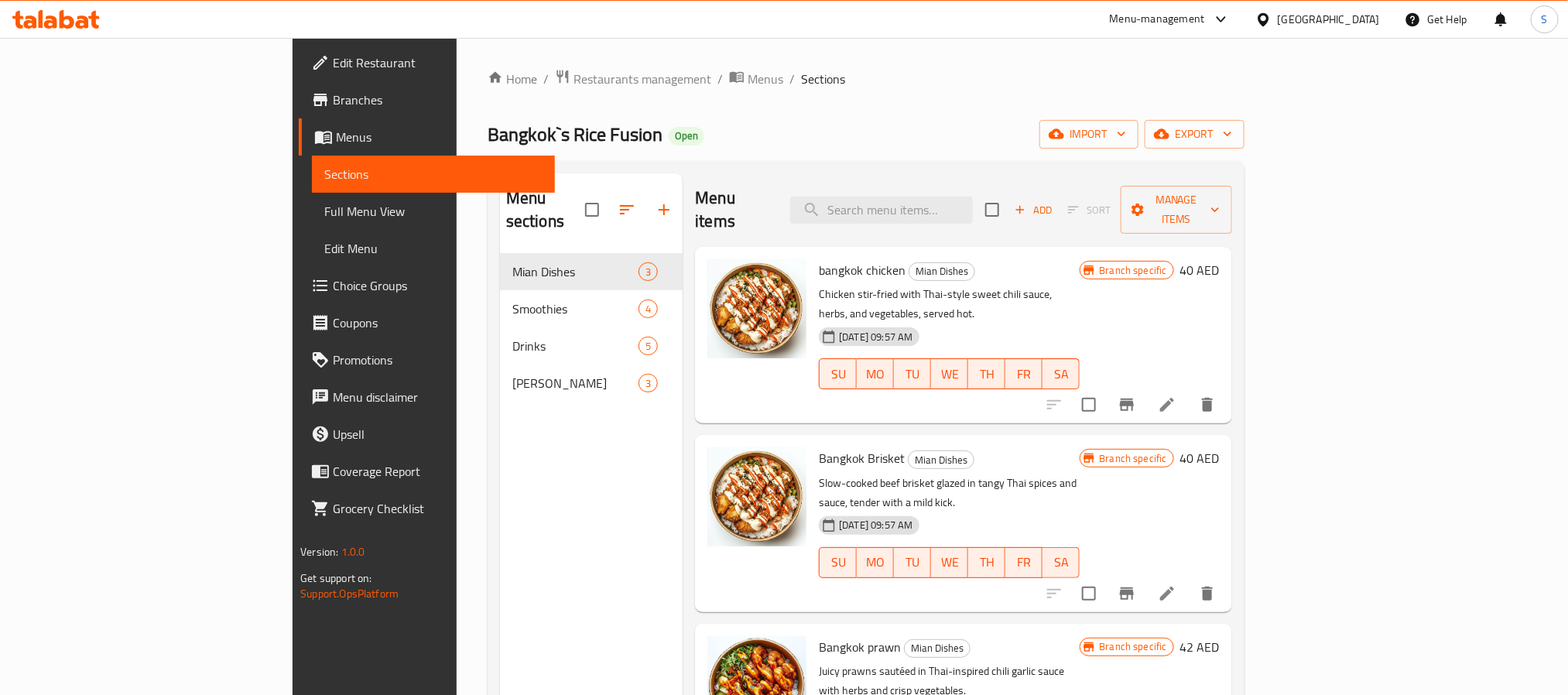
click at [324, 216] on span "Full Menu View" at bounding box center [433, 211] width 217 height 19
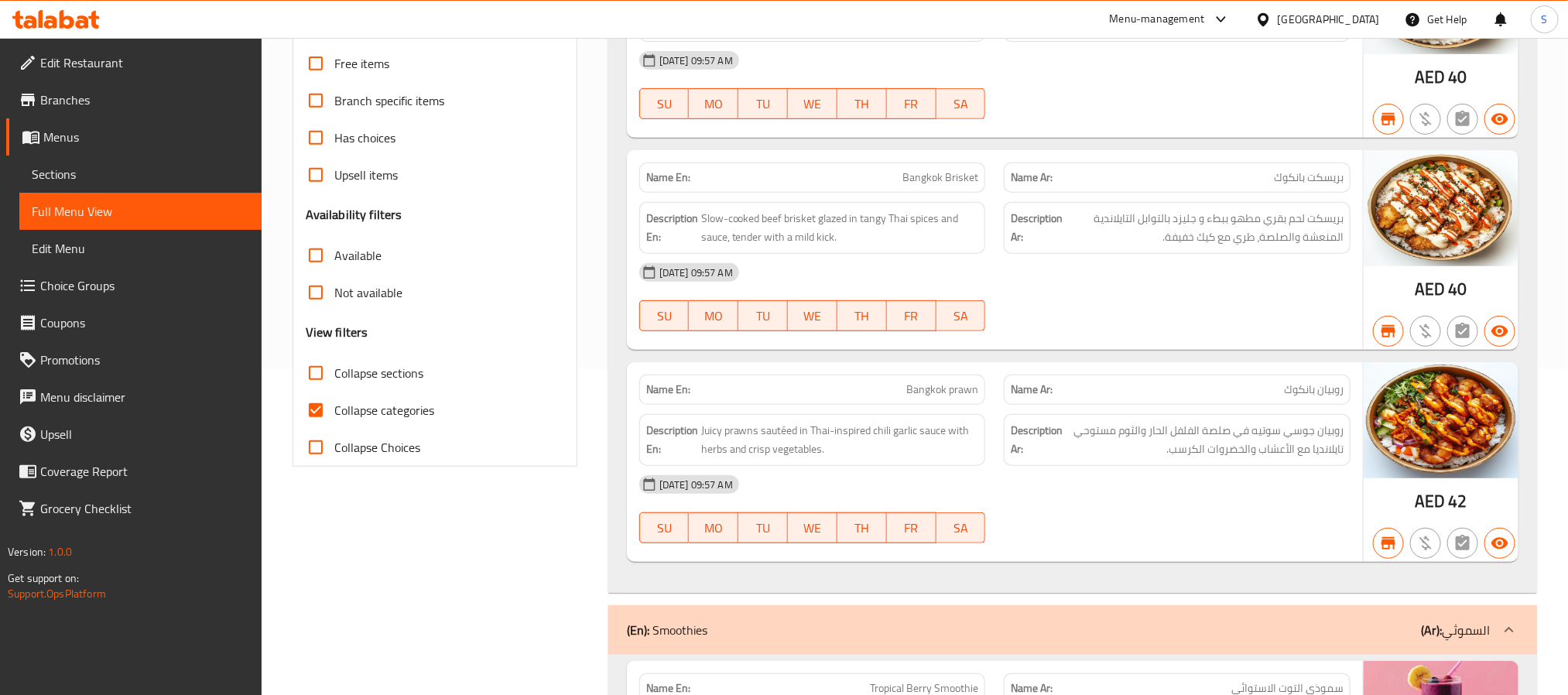
scroll to position [325, 0]
click at [328, 418] on input "Collapse categories" at bounding box center [316, 411] width 38 height 38
checkbox input "false"
click at [1312, 15] on div "[GEOGRAPHIC_DATA]" at bounding box center [1329, 20] width 102 height 17
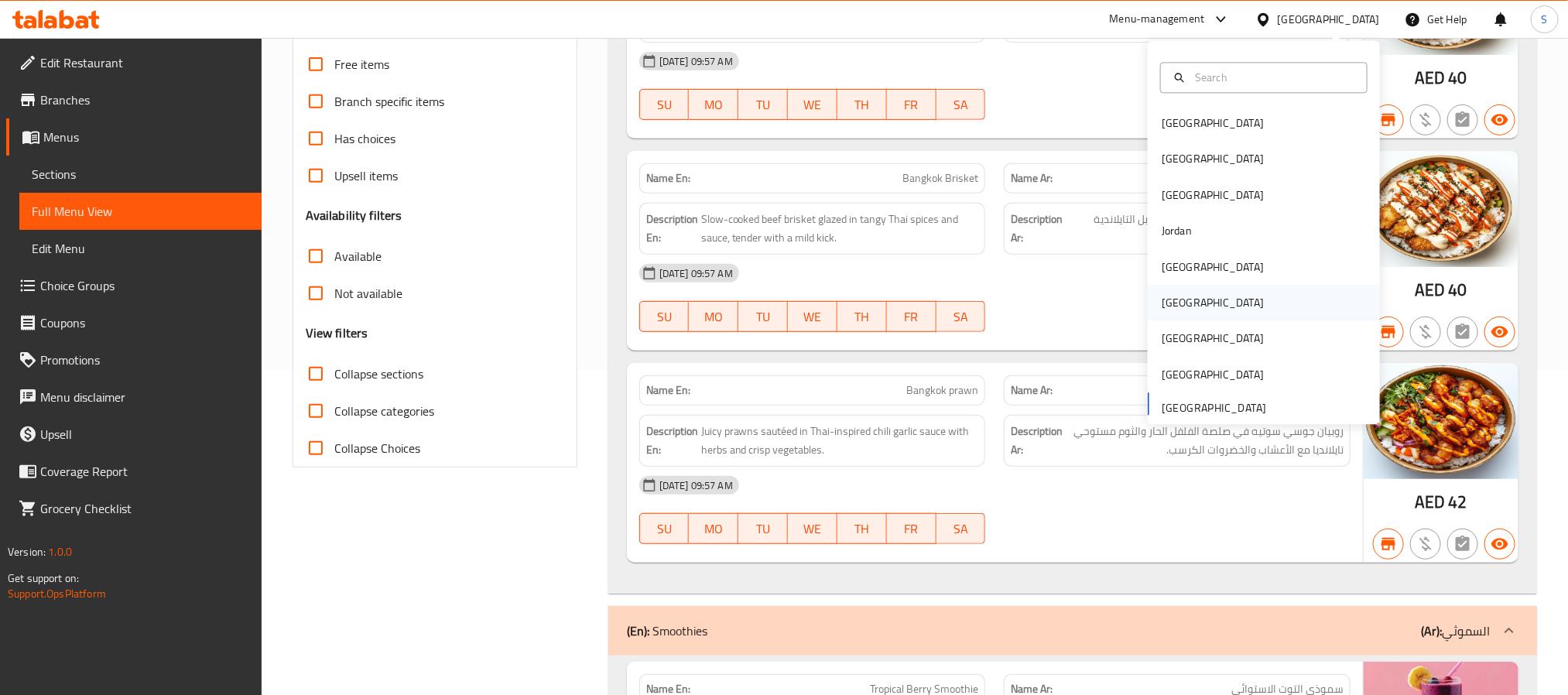
click at [1192, 302] on div "[GEOGRAPHIC_DATA]" at bounding box center [1263, 303] width 232 height 36
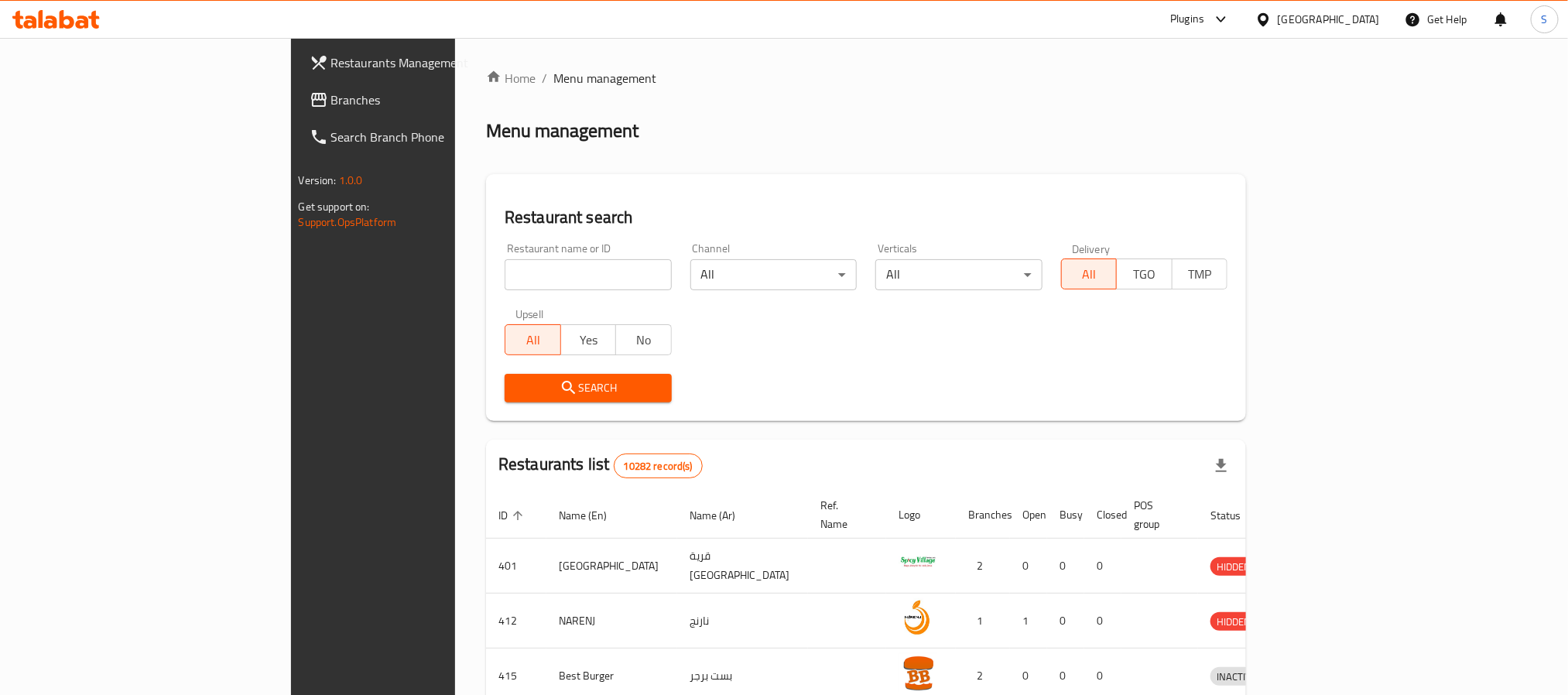
click at [331, 100] on span "Branches" at bounding box center [435, 100] width 209 height 19
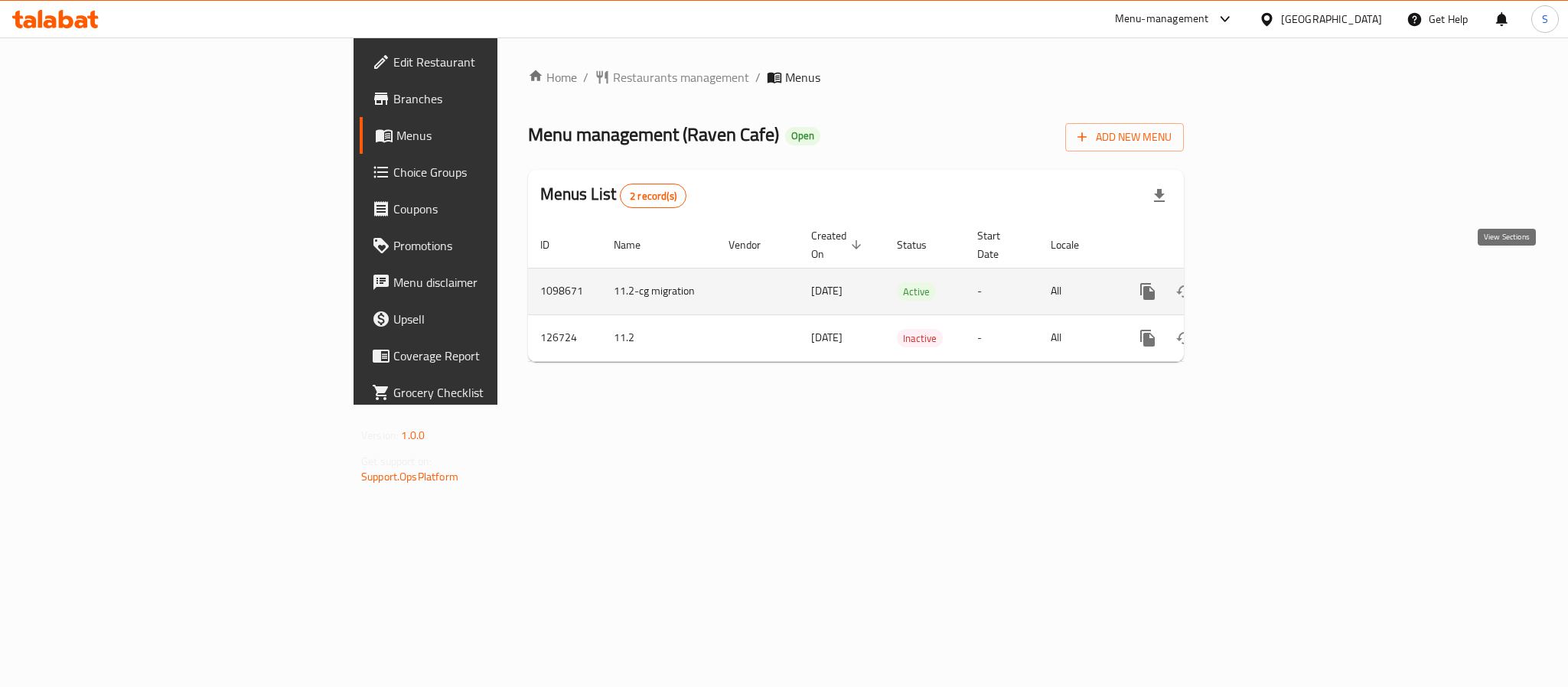
click at [1267, 282] on icon "enhanced table" at bounding box center [1258, 291] width 19 height 19
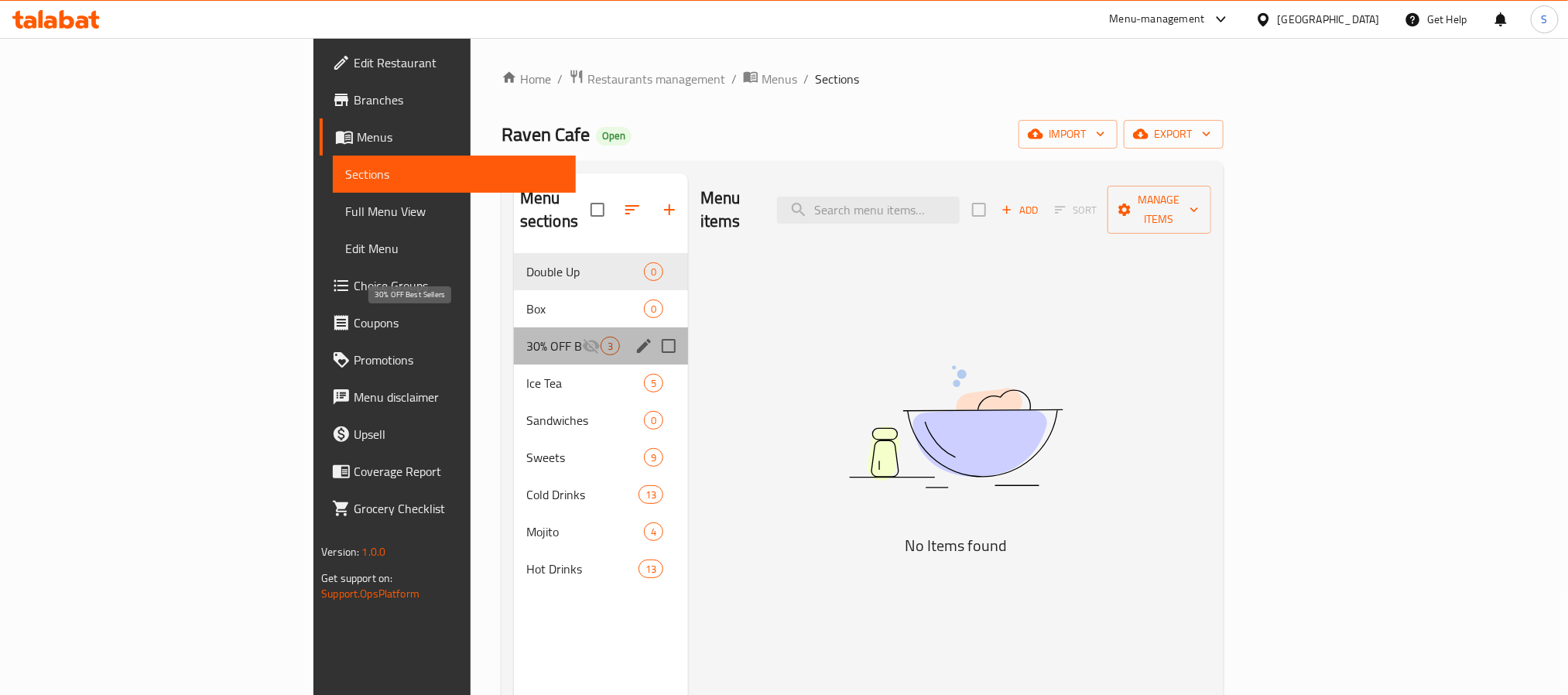
click at [526, 337] on span "30% OFF Best Sellers" at bounding box center [553, 346] width 55 height 19
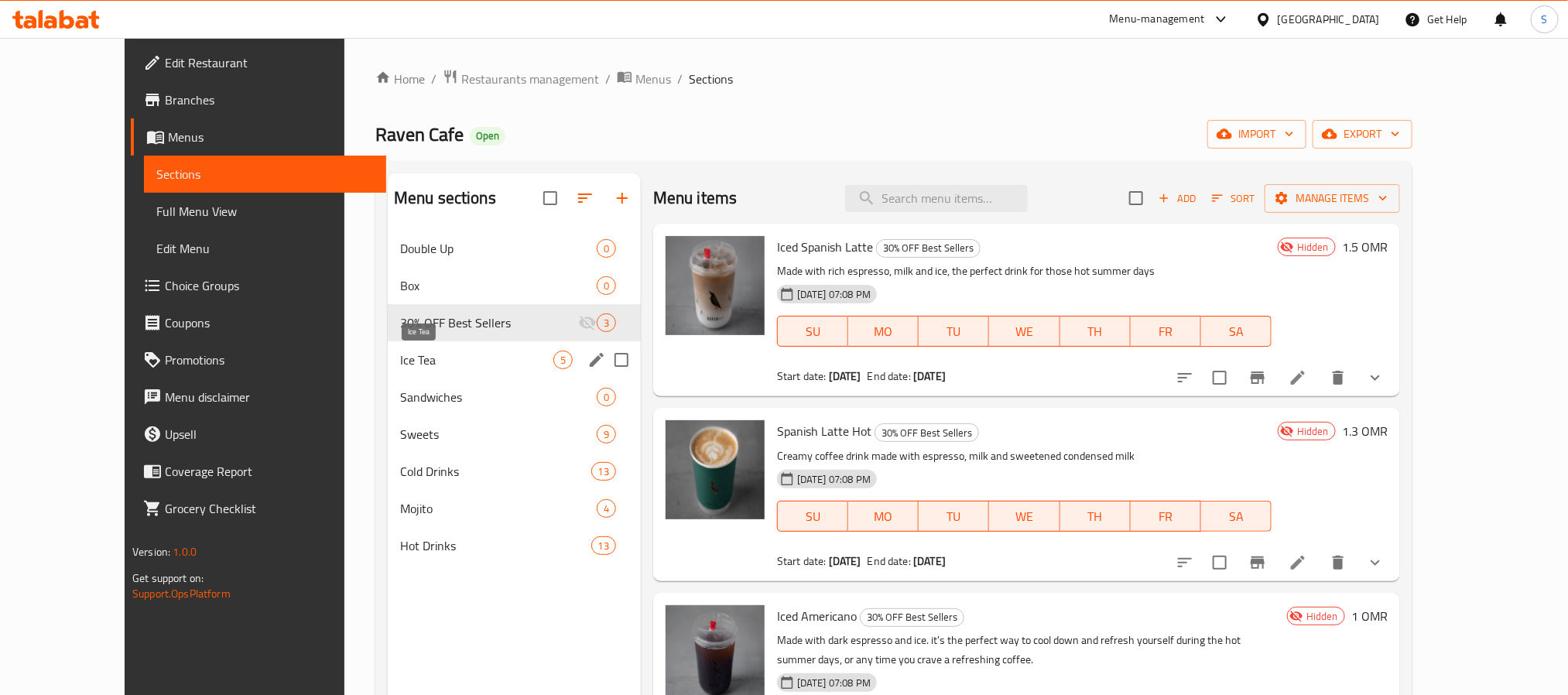
click at [400, 353] on span "Ice Tea" at bounding box center [477, 360] width 153 height 19
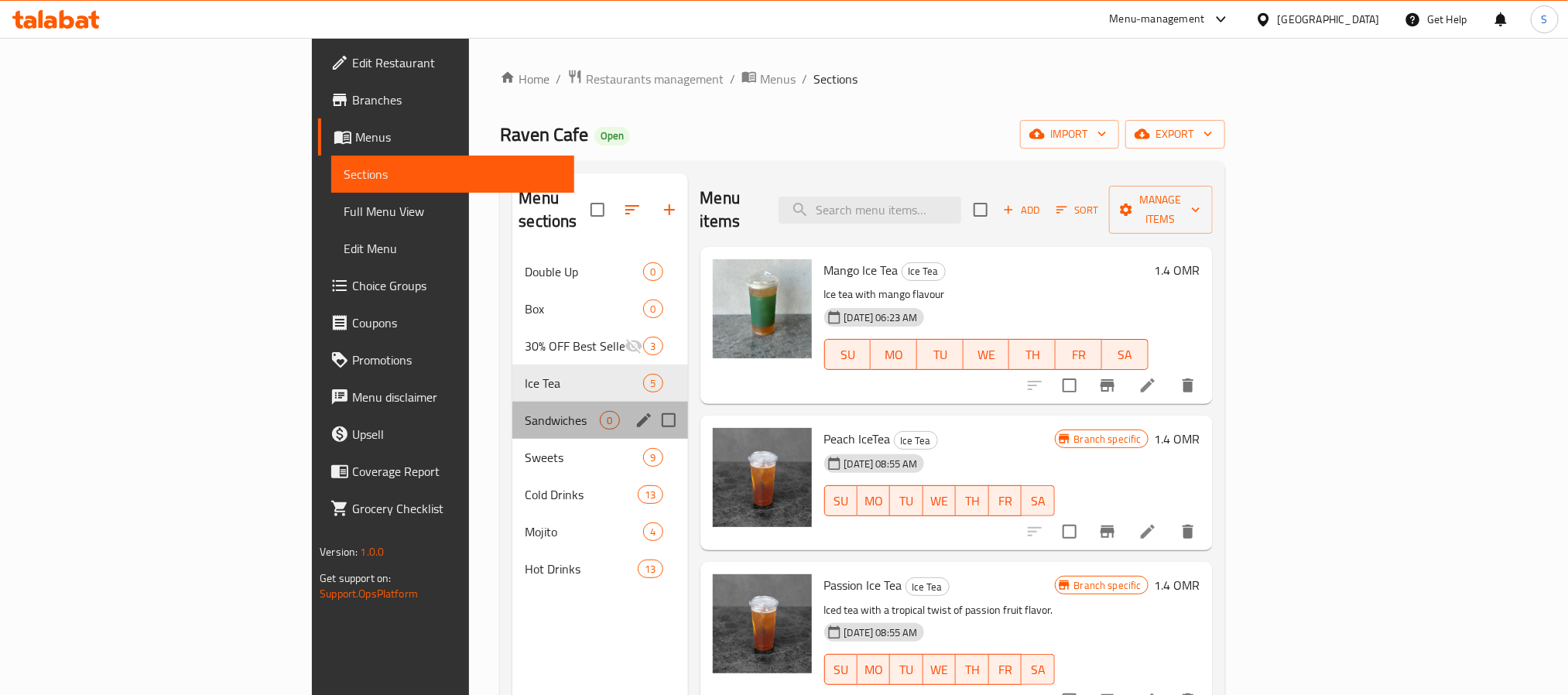
click at [512, 402] on div "Sandwiches 0" at bounding box center [600, 421] width 175 height 38
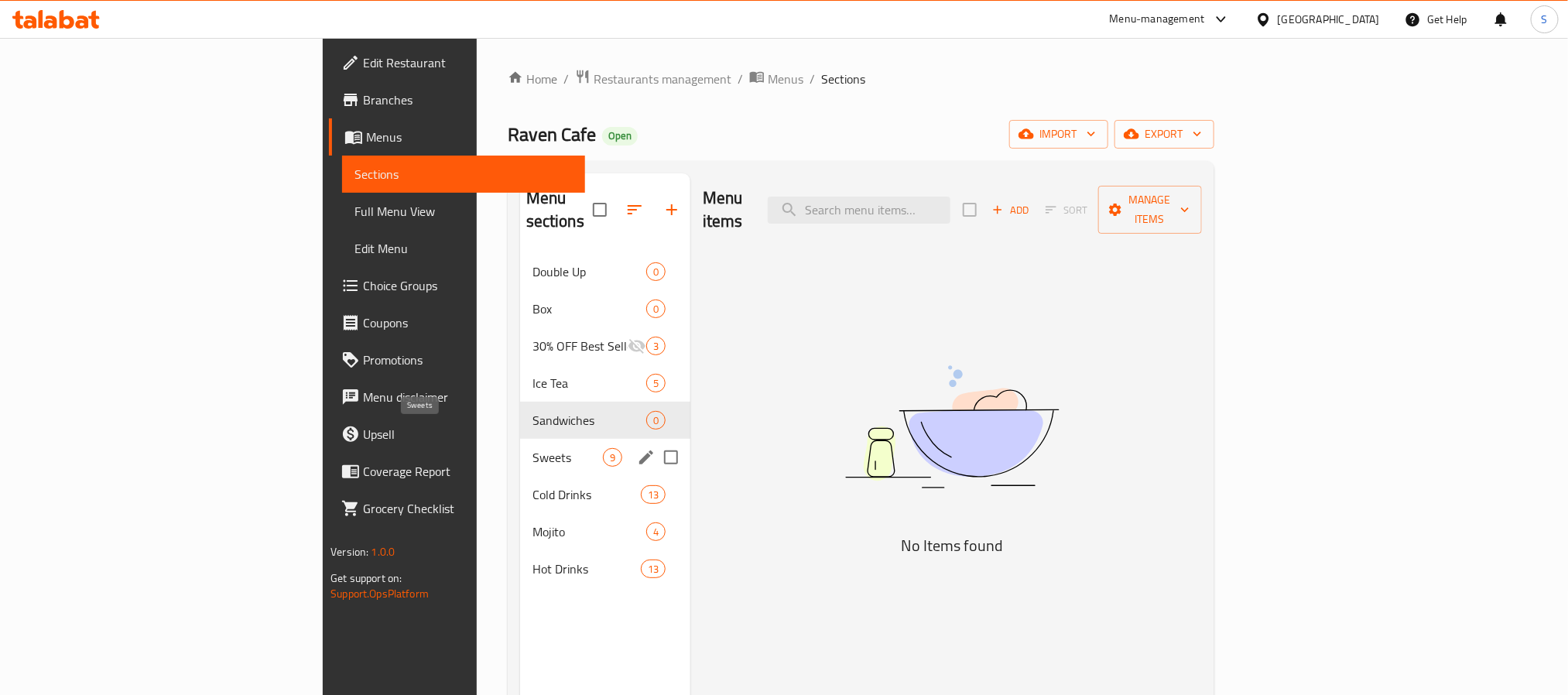
click at [532, 448] on span "Sweets" at bounding box center [567, 457] width 70 height 19
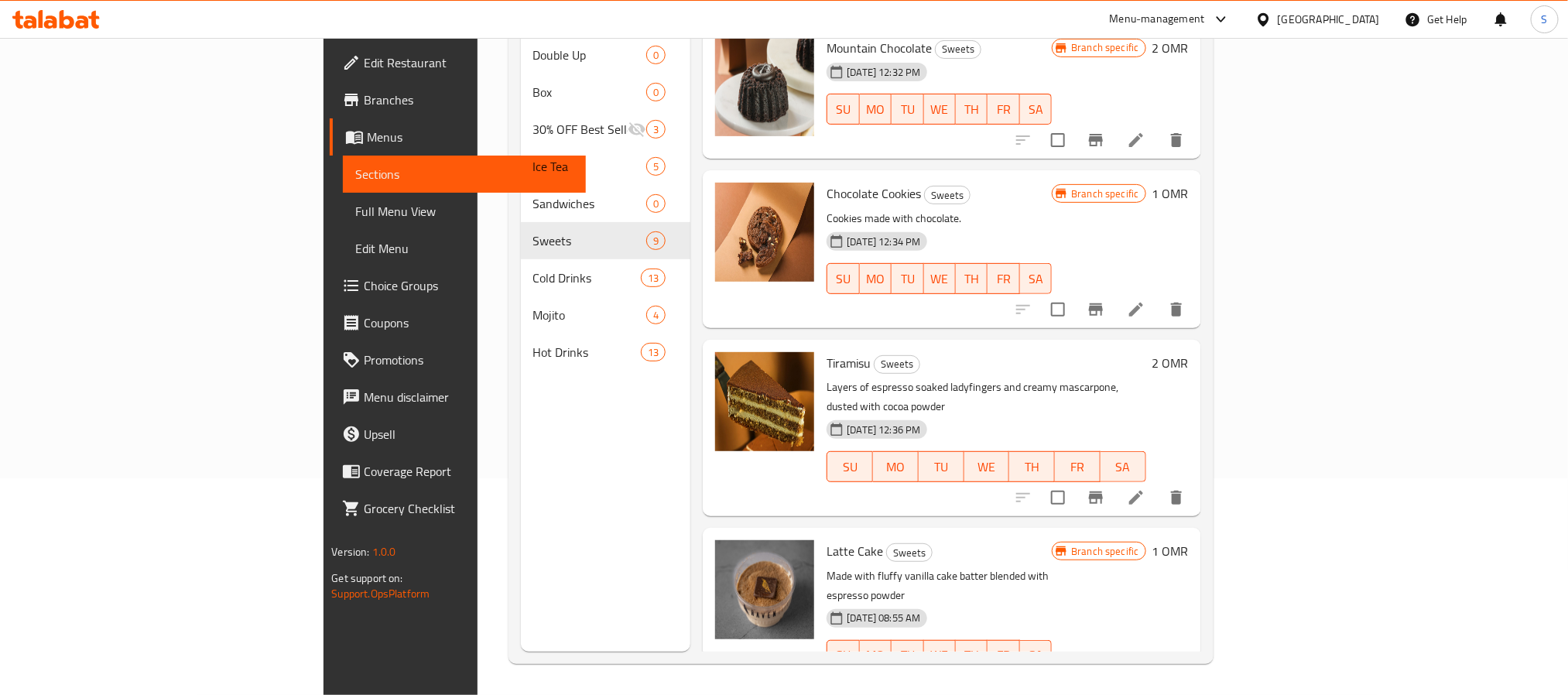
scroll to position [332, 0]
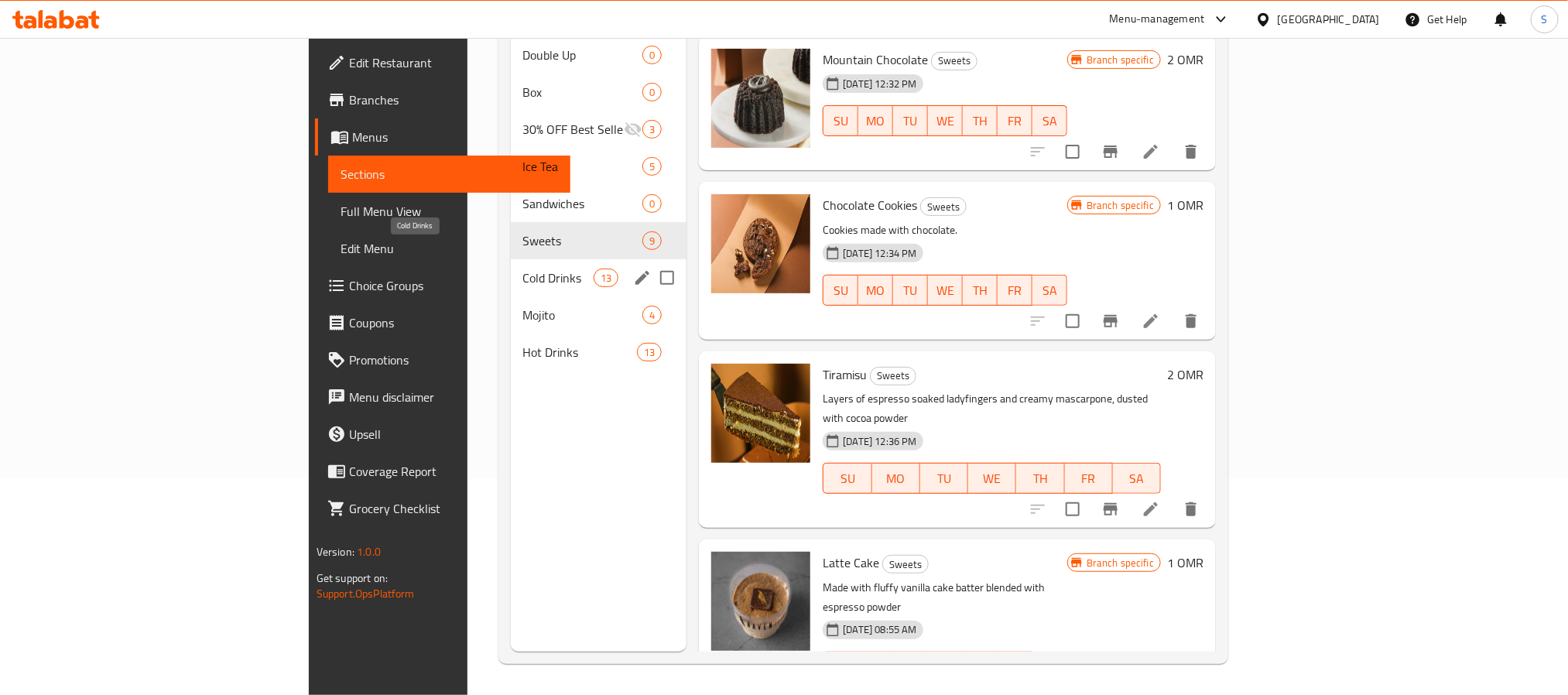
click at [523, 269] on span "Cold Drinks" at bounding box center [558, 278] width 71 height 19
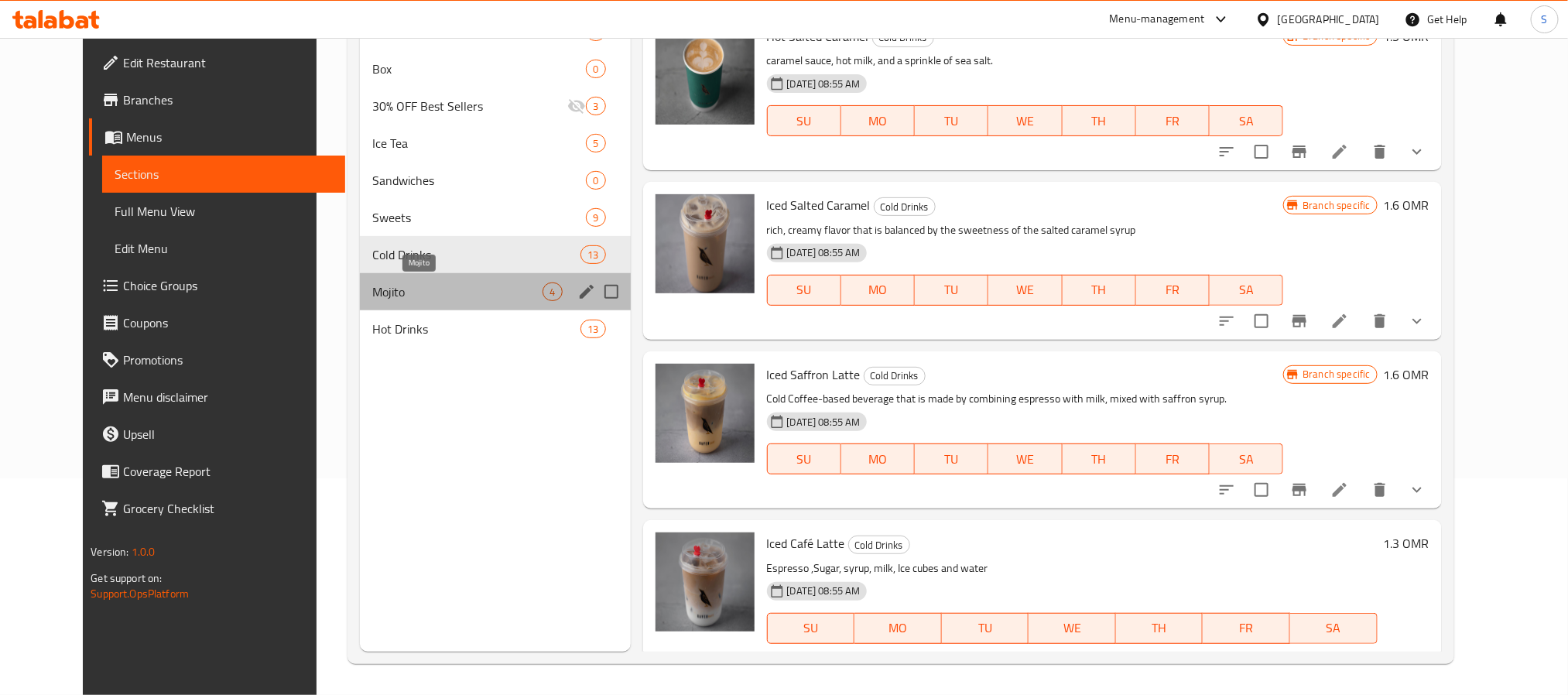
click at [446, 292] on span "Mojito" at bounding box center [457, 292] width 170 height 19
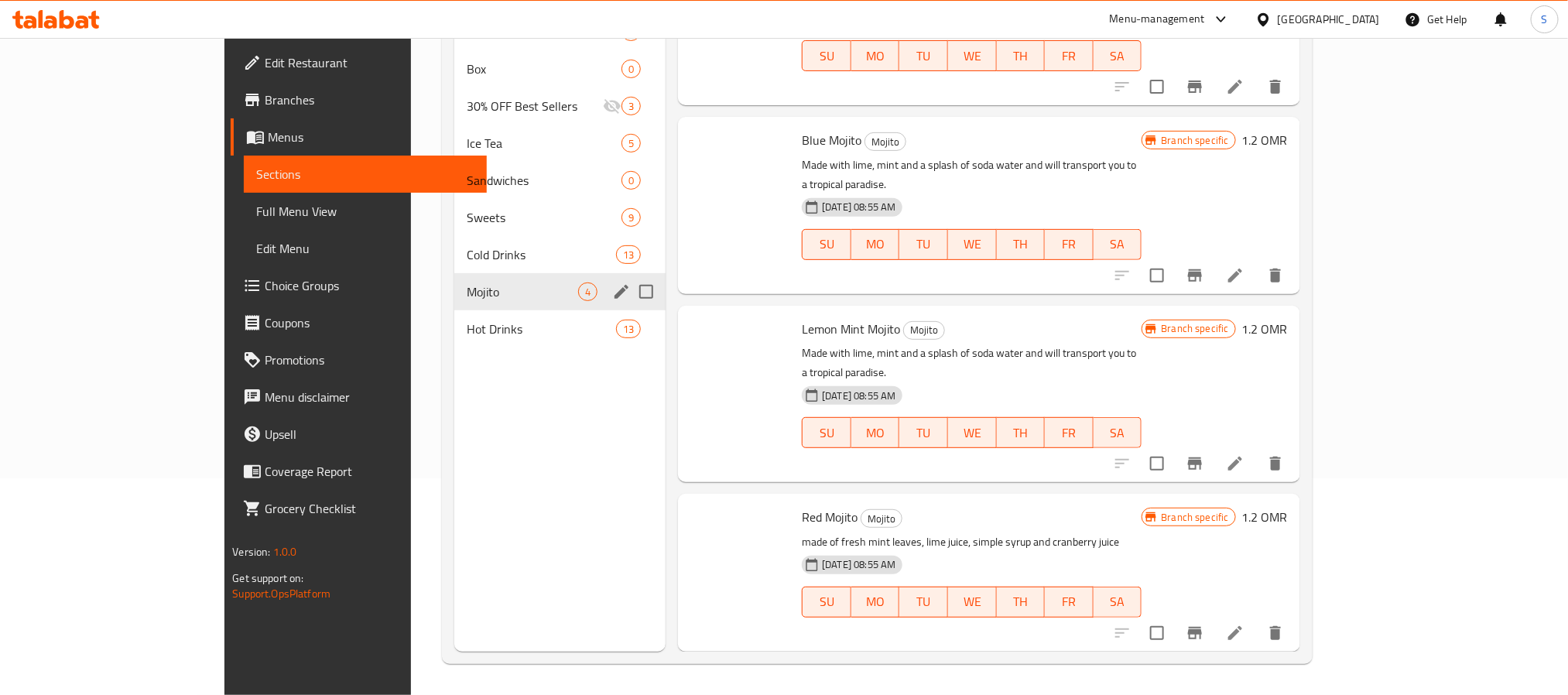
scroll to position [20, 0]
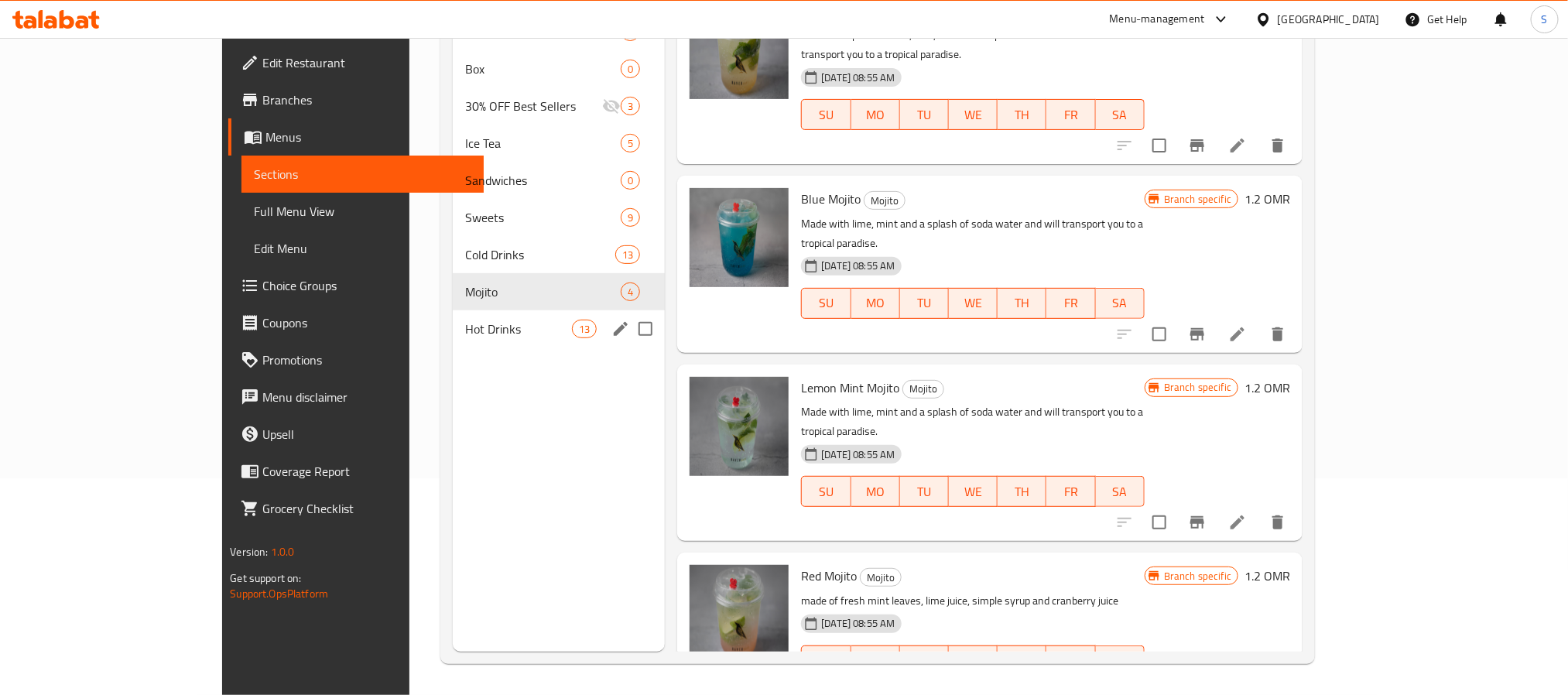
click at [453, 317] on div "Hot Drinks 13" at bounding box center [559, 329] width 213 height 38
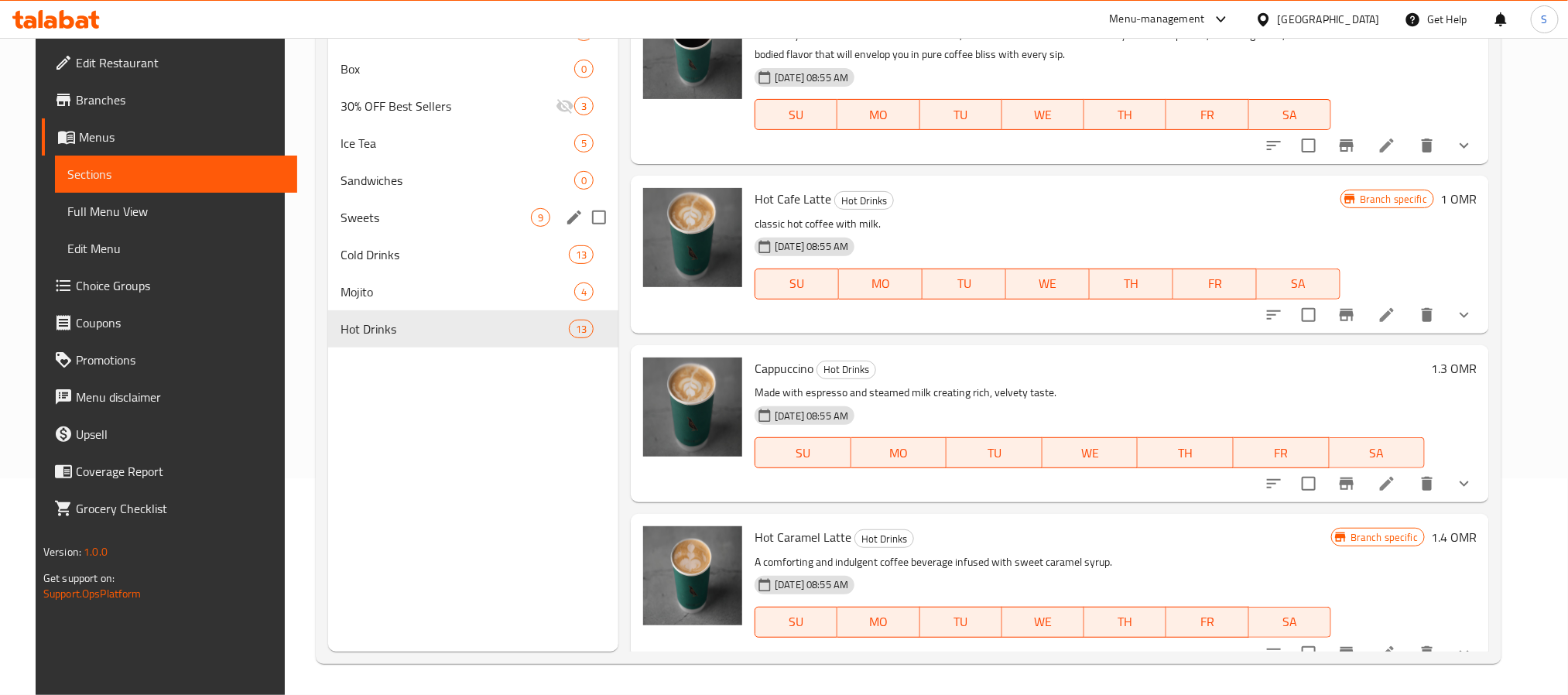
click at [437, 202] on div "Sweets 9" at bounding box center [473, 217] width 290 height 38
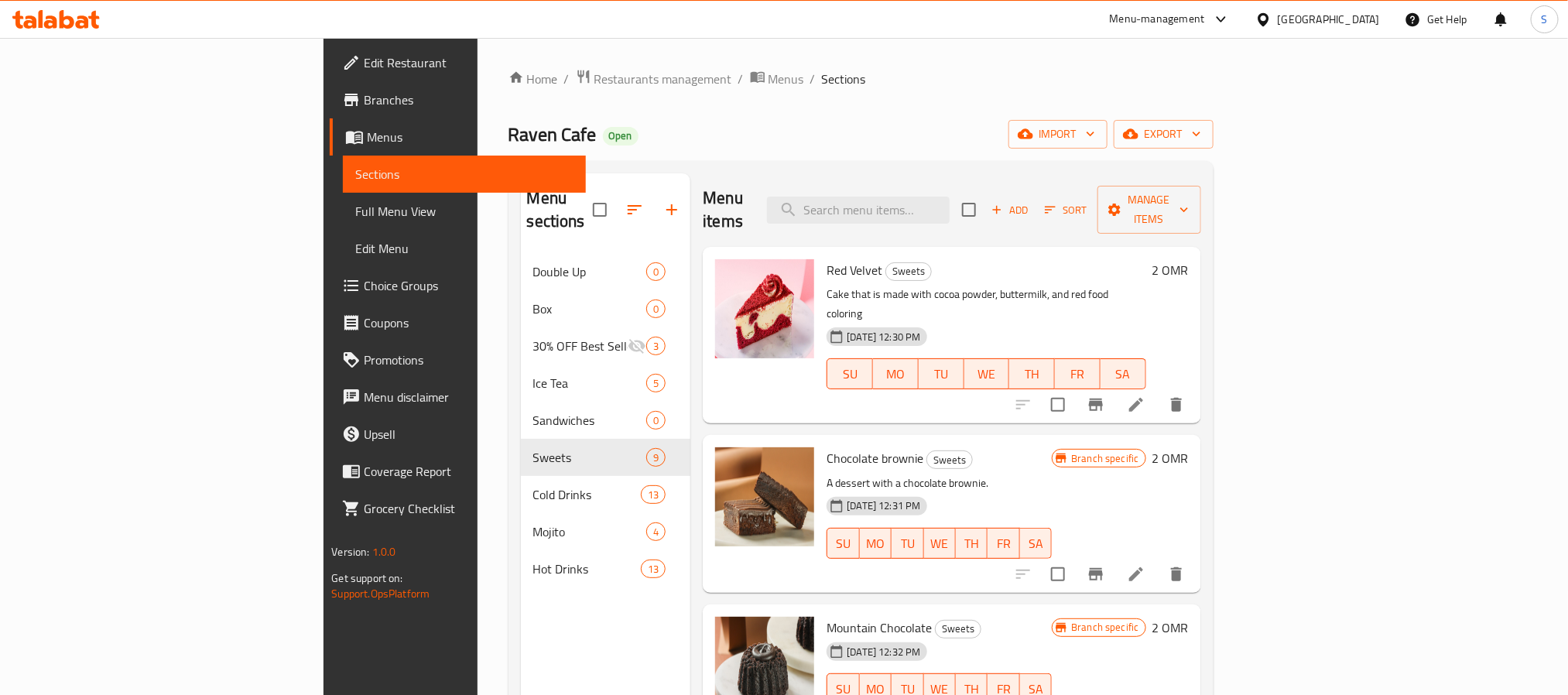
click at [367, 128] on span "Menus" at bounding box center [469, 137] width 206 height 19
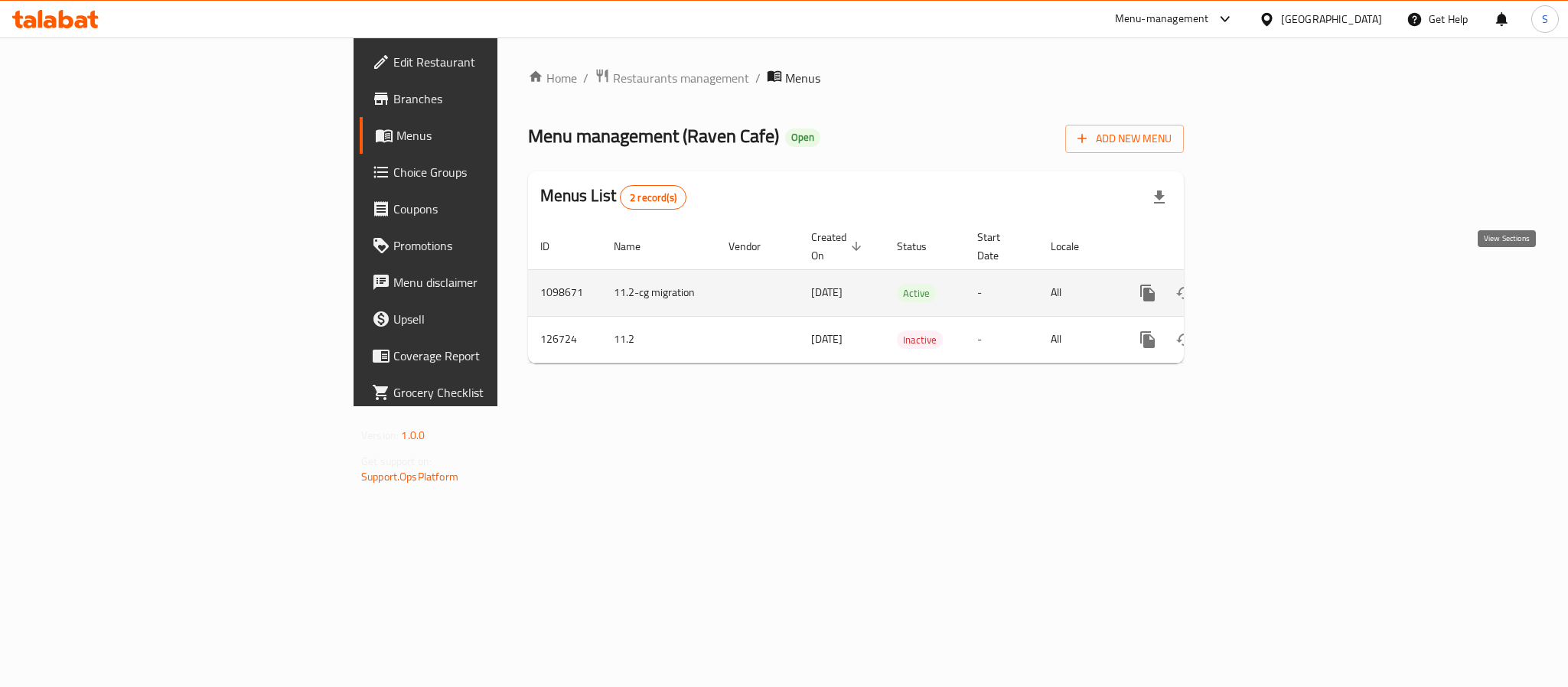
click at [1264, 286] on icon "enhanced table" at bounding box center [1258, 293] width 14 height 14
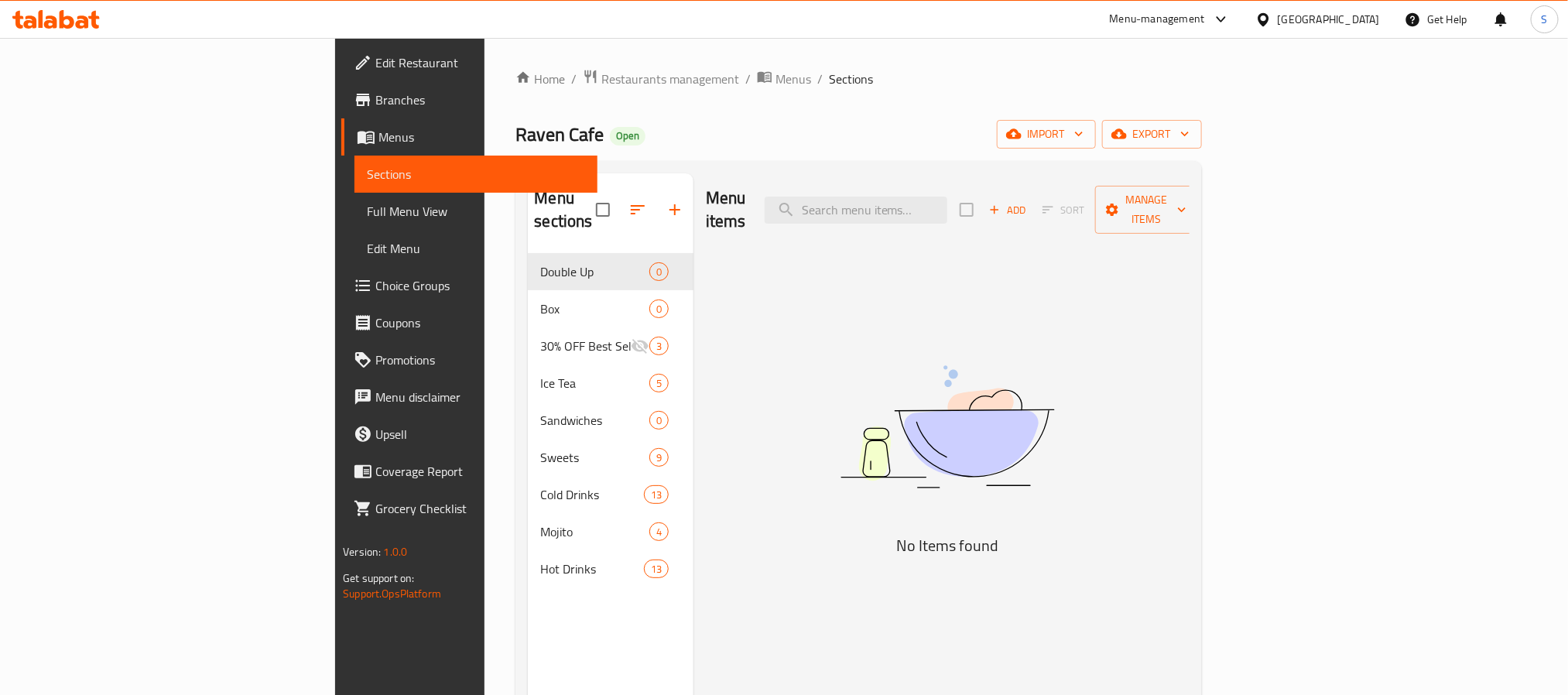
click at [367, 213] on span "Full Menu View" at bounding box center [475, 211] width 217 height 19
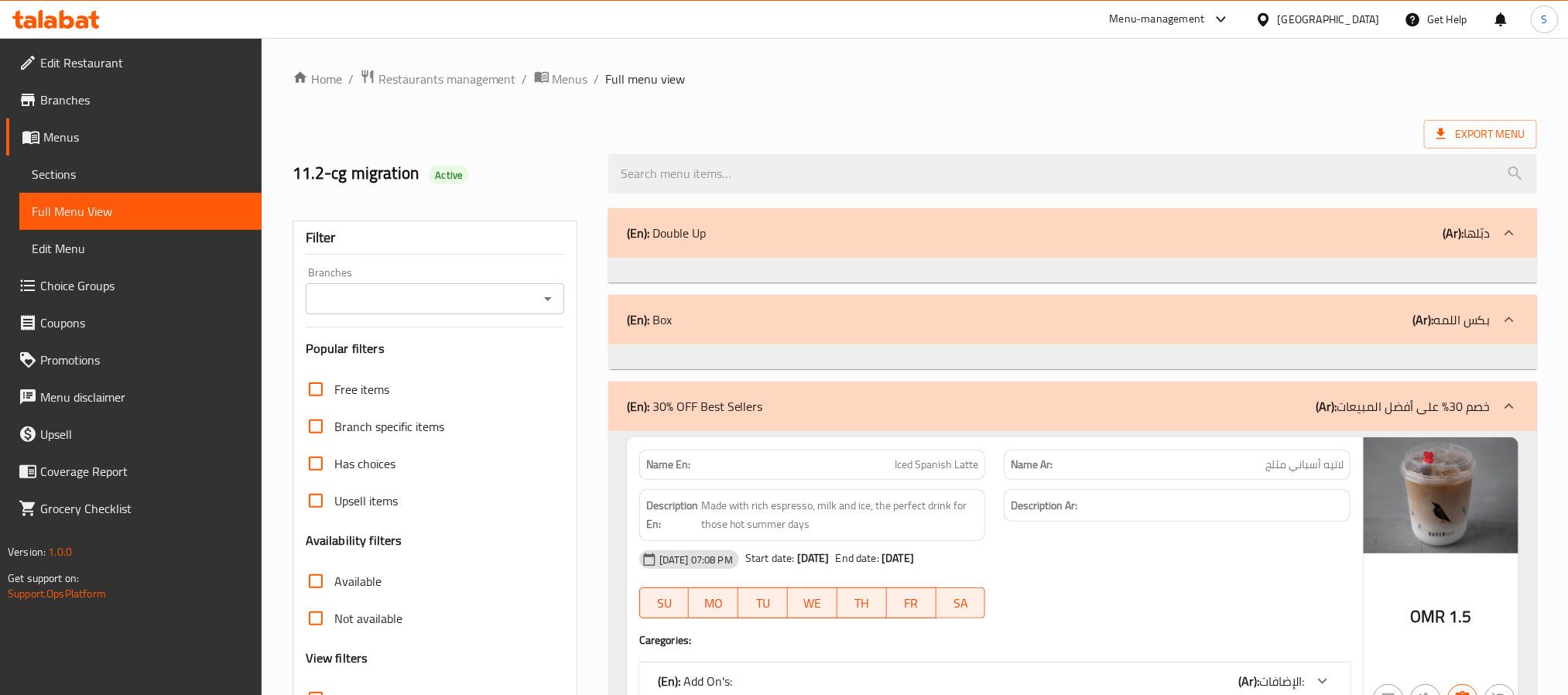
click at [556, 298] on icon "Open" at bounding box center [548, 299] width 19 height 19
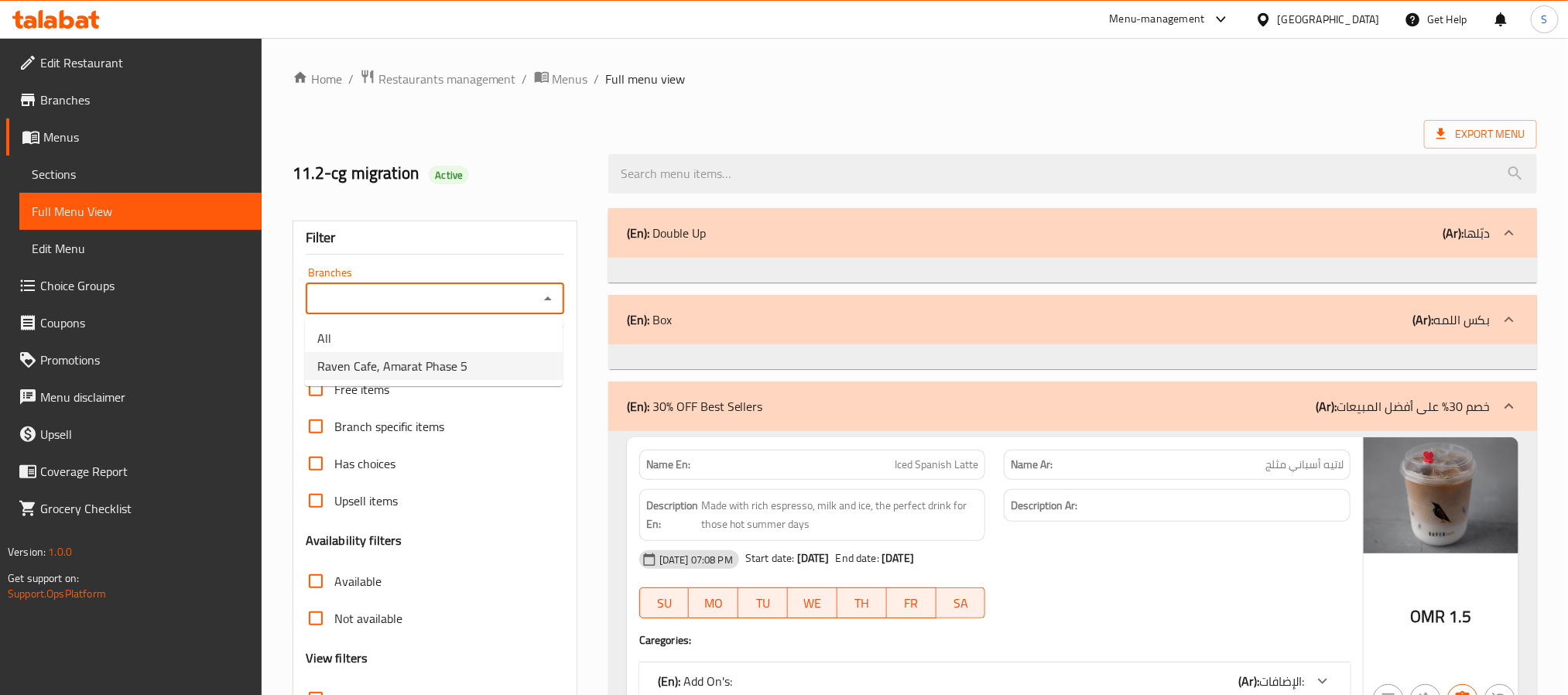
click at [506, 358] on li "Raven Cafe, Amarat Phase 5" at bounding box center [434, 366] width 258 height 28
type input "Raven Cafe, Amarat Phase 5"
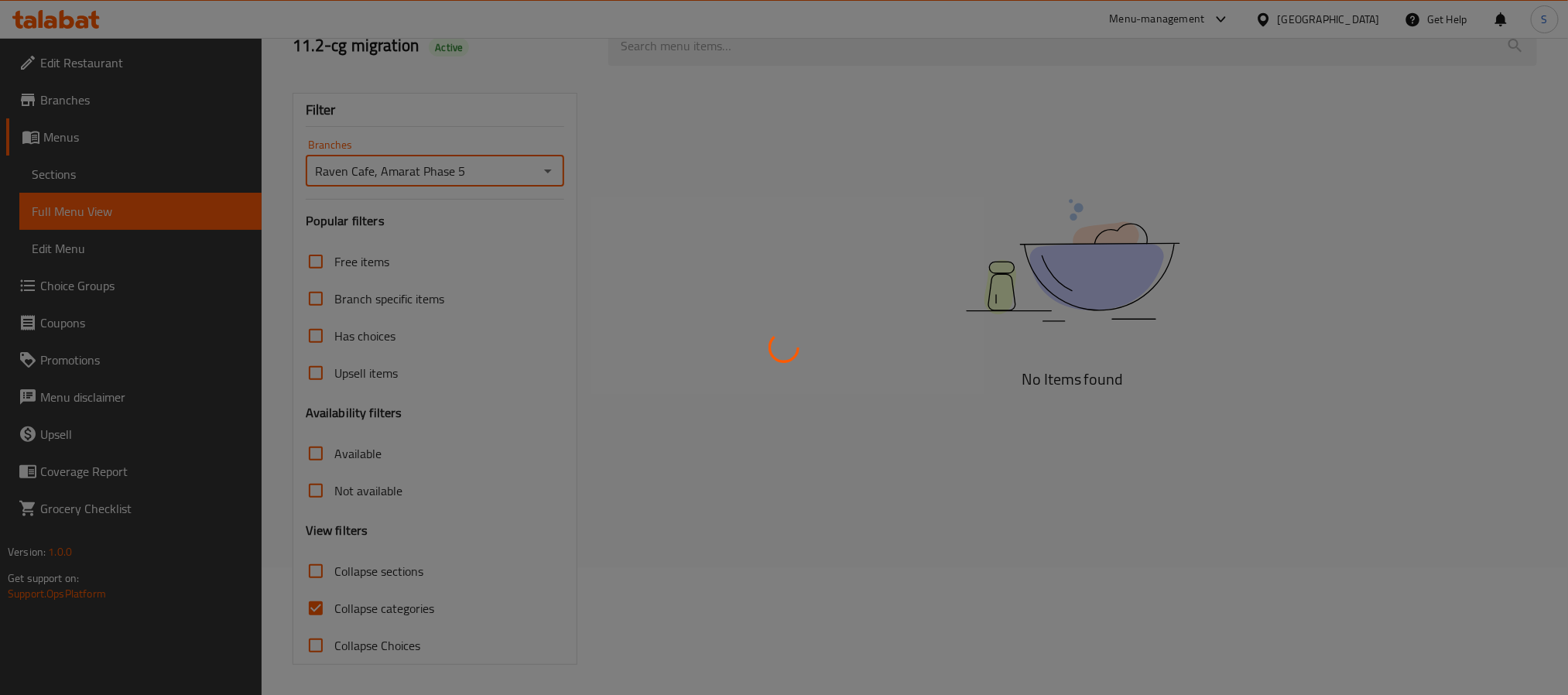
scroll to position [130, 0]
click at [310, 609] on div at bounding box center [784, 347] width 1568 height 695
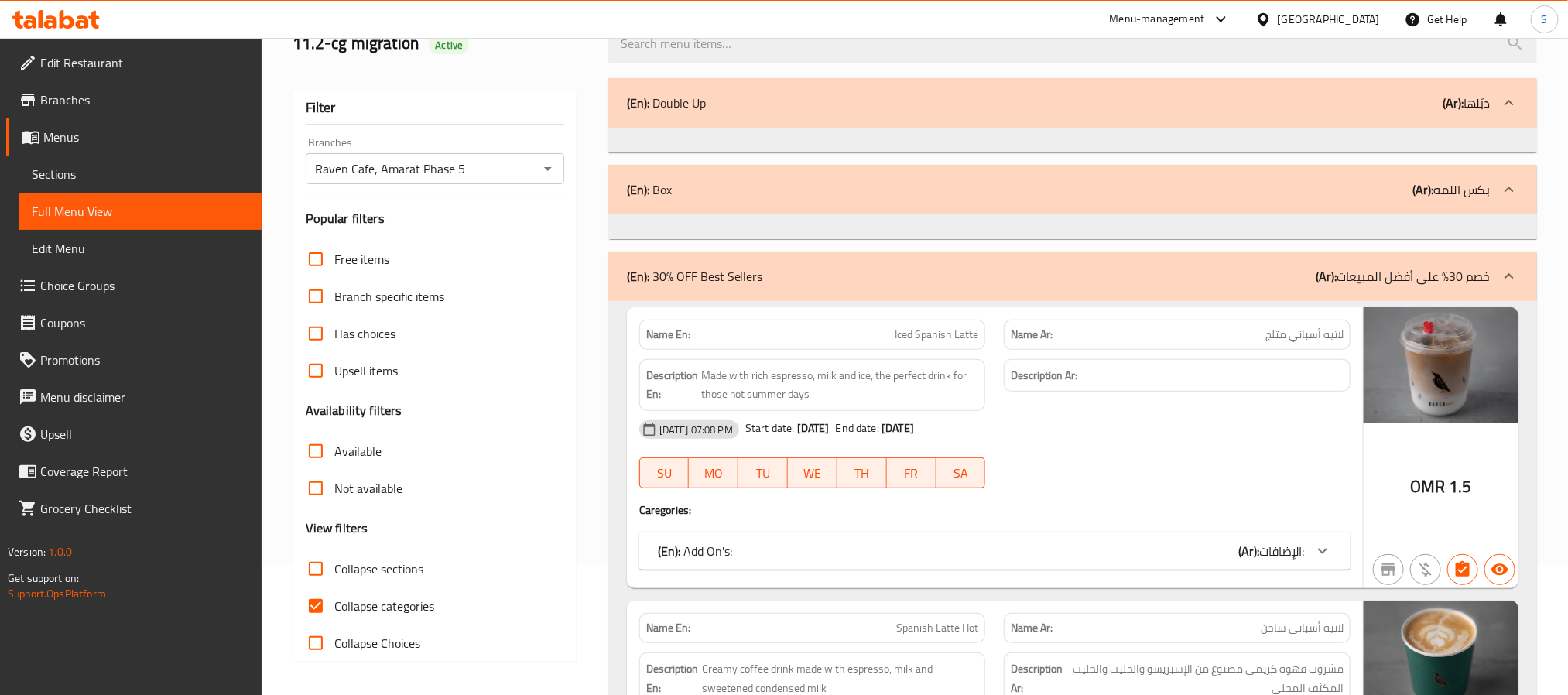
click at [319, 604] on input "Collapse categories" at bounding box center [316, 606] width 38 height 38
checkbox input "false"
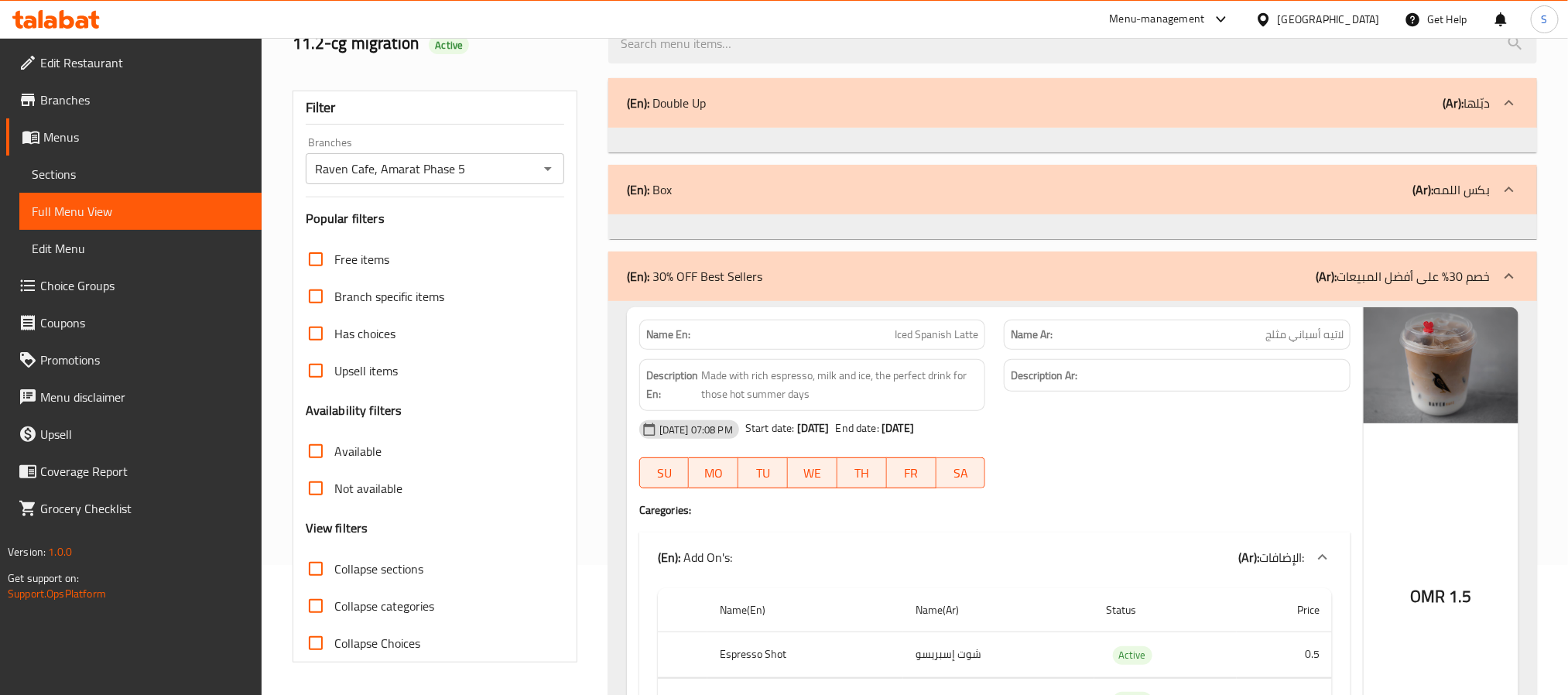
click at [309, 453] on input "Available" at bounding box center [316, 451] width 38 height 38
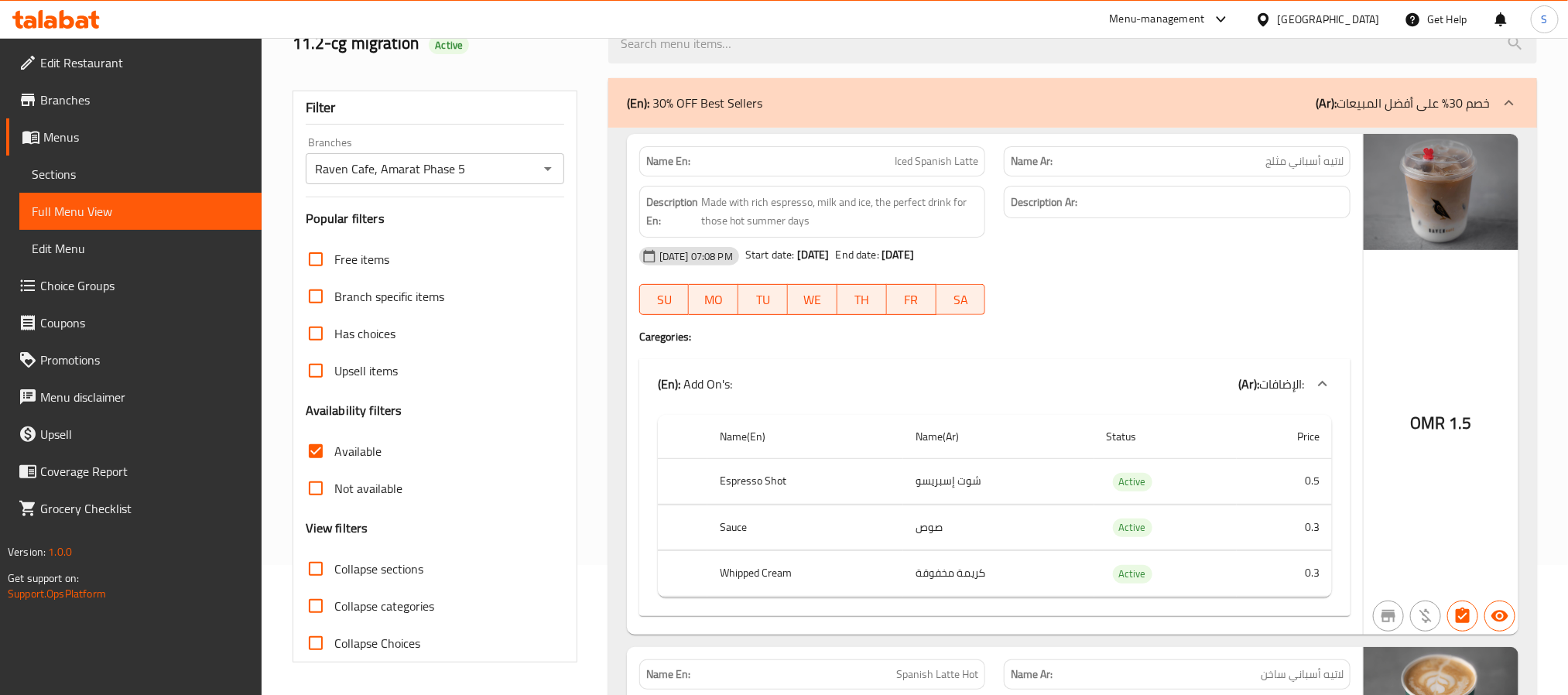
click at [310, 453] on input "Available" at bounding box center [316, 451] width 38 height 38
checkbox input "false"
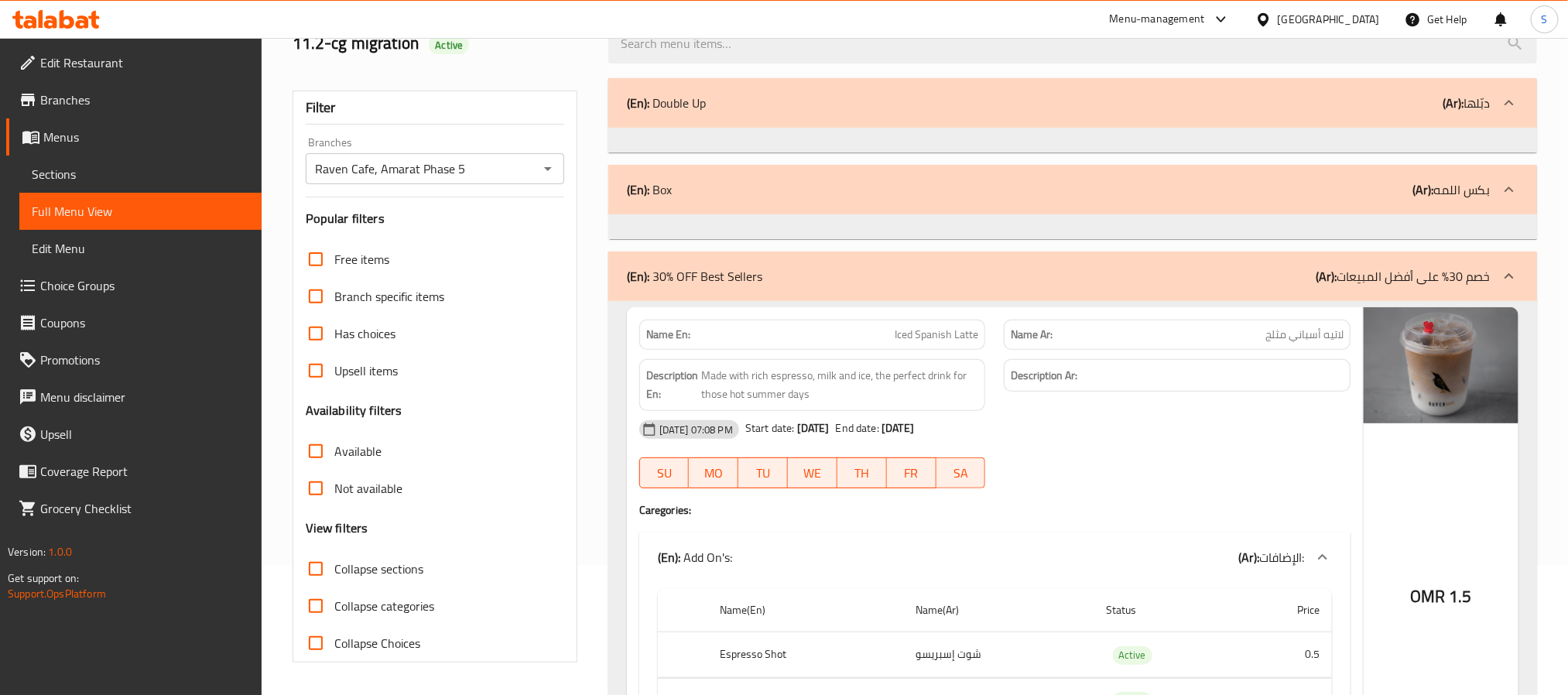
scroll to position [303, 0]
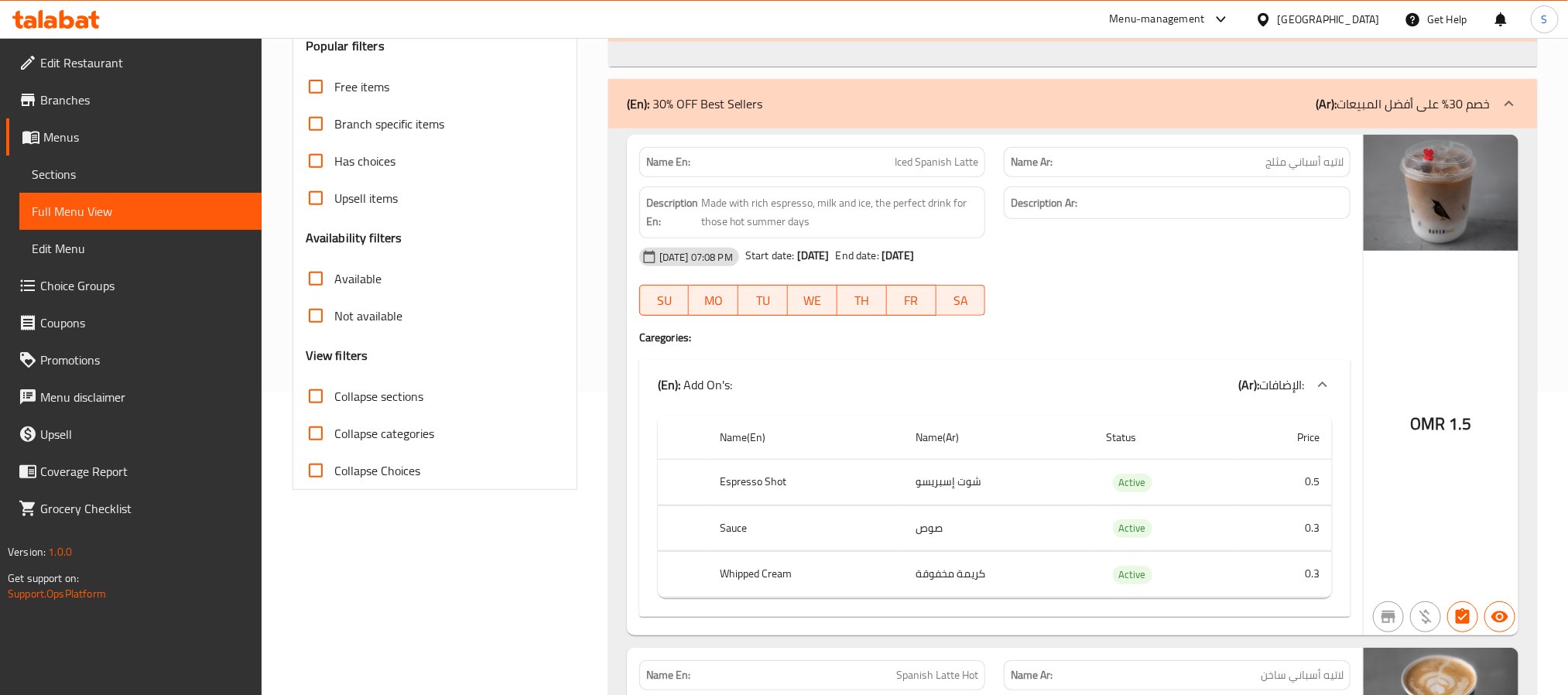
click at [312, 309] on input "Not available" at bounding box center [316, 316] width 38 height 38
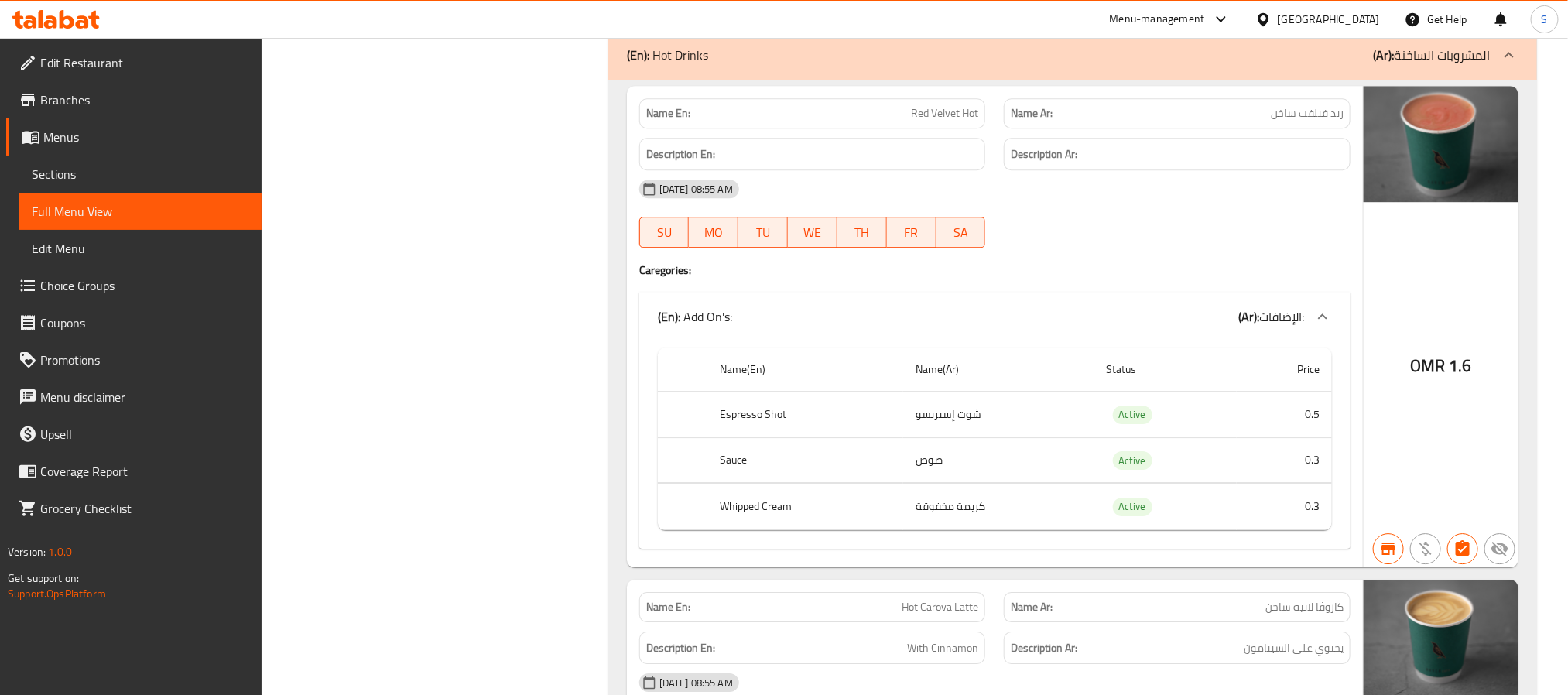
scroll to position [2285, 0]
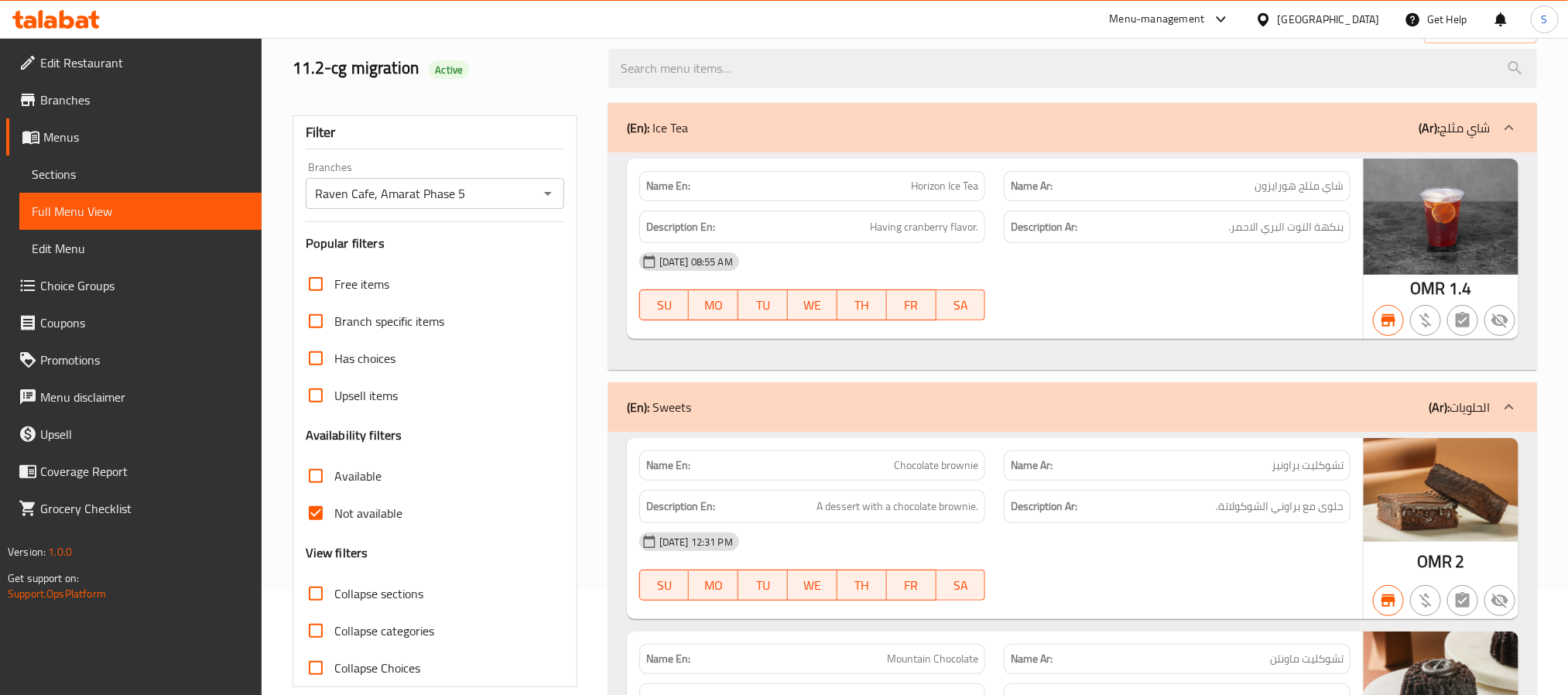
scroll to position [0, 0]
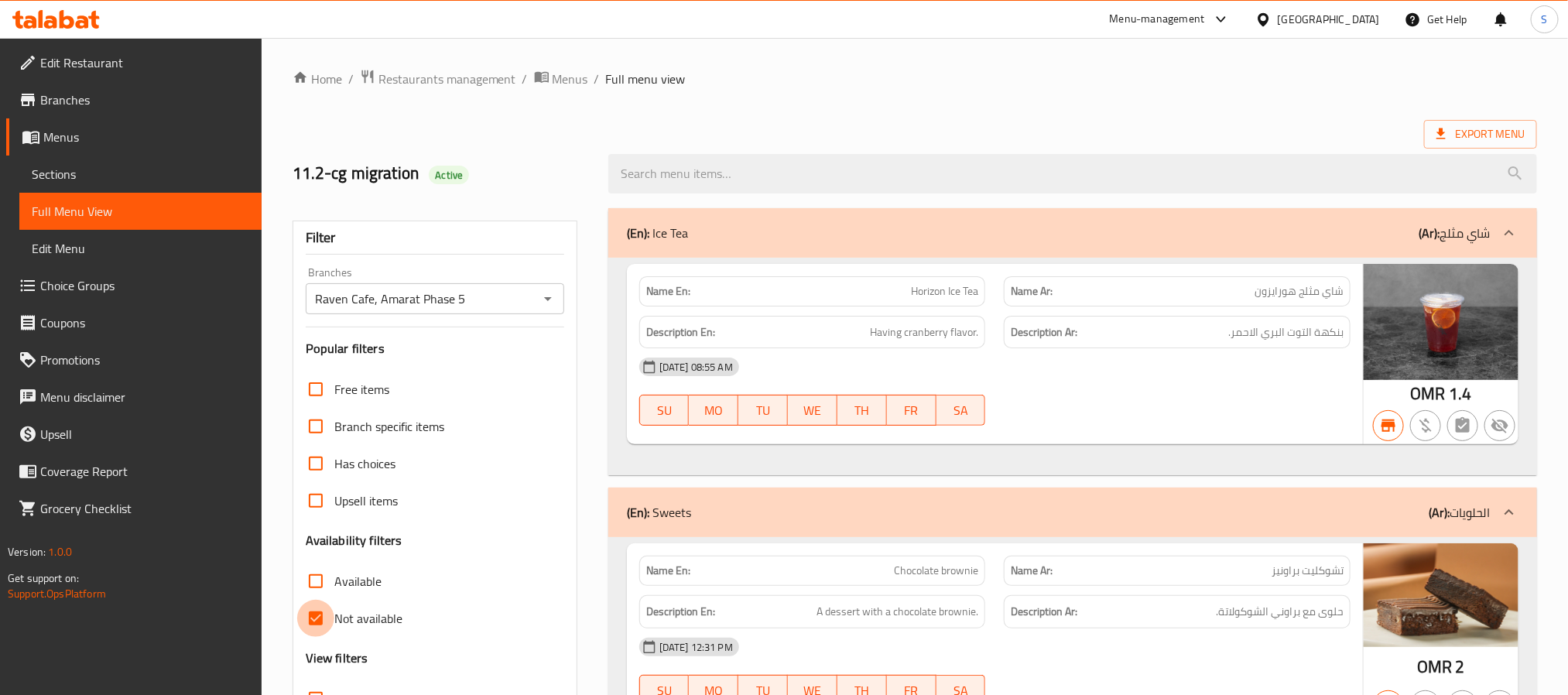
click at [321, 620] on input "Not available" at bounding box center [316, 618] width 38 height 38
checkbox input "false"
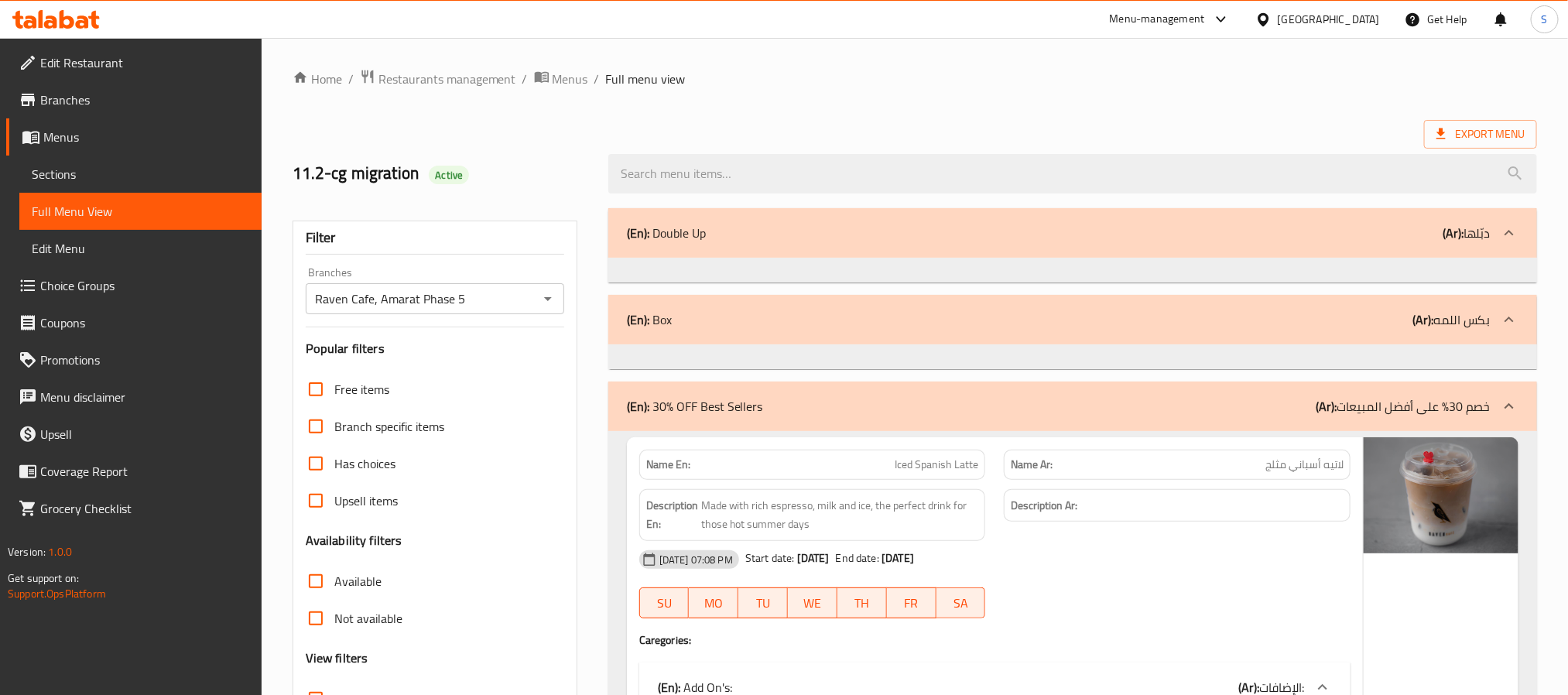
scroll to position [439, 0]
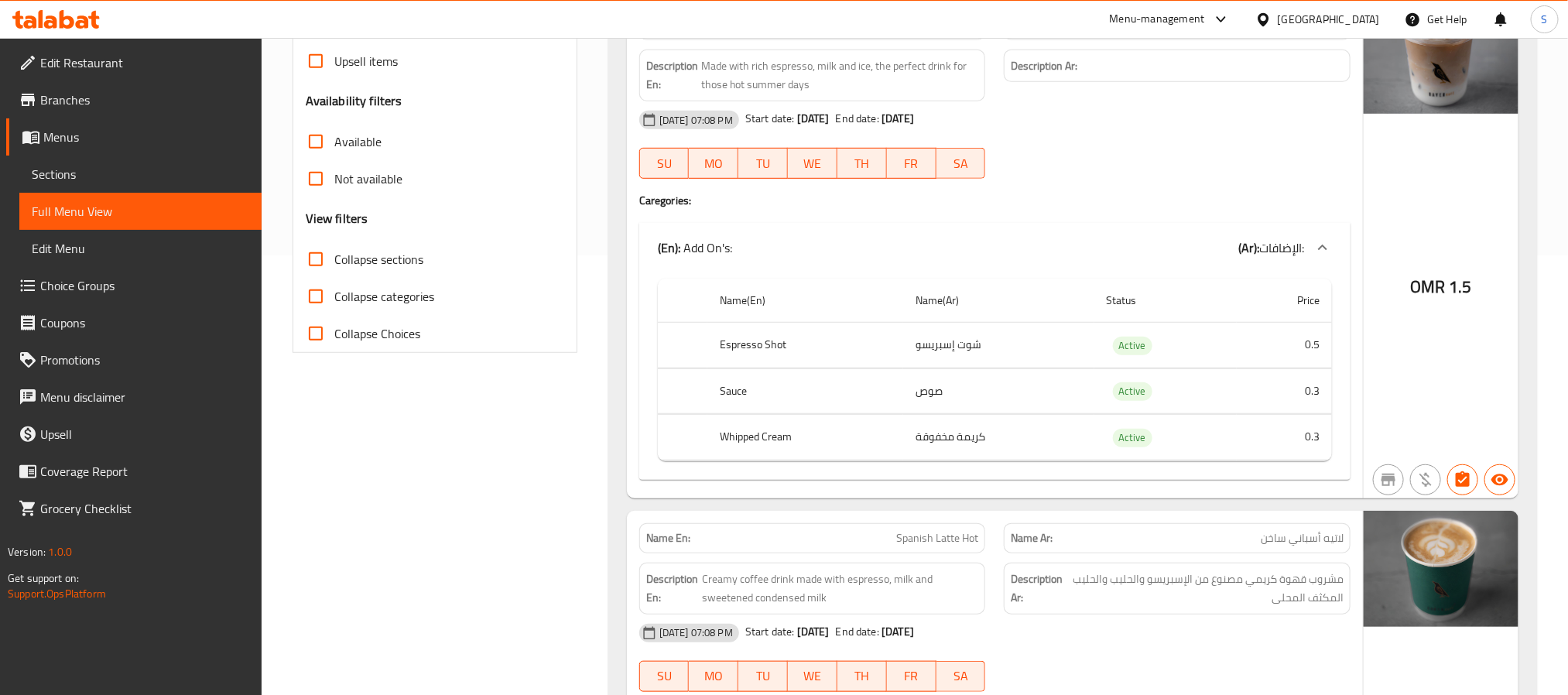
drag, startPoint x: 439, startPoint y: 511, endPoint x: 548, endPoint y: 750, distance: 262.7
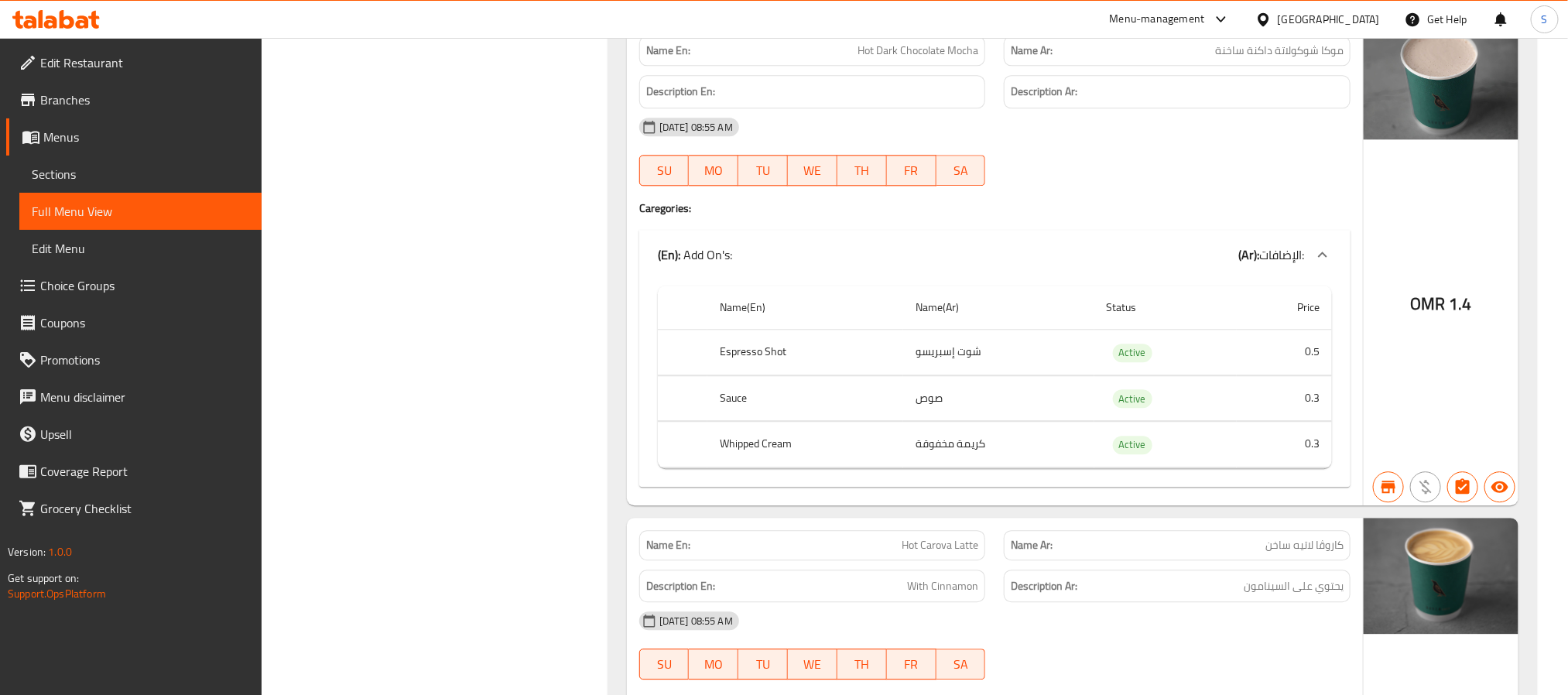
scroll to position [17654, 0]
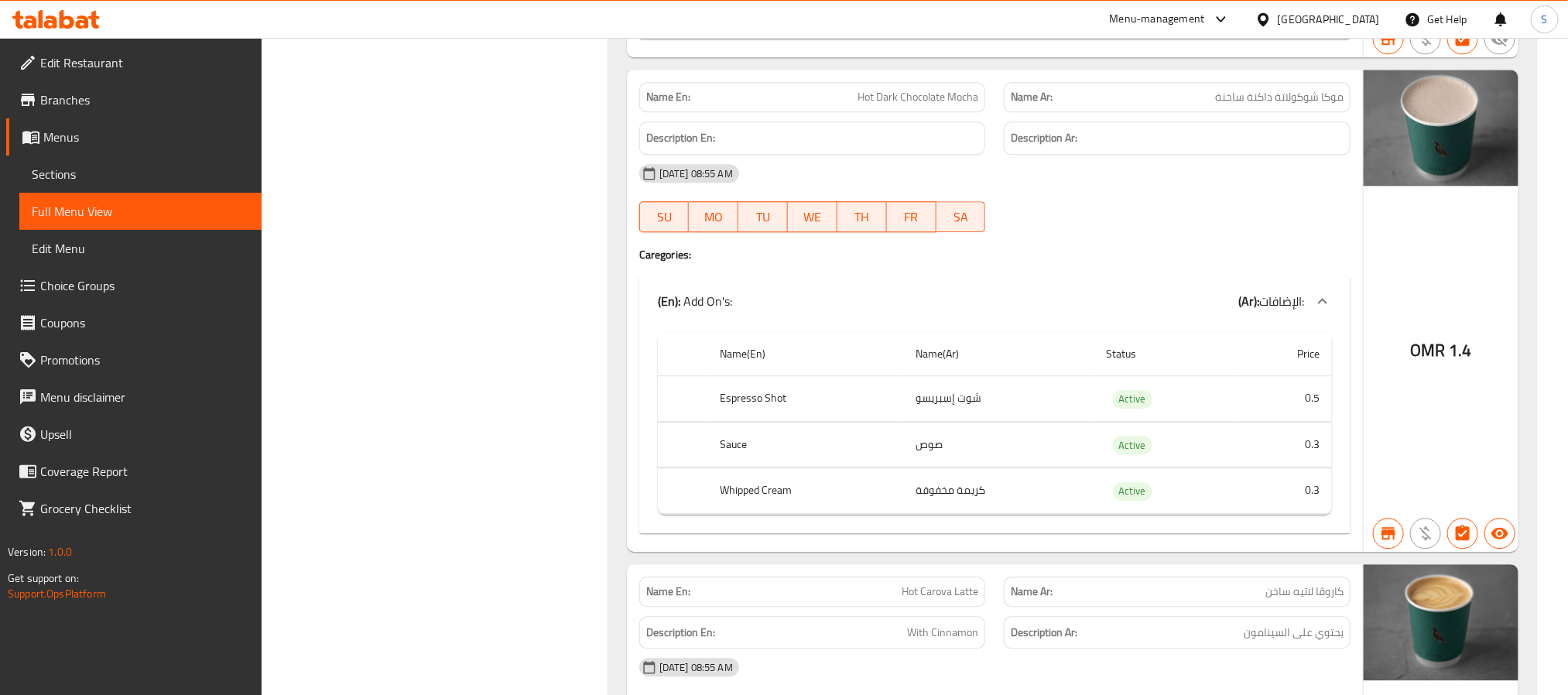
drag, startPoint x: 102, startPoint y: 144, endPoint x: 101, endPoint y: 160, distance: 16.0
click at [102, 144] on span "Menus" at bounding box center [145, 137] width 206 height 19
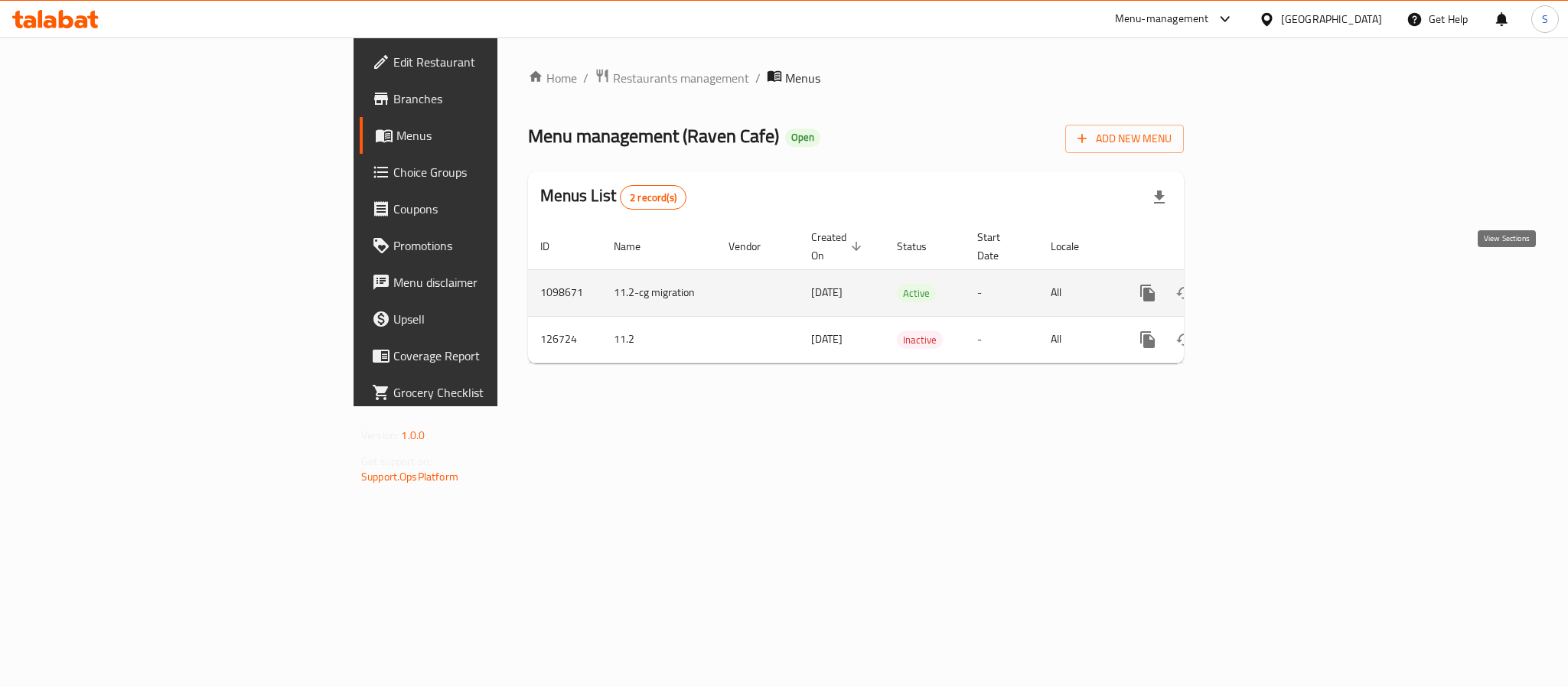
click at [1276, 274] on link "enhanced table" at bounding box center [1258, 293] width 37 height 37
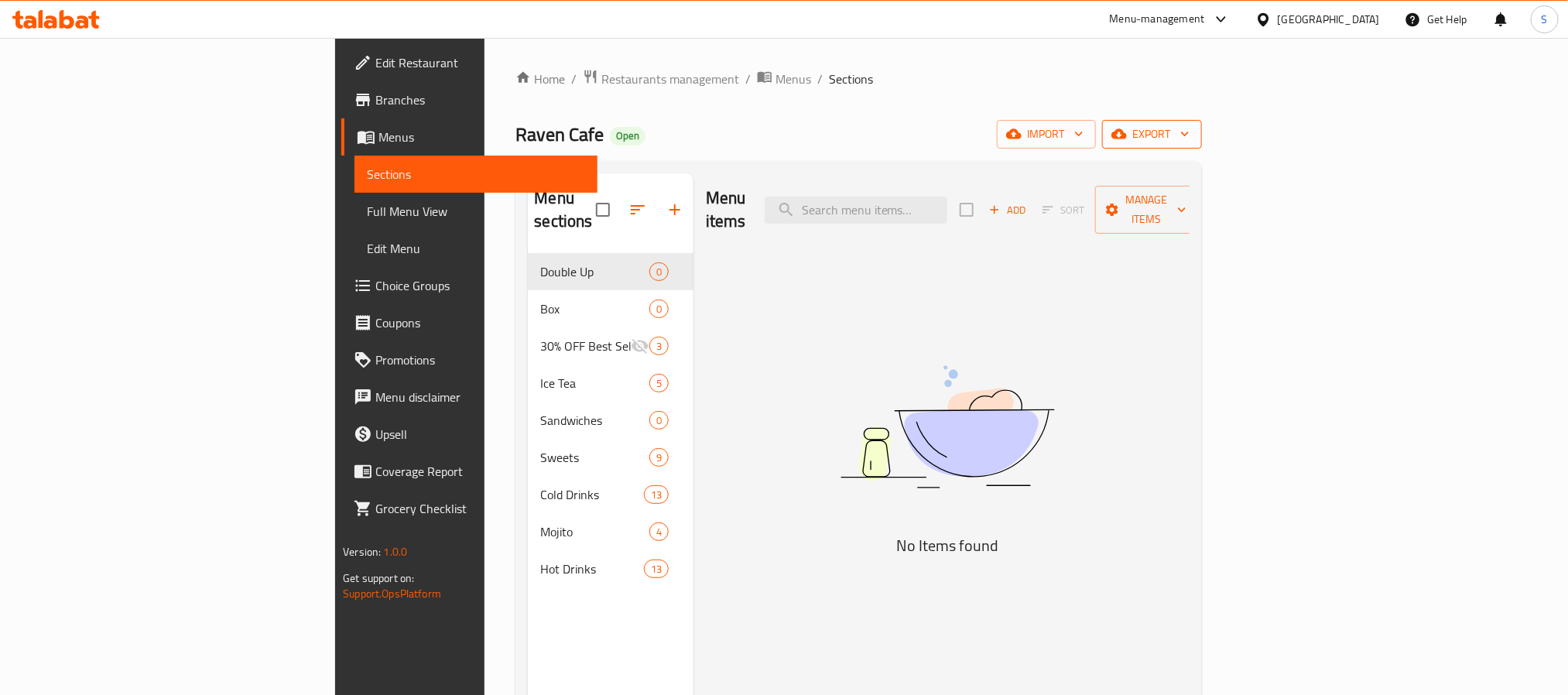
click at [1190, 138] on span "export" at bounding box center [1152, 134] width 75 height 20
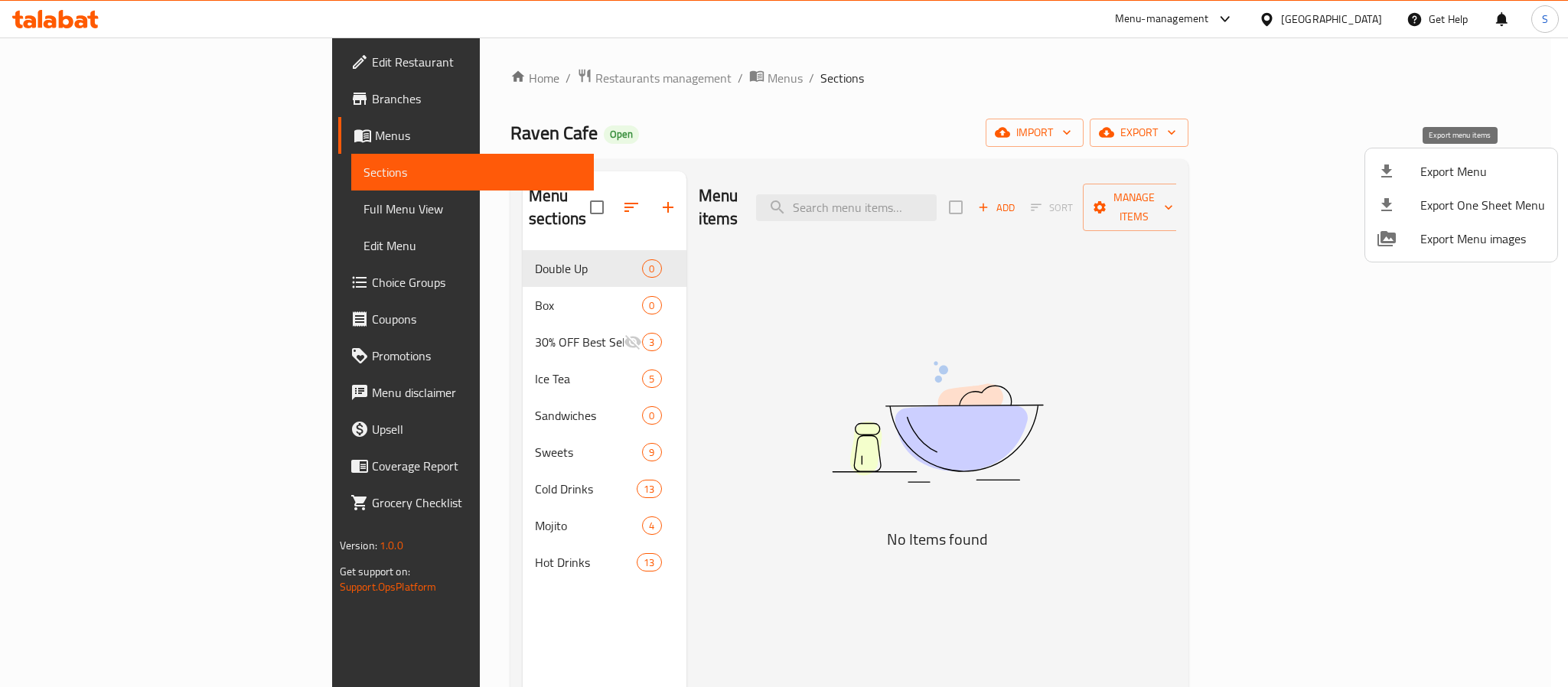
click at [1434, 178] on span "Export Menu" at bounding box center [1481, 172] width 124 height 19
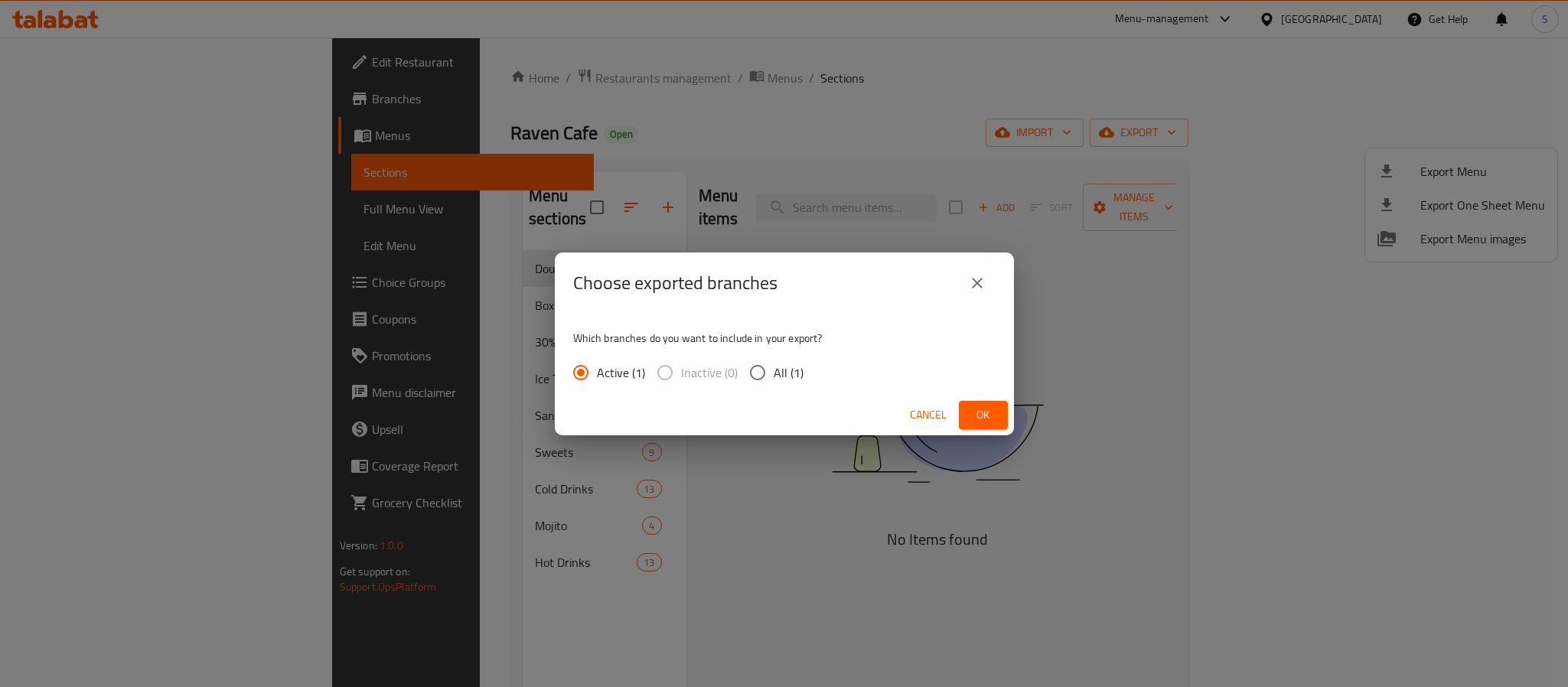
click at [764, 382] on input "All (1)" at bounding box center [757, 372] width 32 height 32
radio input "true"
click at [971, 412] on span "Ok" at bounding box center [983, 415] width 25 height 19
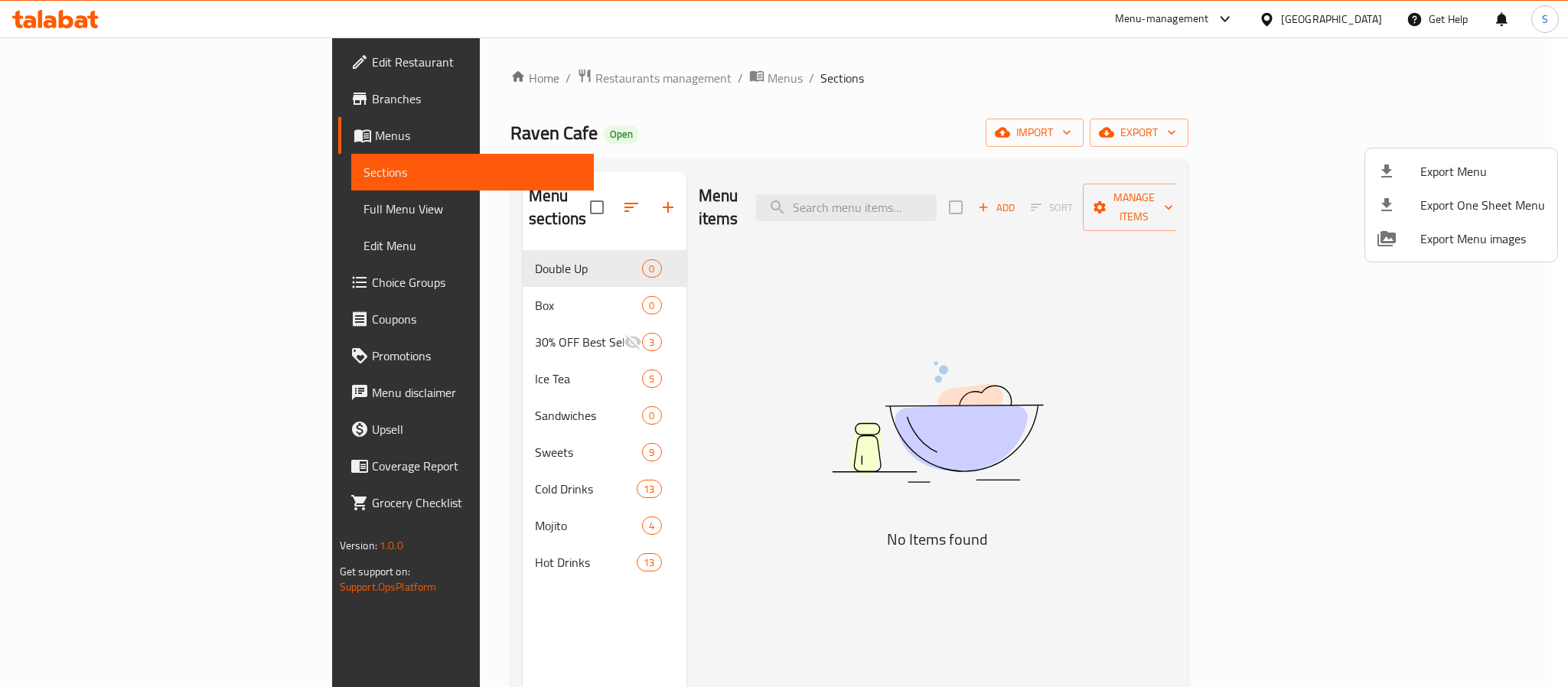
click at [1564, 379] on div at bounding box center [784, 343] width 1568 height 687
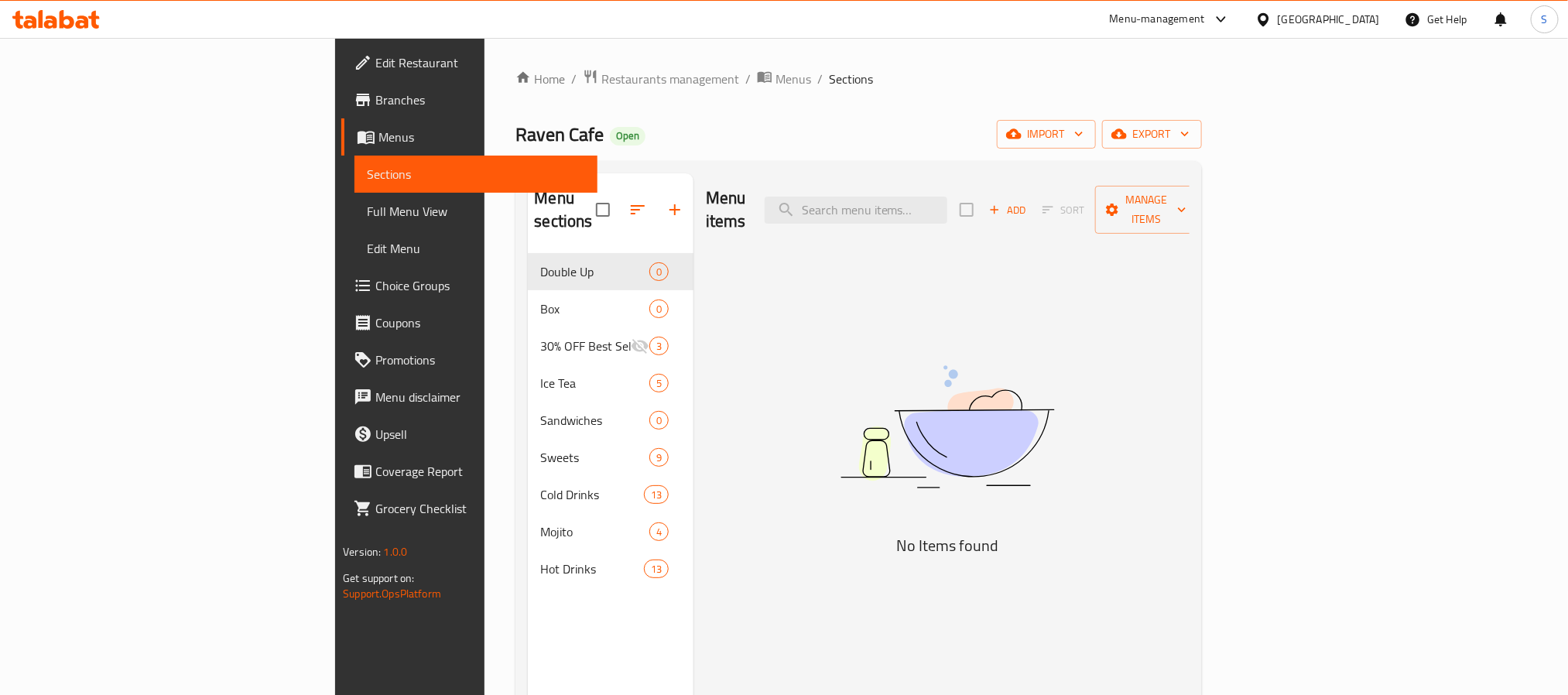
click at [367, 216] on span "Full Menu View" at bounding box center [475, 211] width 217 height 19
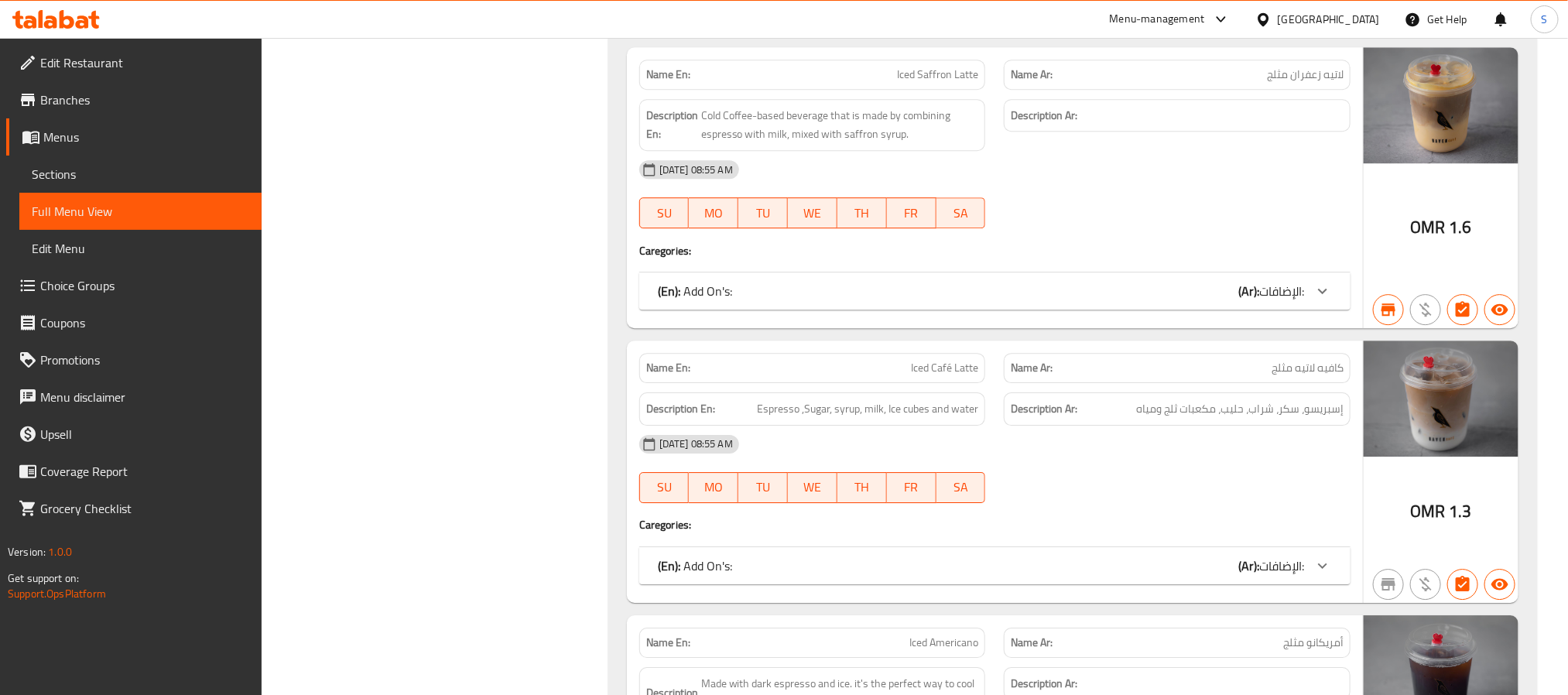
scroll to position [5552, 0]
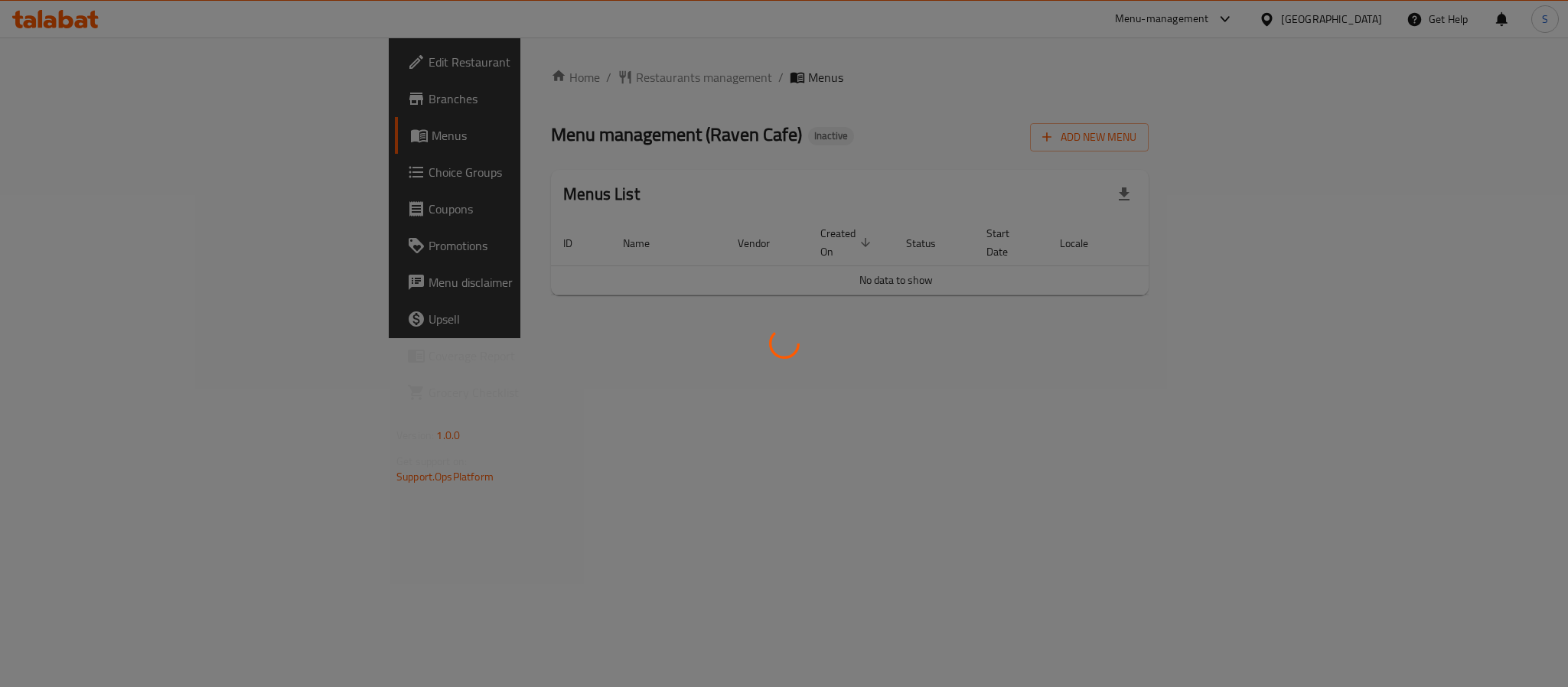
click at [1566, 505] on div at bounding box center [784, 343] width 1568 height 687
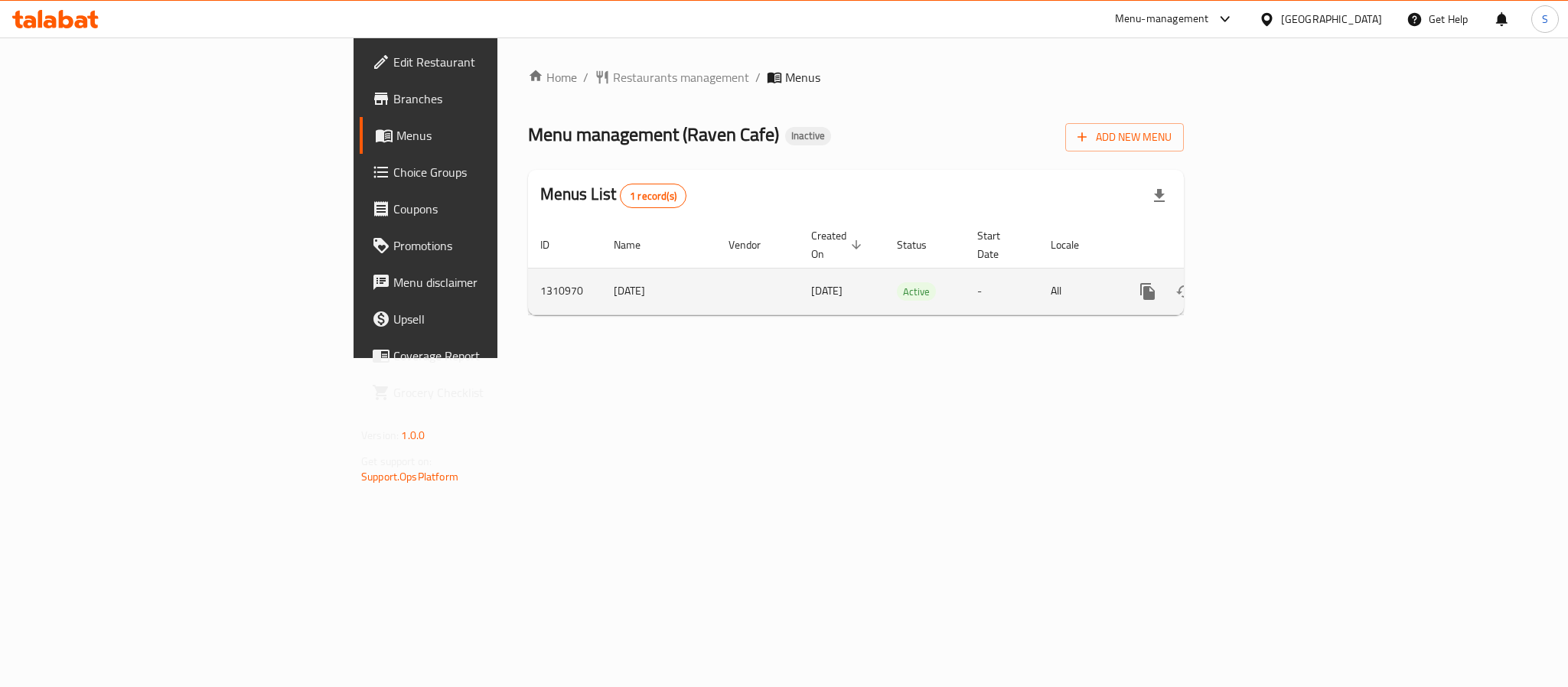
click at [1264, 284] on icon "enhanced table" at bounding box center [1258, 291] width 14 height 14
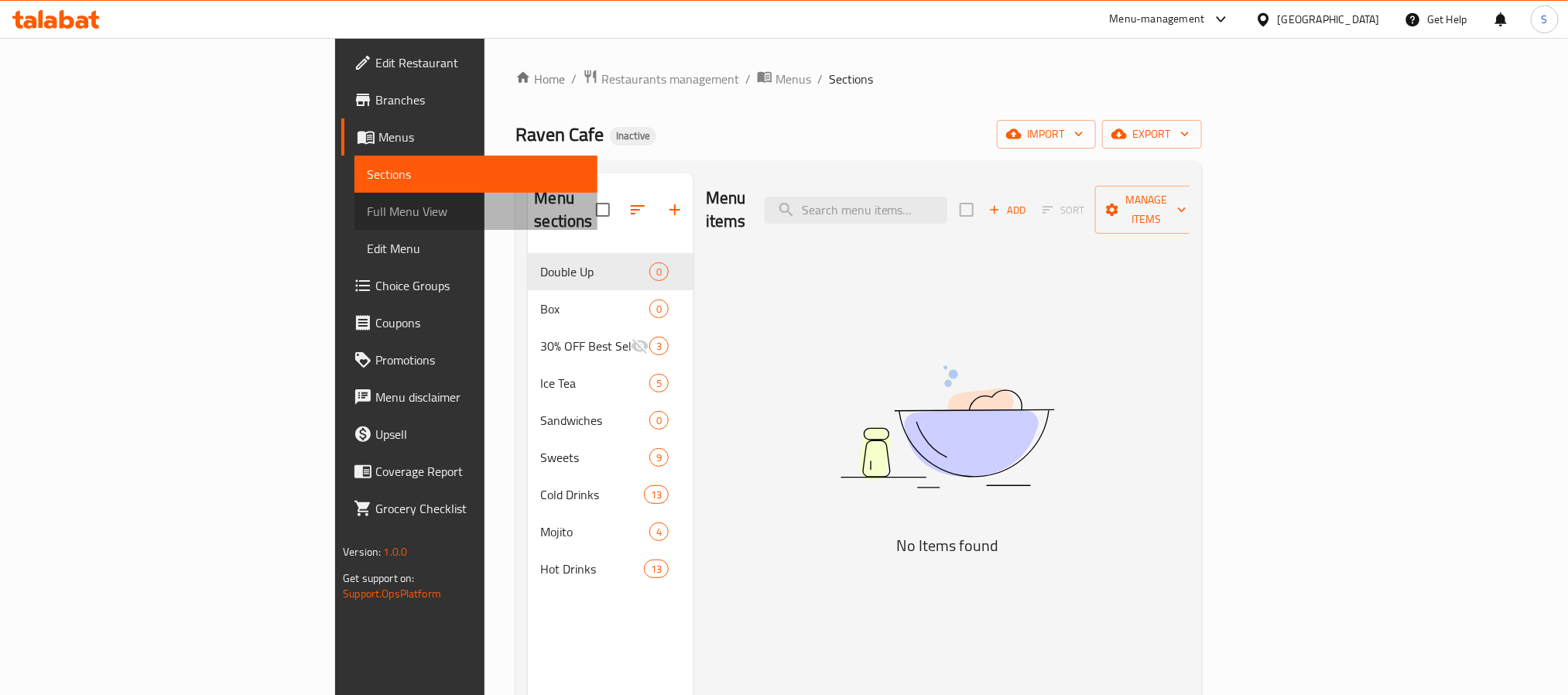
click at [367, 214] on span "Full Menu View" at bounding box center [475, 211] width 217 height 19
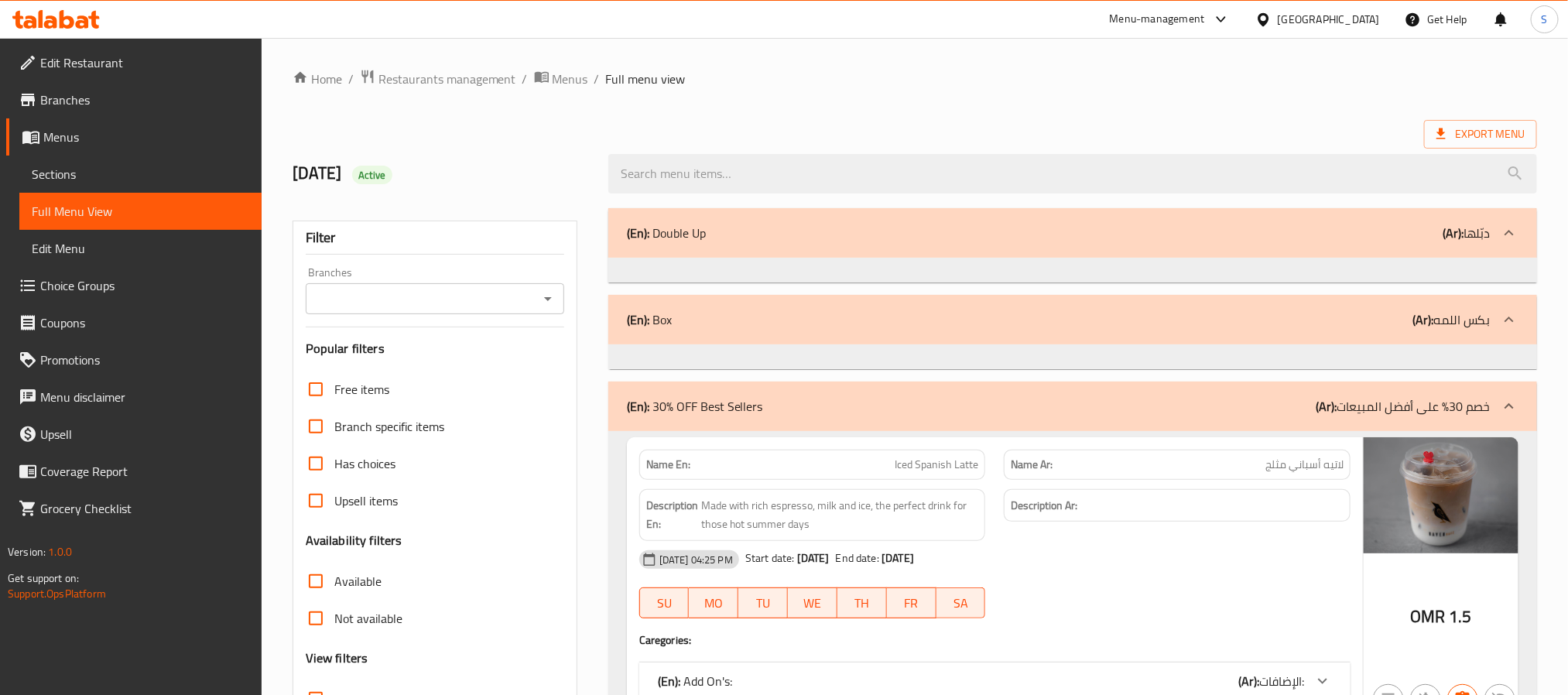
click at [404, 313] on div "Branches" at bounding box center [435, 299] width 259 height 31
click at [417, 305] on input "Branches" at bounding box center [422, 299] width 224 height 22
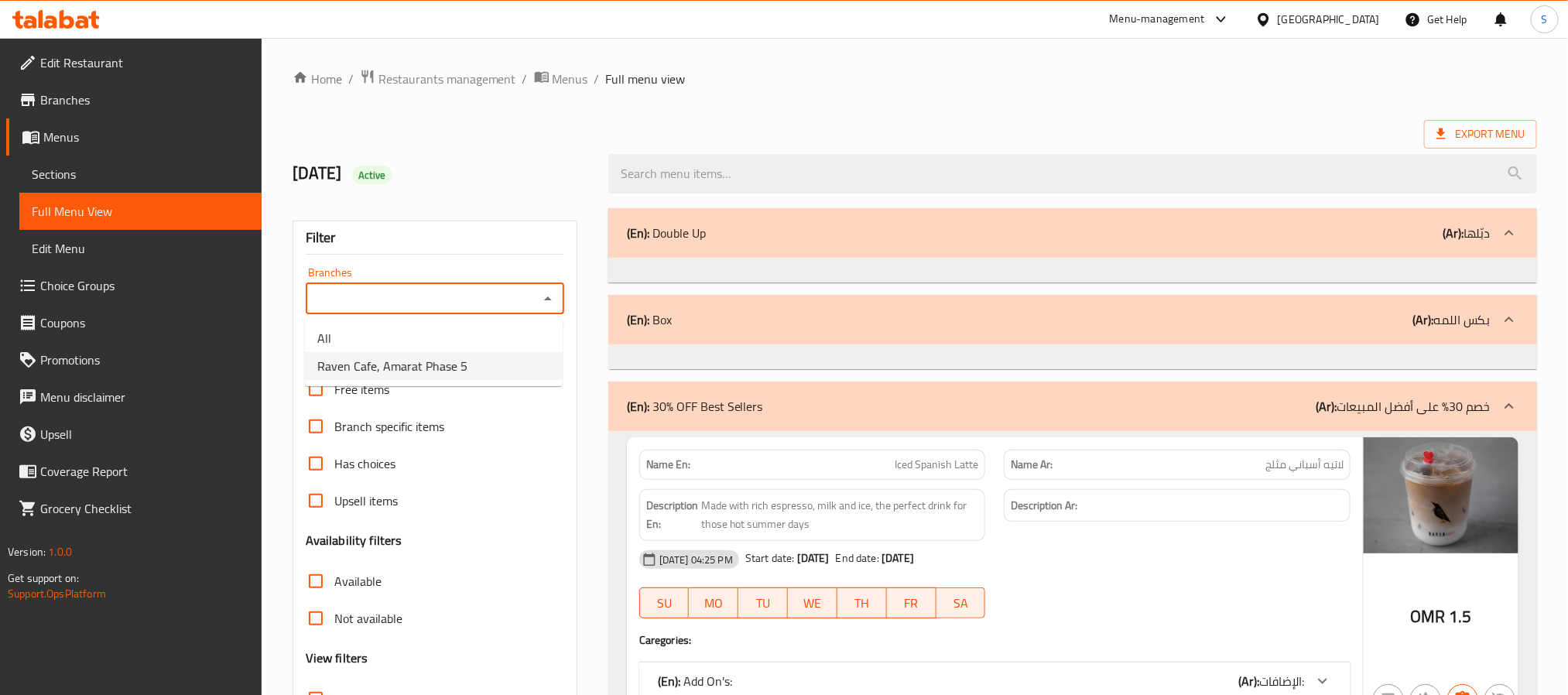
click at [405, 367] on span "Raven Cafe, Amarat Phase 5" at bounding box center [392, 366] width 150 height 19
type input "Raven Cafe, Amarat Phase 5"
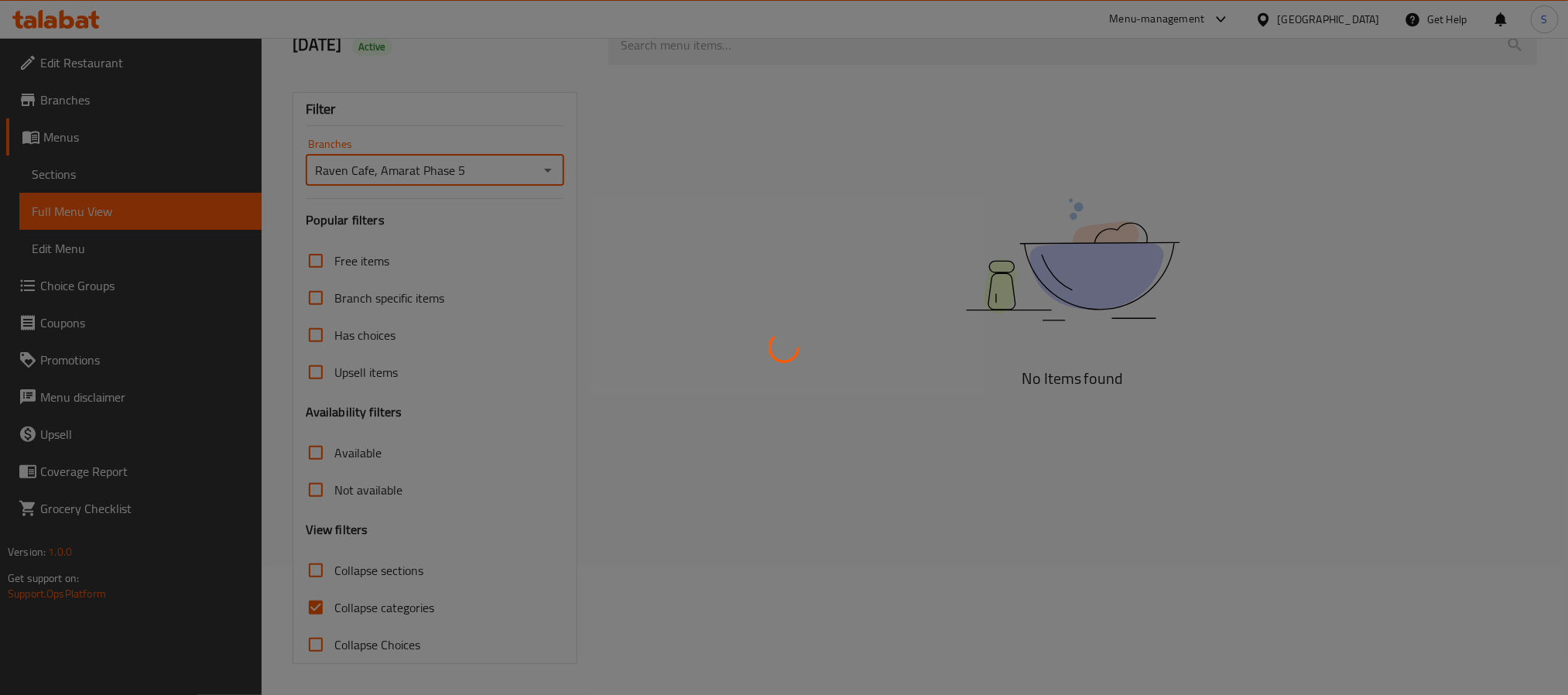
scroll to position [130, 0]
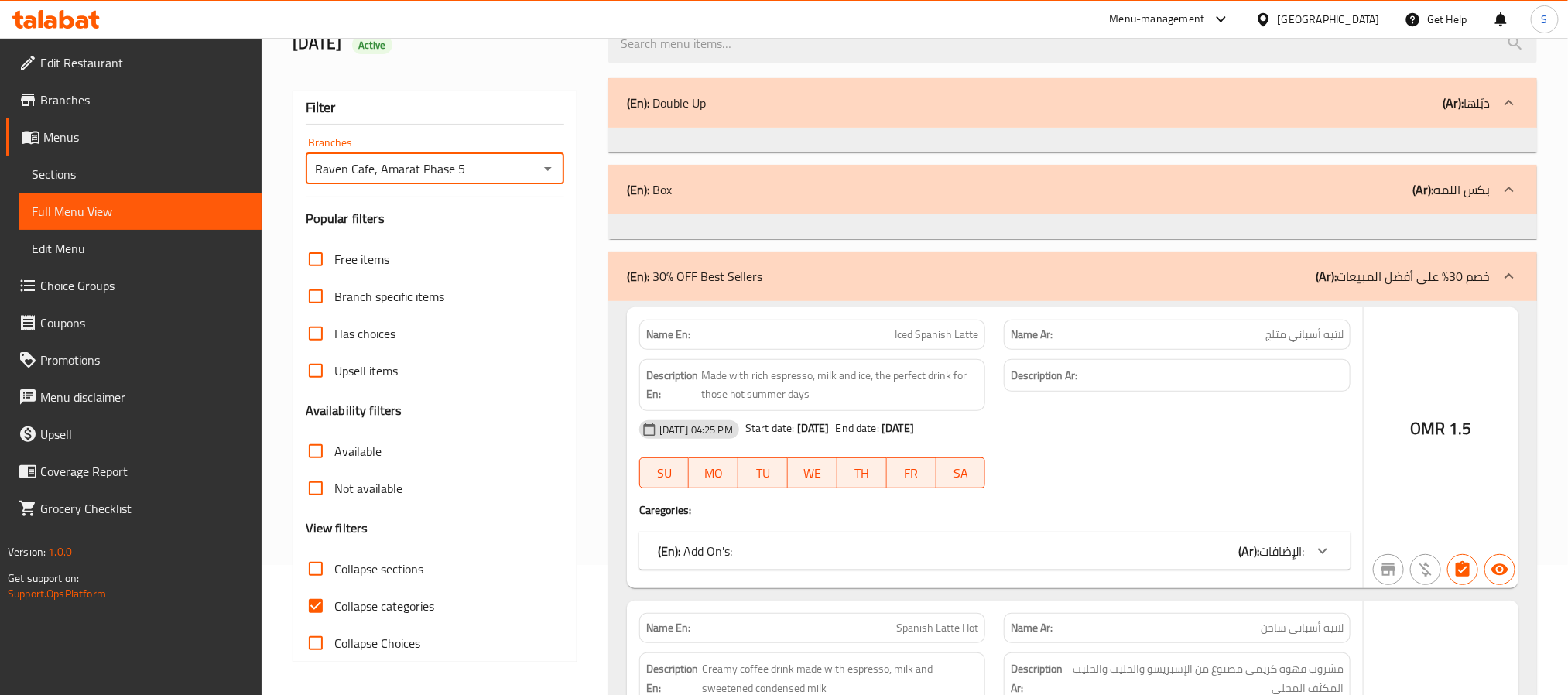
click at [313, 607] on div at bounding box center [784, 347] width 1568 height 695
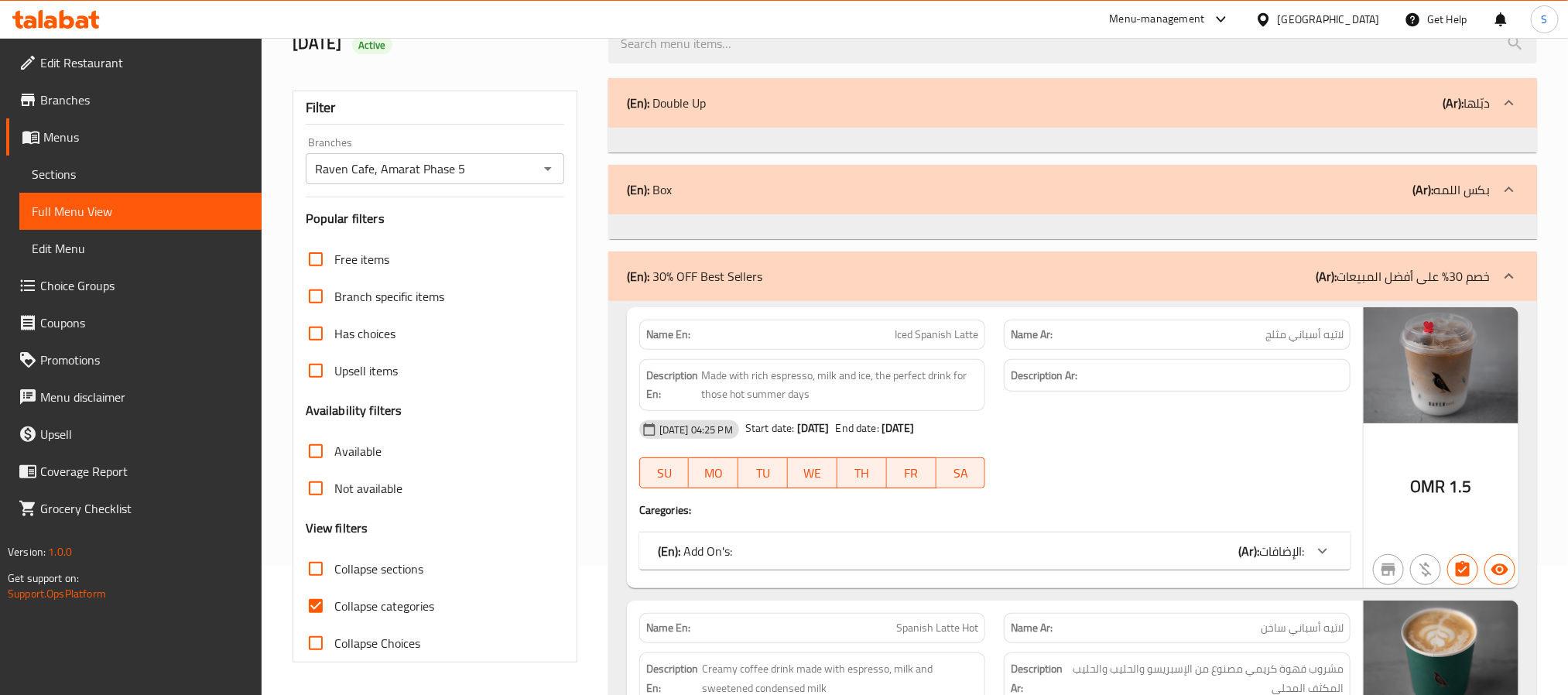
click at [323, 607] on input "Collapse categories" at bounding box center [316, 606] width 38 height 38
checkbox input "false"
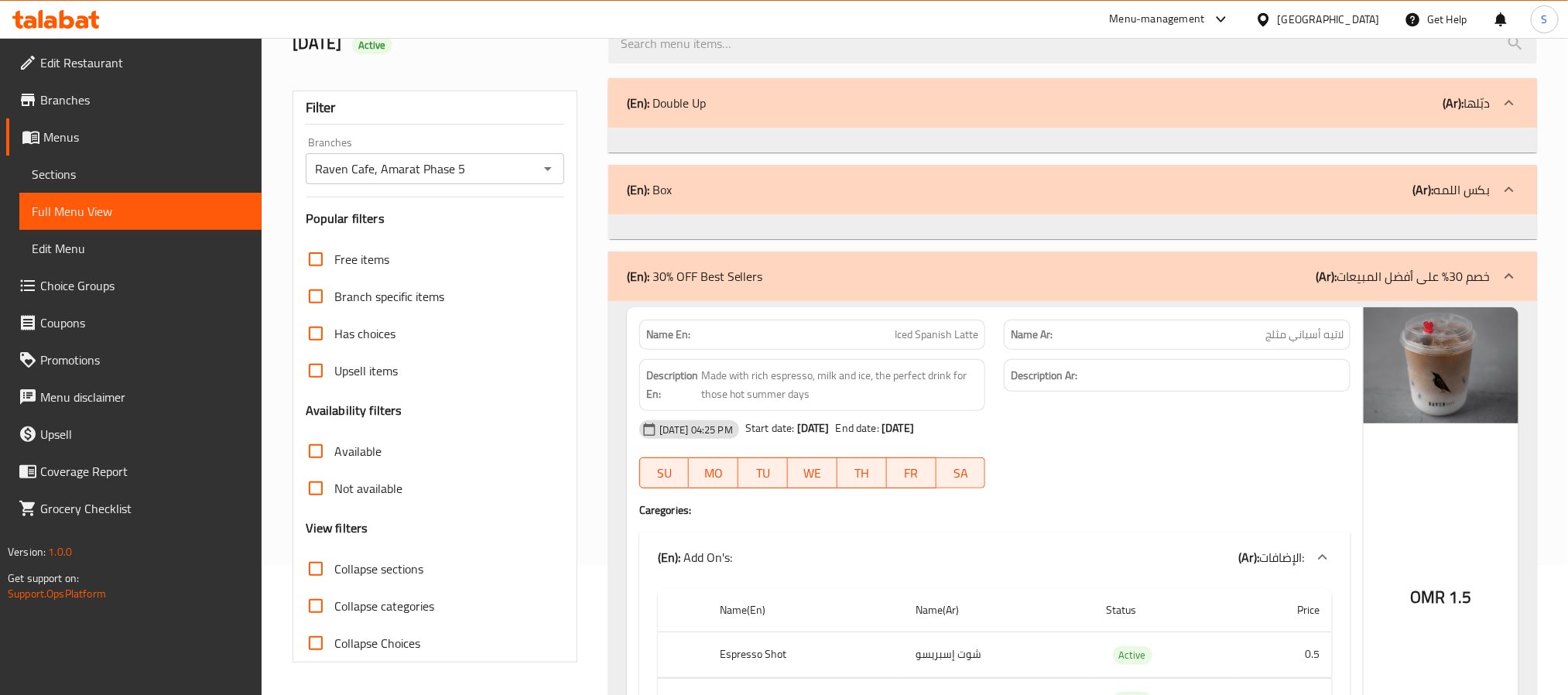
click at [316, 448] on input "Available" at bounding box center [316, 451] width 38 height 38
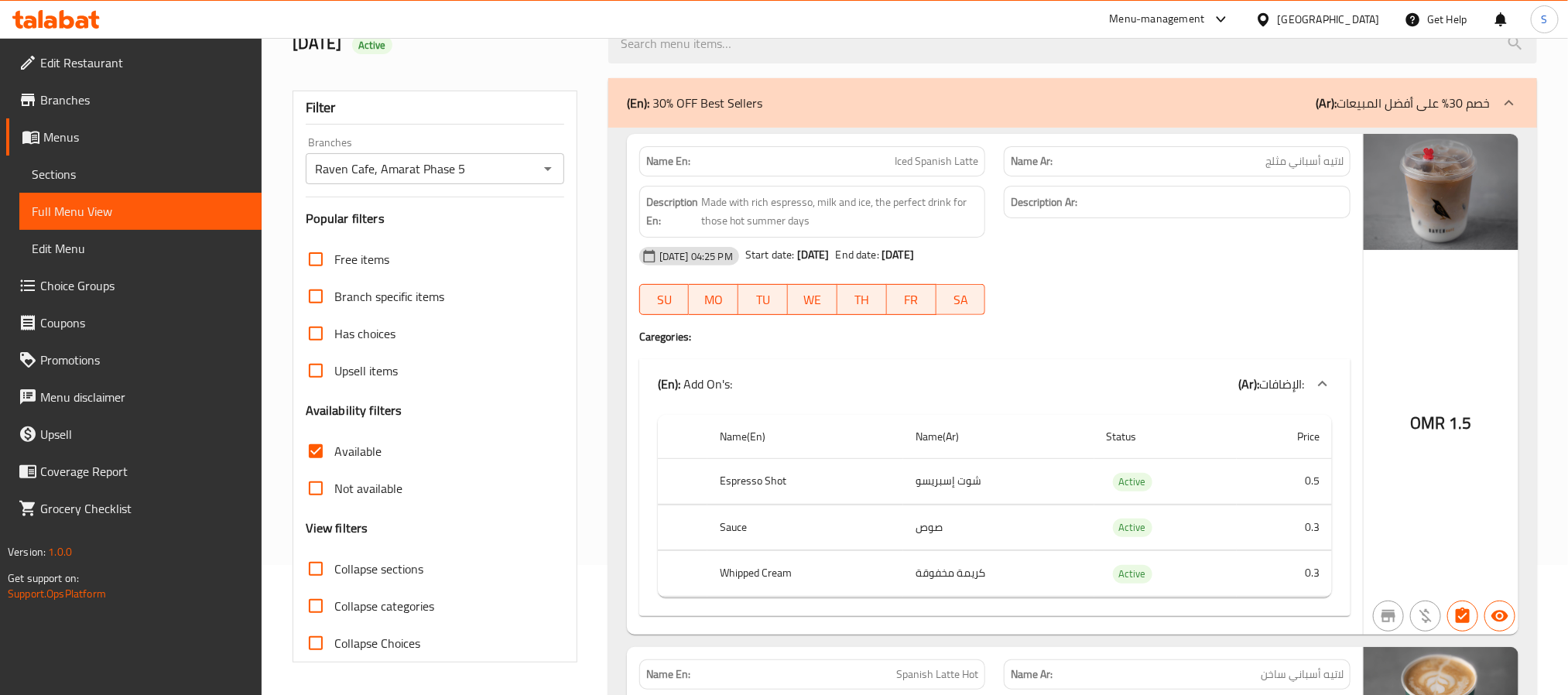
click at [671, 170] on strong "Name En:" at bounding box center [668, 161] width 44 height 16
copy strong "Name En:"
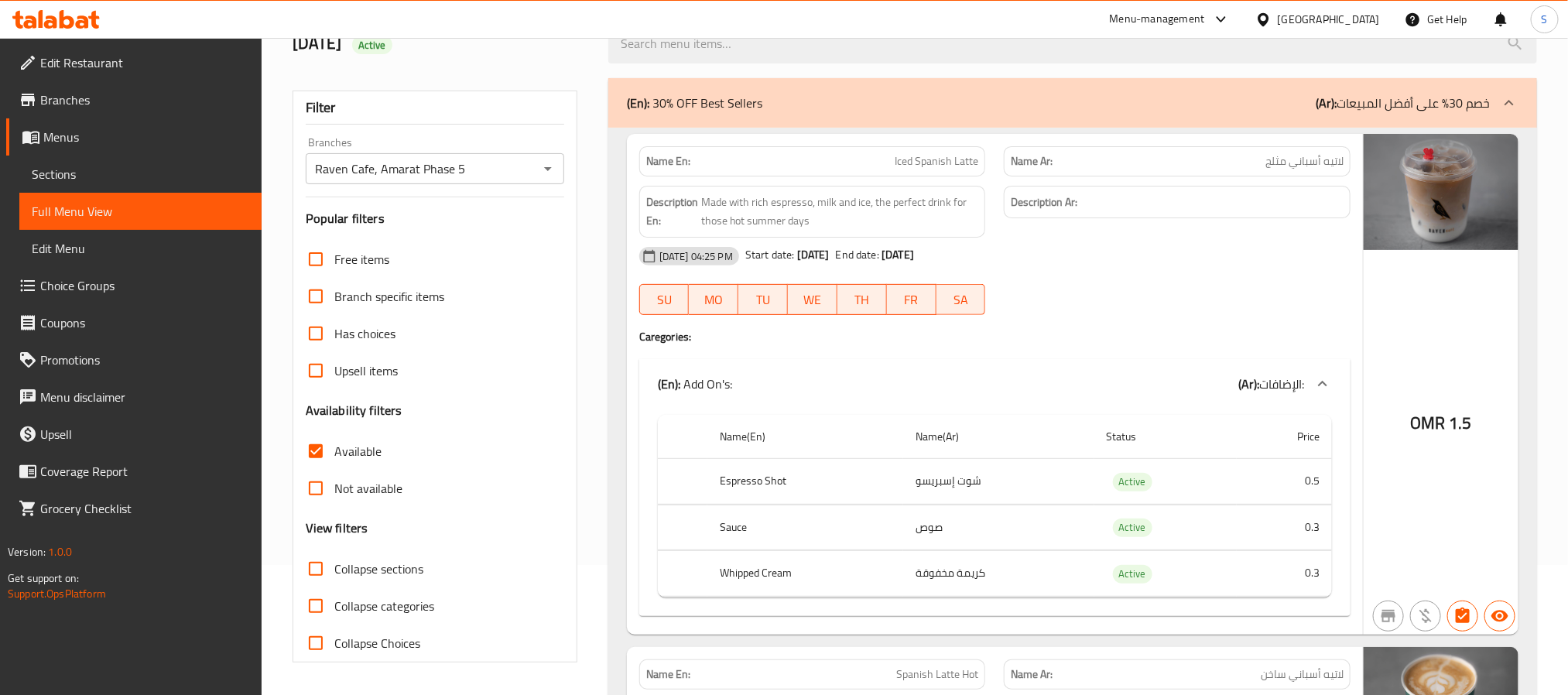
click at [305, 455] on input "Available" at bounding box center [316, 451] width 38 height 38
checkbox input "false"
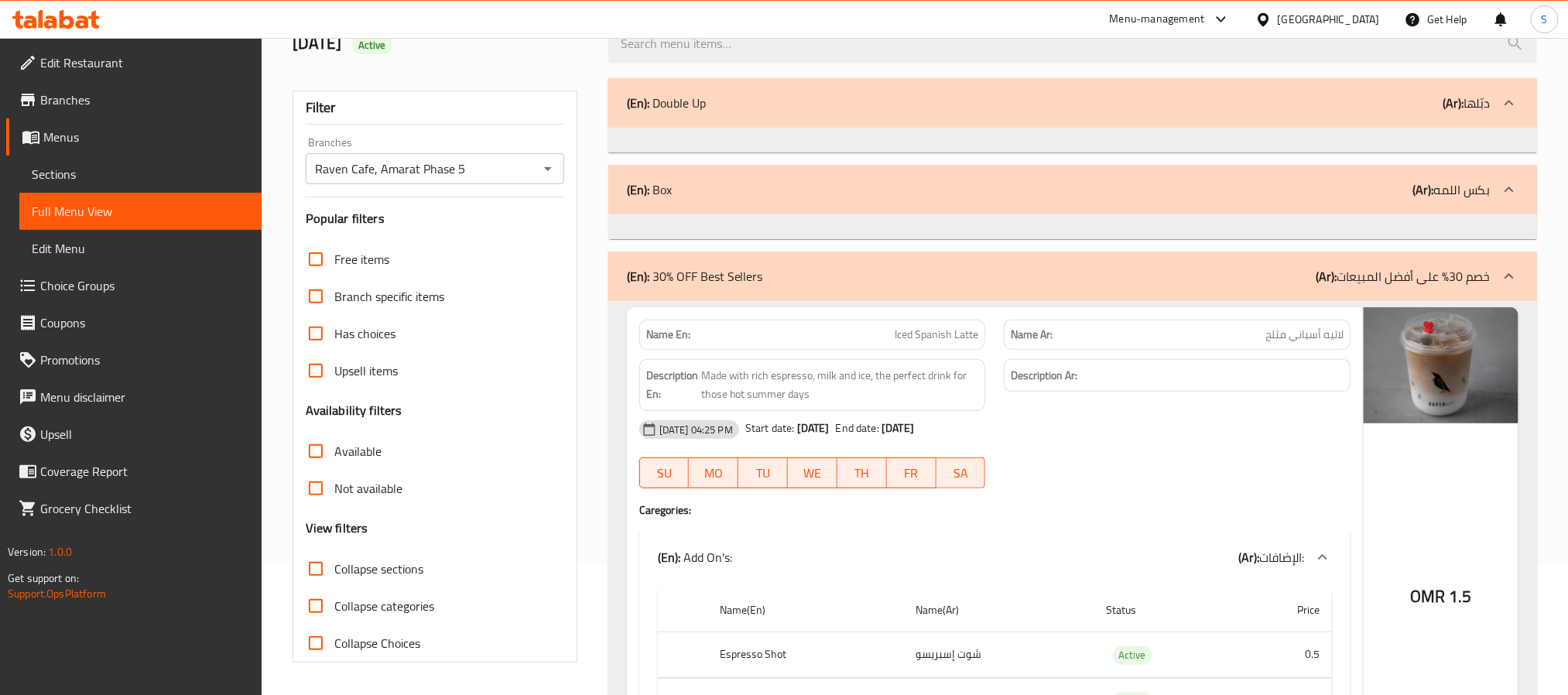
scroll to position [303, 0]
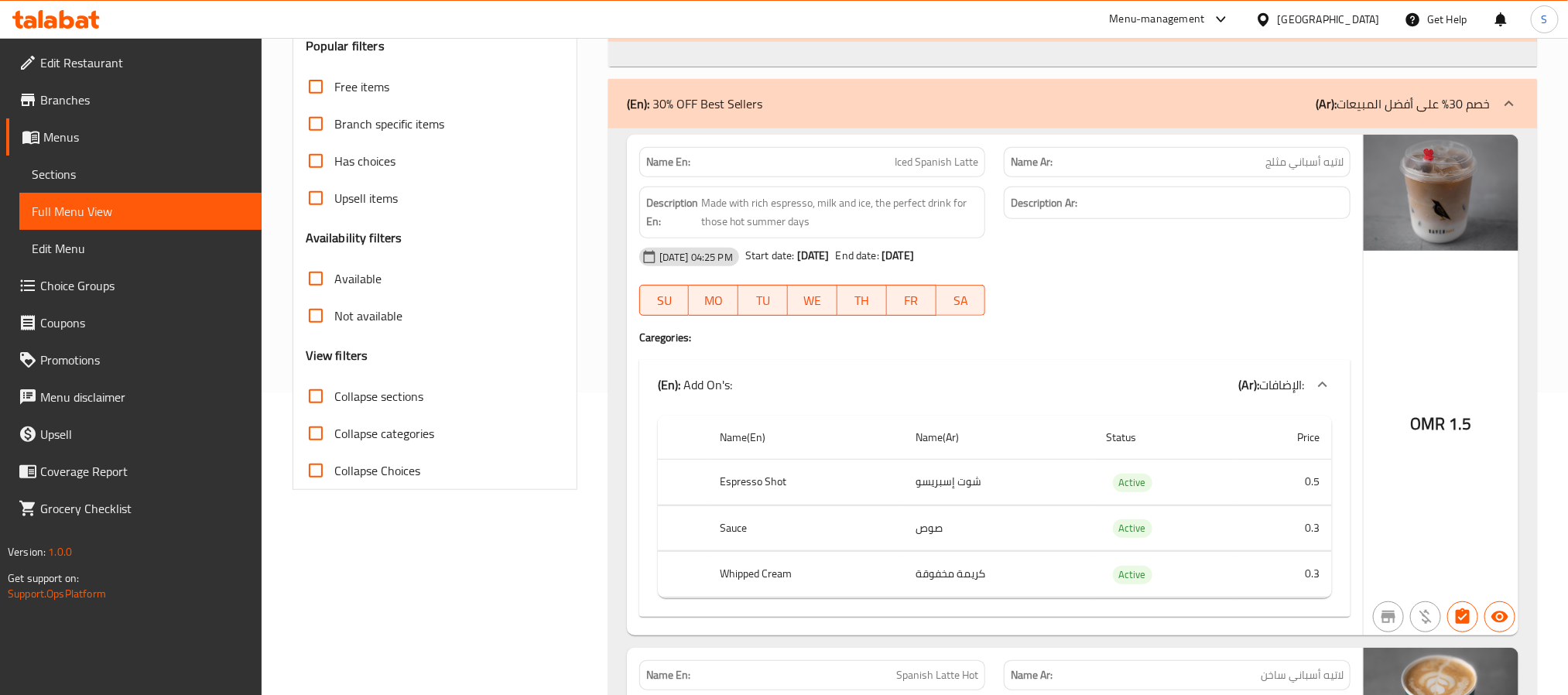
click at [311, 328] on input "Not available" at bounding box center [316, 316] width 38 height 38
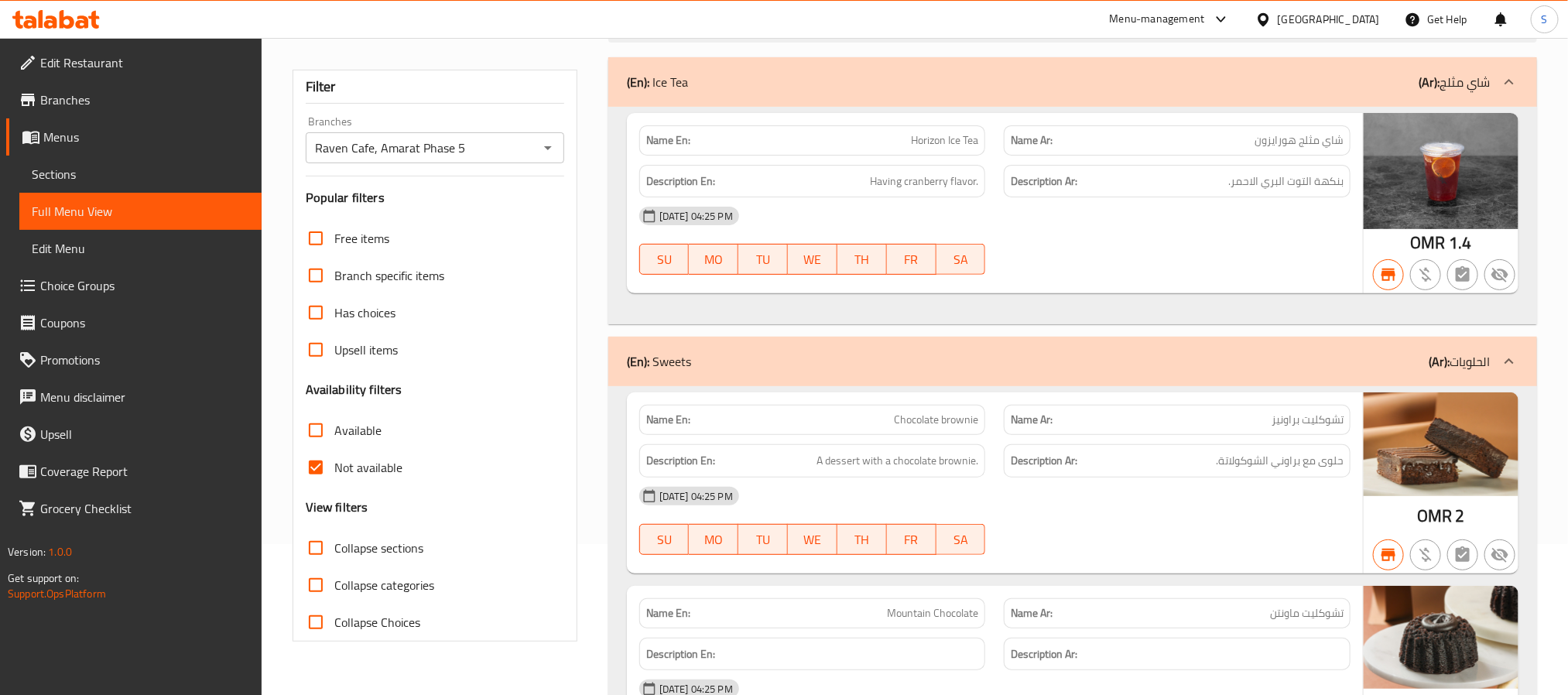
scroll to position [0, 0]
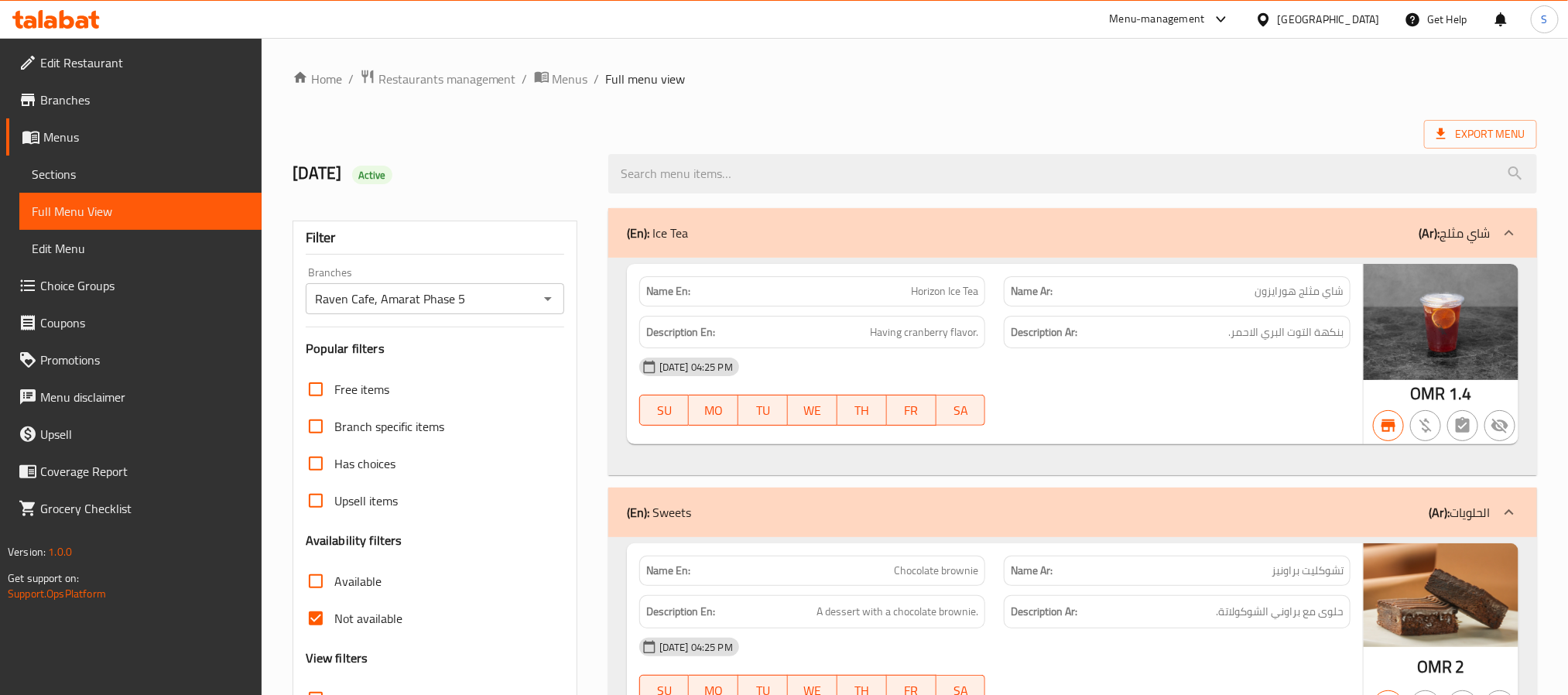
click at [662, 292] on strong "Name En:" at bounding box center [668, 291] width 44 height 16
copy strong "Name En:"
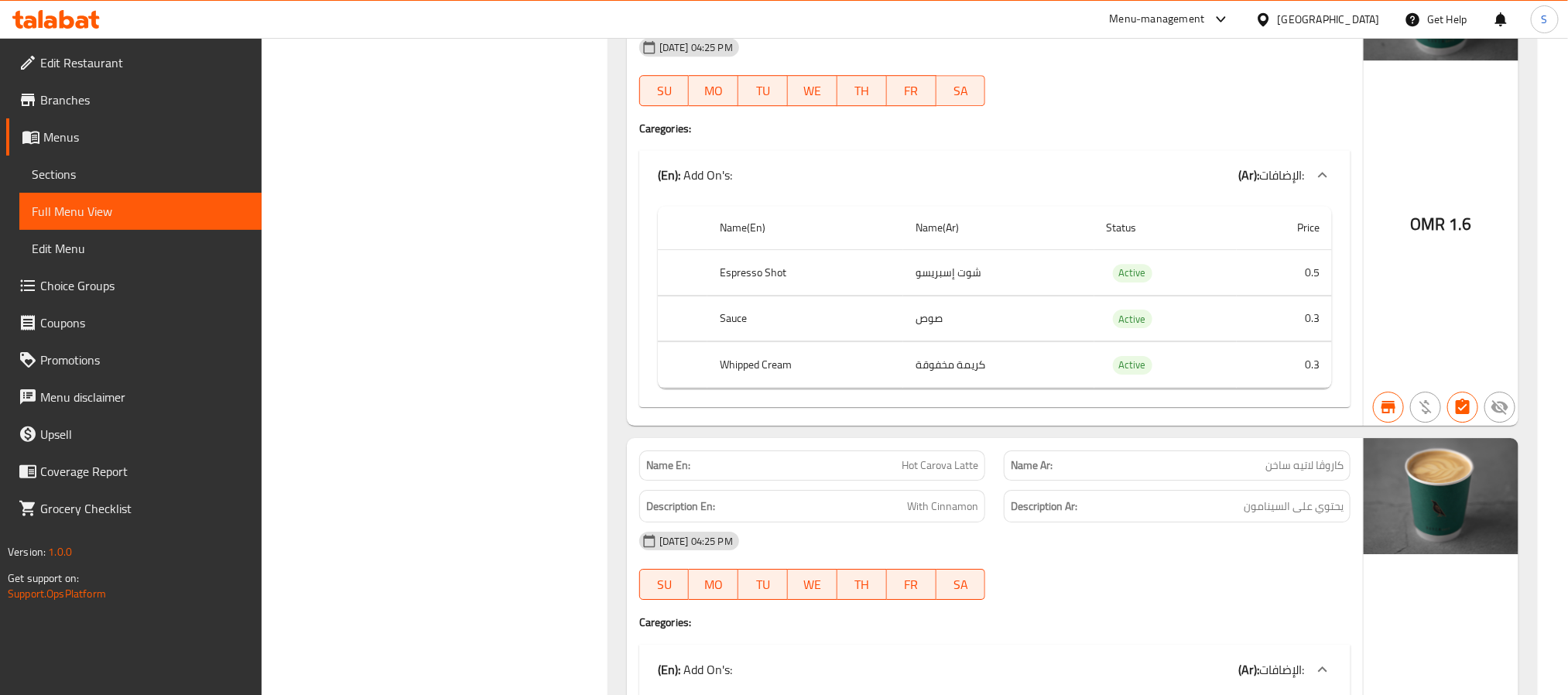
scroll to position [2266, 0]
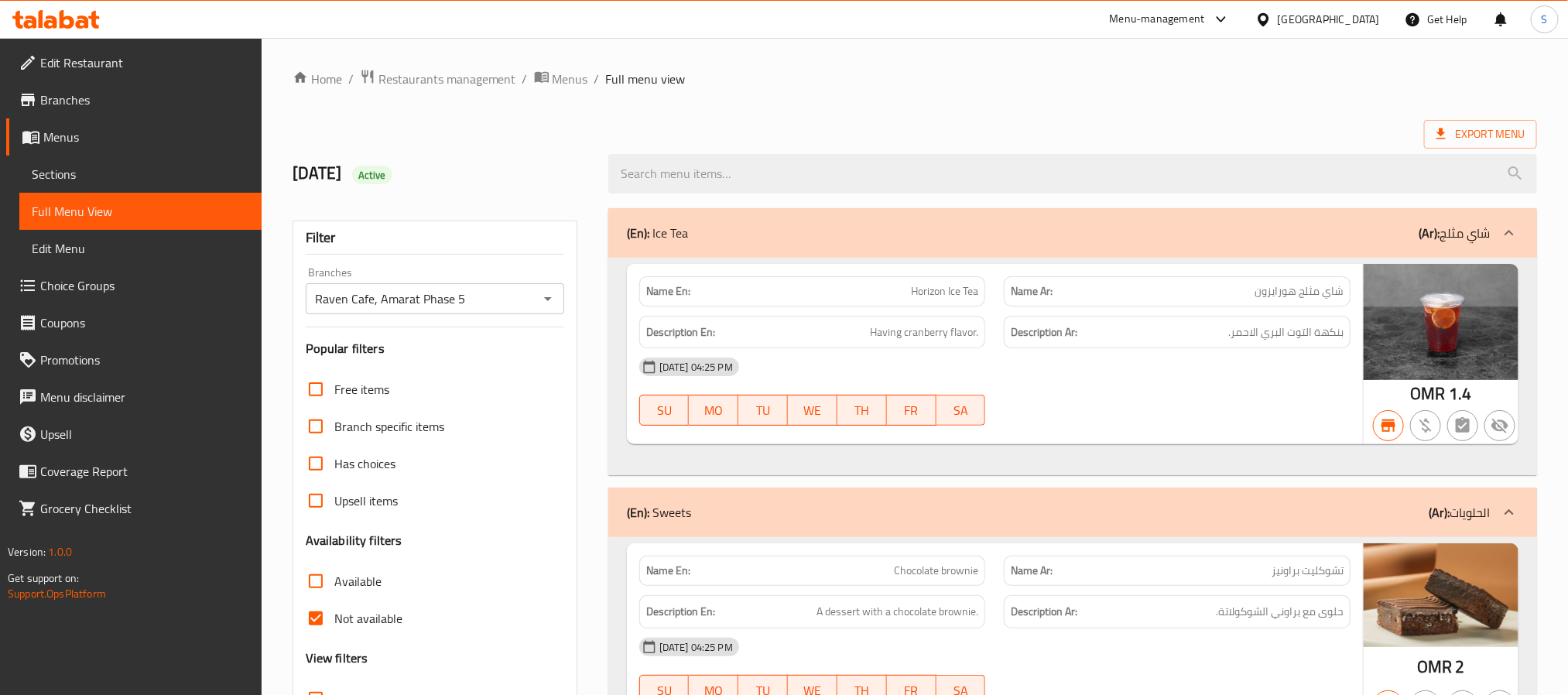
click at [318, 620] on input "Not available" at bounding box center [316, 618] width 38 height 38
checkbox input "false"
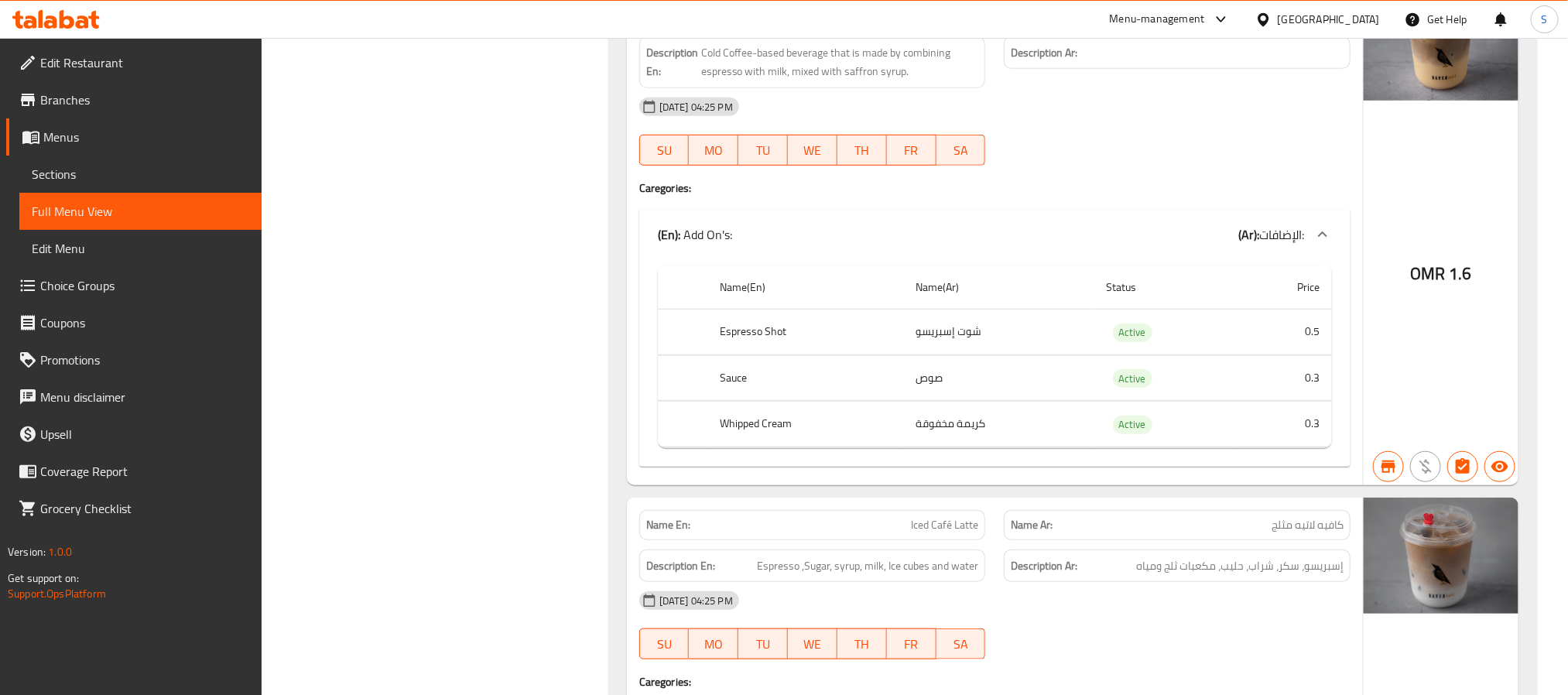
scroll to position [18246, 0]
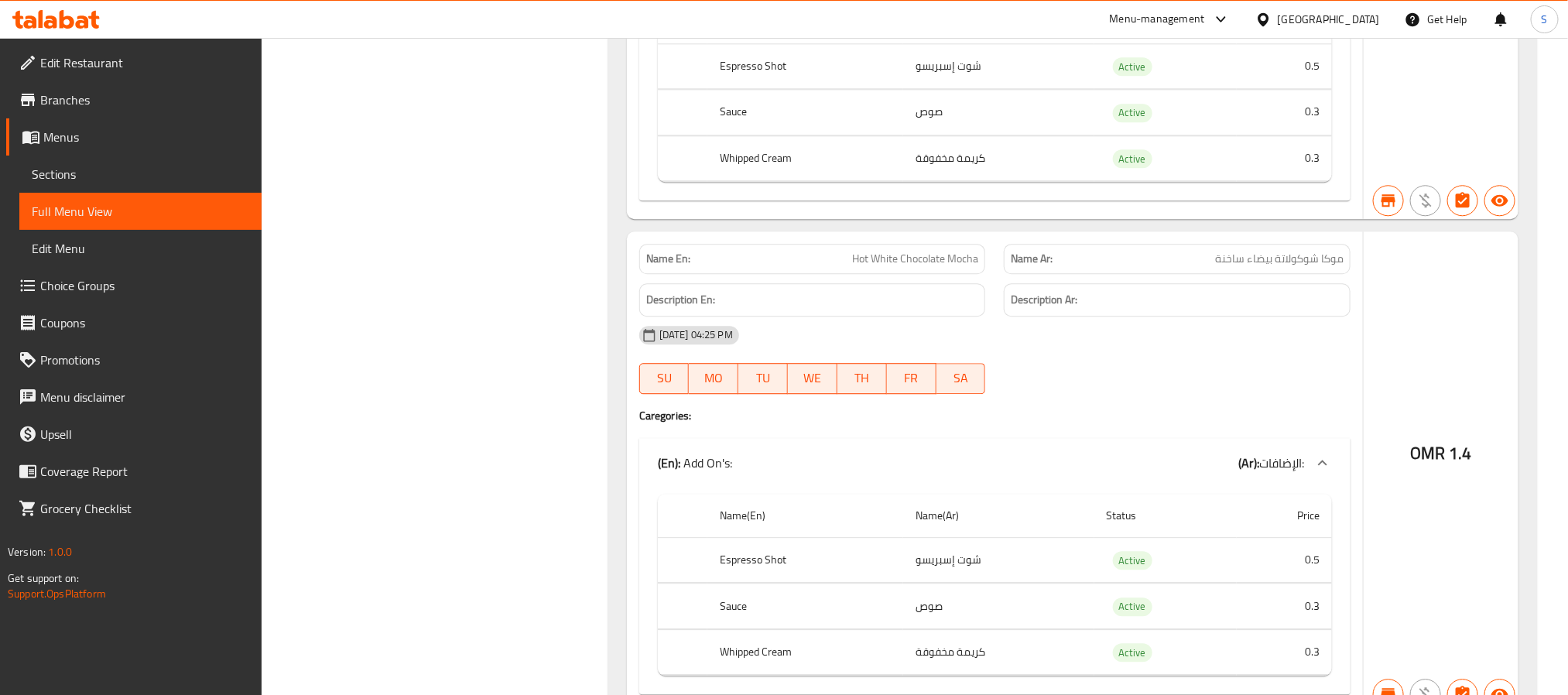
scroll to position [14578, 0]
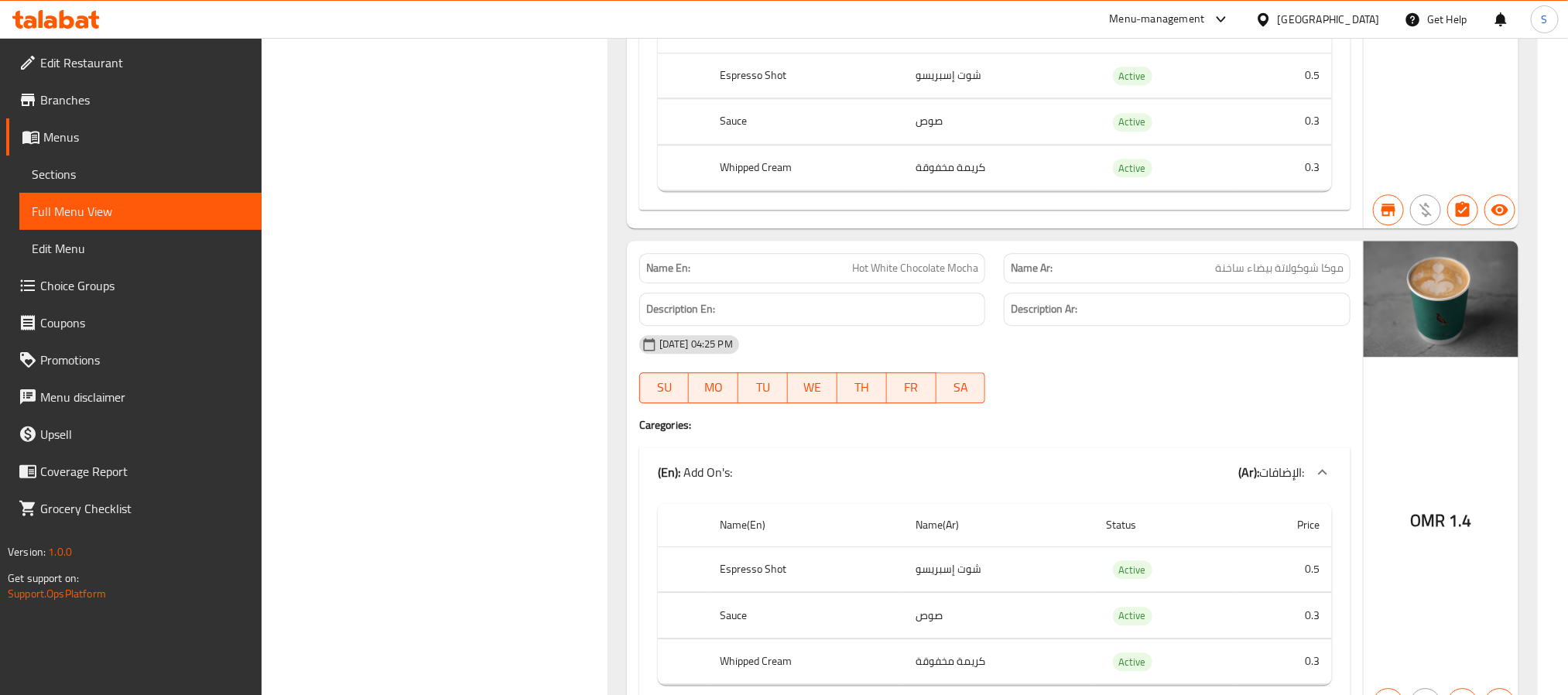
click at [108, 160] on link "Sections" at bounding box center [141, 174] width 242 height 38
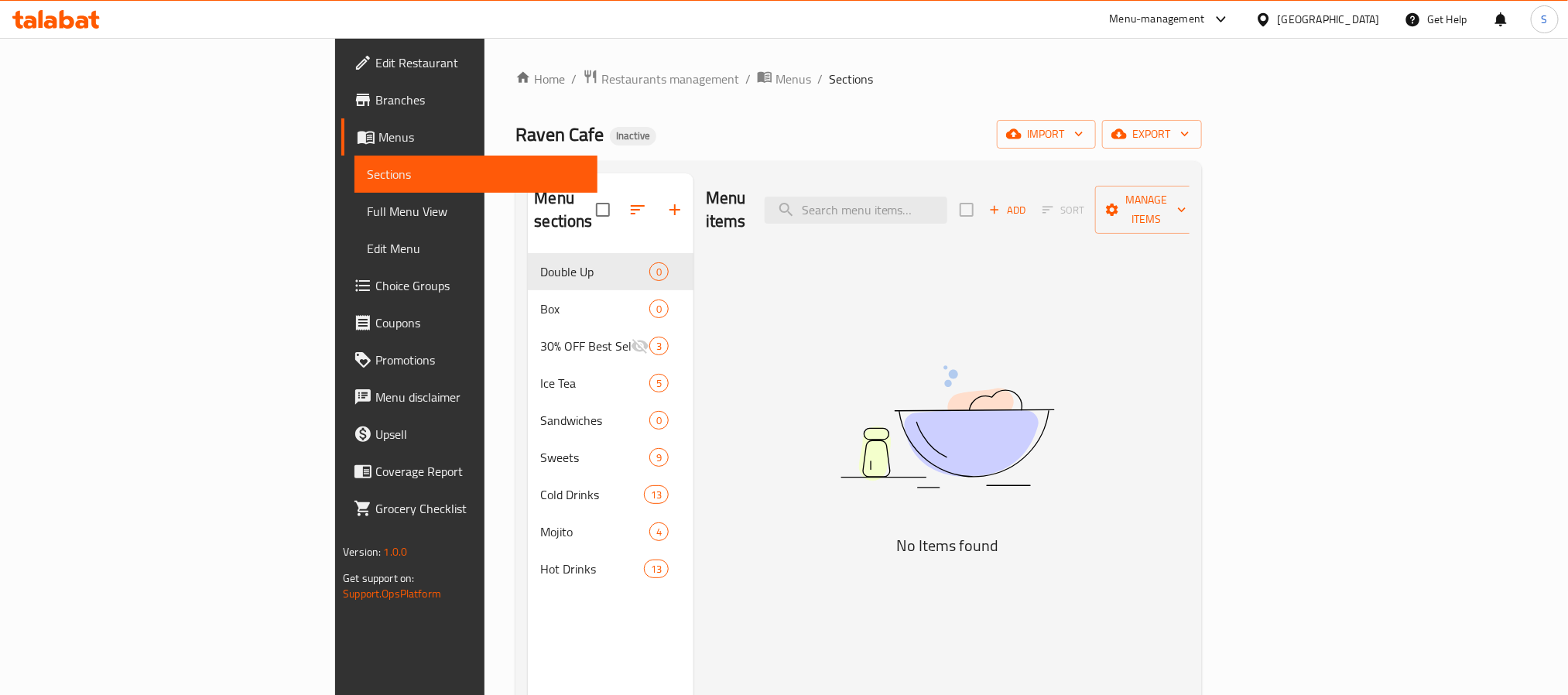
click at [1201, 116] on div "Home / Restaurants management / Menus / Sections Raven Cafe Inactive import exp…" at bounding box center [857, 475] width 686 height 812
click at [1190, 128] on span "export" at bounding box center [1152, 134] width 75 height 20
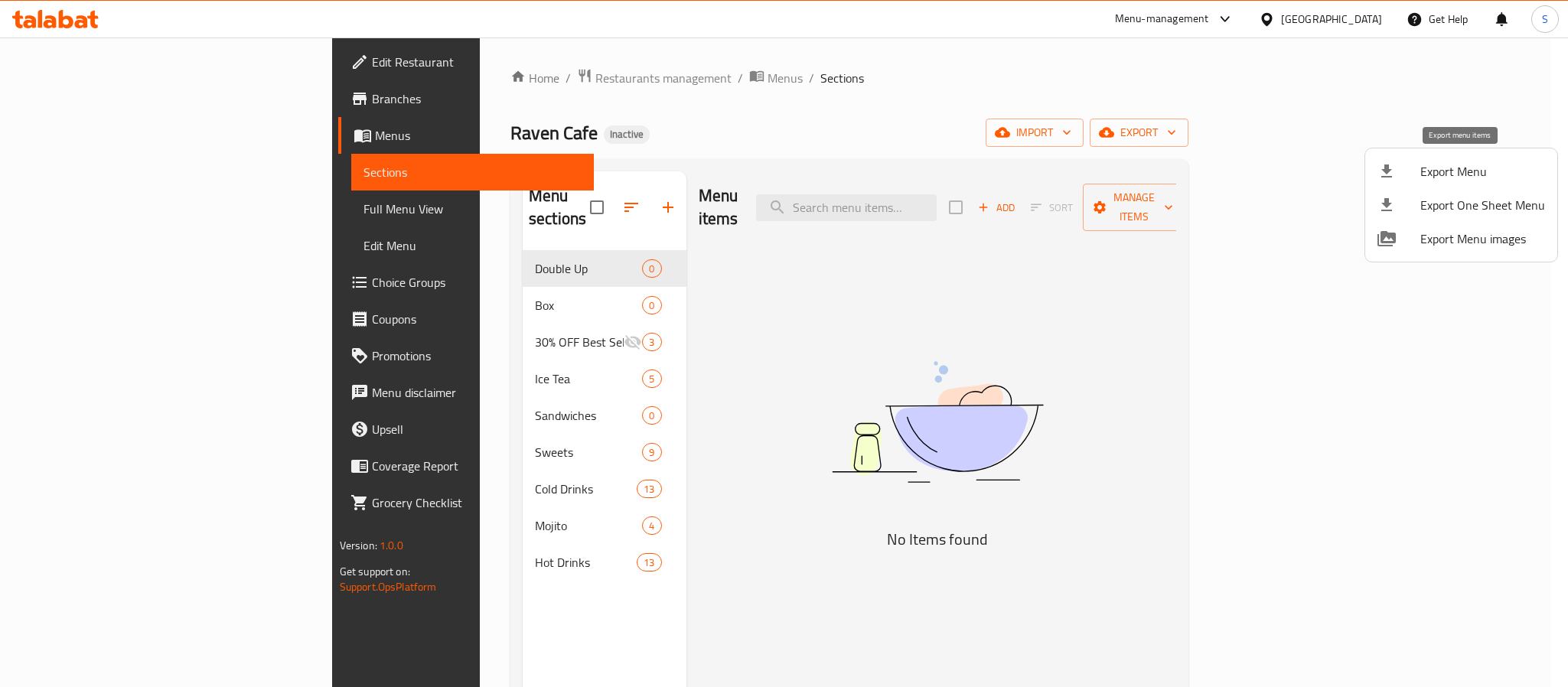
click at [1417, 180] on div at bounding box center [1398, 172] width 43 height 19
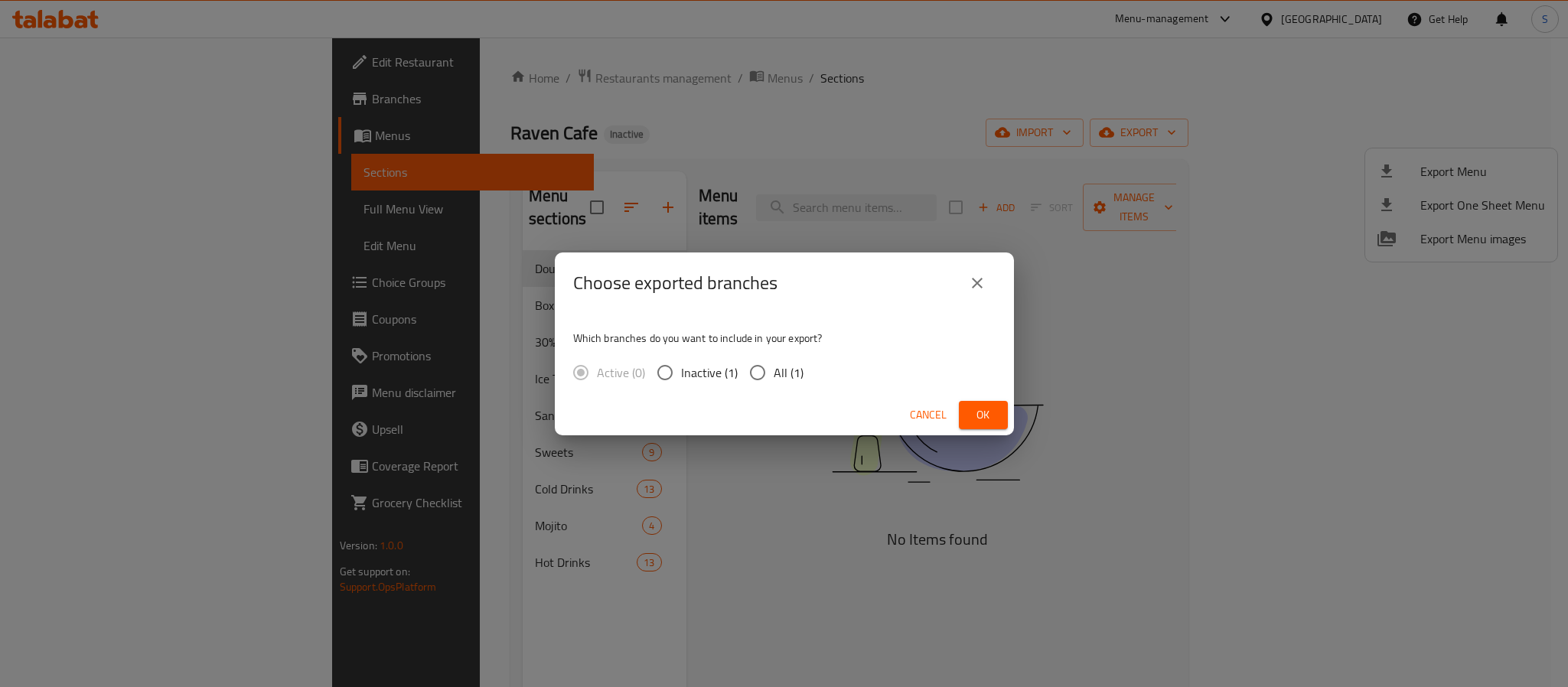
click at [755, 367] on input "All (1)" at bounding box center [757, 372] width 32 height 32
radio input "true"
click at [985, 420] on span "Ok" at bounding box center [983, 415] width 25 height 19
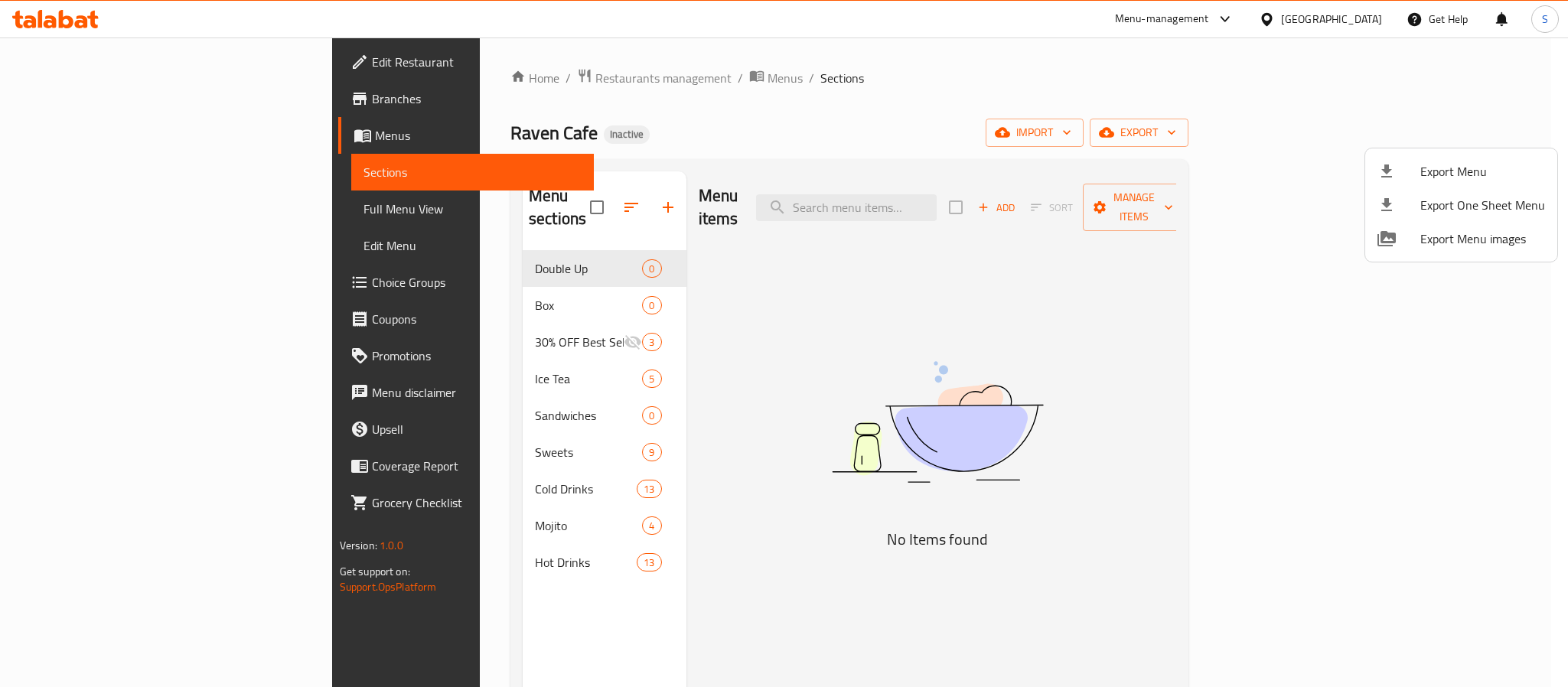
click at [1515, 372] on div at bounding box center [784, 343] width 1568 height 687
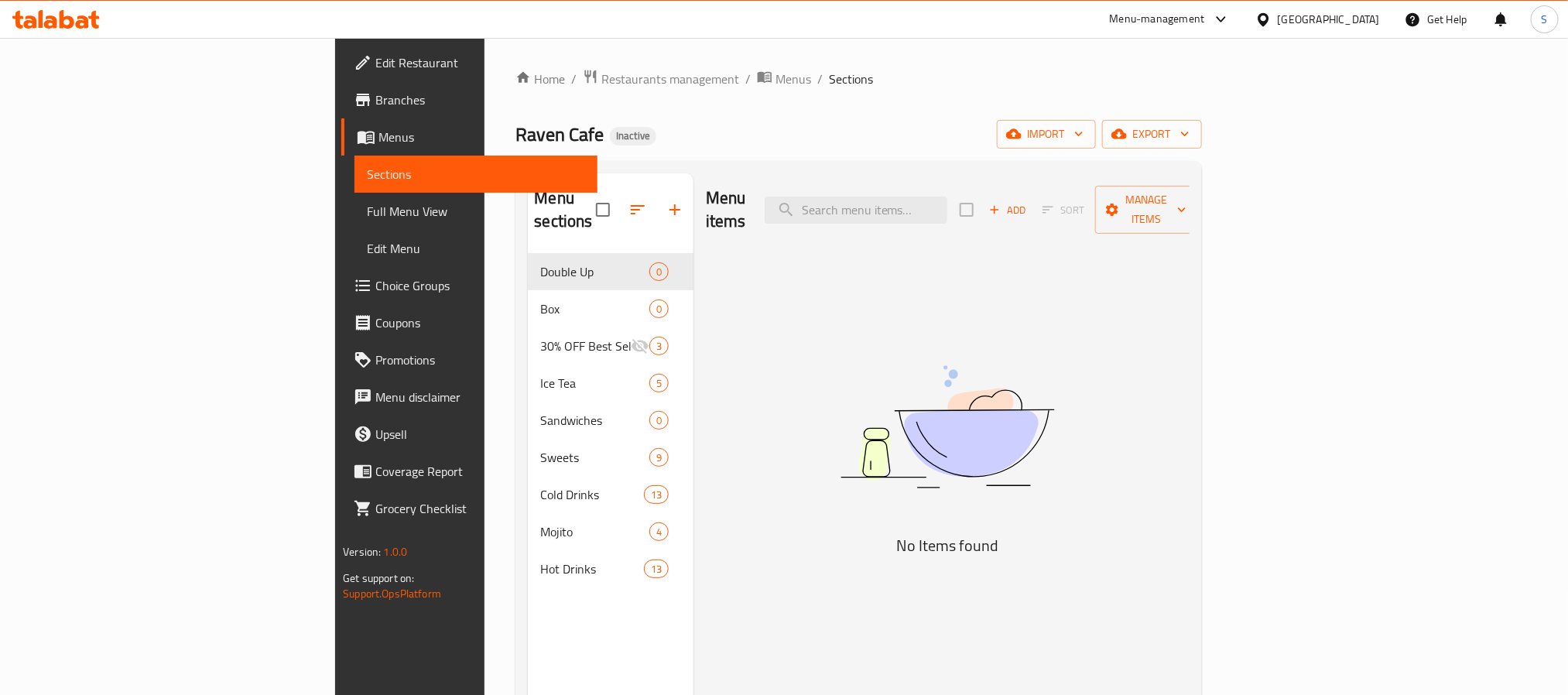
click at [1363, 34] on div "[GEOGRAPHIC_DATA]" at bounding box center [1317, 20] width 149 height 38
click at [1365, 20] on div "[GEOGRAPHIC_DATA]" at bounding box center [1329, 20] width 102 height 17
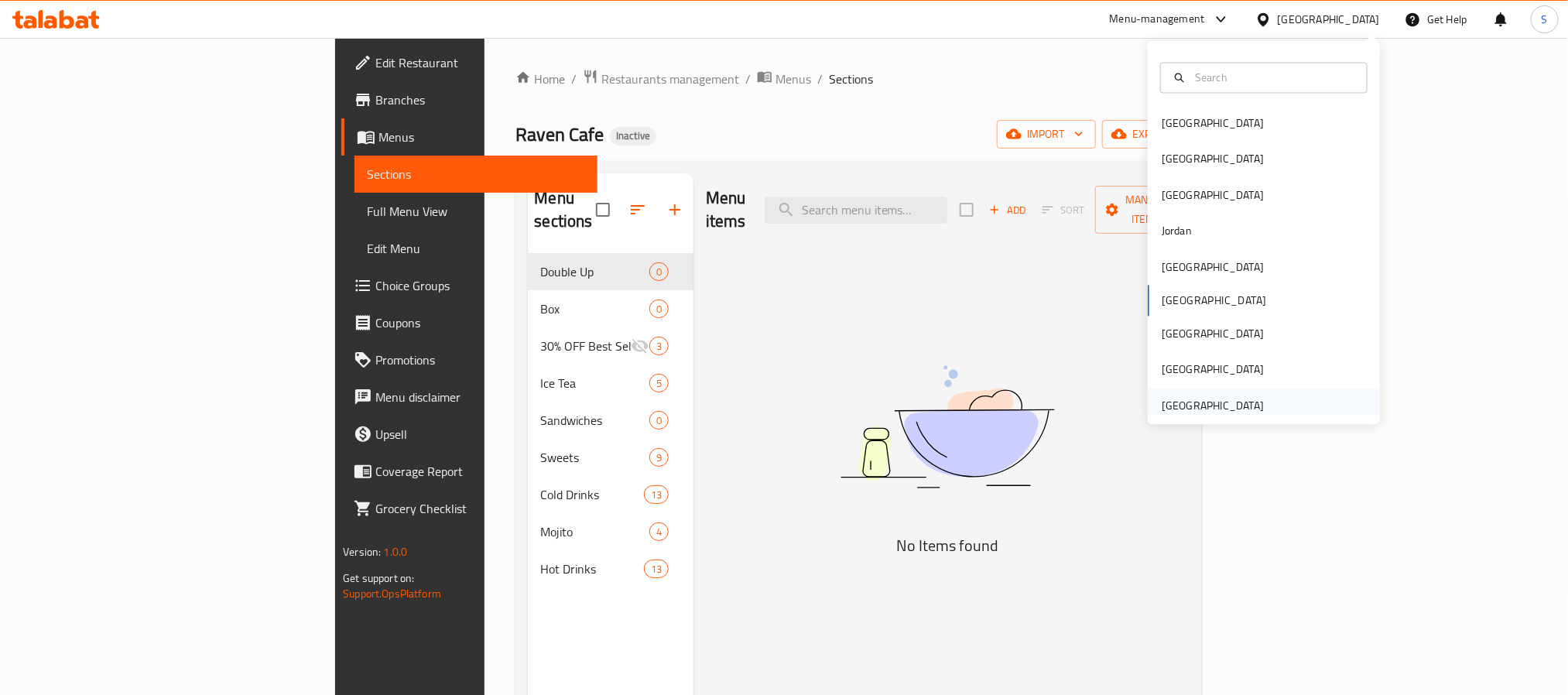
click at [1205, 398] on div "[GEOGRAPHIC_DATA]" at bounding box center [1212, 406] width 102 height 17
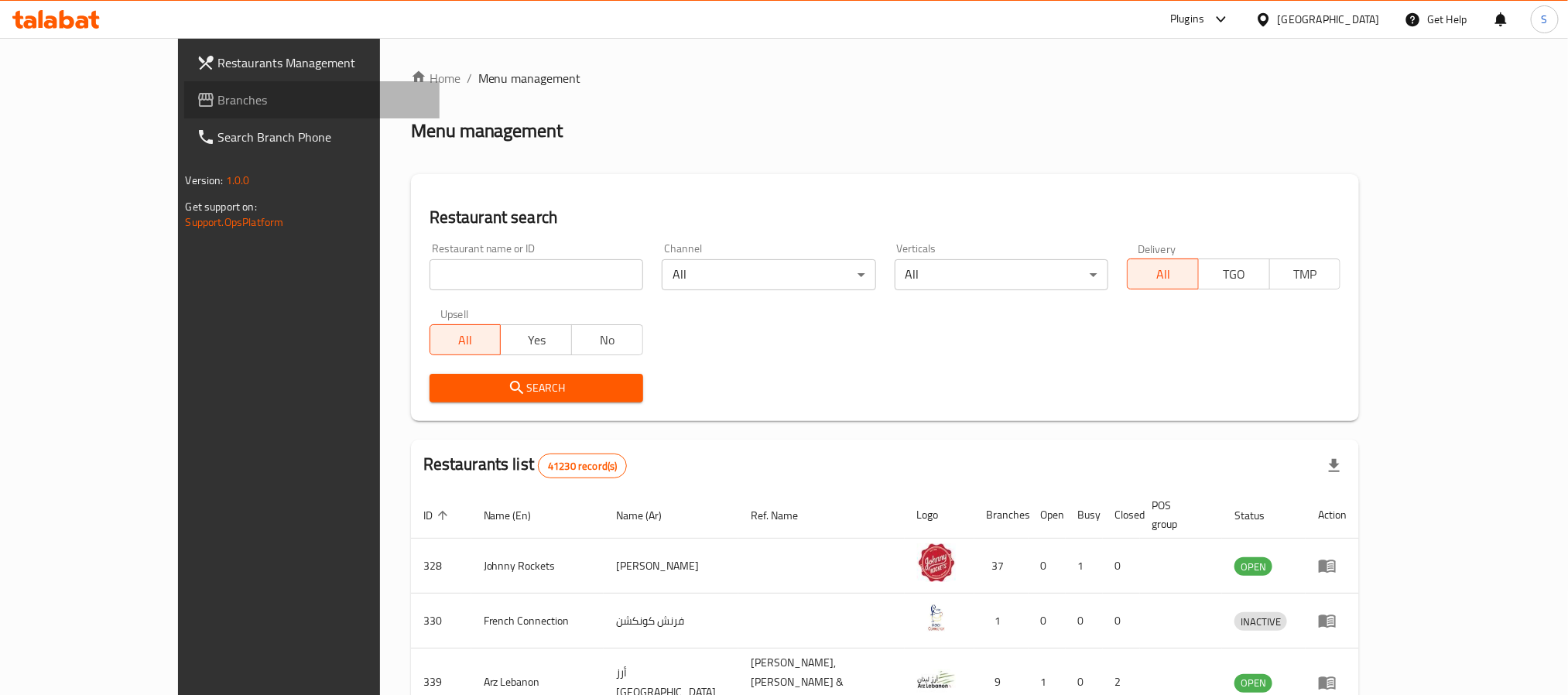
click at [184, 110] on link "Branches" at bounding box center [312, 100] width 256 height 38
